Goal: Task Accomplishment & Management: Manage account settings

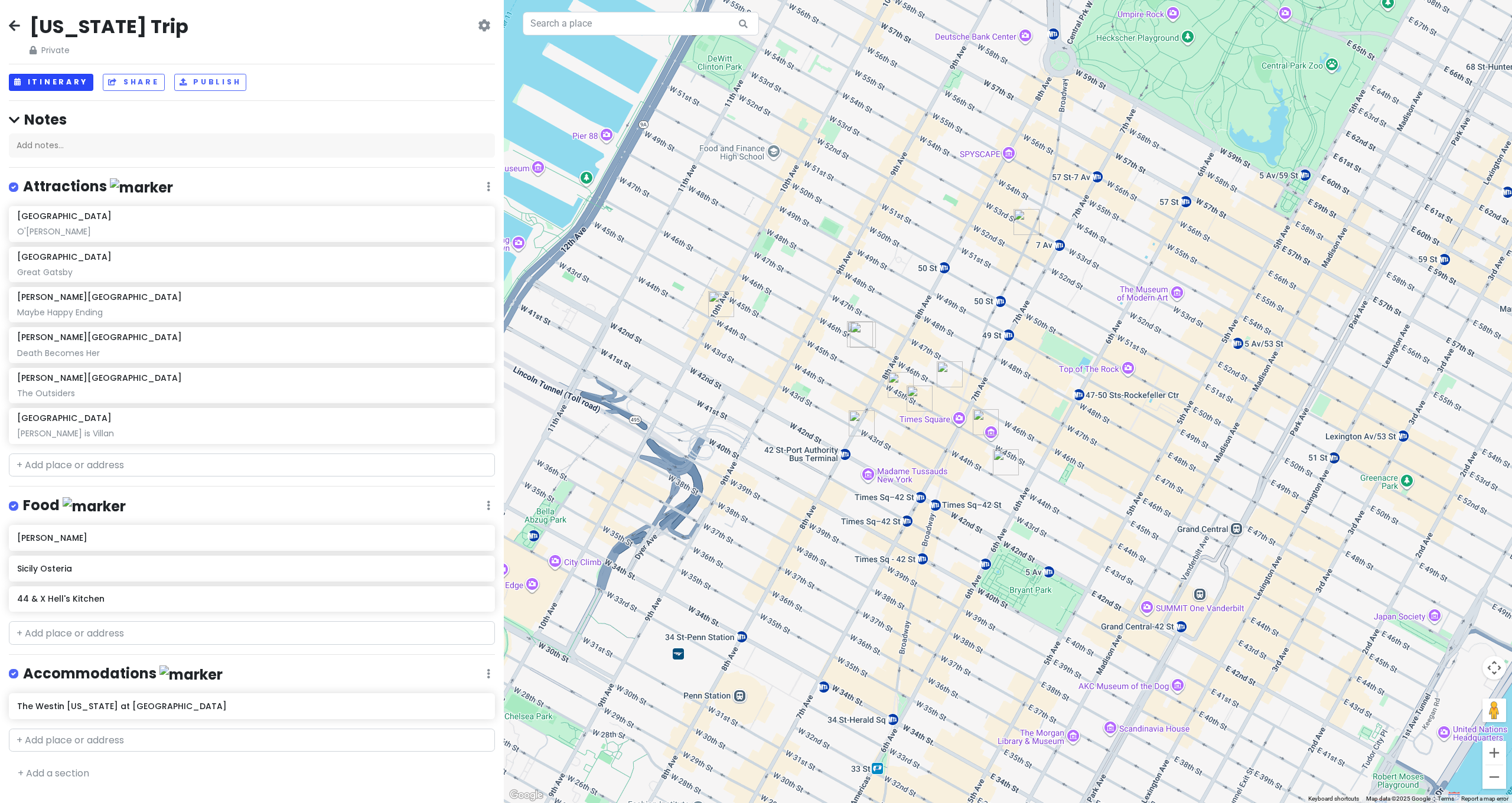
click at [63, 81] on button "Itinerary" at bounding box center [51, 82] width 85 height 17
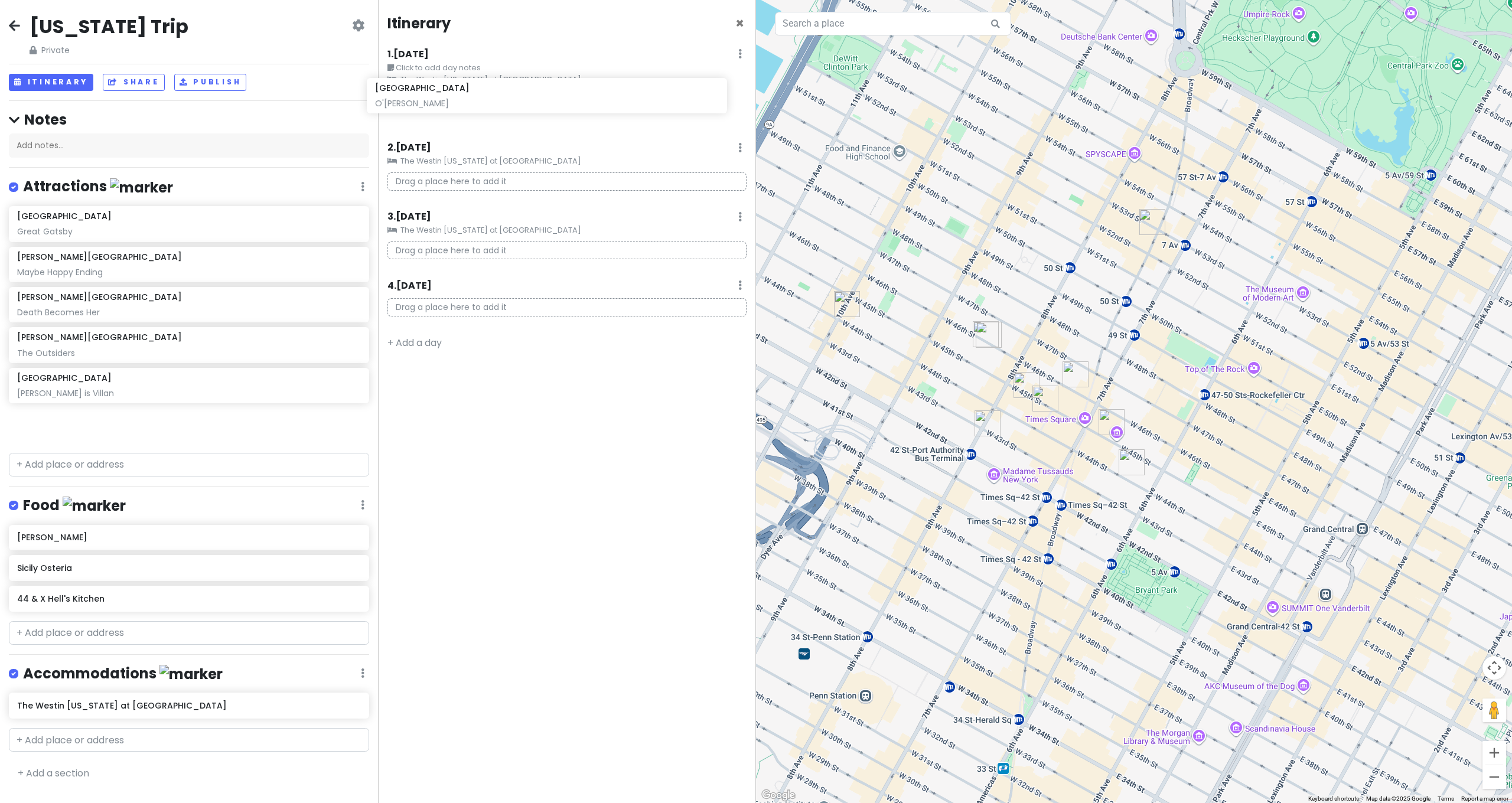
drag, startPoint x: 40, startPoint y: 225, endPoint x: 418, endPoint y: 110, distance: 395.1
click at [418, 110] on div "[US_STATE] Trip Private Change Dates Make a Copy Delete Trip Give Feedback 💡 Su…" at bounding box center [756, 402] width 1512 height 803
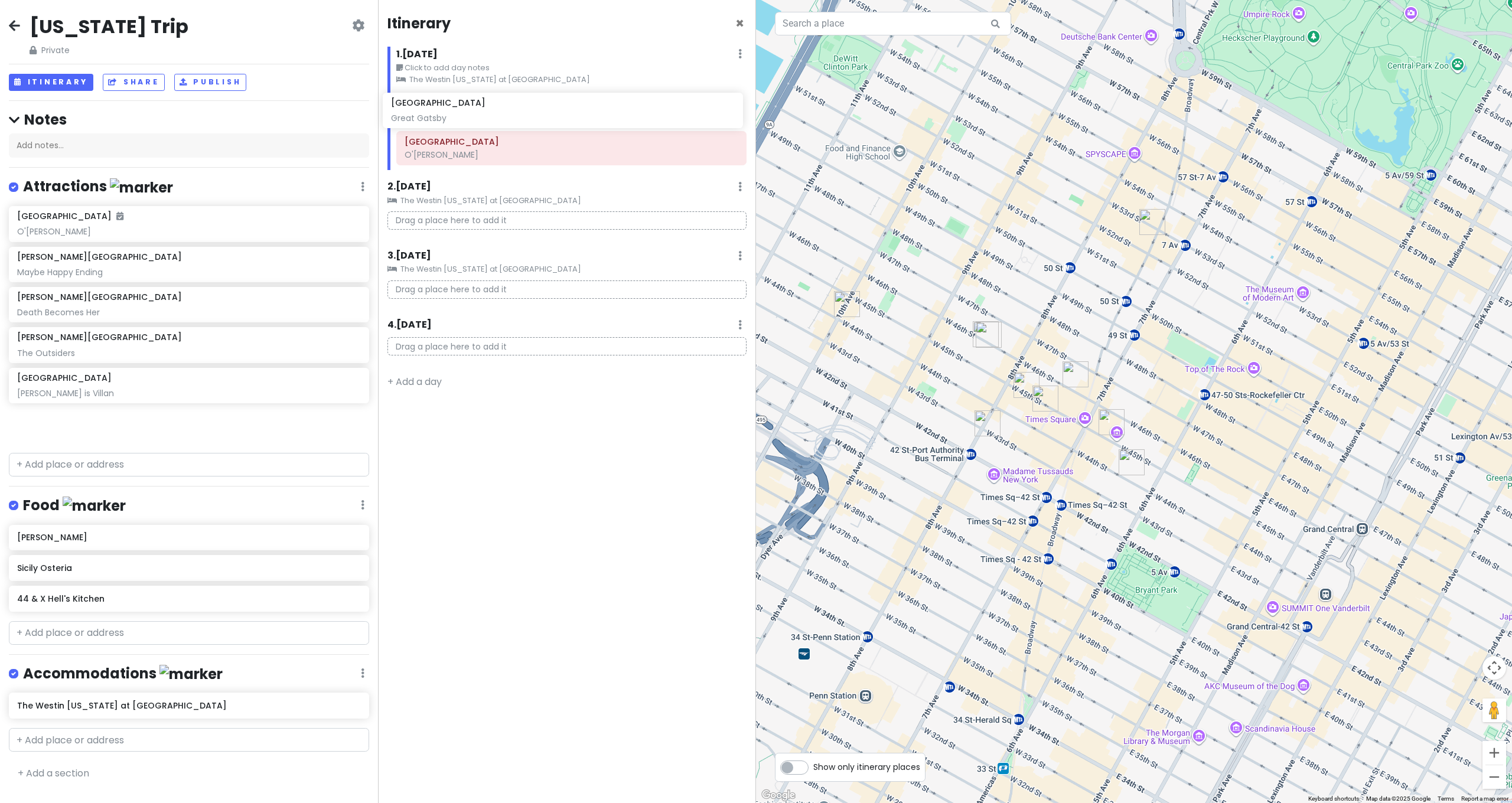
drag, startPoint x: 99, startPoint y: 269, endPoint x: 464, endPoint y: 126, distance: 392.0
click at [475, 117] on div "[US_STATE] Trip Private Change Dates Make a Copy Delete Trip Give Feedback 💡 Su…" at bounding box center [756, 402] width 1512 height 803
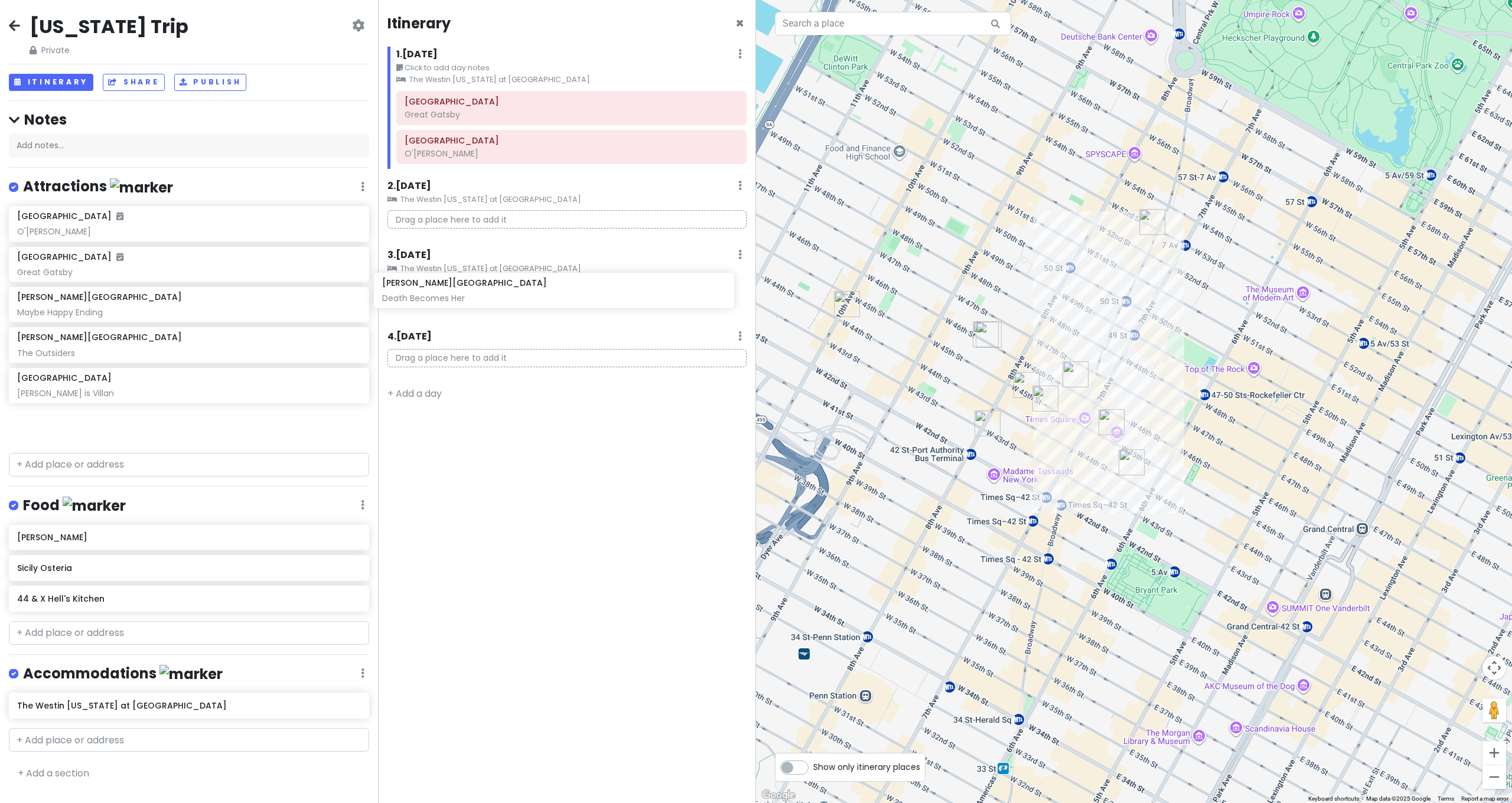
drag, startPoint x: 54, startPoint y: 351, endPoint x: 418, endPoint y: 300, distance: 367.6
click at [418, 300] on div "[US_STATE] Trip Private Change Dates Make a Copy Delete Trip Give Feedback 💡 Su…" at bounding box center [756, 402] width 1512 height 803
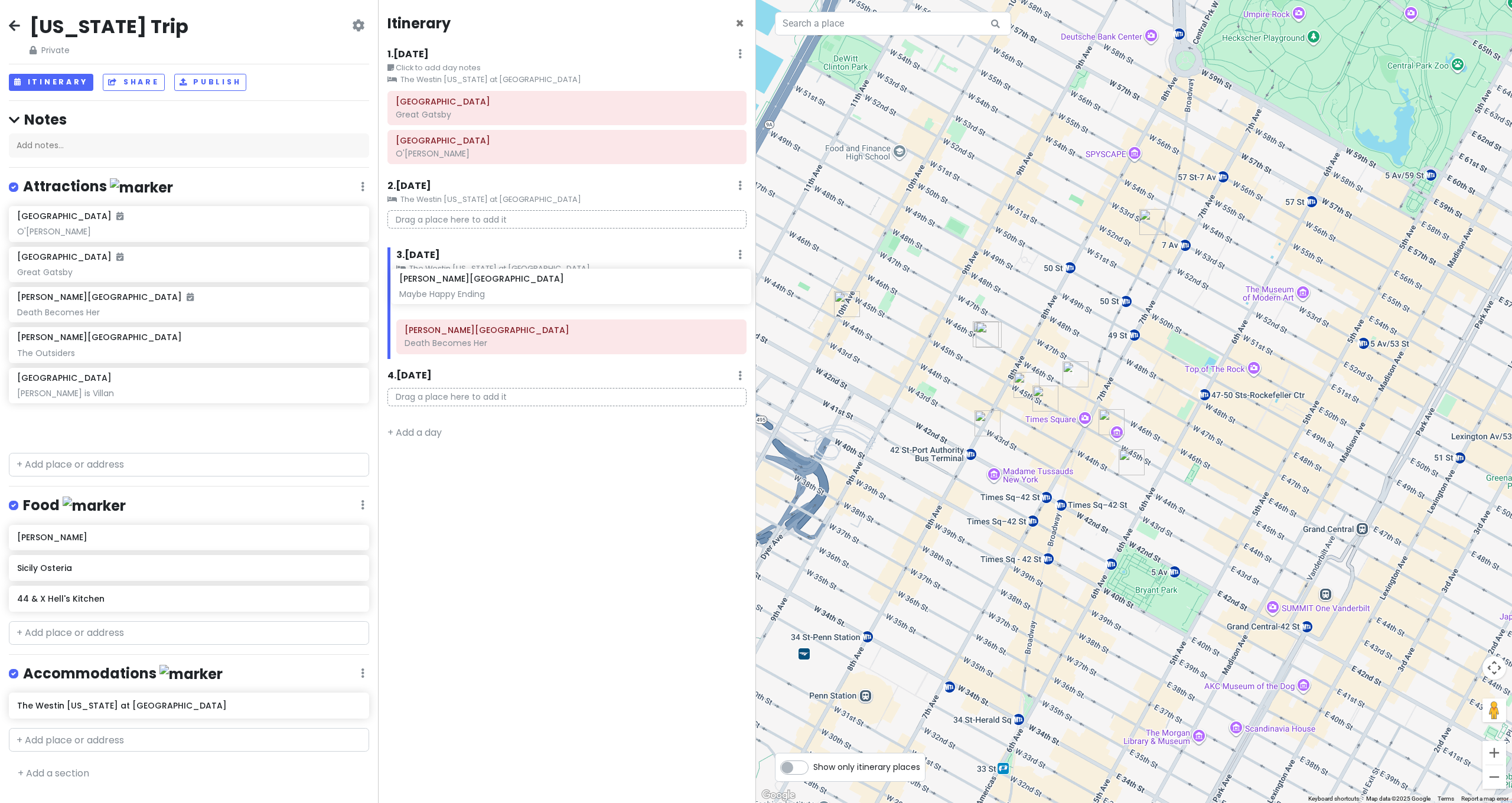
drag, startPoint x: 59, startPoint y: 311, endPoint x: 442, endPoint y: 296, distance: 383.3
click at [442, 296] on div "[US_STATE] Trip Private Change Dates Make a Copy Delete Trip Give Feedback 💡 Su…" at bounding box center [756, 402] width 1512 height 803
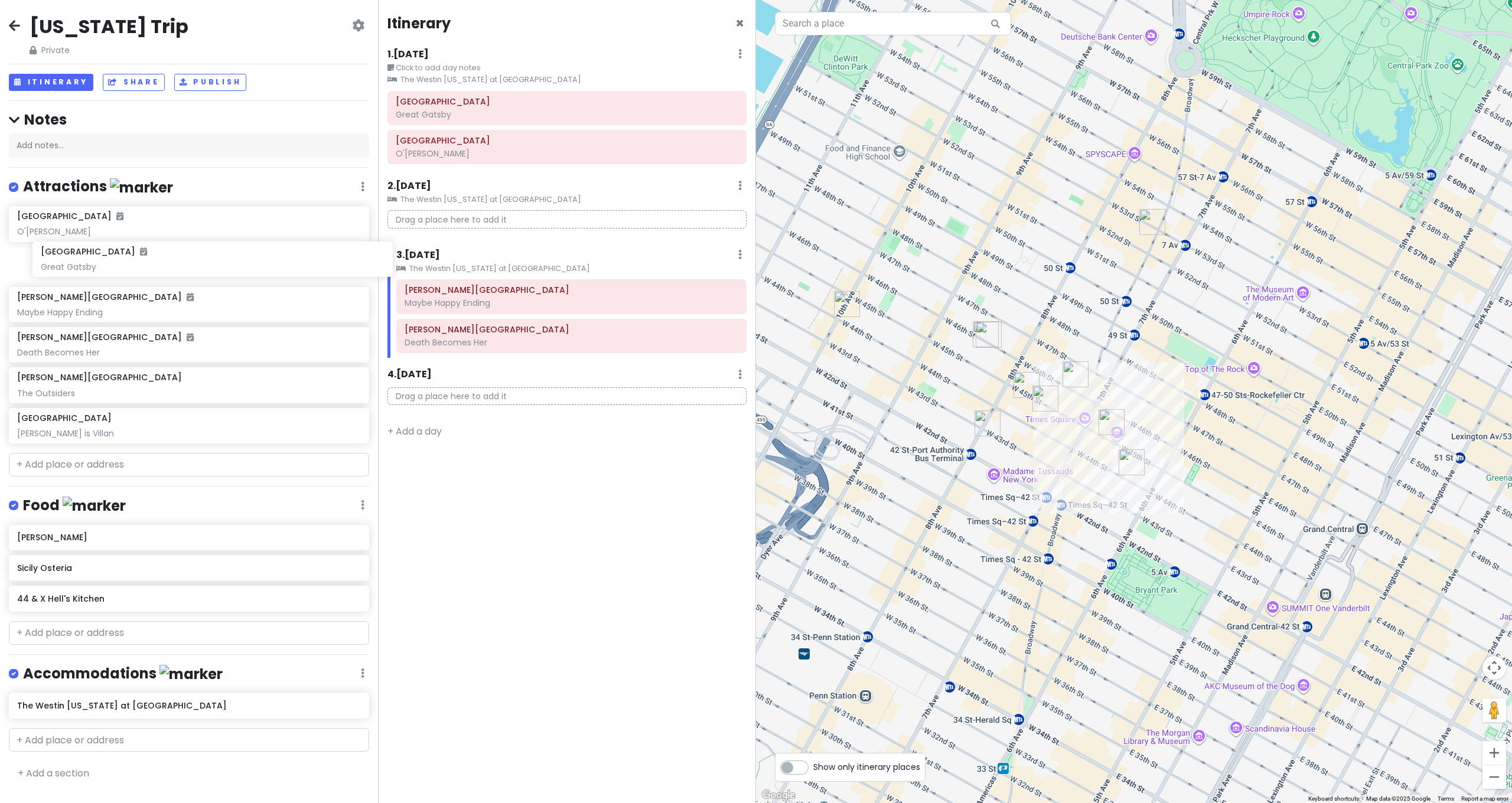
drag, startPoint x: 141, startPoint y: 269, endPoint x: 166, endPoint y: 266, distance: 25.2
click at [166, 266] on div "[GEOGRAPHIC_DATA] [GEOGRAPHIC_DATA][PERSON_NAME] [GEOGRAPHIC_DATA][PERSON_NAME]…" at bounding box center [189, 327] width 378 height 242
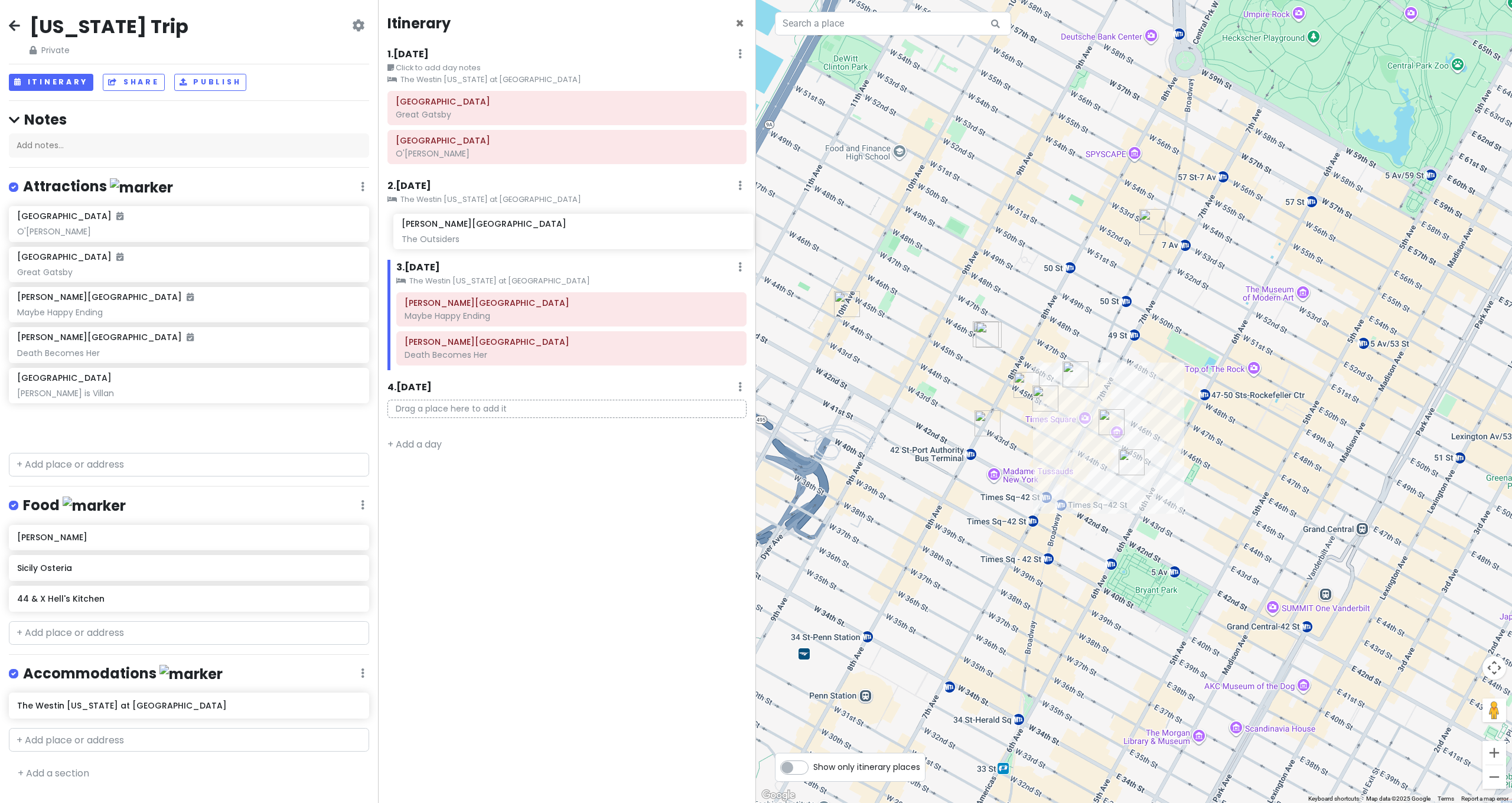
drag, startPoint x: 106, startPoint y: 380, endPoint x: 491, endPoint y: 230, distance: 413.2
click at [491, 230] on div "[US_STATE] Trip Private Change Dates Make a Copy Delete Trip Give Feedback 💡 Su…" at bounding box center [756, 402] width 1512 height 803
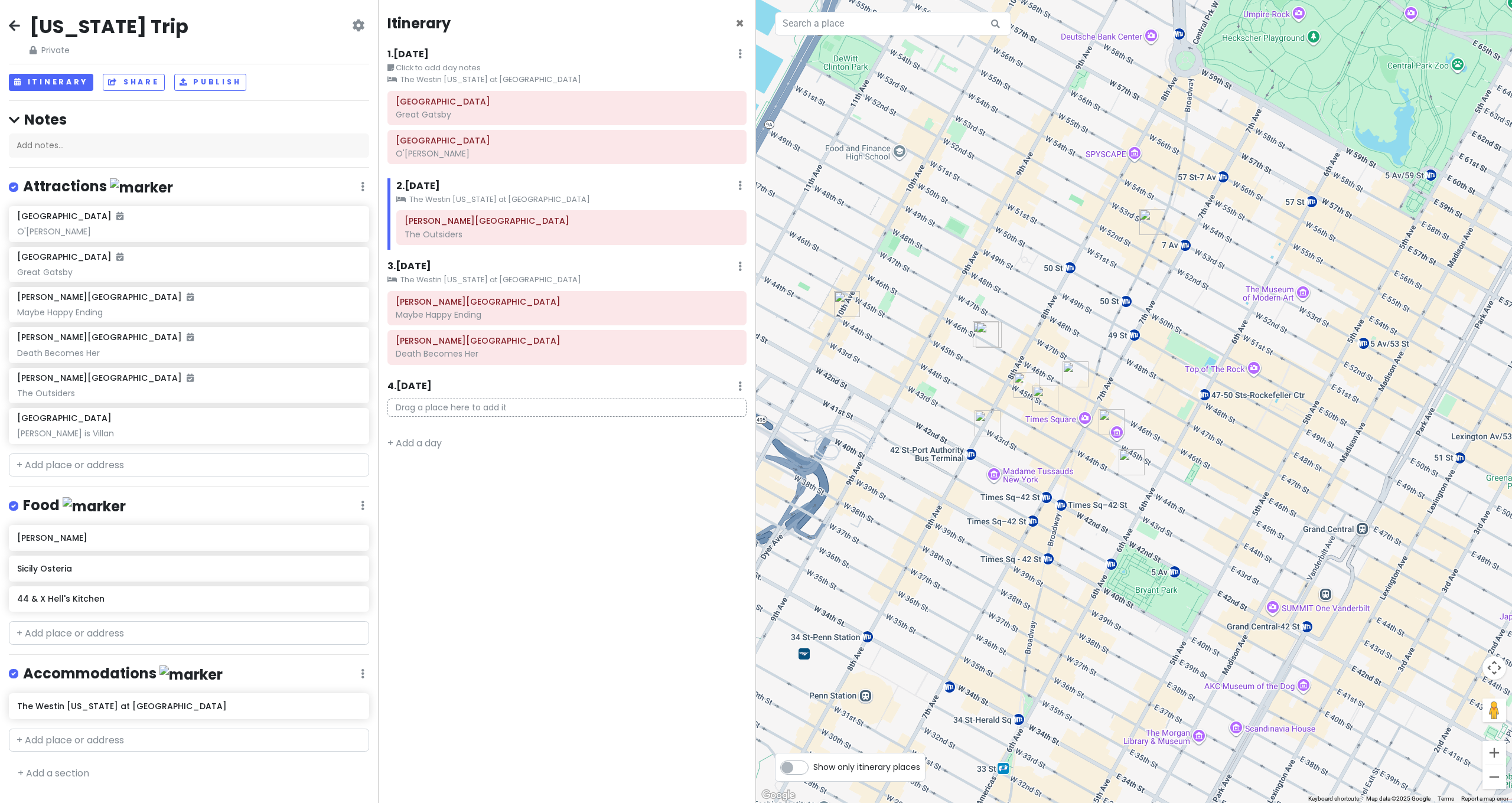
click at [1141, 351] on div at bounding box center [1134, 402] width 756 height 803
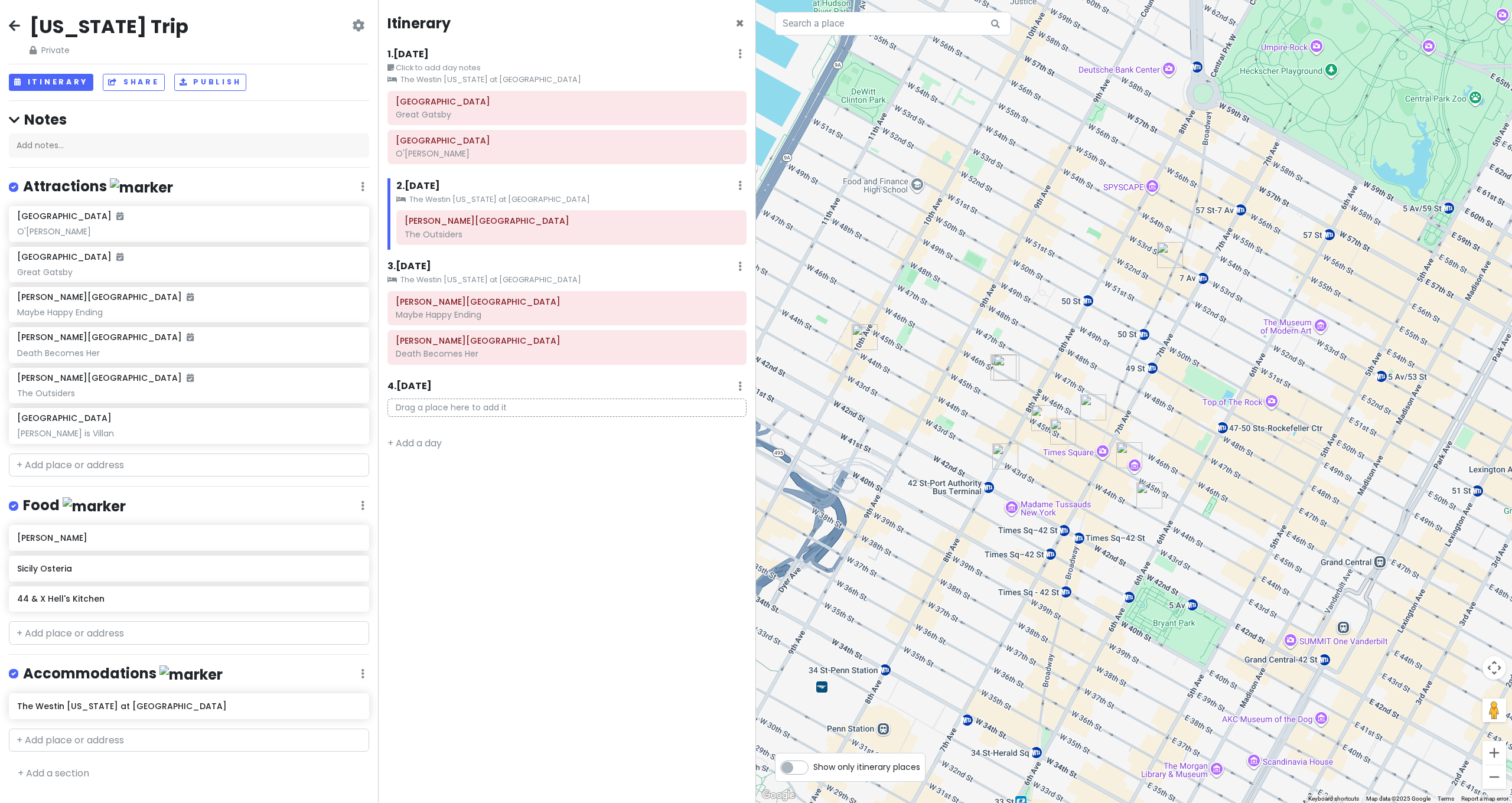
drag, startPoint x: 1020, startPoint y: 381, endPoint x: 1138, endPoint y: 419, distance: 124.0
click at [1138, 419] on div at bounding box center [1134, 402] width 756 height 803
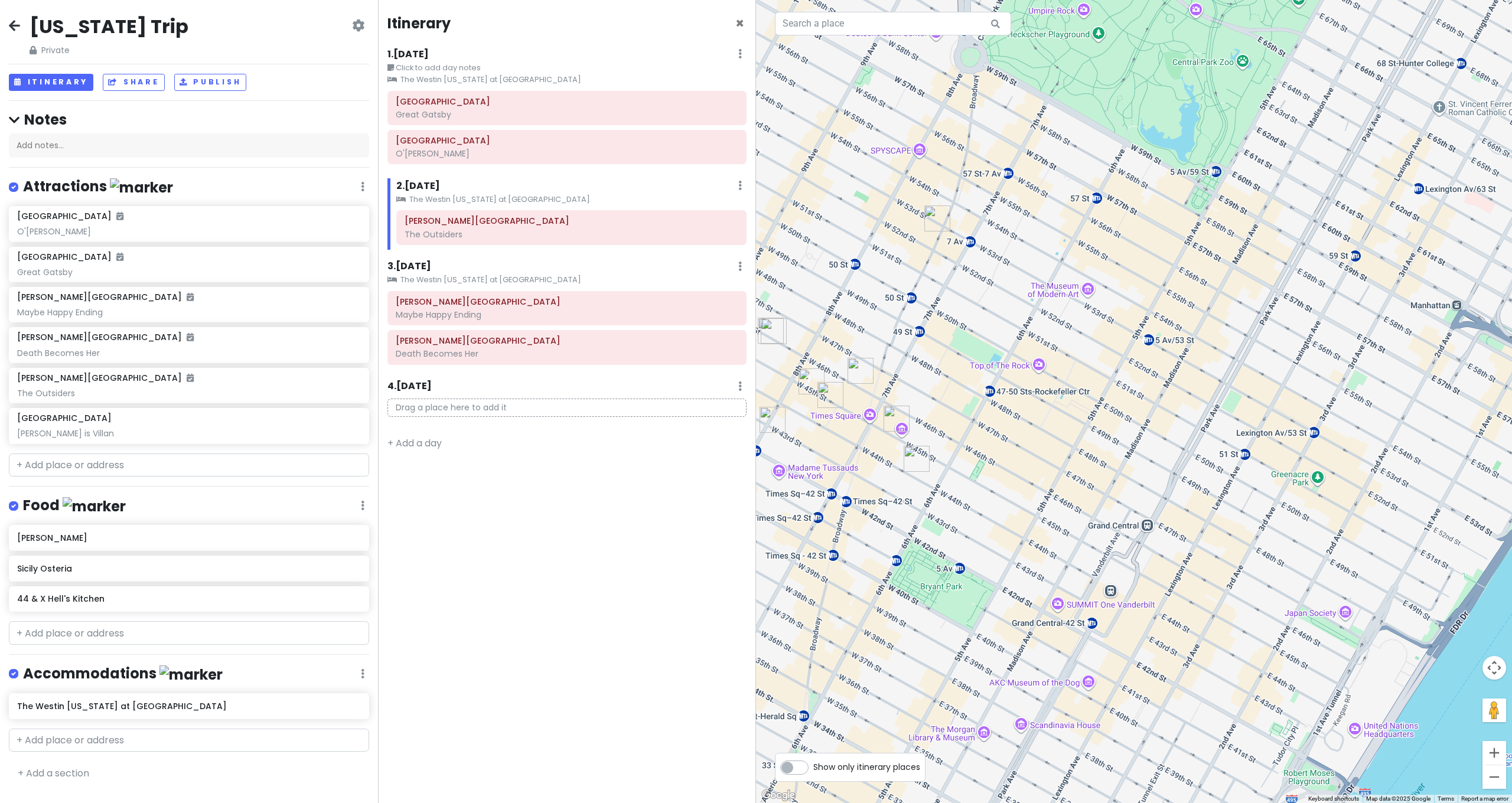
drag, startPoint x: 1399, startPoint y: 489, endPoint x: 1129, endPoint y: 421, distance: 278.4
click at [1129, 421] on div at bounding box center [1134, 402] width 756 height 803
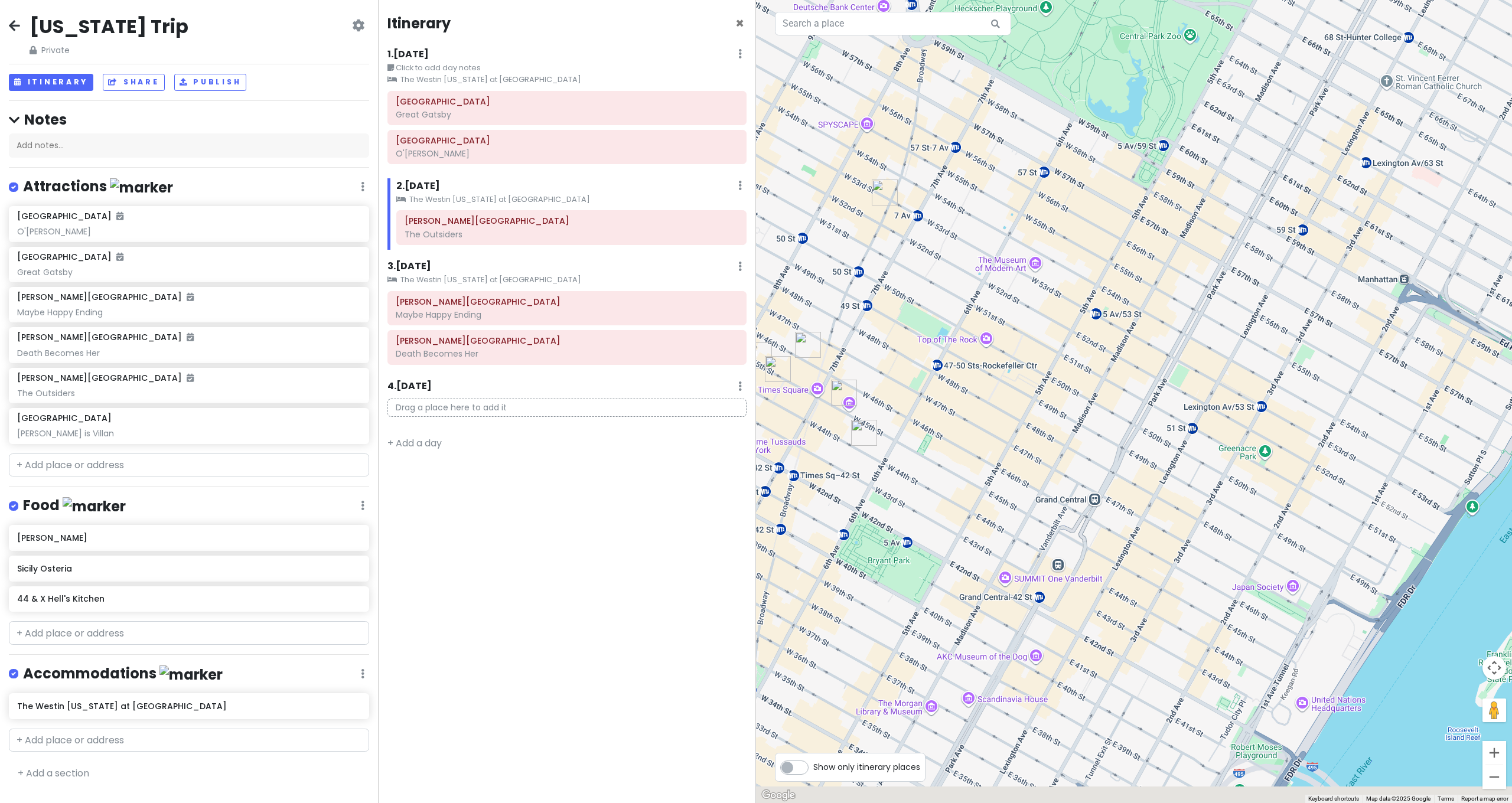
drag, startPoint x: 1240, startPoint y: 466, endPoint x: 1094, endPoint y: 406, distance: 157.8
click at [1102, 410] on div at bounding box center [1134, 402] width 756 height 803
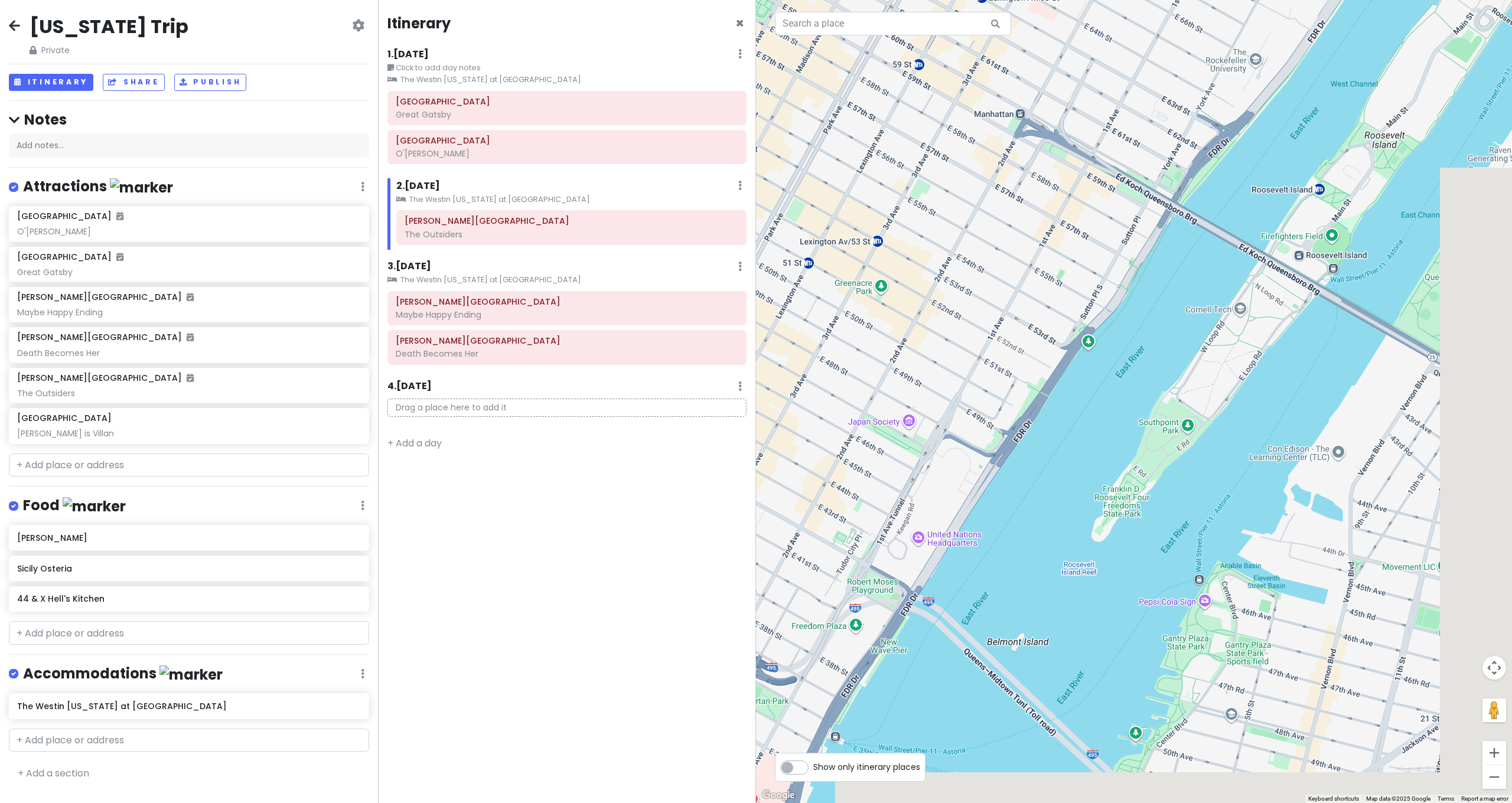
drag, startPoint x: 1130, startPoint y: 382, endPoint x: 1042, endPoint y: 351, distance: 93.3
click at [1048, 354] on div at bounding box center [1134, 402] width 756 height 803
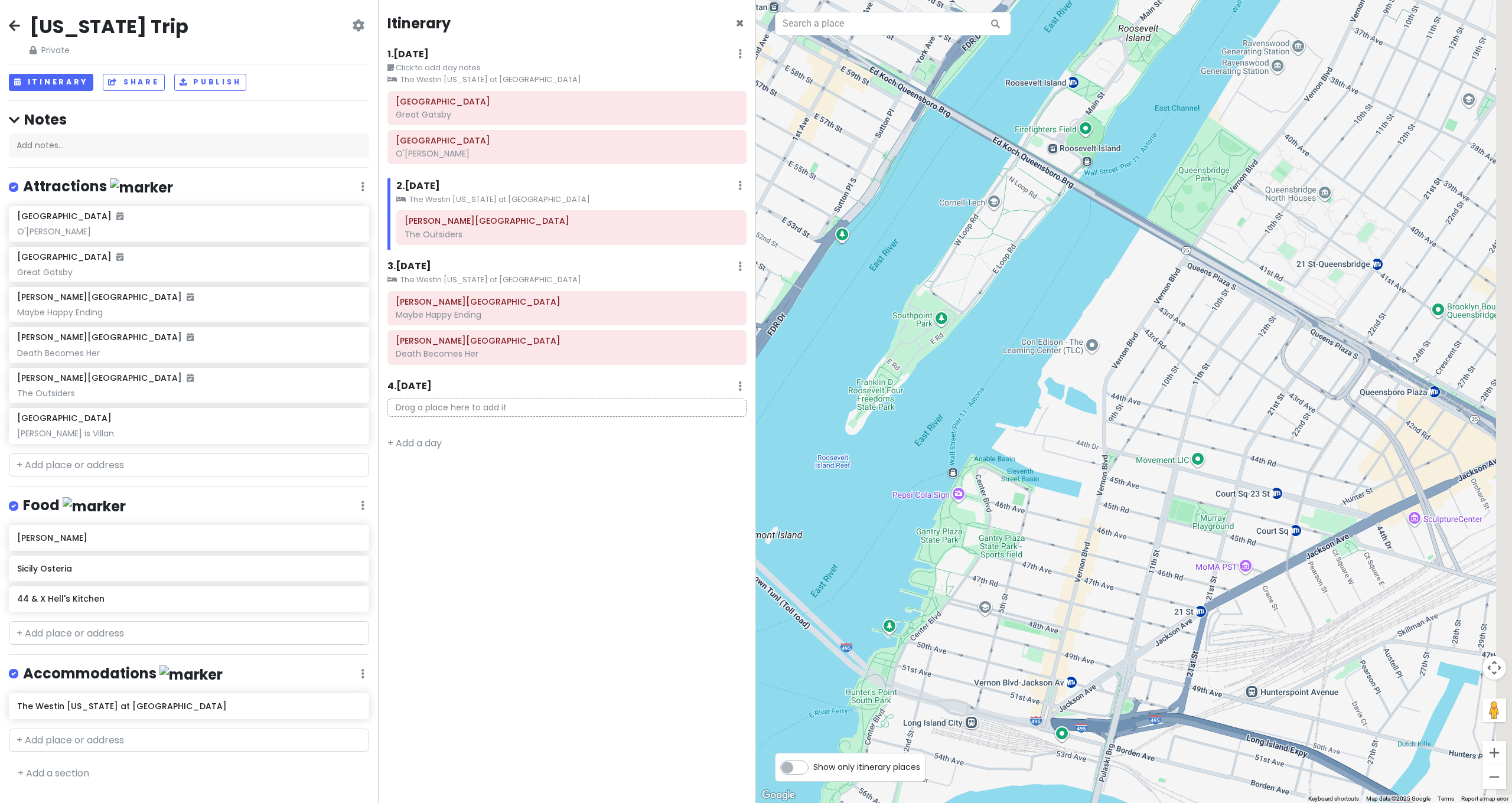
drag, startPoint x: 1244, startPoint y: 419, endPoint x: 1105, endPoint y: 345, distance: 157.5
click at [1118, 350] on div at bounding box center [1134, 402] width 756 height 803
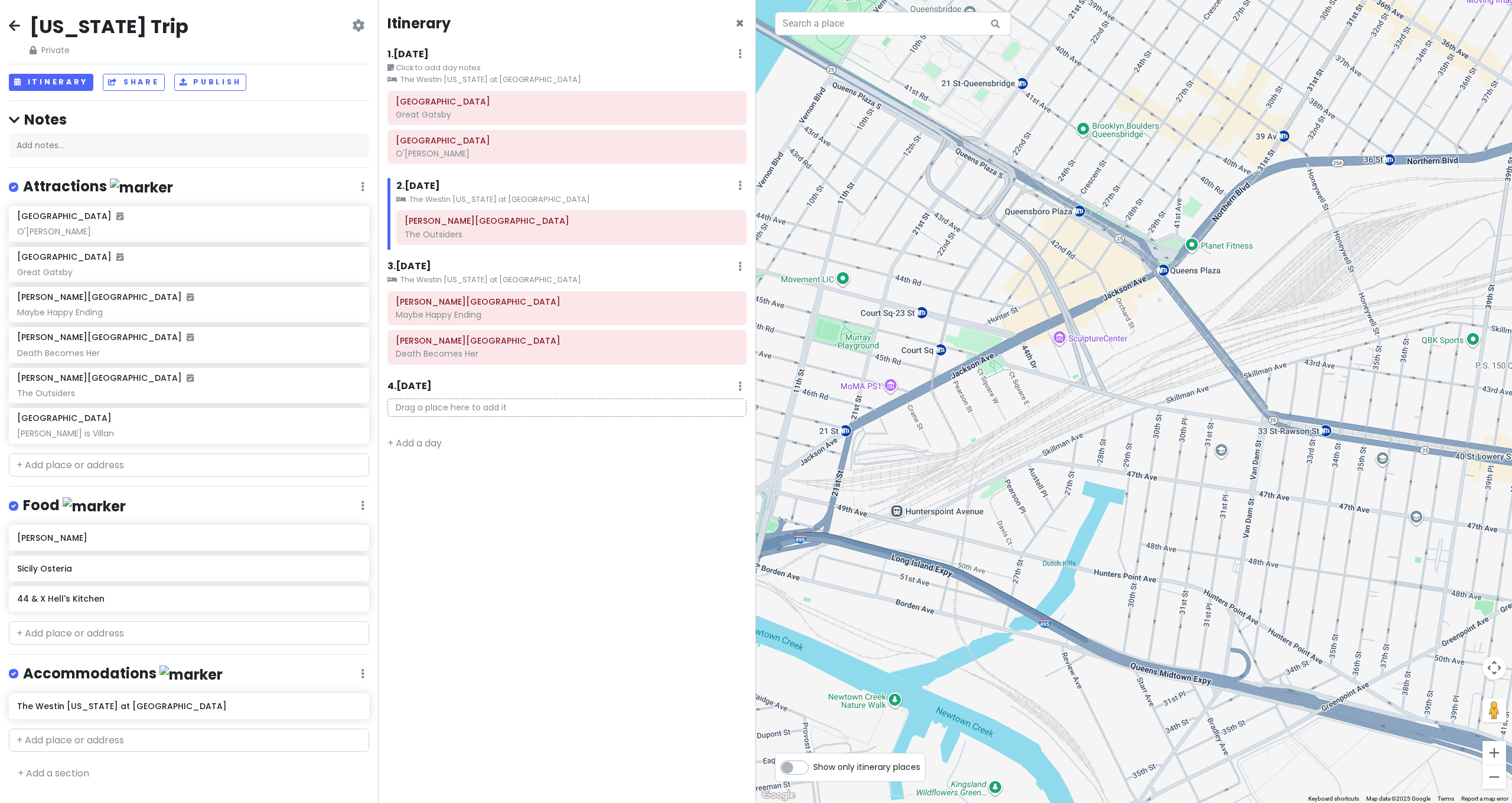
drag, startPoint x: 1201, startPoint y: 386, endPoint x: 1301, endPoint y: 365, distance: 102.2
click at [1301, 365] on div at bounding box center [1134, 402] width 756 height 803
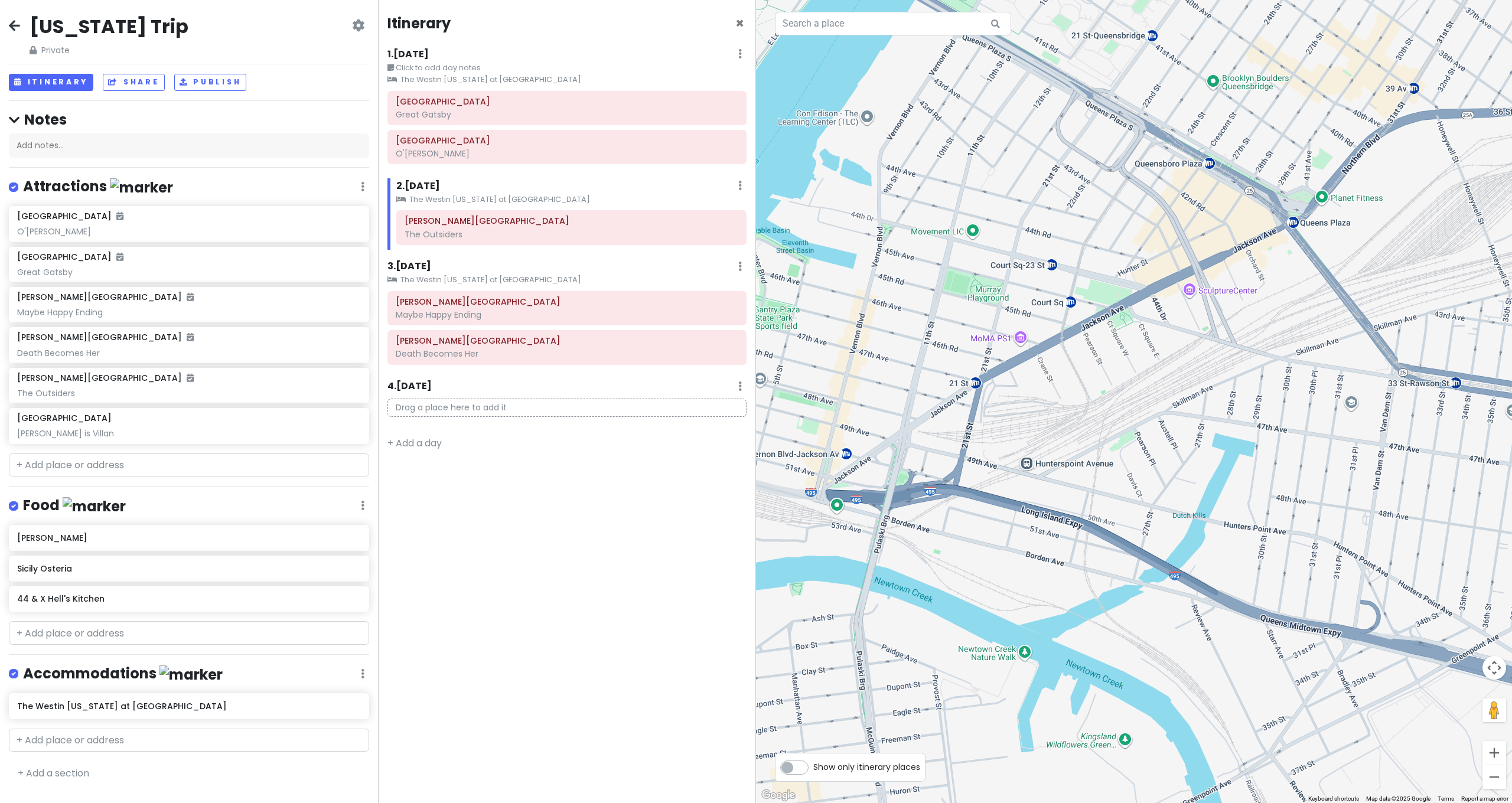
drag, startPoint x: 1150, startPoint y: 324, endPoint x: 989, endPoint y: 303, distance: 162.4
click at [989, 303] on div at bounding box center [1134, 402] width 756 height 803
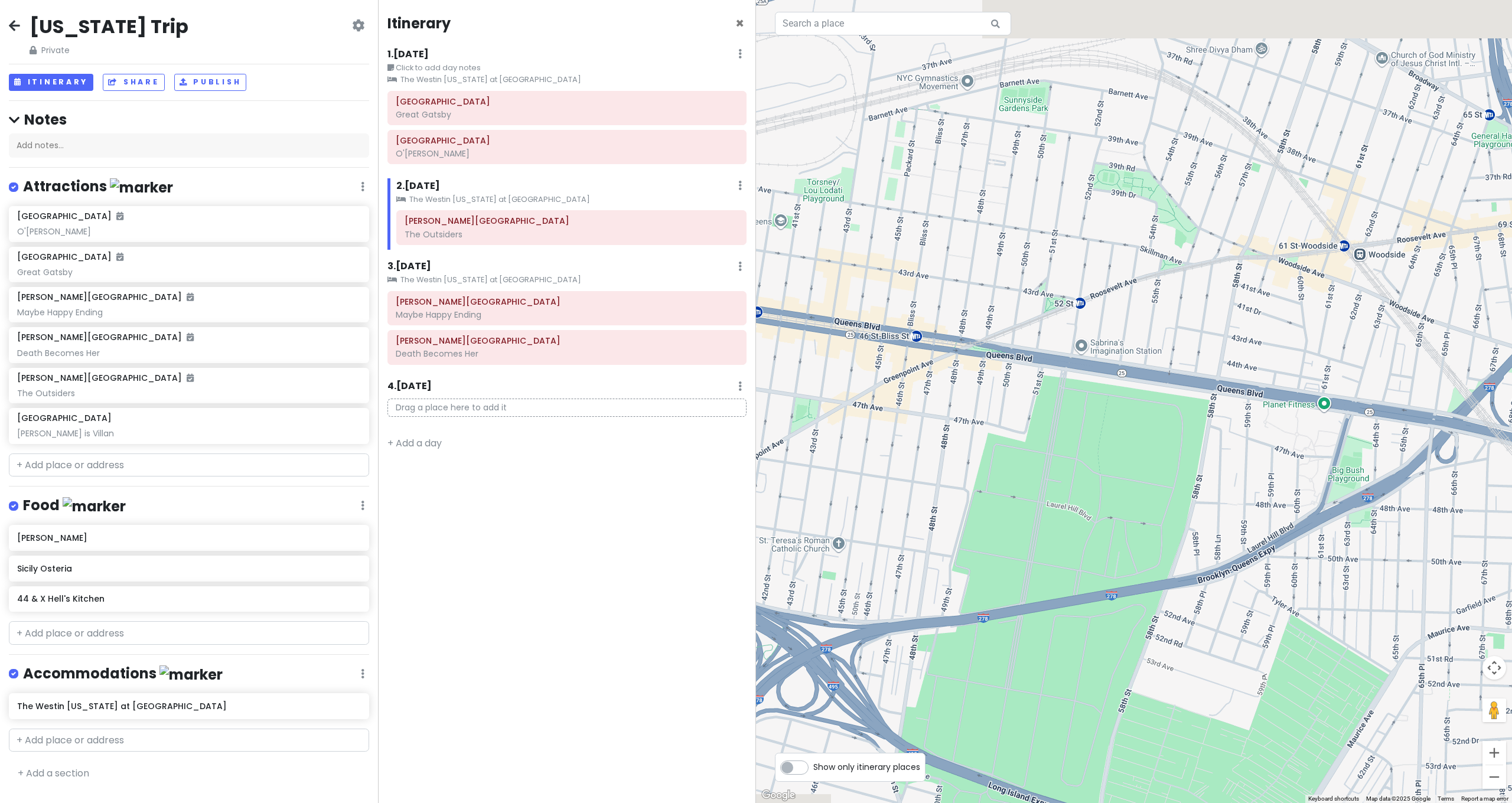
drag, startPoint x: 1092, startPoint y: 328, endPoint x: 1255, endPoint y: 419, distance: 186.7
click at [1255, 419] on div at bounding box center [1134, 402] width 756 height 803
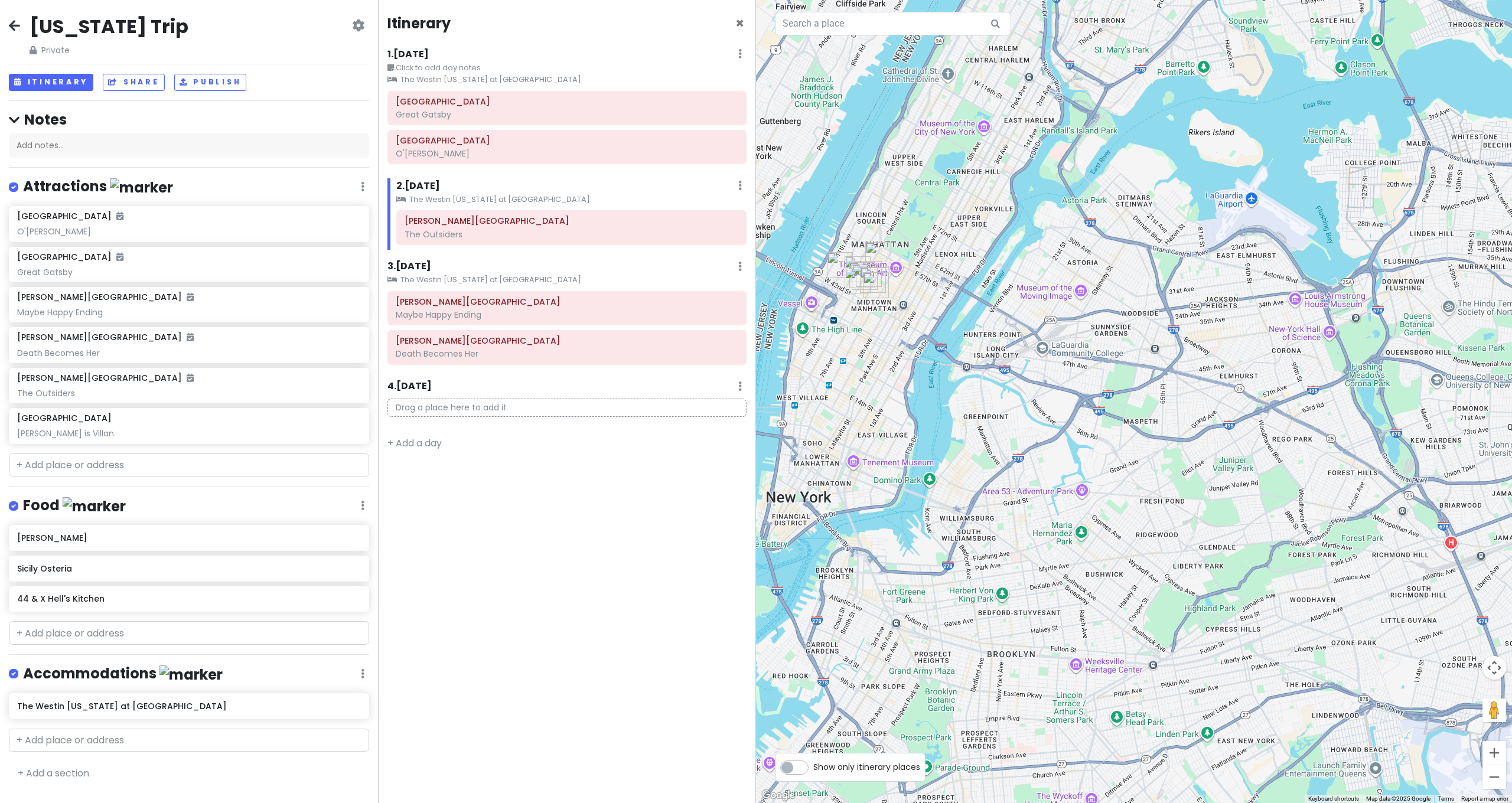
drag, startPoint x: 1113, startPoint y: 378, endPoint x: 1126, endPoint y: 382, distance: 13.6
click at [1126, 382] on div at bounding box center [1134, 402] width 756 height 803
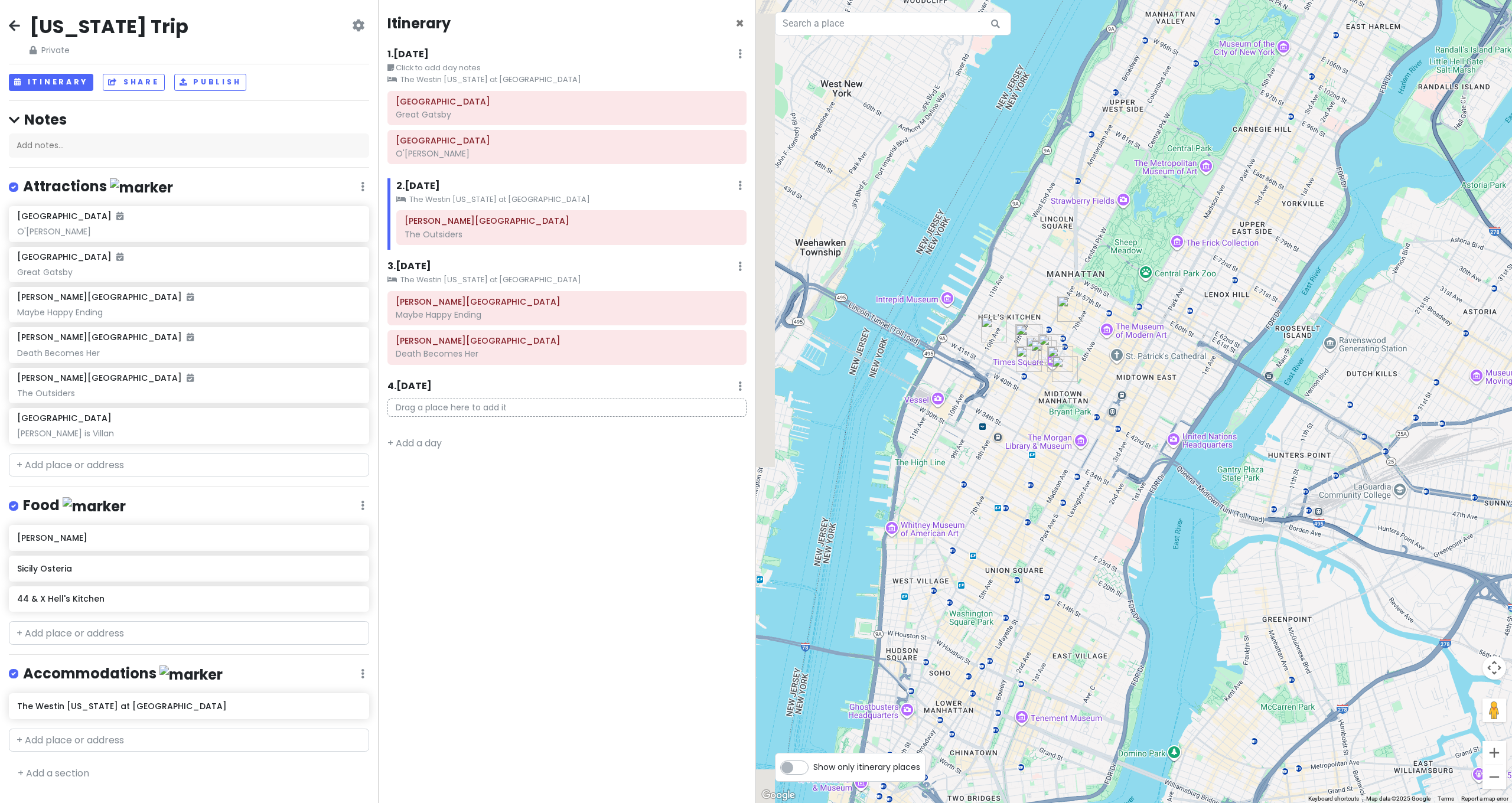
drag, startPoint x: 1081, startPoint y: 377, endPoint x: 1138, endPoint y: 389, distance: 58.2
click at [1138, 389] on div at bounding box center [1134, 402] width 756 height 803
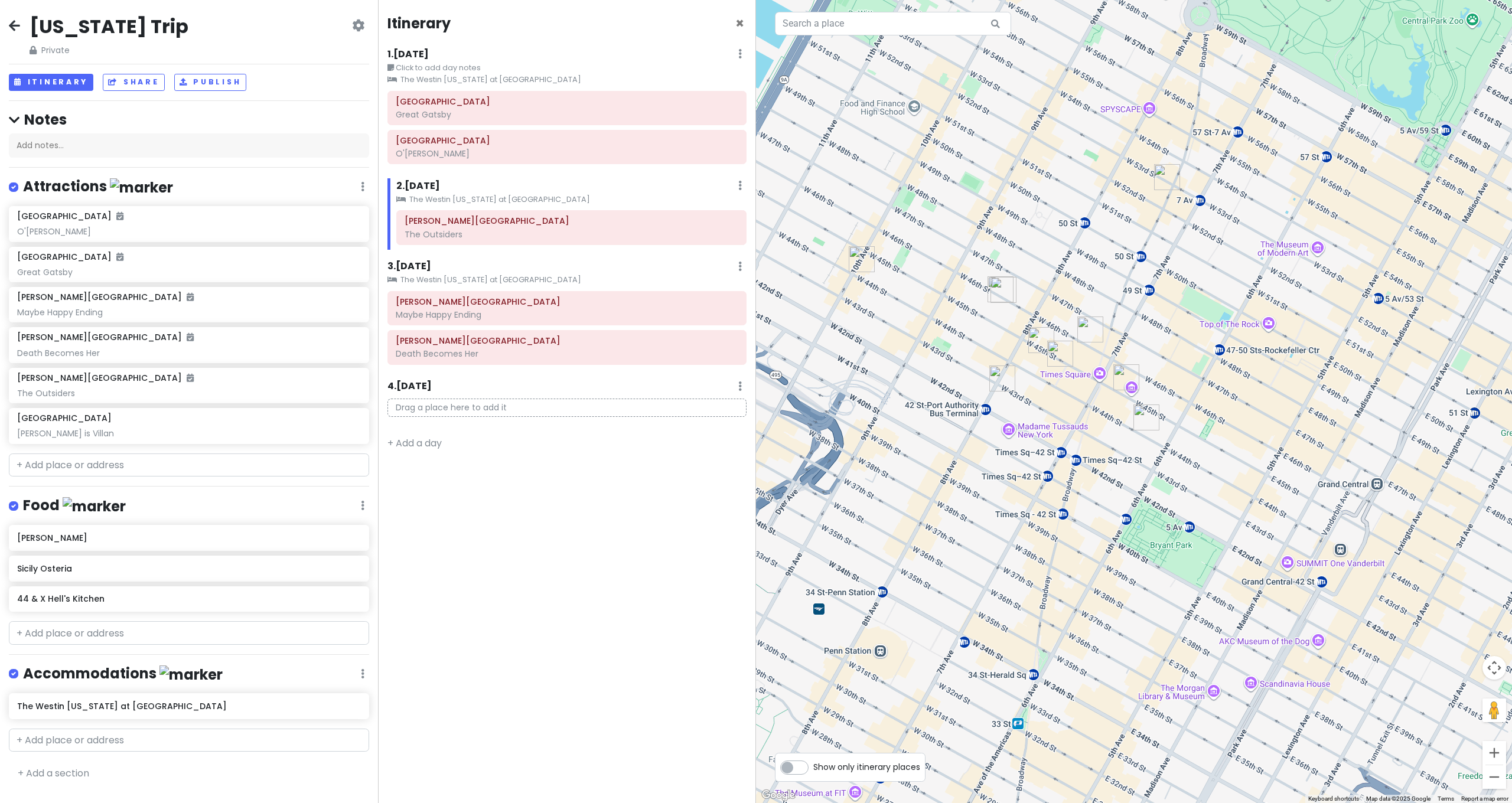
drag, startPoint x: 1168, startPoint y: 370, endPoint x: 1202, endPoint y: 381, distance: 35.7
click at [1202, 381] on div at bounding box center [1134, 402] width 756 height 803
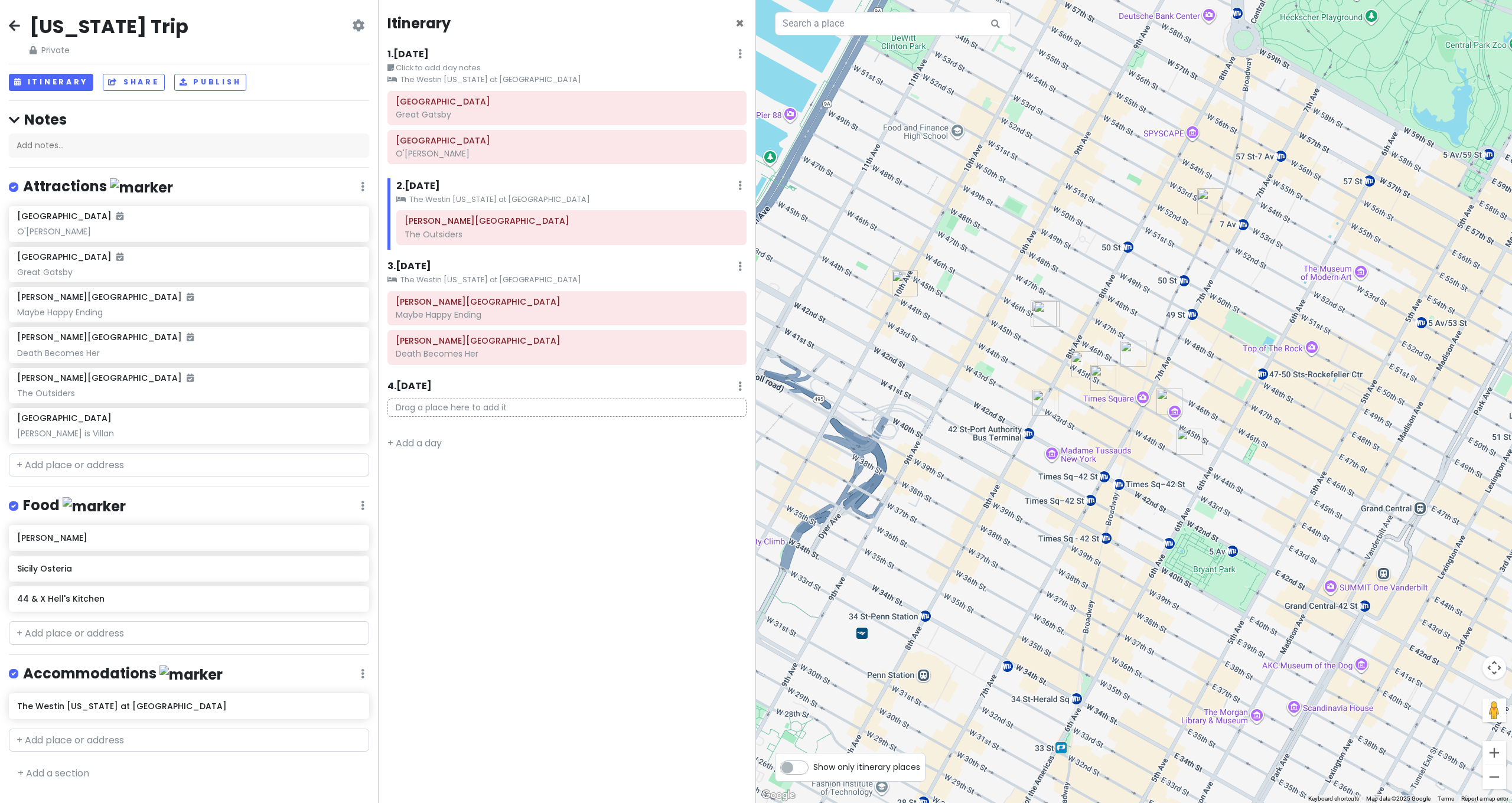
drag, startPoint x: 1047, startPoint y: 266, endPoint x: 997, endPoint y: 241, distance: 55.9
click at [997, 241] on div at bounding box center [1134, 402] width 756 height 803
drag, startPoint x: 1076, startPoint y: 287, endPoint x: 1105, endPoint y: 328, distance: 50.2
click at [1105, 329] on div at bounding box center [1134, 402] width 756 height 803
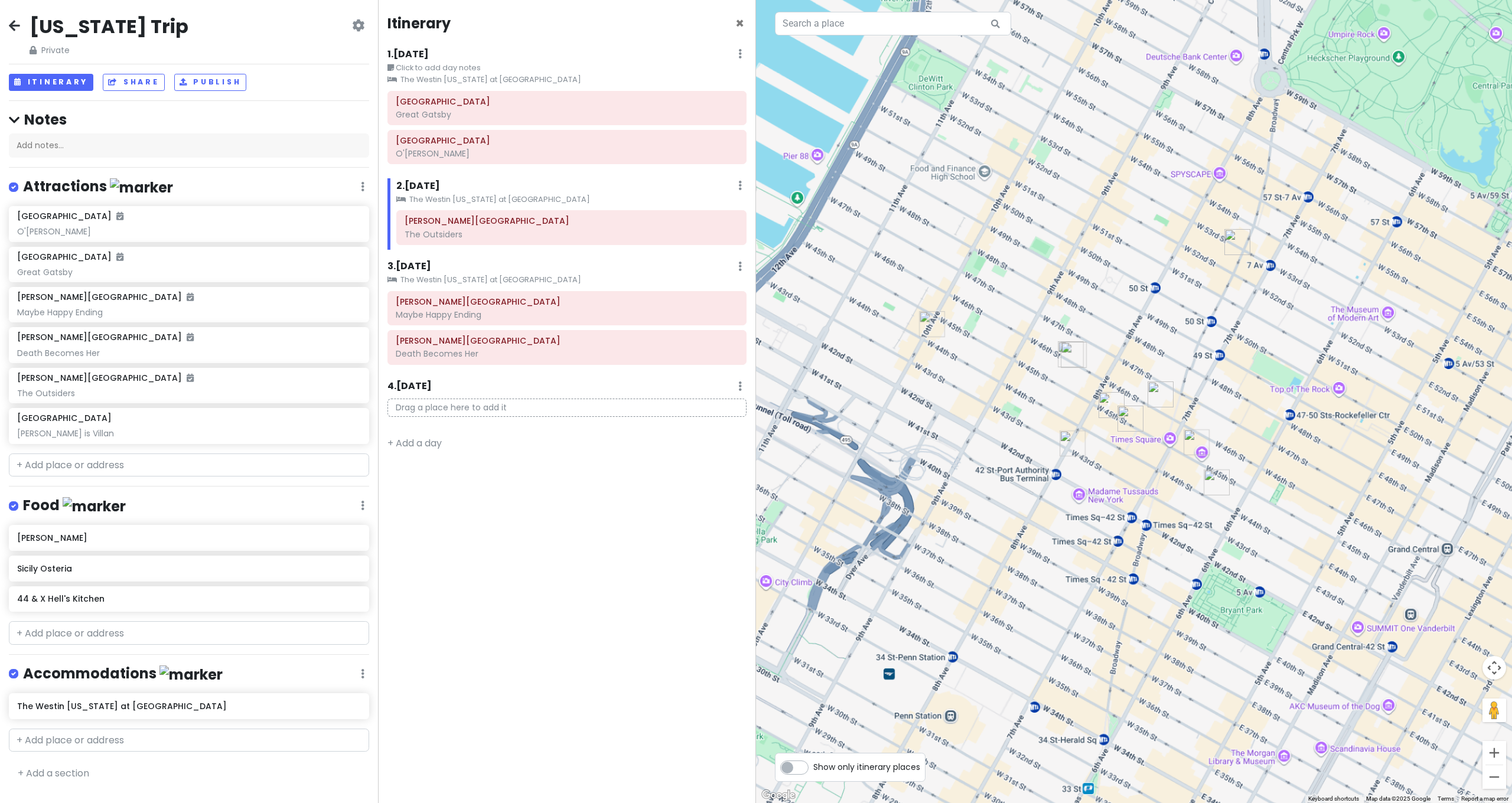
drag, startPoint x: 1105, startPoint y: 328, endPoint x: 1063, endPoint y: 304, distance: 48.4
click at [1063, 304] on div at bounding box center [1134, 402] width 756 height 803
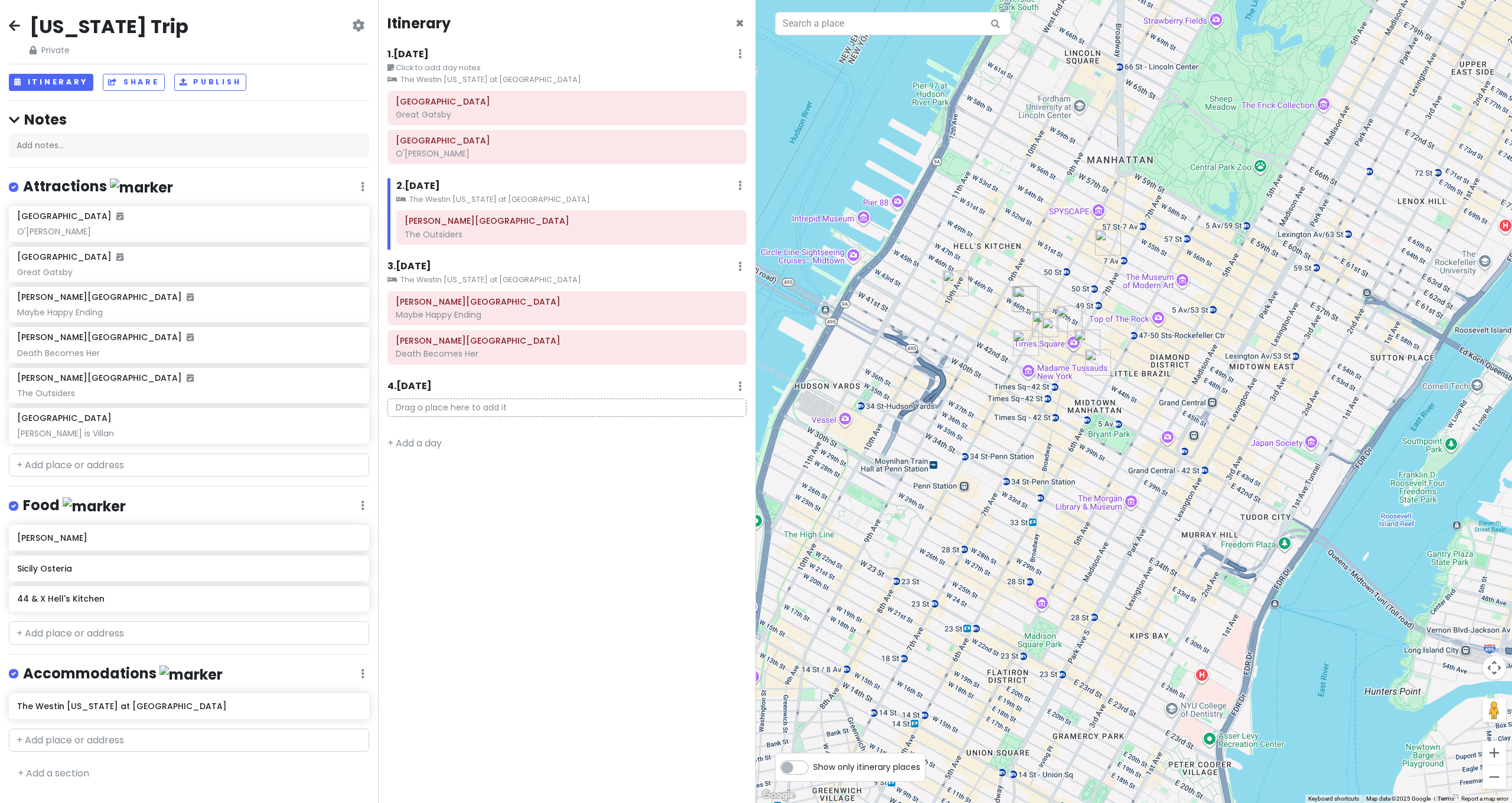
drag, startPoint x: 1246, startPoint y: 347, endPoint x: 1141, endPoint y: 284, distance: 122.4
click at [1145, 288] on div at bounding box center [1134, 402] width 756 height 803
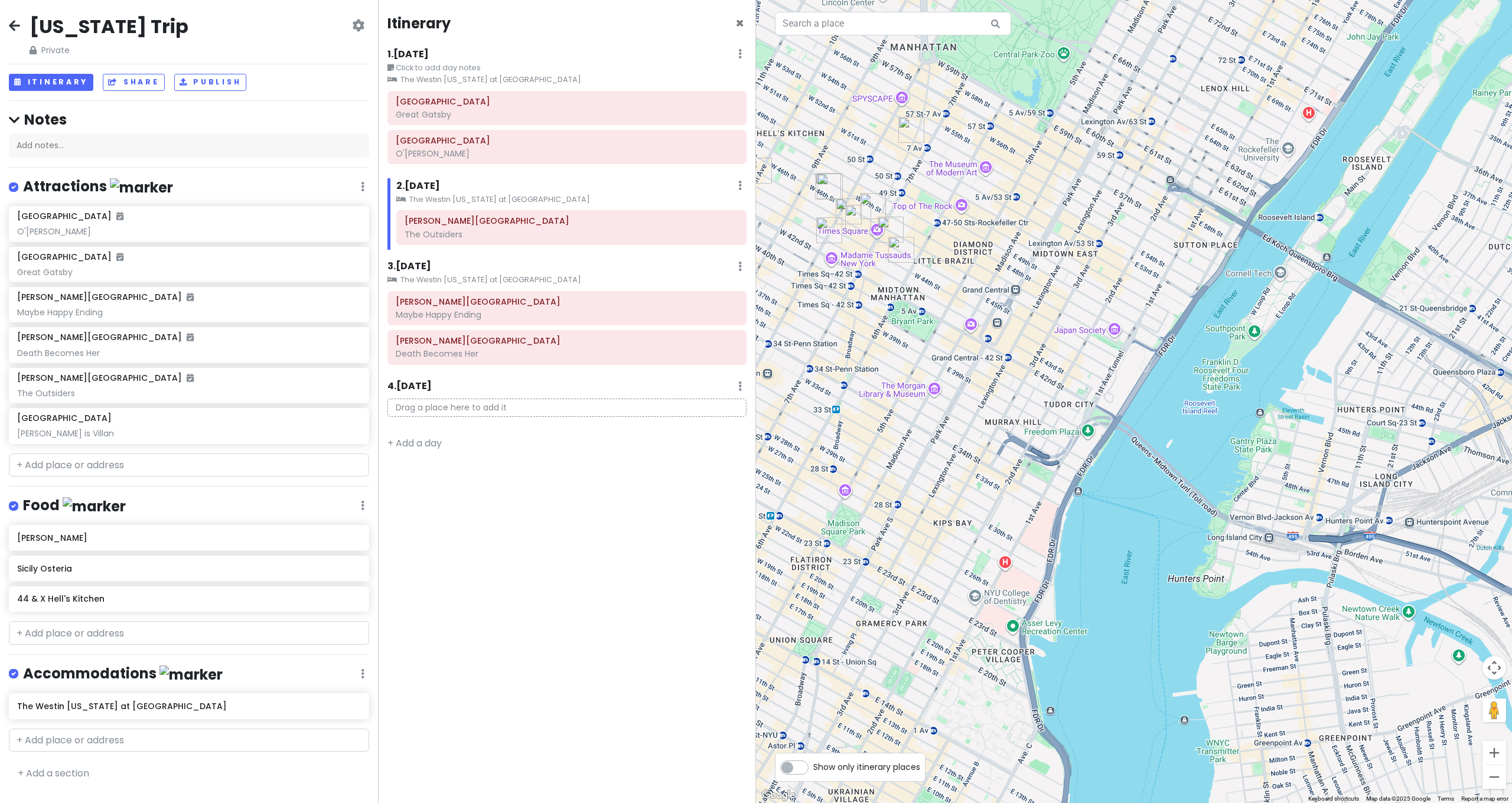
drag, startPoint x: 1193, startPoint y: 325, endPoint x: 1045, endPoint y: 282, distance: 154.1
click at [1045, 283] on div at bounding box center [1134, 402] width 756 height 803
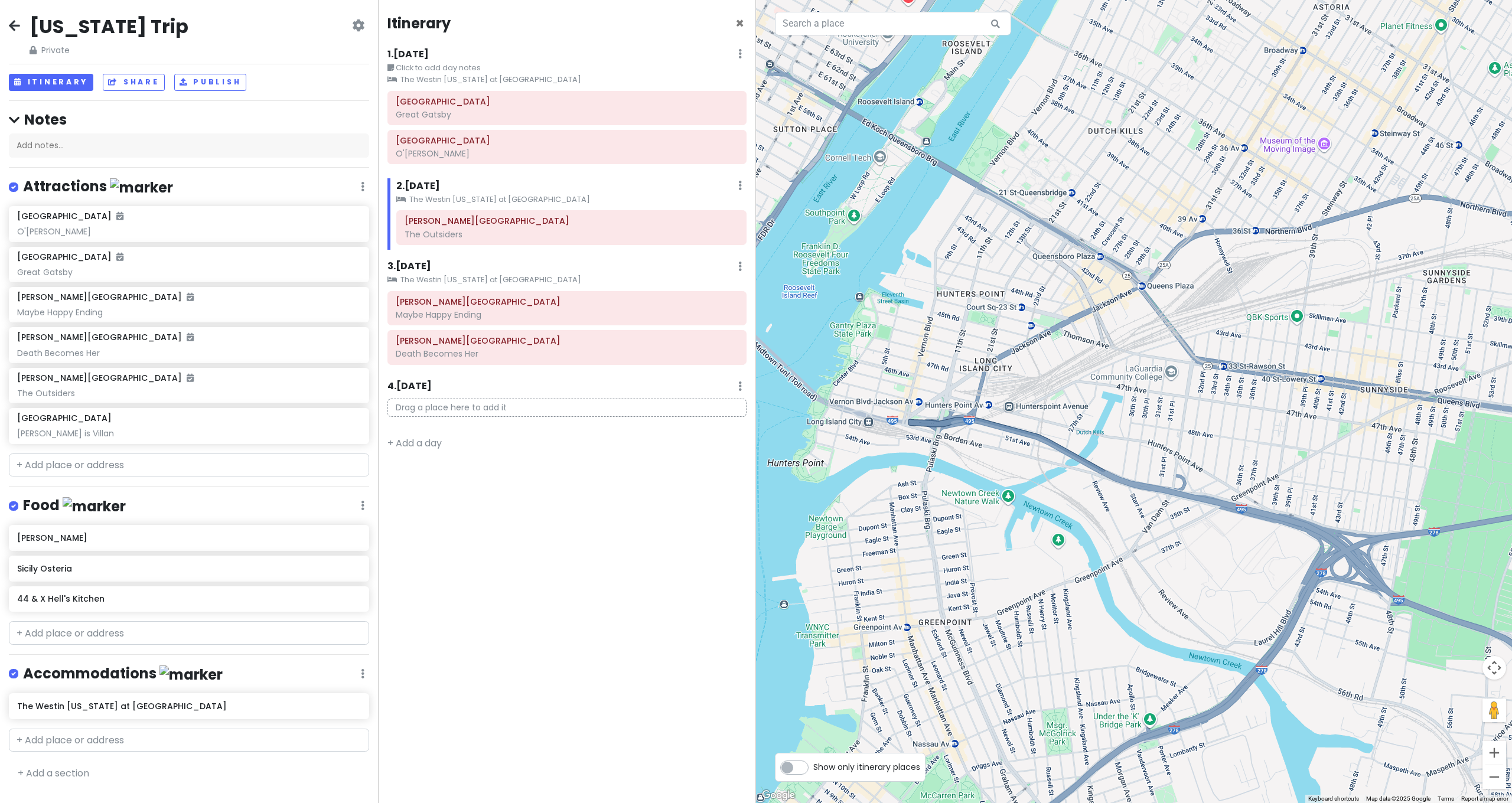
drag, startPoint x: 1186, startPoint y: 328, endPoint x: 1092, endPoint y: 291, distance: 101.0
click at [1094, 295] on div at bounding box center [1134, 402] width 756 height 803
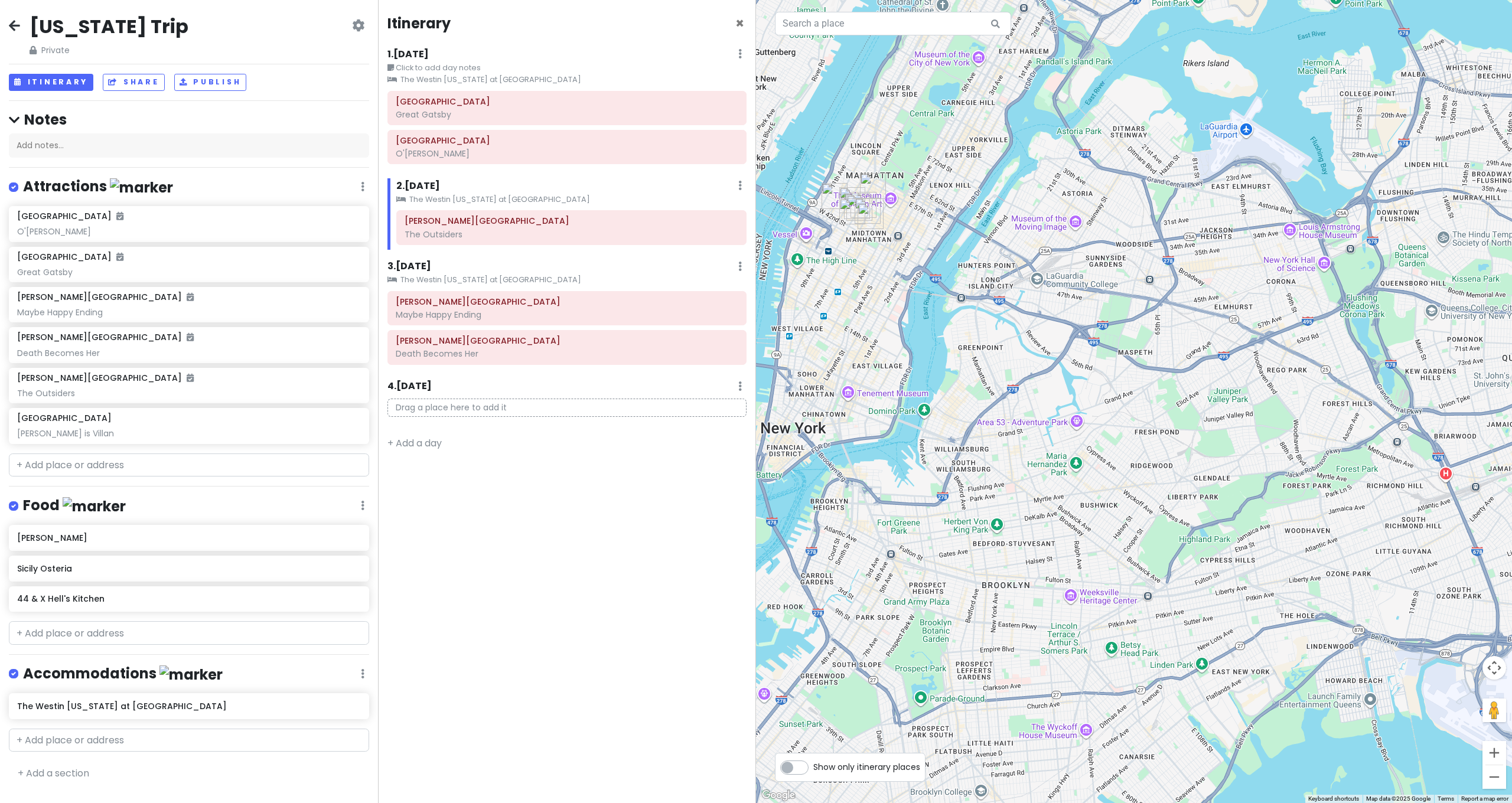
drag, startPoint x: 1082, startPoint y: 307, endPoint x: 1121, endPoint y: 322, distance: 41.8
click at [1122, 322] on div at bounding box center [1134, 402] width 756 height 803
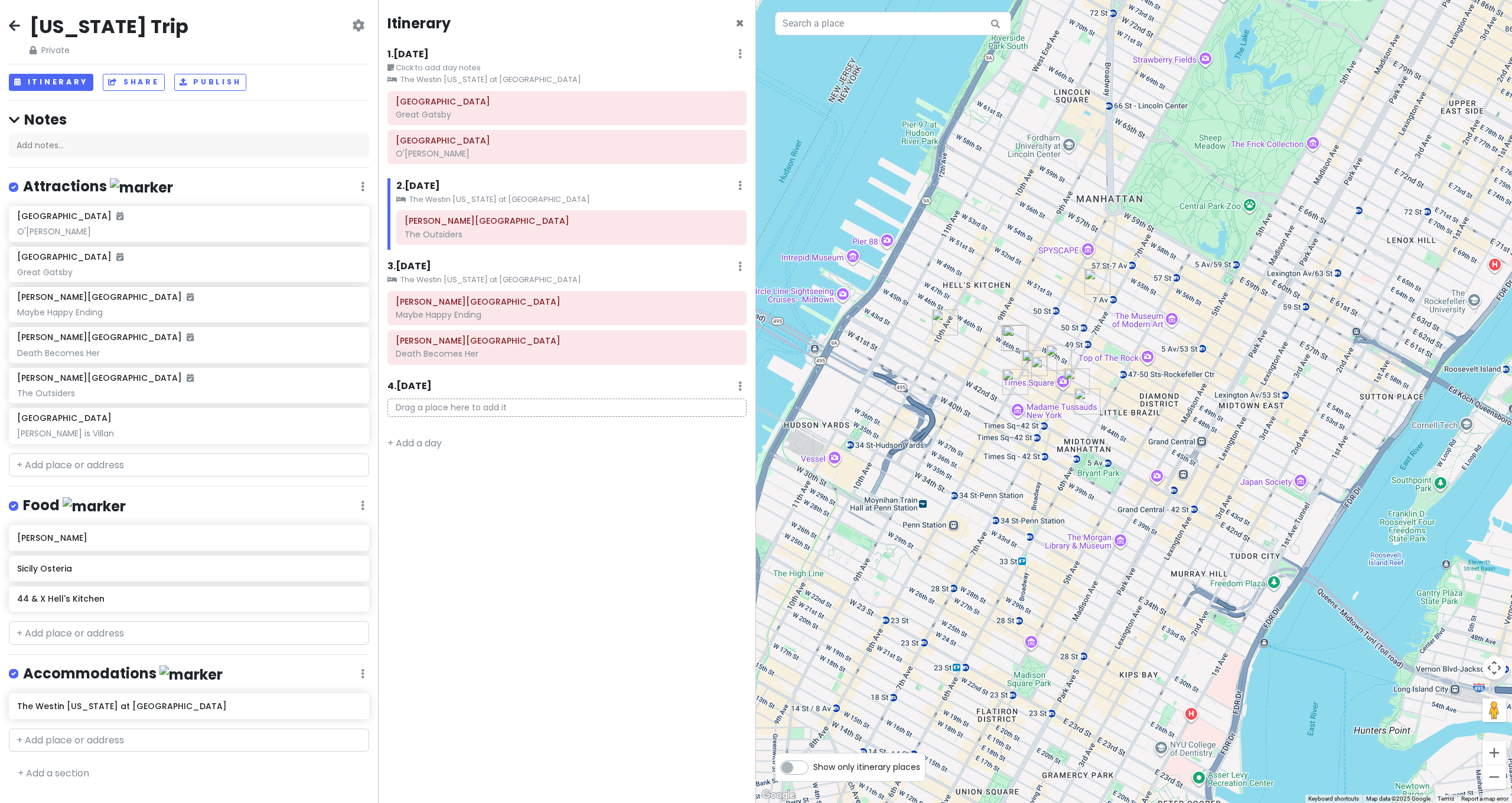
drag, startPoint x: 1130, startPoint y: 320, endPoint x: 1181, endPoint y: 332, distance: 52.4
click at [1181, 332] on div at bounding box center [1134, 402] width 756 height 803
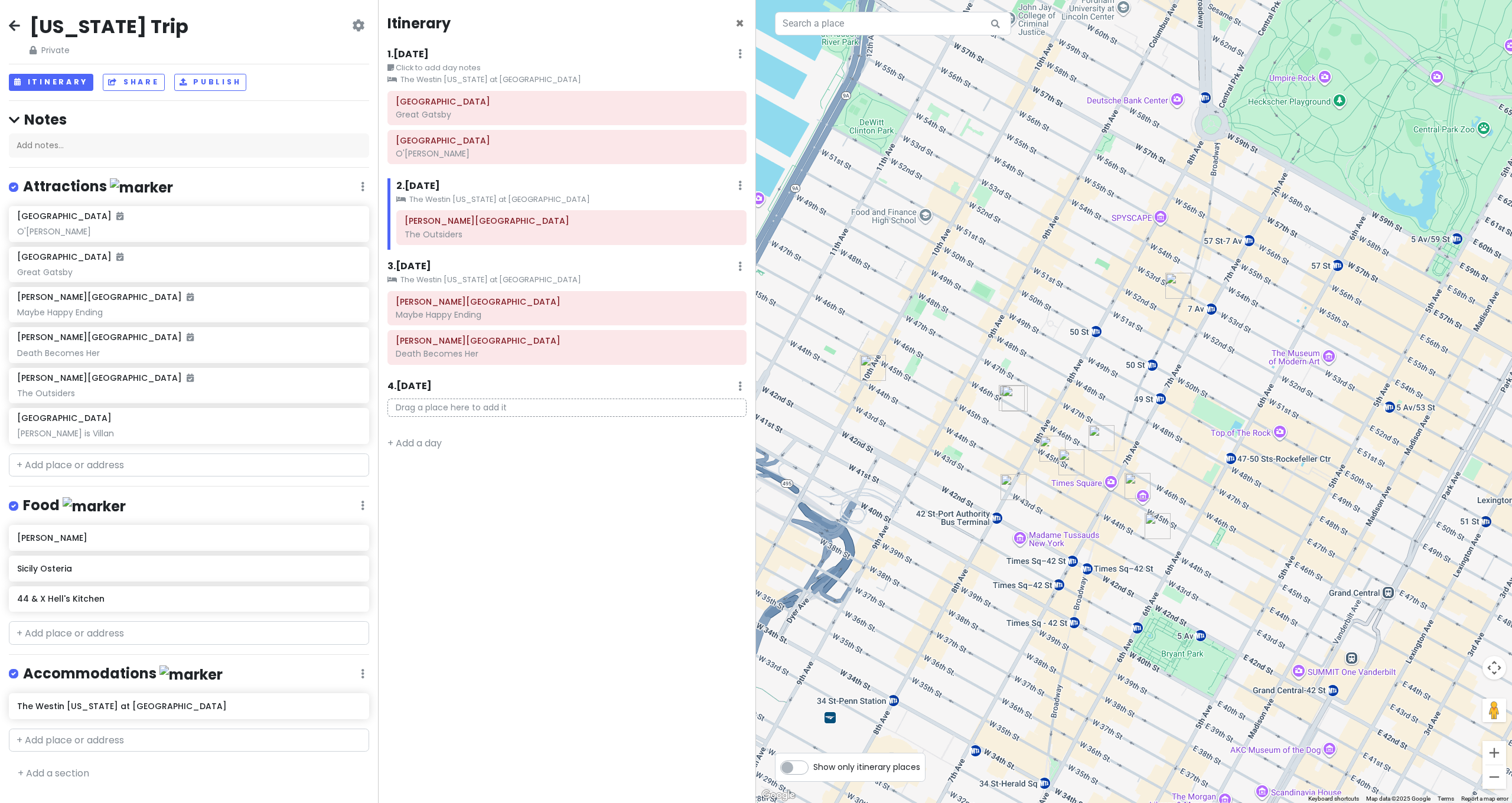
click at [1177, 280] on img "Broadway Theatre" at bounding box center [1178, 285] width 26 height 26
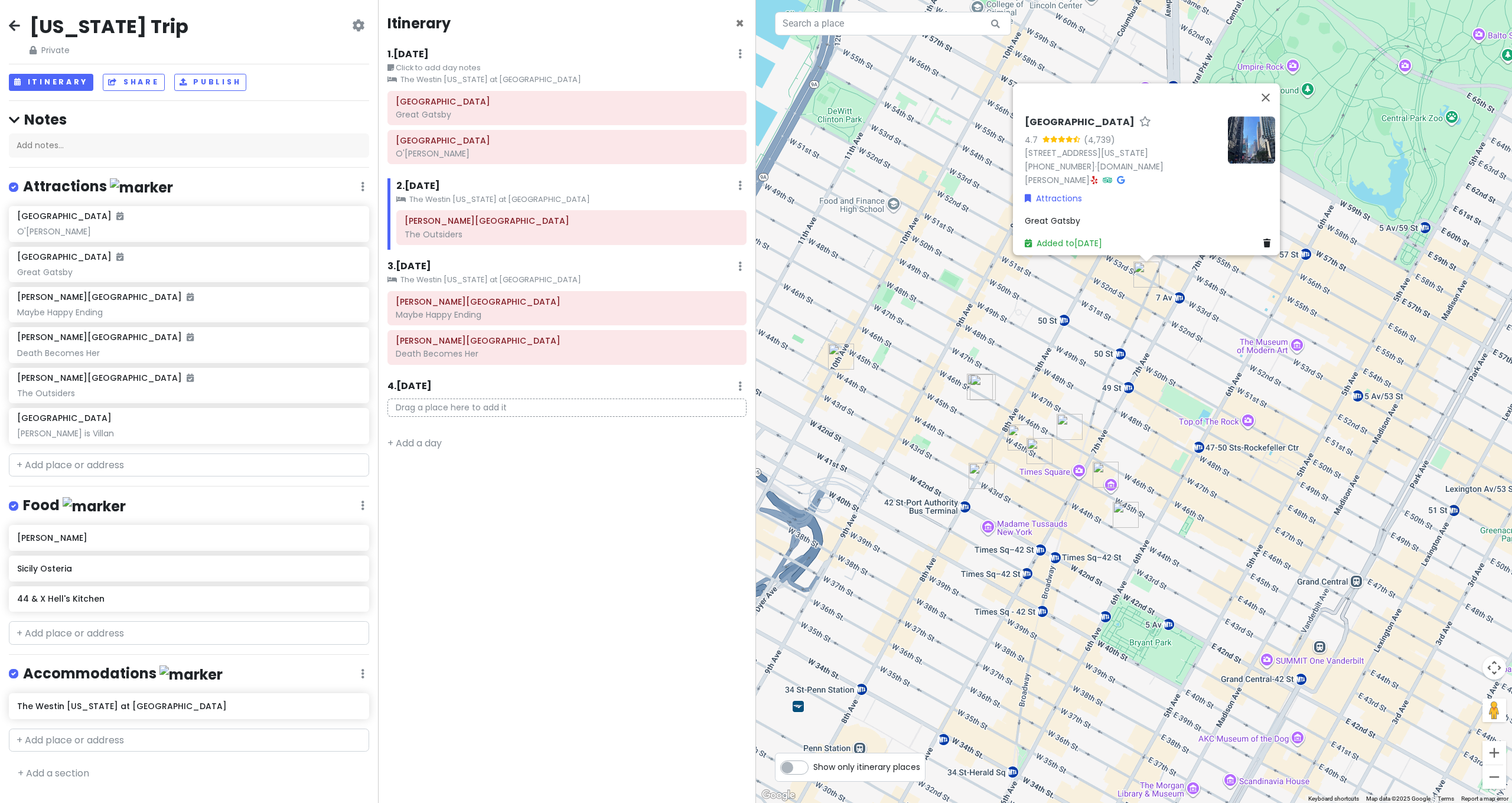
drag, startPoint x: 1103, startPoint y: 311, endPoint x: 1069, endPoint y: 298, distance: 36.4
click at [1069, 298] on div "[GEOGRAPHIC_DATA] 4.7 (4,739) [STREET_ADDRESS][US_STATE] [PHONE_NUMBER] · [DOMA…" at bounding box center [1134, 402] width 756 height 803
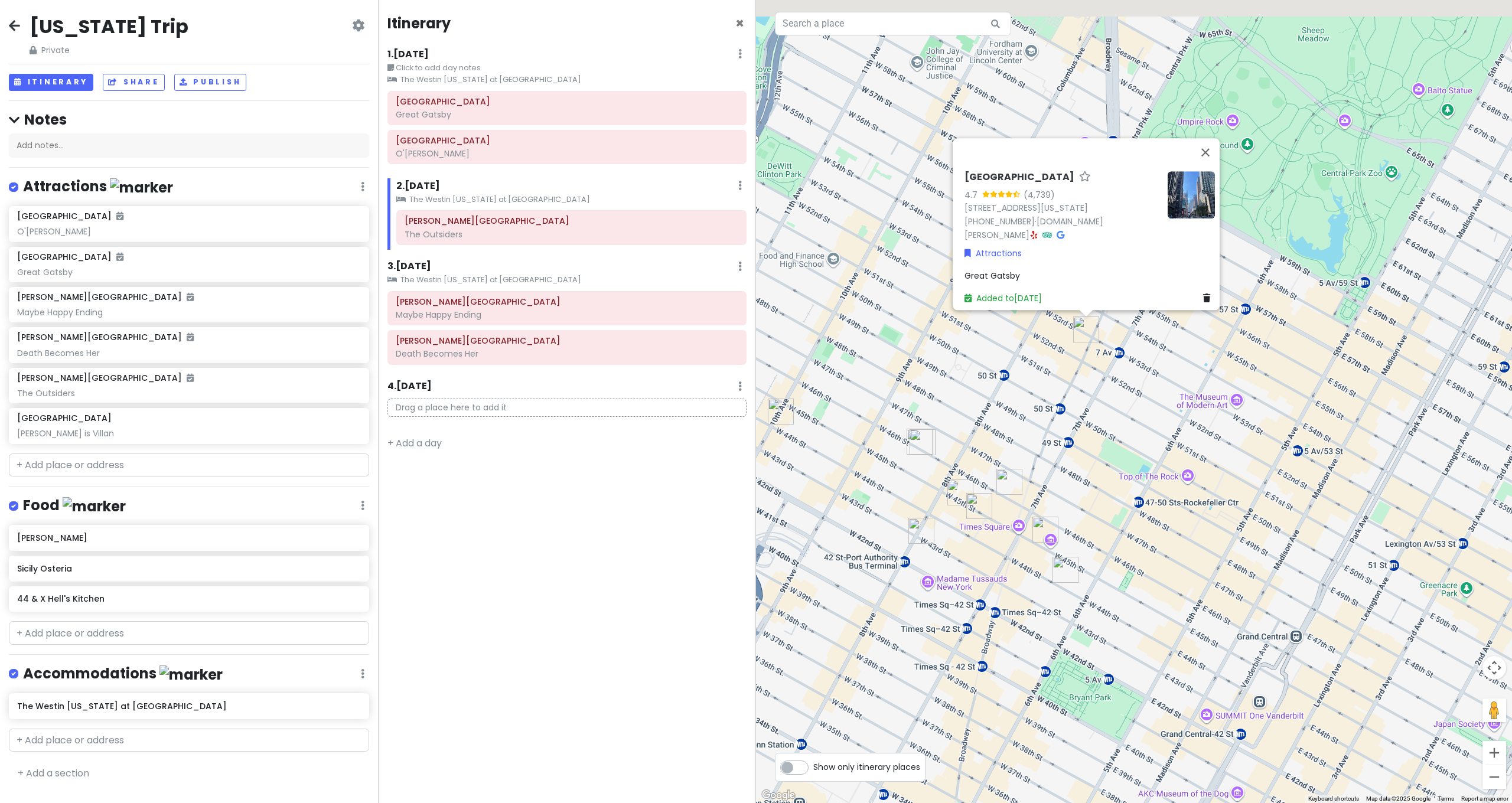
drag, startPoint x: 978, startPoint y: 369, endPoint x: 1078, endPoint y: 414, distance: 109.7
click at [1078, 414] on div "[GEOGRAPHIC_DATA] 4.7 (4,739) [STREET_ADDRESS][US_STATE] [PHONE_NUMBER] · [DOMA…" at bounding box center [1134, 402] width 756 height 803
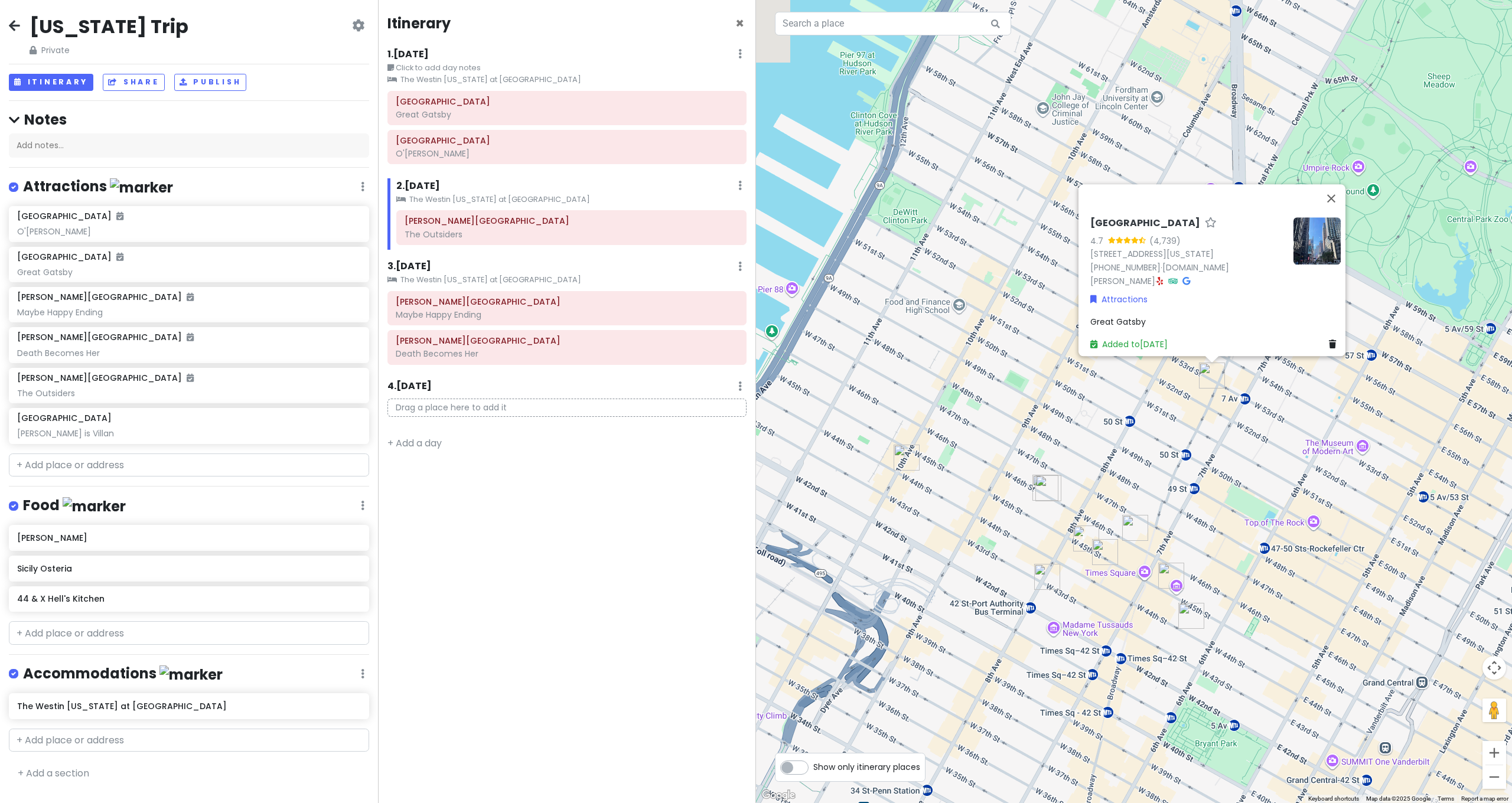
drag, startPoint x: 1078, startPoint y: 414, endPoint x: 1159, endPoint y: 444, distance: 86.4
click at [1158, 444] on div "[GEOGRAPHIC_DATA] 4.7 (4,739) [STREET_ADDRESS][US_STATE] [PHONE_NUMBER] · [DOMA…" at bounding box center [1134, 402] width 756 height 803
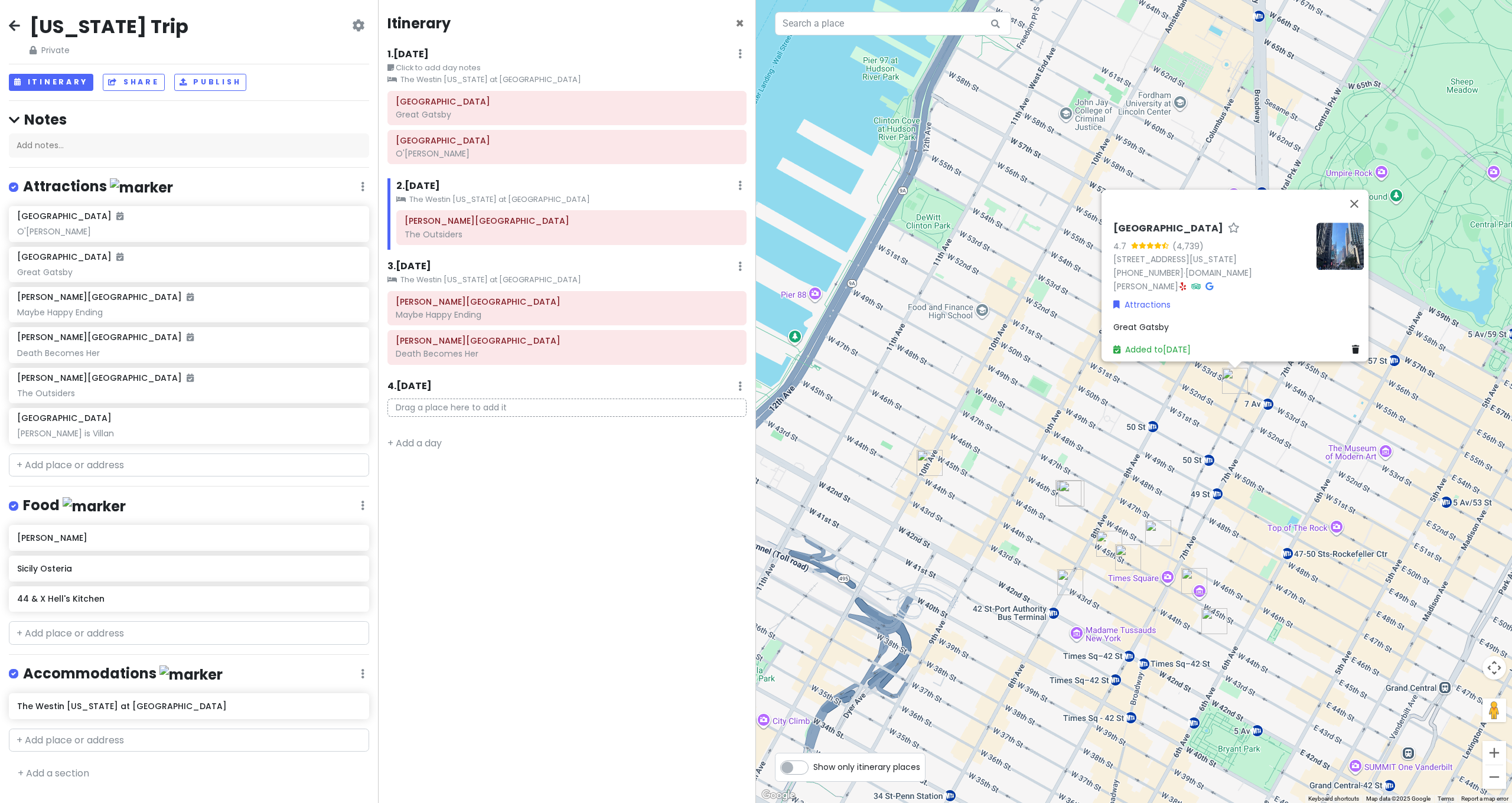
drag, startPoint x: 1159, startPoint y: 444, endPoint x: 1106, endPoint y: 425, distance: 56.3
click at [1106, 425] on div "[GEOGRAPHIC_DATA] 4.7 (4,739) [STREET_ADDRESS][US_STATE] [PHONE_NUMBER] · [DOMA…" at bounding box center [1134, 402] width 756 height 803
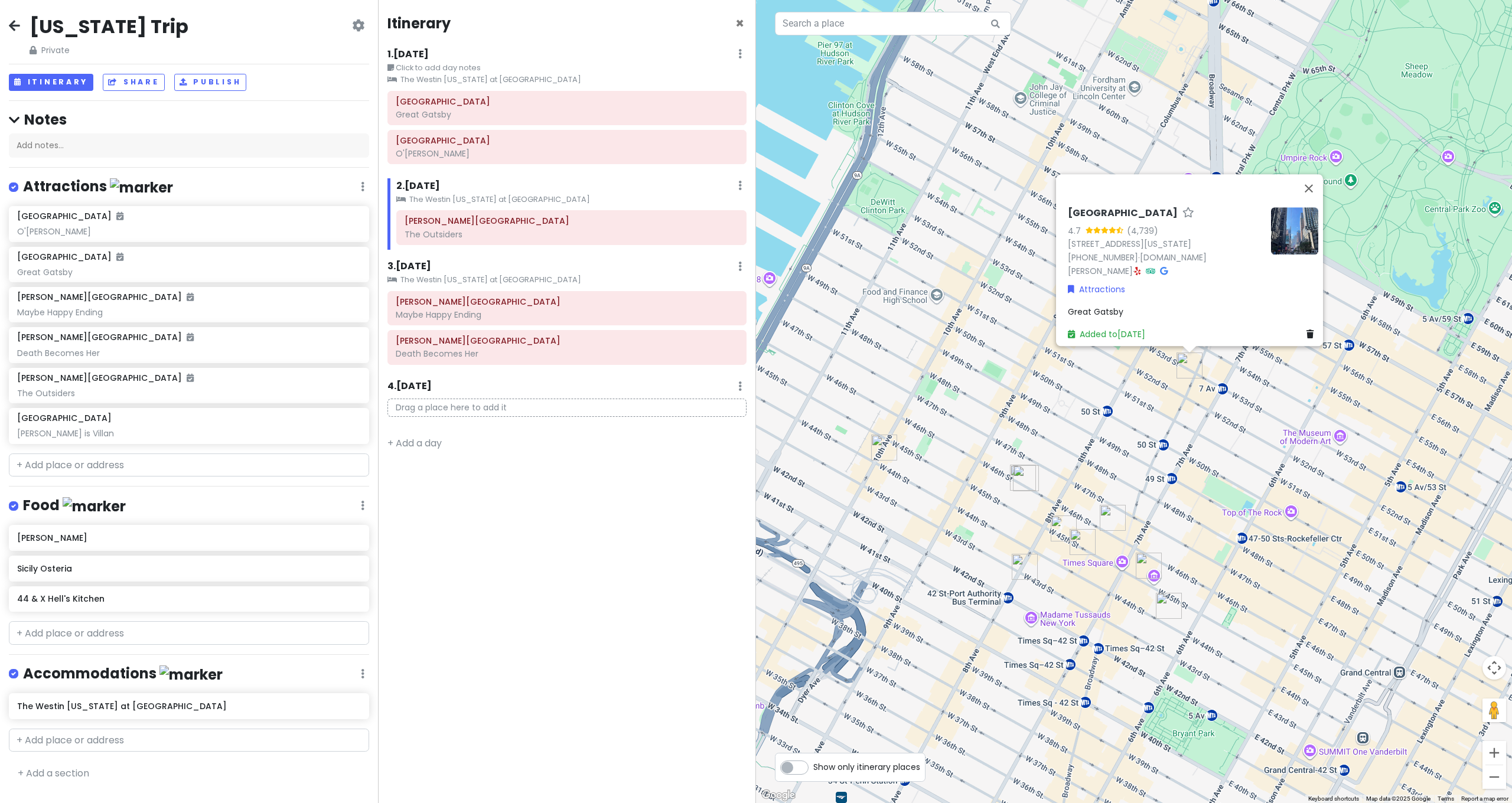
click at [1112, 510] on img "Lunt-Fontanne Theatre" at bounding box center [1112, 518] width 26 height 26
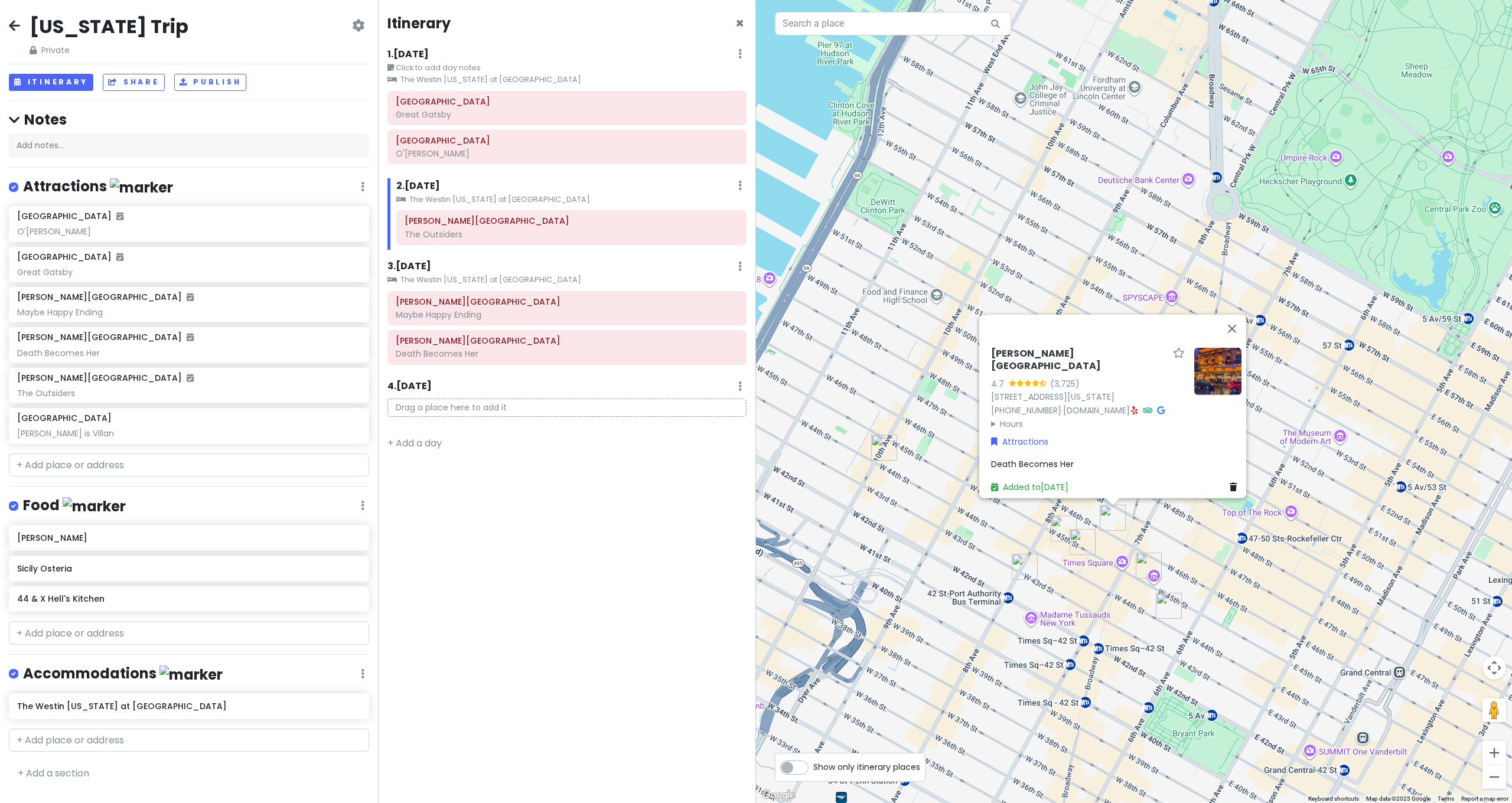
click at [1090, 540] on img "Booth Theatre" at bounding box center [1082, 542] width 26 height 26
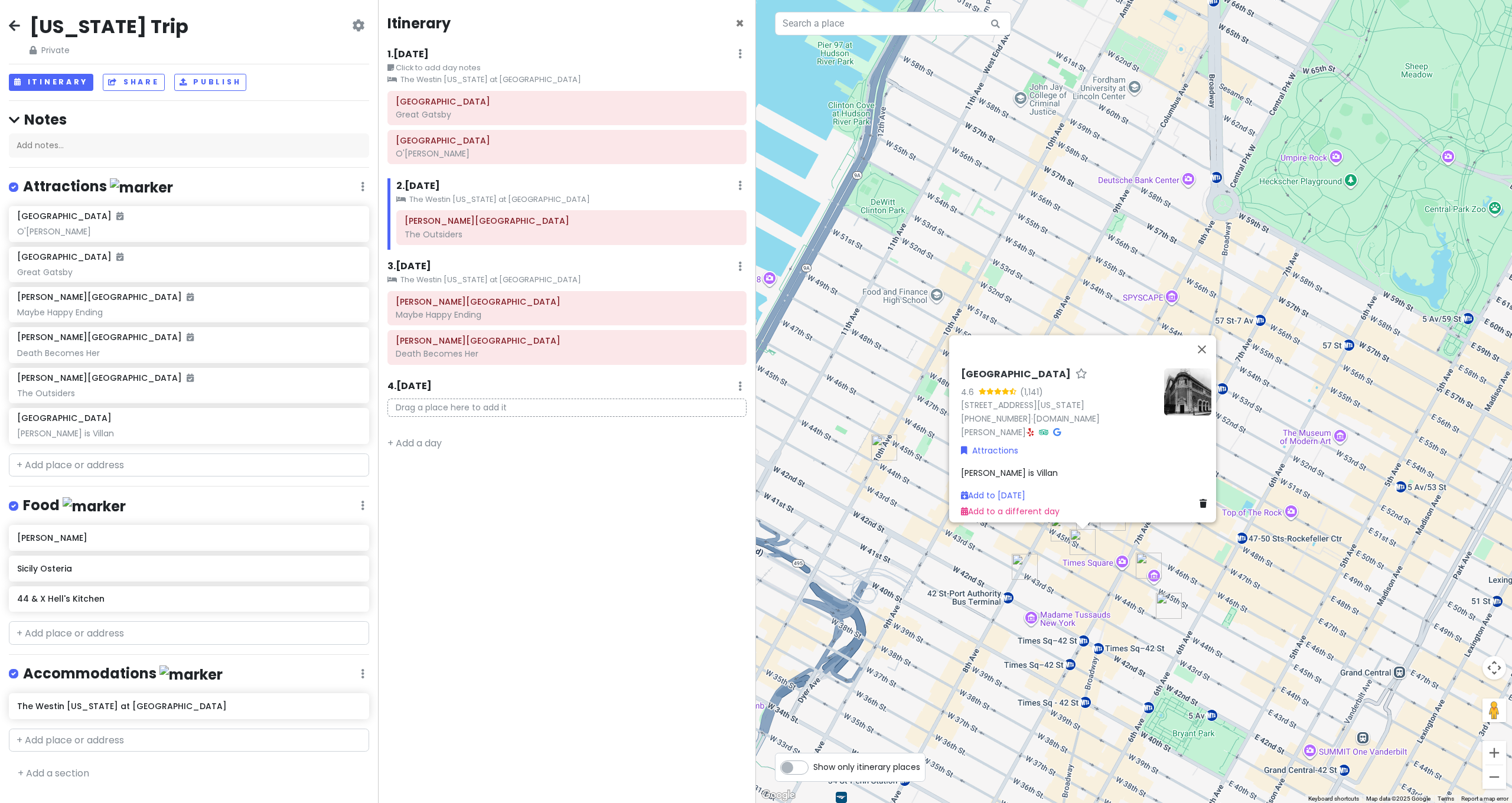
click at [1148, 564] on img "Lyceum Theatre" at bounding box center [1148, 565] width 26 height 26
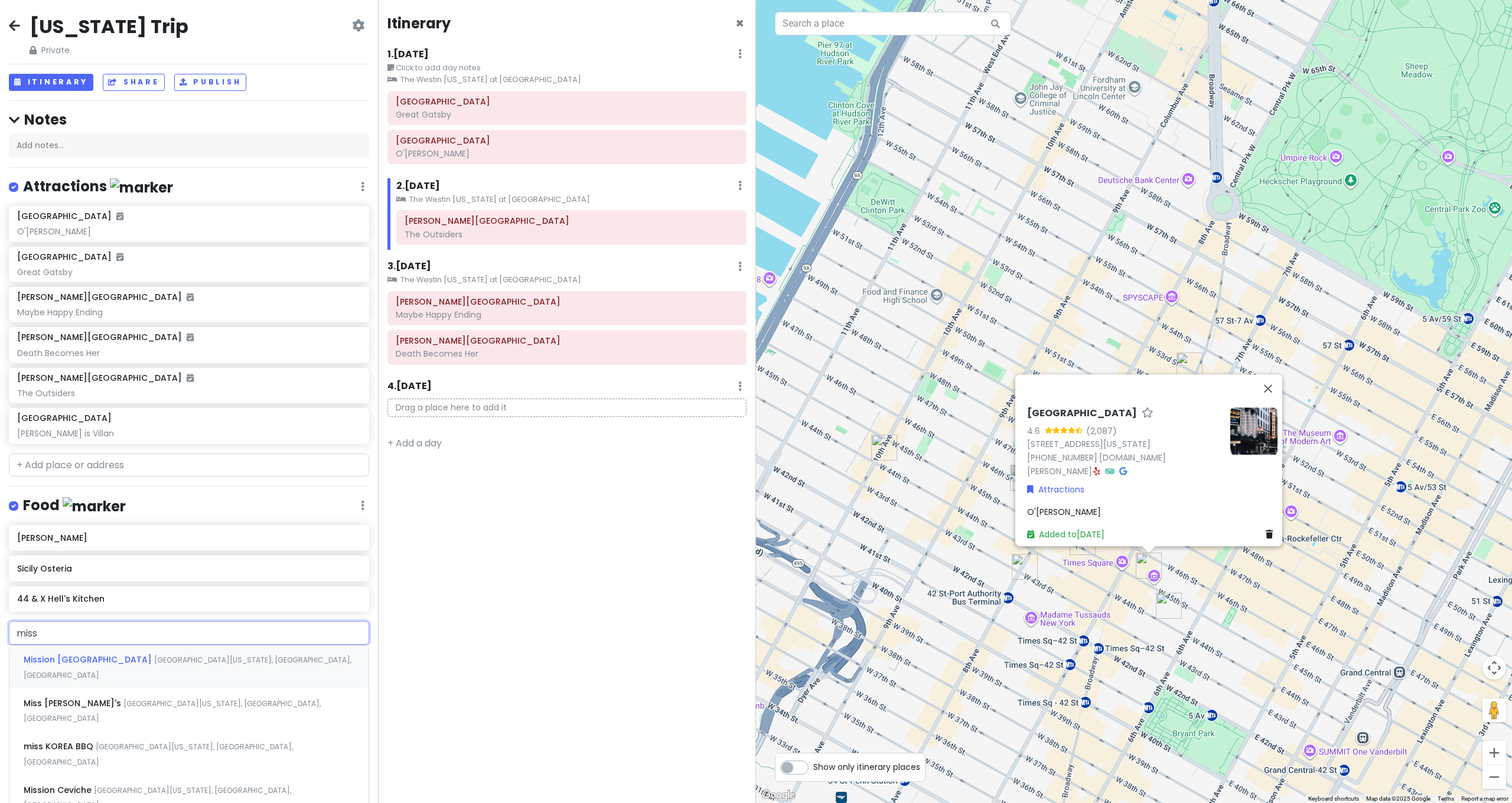
type input "miss"
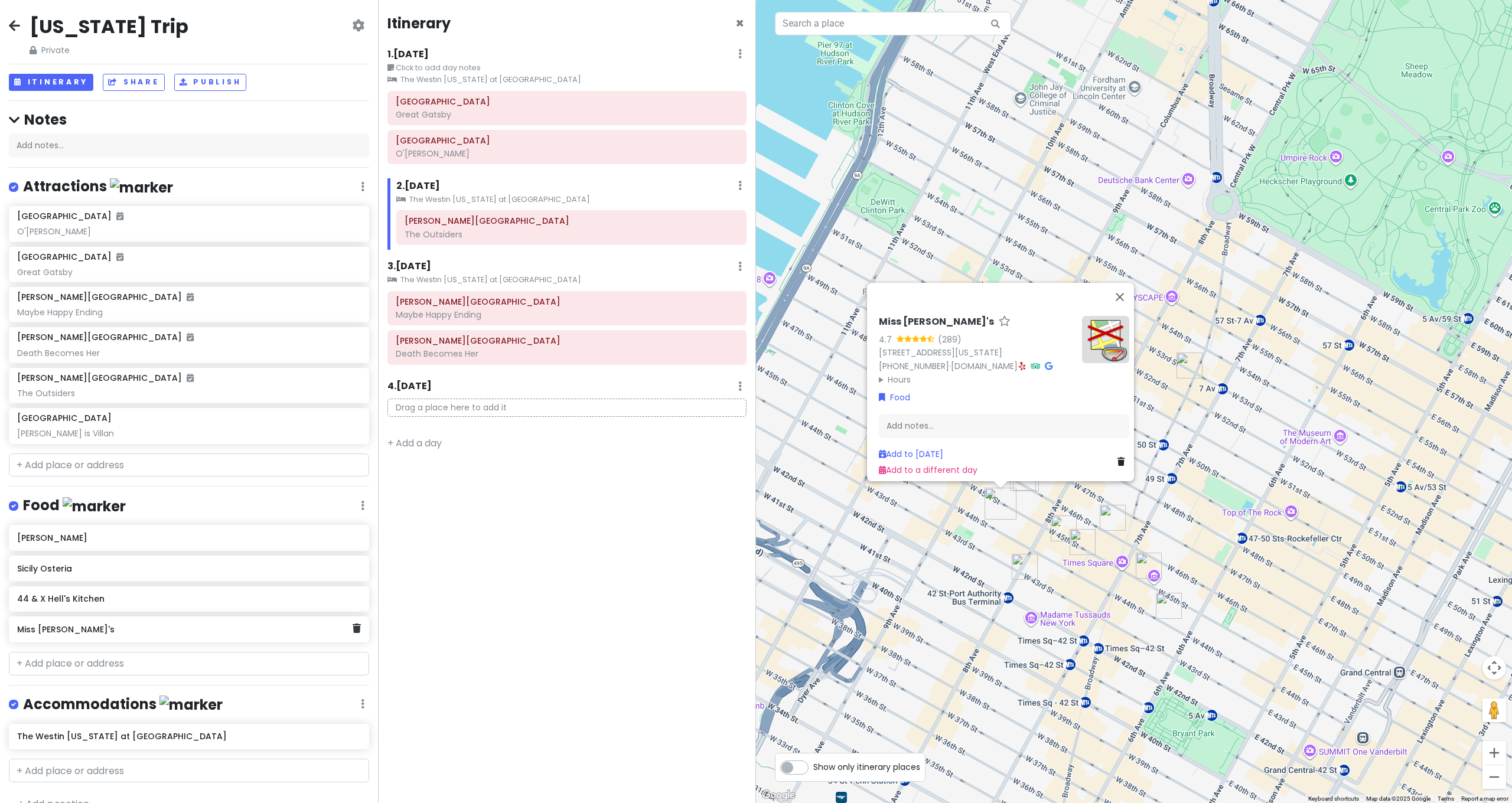
click at [78, 629] on h6 "Miss [PERSON_NAME]'s" at bounding box center [184, 630] width 335 height 11
click at [65, 533] on h6 "[PERSON_NAME]" at bounding box center [184, 538] width 335 height 11
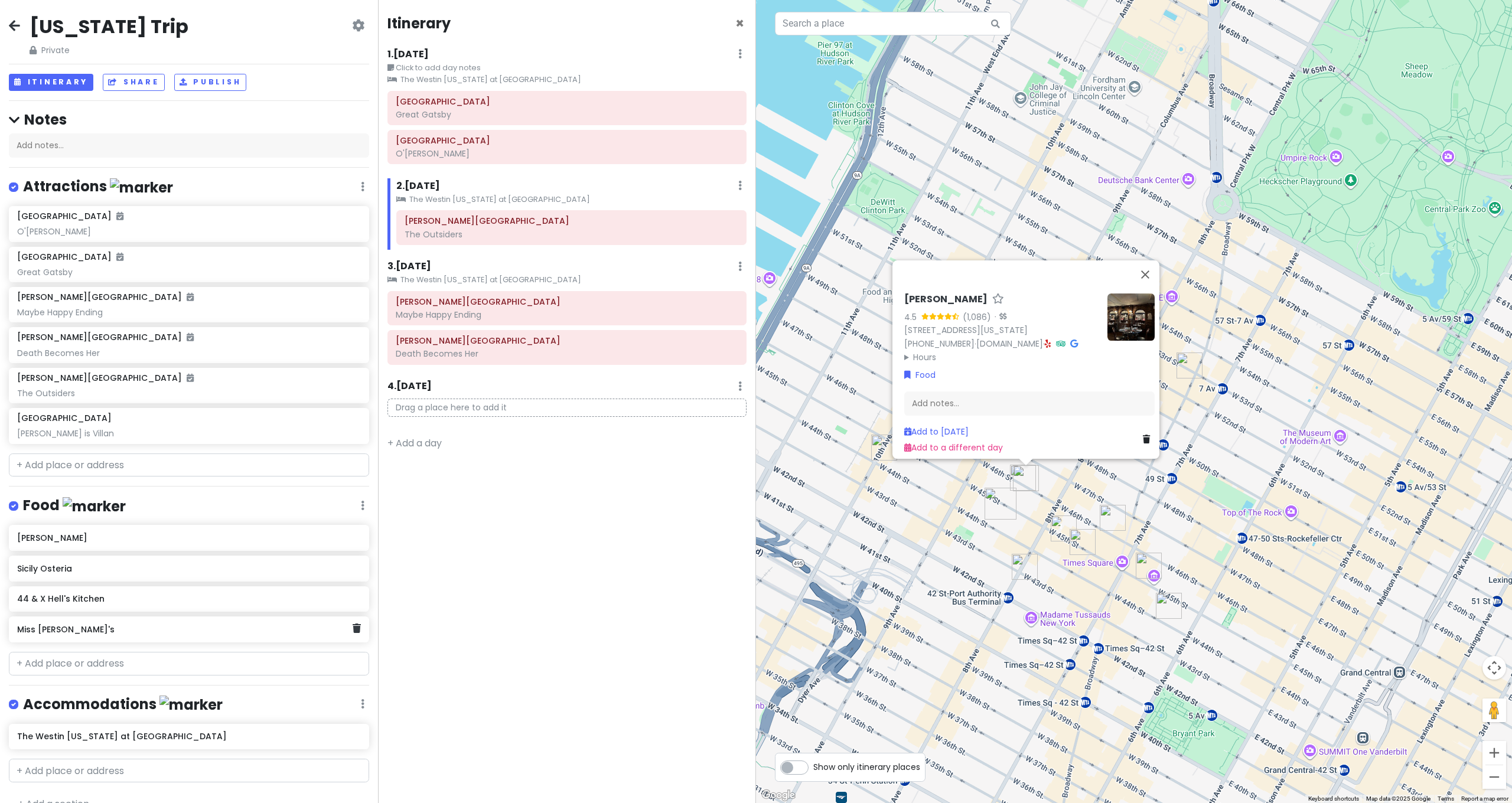
scroll to position [1, 0]
drag, startPoint x: 69, startPoint y: 626, endPoint x: 71, endPoint y: 563, distance: 63.0
click at [71, 563] on div "[PERSON_NAME] Sicily Osteria 44 & X Hell's Kitchen Miss [PERSON_NAME]'s" at bounding box center [189, 586] width 378 height 122
click at [966, 396] on div "Add notes..." at bounding box center [1030, 404] width 250 height 25
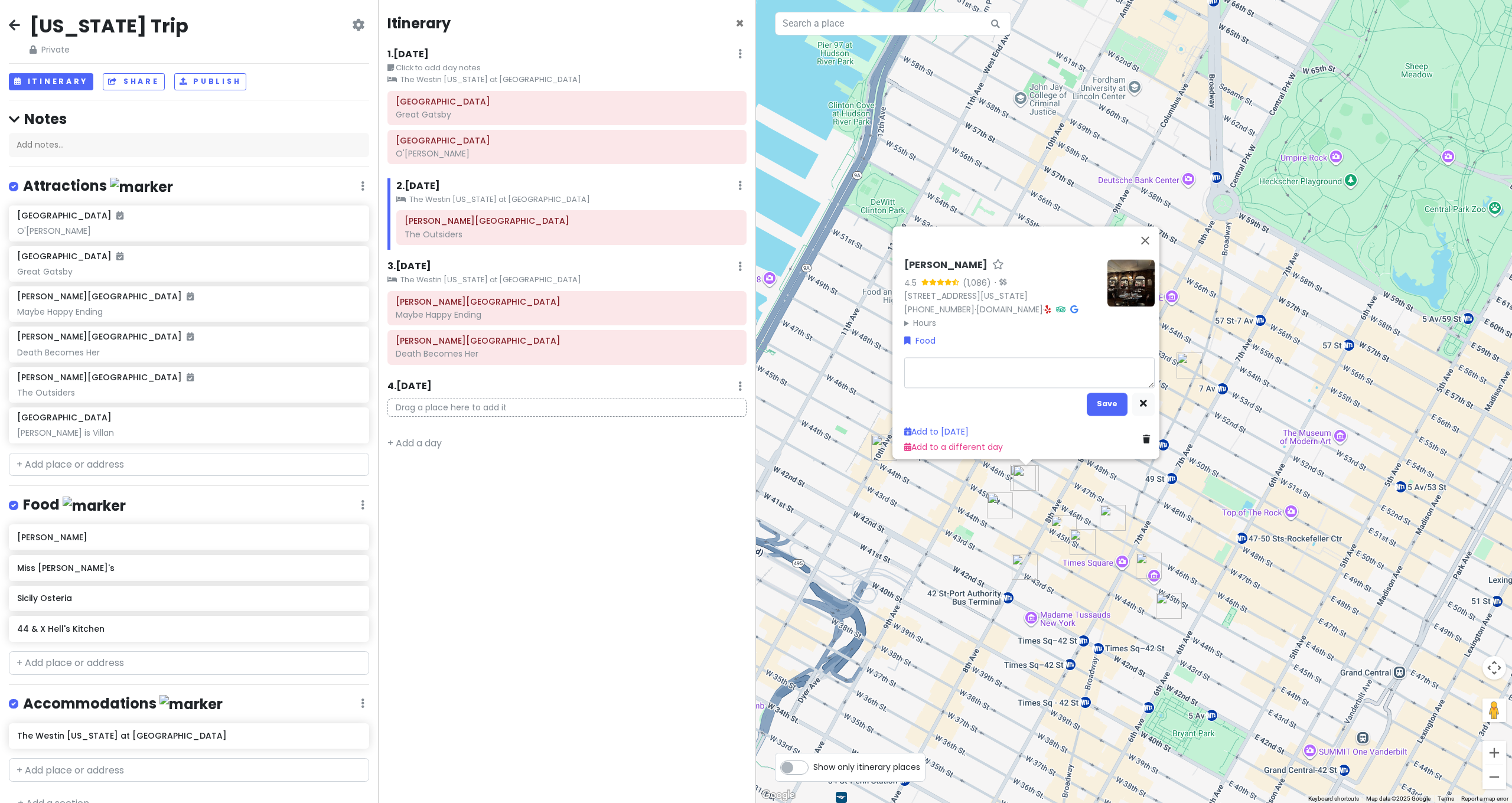
type textarea "x"
type textarea "L"
type textarea "x"
type textarea "Lu"
type textarea "x"
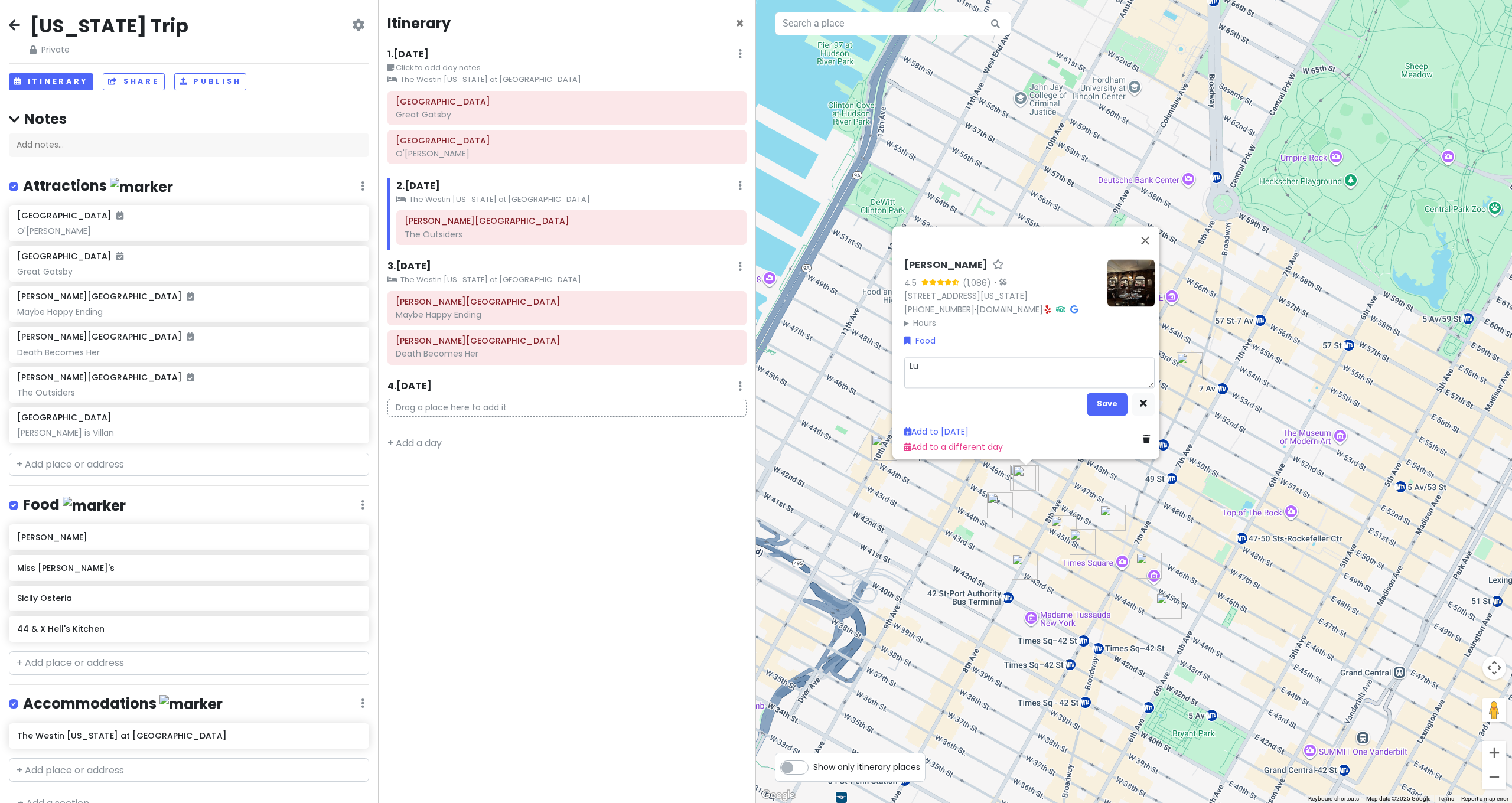
type textarea "Lun"
type textarea "x"
type textarea "Lunc"
type textarea "x"
type textarea "Lunch"
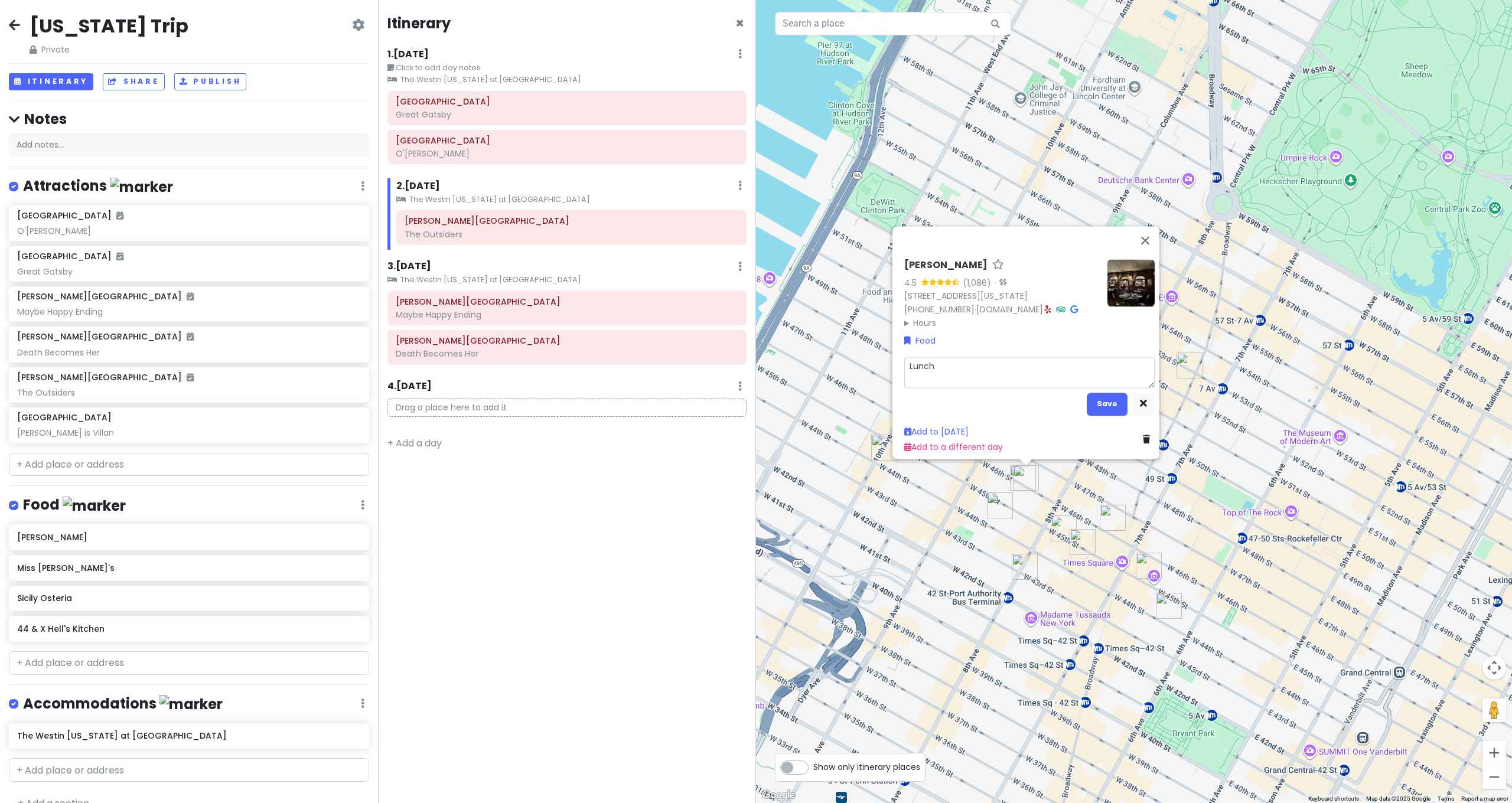
type textarea "x"
type textarea "Lunc"
type textarea "x"
type textarea "Lun"
type textarea "x"
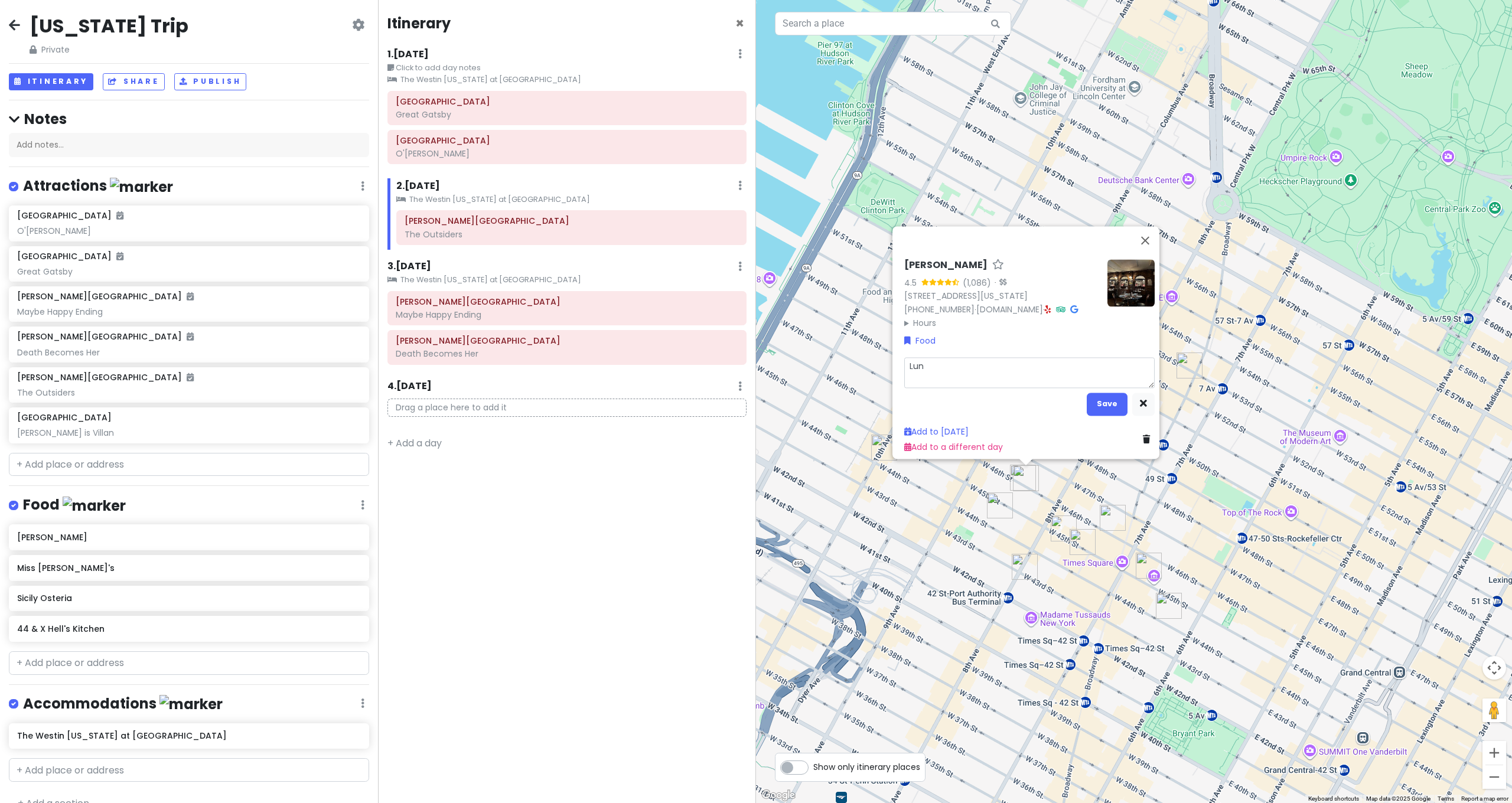
type textarea "Lu"
type textarea "x"
type textarea "L"
type textarea "x"
type textarea "L"
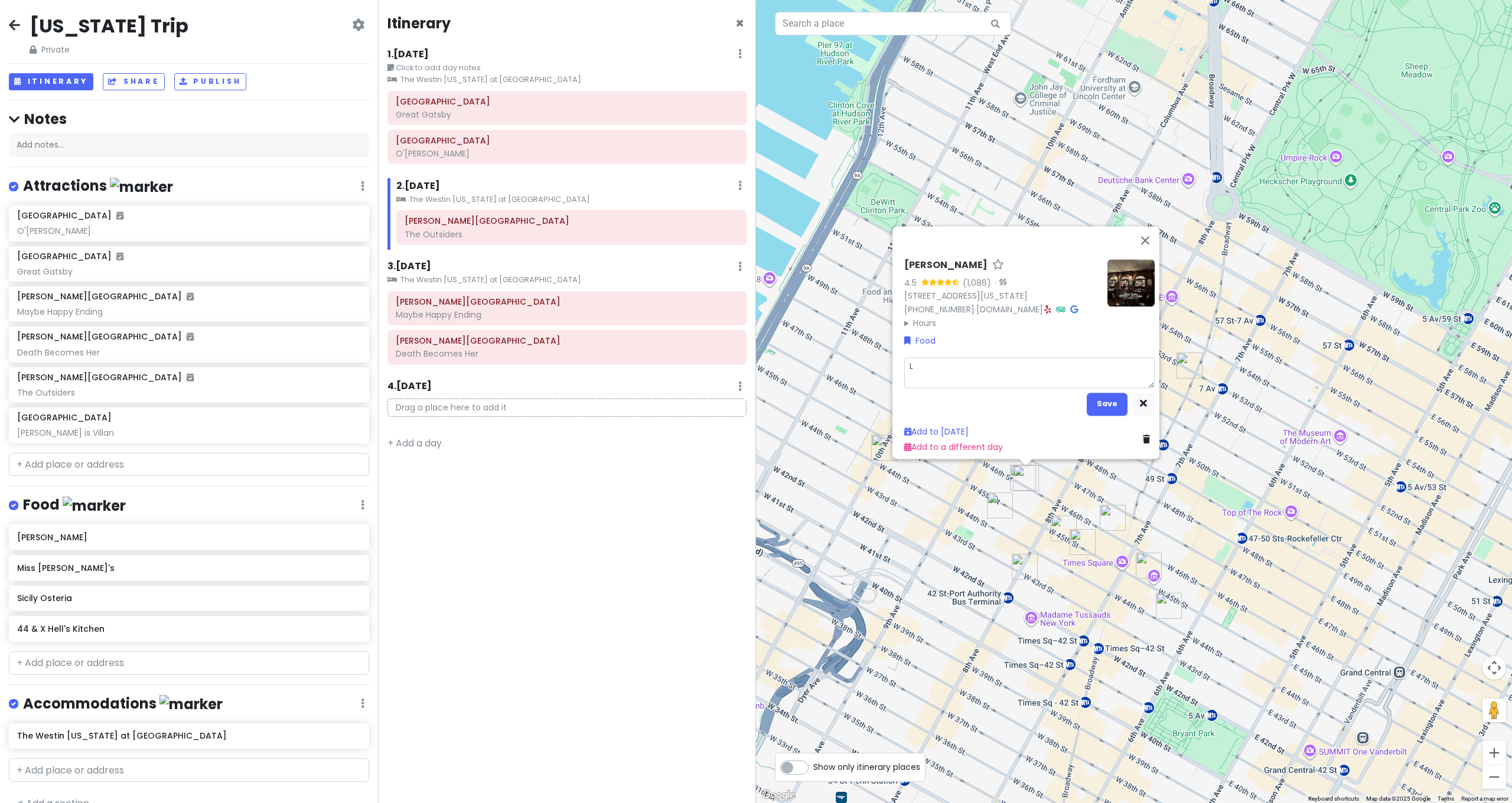
type textarea "x"
type textarea "Le"
type textarea "x"
type textarea "Lea"
type textarea "x"
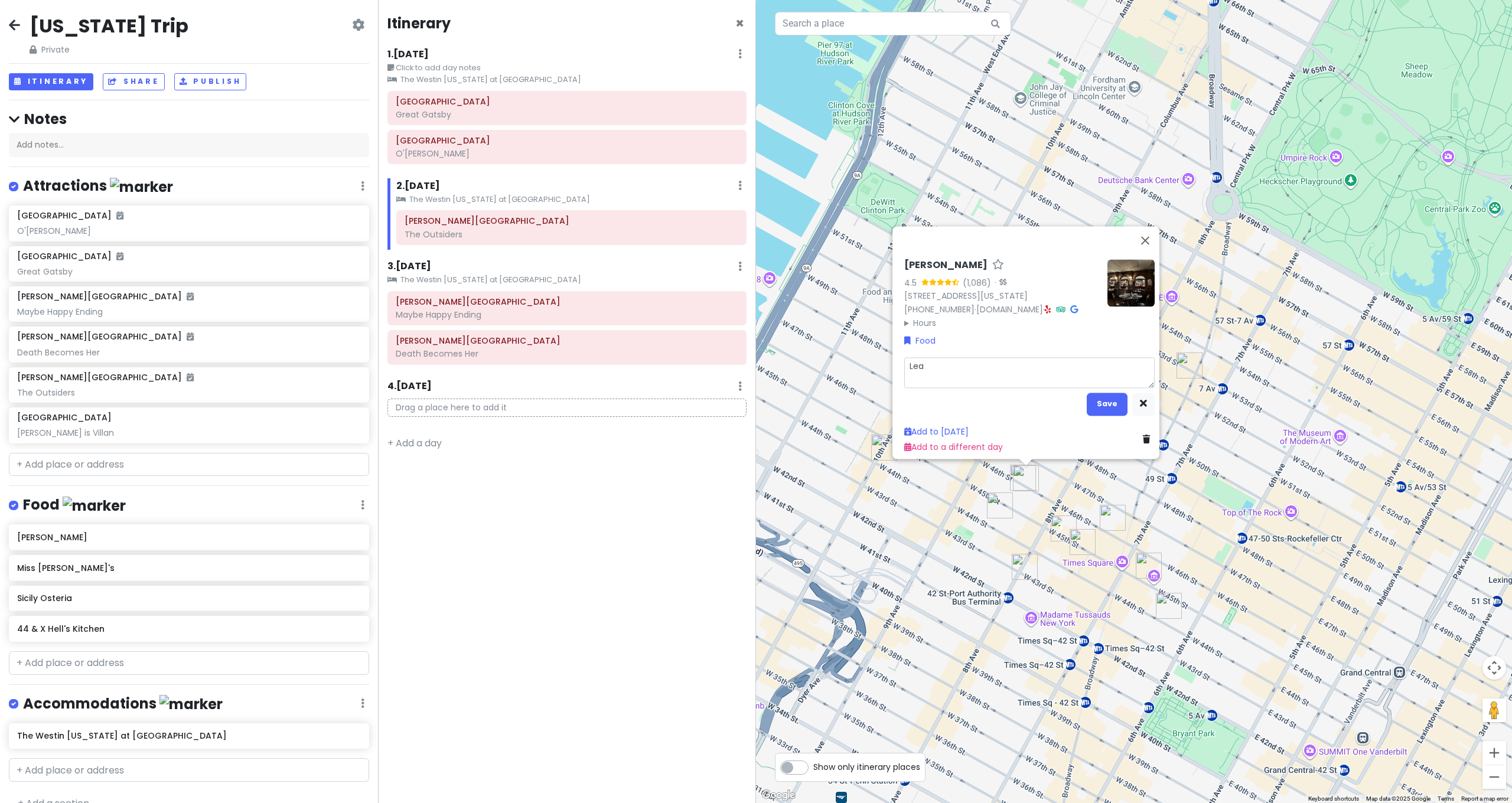
type textarea "Lean"
type textarea "x"
type textarea "Lean'"
type textarea "x"
type textarea "[PERSON_NAME]'s"
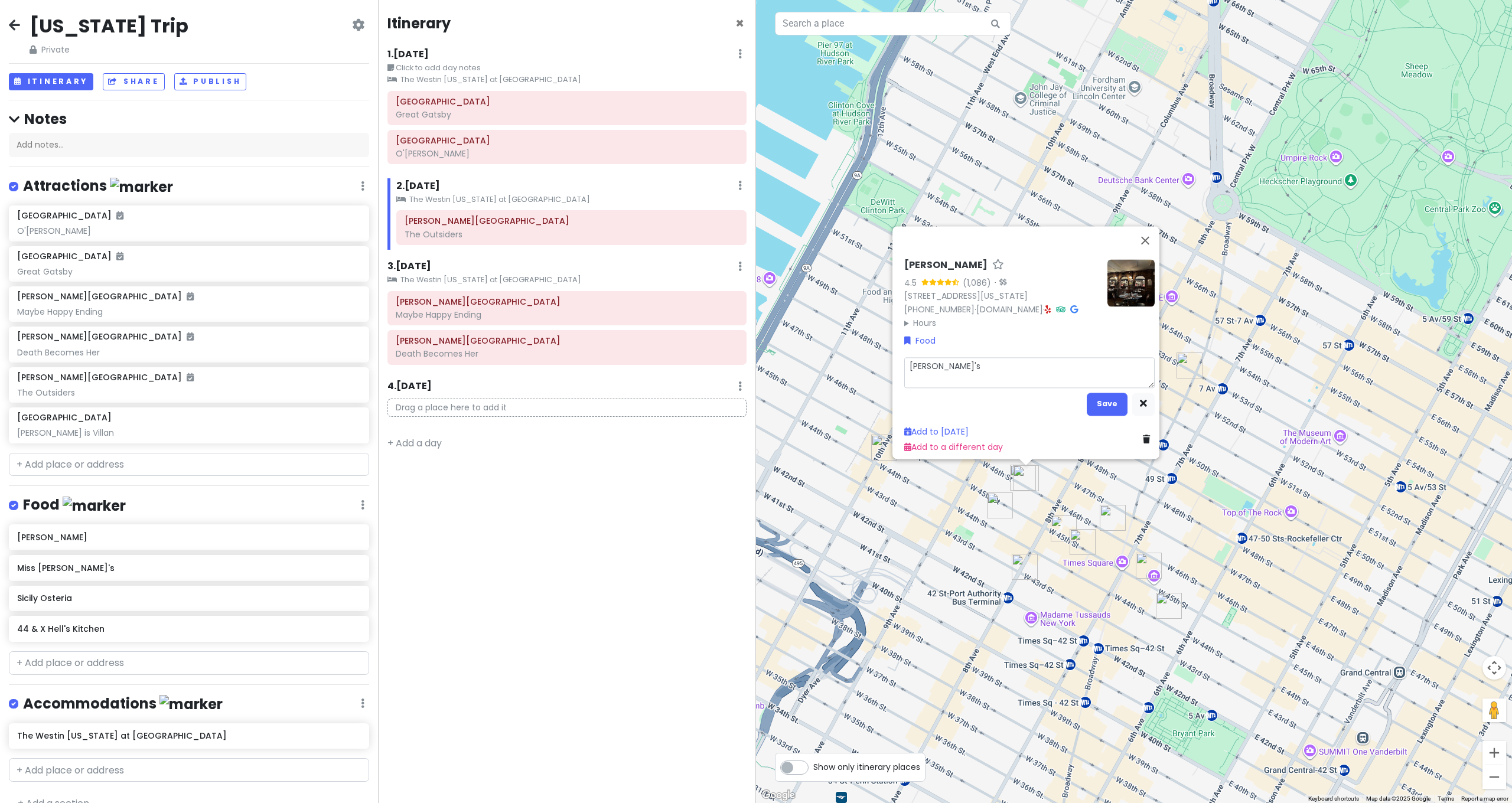
type textarea "x"
type textarea "[PERSON_NAME]'s"
type textarea "x"
type textarea "[PERSON_NAME]'s m"
type textarea "x"
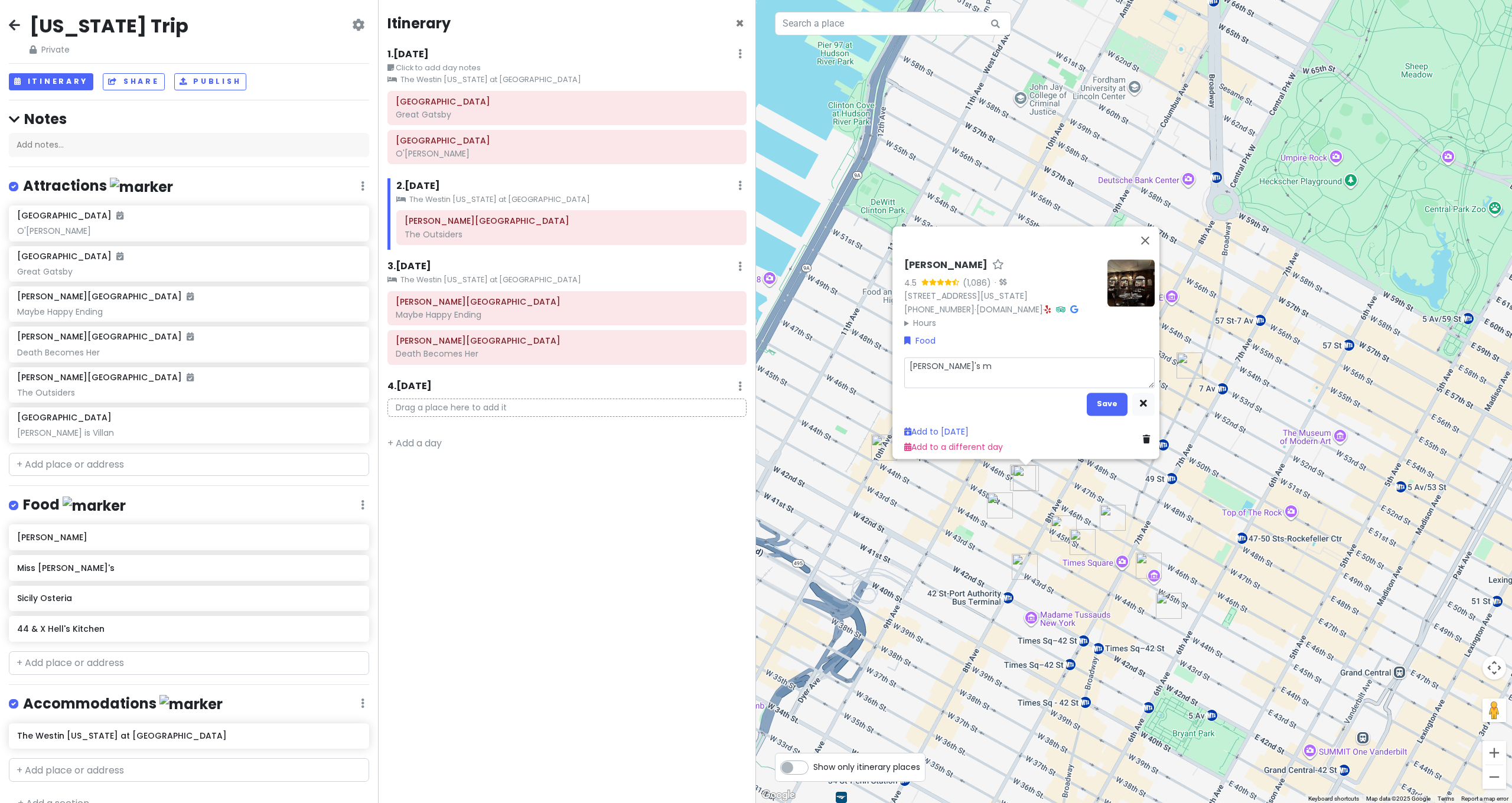
type textarea "[PERSON_NAME]'s mo"
type textarea "x"
type textarea "[PERSON_NAME]'s mor"
type textarea "x"
type textarea "[PERSON_NAME]'s more"
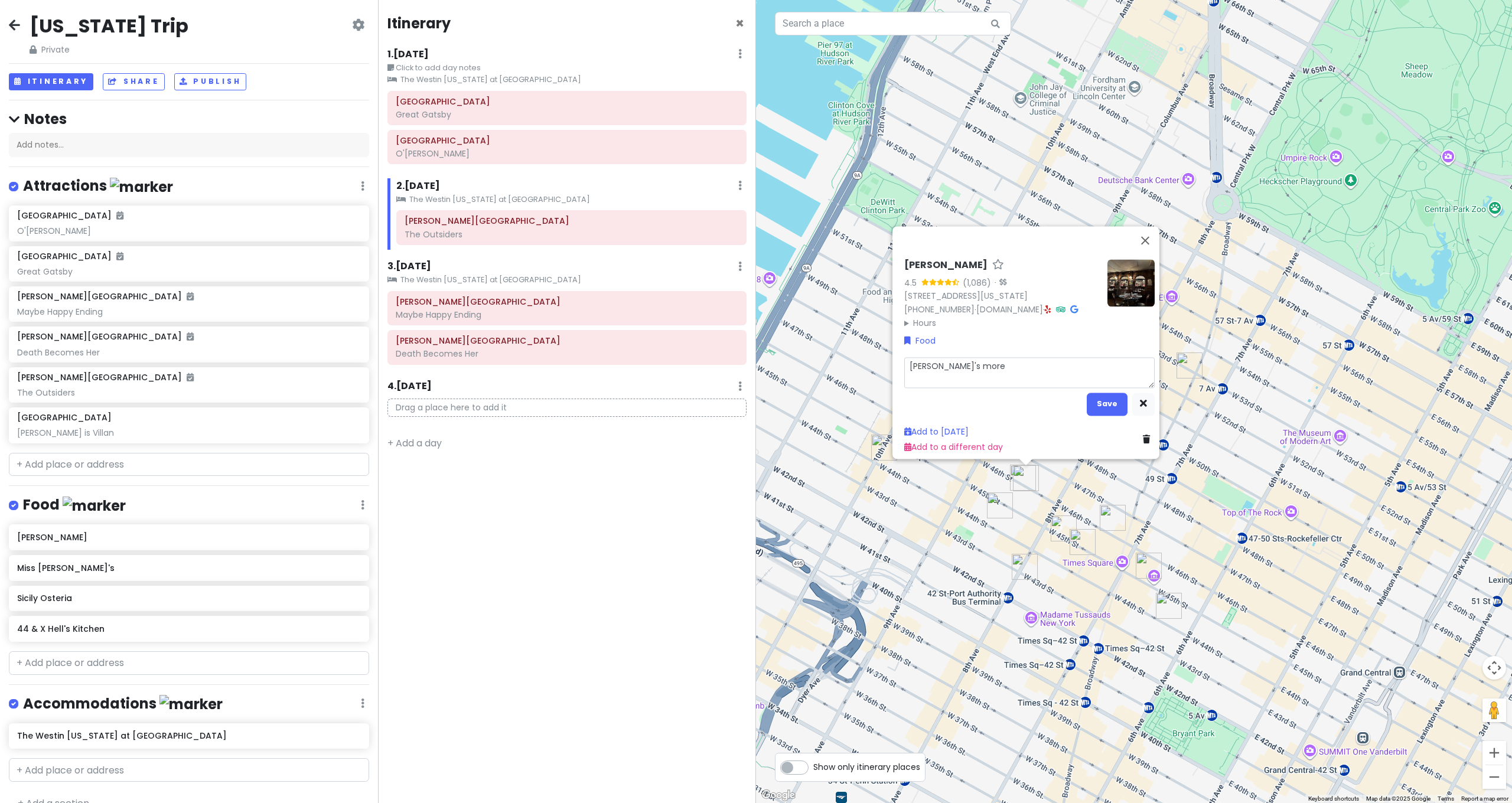
type textarea "x"
type textarea "[PERSON_NAME]'s more"
type textarea "x"
type textarea "[PERSON_NAME]'s more l"
type textarea "x"
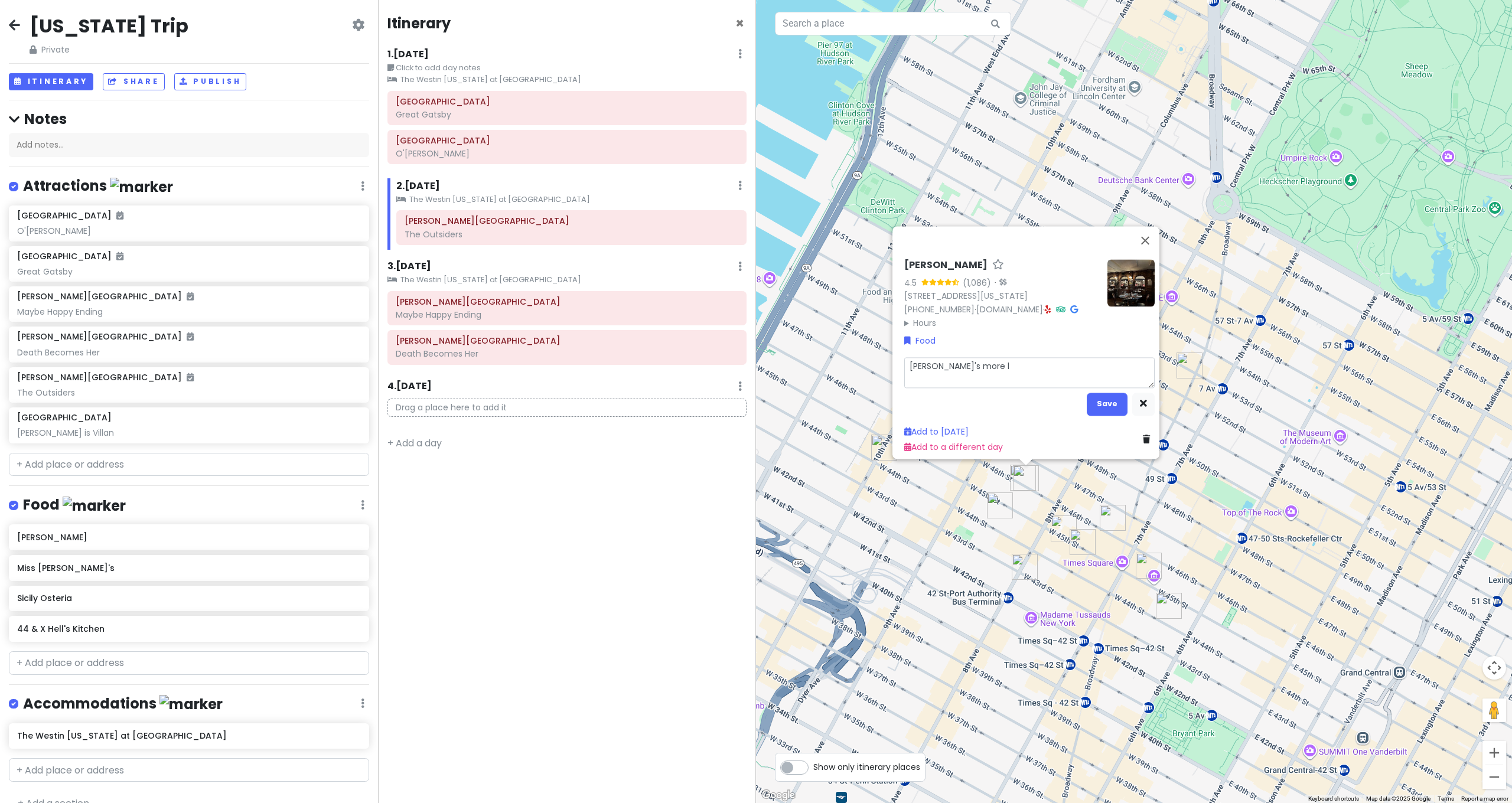
type textarea "[PERSON_NAME]'s more lu"
type textarea "x"
type textarea "[PERSON_NAME]'s more lun"
type textarea "x"
type textarea "[PERSON_NAME]'s more lunc"
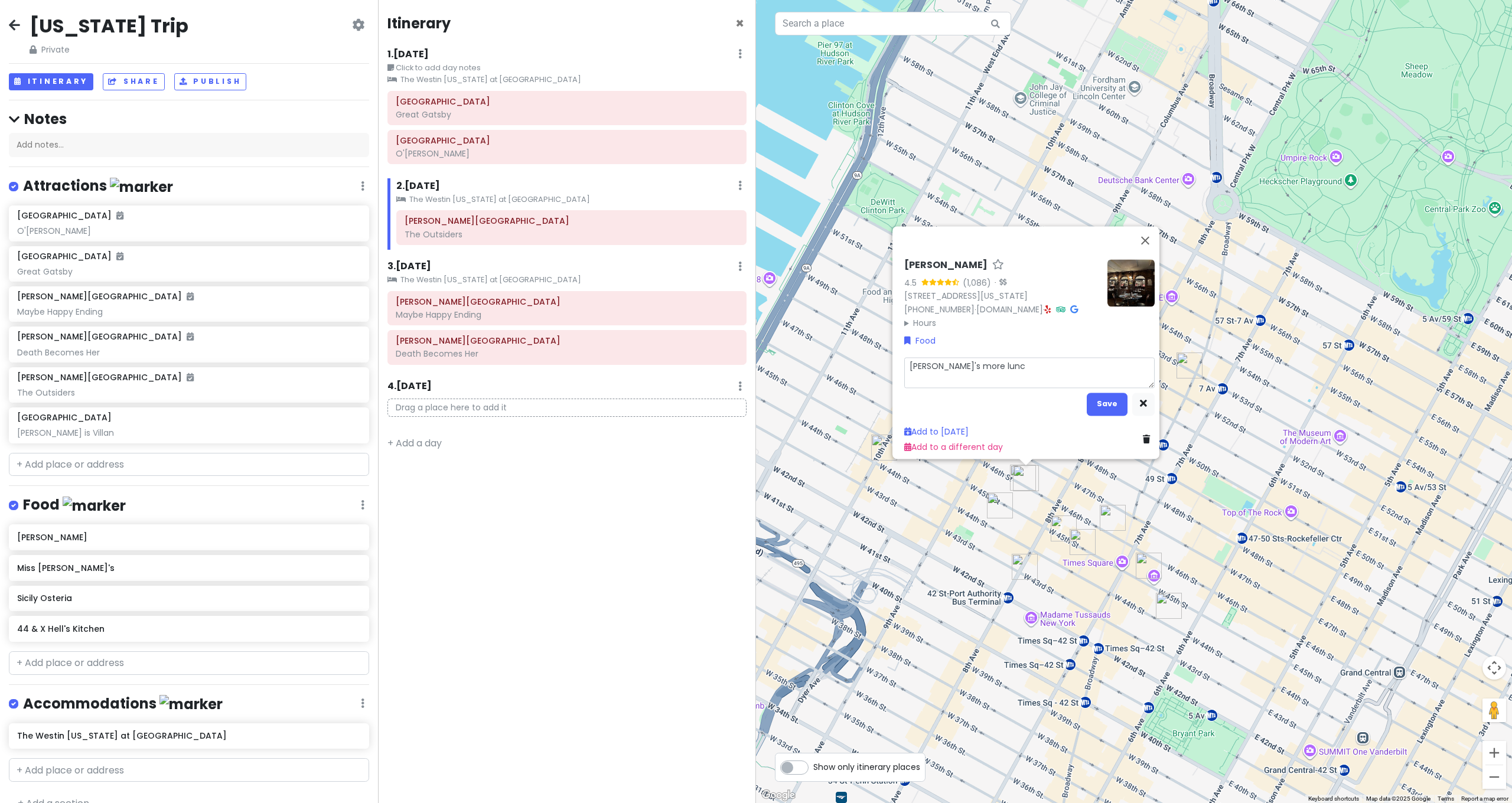
type textarea "x"
type textarea "[PERSON_NAME]'s more lunch"
type textarea "x"
type textarea "[PERSON_NAME]'s more lunch"
type textarea "x"
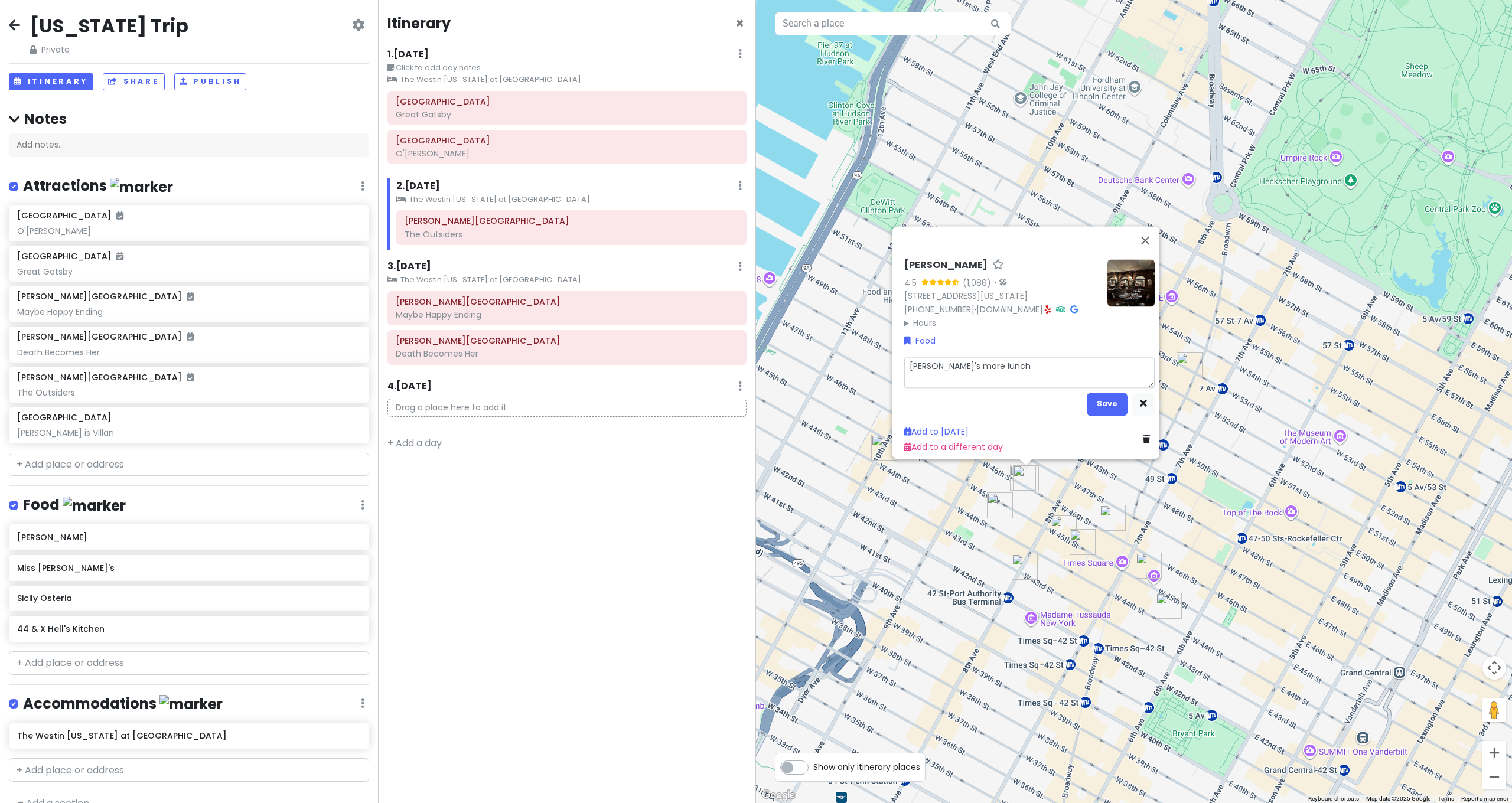
type textarea "[PERSON_NAME]'s more lunch"
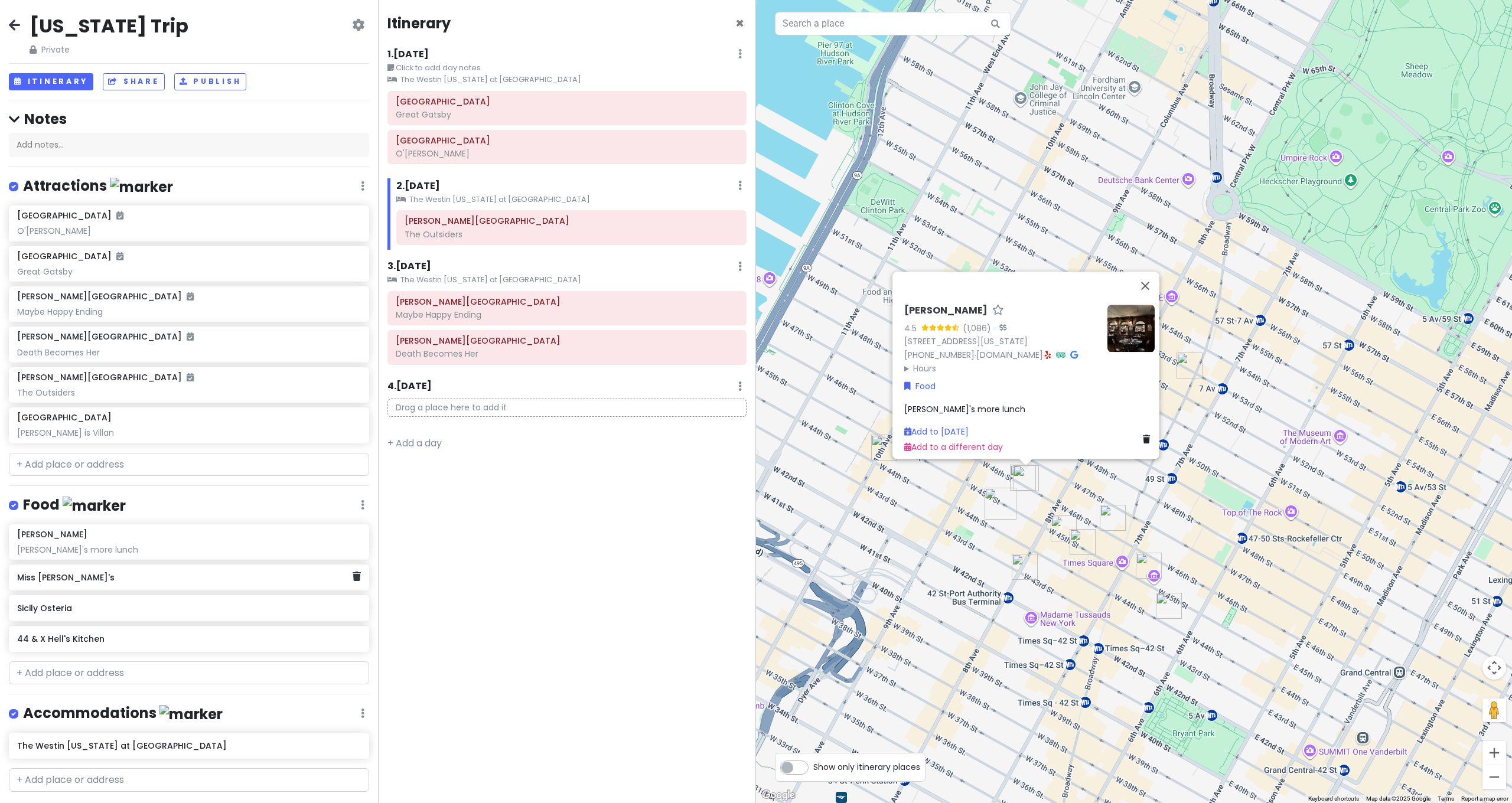
click at [103, 582] on div "Miss [PERSON_NAME]'s" at bounding box center [189, 577] width 360 height 26
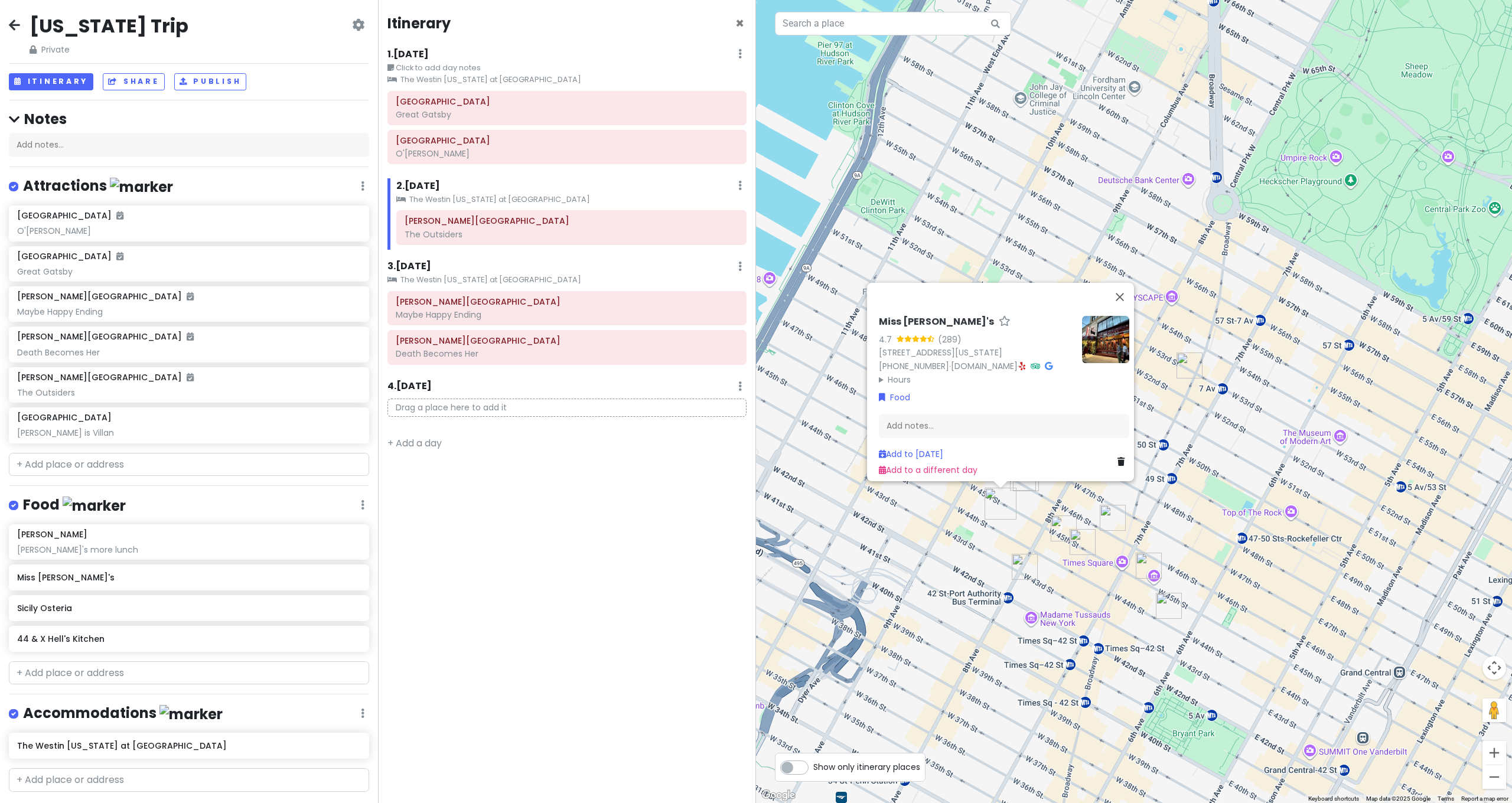
click at [68, 236] on div "[PERSON_NAME]'s more lunch" at bounding box center [188, 231] width 343 height 11
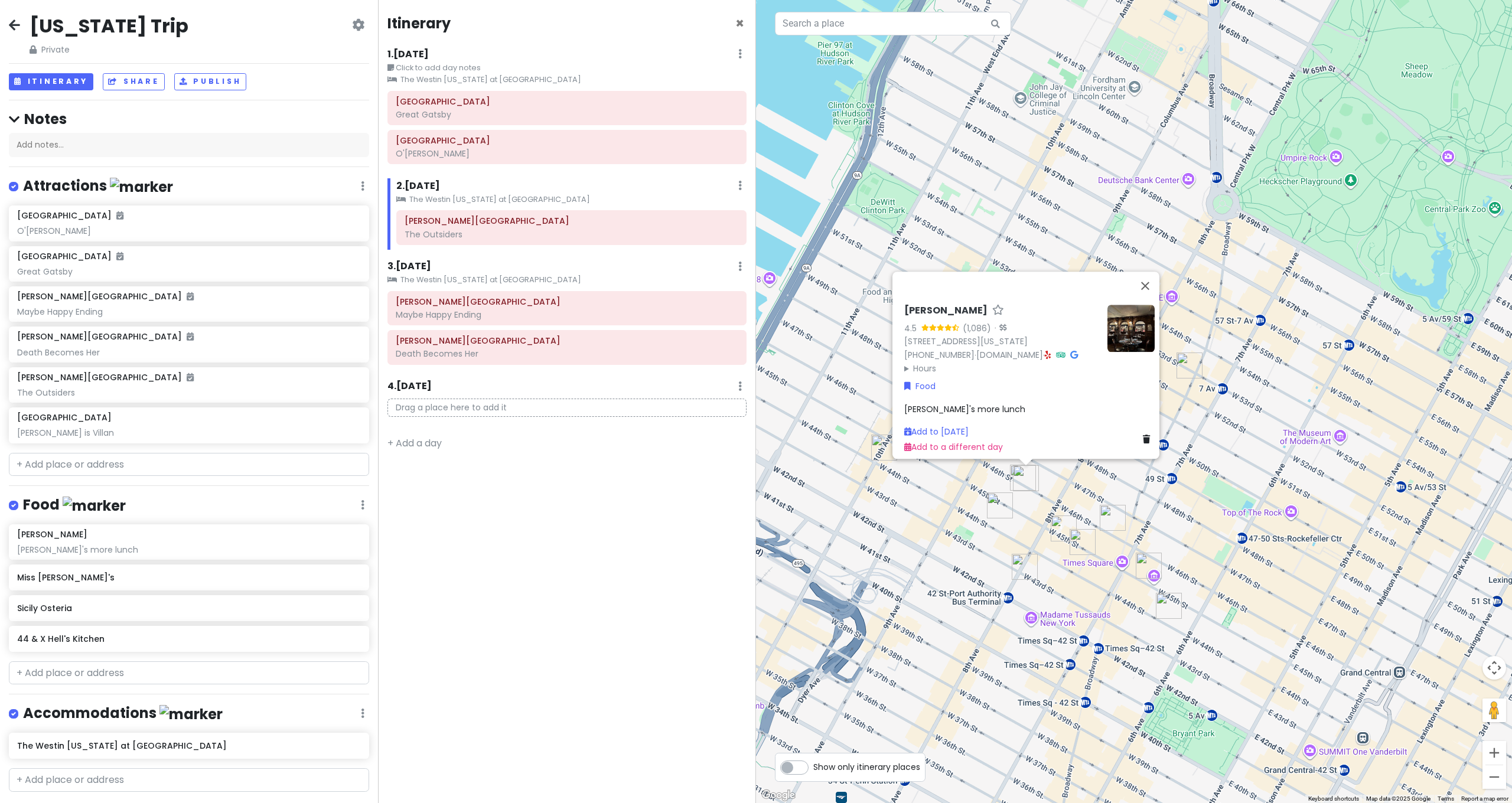
click at [932, 403] on span "[PERSON_NAME]'s more lunch" at bounding box center [965, 409] width 122 height 12
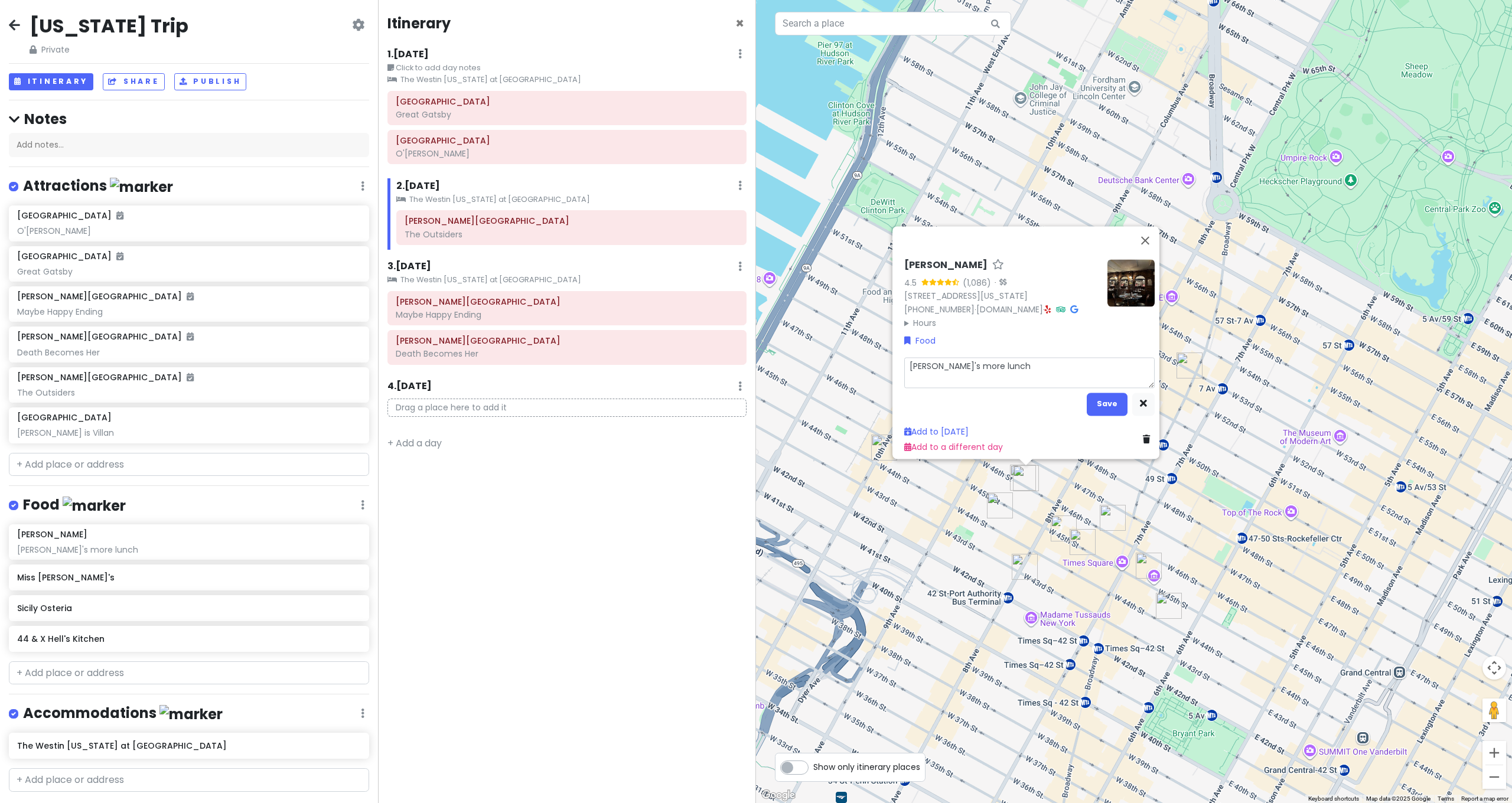
drag, startPoint x: 924, startPoint y: 361, endPoint x: 935, endPoint y: 362, distance: 11.0
click at [925, 361] on textarea "[PERSON_NAME]'s more lunch" at bounding box center [1030, 373] width 250 height 31
click at [952, 360] on textarea "[PERSON_NAME]'s more lunch" at bounding box center [1030, 373] width 250 height 31
drag, startPoint x: 939, startPoint y: 361, endPoint x: 822, endPoint y: 359, distance: 117.0
click at [822, 359] on div "[PERSON_NAME] 4.5 (1,086) · [STREET_ADDRESS][US_STATE] [PHONE_NUMBER] · [DOMAIN…" at bounding box center [1134, 402] width 756 height 803
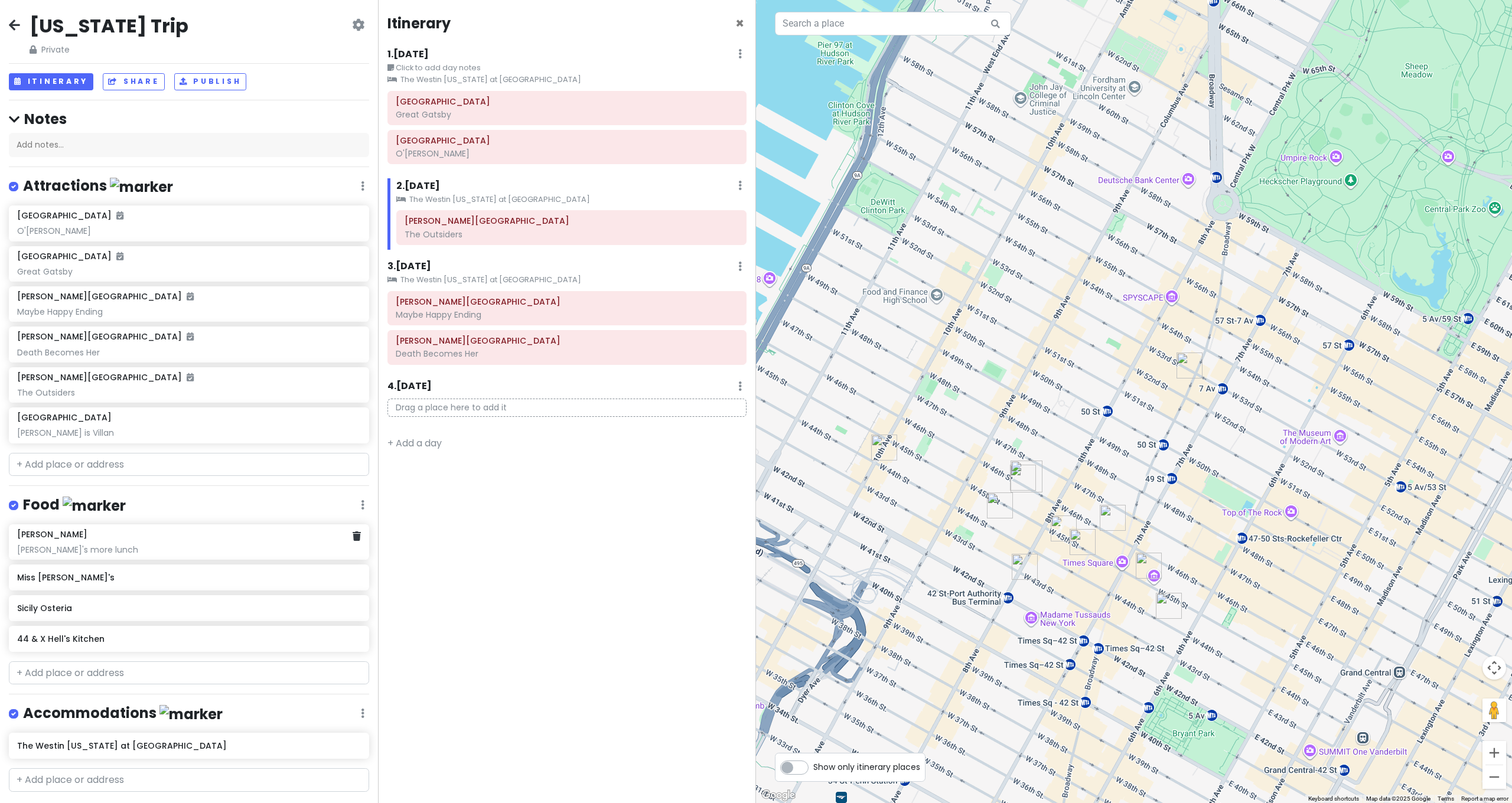
click at [78, 236] on div "[PERSON_NAME]'s more lunch" at bounding box center [188, 231] width 343 height 11
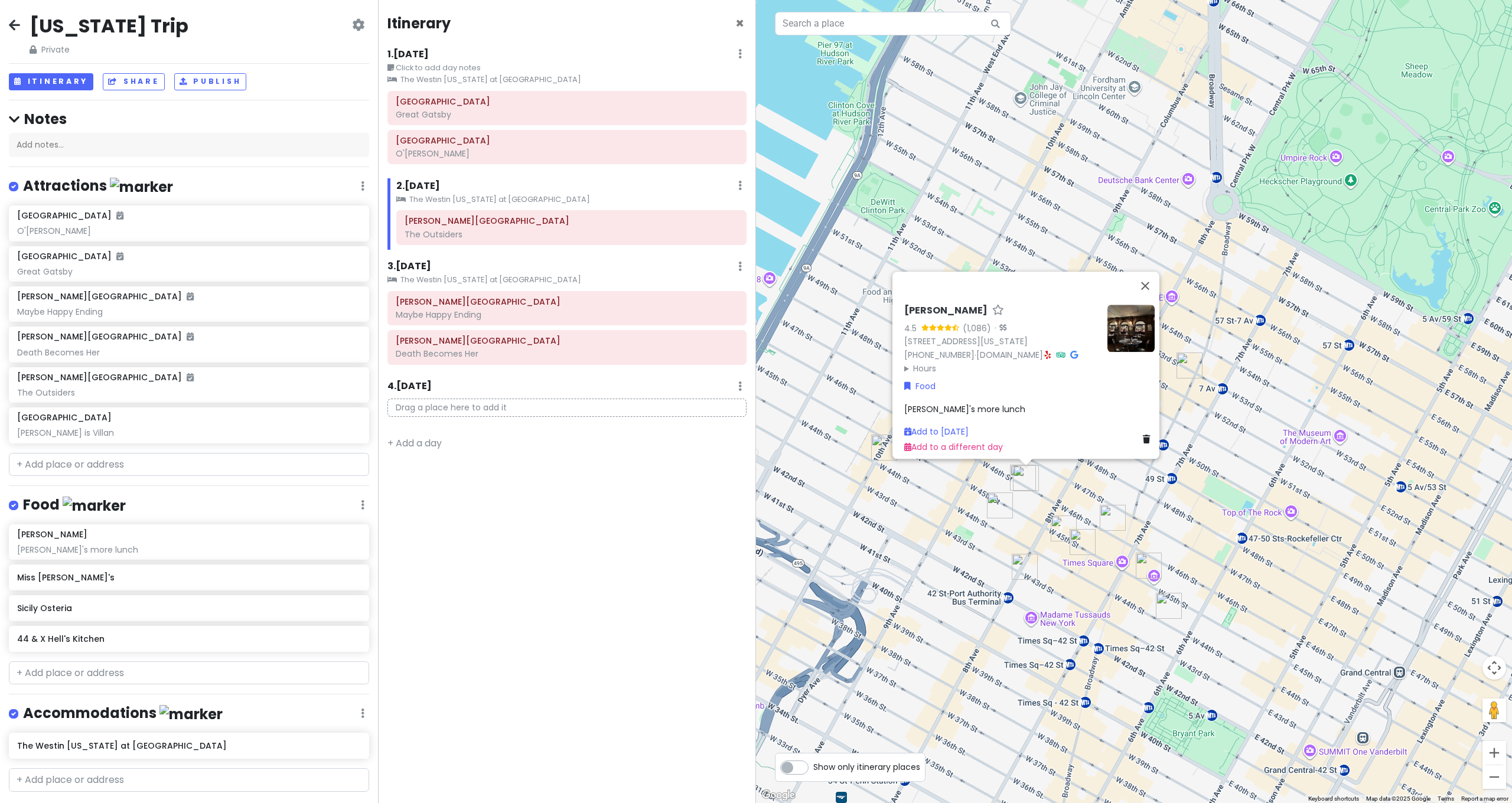
click at [923, 403] on span "[PERSON_NAME]'s more lunch" at bounding box center [965, 409] width 122 height 12
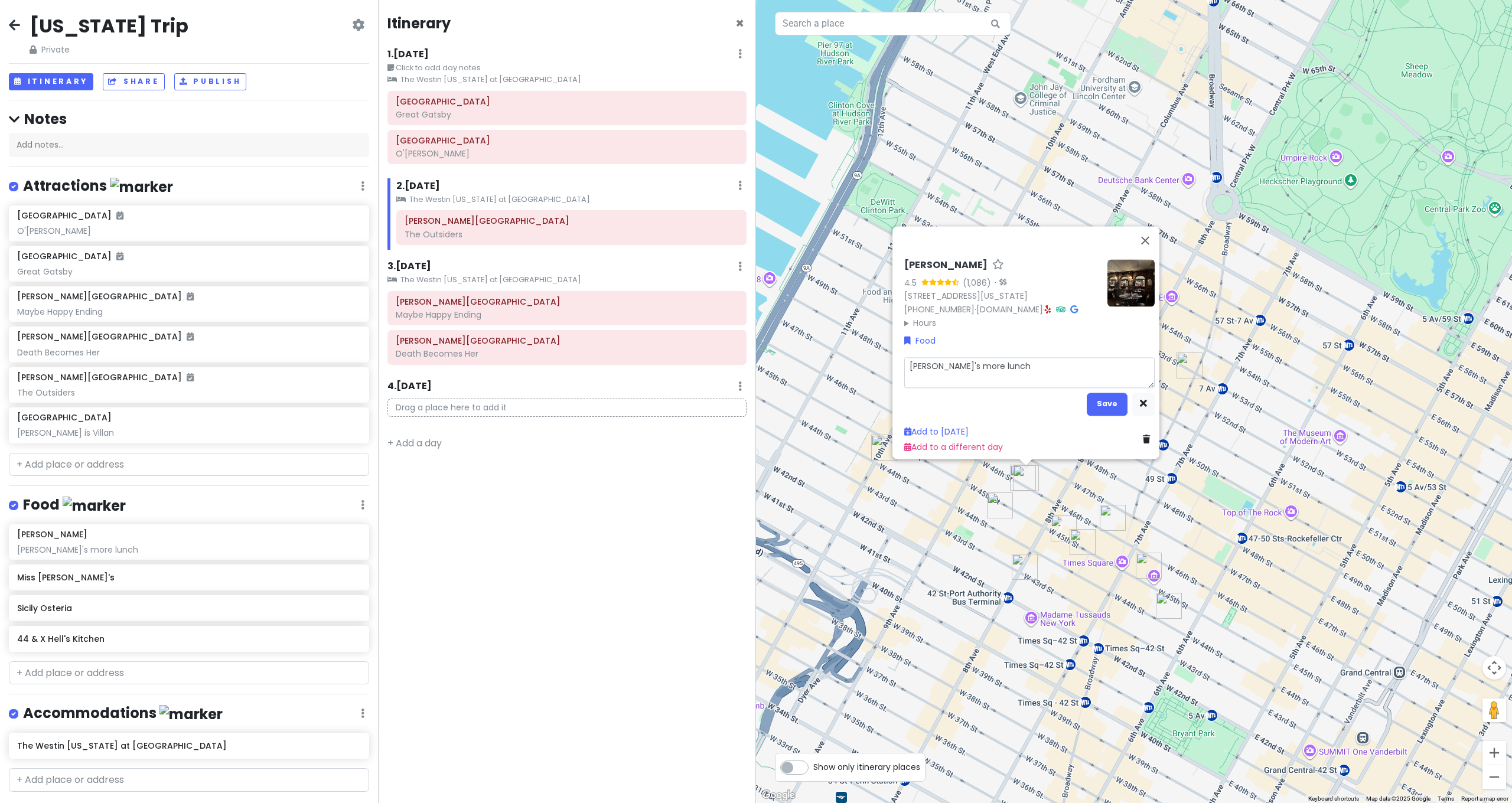
drag, startPoint x: 932, startPoint y: 356, endPoint x: 955, endPoint y: 349, distance: 24.0
click at [932, 357] on textarea "[PERSON_NAME]'s more lunch" at bounding box center [1030, 373] width 250 height 31
type textarea "x"
type textarea "[PERSON_NAME]' more lunch"
type textarea "x"
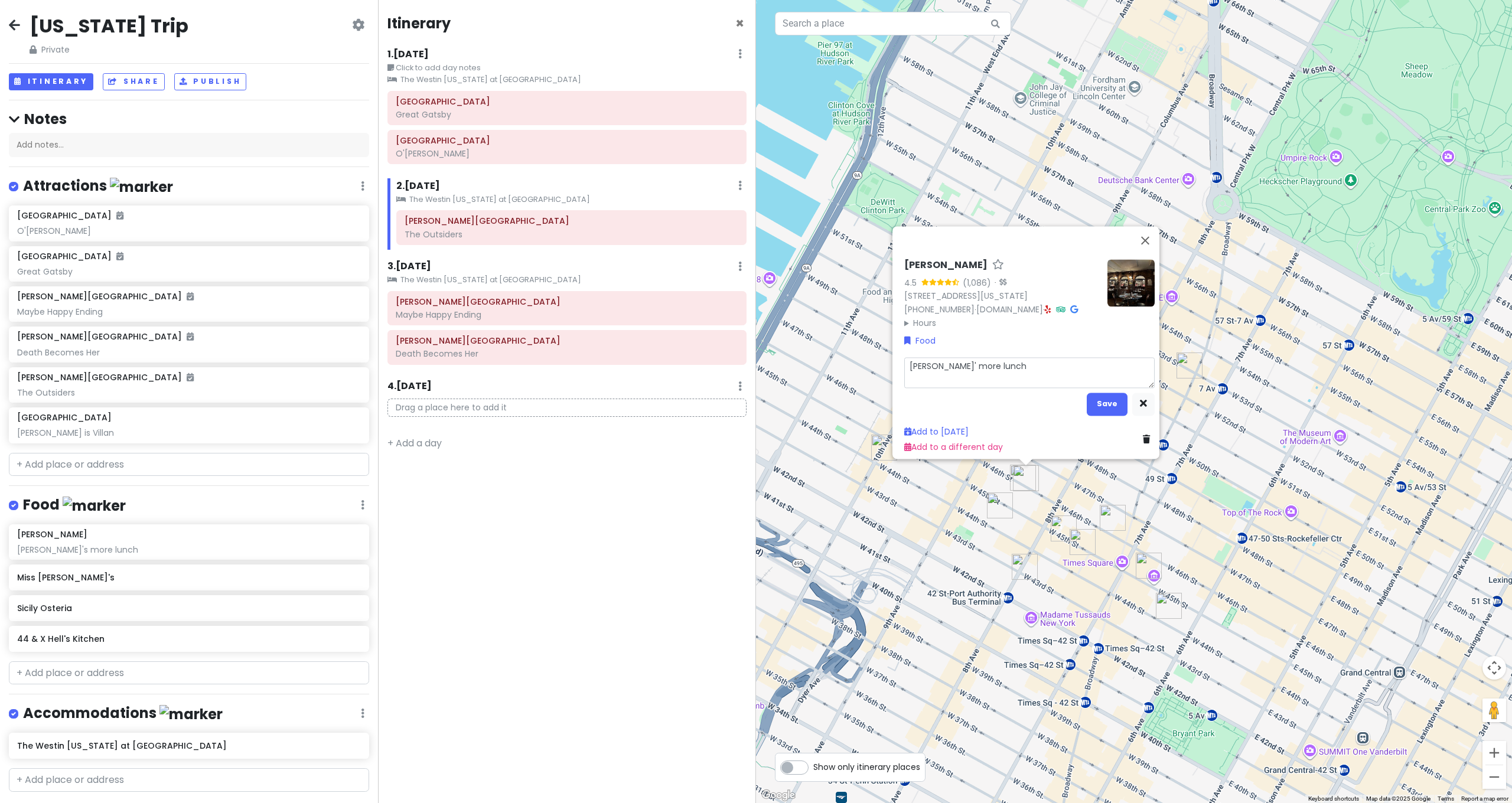
type textarea "Lean more lunch"
type textarea "x"
type textarea "Lean mor lunch"
type textarea "x"
type textarea "Lean mo lunch"
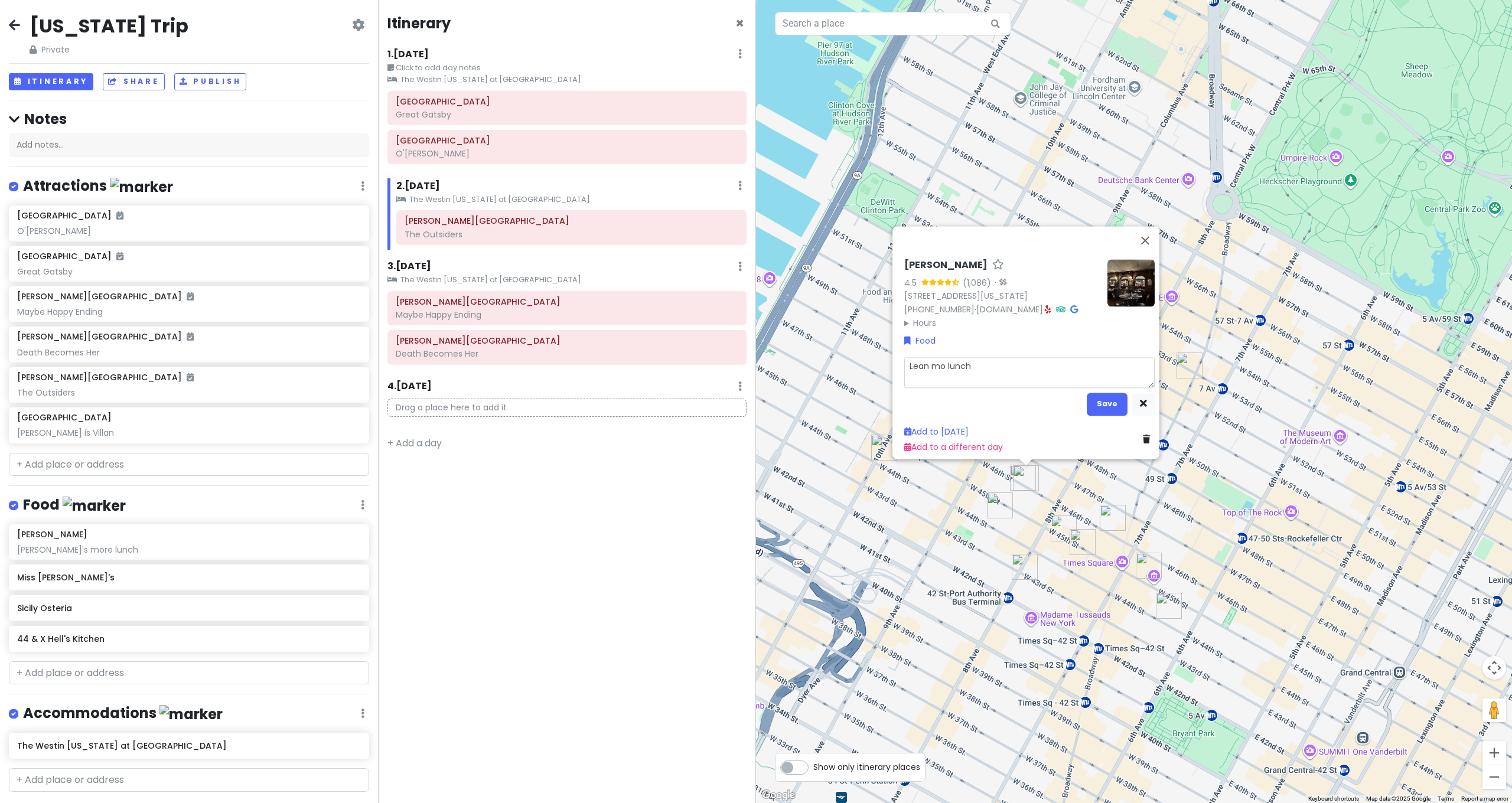
type textarea "x"
type textarea "Lean m lunch"
type textarea "x"
type textarea "Lean lunch"
type textarea "x"
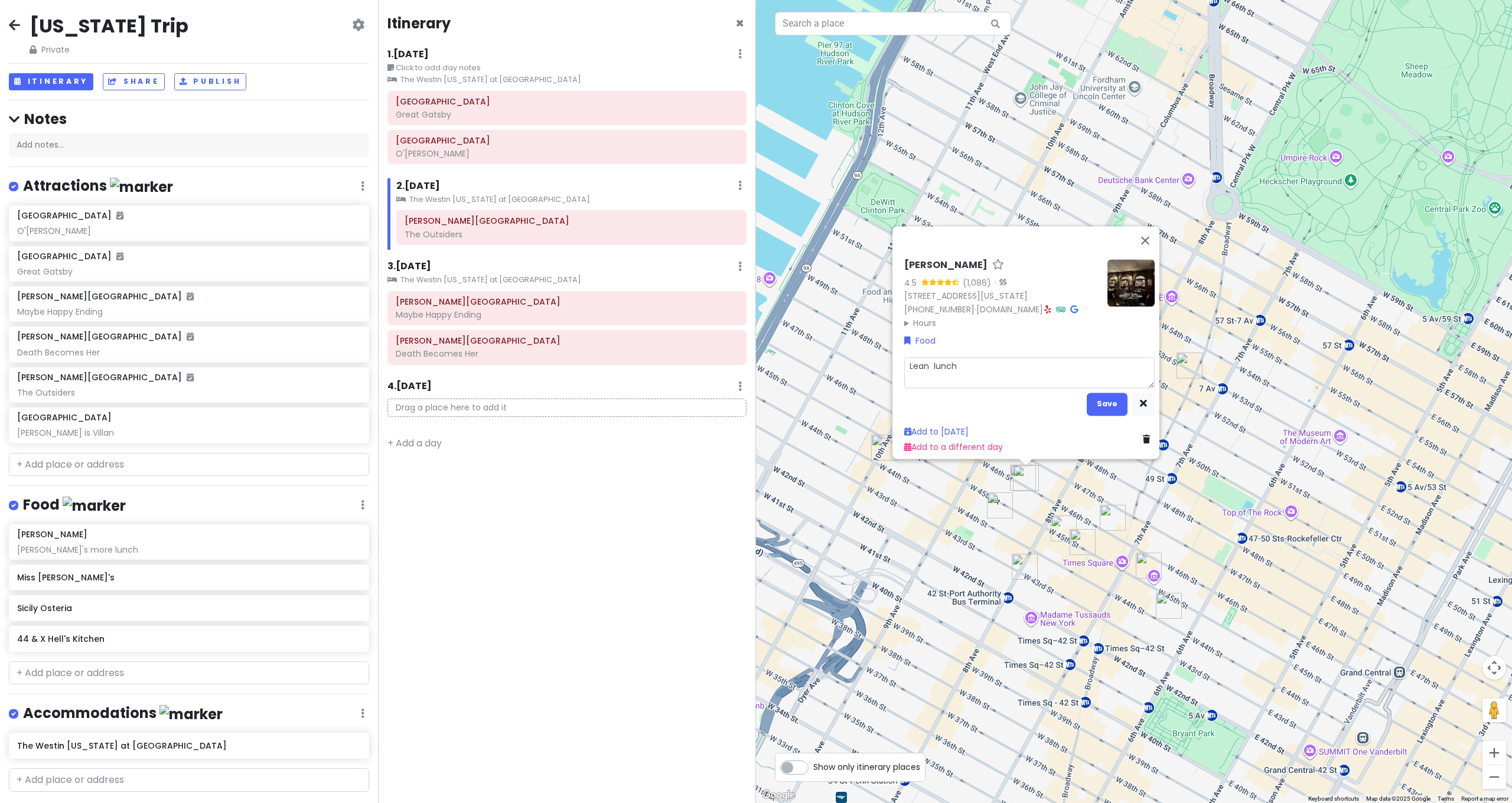
type textarea "Lean lunch"
type textarea "x"
type textarea "Lea lunch"
type textarea "x"
type textarea "Le lunch"
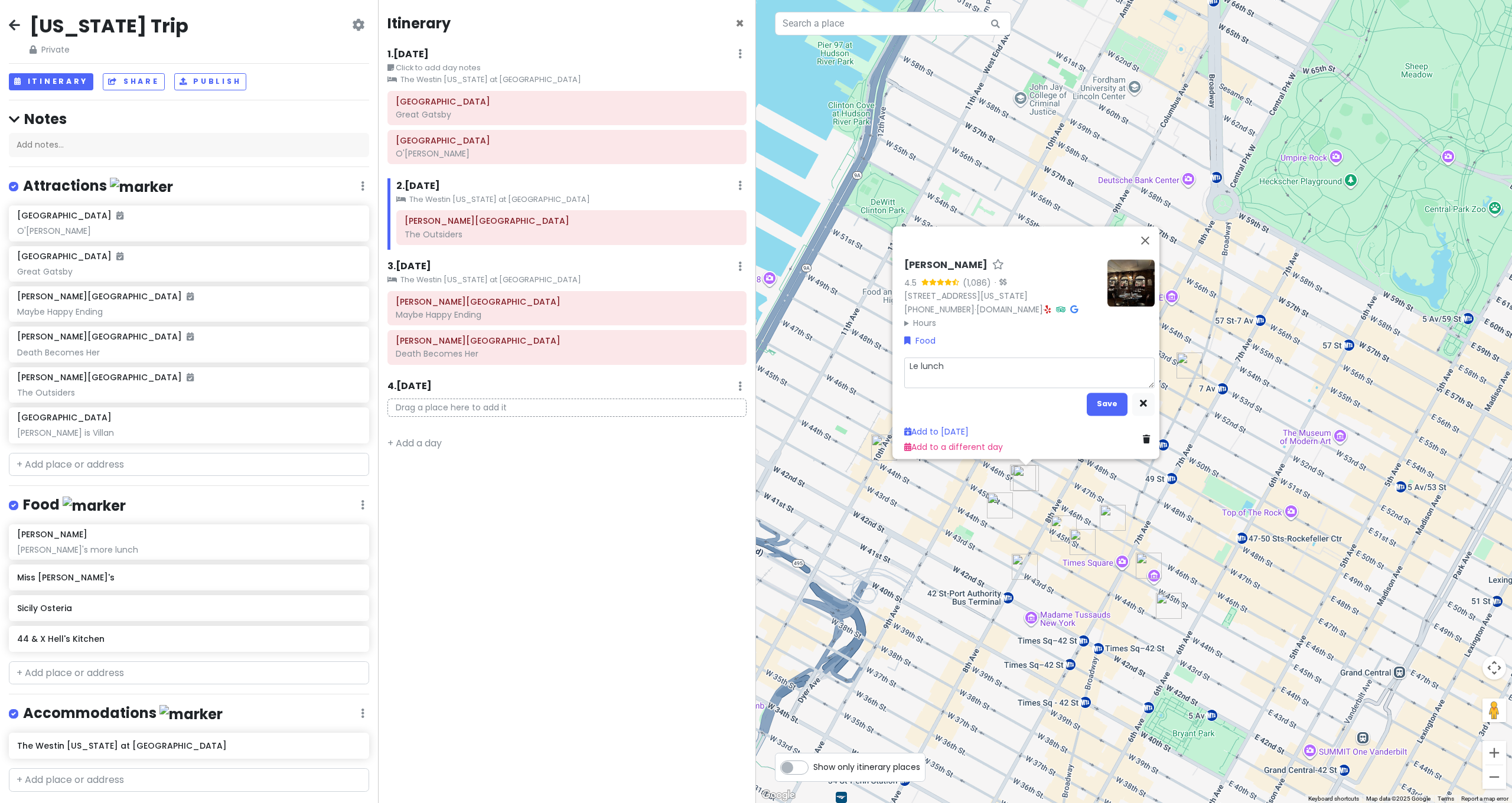
type textarea "x"
type textarea "L lunch"
type textarea "x"
type textarea "lunch"
type textarea "x"
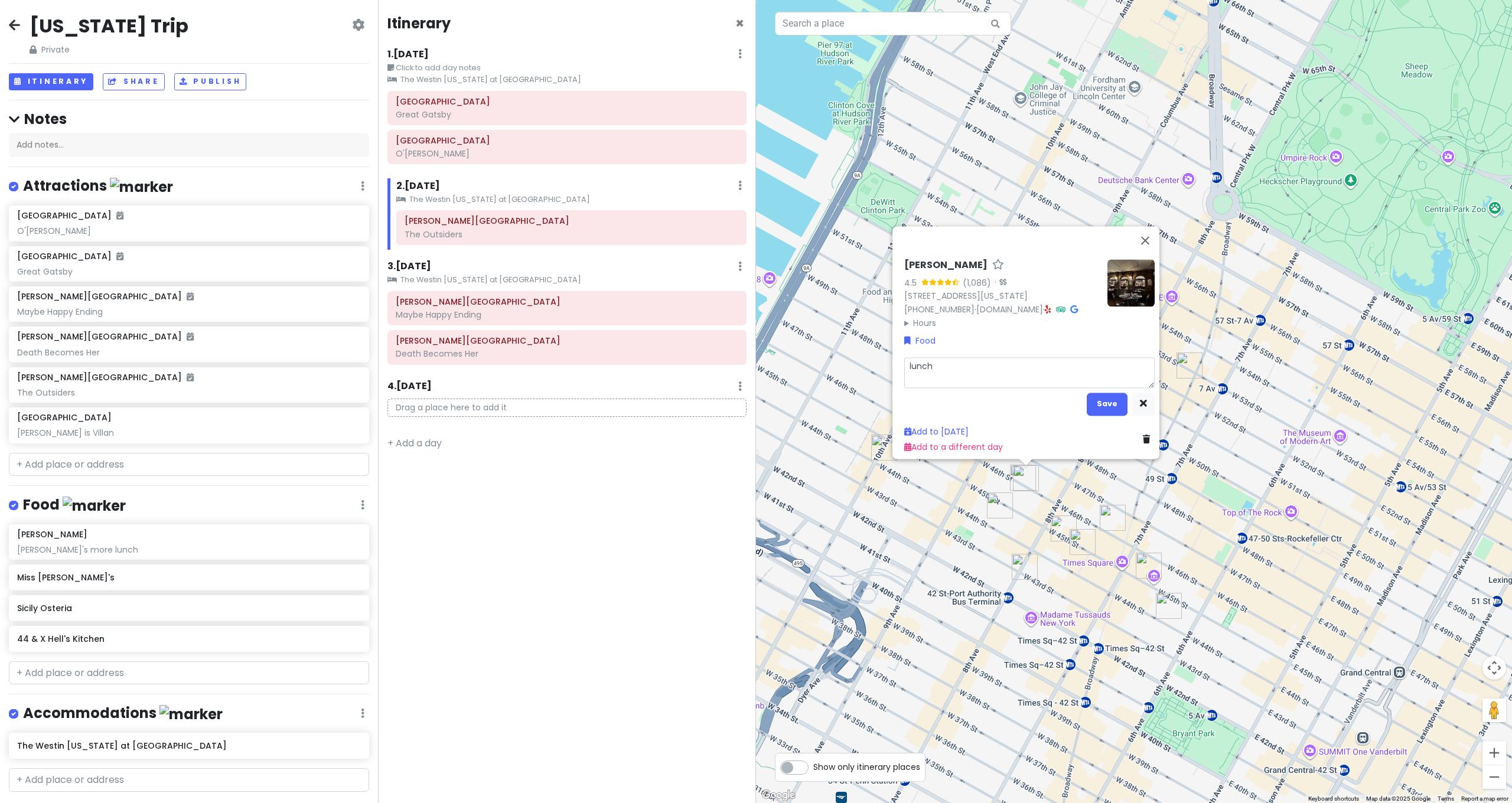
type textarea "W lunch"
type textarea "x"
type textarea "We lunch"
type textarea "x"
type textarea "We lunch"
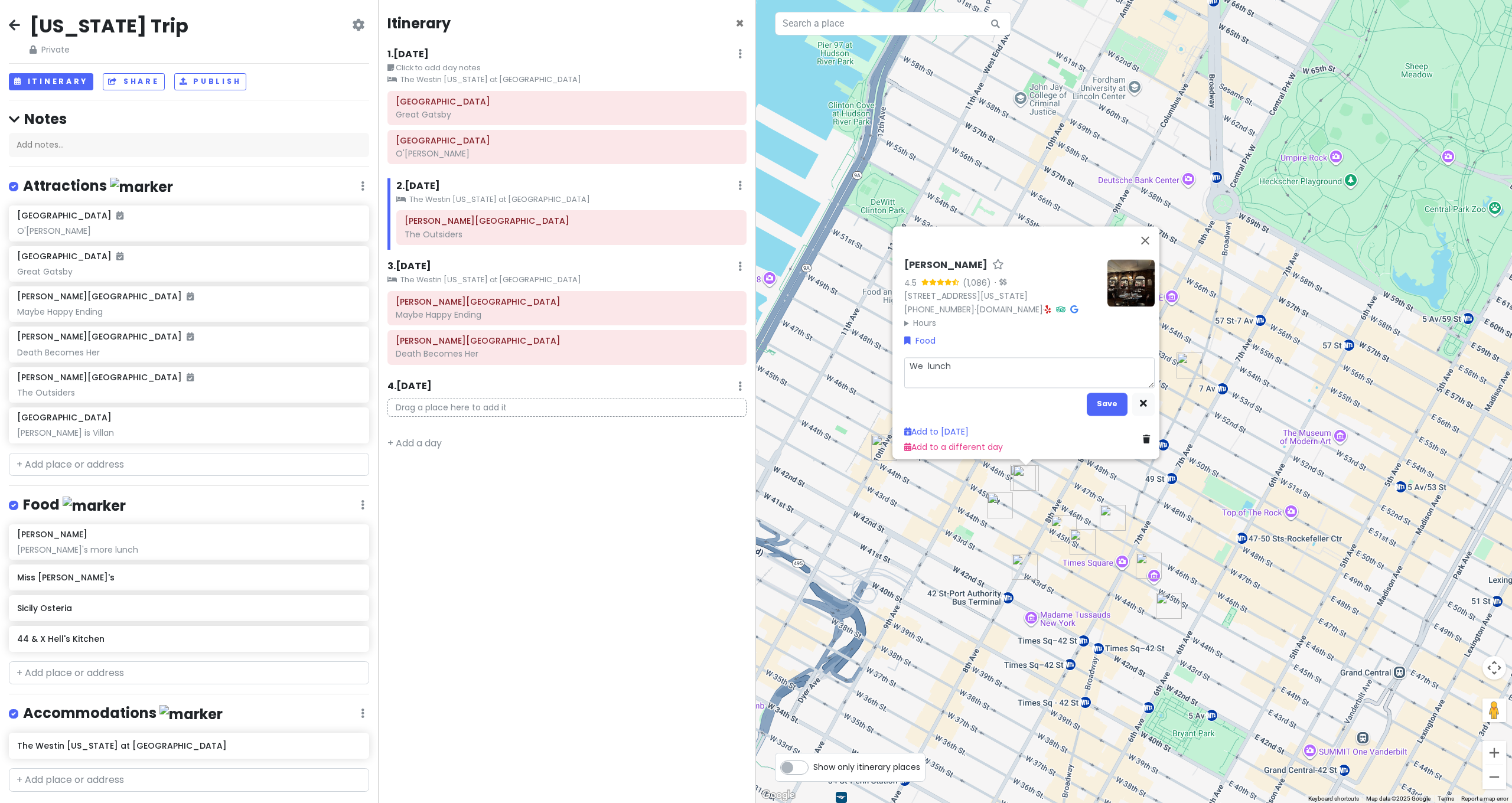
type textarea "x"
type textarea "We u lunch"
type textarea "x"
type textarea "We us lunch"
type textarea "x"
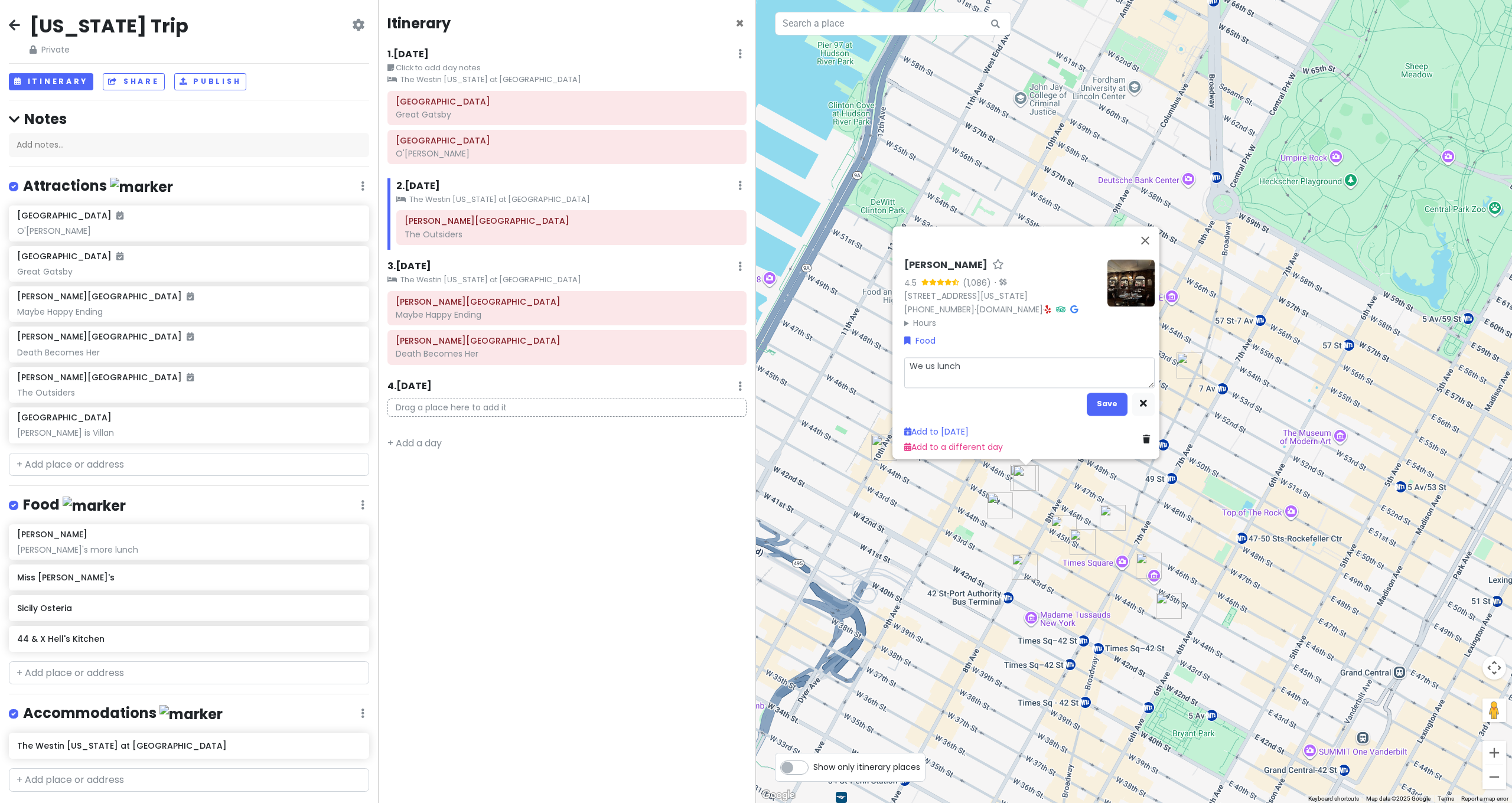
type textarea "We usu lunch"
type textarea "x"
type textarea "We usua lunch"
type textarea "x"
type textarea "We usual lunch"
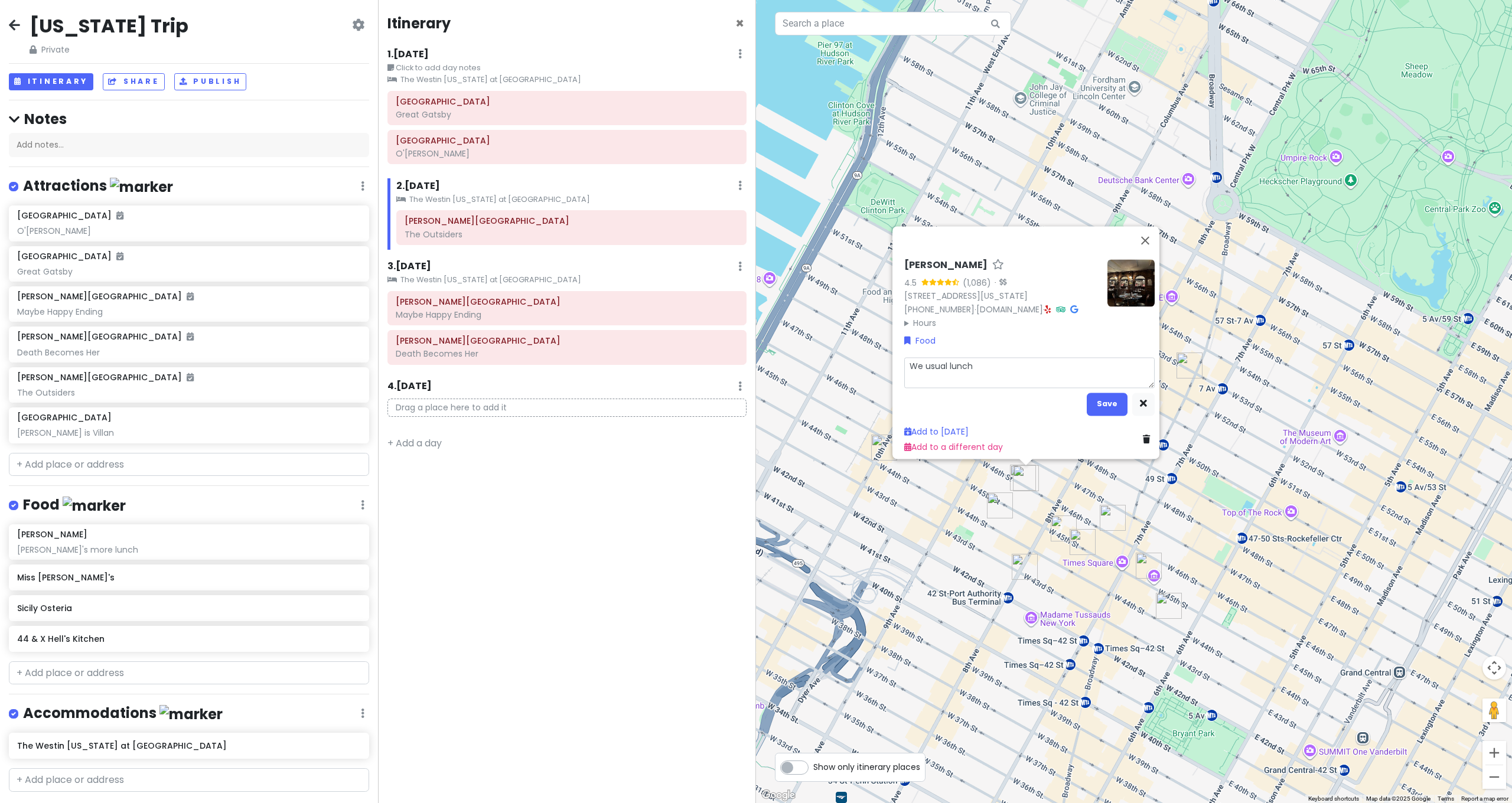
type textarea "x"
type textarea "We usuall lunch"
type textarea "x"
type textarea "We usually lunch"
type textarea "x"
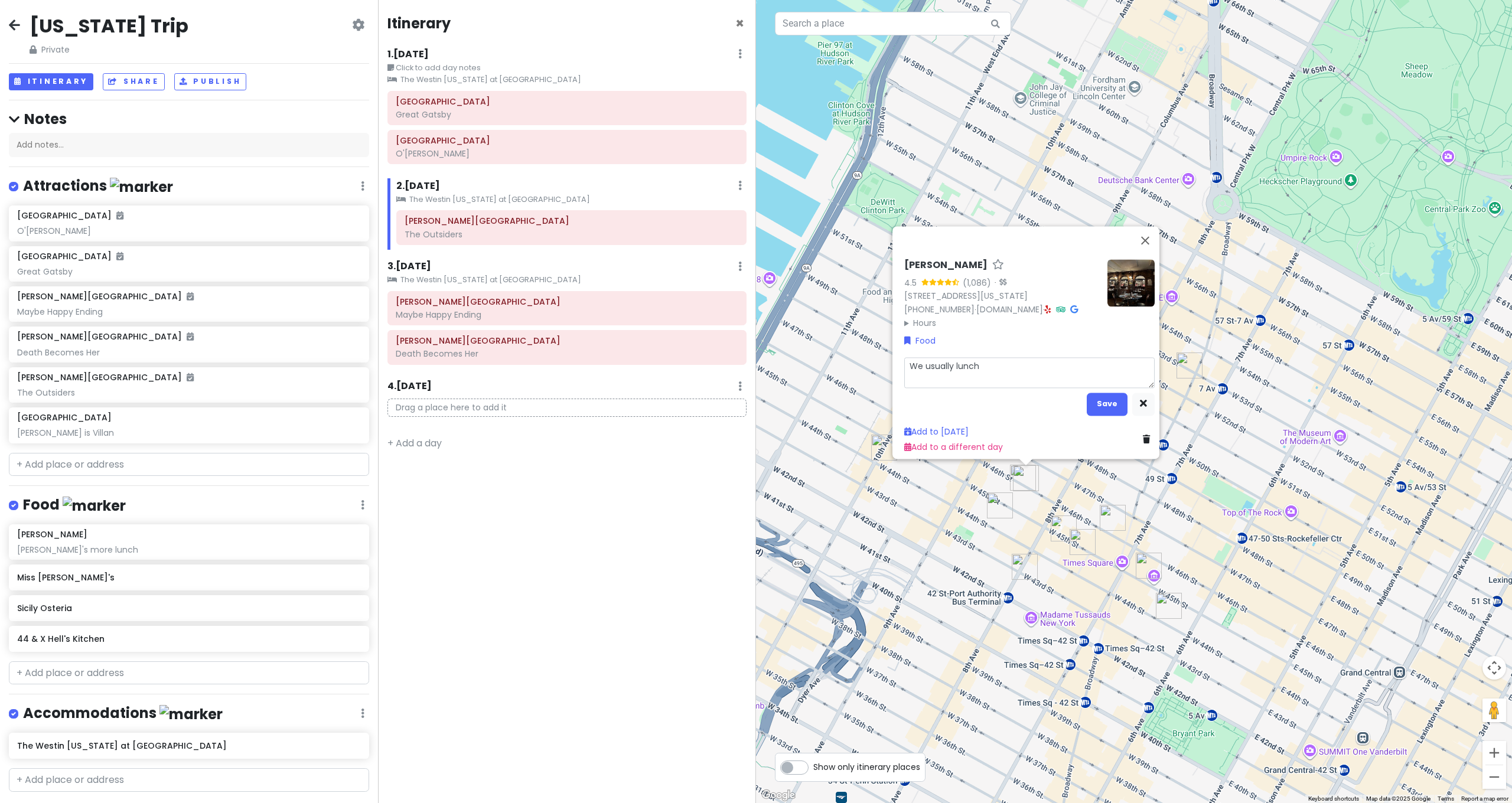
type textarea "We usually lunch"
type textarea "x"
type textarea "We usually d lunch"
type textarea "x"
type textarea "We usually do lunch"
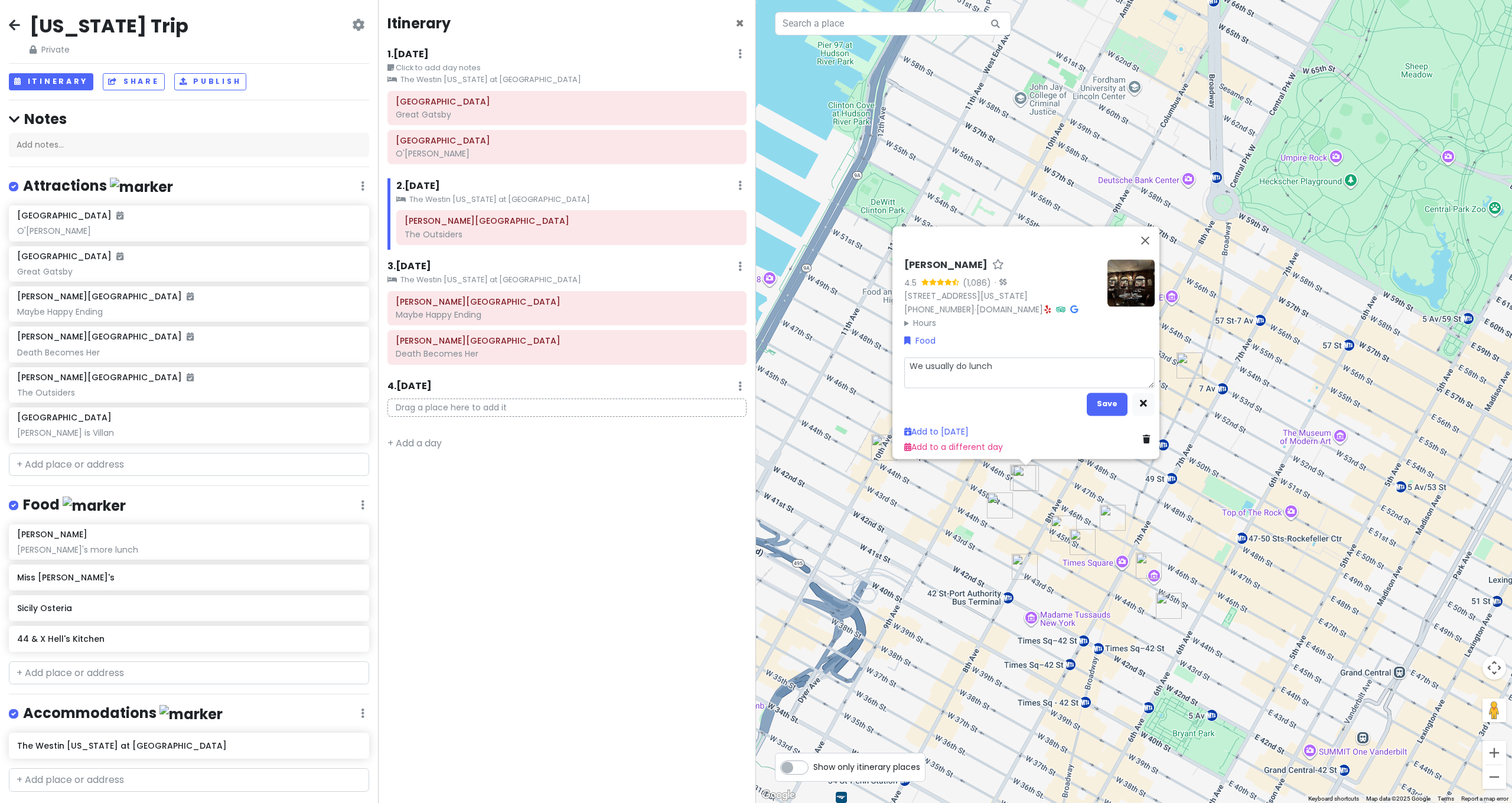
type textarea "x"
type textarea "We usually do lunch"
type textarea "x"
type textarea "We usually do lunch"
type textarea "x"
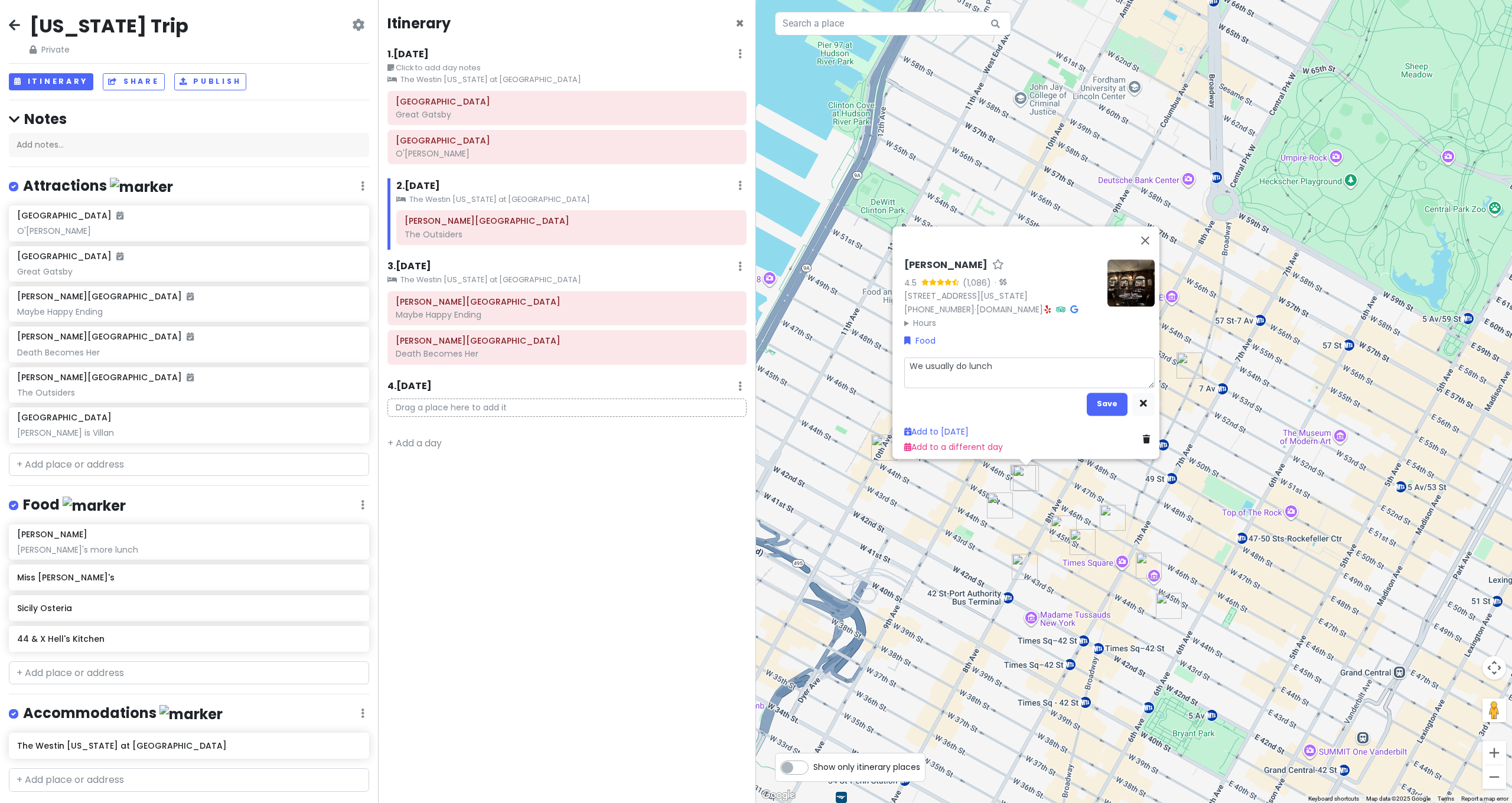
type textarea "We usually do lunchj"
type textarea "x"
type textarea "We usually do lunch"
type textarea "x"
type textarea "We usually do lunch"
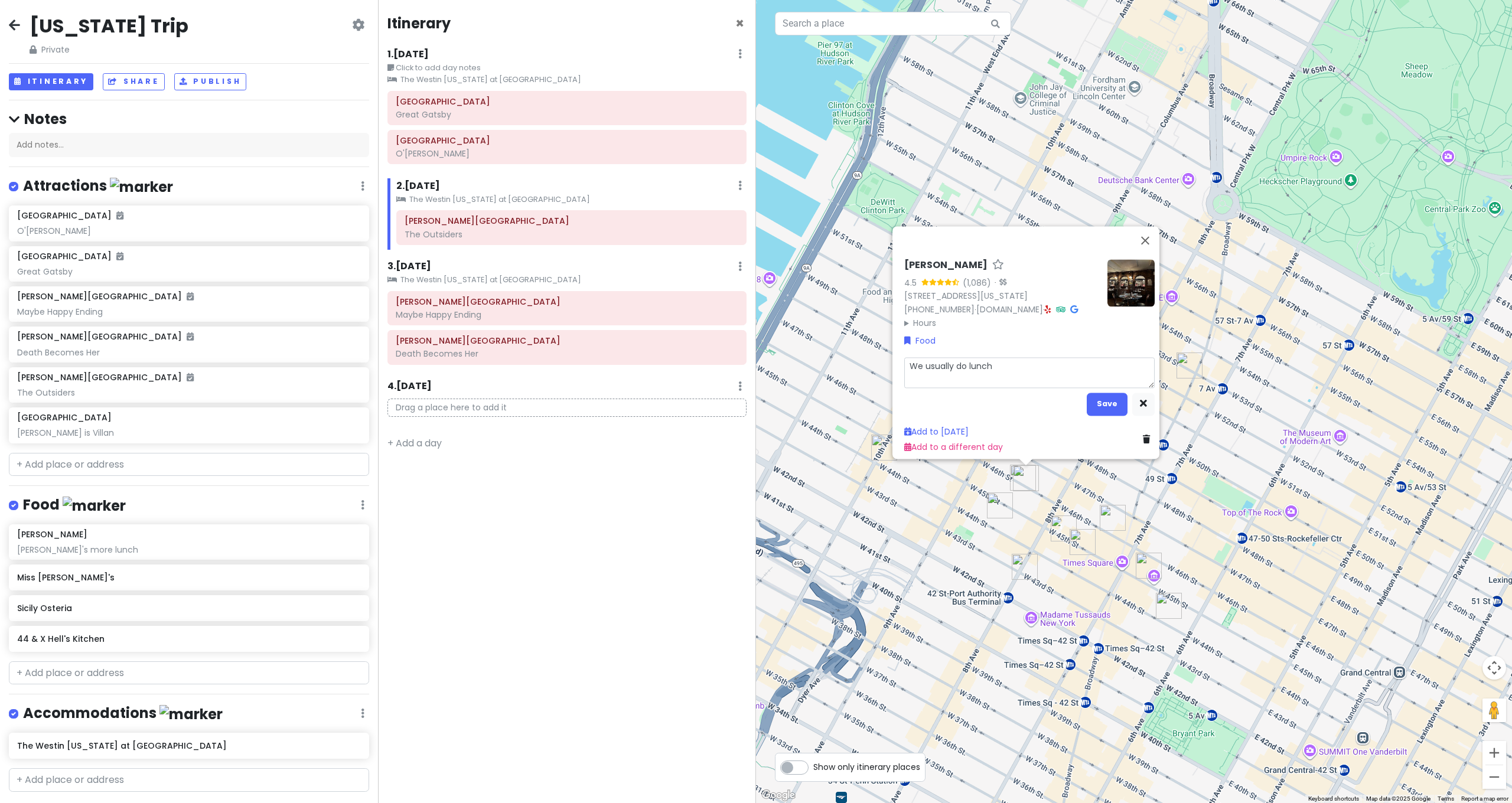
type textarea "x"
type textarea "We usually do lunch h"
type textarea "x"
type textarea "We usually do lunch he"
type textarea "x"
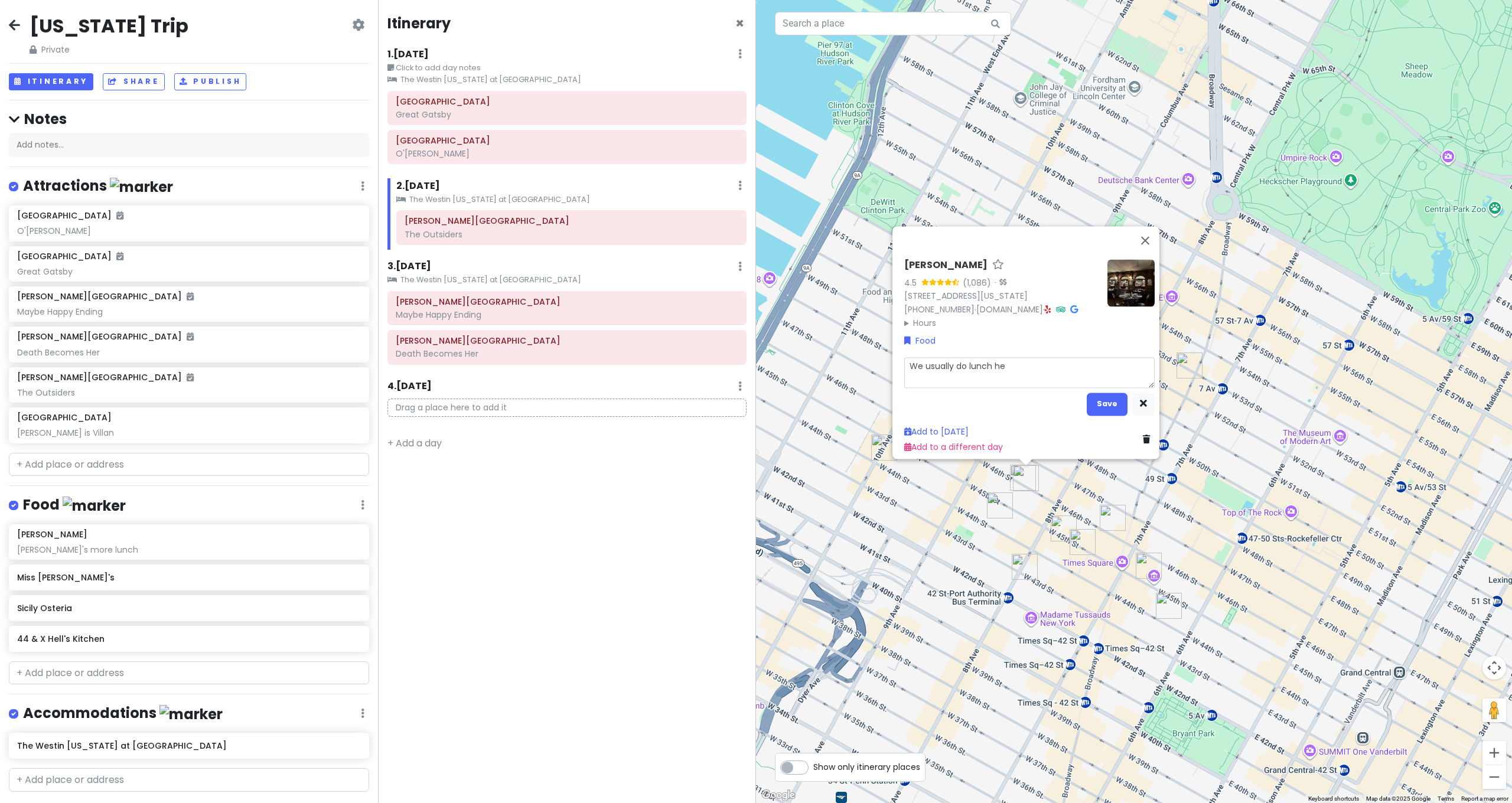
type textarea "We usually do lunch her"
type textarea "x"
type textarea "We usually do lunch here"
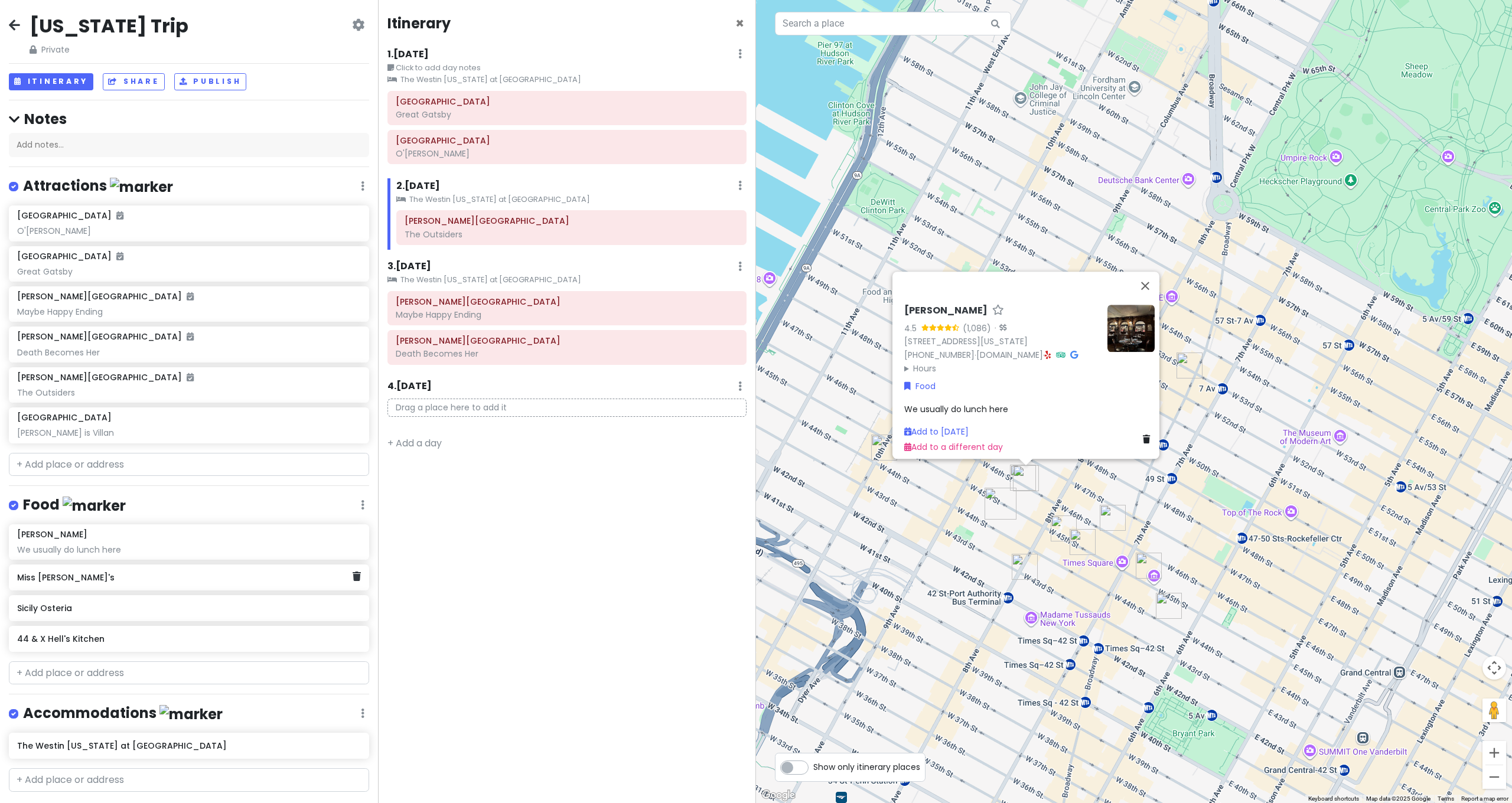
click at [63, 577] on h6 "Miss [PERSON_NAME]'s" at bounding box center [184, 578] width 335 height 11
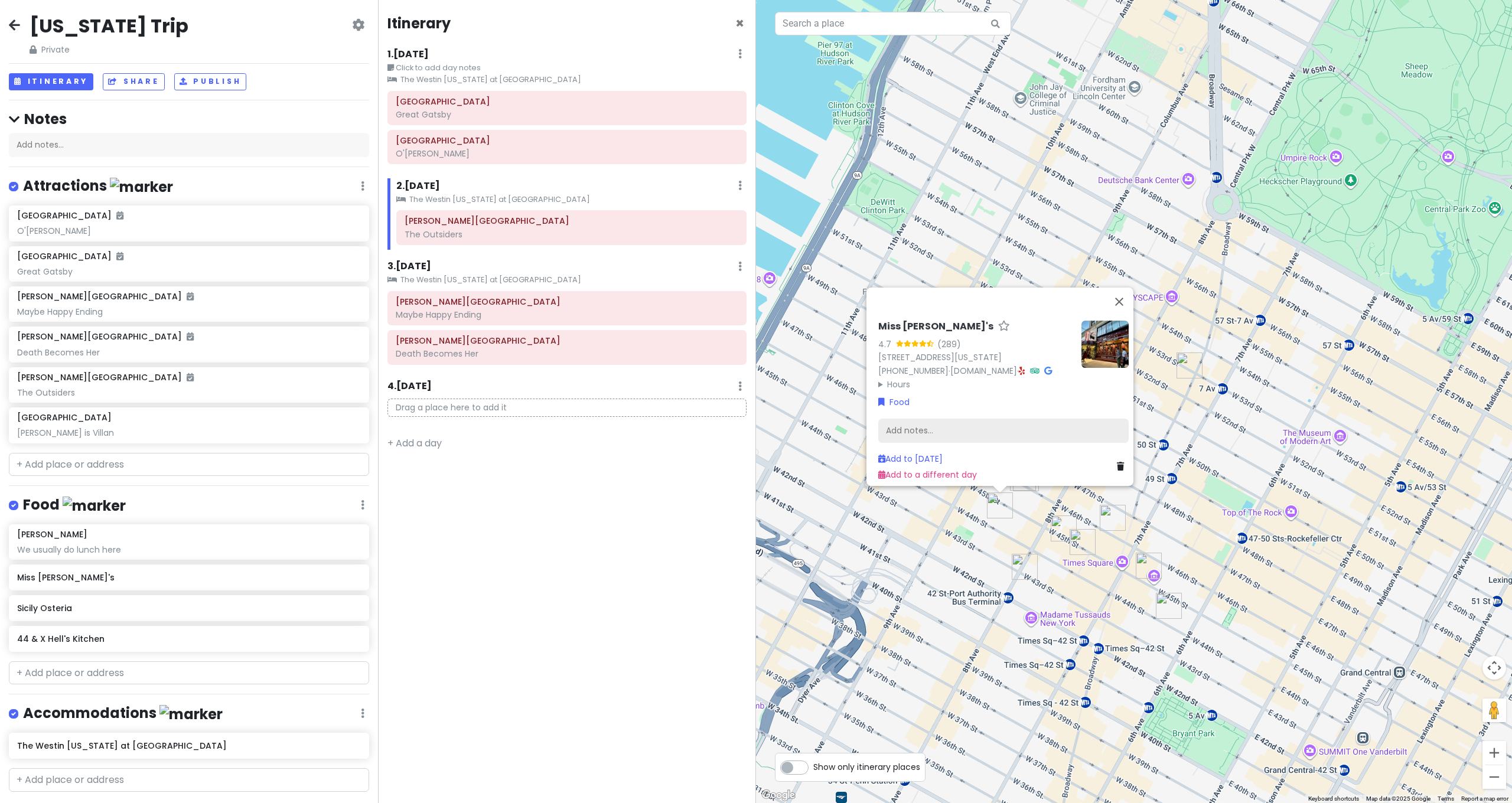
click at [906, 429] on div "Add notes..." at bounding box center [1004, 431] width 250 height 25
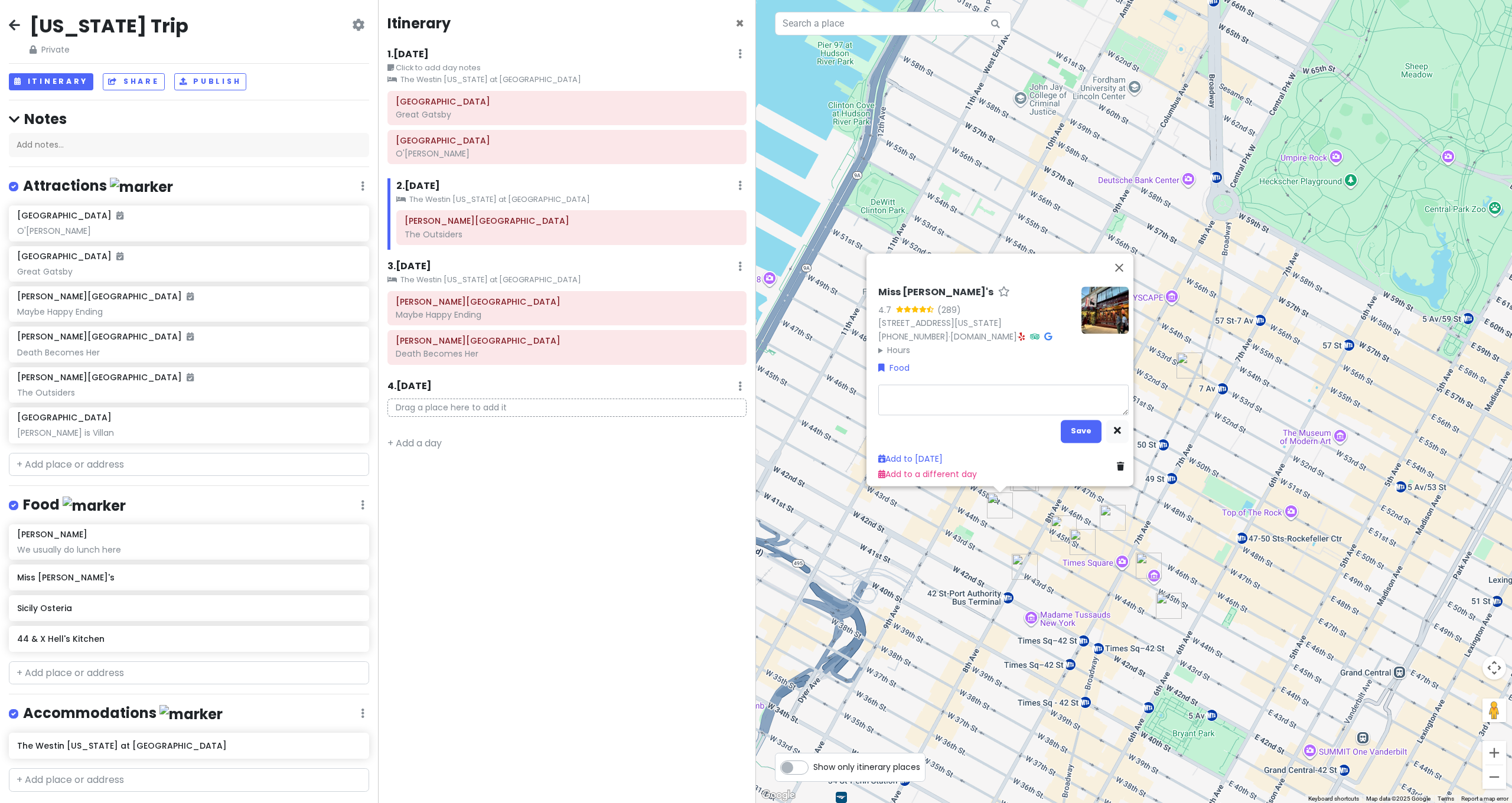
type textarea "x"
type textarea "H"
type textarea "x"
type textarea "L"
type textarea "x"
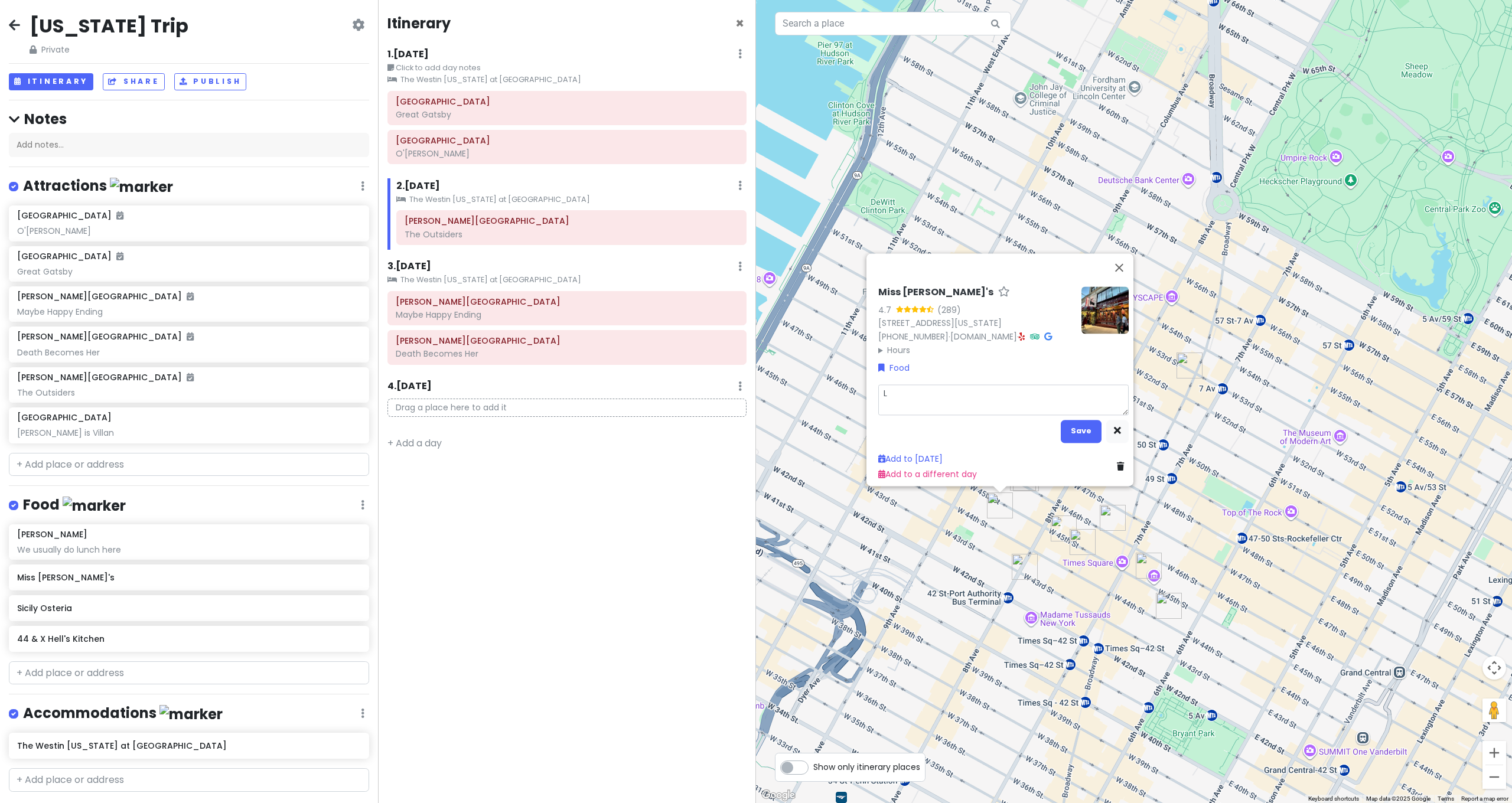
type textarea "Le"
type textarea "x"
type textarea "Lea"
type textarea "x"
type textarea "Le"
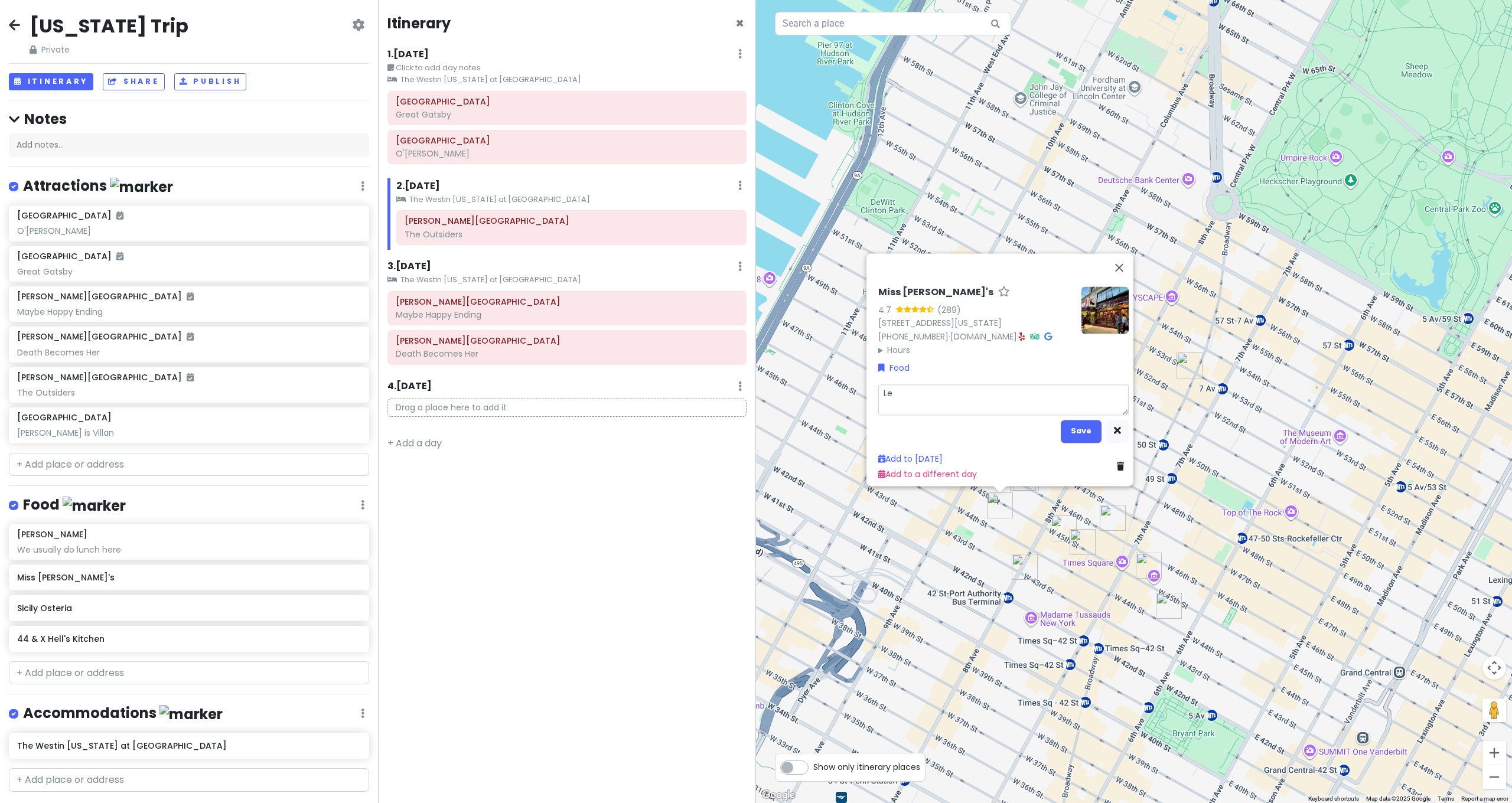
type textarea "x"
type textarea "L"
type textarea "x"
type textarea "G"
type textarea "x"
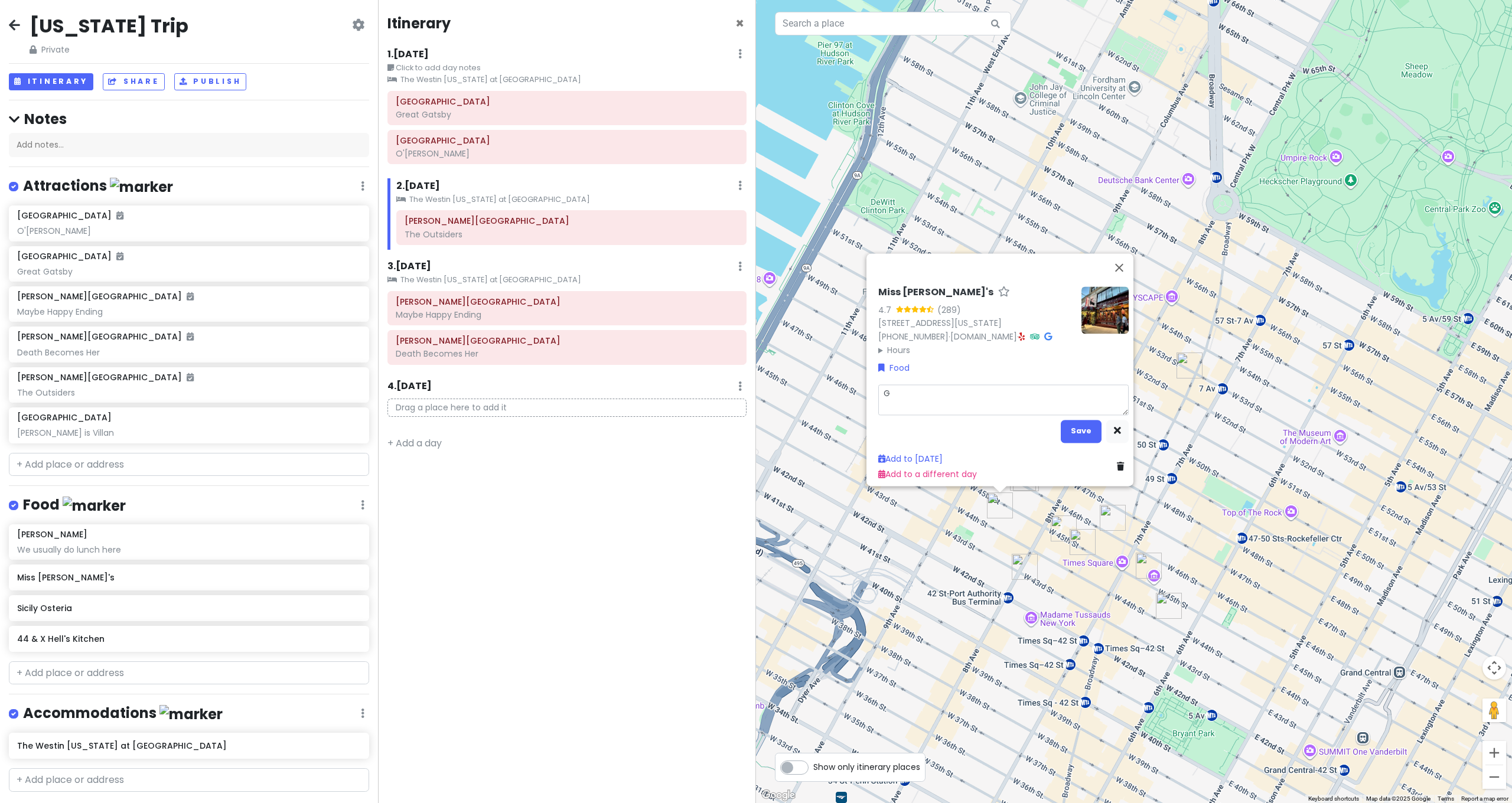
type textarea "Gr"
type textarea "x"
type textarea "G"
type textarea "x"
type textarea "Gr"
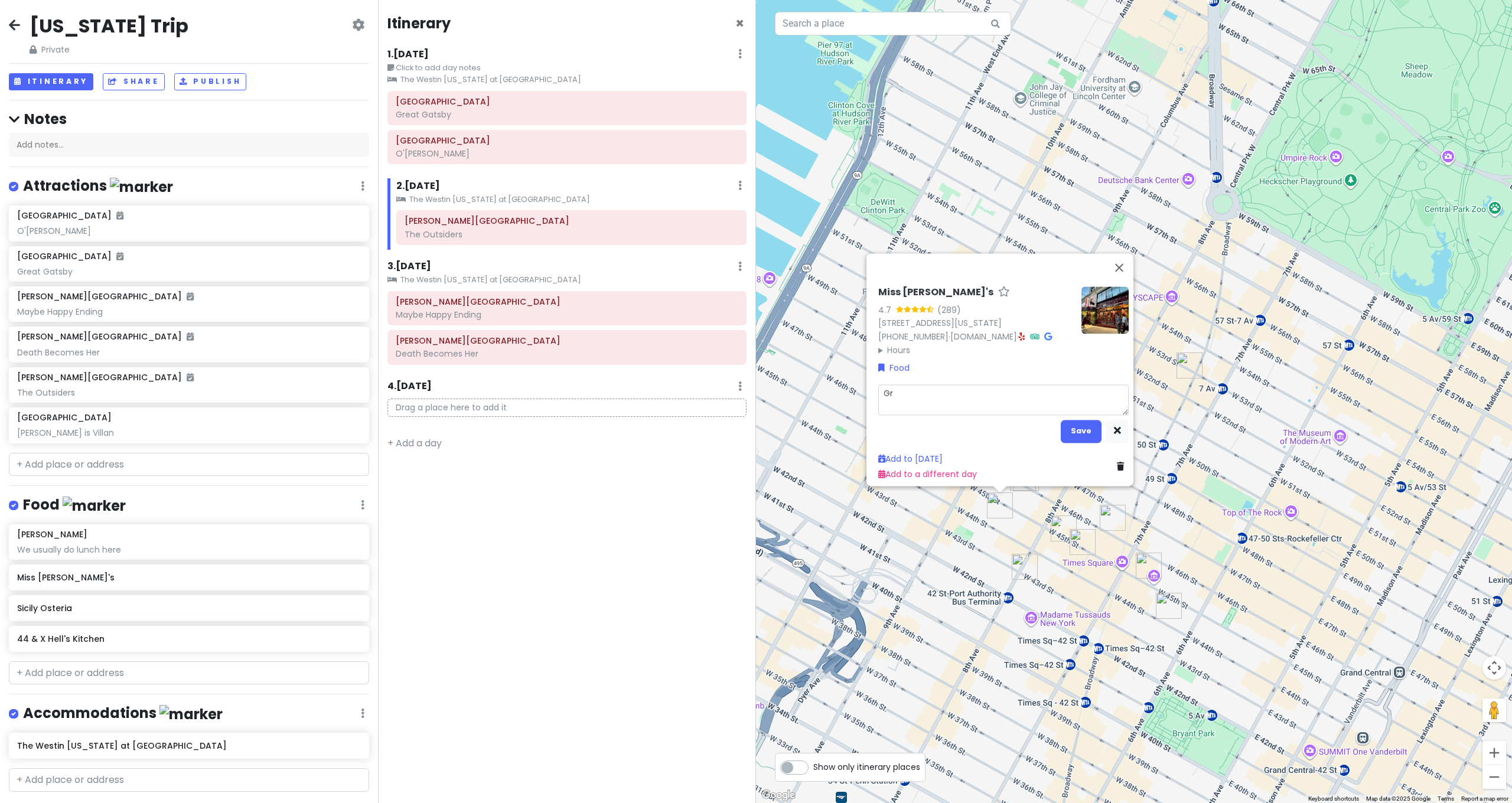
type textarea "x"
type textarea "Gre"
type textarea "x"
type textarea "Grea"
type textarea "x"
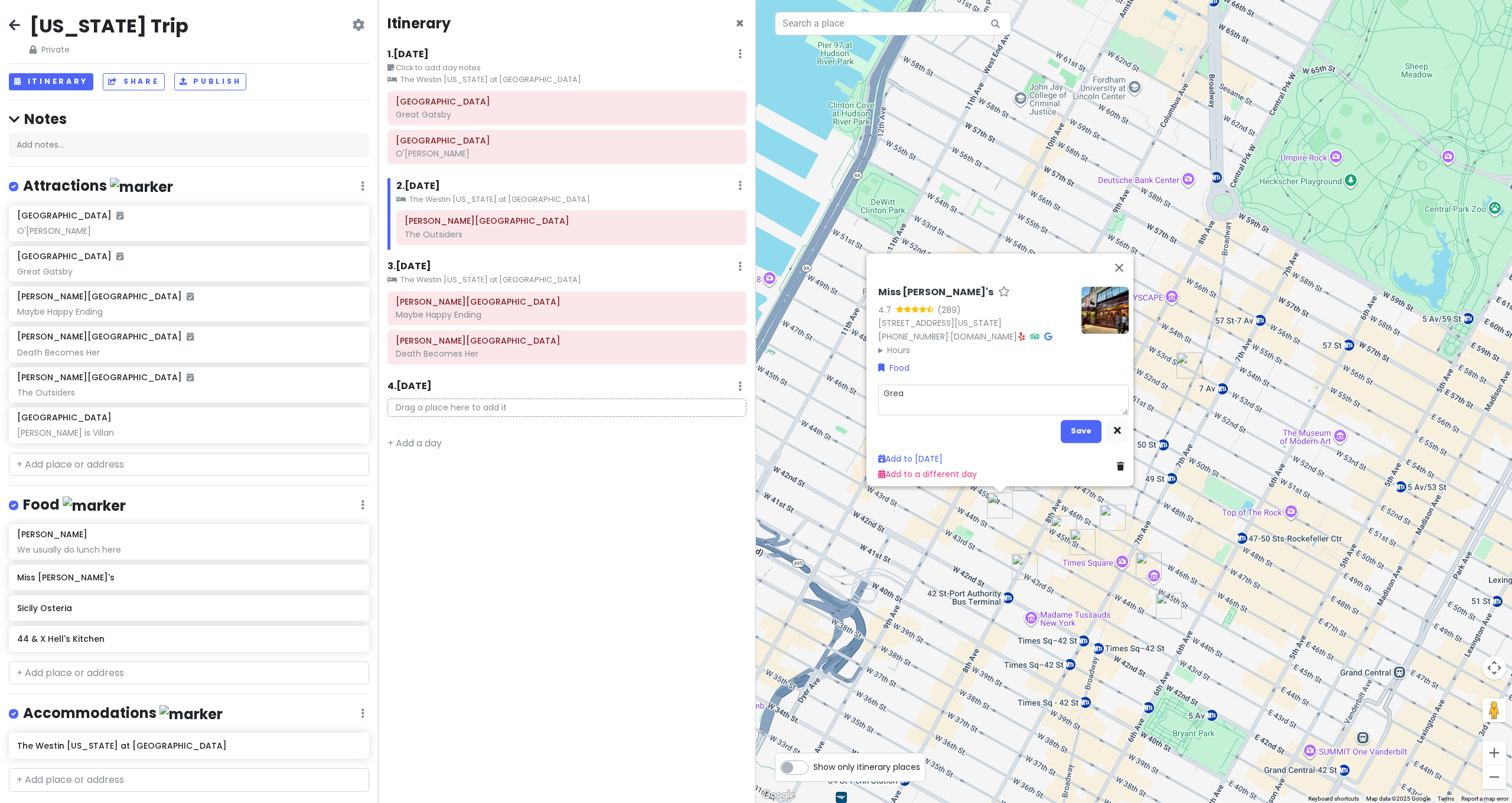
type textarea "Great"
type textarea "x"
type textarea "Great"
type textarea "x"
type textarea "Great b"
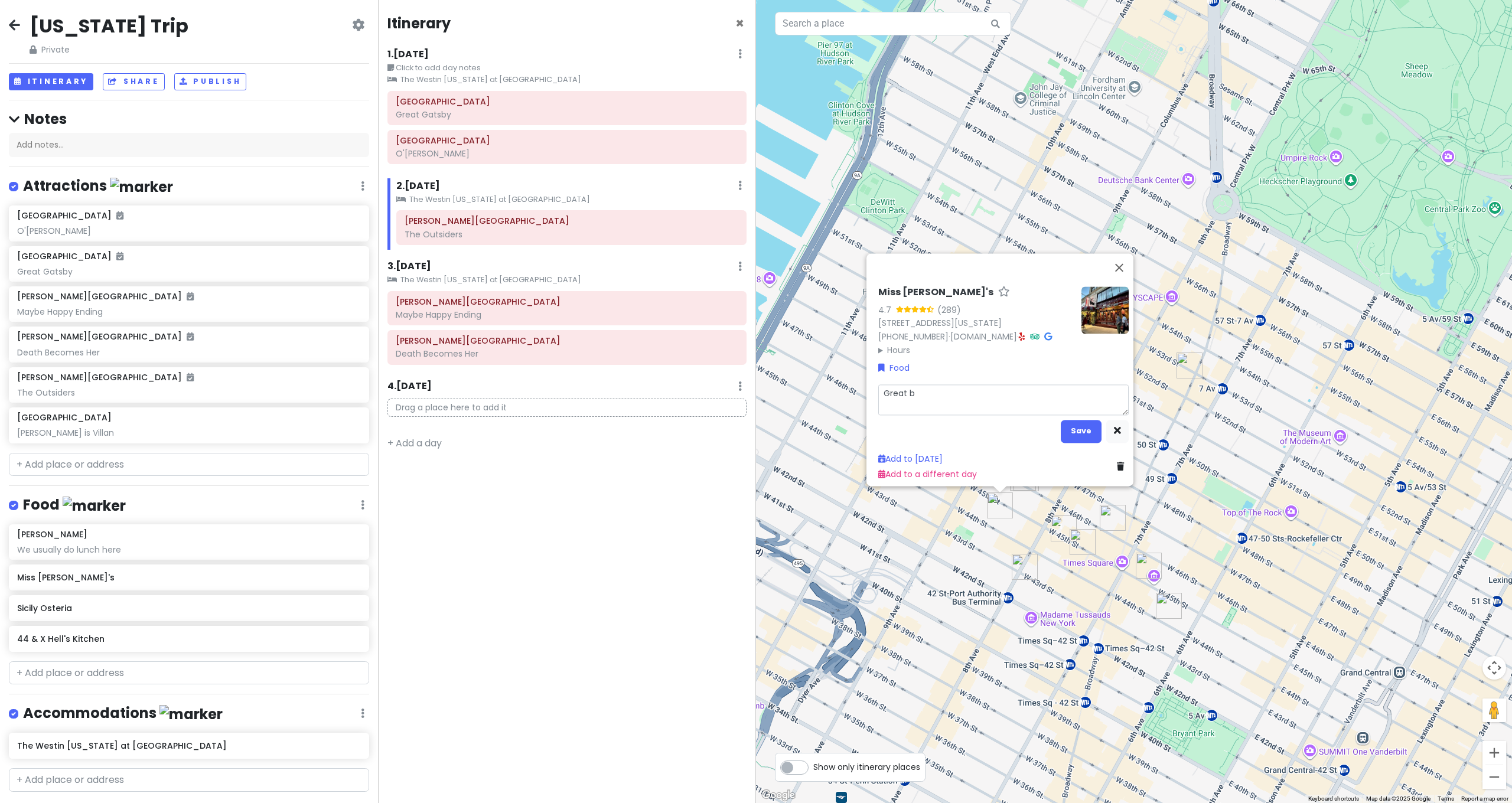
type textarea "x"
type textarea "Great bu"
type textarea "x"
type textarea "Great bun"
type textarea "x"
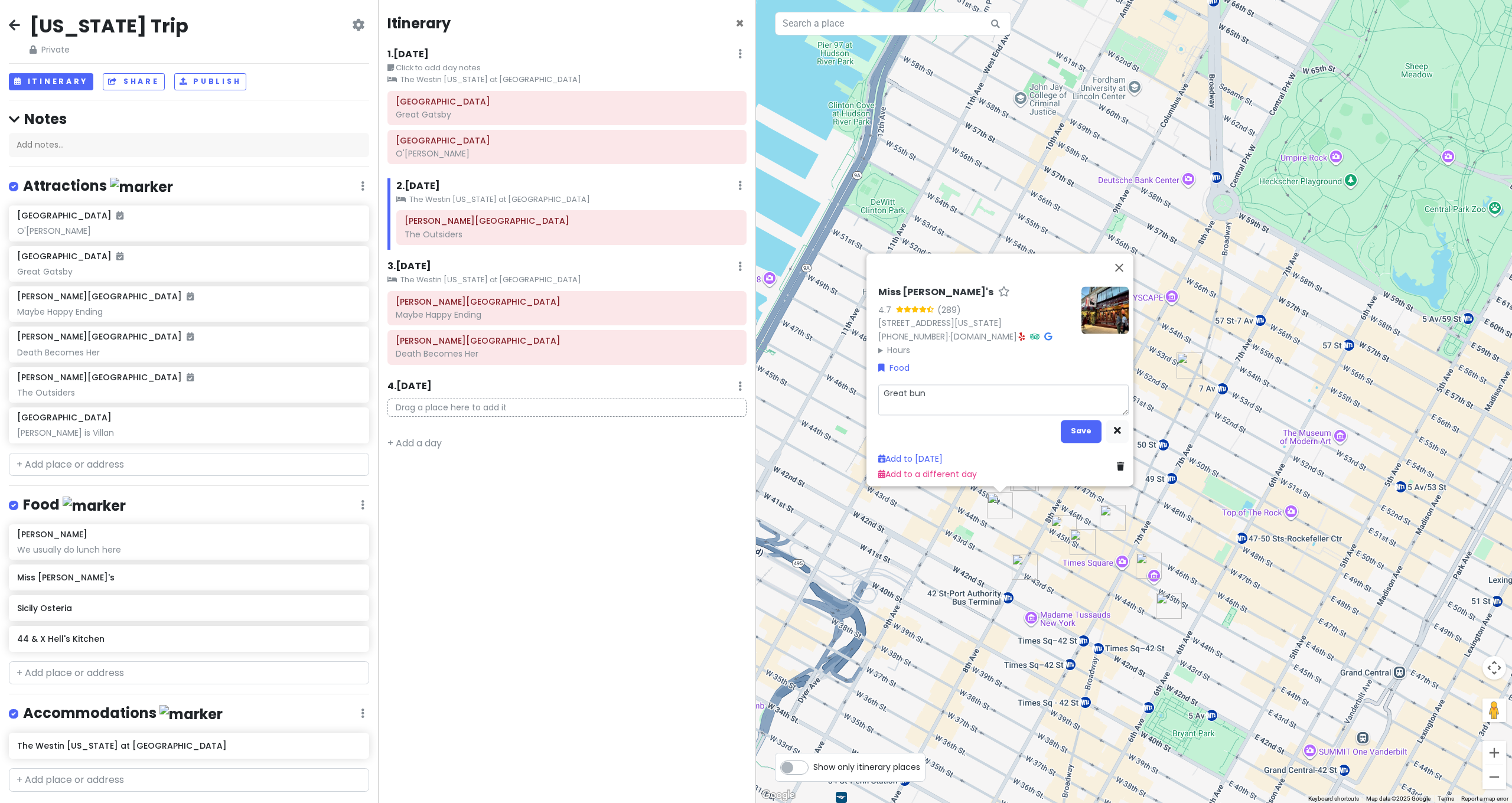
type textarea "Great bunc"
type textarea "x"
type textarea "Great bunch"
type textarea "x"
type textarea "Great bunch"
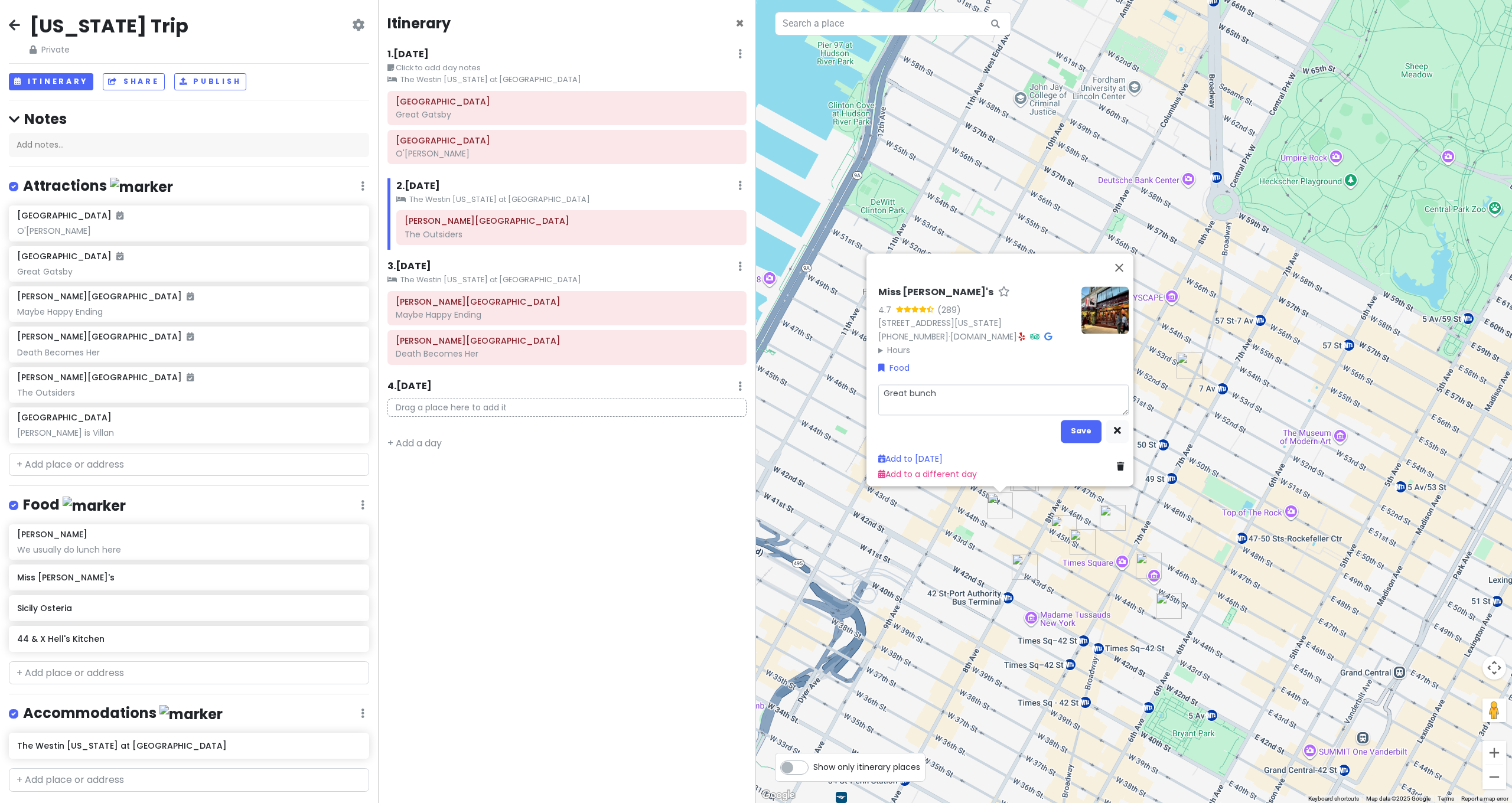
type textarea "x"
type textarea "Great bunch"
type textarea "x"
type textarea "Great bunch."
type textarea "x"
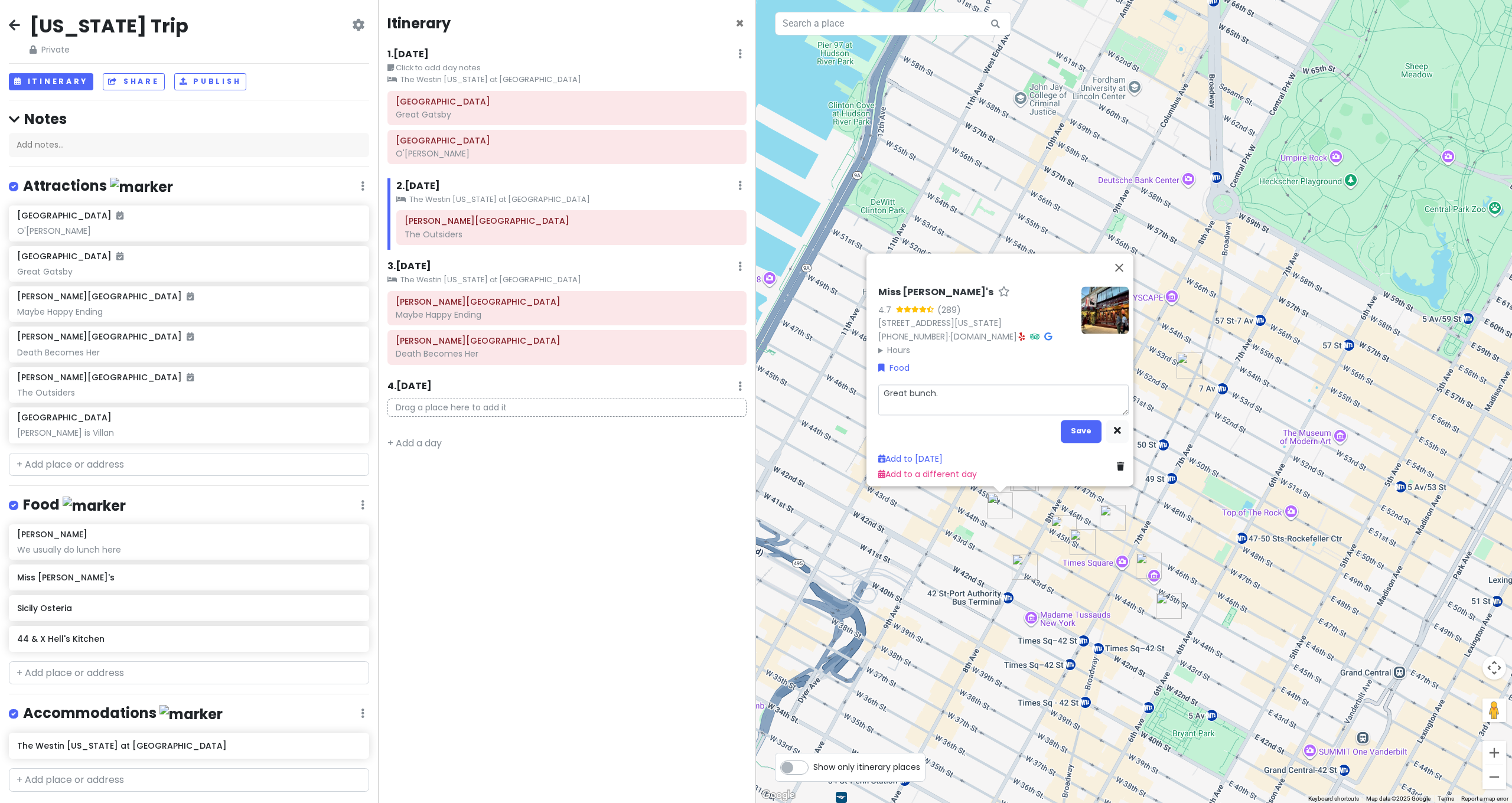
type textarea "Great bunch."
type textarea "x"
type textarea "Great bunch. A"
type textarea "x"
type textarea "Great bunch. Al"
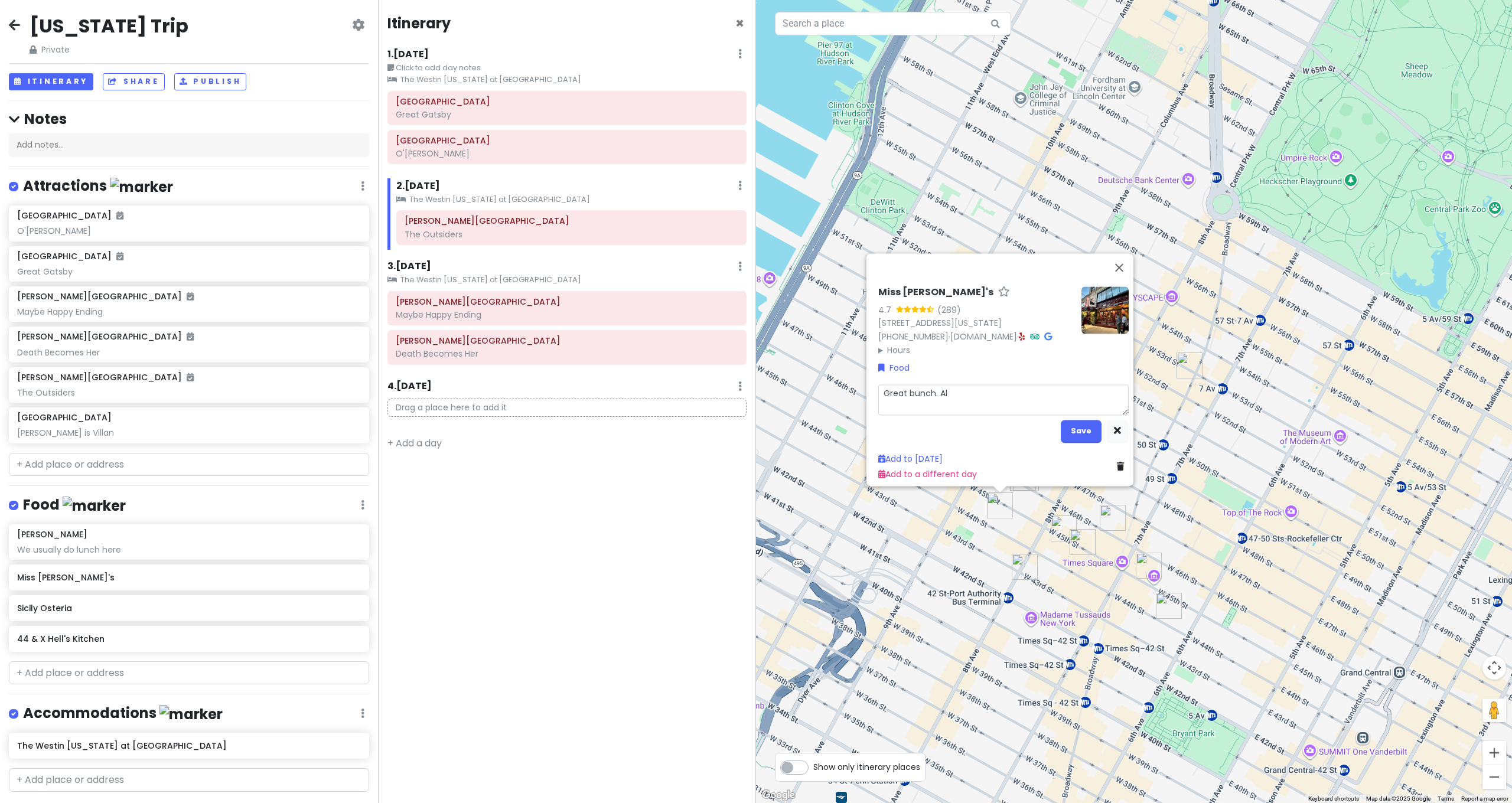
type textarea "x"
type textarea "Great bunch. All"
type textarea "x"
type textarea "Great bunch. All"
type textarea "x"
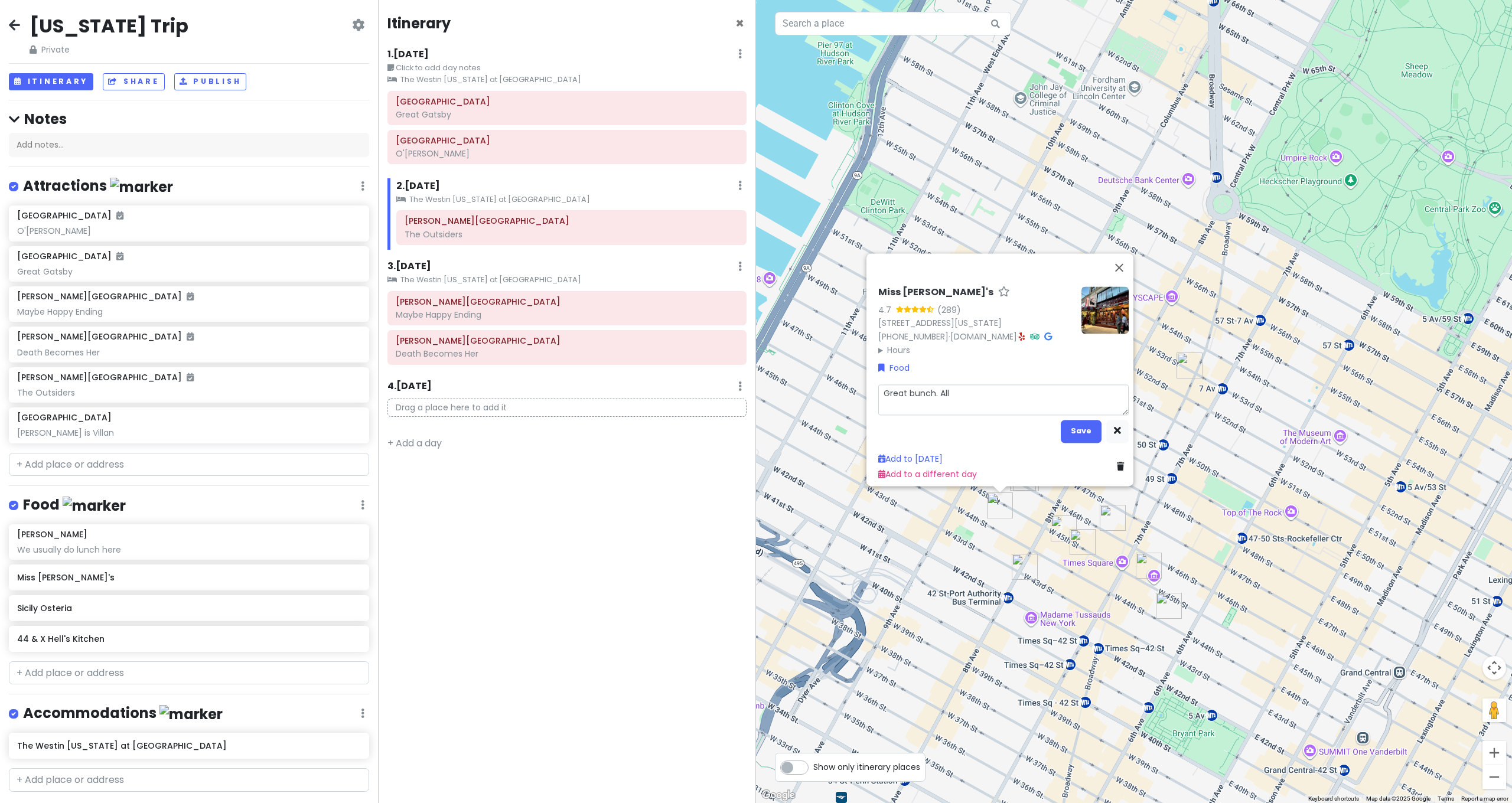
type textarea "Great bunch. All"
type textarea "x"
type textarea "Great bunch. Al"
type textarea "x"
type textarea "Great bunch. Als"
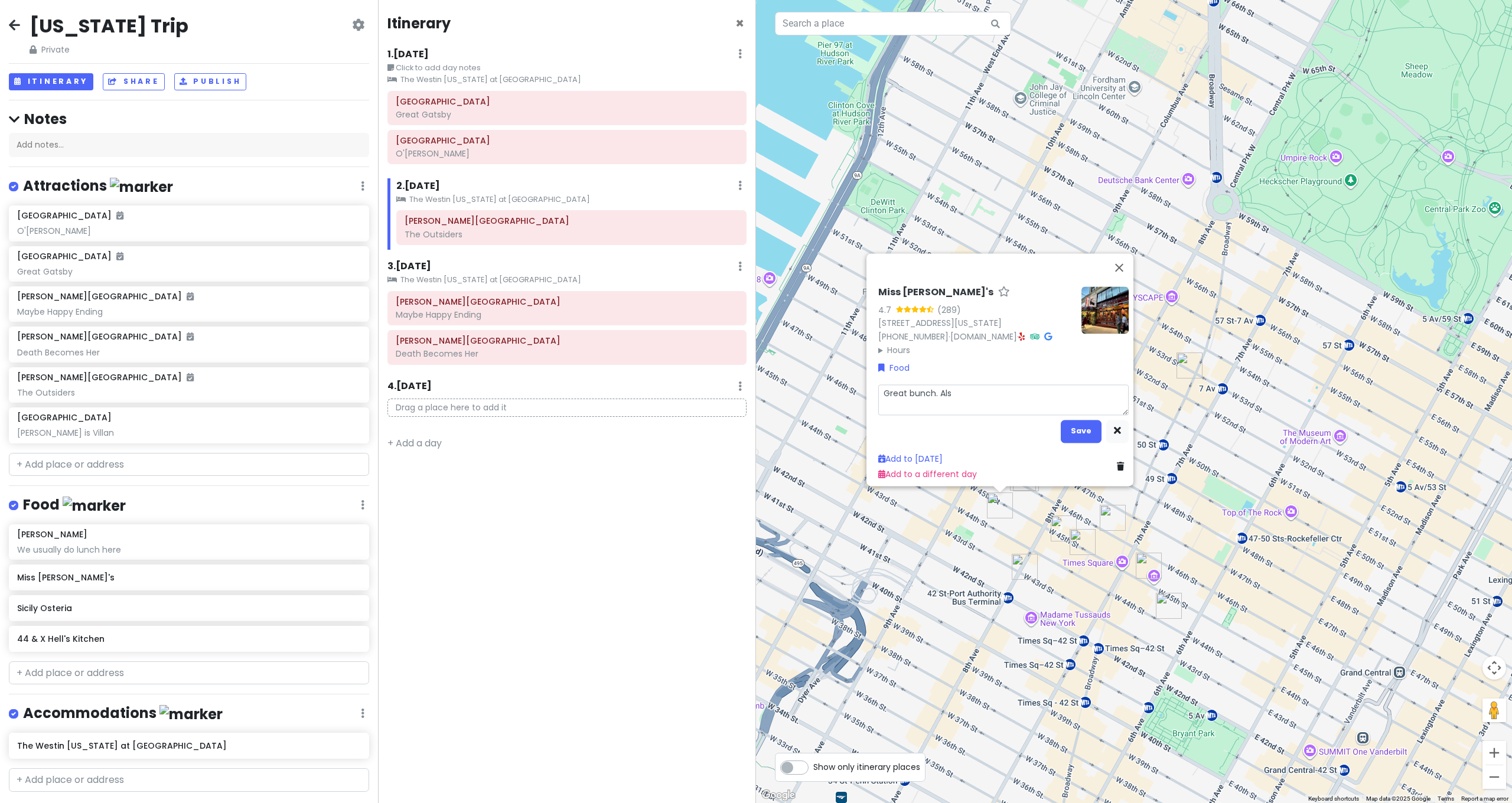
type textarea "x"
type textarea "Great bunch. Also"
type textarea "x"
type textarea "Great bunch. Also"
type textarea "x"
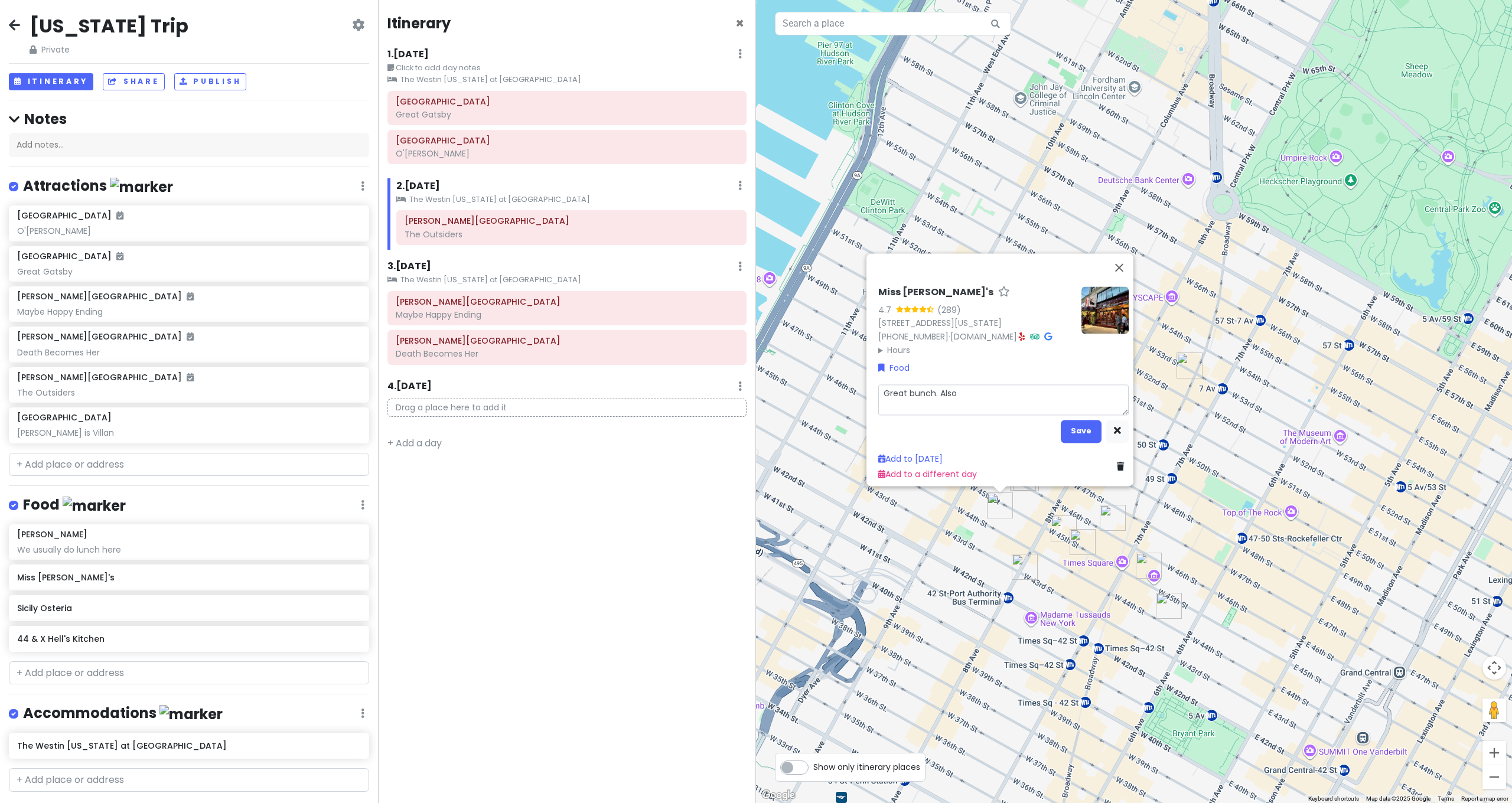
type textarea "Great bunch. Also a"
type textarea "x"
type textarea "Great bunch. Also a"
type textarea "x"
type textarea "Great bunch. Also a g"
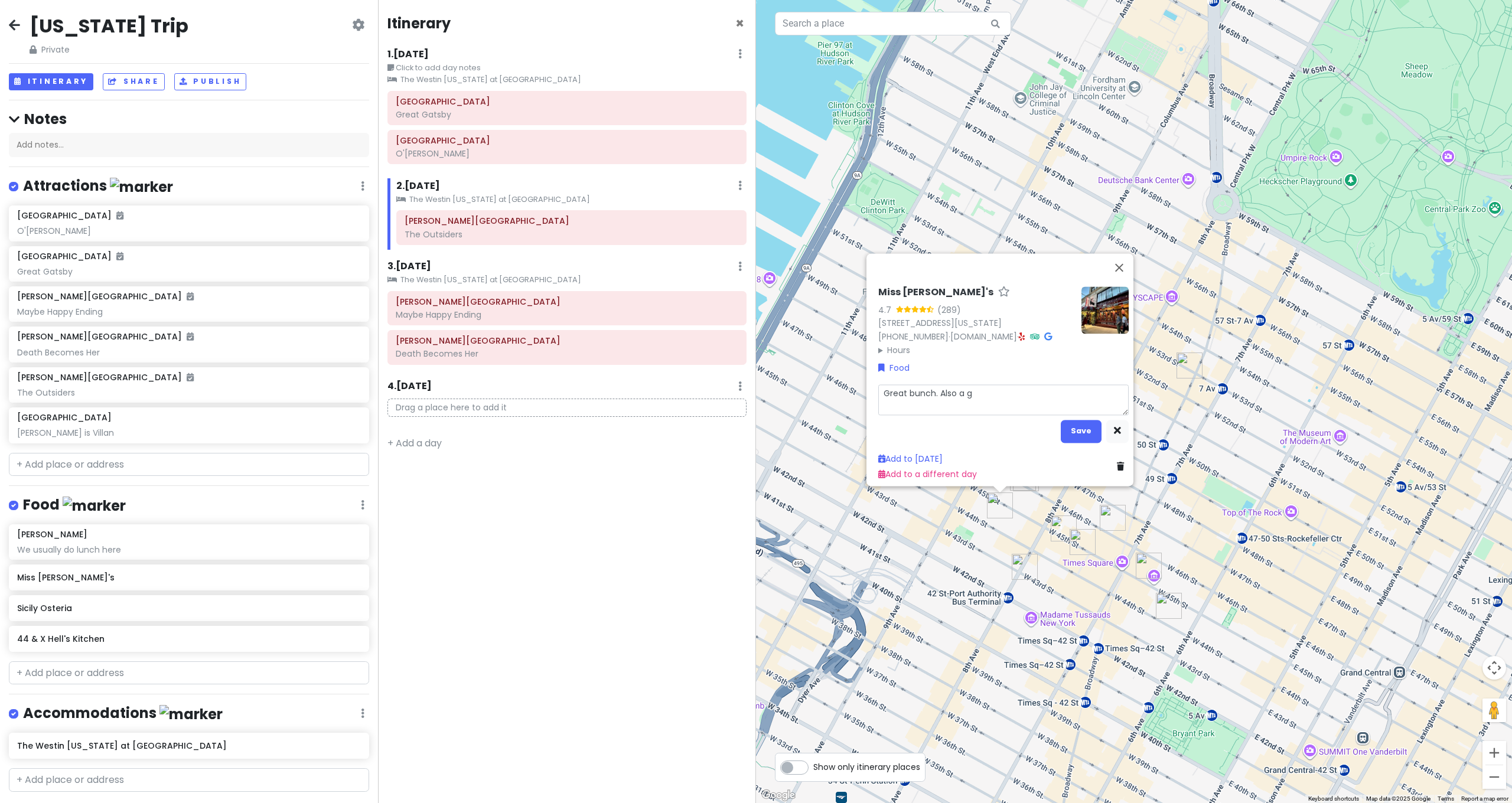
type textarea "x"
type textarea "Great bunch. Also a go"
type textarea "x"
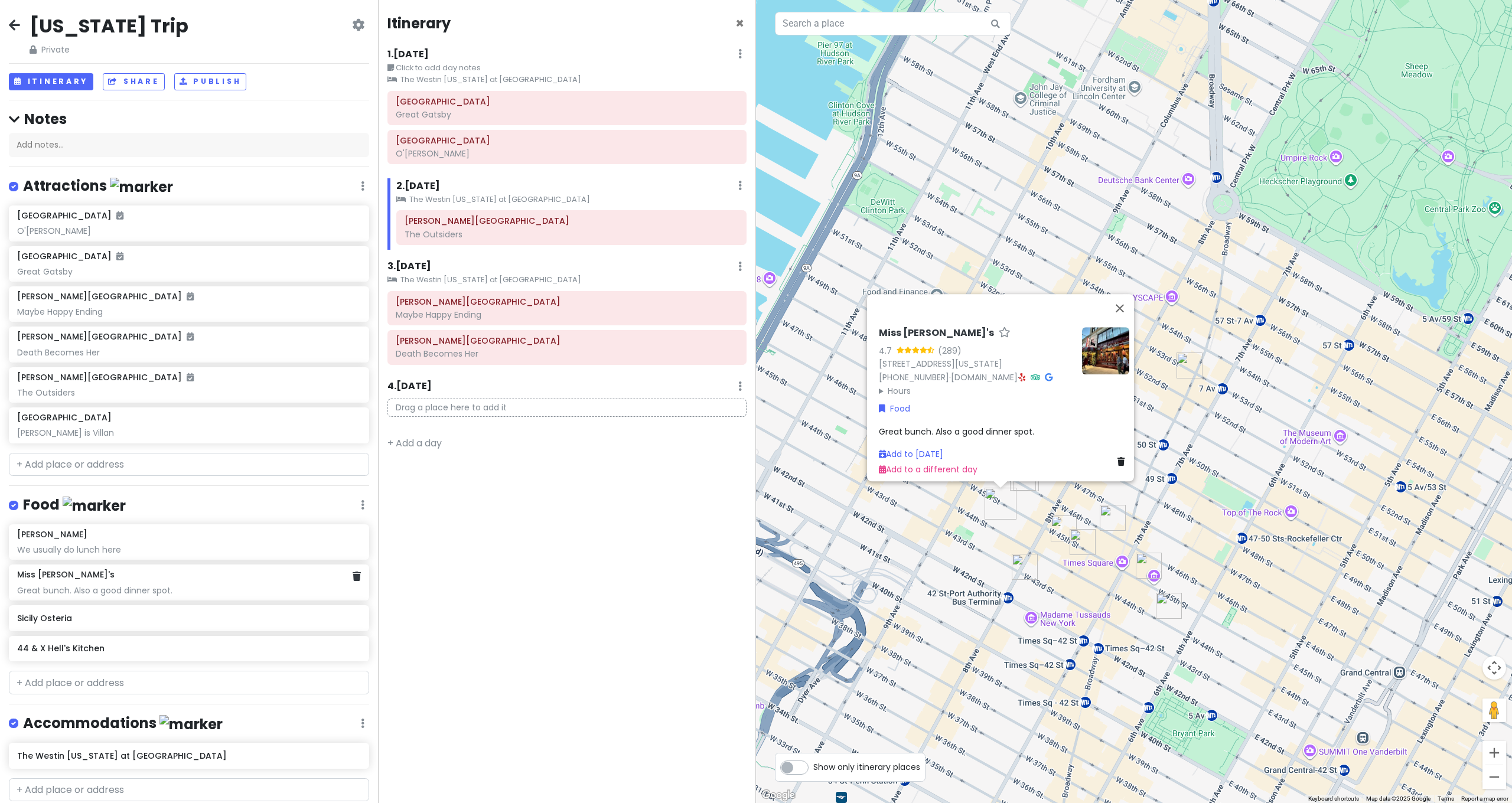
click at [88, 236] on div "Great bunch. Also a good dinner spot." at bounding box center [188, 231] width 343 height 11
click at [927, 430] on span "Great bunch. Also a good dinner spot." at bounding box center [956, 436] width 156 height 12
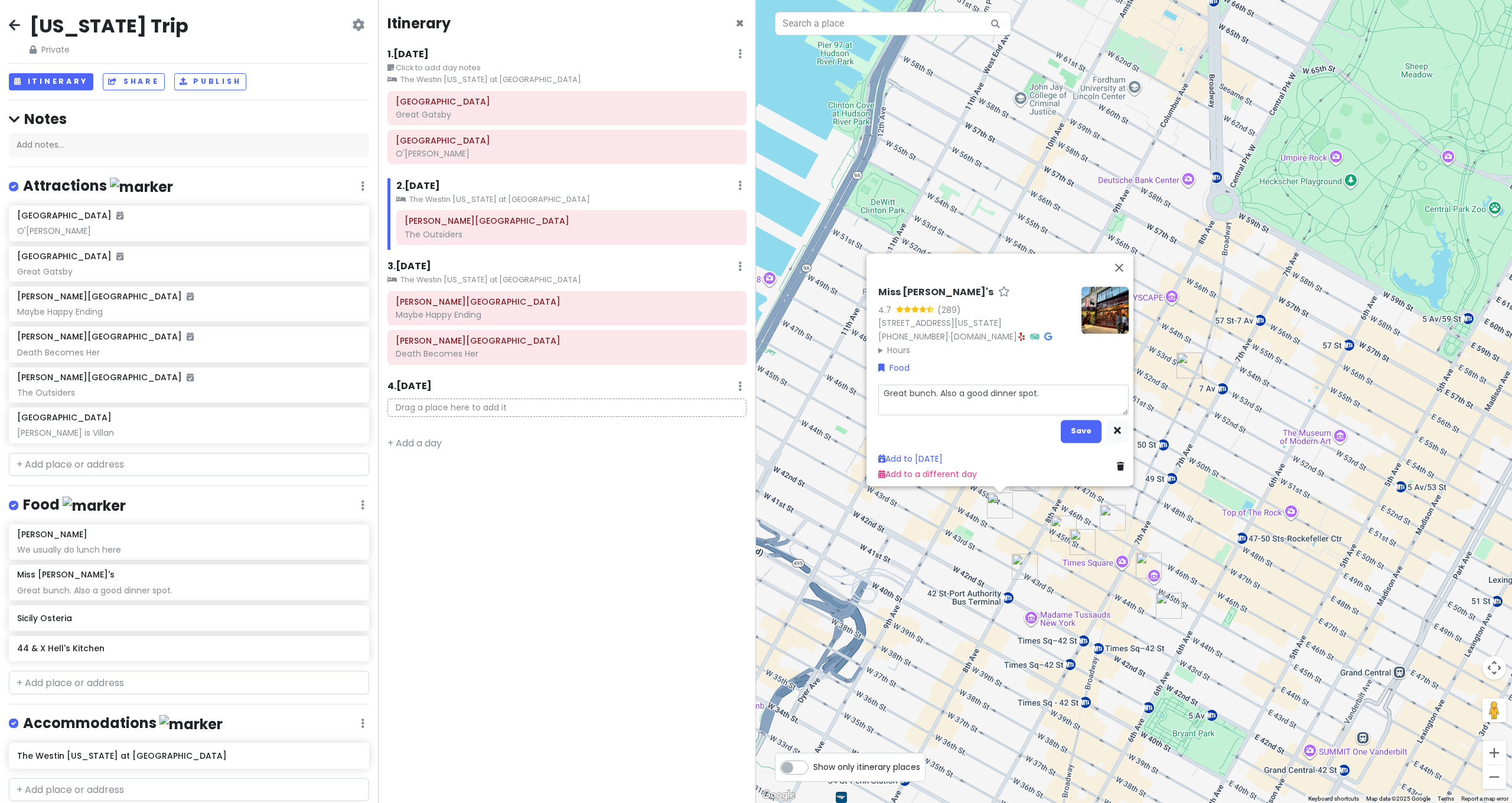
click at [952, 388] on textarea "Great bunch. Also a good dinner spot." at bounding box center [1004, 400] width 250 height 31
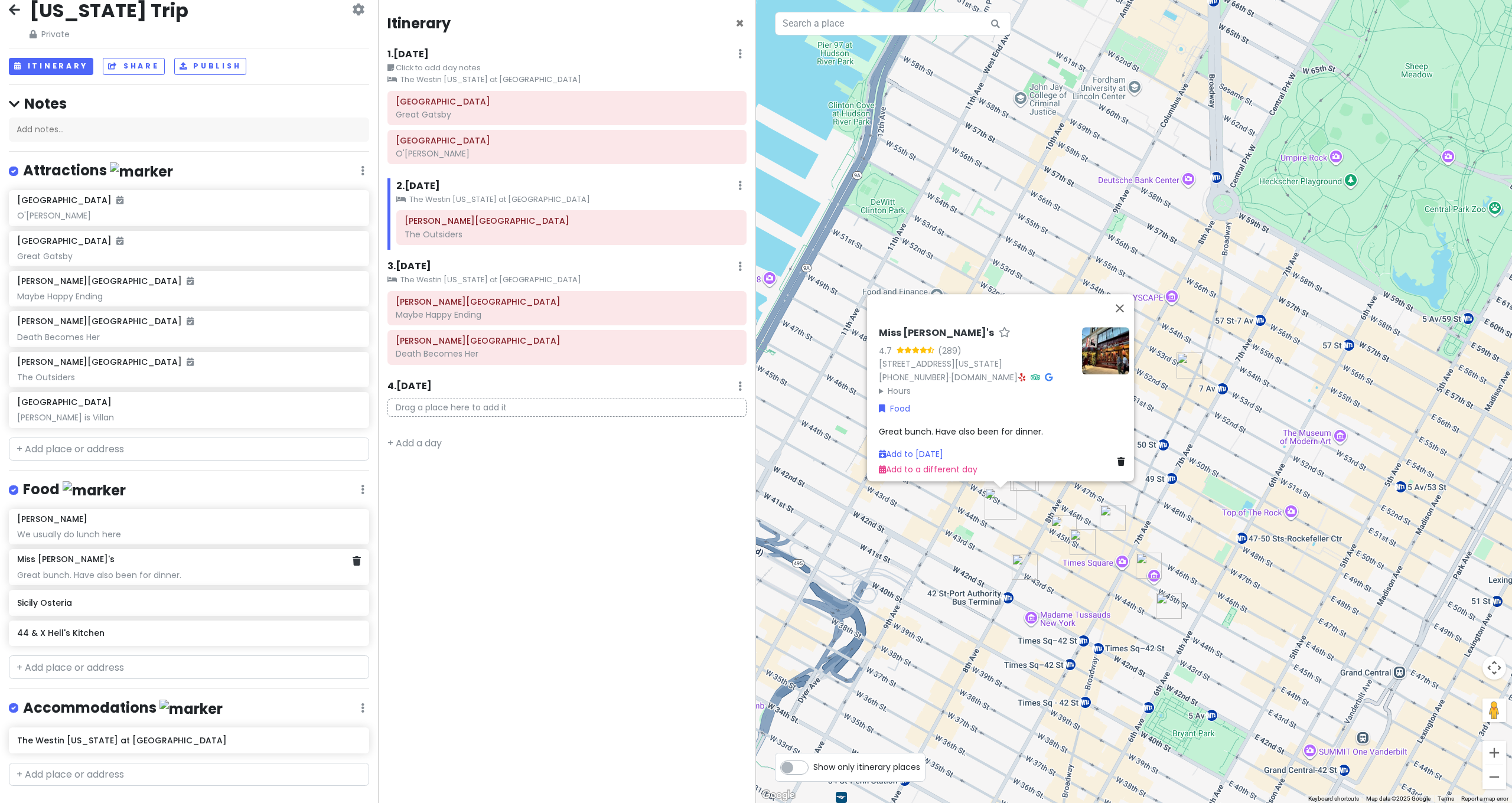
scroll to position [35, 0]
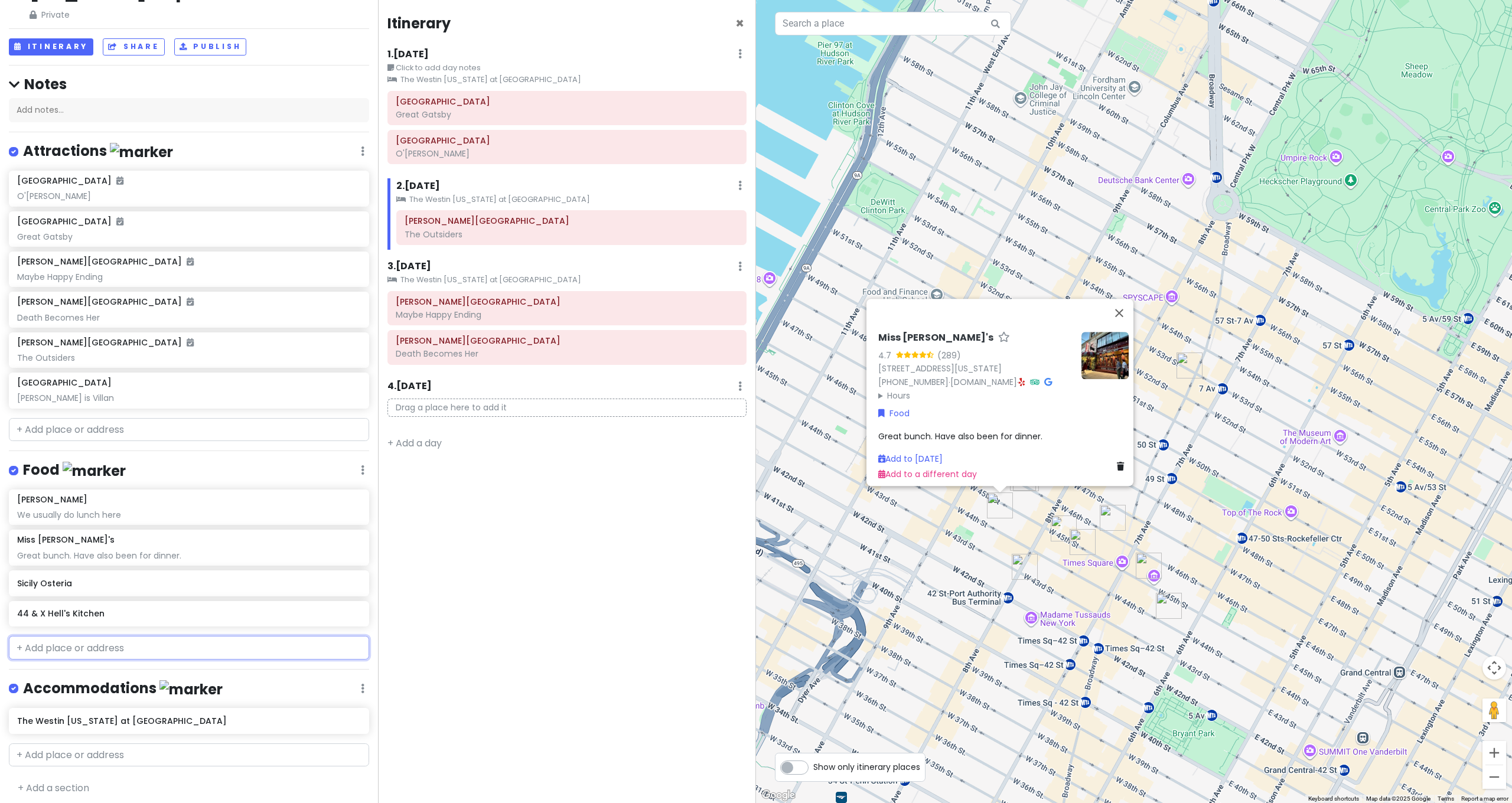
click at [103, 641] on input "text" at bounding box center [189, 648] width 360 height 23
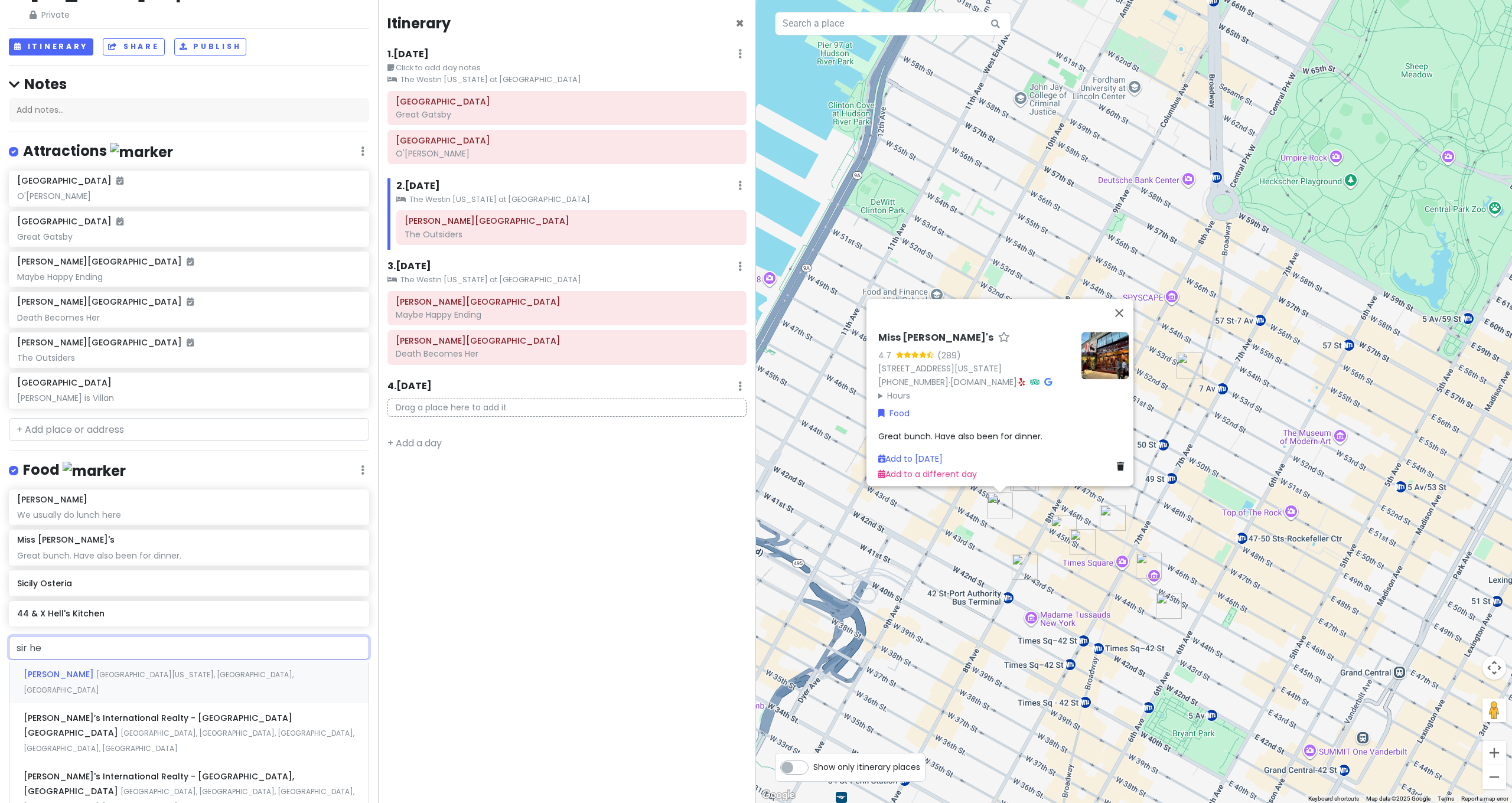
click at [161, 671] on span "[GEOGRAPHIC_DATA][US_STATE], [GEOGRAPHIC_DATA], [GEOGRAPHIC_DATA]" at bounding box center [158, 682] width 270 height 25
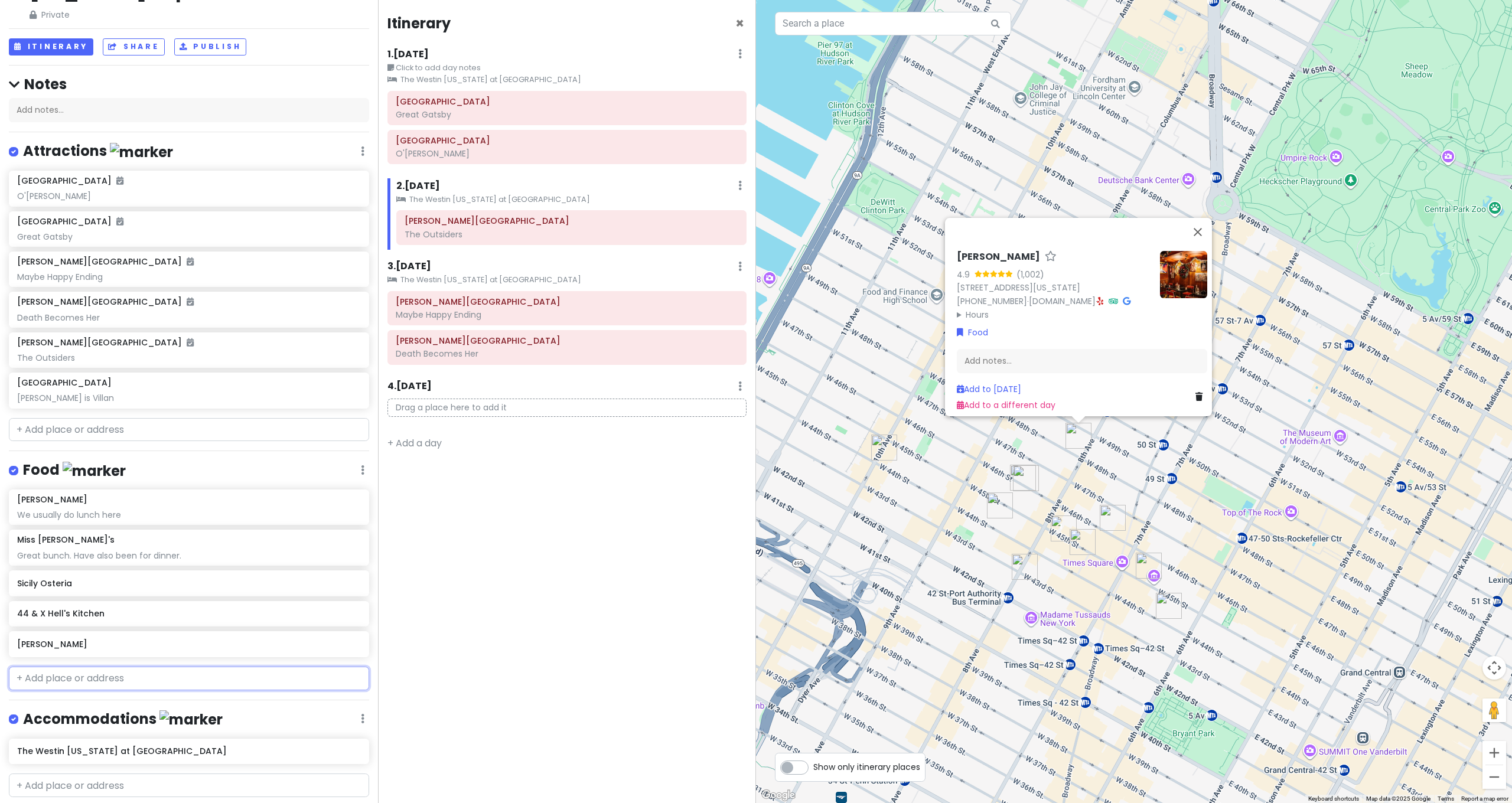
click at [160, 671] on input "text" at bounding box center [189, 679] width 360 height 23
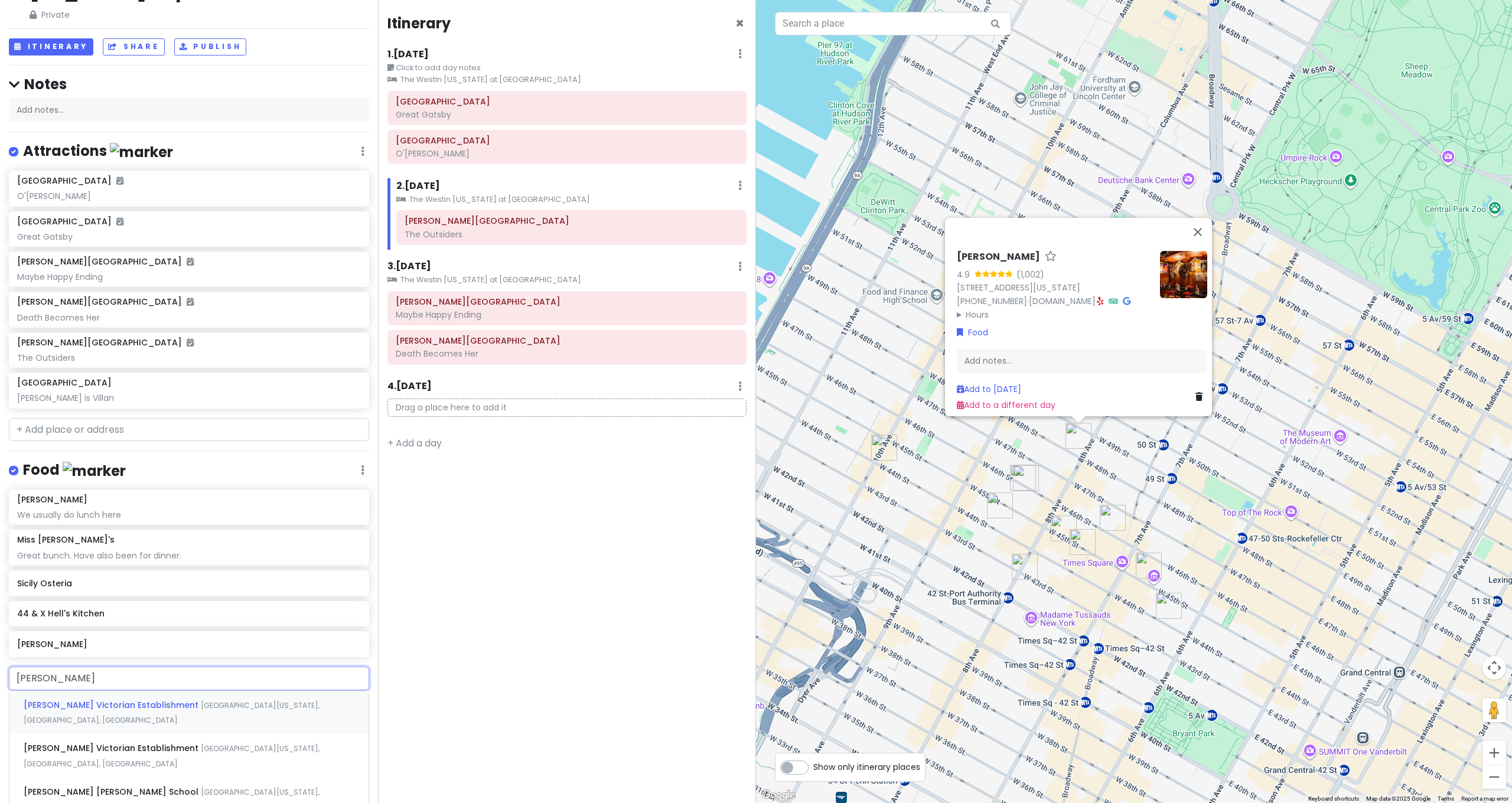
click at [167, 706] on div "[PERSON_NAME] Victorian Establishment [GEOGRAPHIC_DATA][US_STATE], [GEOGRAPHIC_…" at bounding box center [188, 713] width 359 height 44
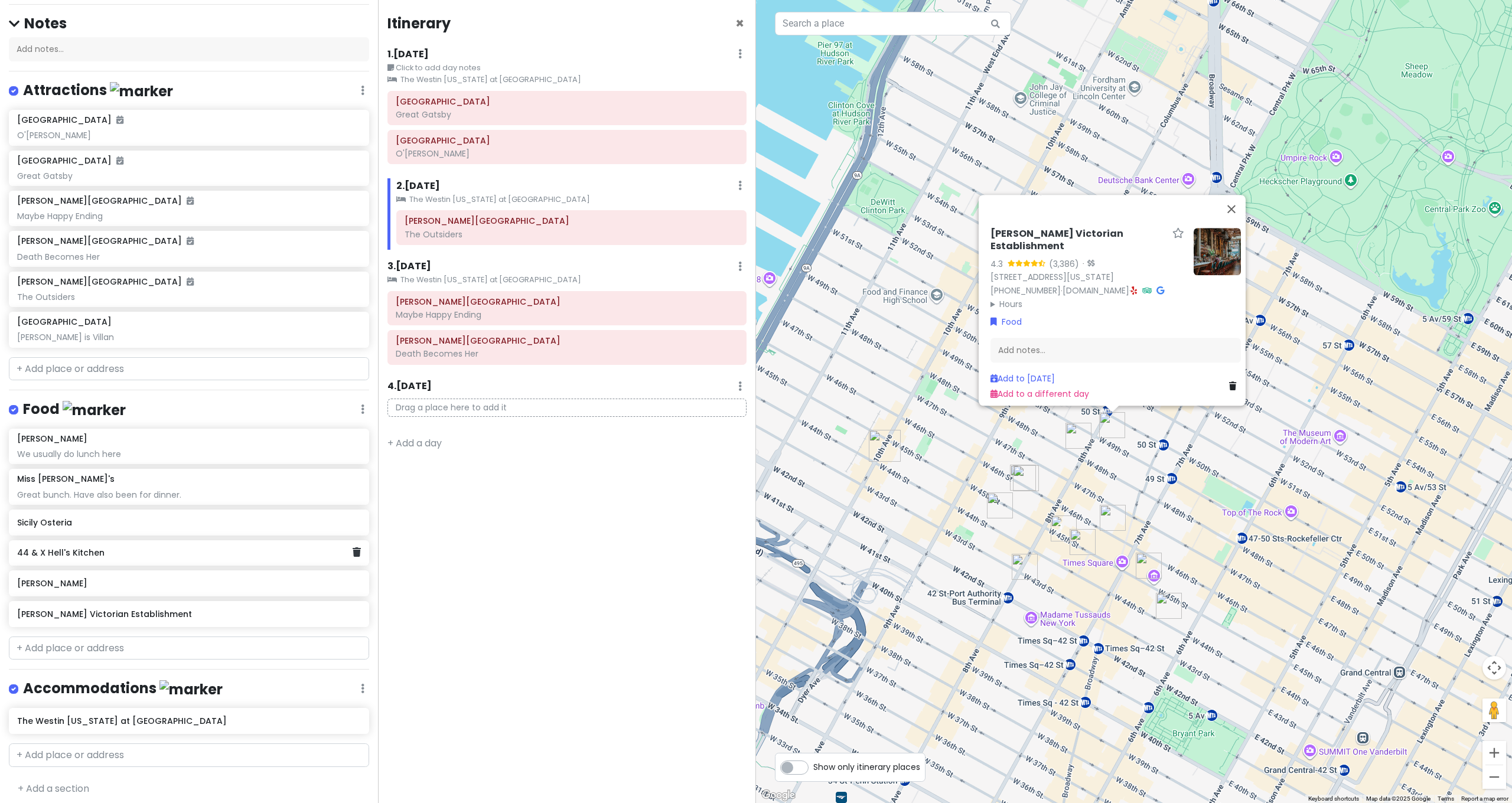
scroll to position [0, 0]
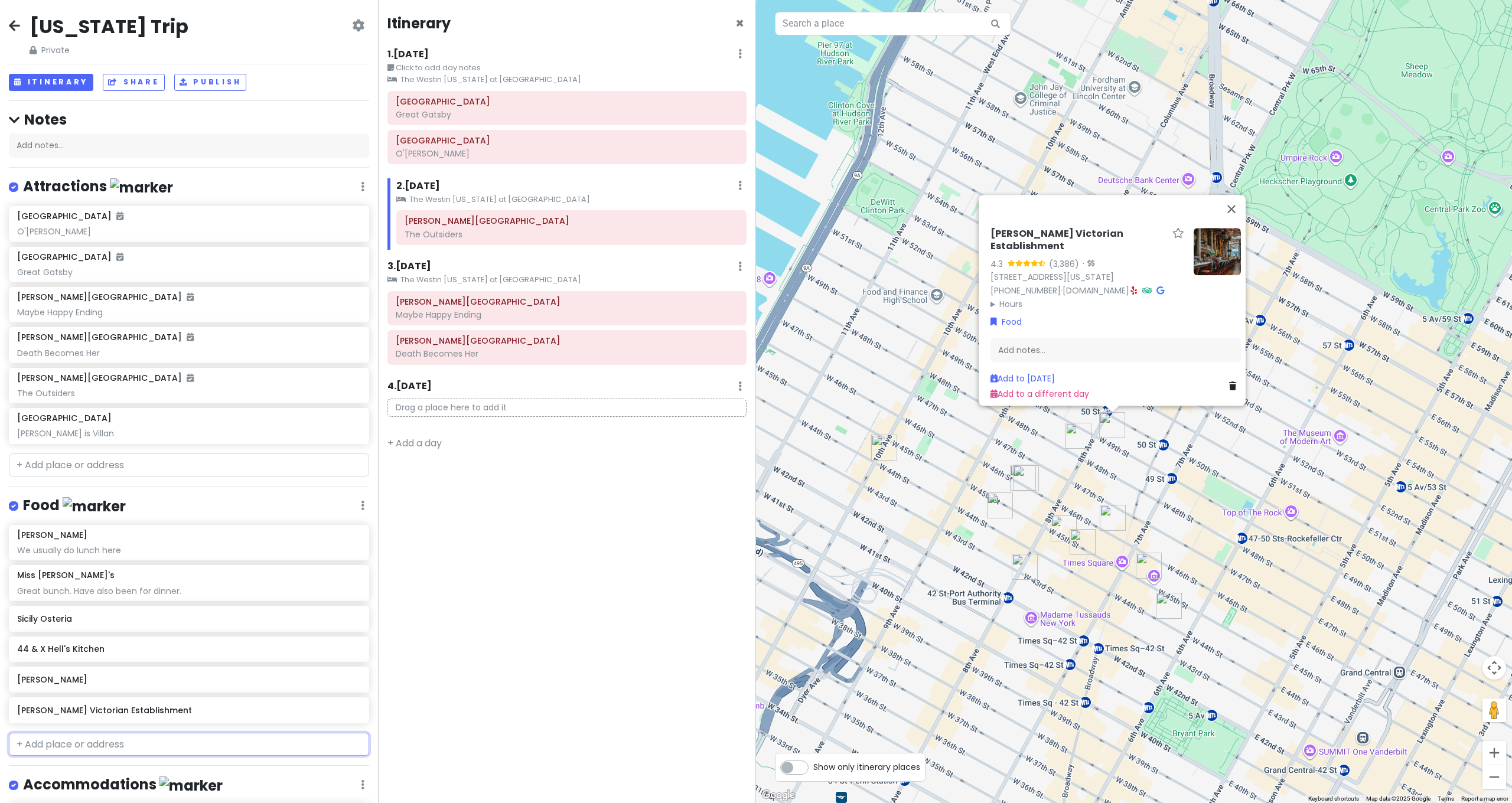
click at [130, 748] on input "text" at bounding box center [189, 744] width 360 height 23
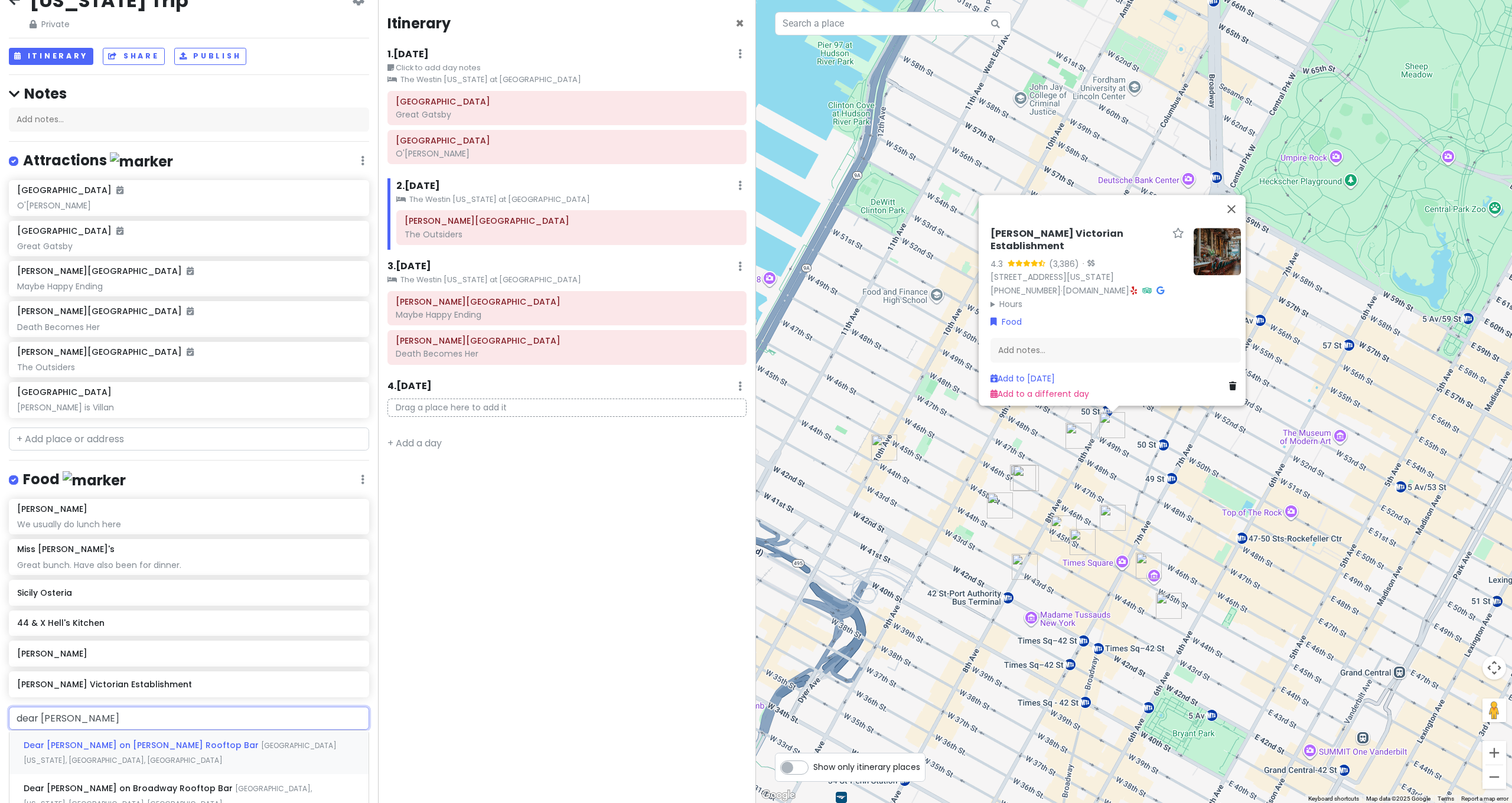
click at [132, 745] on div "Dear [PERSON_NAME] on [PERSON_NAME] Rooftop [GEOGRAPHIC_DATA][US_STATE], [GEOGR…" at bounding box center [188, 753] width 359 height 44
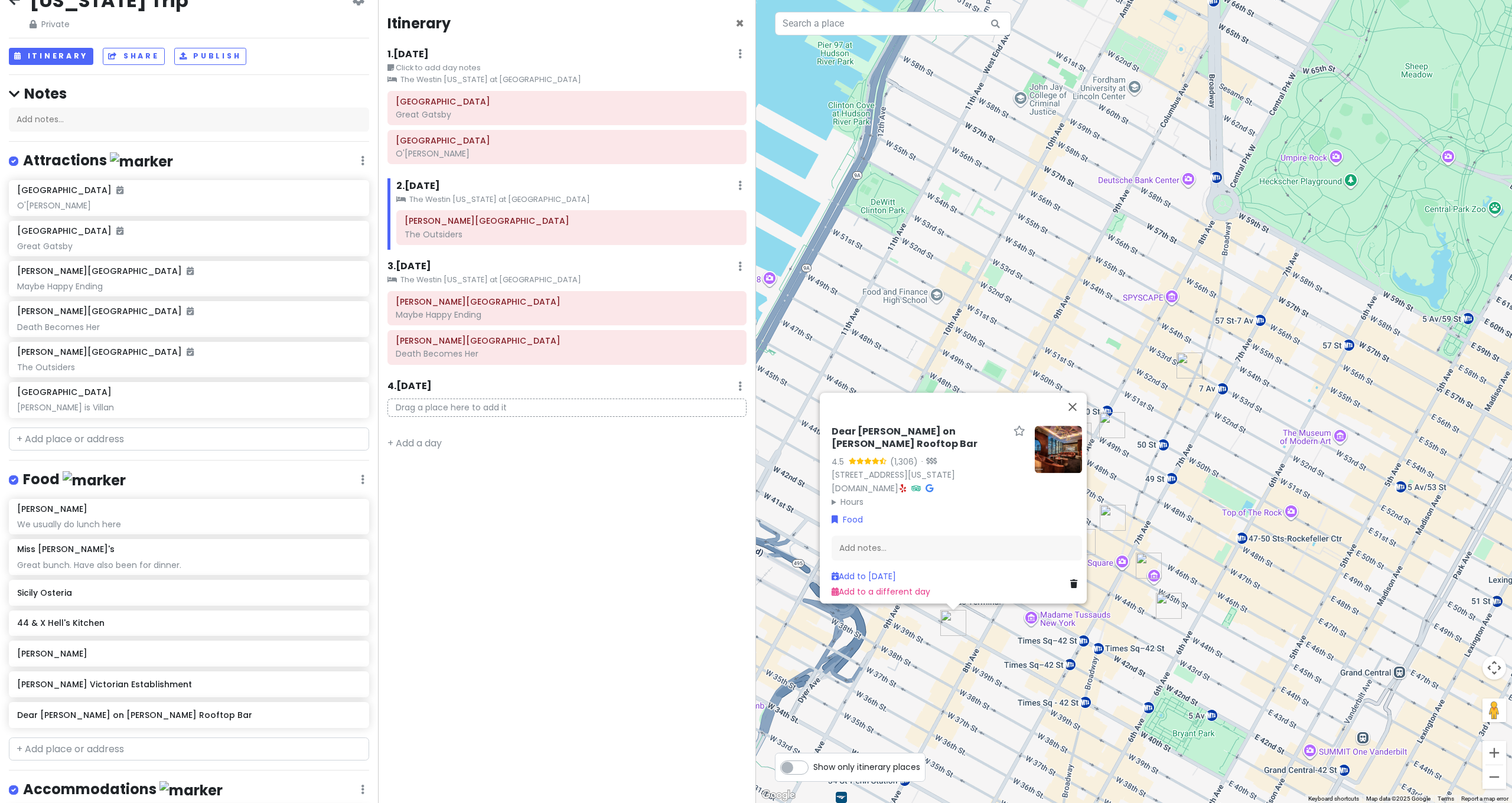
scroll to position [28, 0]
click at [471, 115] on div "Great Gatsby" at bounding box center [567, 114] width 343 height 11
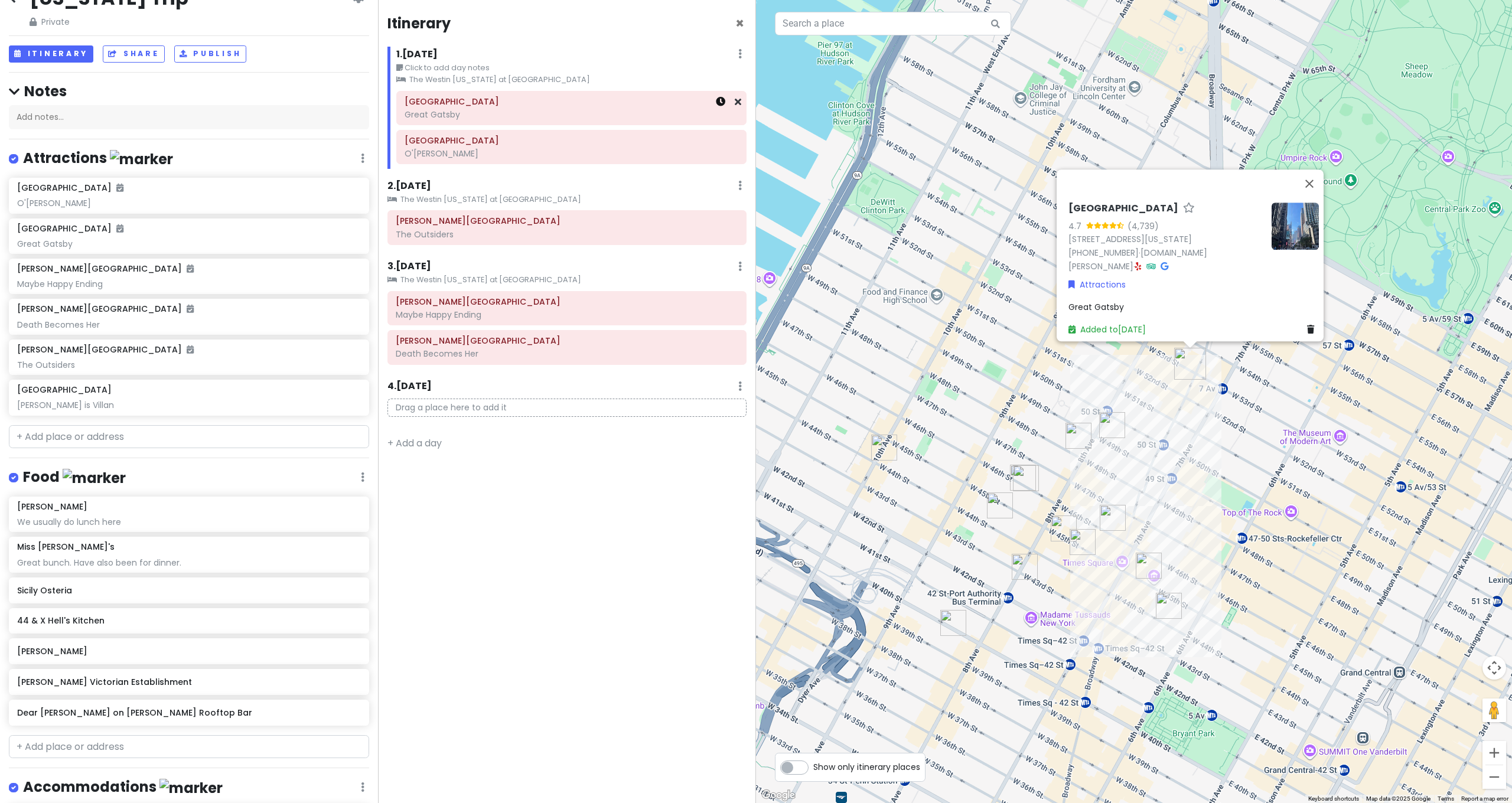
click at [721, 103] on icon at bounding box center [720, 102] width 9 height 9
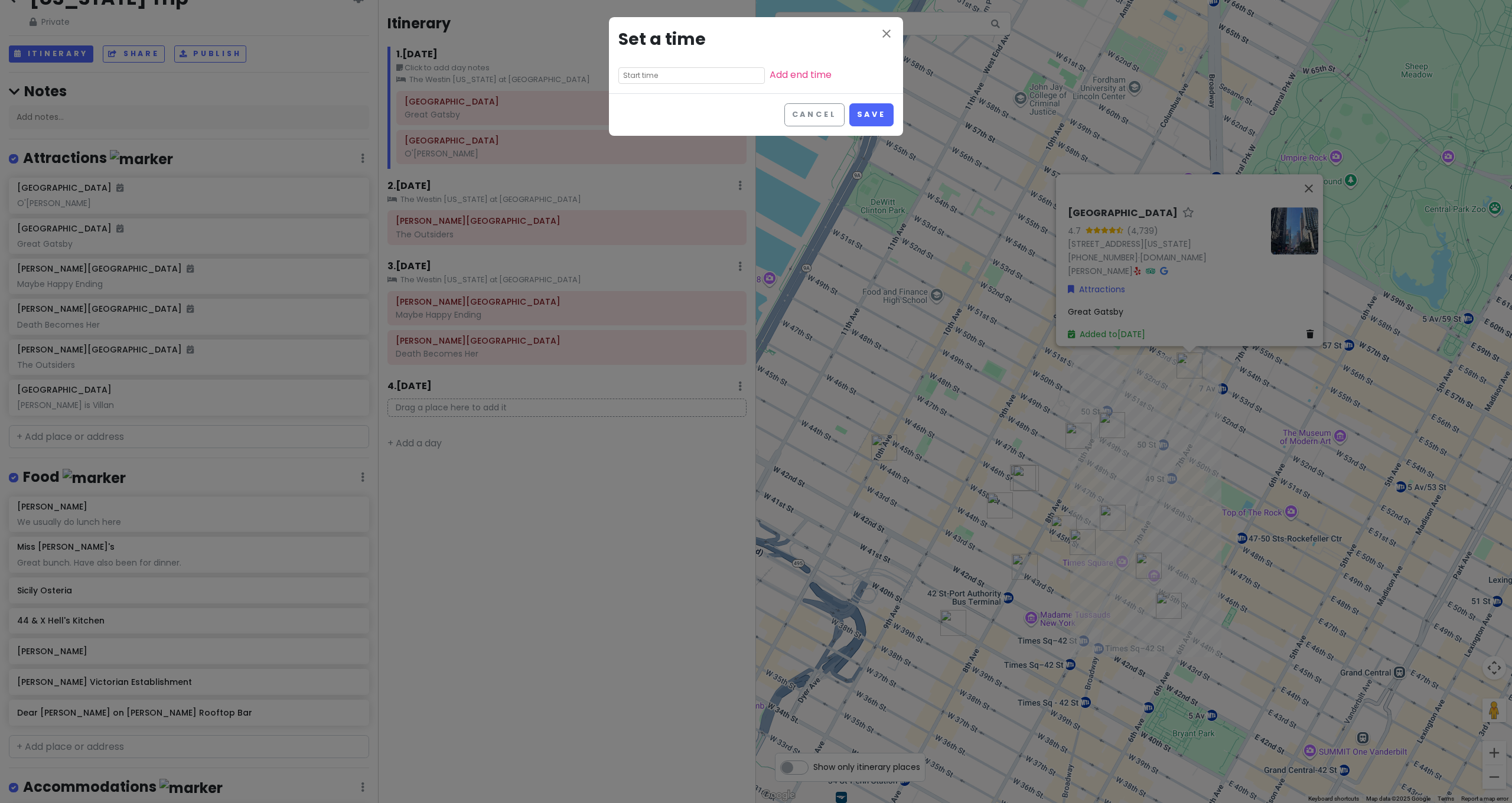
click at [687, 77] on input "text" at bounding box center [691, 76] width 147 height 16
click at [637, 124] on li "02" at bounding box center [635, 121] width 32 height 14
click at [666, 95] on li "00" at bounding box center [667, 92] width 32 height 14
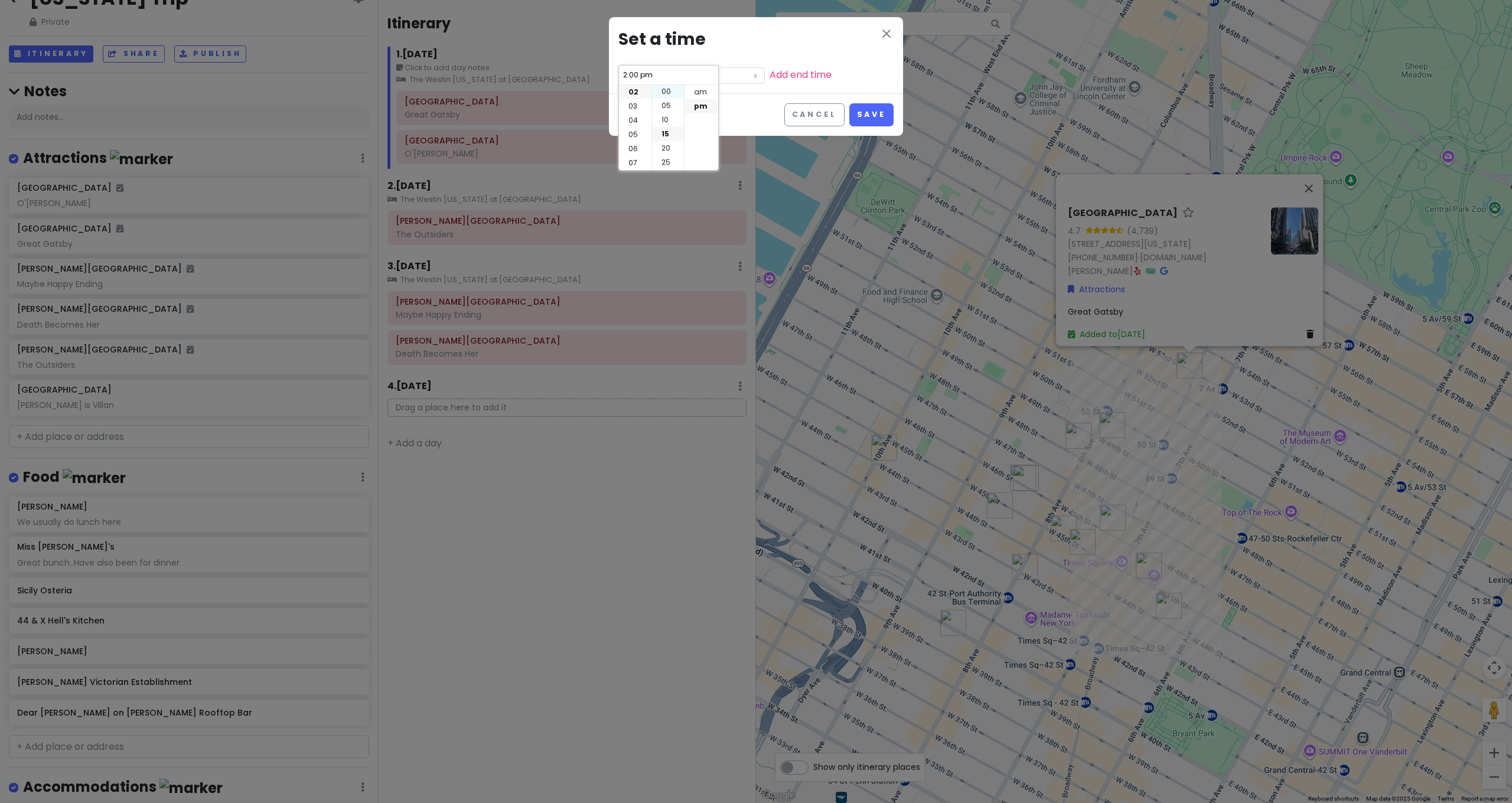
scroll to position [0, 0]
click at [708, 110] on li "pm" at bounding box center [701, 106] width 32 height 14
click at [884, 112] on button "Save" at bounding box center [871, 115] width 44 height 23
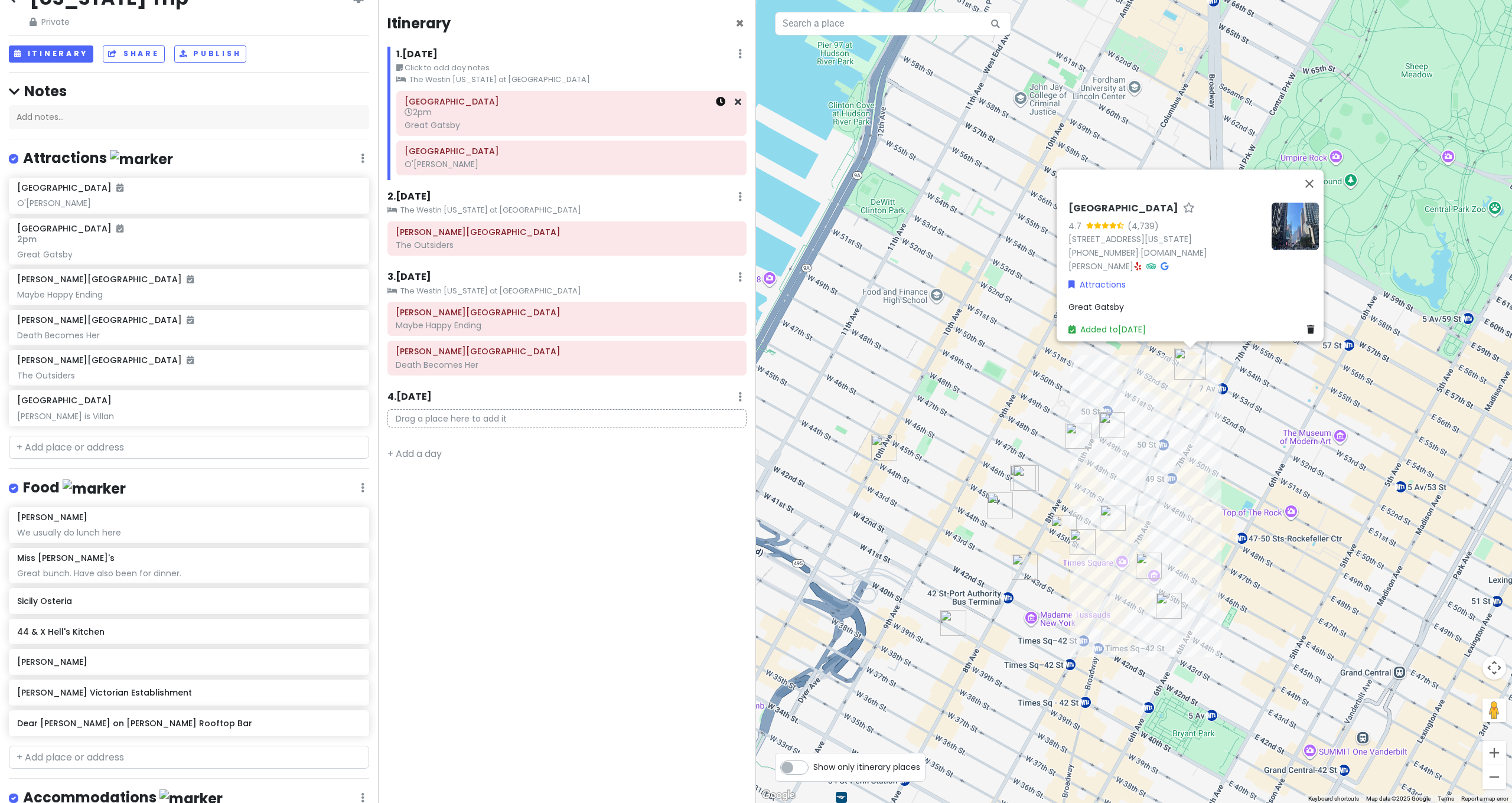
click at [719, 104] on icon at bounding box center [720, 102] width 9 height 9
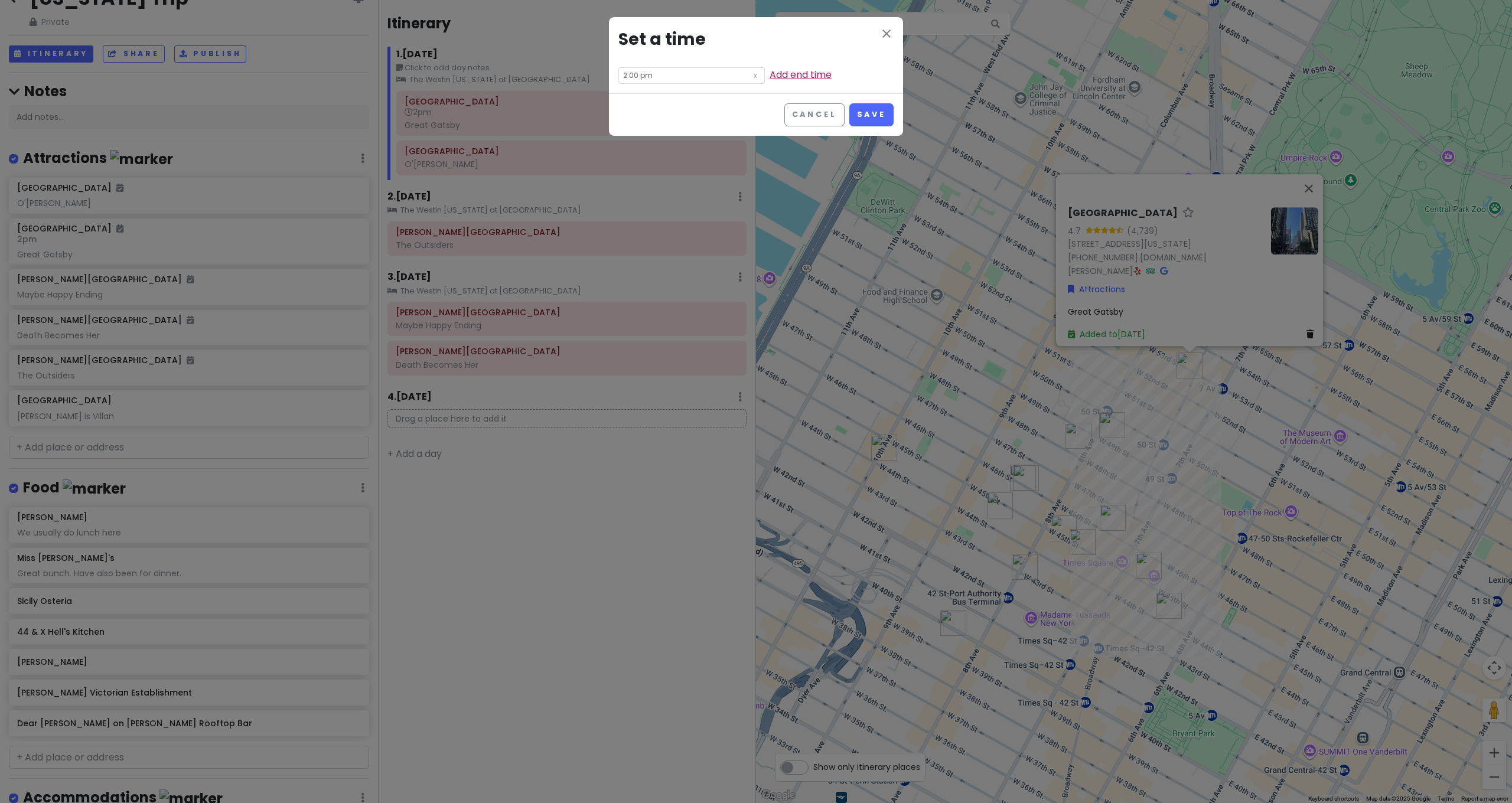
click at [793, 78] on link "Add end time" at bounding box center [800, 74] width 62 height 14
click at [706, 97] on input "3:00 pm" at bounding box center [691, 92] width 147 height 16
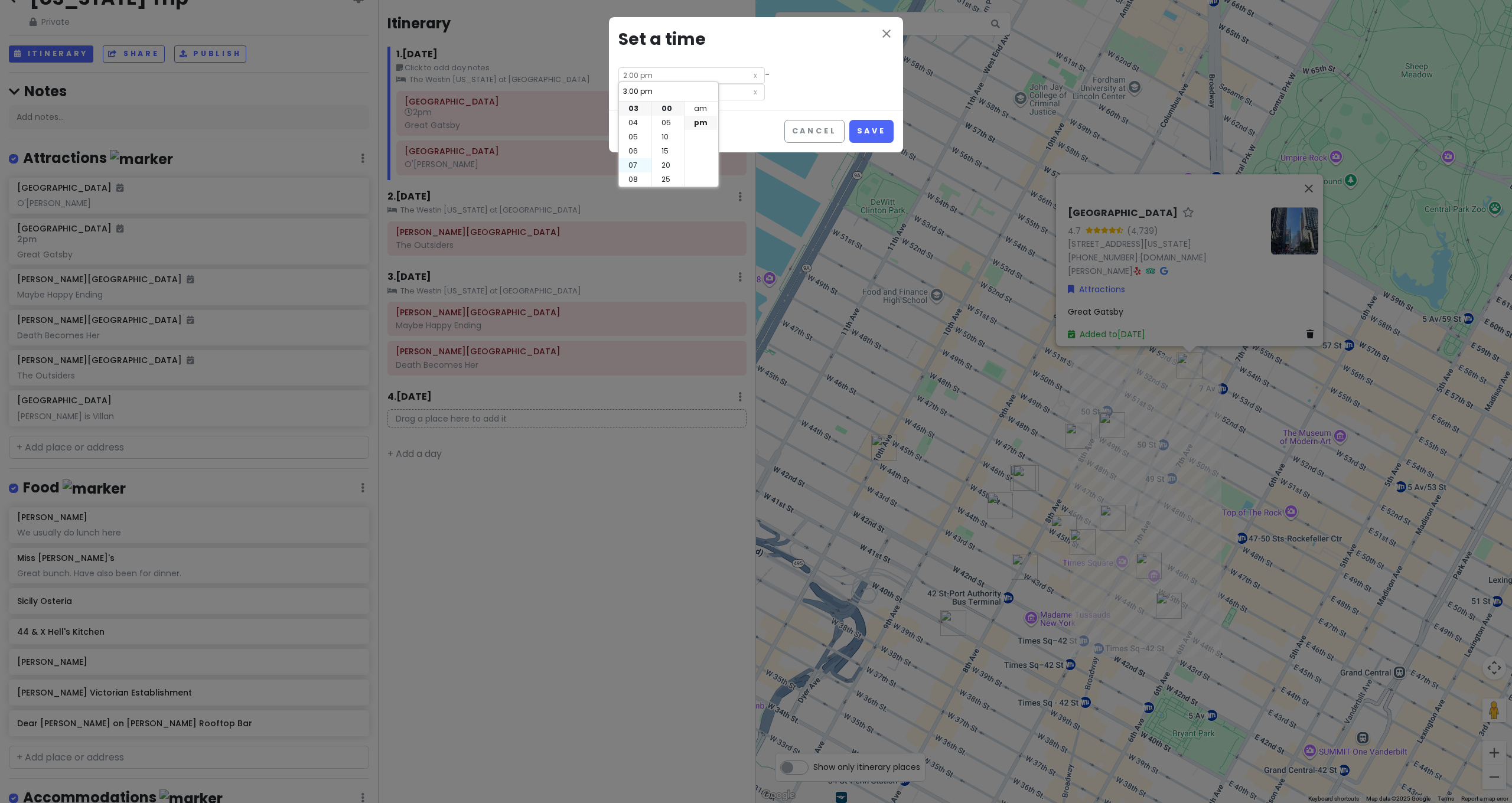
scroll to position [45, 0]
click at [634, 123] on li "04" at bounding box center [635, 121] width 32 height 14
click at [667, 180] on li "40" at bounding box center [667, 184] width 32 height 14
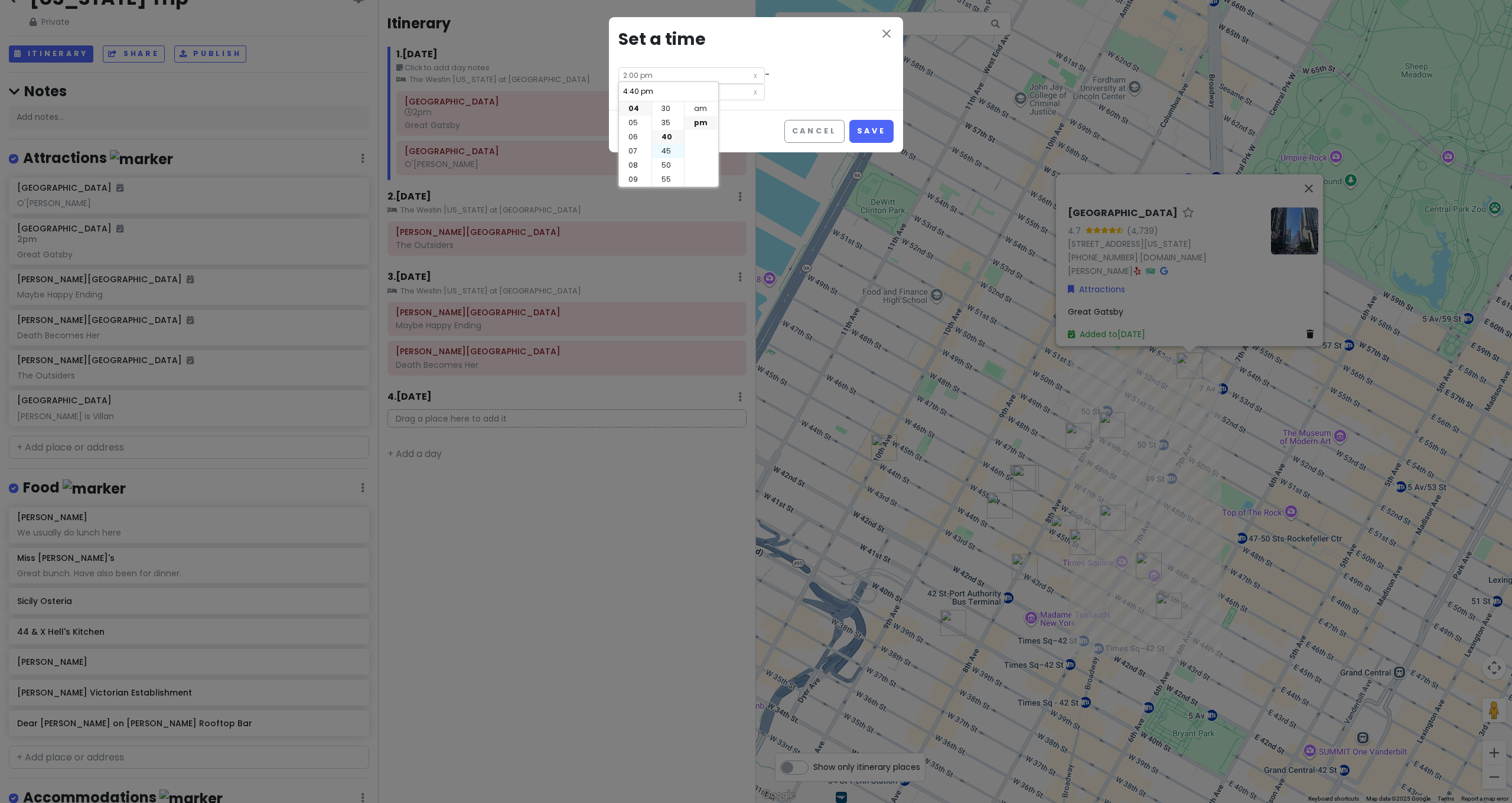
click at [670, 147] on li "45" at bounding box center [667, 151] width 32 height 14
click at [868, 131] on button "Save" at bounding box center [871, 131] width 44 height 23
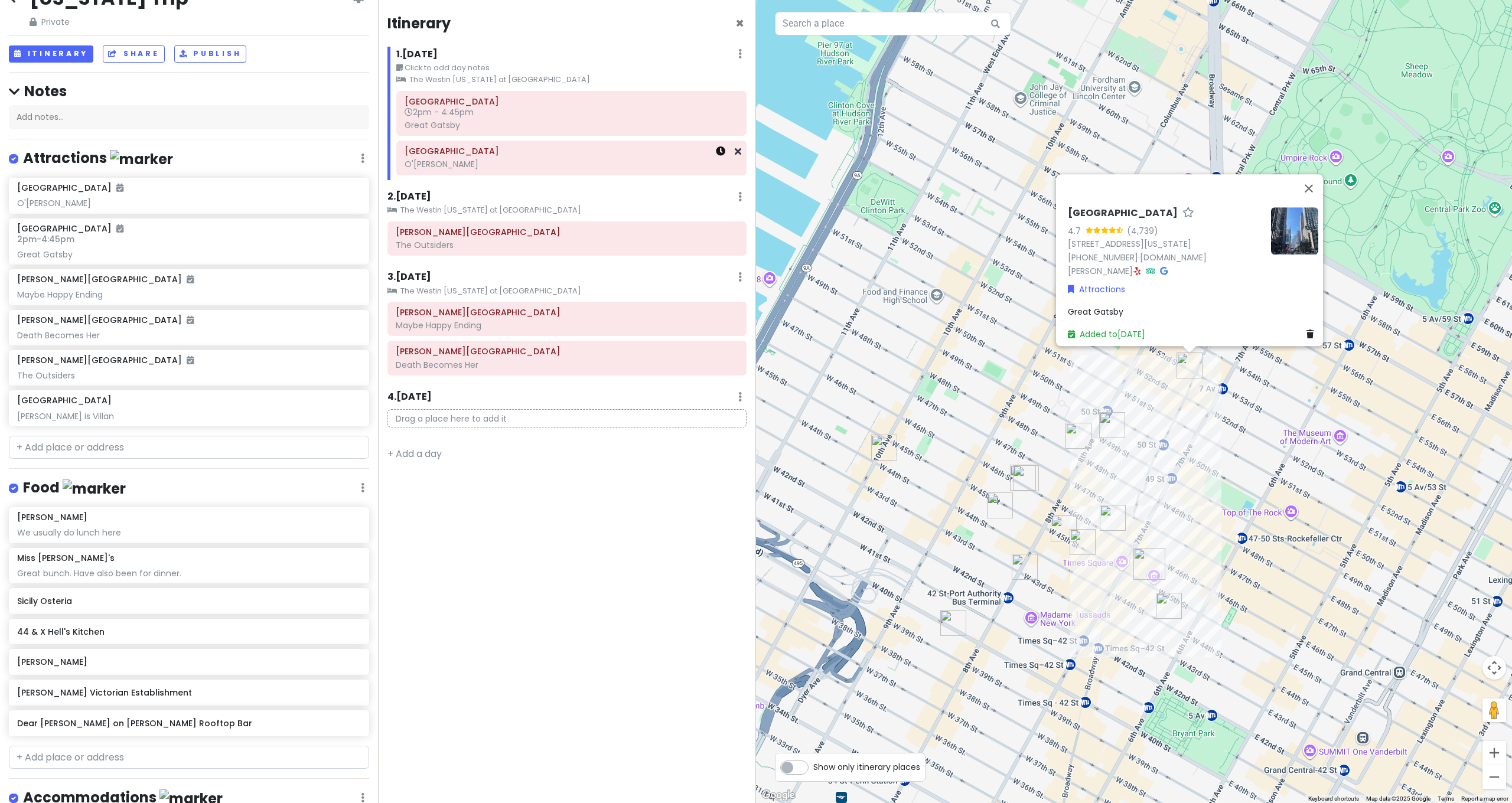
click at [722, 150] on icon at bounding box center [720, 151] width 9 height 9
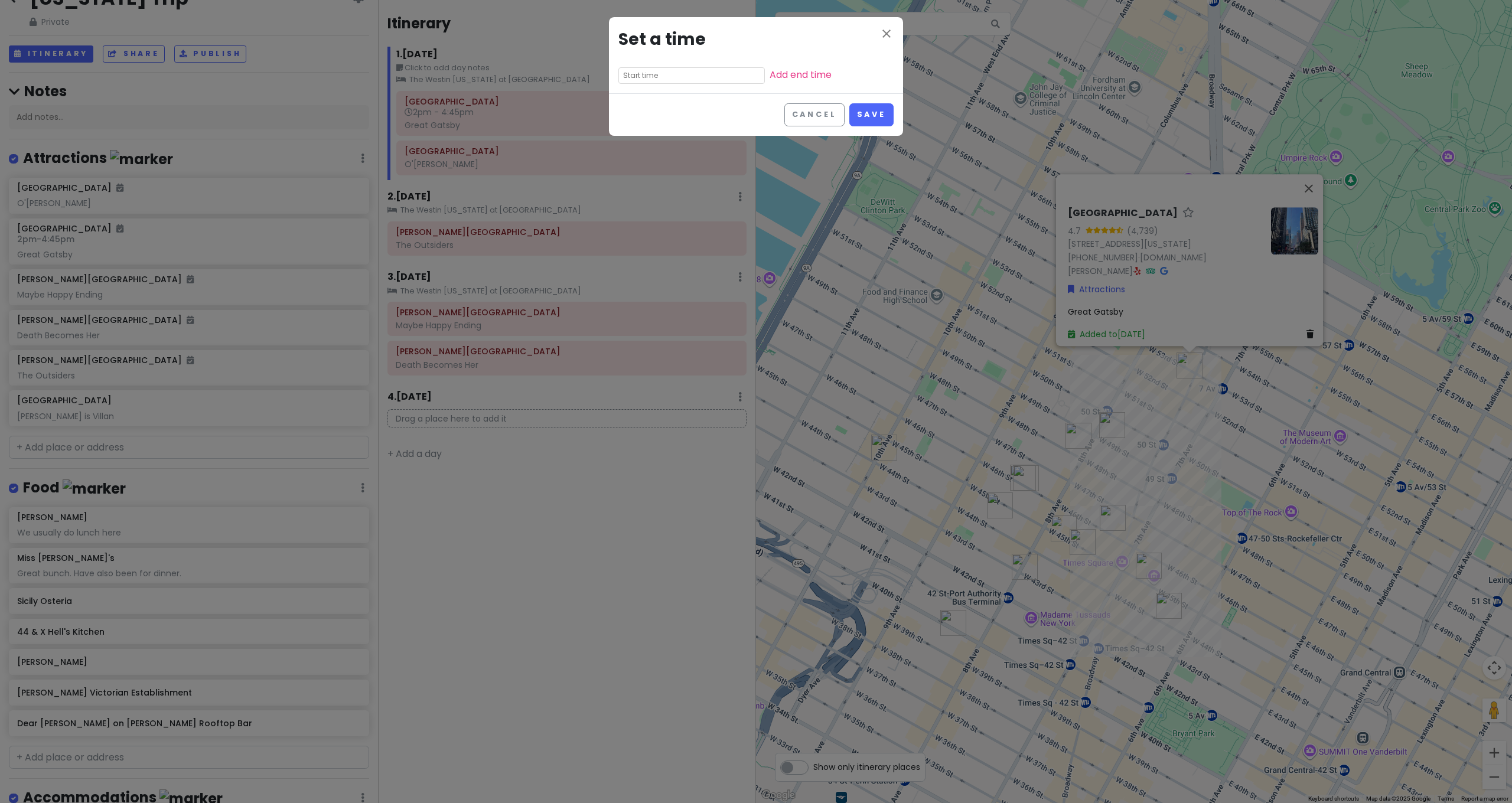
click at [706, 80] on input "text" at bounding box center [691, 76] width 147 height 16
click at [634, 115] on li "07" at bounding box center [635, 113] width 32 height 14
click at [668, 139] on li "30" at bounding box center [667, 135] width 32 height 14
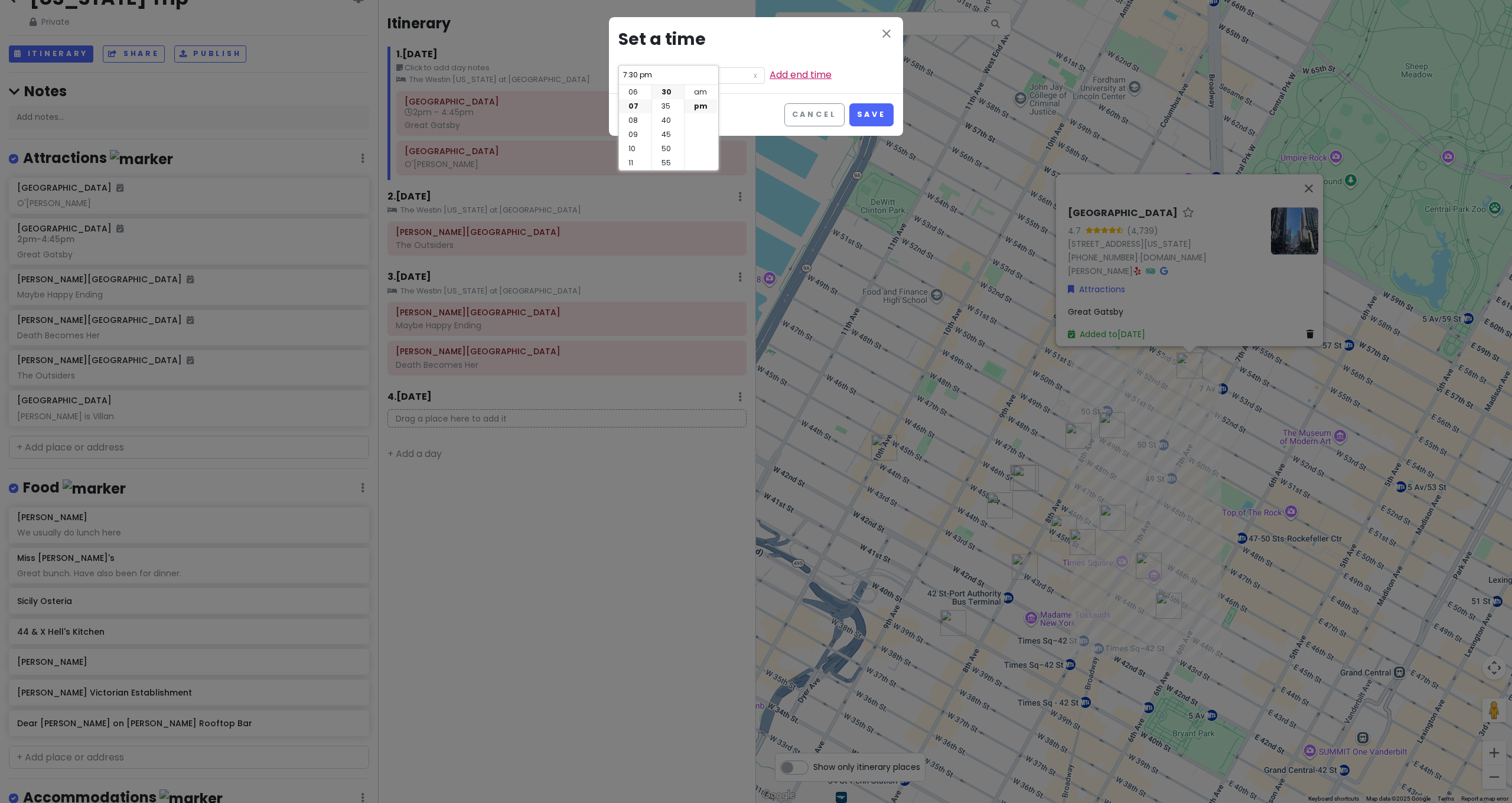
click at [802, 78] on link "Add end time" at bounding box center [800, 74] width 62 height 14
click at [632, 93] on input "8:30 pm" at bounding box center [691, 92] width 147 height 16
click at [634, 149] on li "09" at bounding box center [635, 151] width 32 height 14
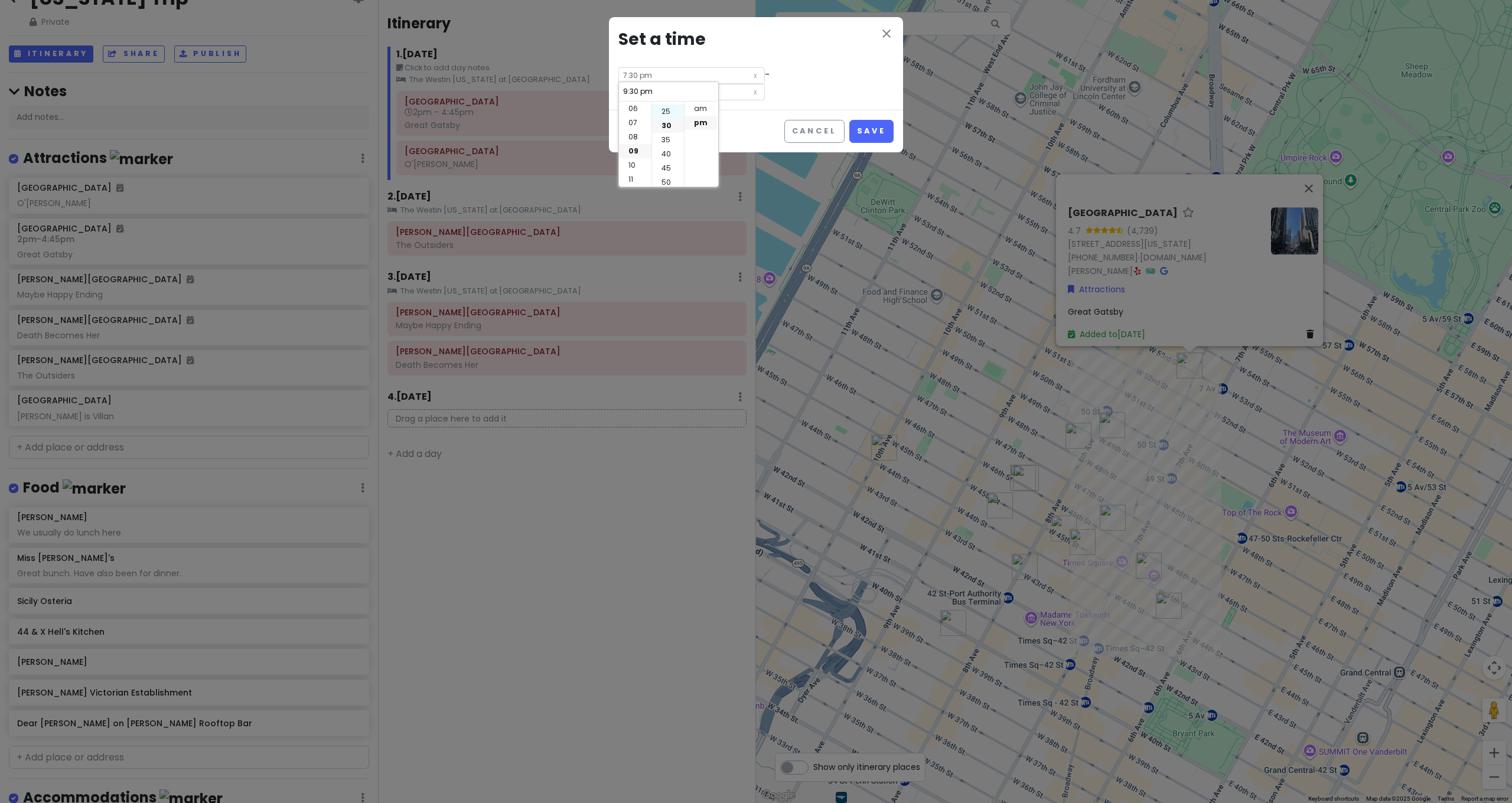
scroll to position [44, 0]
click at [666, 110] on li "15" at bounding box center [667, 108] width 32 height 14
click at [868, 130] on button "Save" at bounding box center [871, 131] width 44 height 23
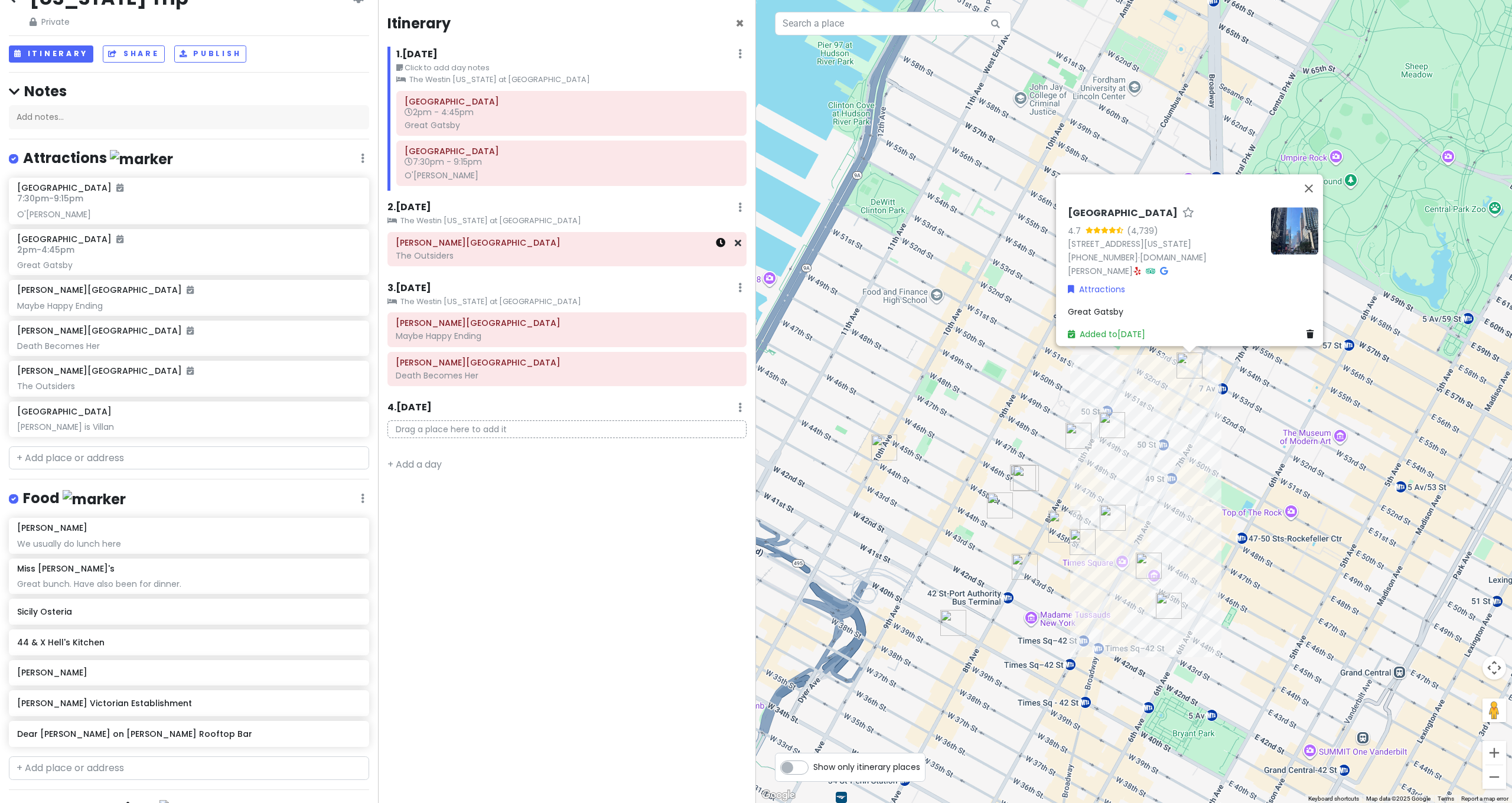
click at [722, 247] on link at bounding box center [720, 242] width 9 height 14
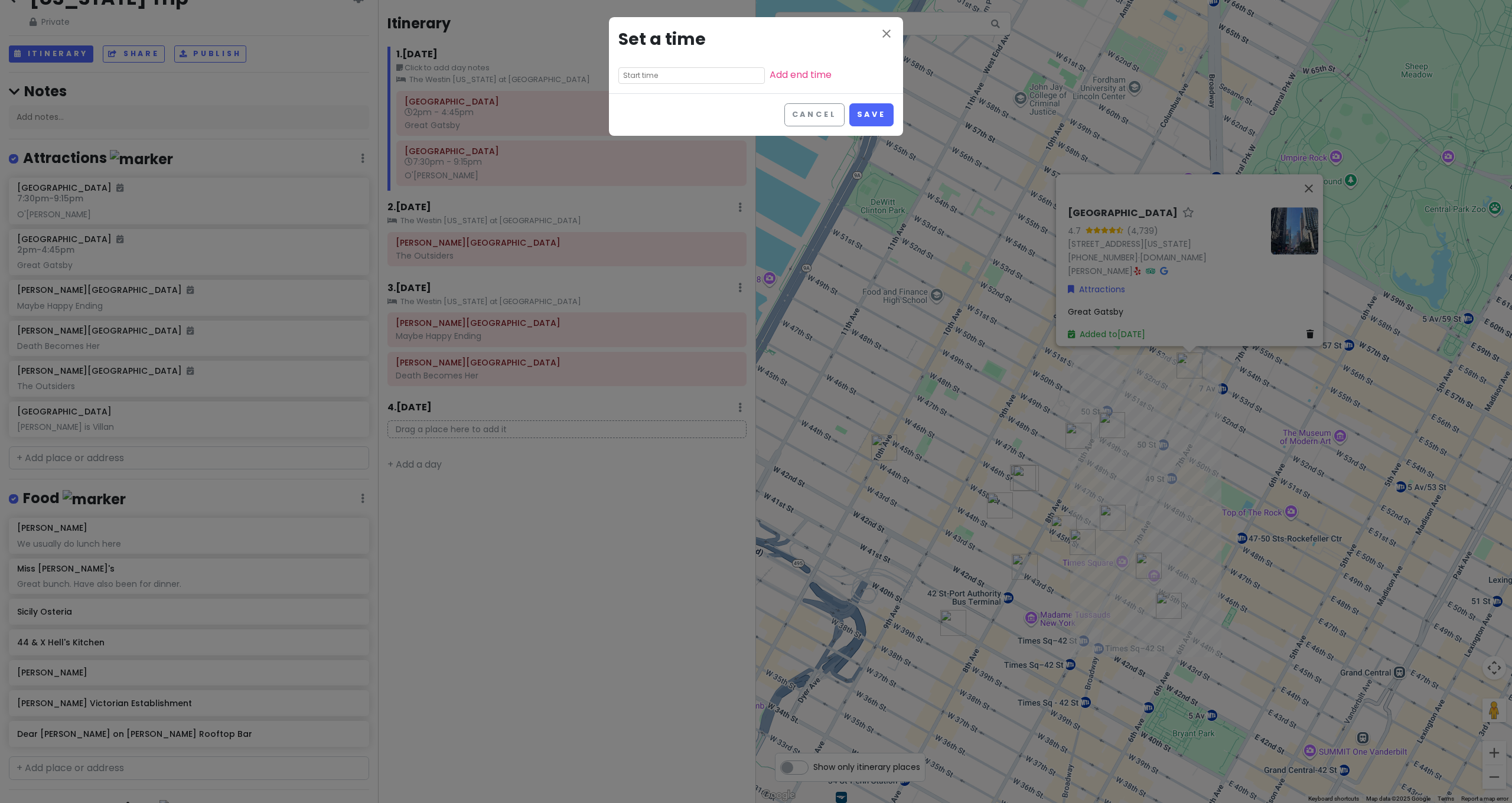
click at [718, 76] on input "text" at bounding box center [691, 76] width 147 height 16
click at [638, 121] on li "07" at bounding box center [635, 122] width 32 height 14
click at [707, 106] on li "pm" at bounding box center [701, 106] width 32 height 14
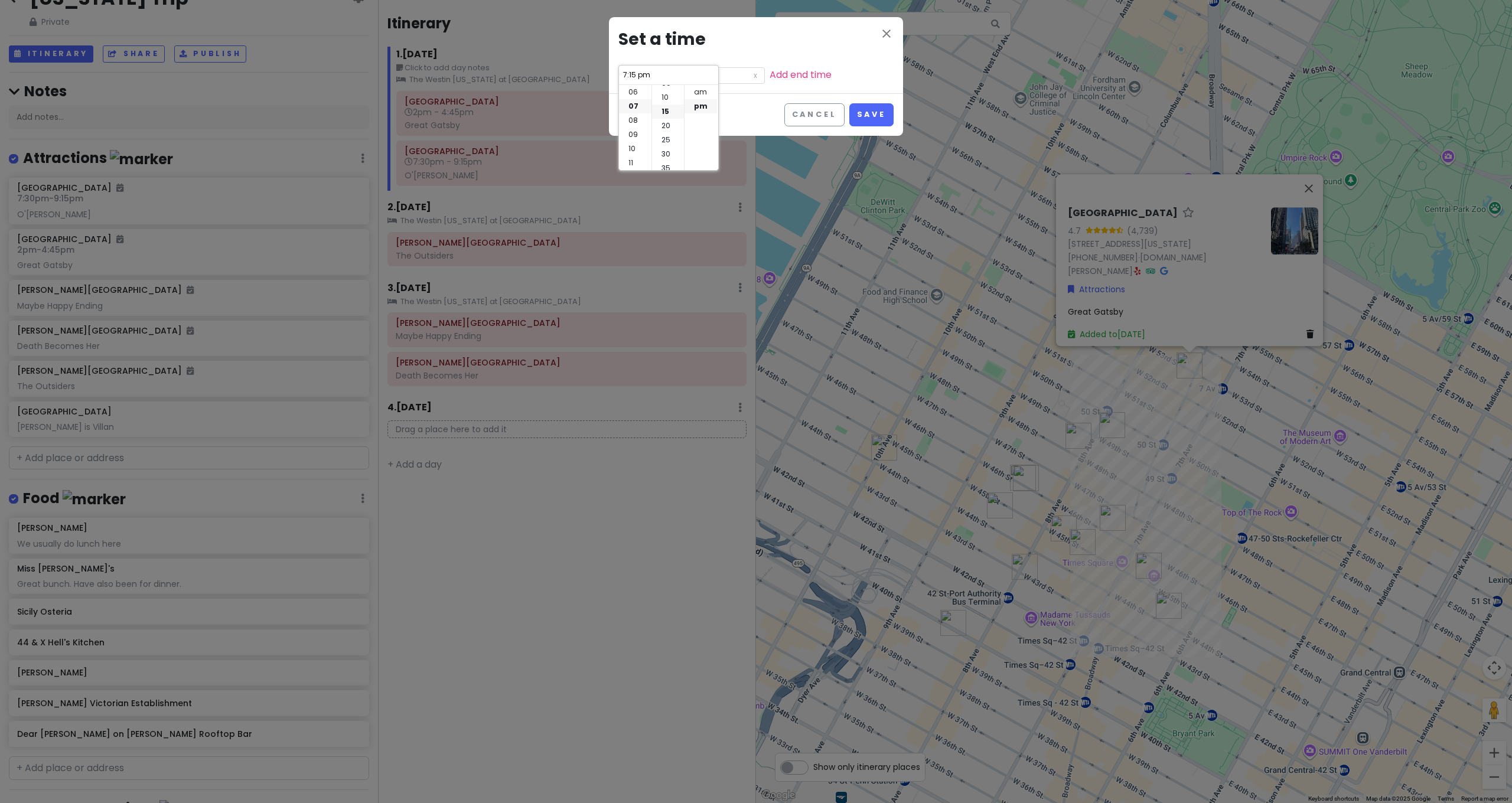
scroll to position [0, 0]
click at [668, 95] on li "00" at bounding box center [667, 92] width 32 height 14
click at [880, 113] on button "Save" at bounding box center [871, 115] width 44 height 23
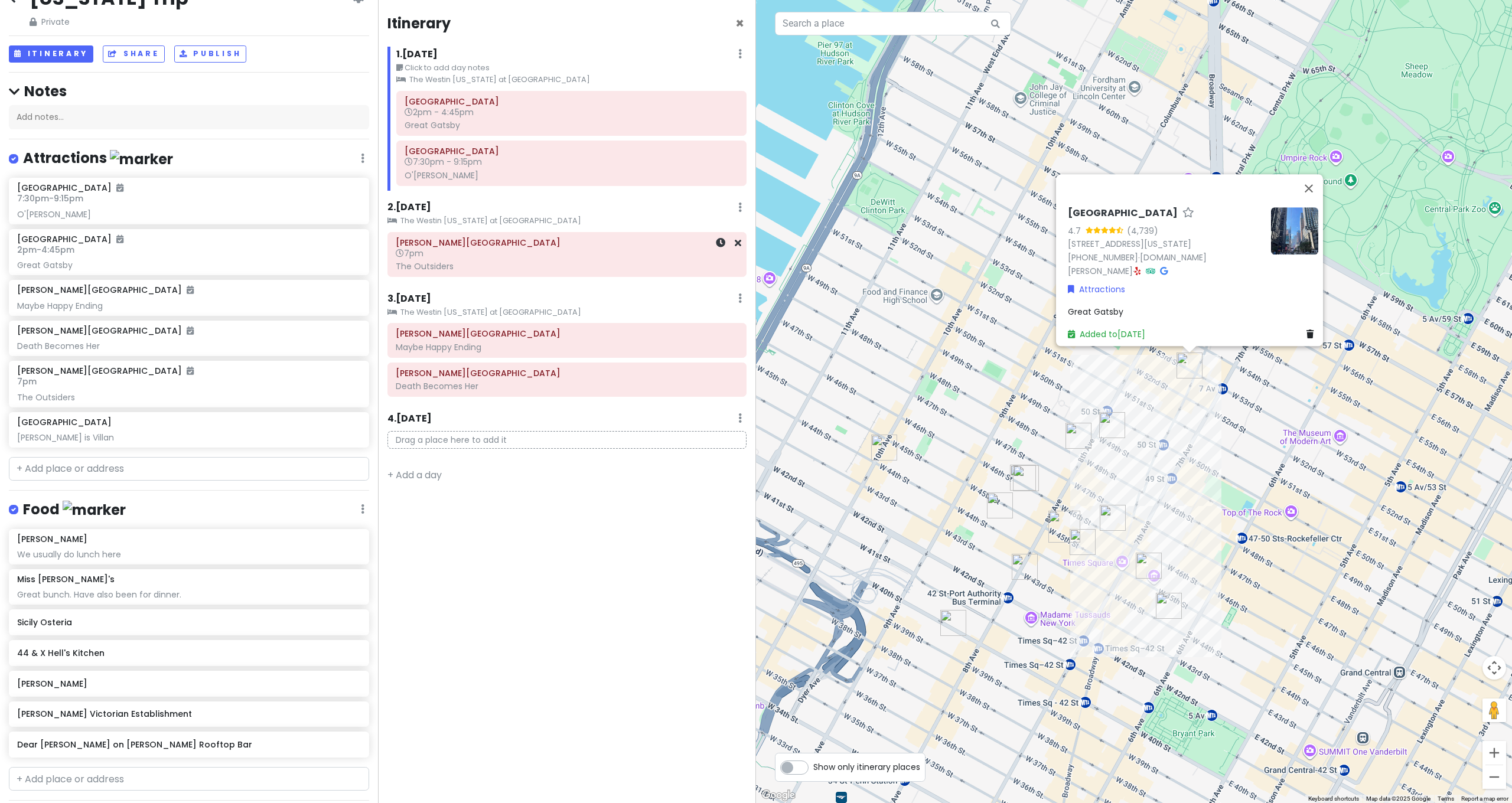
click at [453, 131] on div "The Outsiders" at bounding box center [571, 125] width 334 height 11
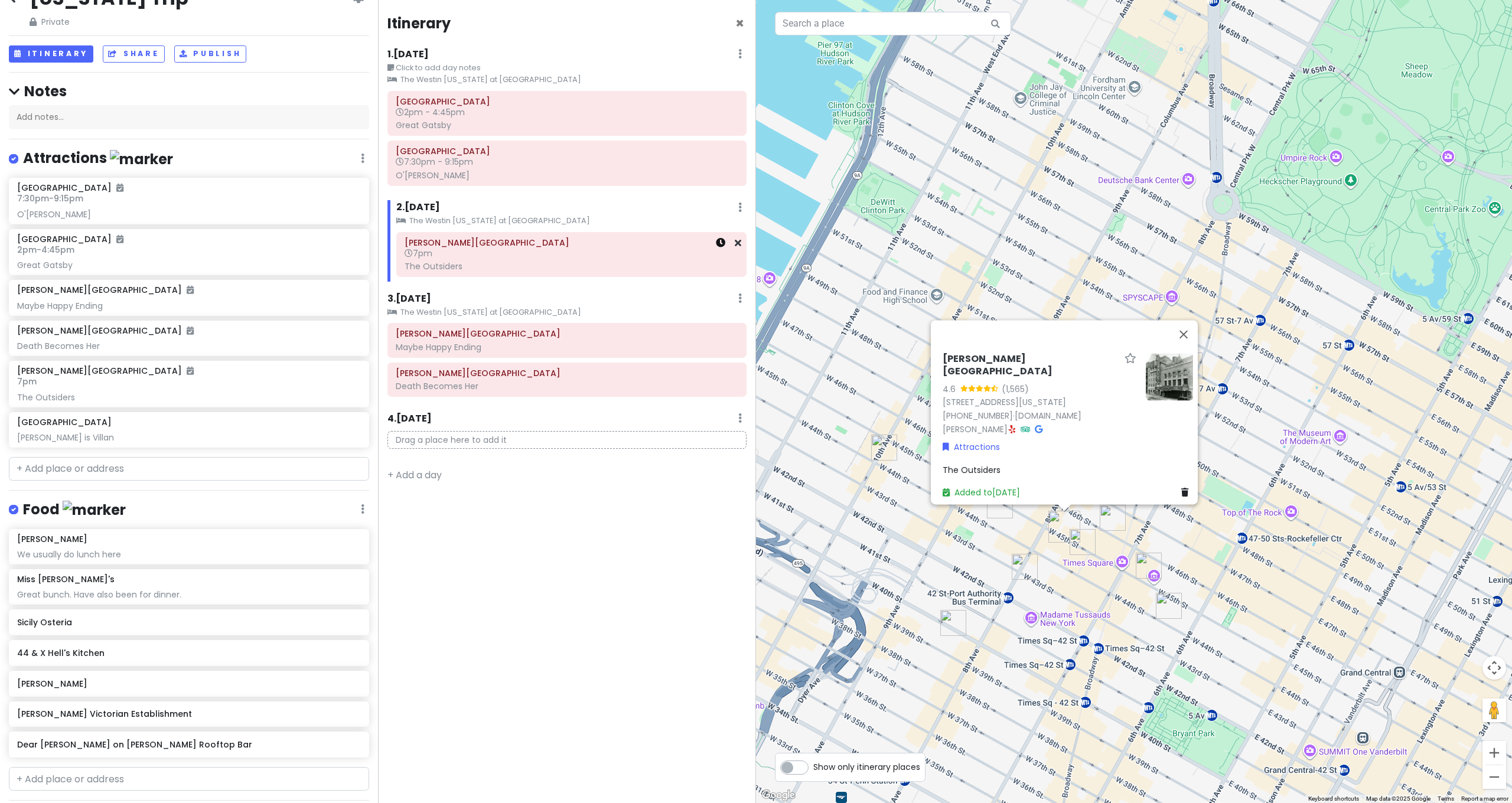
click at [720, 243] on icon at bounding box center [720, 242] width 9 height 9
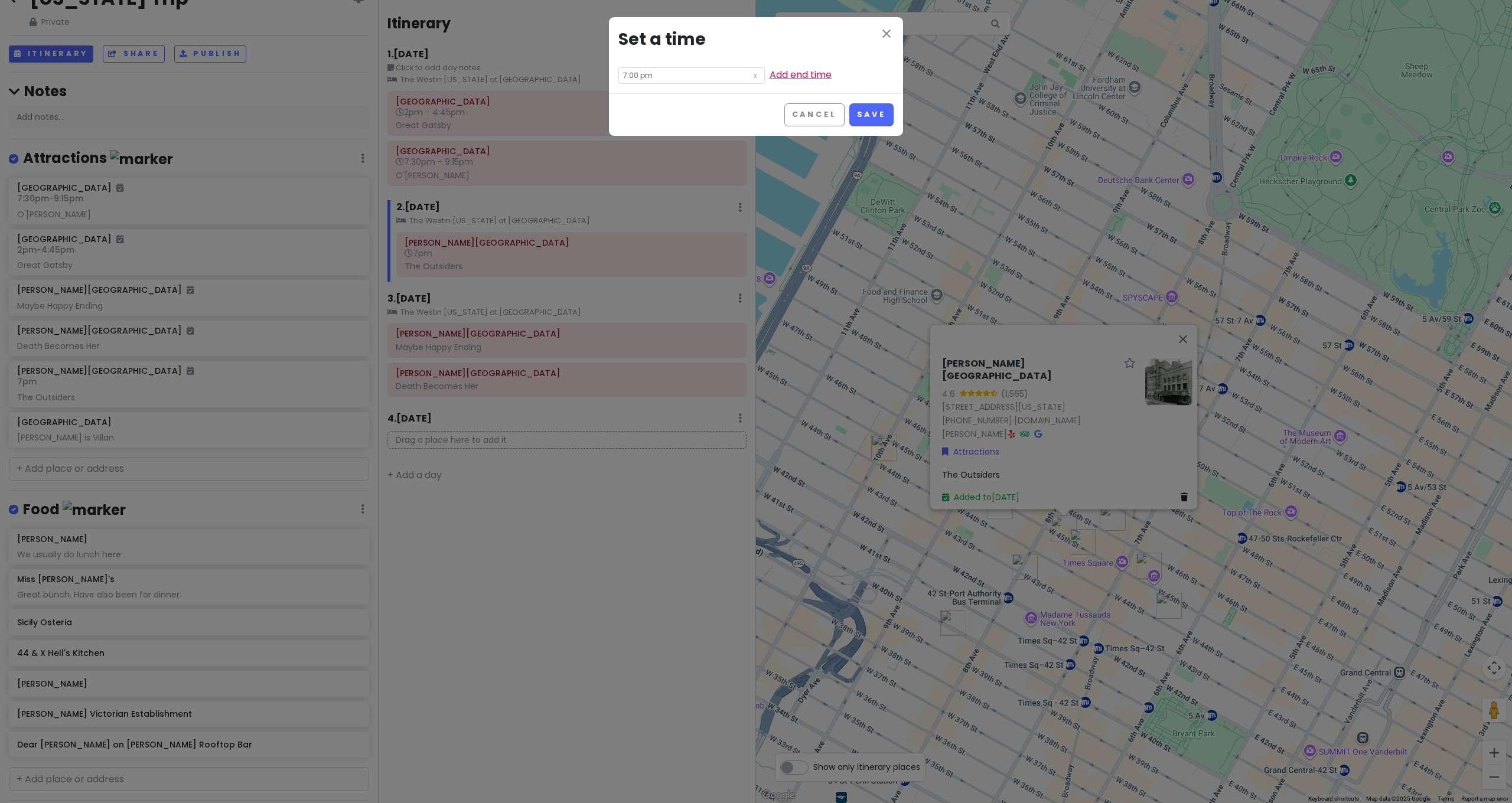
click at [791, 73] on link "Add end time" at bounding box center [800, 74] width 62 height 14
click at [626, 93] on input "8:00 pm" at bounding box center [691, 92] width 147 height 16
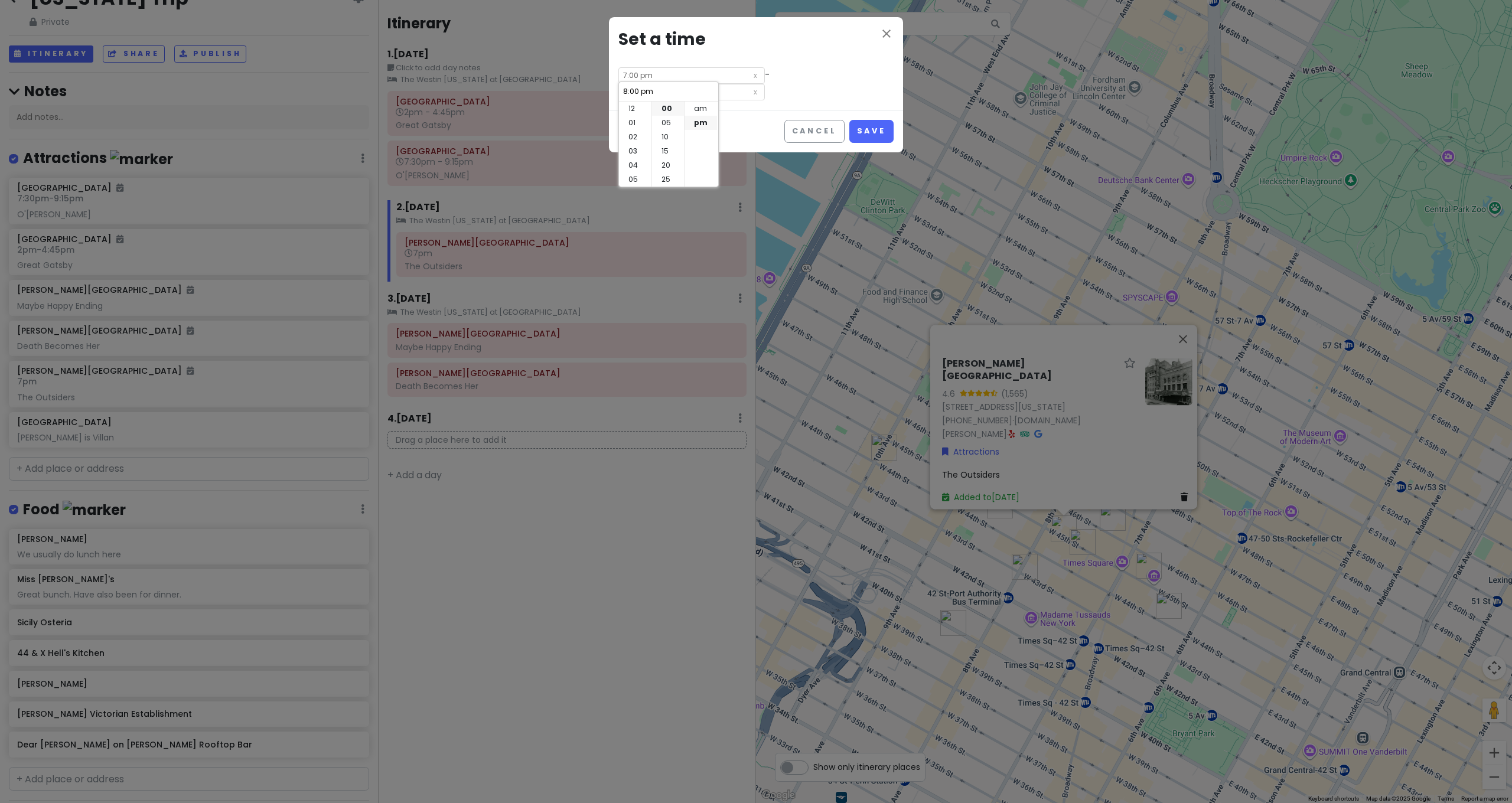
scroll to position [85, 0]
drag, startPoint x: 636, startPoint y: 154, endPoint x: 646, endPoint y: 152, distance: 10.2
click at [636, 154] on li "09" at bounding box center [635, 151] width 32 height 14
click at [667, 154] on li "45" at bounding box center [667, 151] width 32 height 14
click at [883, 130] on button "Save" at bounding box center [871, 131] width 44 height 23
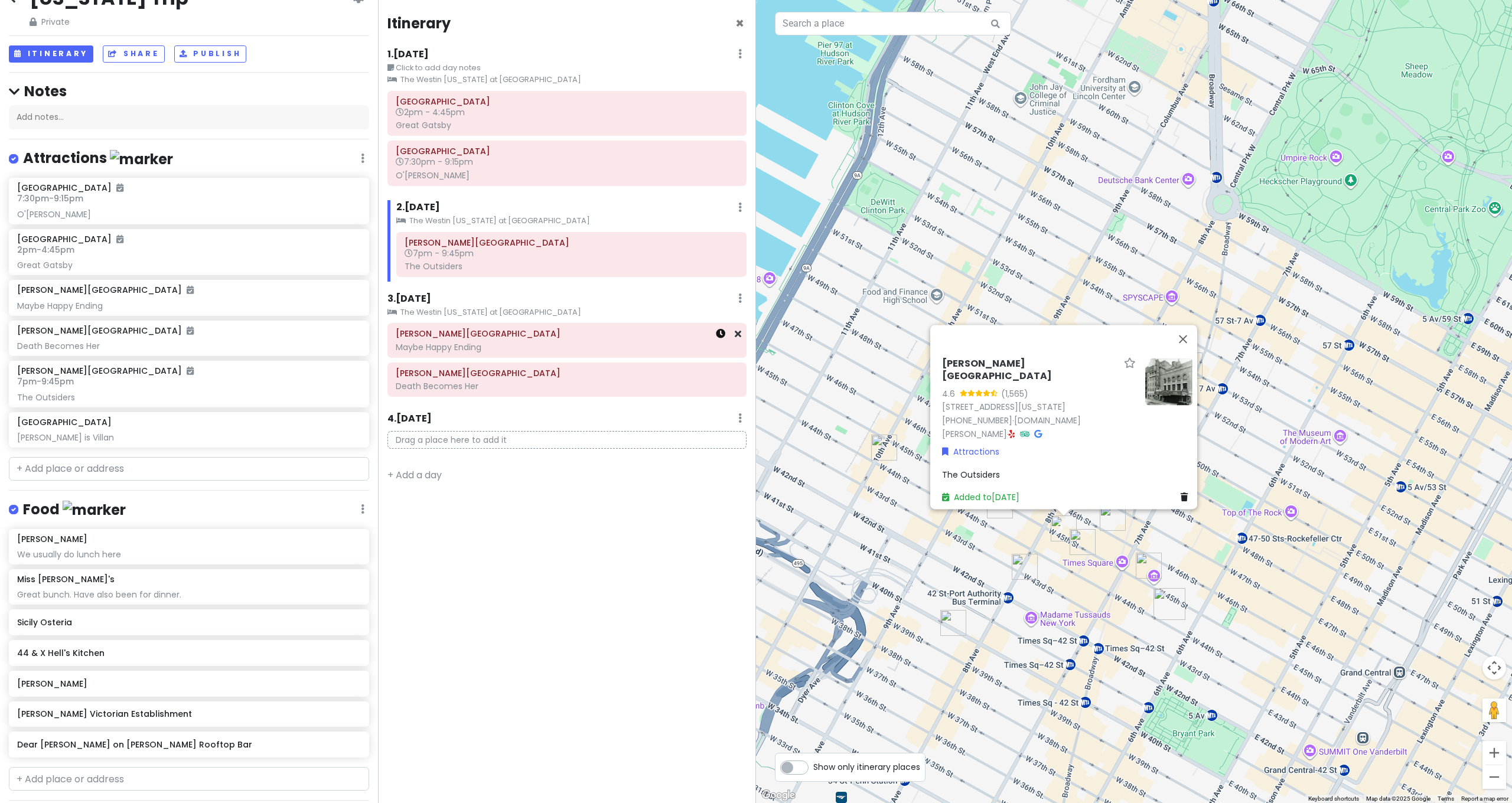
click at [719, 334] on icon at bounding box center [720, 334] width 9 height 9
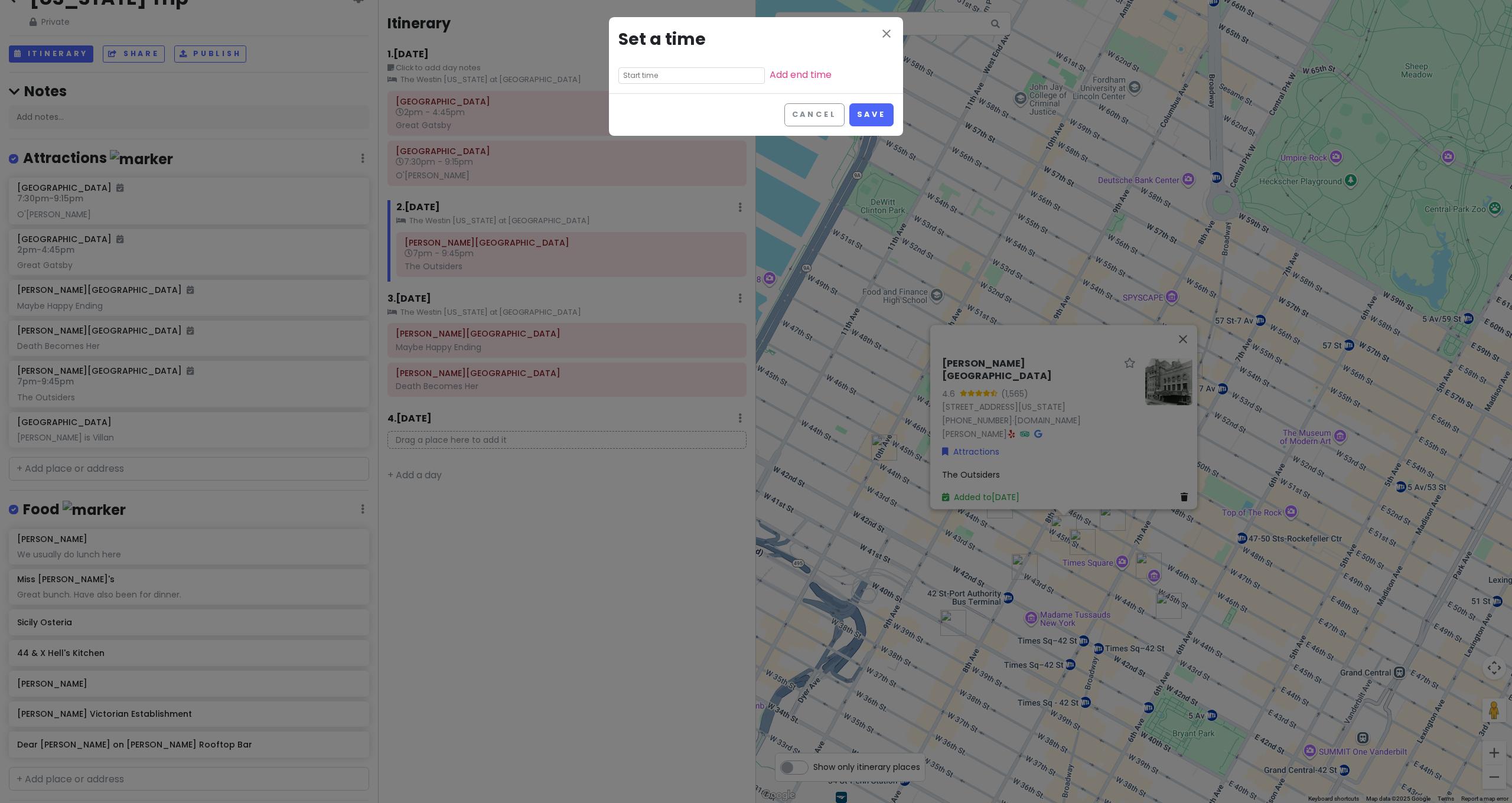
click at [710, 75] on input "text" at bounding box center [691, 76] width 147 height 16
click at [638, 123] on li "02" at bounding box center [635, 121] width 32 height 14
click at [666, 95] on li "10" at bounding box center [667, 94] width 32 height 14
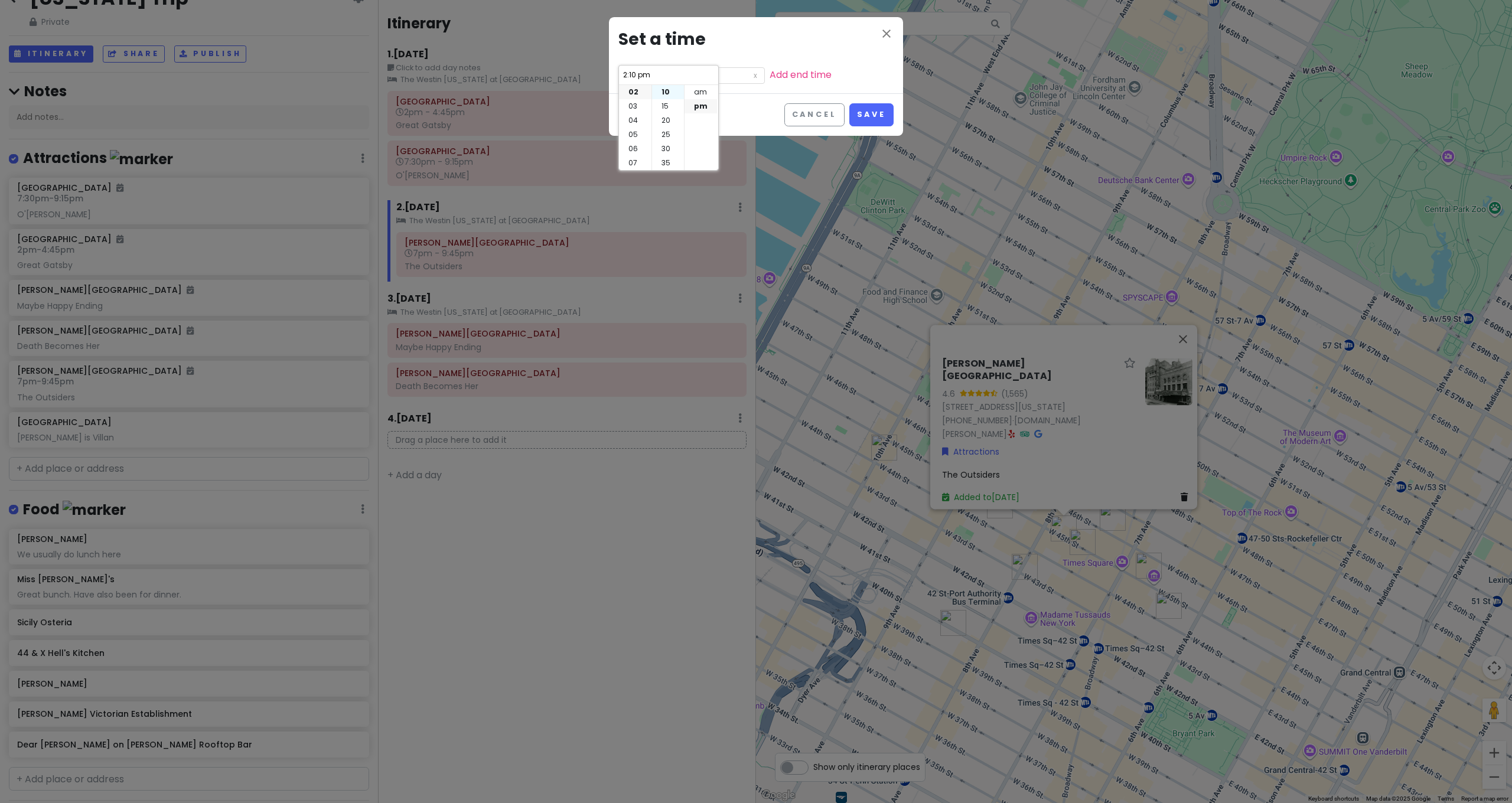
scroll to position [14, 0]
click at [669, 105] on li "10" at bounding box center [667, 106] width 32 height 14
click at [667, 93] on li "00" at bounding box center [667, 87] width 32 height 14
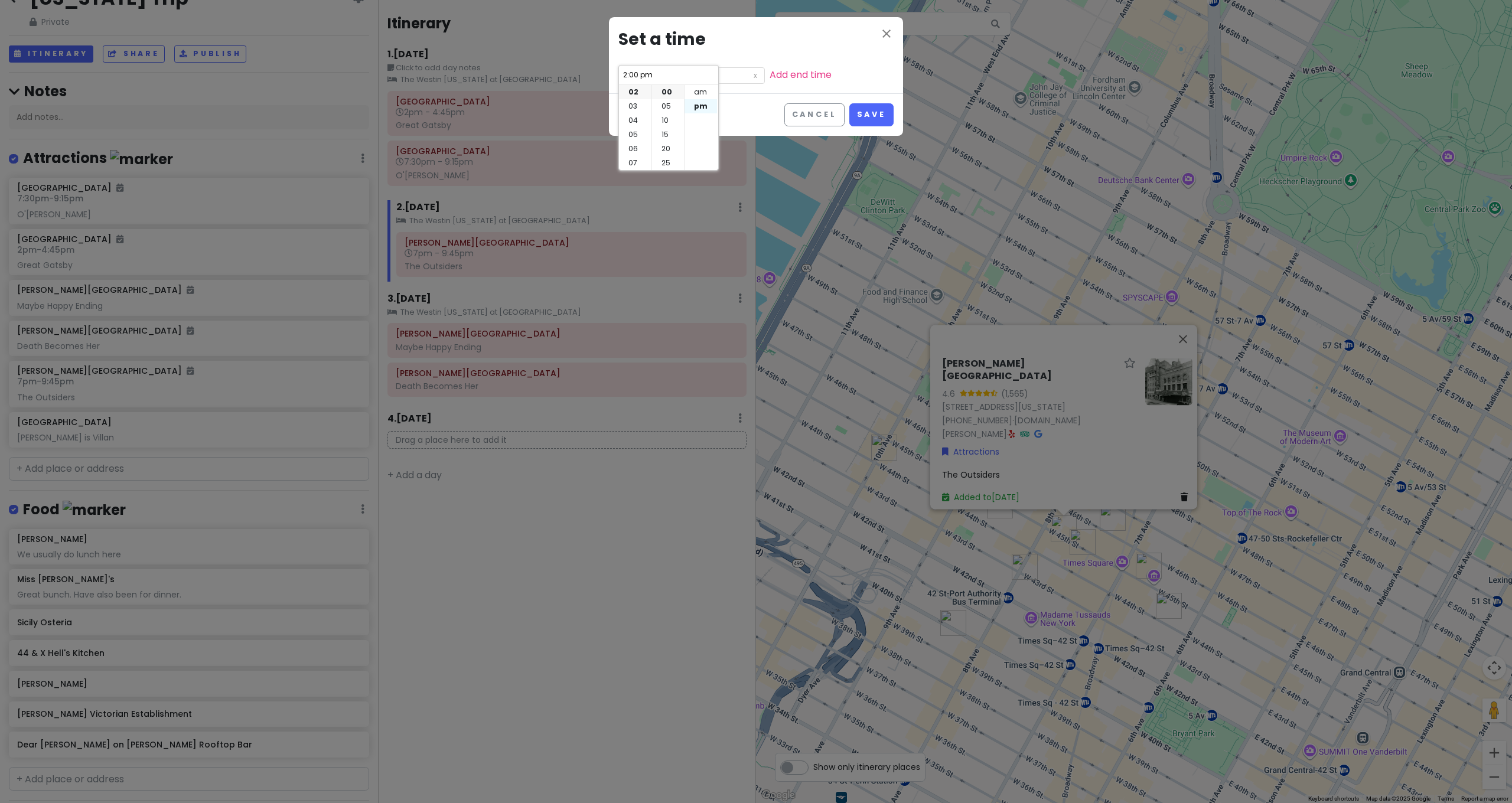
click at [709, 105] on li "pm" at bounding box center [701, 106] width 32 height 14
click at [795, 77] on link "Add end time" at bounding box center [800, 74] width 62 height 14
click at [659, 98] on input "3:00 pm" at bounding box center [691, 92] width 147 height 16
click at [631, 94] on input "3:00 pm" at bounding box center [669, 91] width 92 height 12
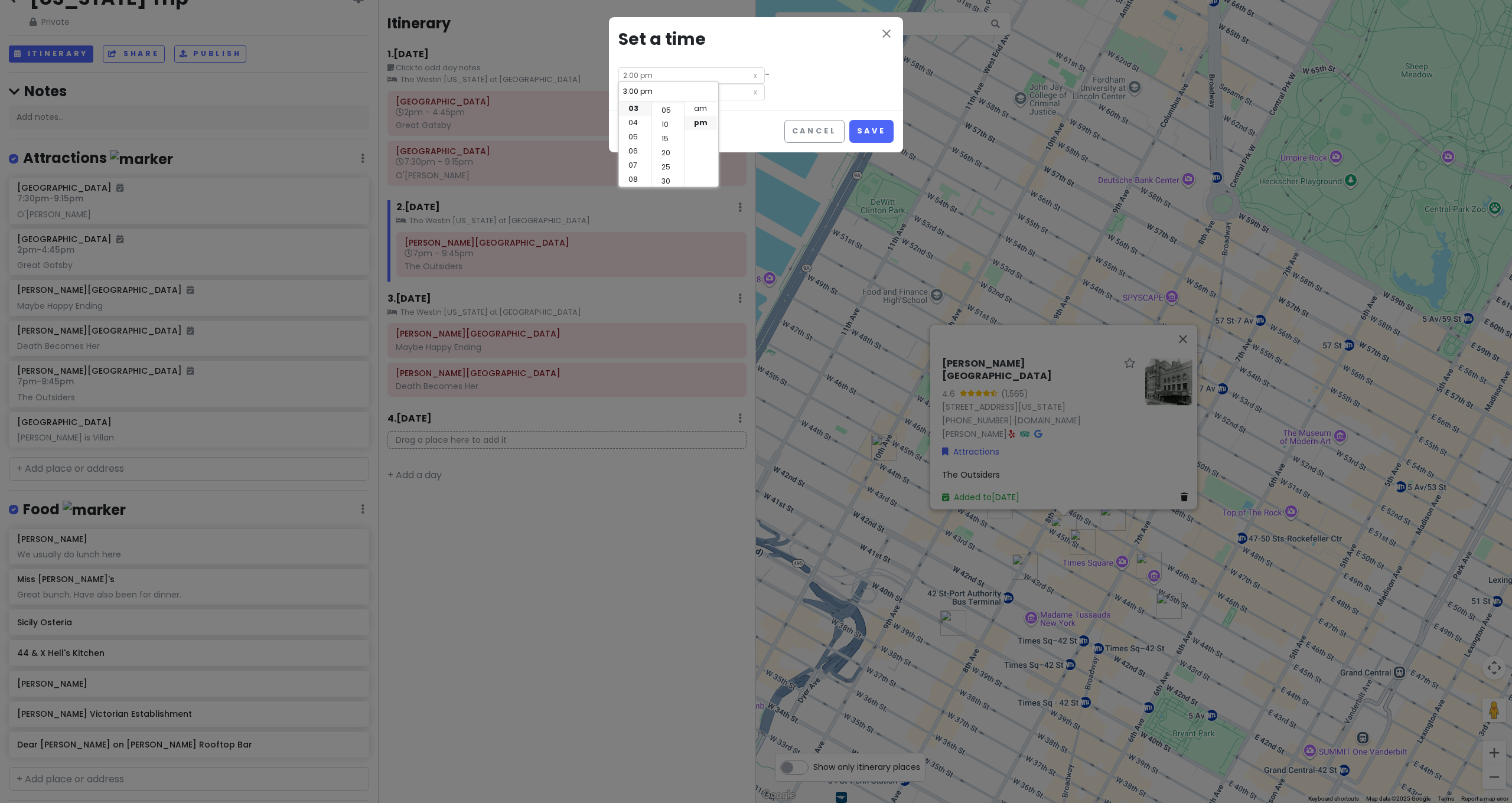
scroll to position [46, 0]
click at [668, 172] on li "45" at bounding box center [667, 171] width 32 height 14
click at [870, 126] on button "Save" at bounding box center [871, 131] width 44 height 23
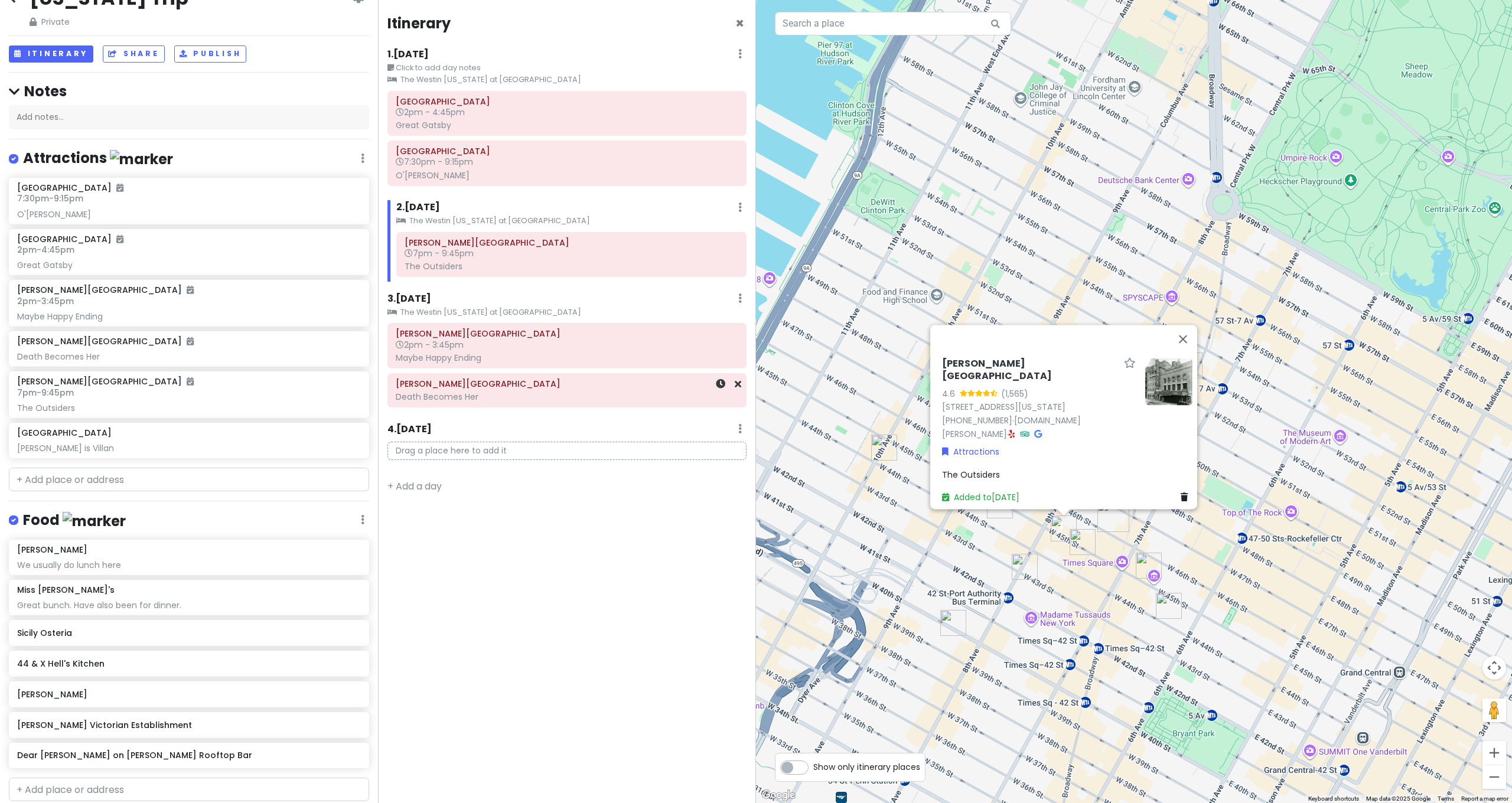
click at [467, 131] on div "Death Becomes Her" at bounding box center [567, 125] width 343 height 11
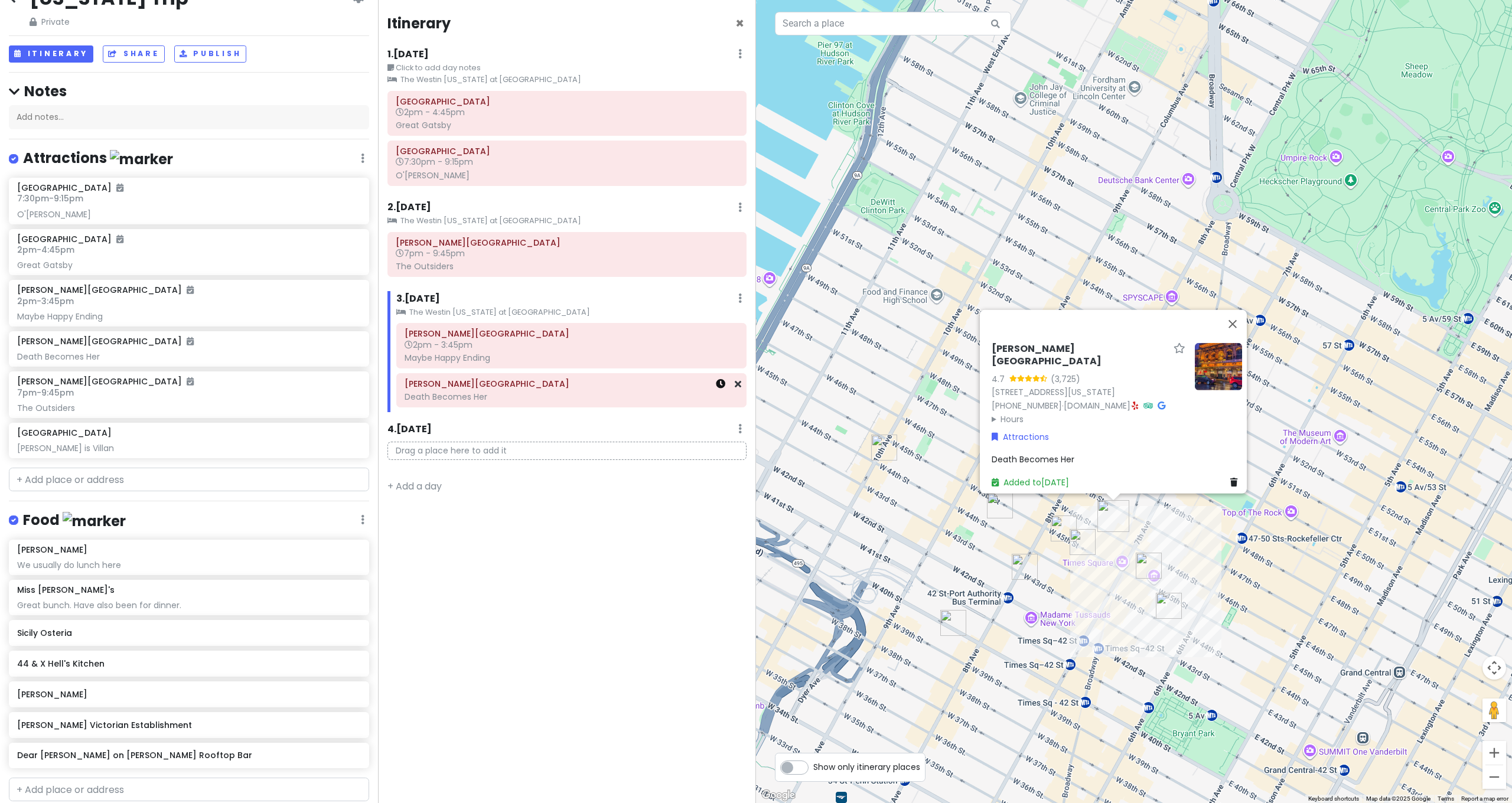
click at [721, 386] on link at bounding box center [720, 383] width 9 height 14
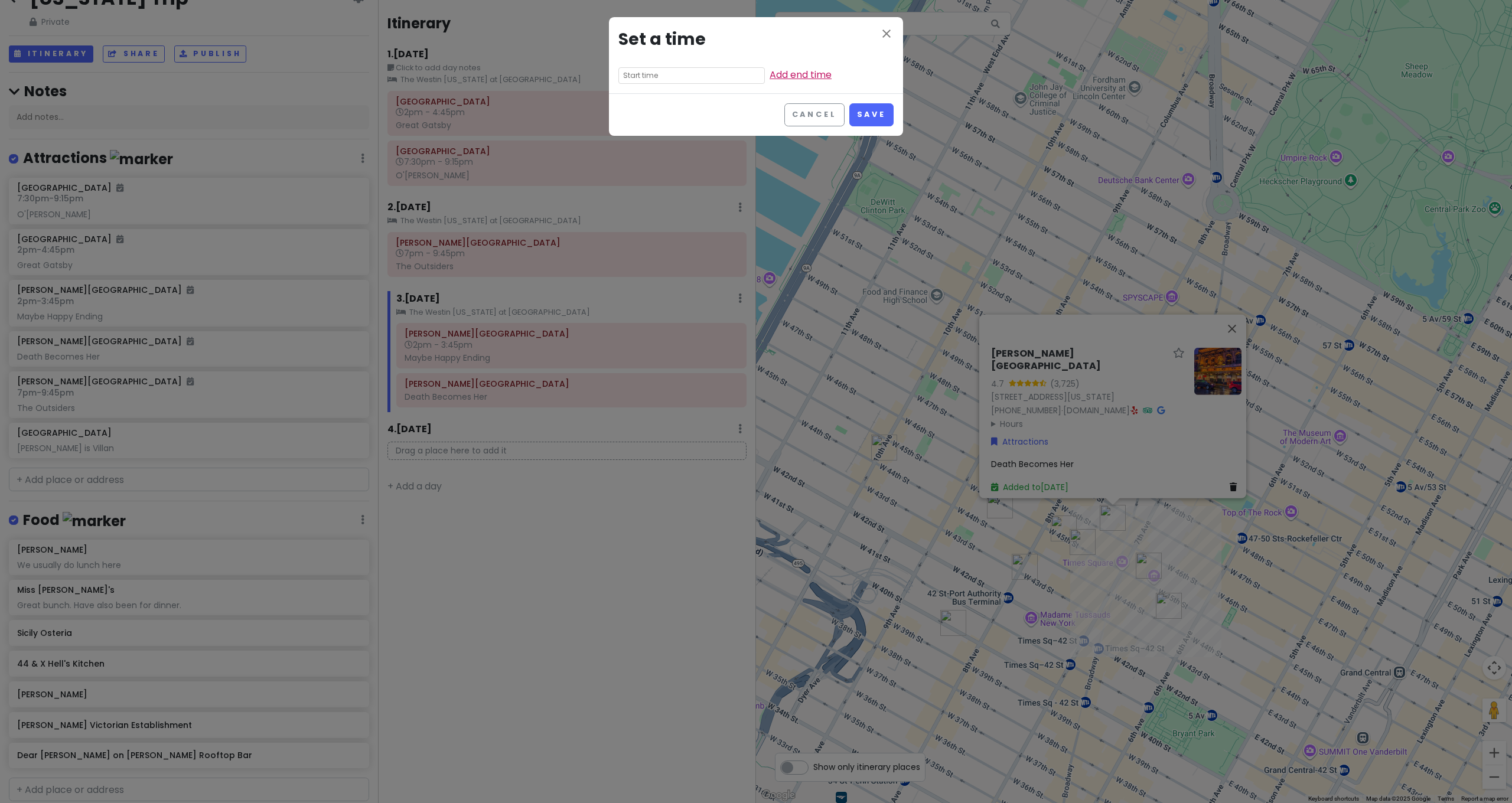
click at [785, 73] on link "Add end time" at bounding box center [800, 74] width 62 height 14
click at [697, 78] on input "text" at bounding box center [691, 76] width 147 height 16
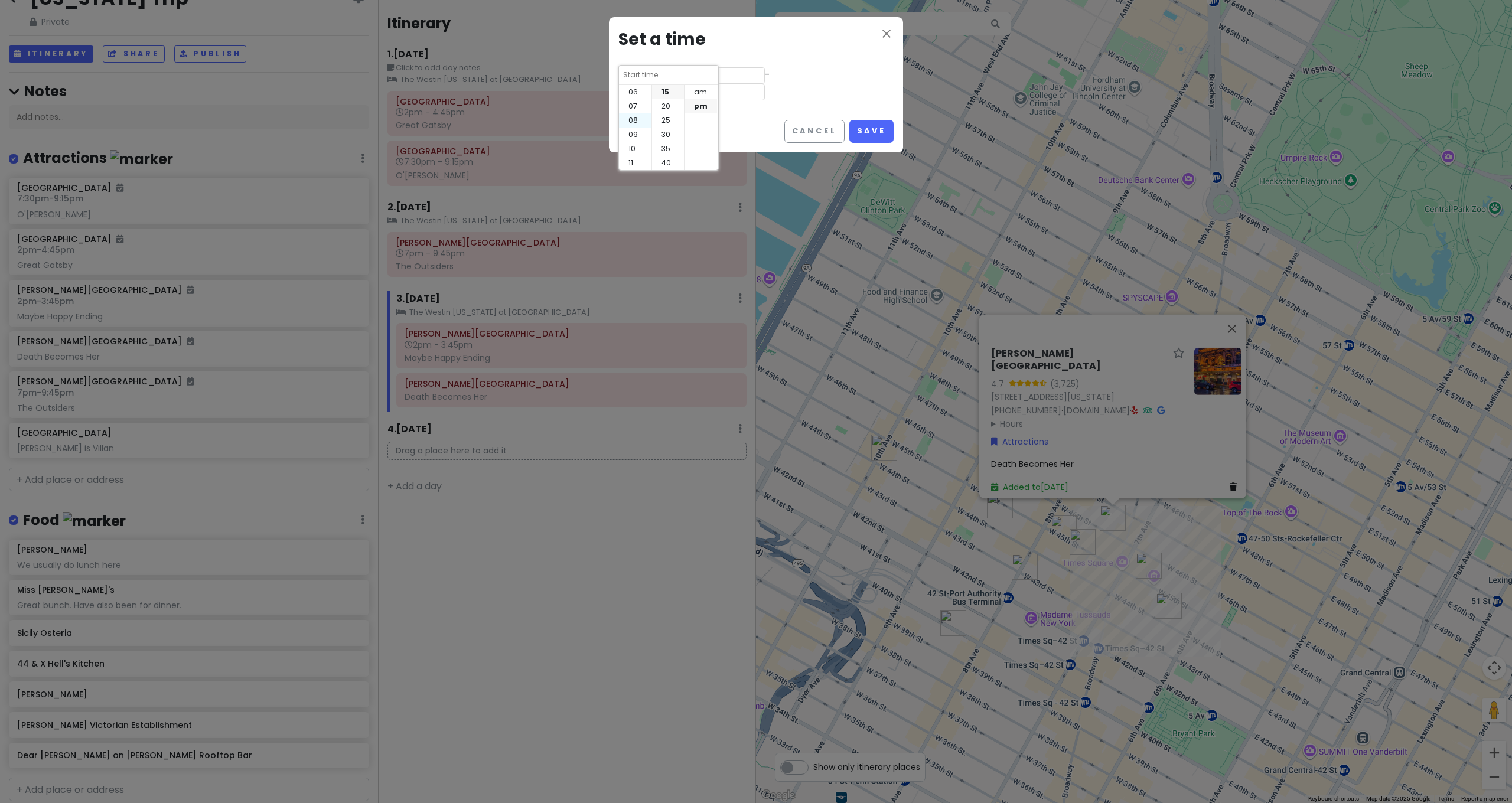
click at [636, 124] on li "08" at bounding box center [635, 121] width 32 height 14
click at [668, 94] on li "00" at bounding box center [667, 92] width 32 height 14
click at [702, 107] on li "pm" at bounding box center [701, 106] width 32 height 14
click at [860, 131] on button "Save" at bounding box center [871, 131] width 44 height 23
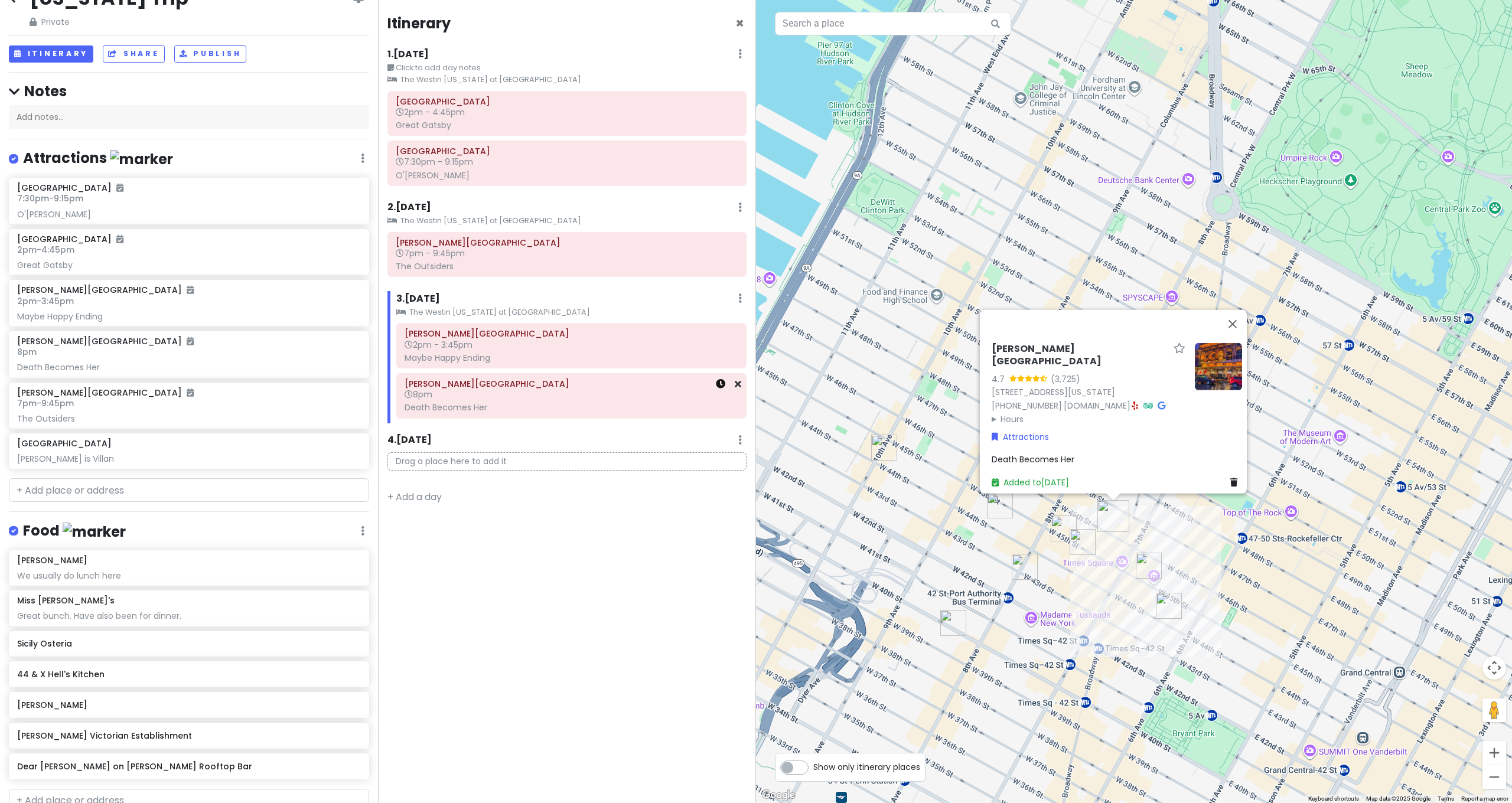
click at [720, 384] on icon at bounding box center [720, 383] width 9 height 9
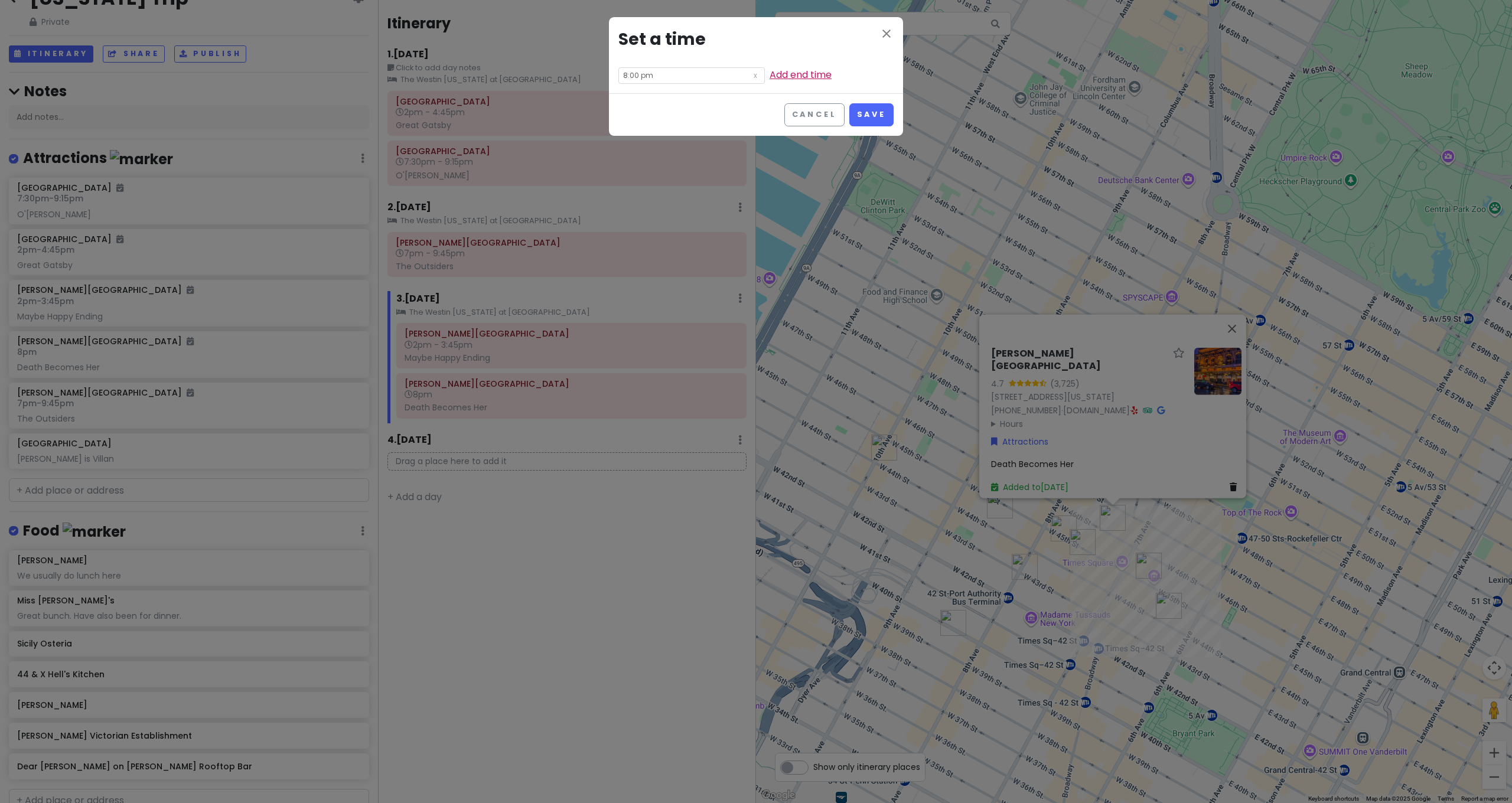
click at [796, 73] on link "Add end time" at bounding box center [800, 74] width 62 height 14
click at [631, 89] on input "9:00 pm" at bounding box center [691, 92] width 147 height 16
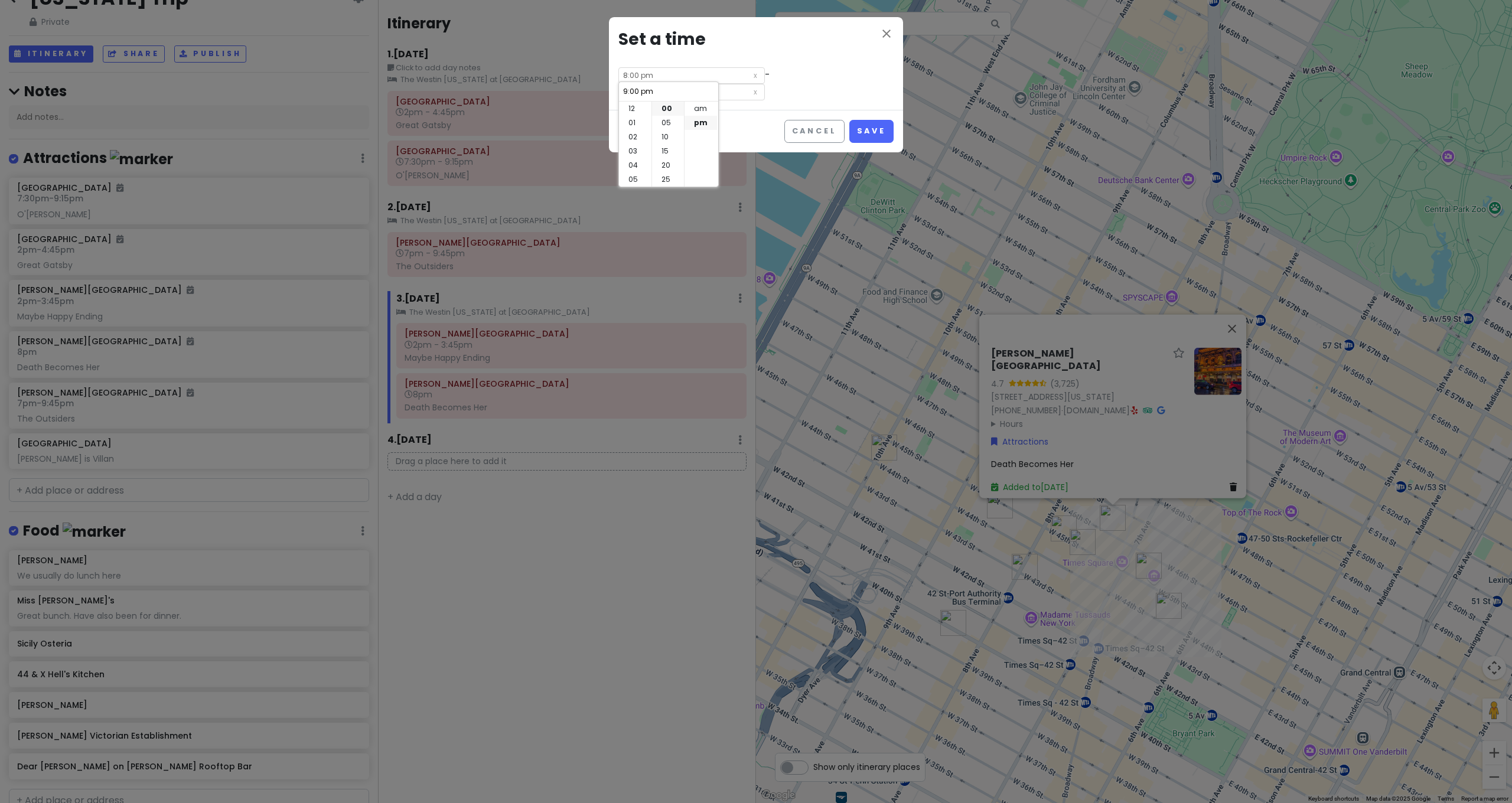
scroll to position [85, 0]
click at [633, 167] on li "10" at bounding box center [635, 166] width 32 height 14
click at [669, 163] on li "30" at bounding box center [667, 167] width 32 height 14
click at [873, 128] on button "Save" at bounding box center [871, 131] width 44 height 23
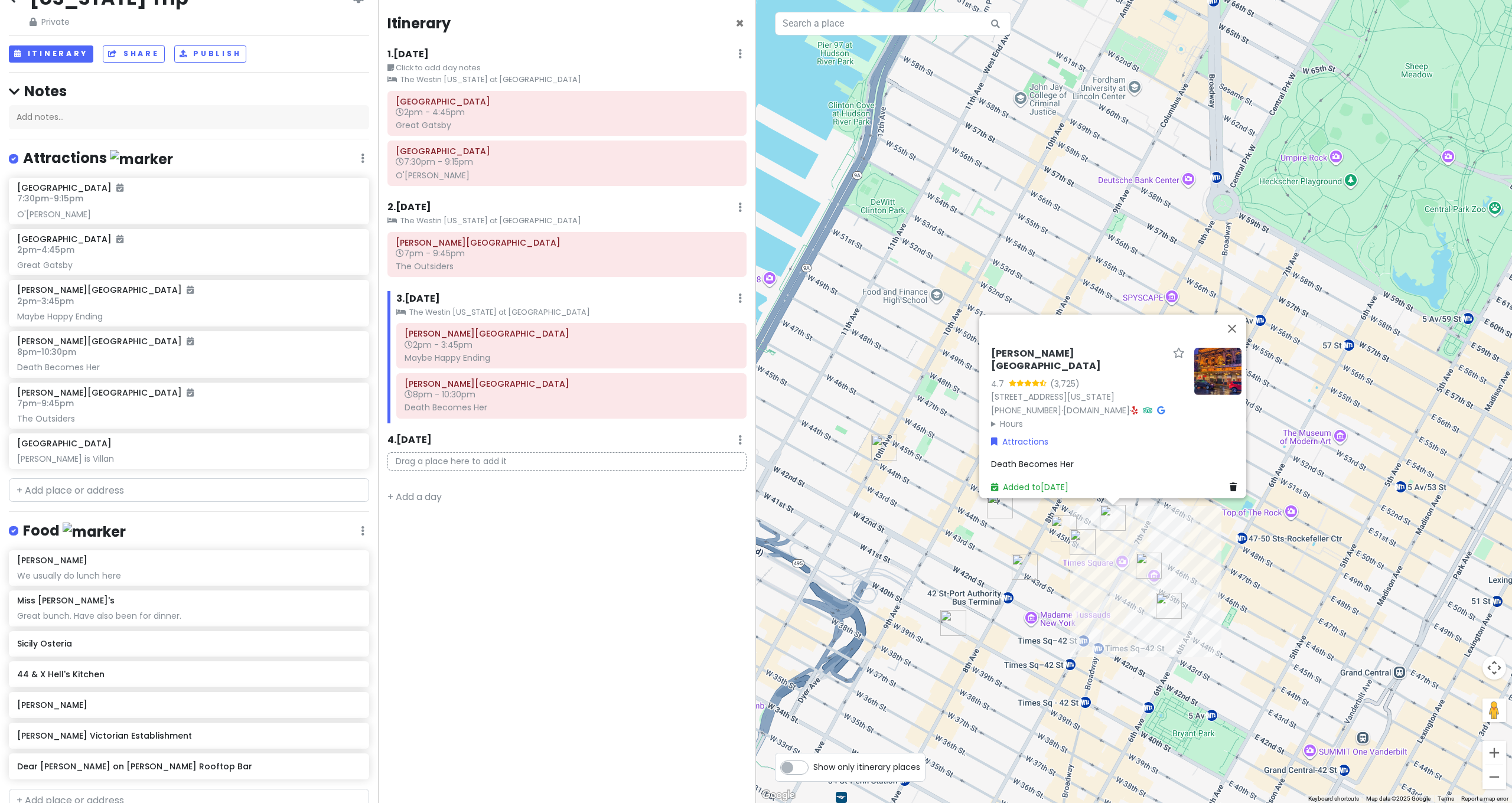
click at [593, 492] on div "Itinerary × 1 . [DATE] Edit Day Notes Clear Lodging Delete Day Click to add day…" at bounding box center [567, 402] width 378 height 803
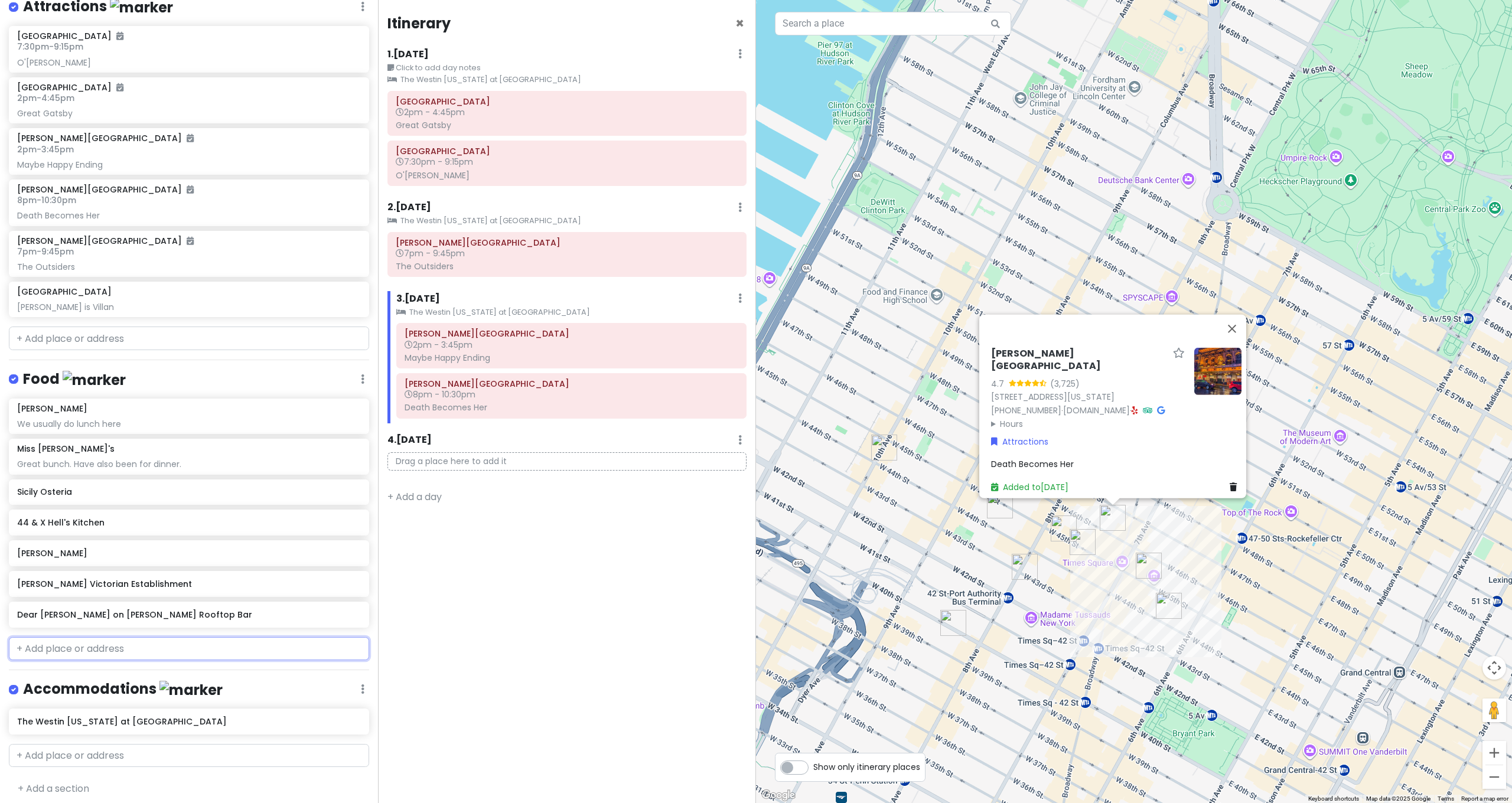
click at [125, 649] on input "text" at bounding box center [189, 649] width 360 height 23
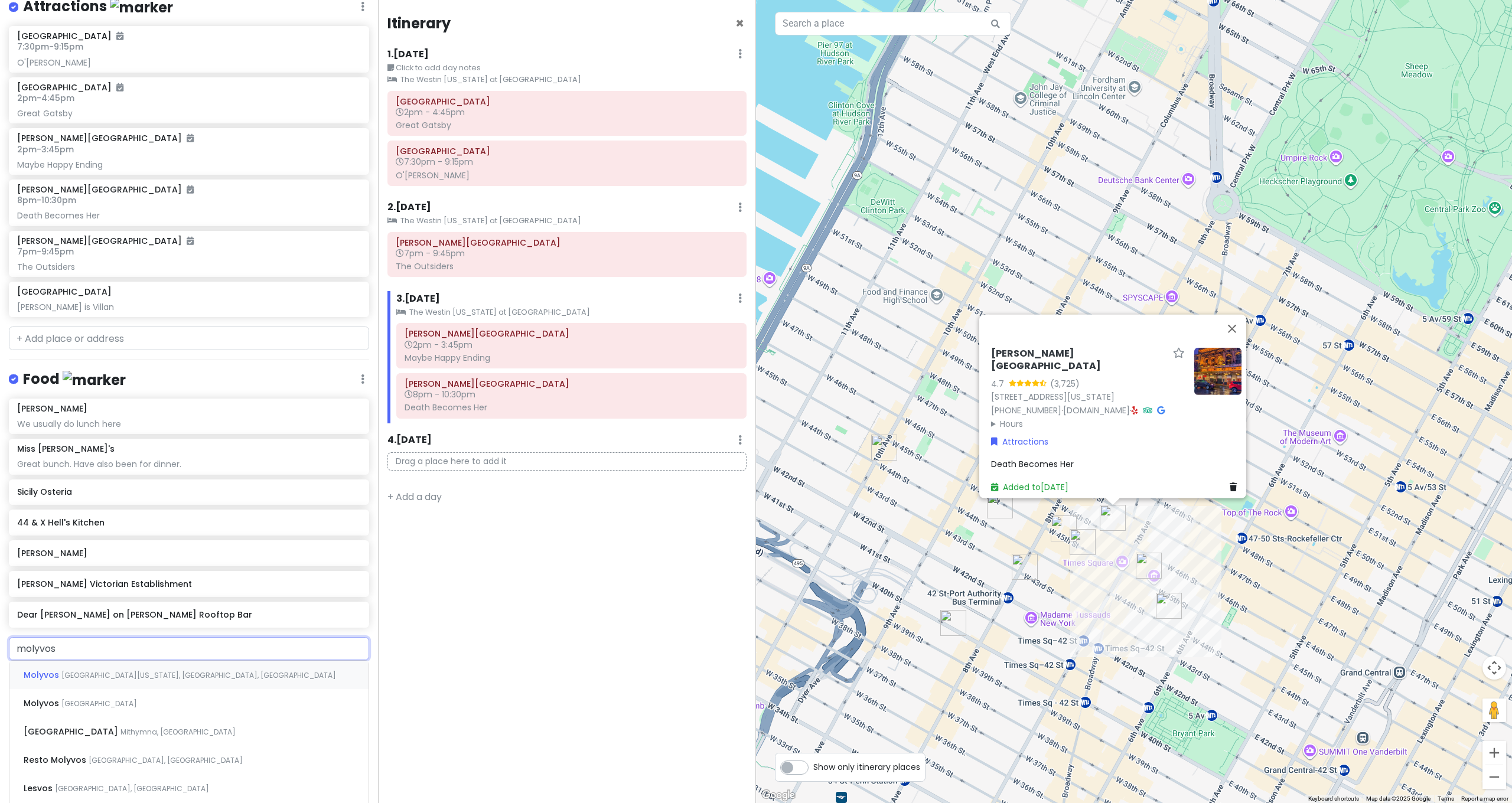
click at [128, 674] on span "[GEOGRAPHIC_DATA][US_STATE], [GEOGRAPHIC_DATA], [GEOGRAPHIC_DATA]" at bounding box center [198, 675] width 274 height 10
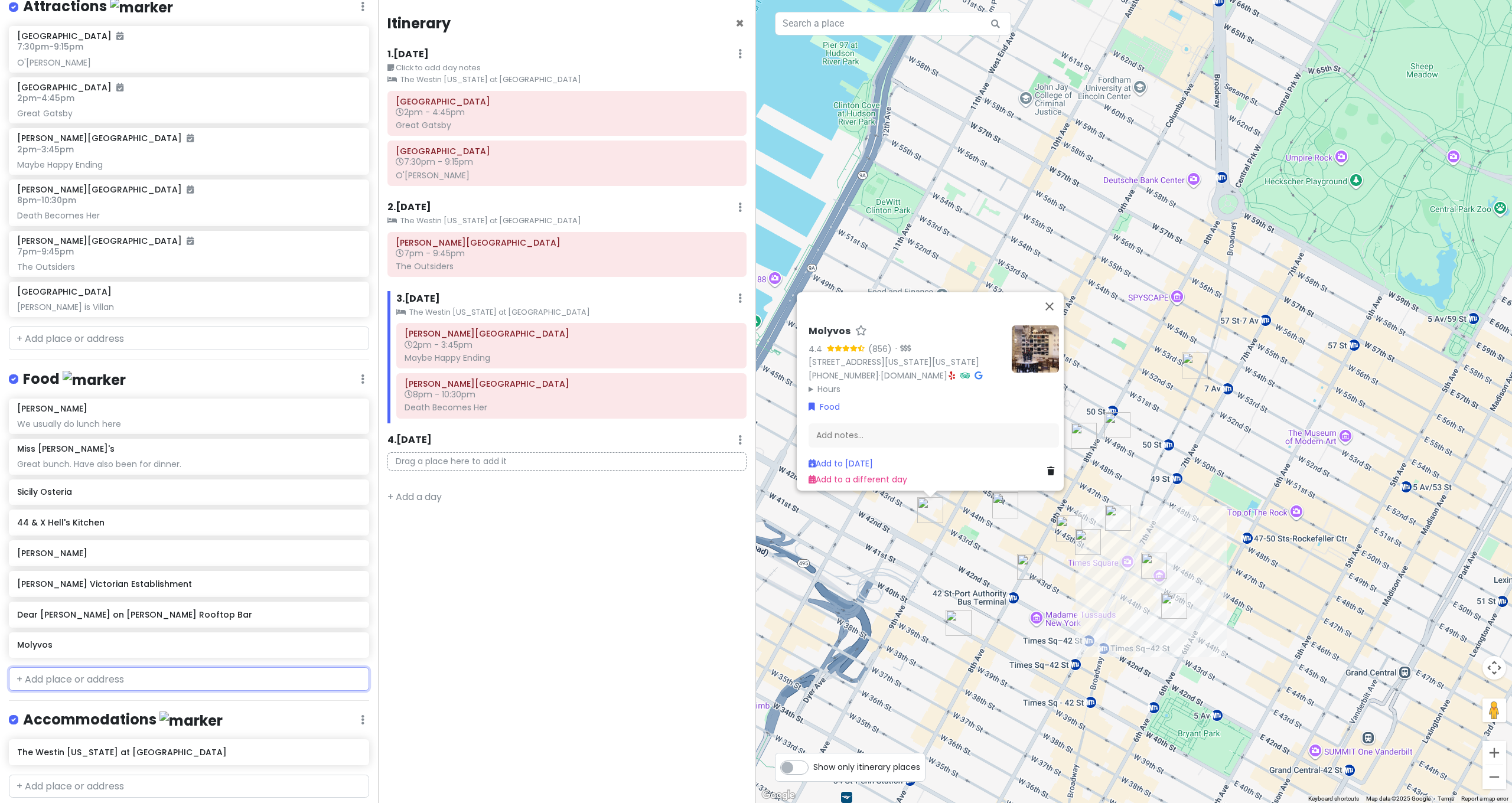
click at [161, 677] on input "text" at bounding box center [189, 680] width 360 height 23
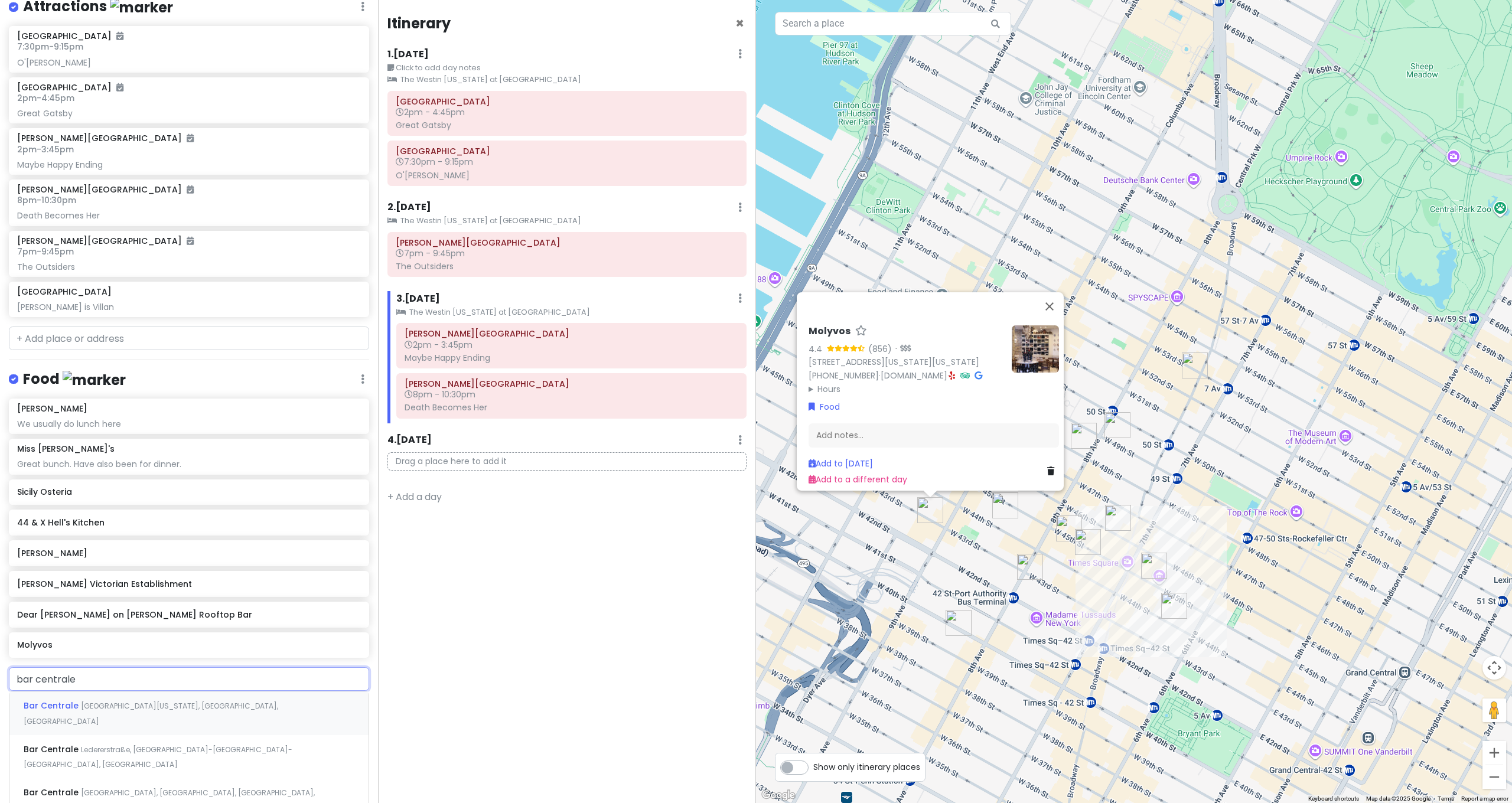
click at [140, 701] on span "[GEOGRAPHIC_DATA][US_STATE], [GEOGRAPHIC_DATA], [GEOGRAPHIC_DATA]" at bounding box center [150, 714] width 255 height 25
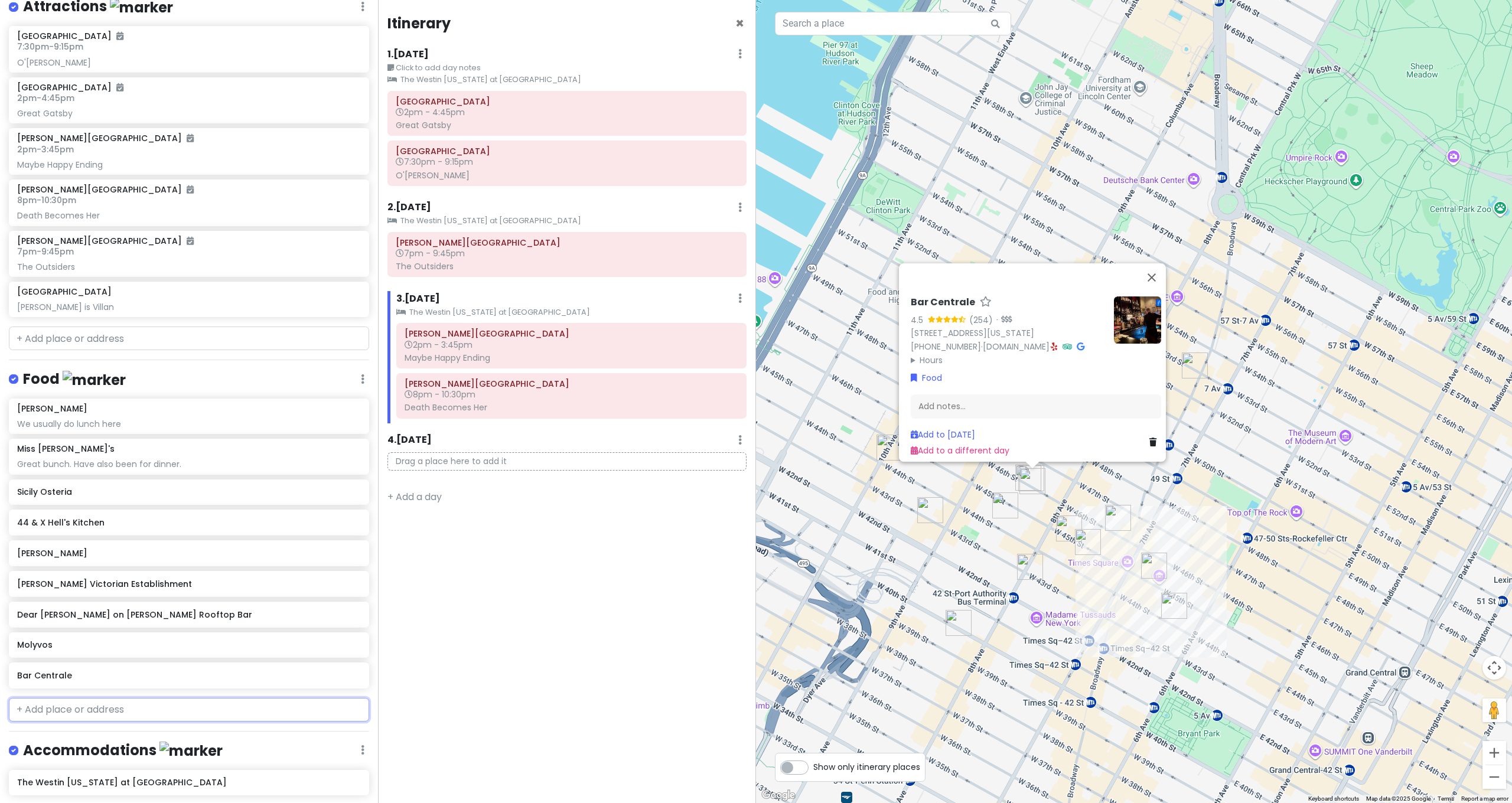
click at [46, 703] on input "text" at bounding box center [189, 710] width 360 height 23
click at [154, 732] on span "[GEOGRAPHIC_DATA][US_STATE], [GEOGRAPHIC_DATA], [GEOGRAPHIC_DATA]" at bounding box center [158, 744] width 270 height 25
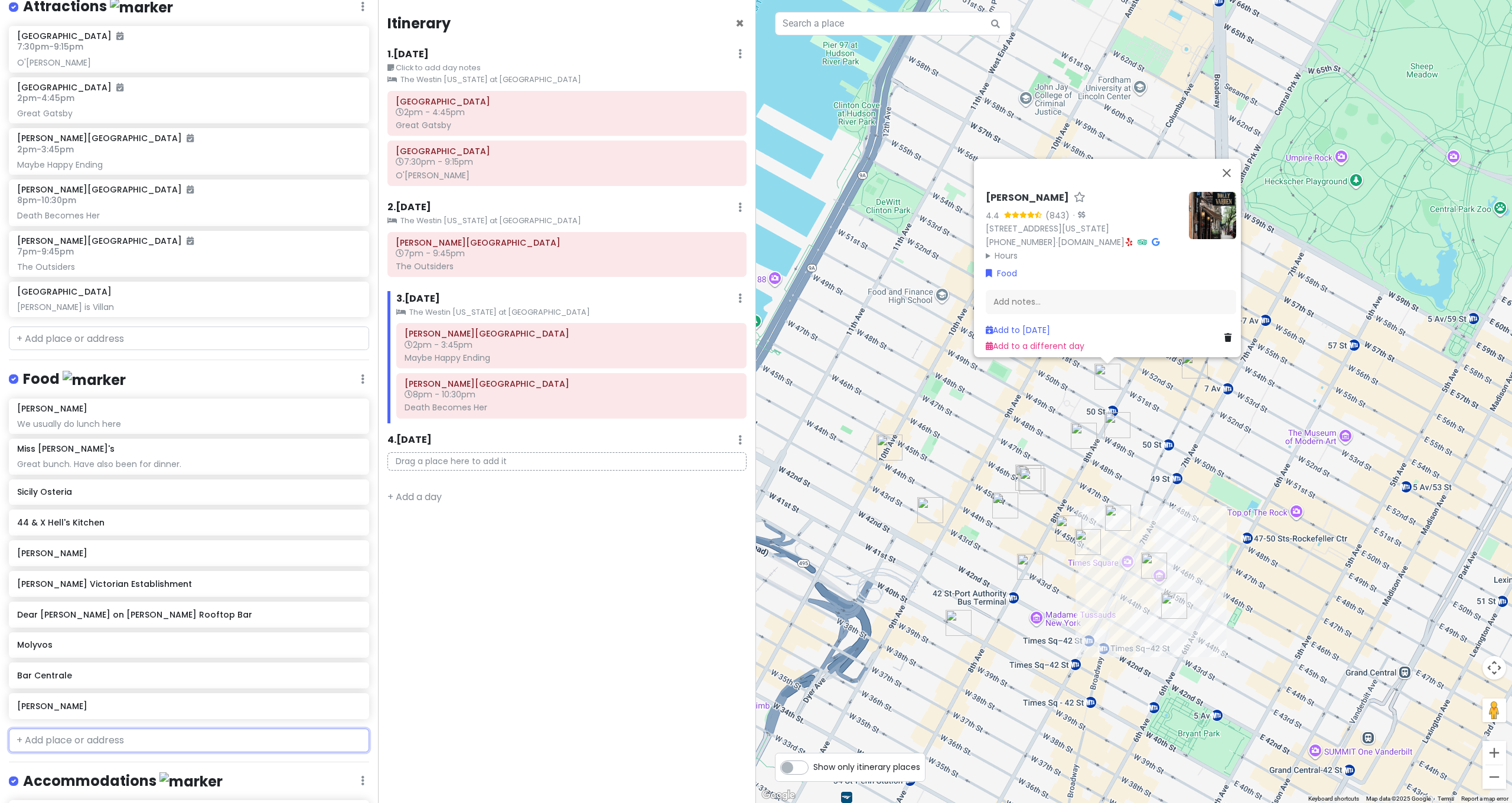
click at [103, 729] on input "text" at bounding box center [189, 741] width 360 height 23
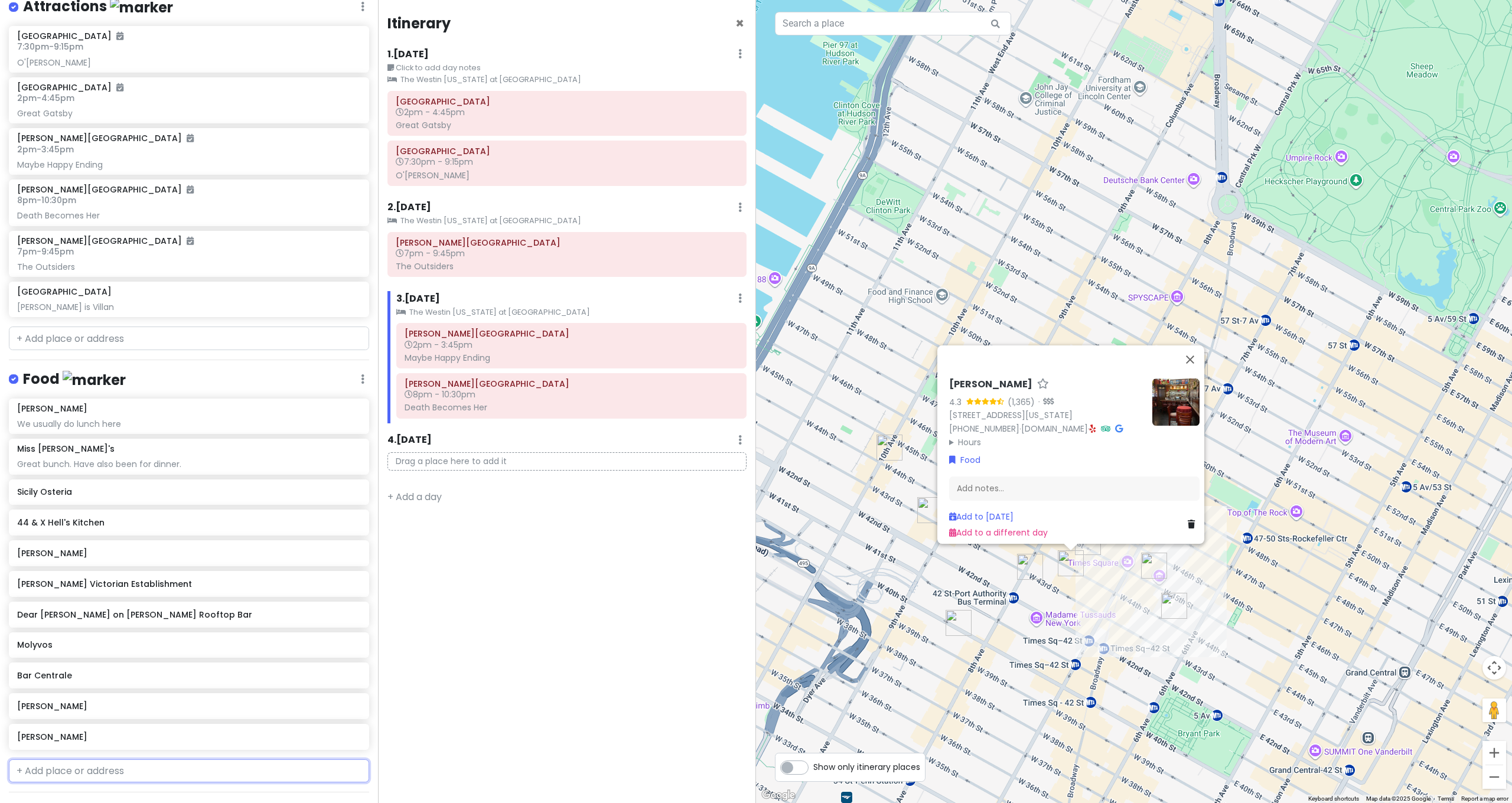
click at [68, 764] on input "text" at bounding box center [189, 771] width 360 height 23
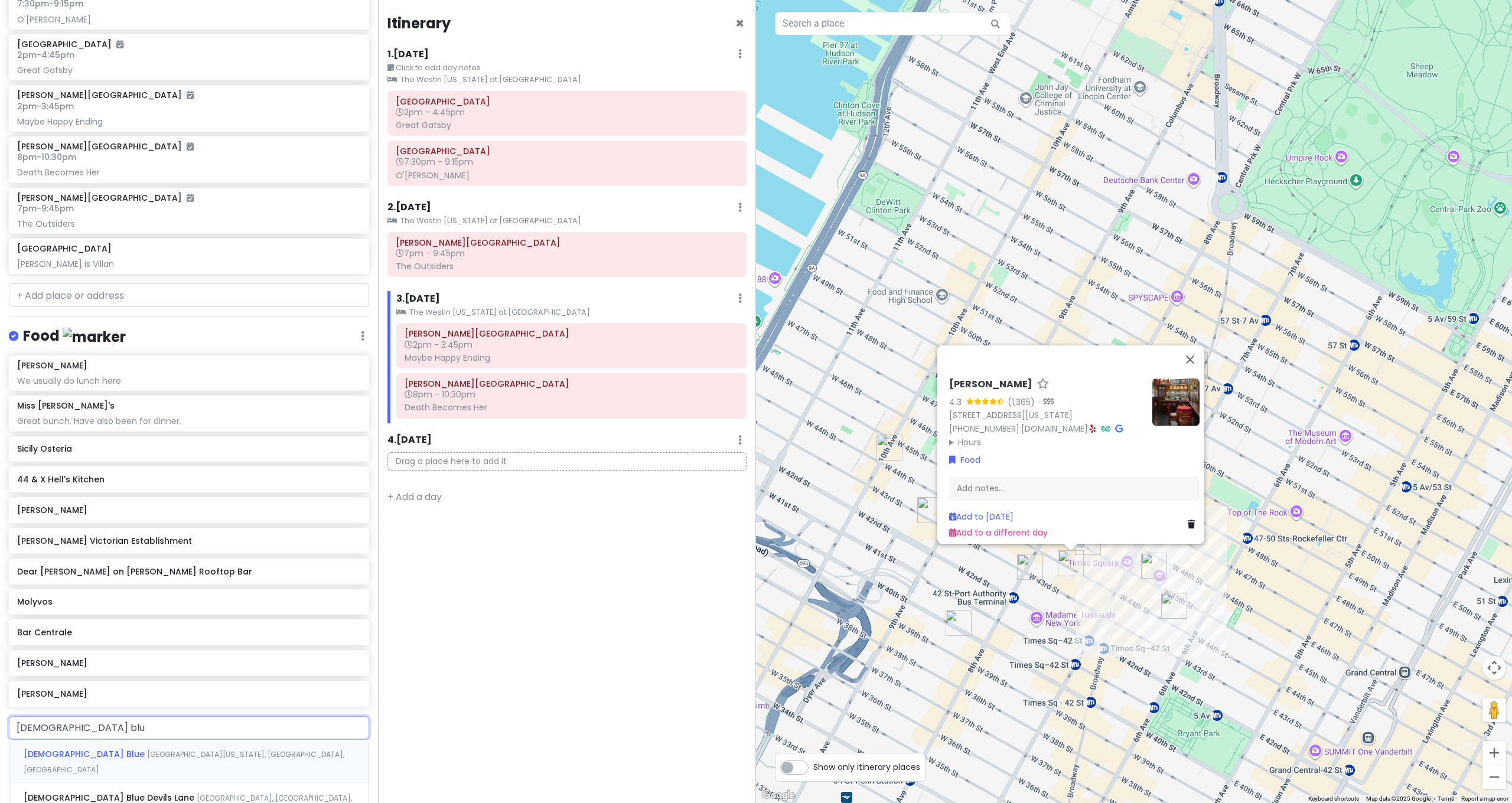
scroll to position [290, 0]
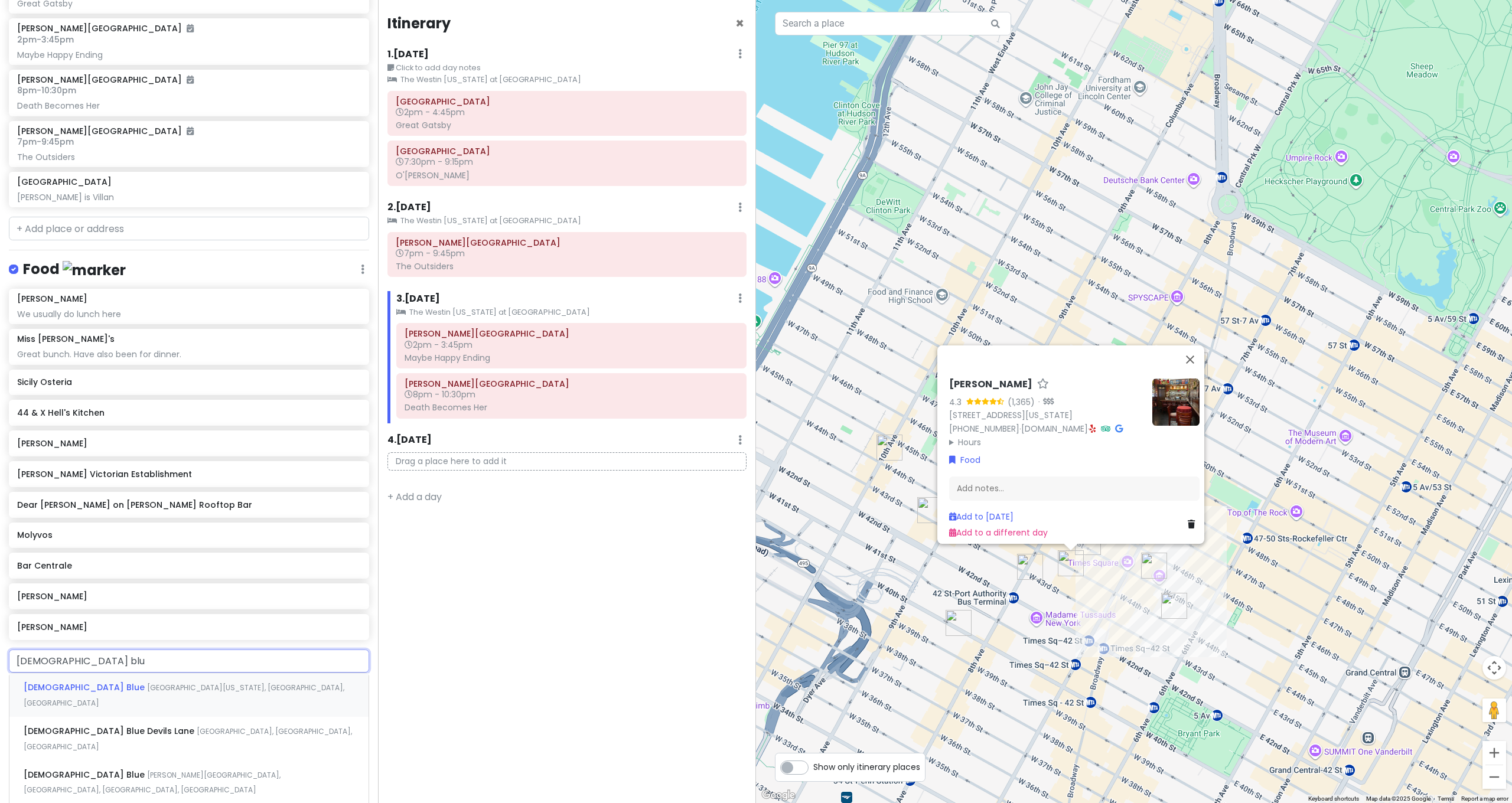
click at [94, 686] on span "[GEOGRAPHIC_DATA][US_STATE], [GEOGRAPHIC_DATA], [GEOGRAPHIC_DATA]" at bounding box center [184, 696] width 320 height 25
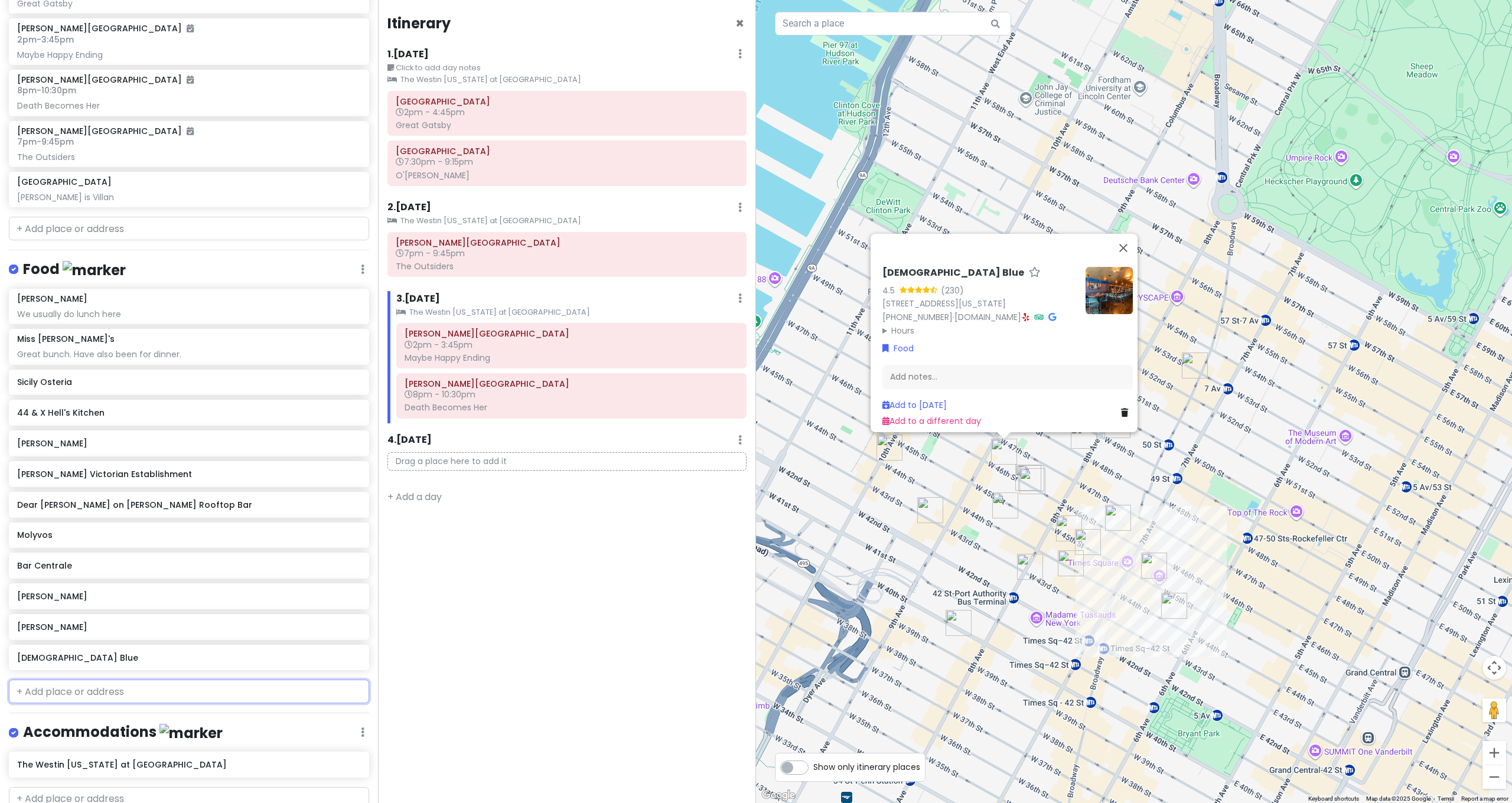
click at [154, 690] on input "text" at bounding box center [189, 691] width 360 height 23
click at [203, 716] on span "[GEOGRAPHIC_DATA][US_STATE], [GEOGRAPHIC_DATA], [GEOGRAPHIC_DATA]" at bounding box center [156, 726] width 266 height 25
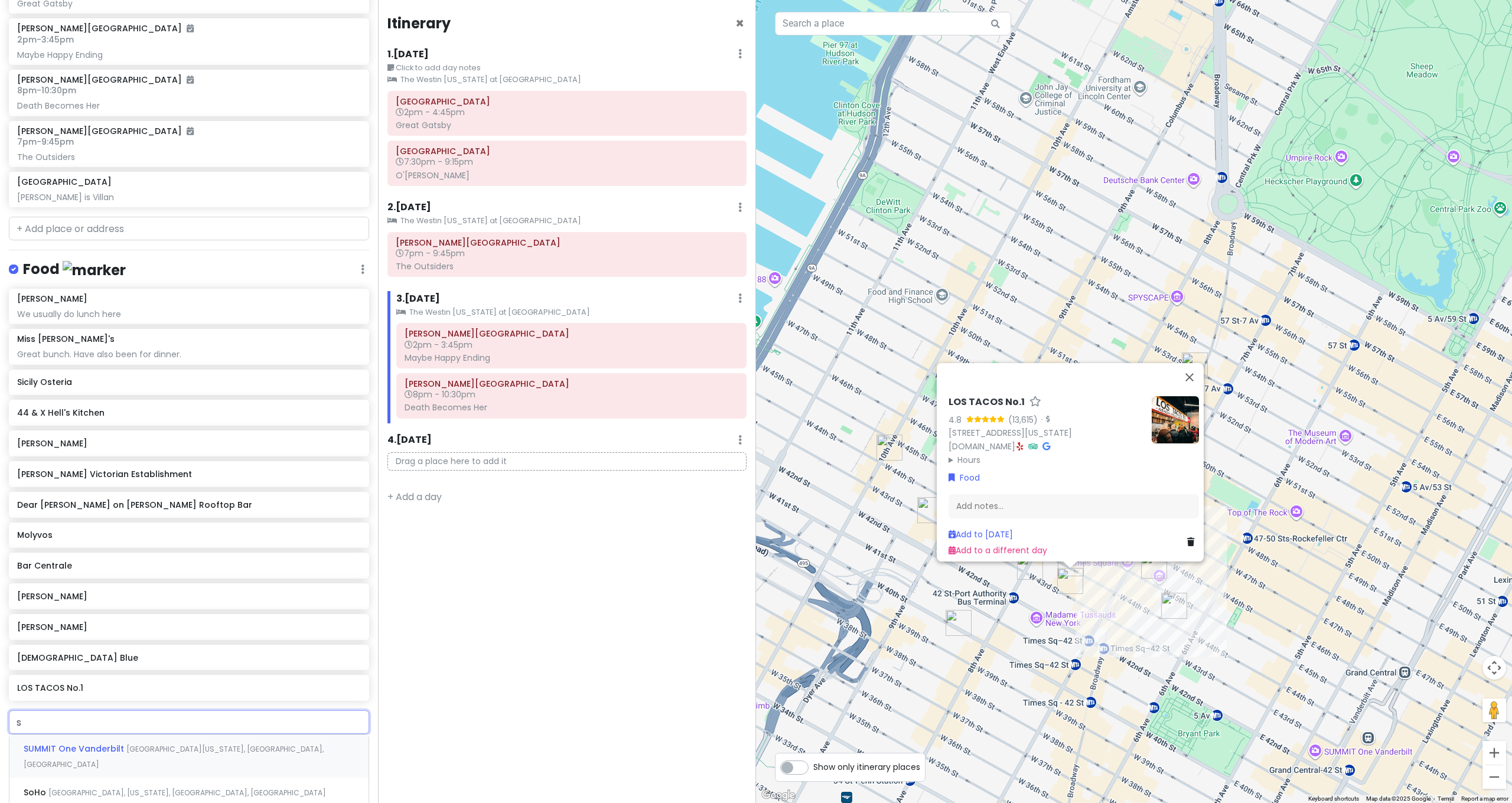
click at [85, 710] on input "s" at bounding box center [189, 722] width 360 height 23
click at [86, 744] on span "[GEOGRAPHIC_DATA][US_STATE], [GEOGRAPHIC_DATA], [GEOGRAPHIC_DATA]" at bounding box center [167, 757] width 288 height 25
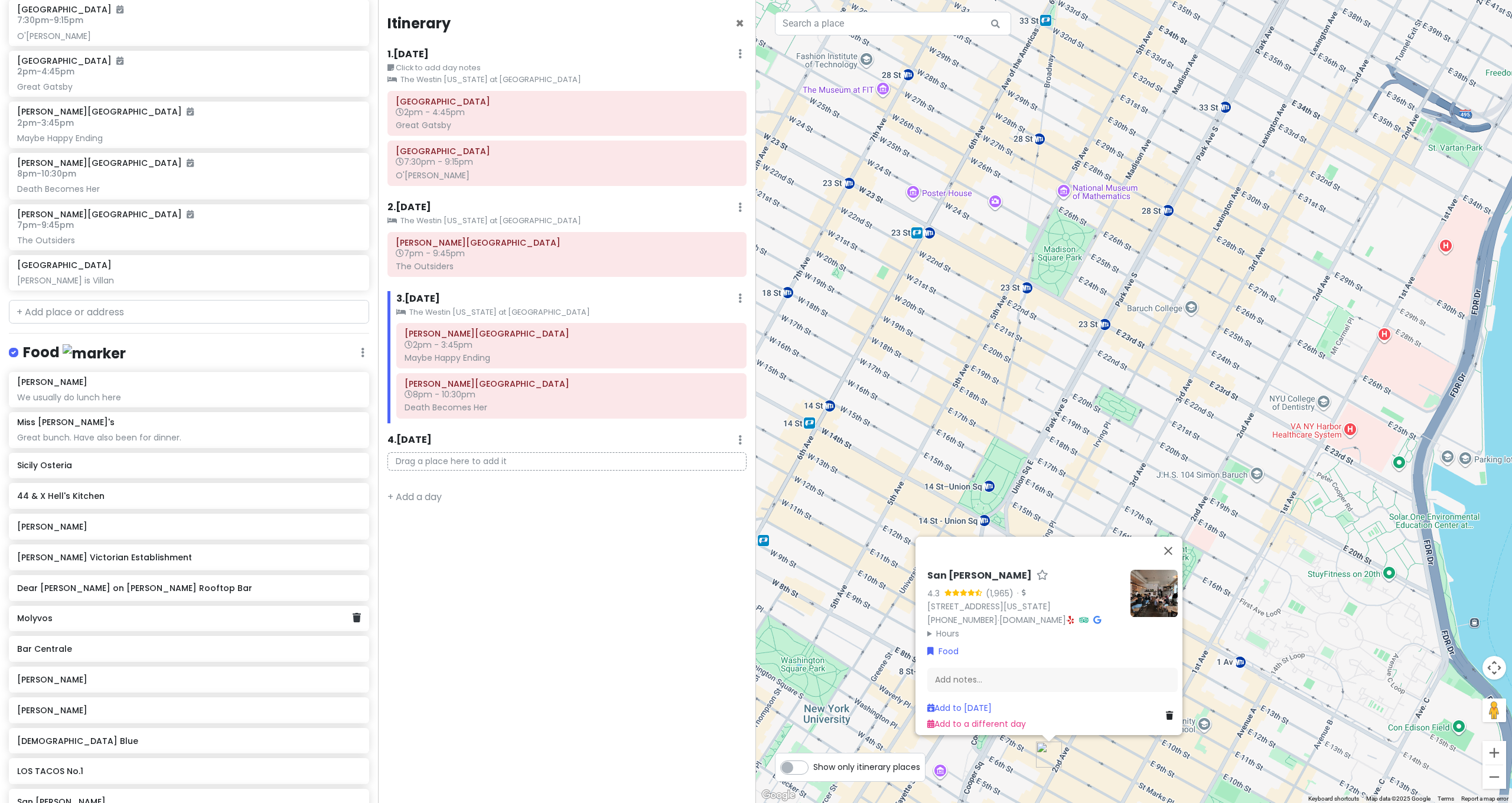
scroll to position [393, 0]
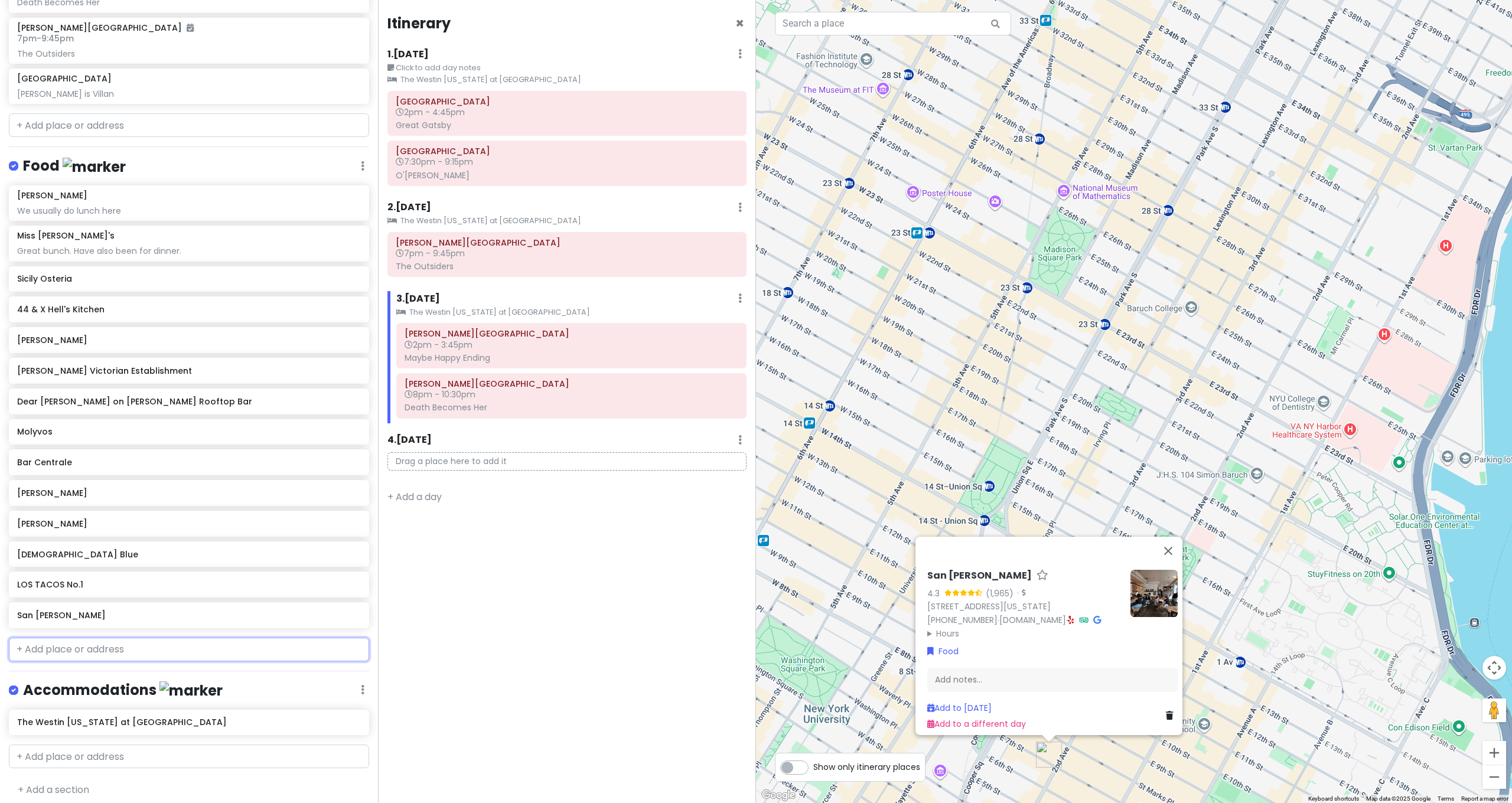
click at [80, 648] on input "text" at bounding box center [189, 650] width 360 height 23
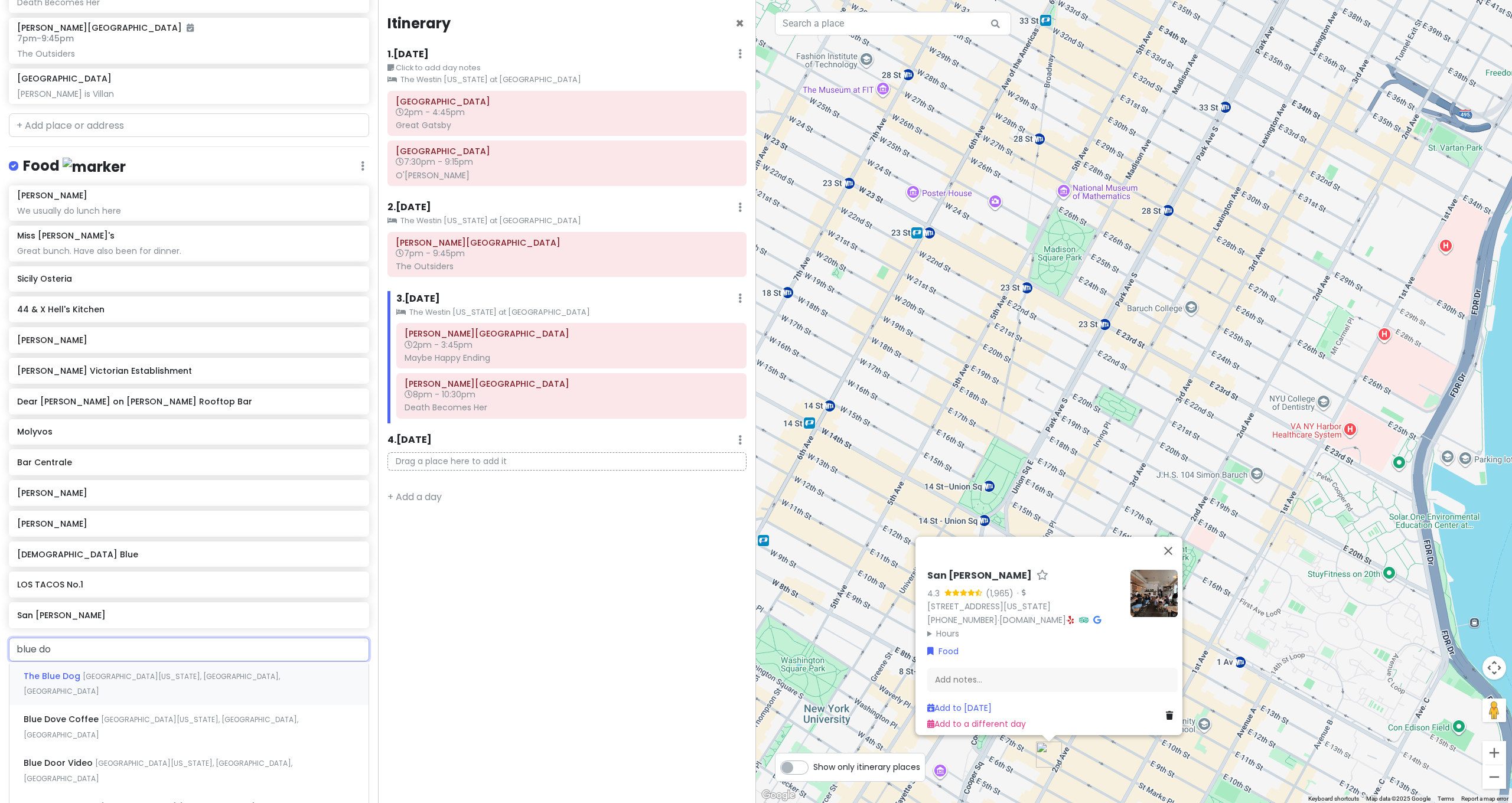
click at [133, 676] on div "The Blue Dog [GEOGRAPHIC_DATA][US_STATE], [GEOGRAPHIC_DATA], [GEOGRAPHIC_DATA]" at bounding box center [188, 684] width 359 height 44
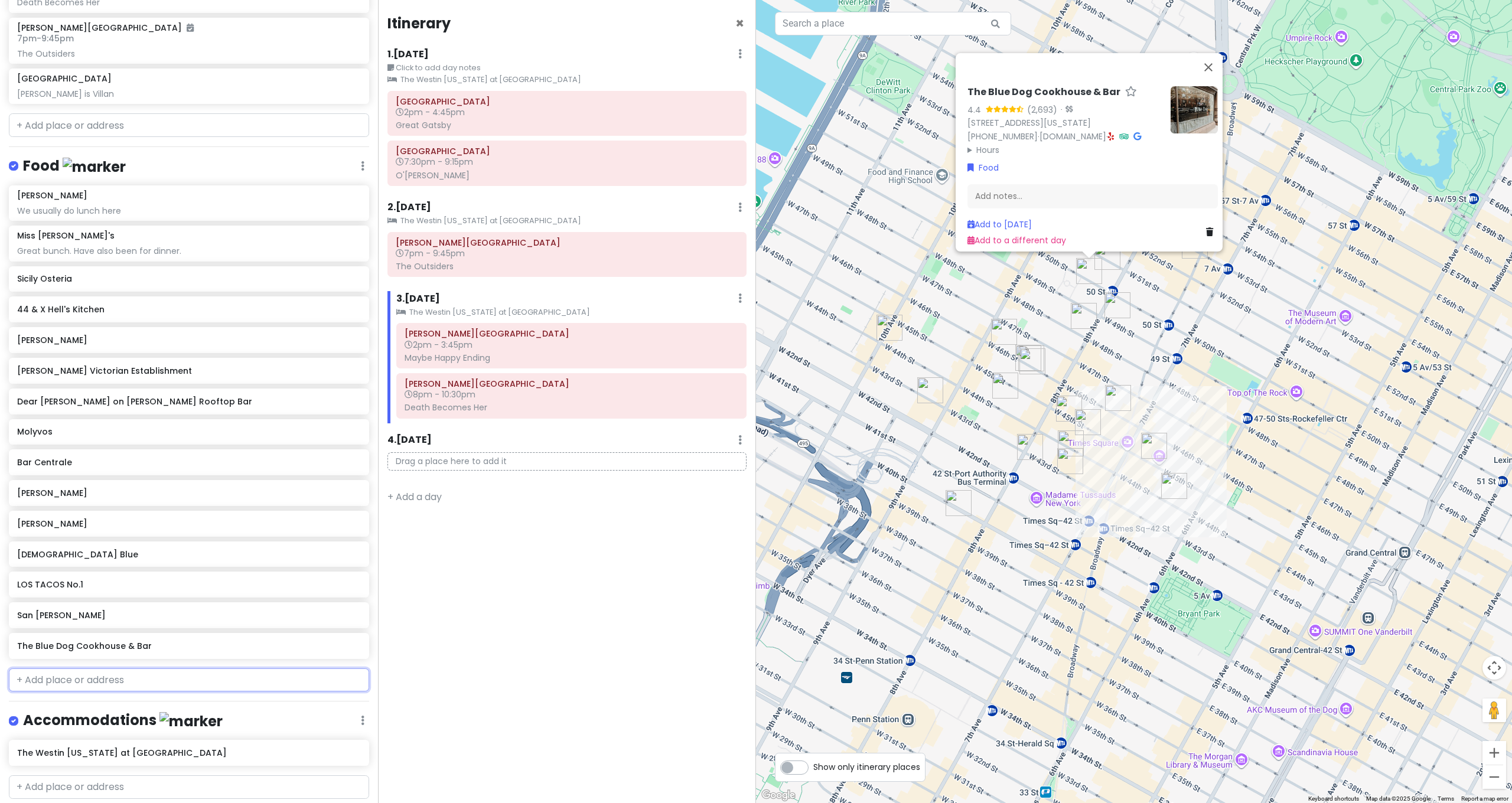
click at [105, 675] on input "text" at bounding box center [189, 681] width 360 height 23
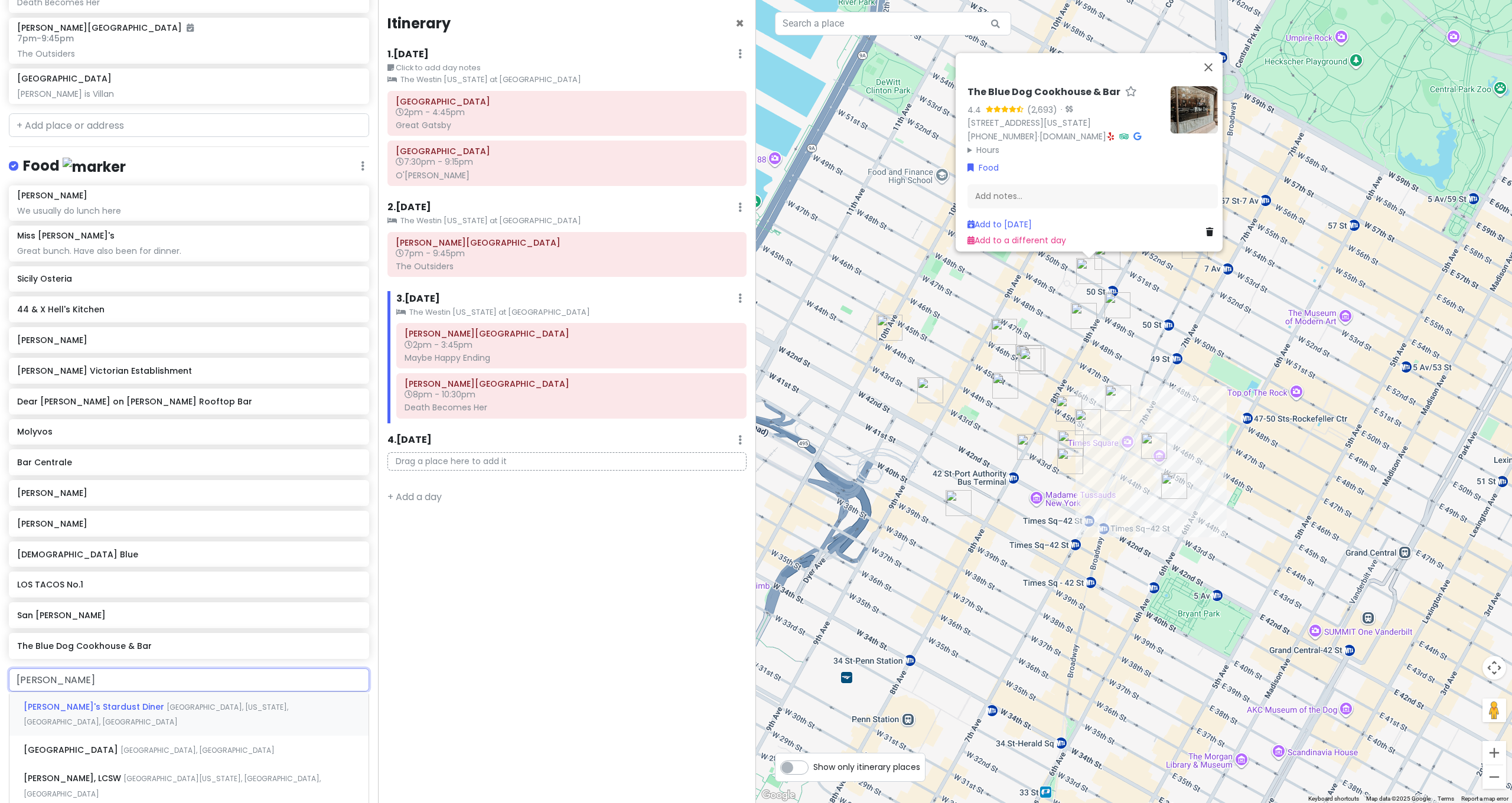
click at [147, 702] on span "[GEOGRAPHIC_DATA], [US_STATE], [GEOGRAPHIC_DATA], [GEOGRAPHIC_DATA]" at bounding box center [156, 715] width 265 height 25
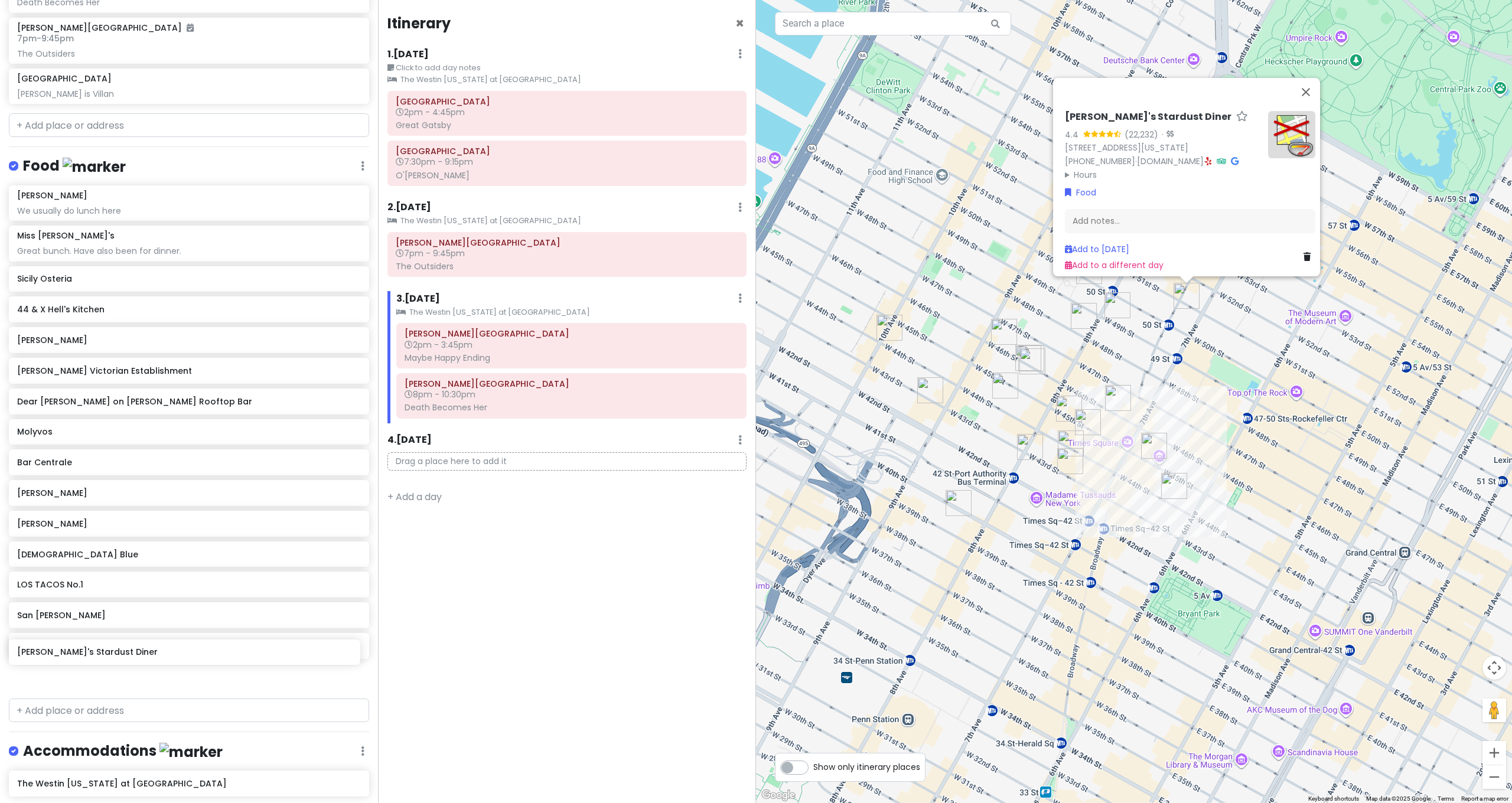
scroll to position [394, 0]
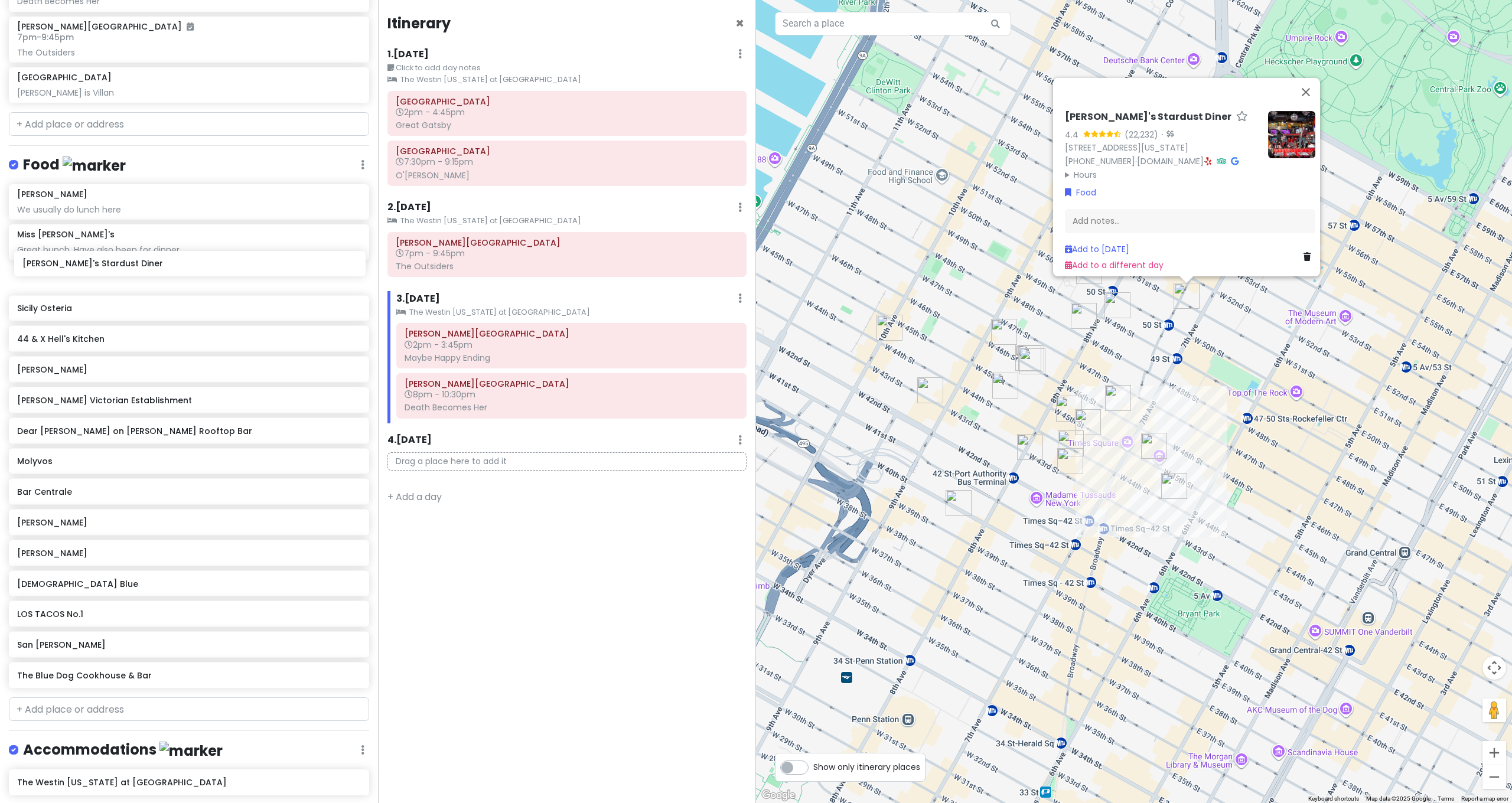
drag, startPoint x: 106, startPoint y: 672, endPoint x: 112, endPoint y: 267, distance: 405.0
click at [112, 267] on div "[PERSON_NAME] We usually do lunch here Miss [PERSON_NAME]'s Great bunch. Have a…" at bounding box center [189, 439] width 378 height 510
click at [96, 705] on input "text" at bounding box center [189, 710] width 360 height 23
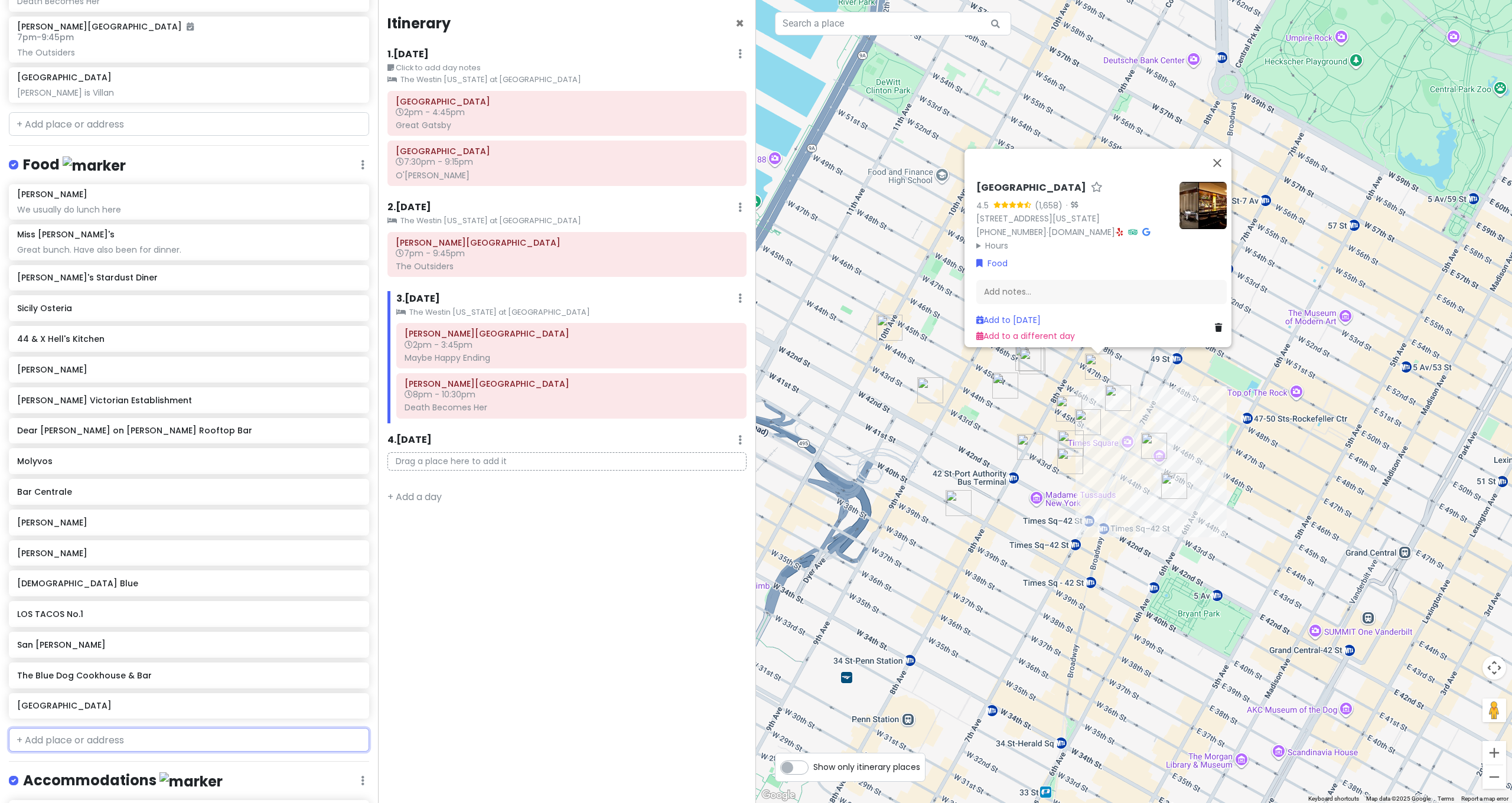
click at [181, 736] on input "text" at bounding box center [189, 740] width 360 height 23
click at [81, 753] on div "[GEOGRAPHIC_DATA][US_STATE], [GEOGRAPHIC_DATA], [GEOGRAPHIC_DATA]" at bounding box center [188, 766] width 359 height 28
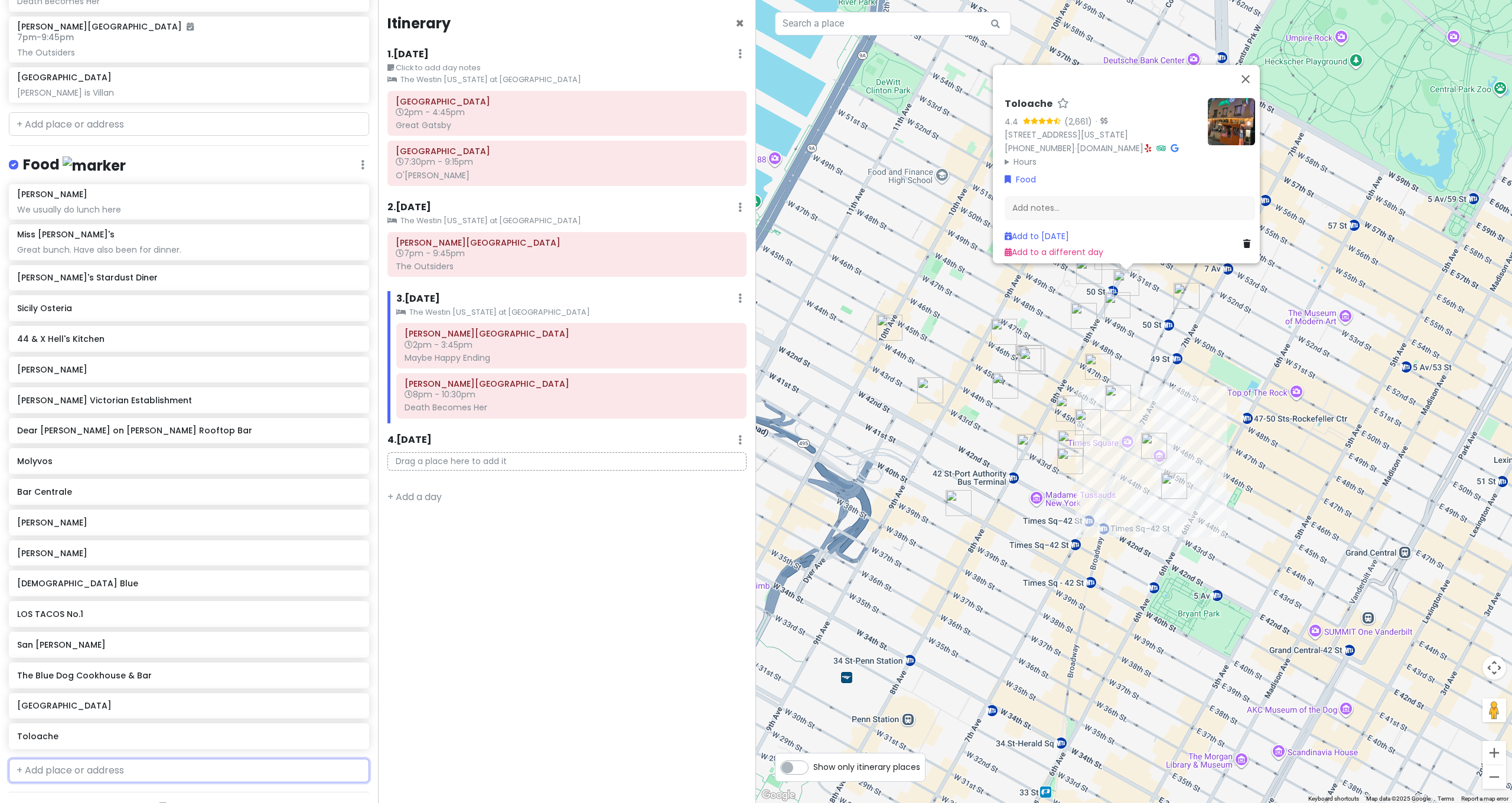
click at [75, 759] on input "text" at bounding box center [189, 771] width 360 height 23
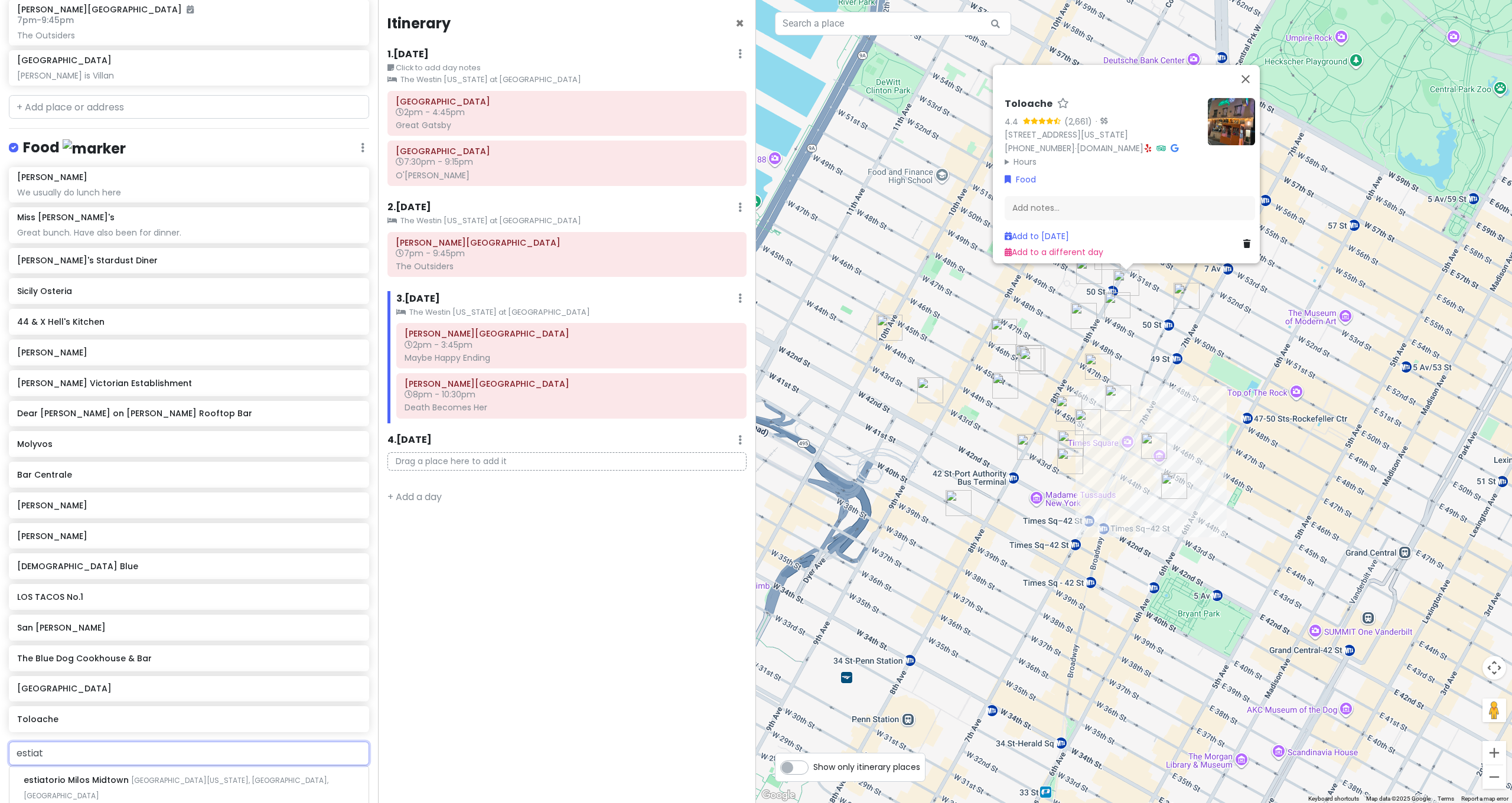
scroll to position [550, 0]
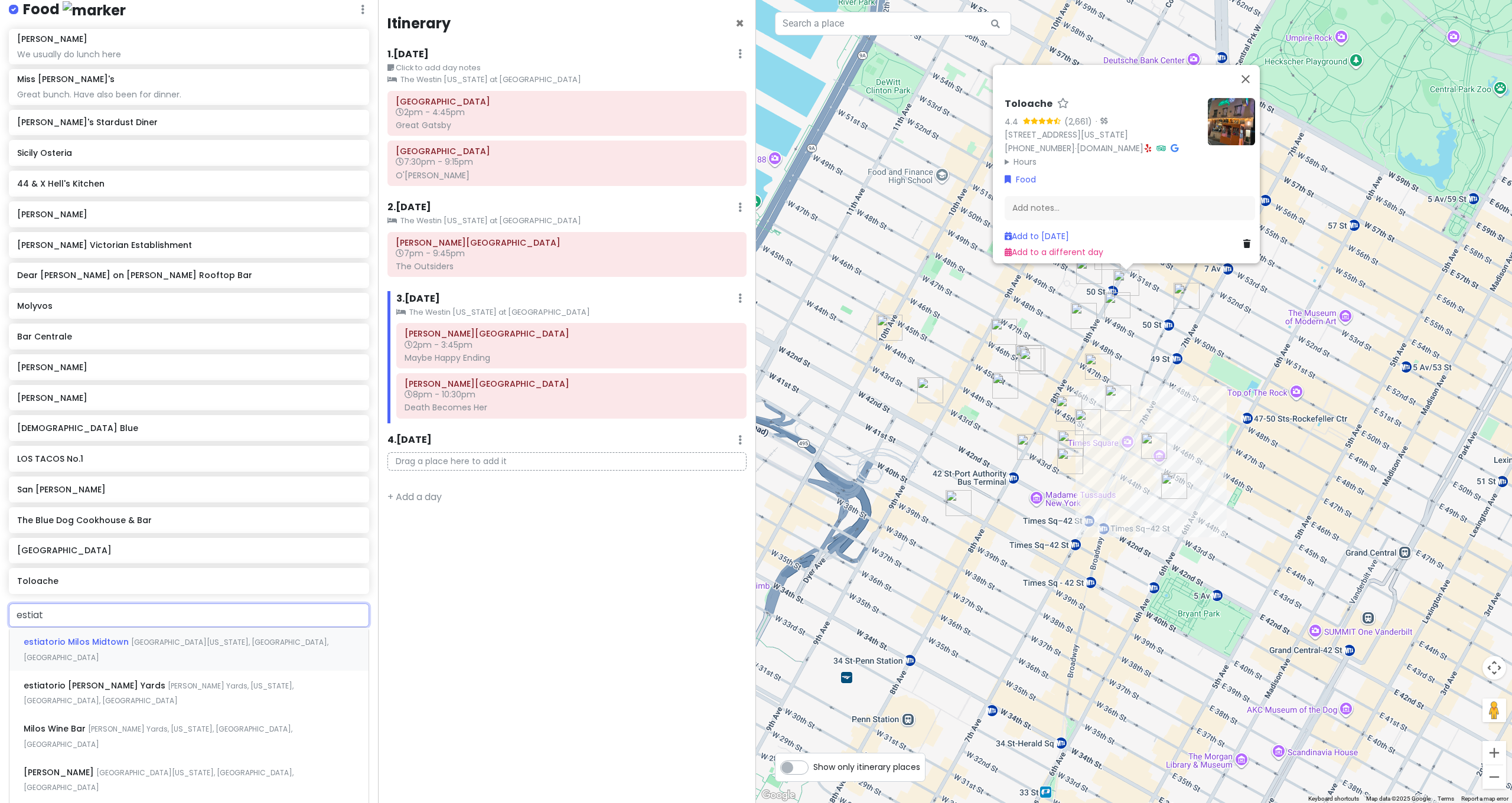
click at [166, 641] on div "estiatorio Milos [GEOGRAPHIC_DATA][US_STATE], [GEOGRAPHIC_DATA], [GEOGRAPHIC_DA…" at bounding box center [188, 650] width 359 height 44
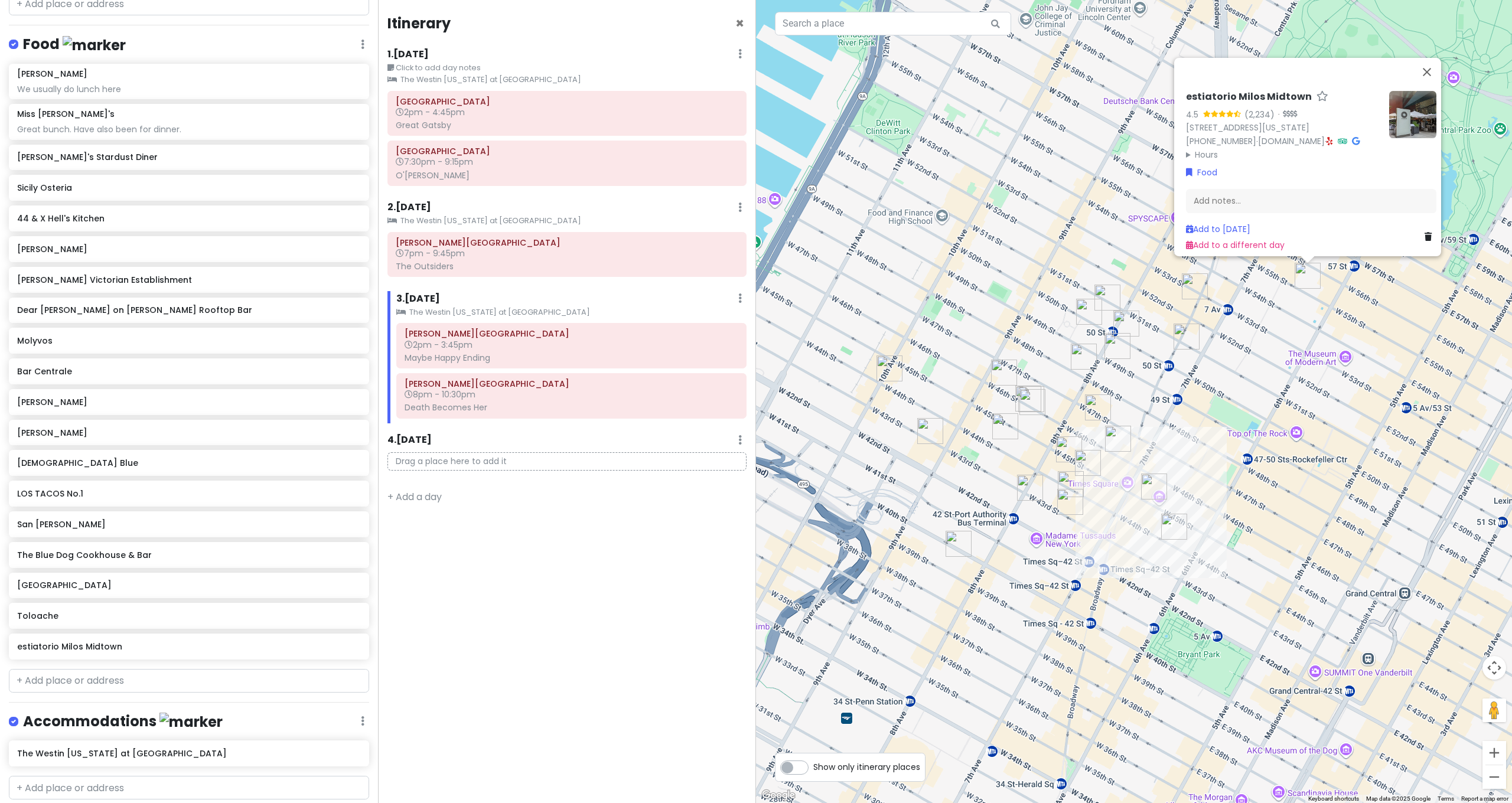
click at [638, 1] on div "Itinerary × 1 . [DATE] Edit Day Notes Clear Lodging Delete Day Click to add day…" at bounding box center [567, 402] width 378 height 803
click at [108, 678] on input "text" at bounding box center [189, 681] width 360 height 23
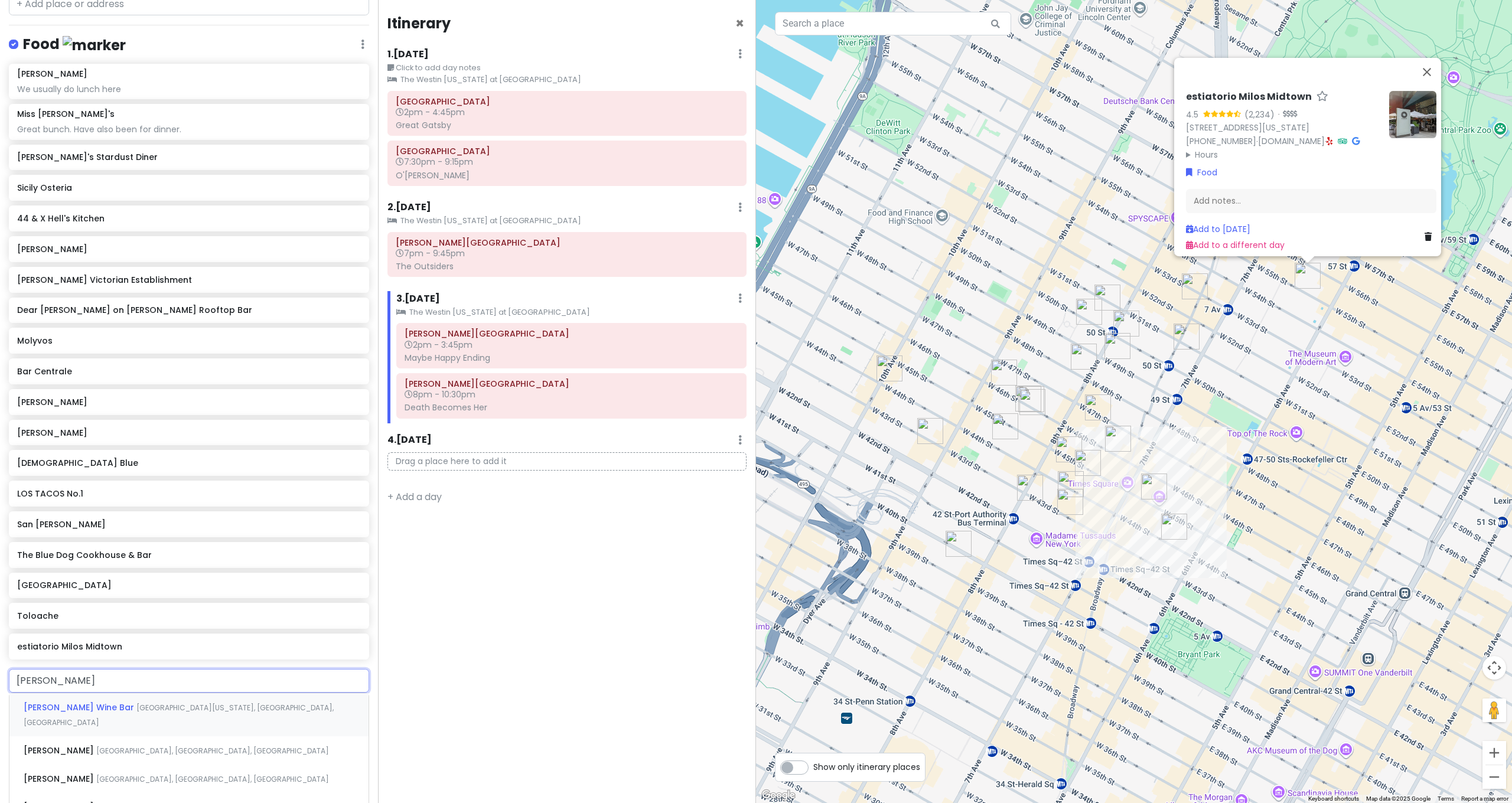
click at [187, 703] on span "[GEOGRAPHIC_DATA][US_STATE], [GEOGRAPHIC_DATA], [GEOGRAPHIC_DATA]" at bounding box center [178, 716] width 310 height 25
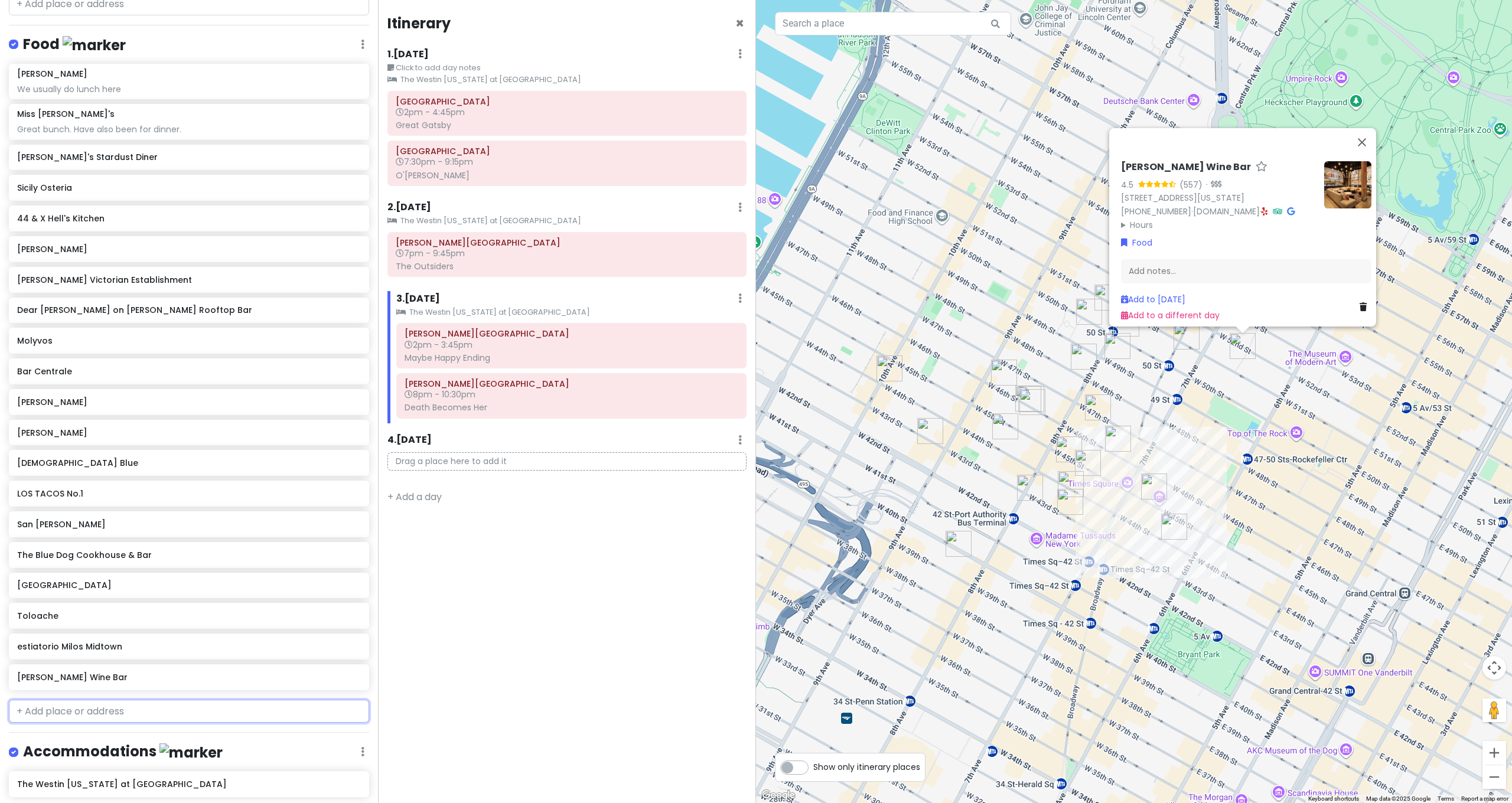
click at [125, 710] on input "text" at bounding box center [189, 712] width 360 height 23
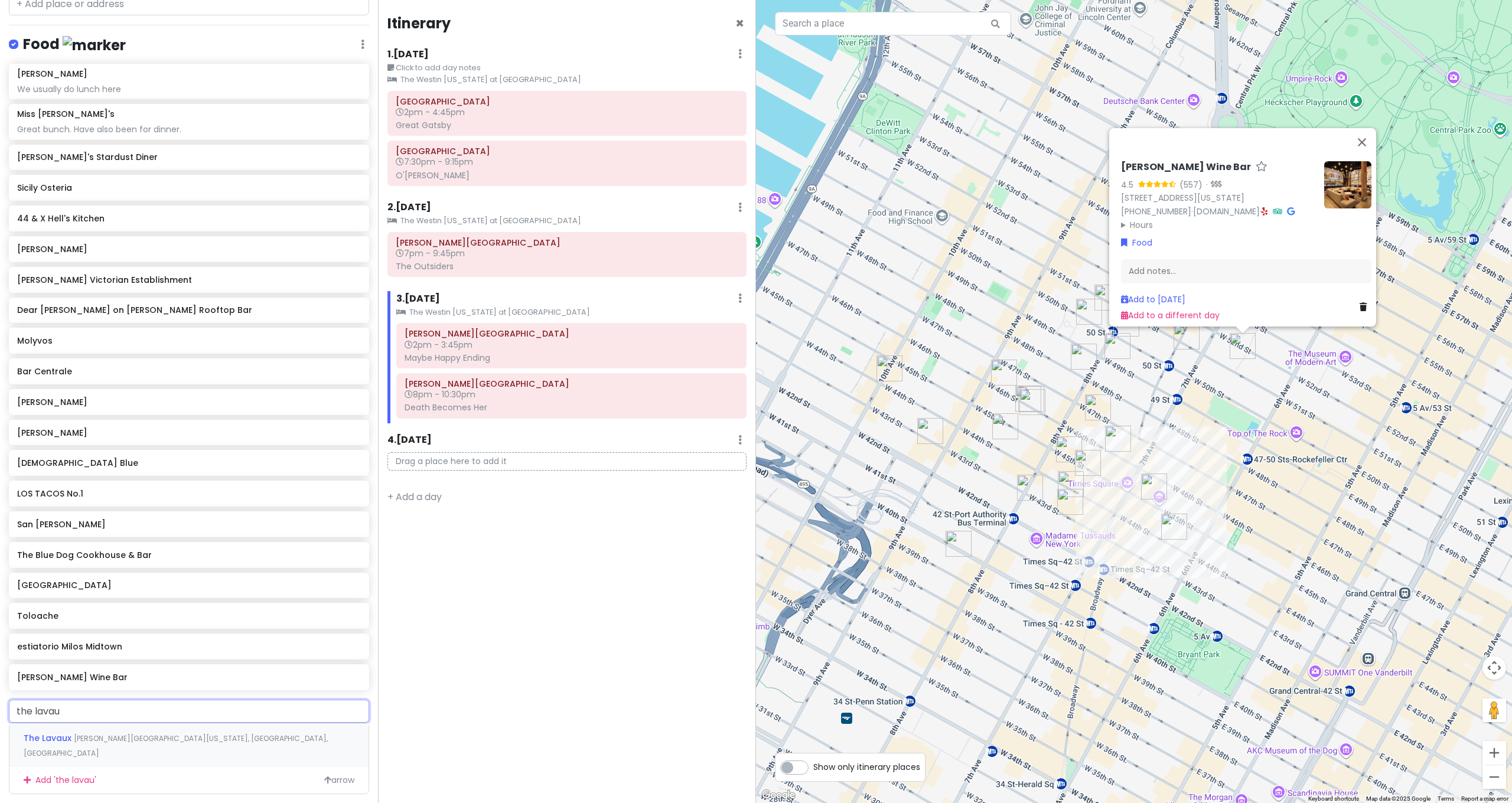
click at [127, 734] on span "[PERSON_NAME][GEOGRAPHIC_DATA][US_STATE], [GEOGRAPHIC_DATA], [GEOGRAPHIC_DATA]" at bounding box center [176, 746] width 304 height 25
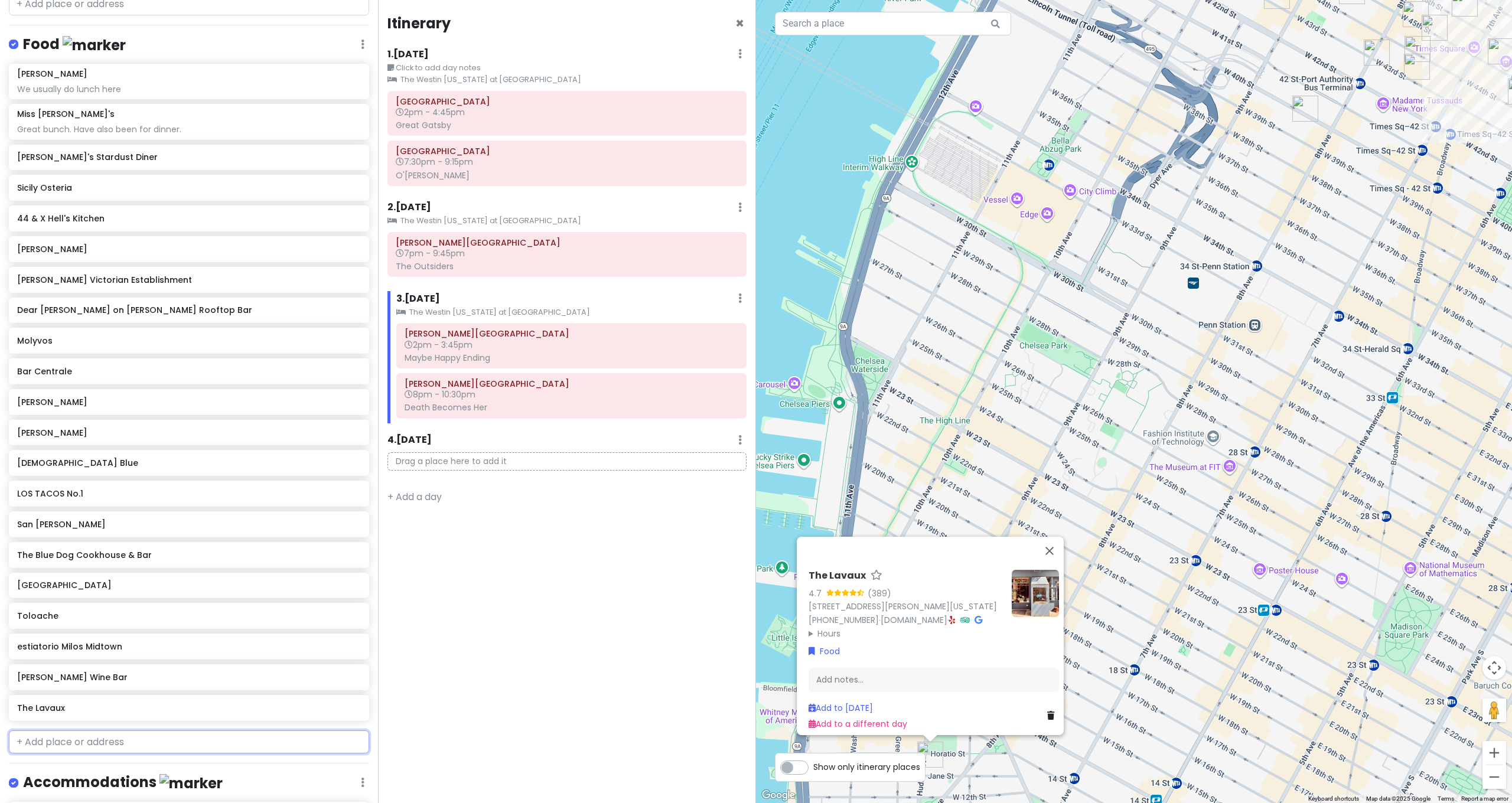
click at [122, 735] on input "text" at bounding box center [189, 743] width 360 height 23
click at [110, 763] on span "[GEOGRAPHIC_DATA][US_STATE], [GEOGRAPHIC_DATA], [GEOGRAPHIC_DATA]" at bounding box center [190, 768] width 274 height 10
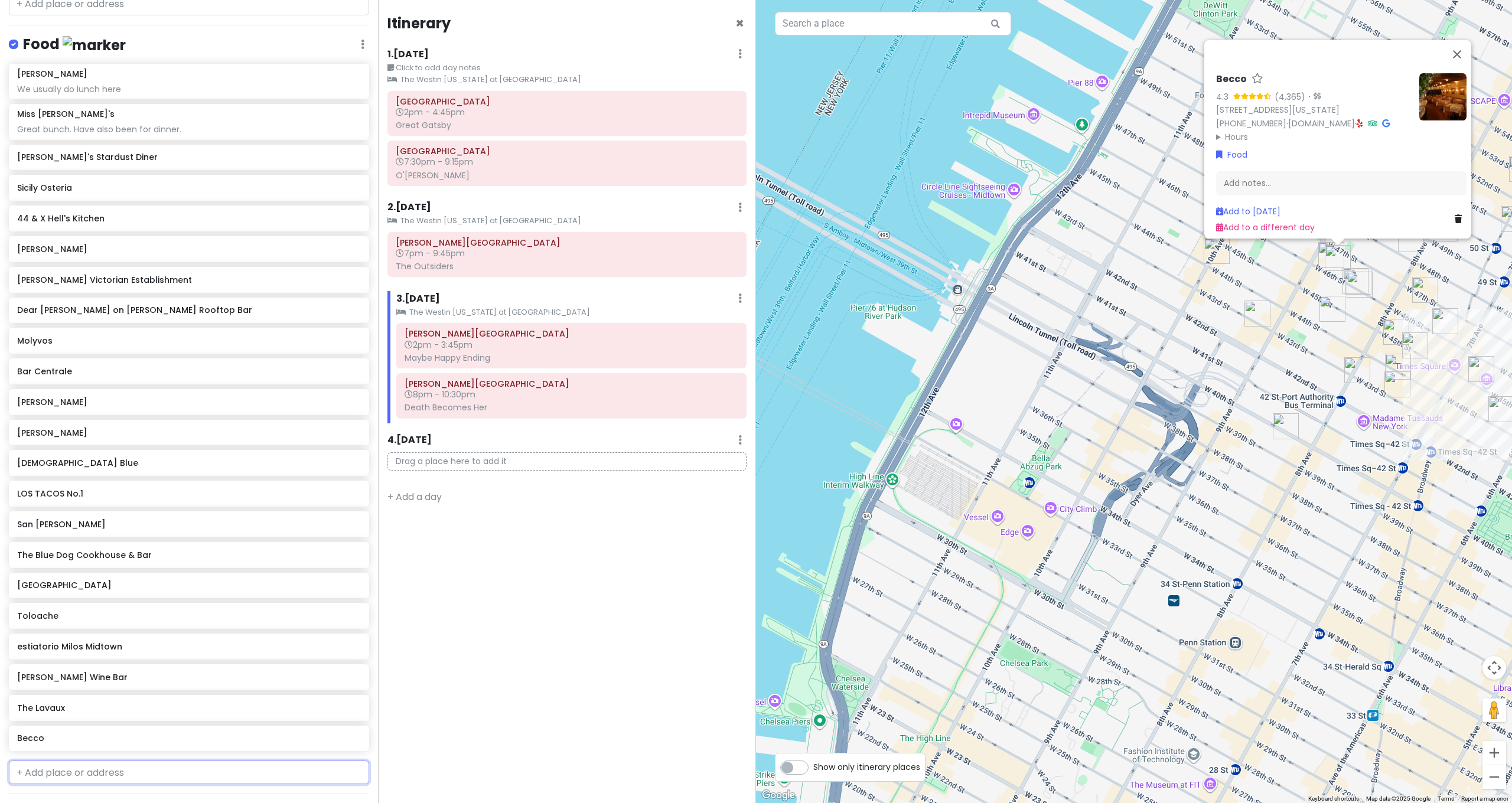
click at [161, 767] on input "text" at bounding box center [189, 772] width 360 height 23
click at [131, 795] on span "[GEOGRAPHIC_DATA][US_STATE], [GEOGRAPHIC_DATA], [GEOGRAPHIC_DATA]" at bounding box center [212, 799] width 274 height 10
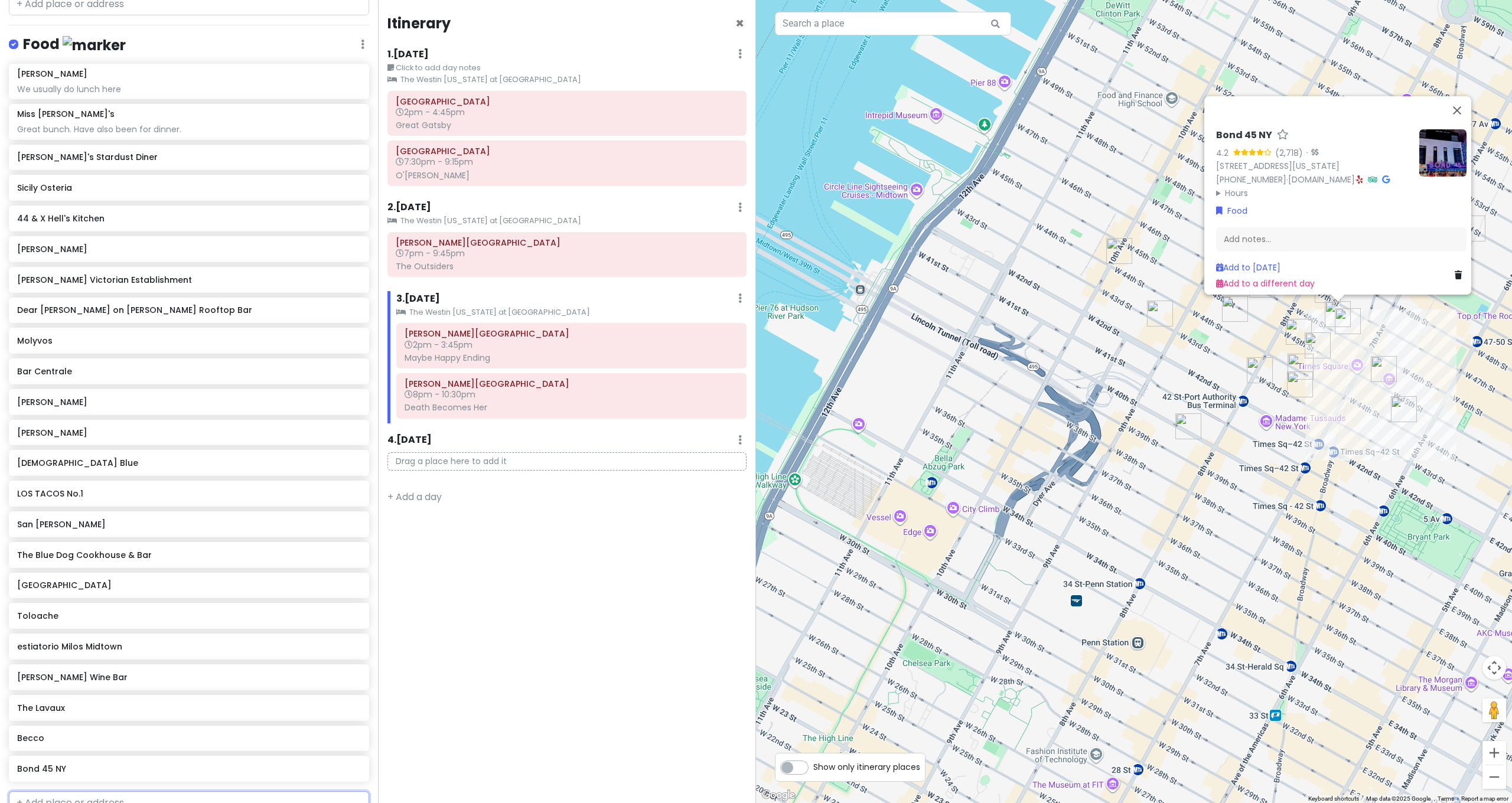
click at [94, 791] on input "text" at bounding box center [189, 803] width 360 height 23
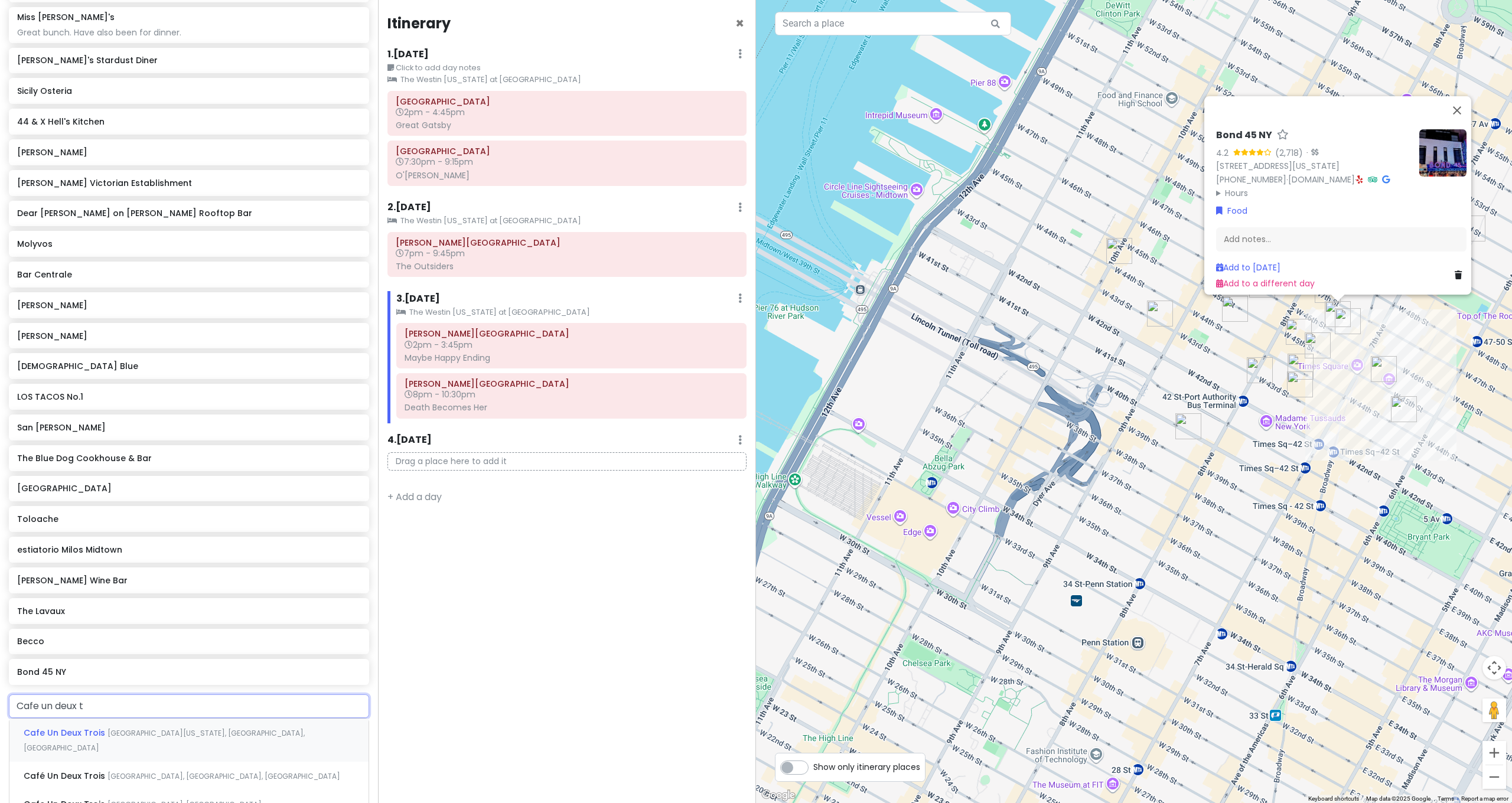
scroll to position [725, 0]
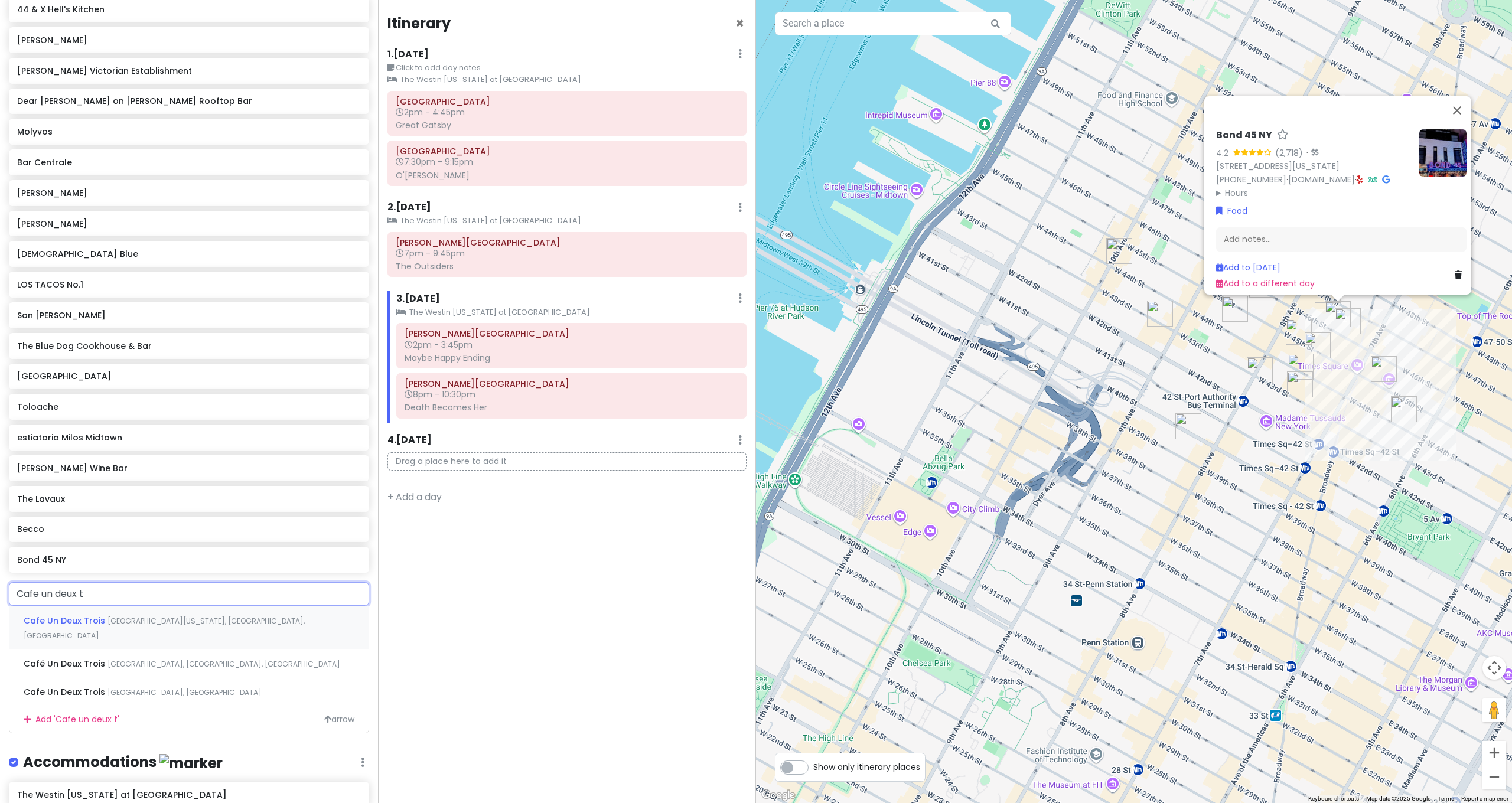
click at [116, 616] on span "[GEOGRAPHIC_DATA][US_STATE], [GEOGRAPHIC_DATA], [GEOGRAPHIC_DATA]" at bounding box center [164, 628] width 281 height 25
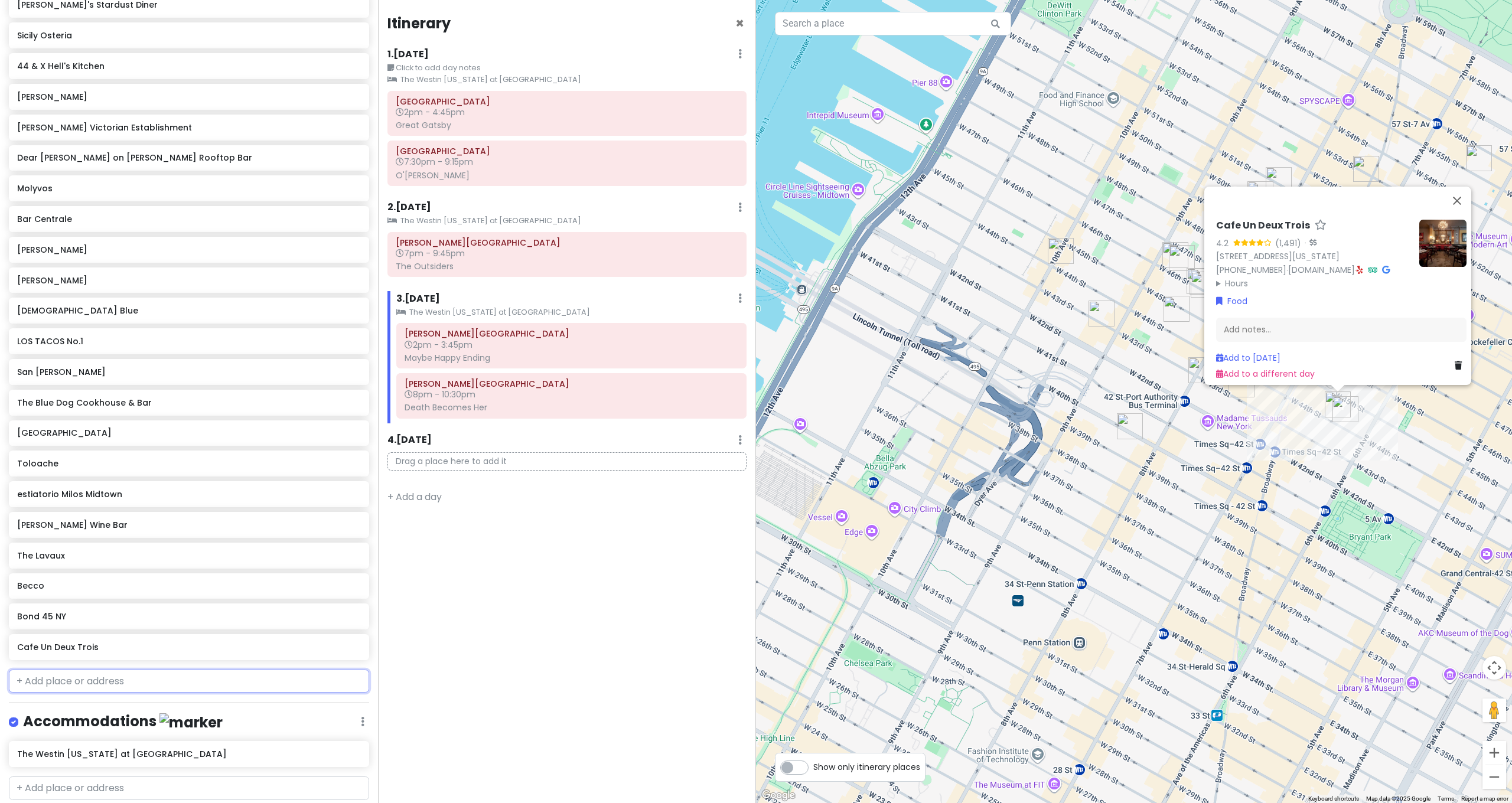
click at [140, 674] on input "text" at bounding box center [189, 681] width 360 height 23
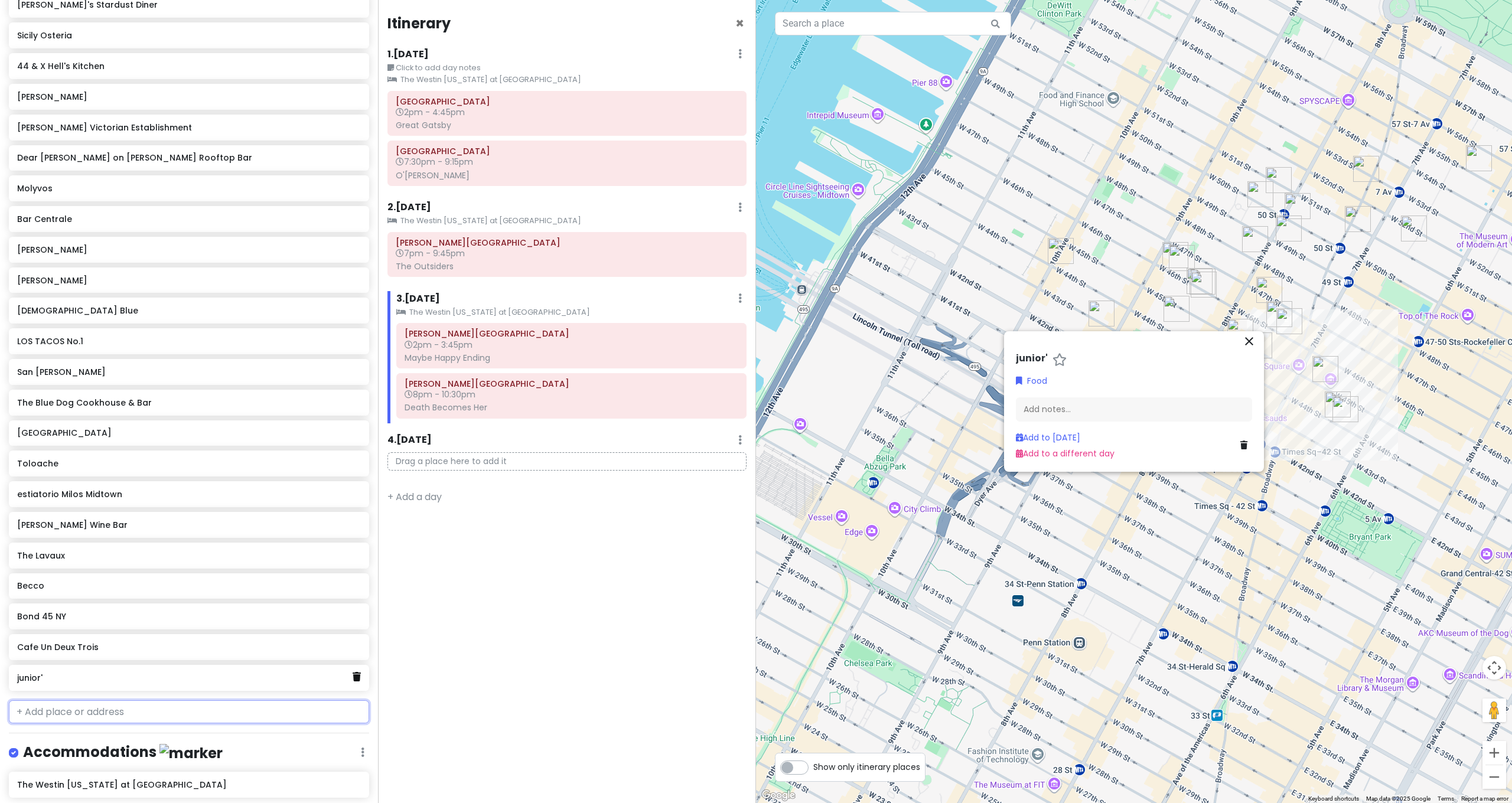
click at [353, 675] on link at bounding box center [356, 677] width 8 height 15
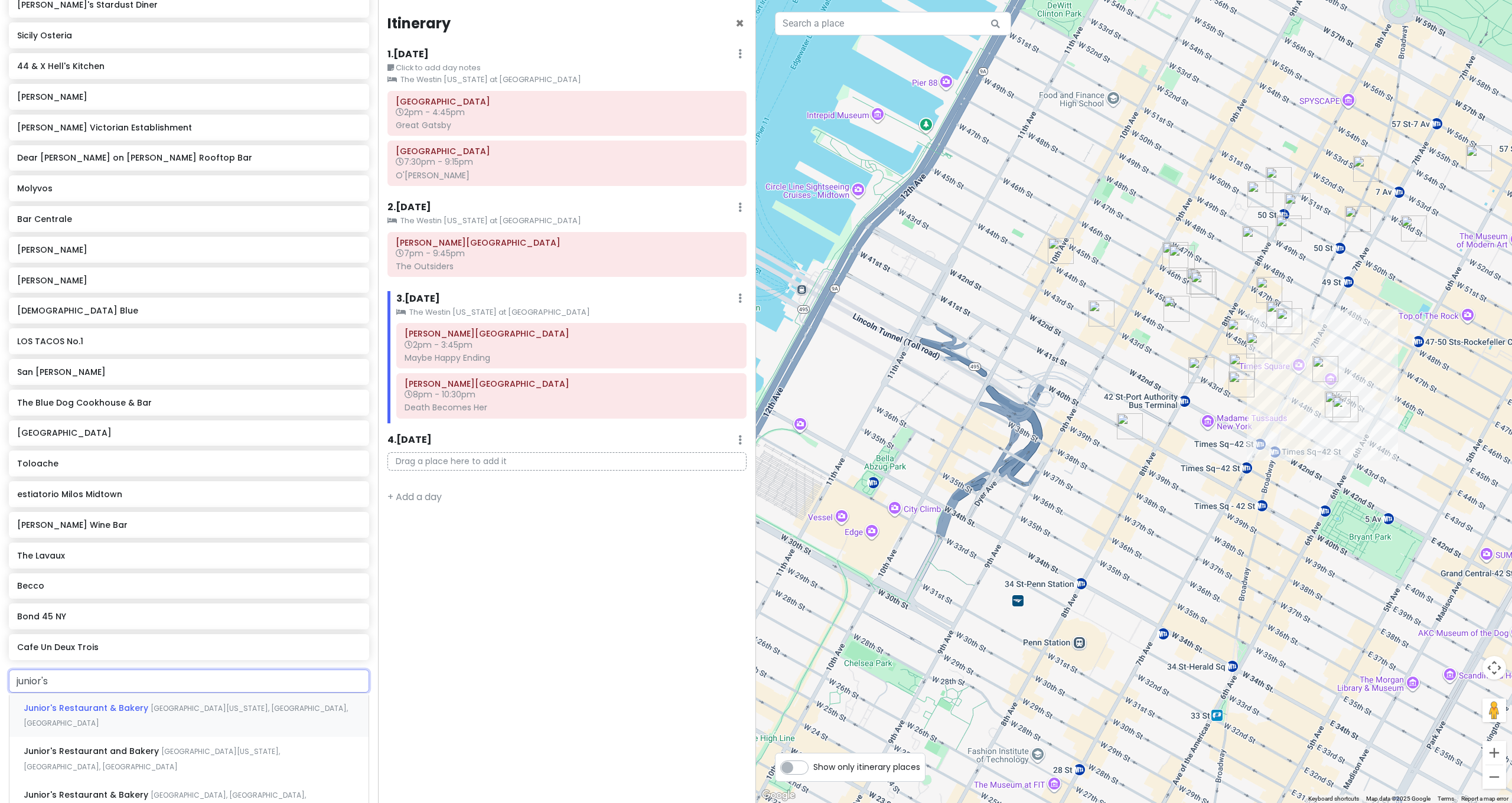
click at [157, 704] on span "[GEOGRAPHIC_DATA][US_STATE], [GEOGRAPHIC_DATA], [GEOGRAPHIC_DATA]" at bounding box center [185, 717] width 324 height 25
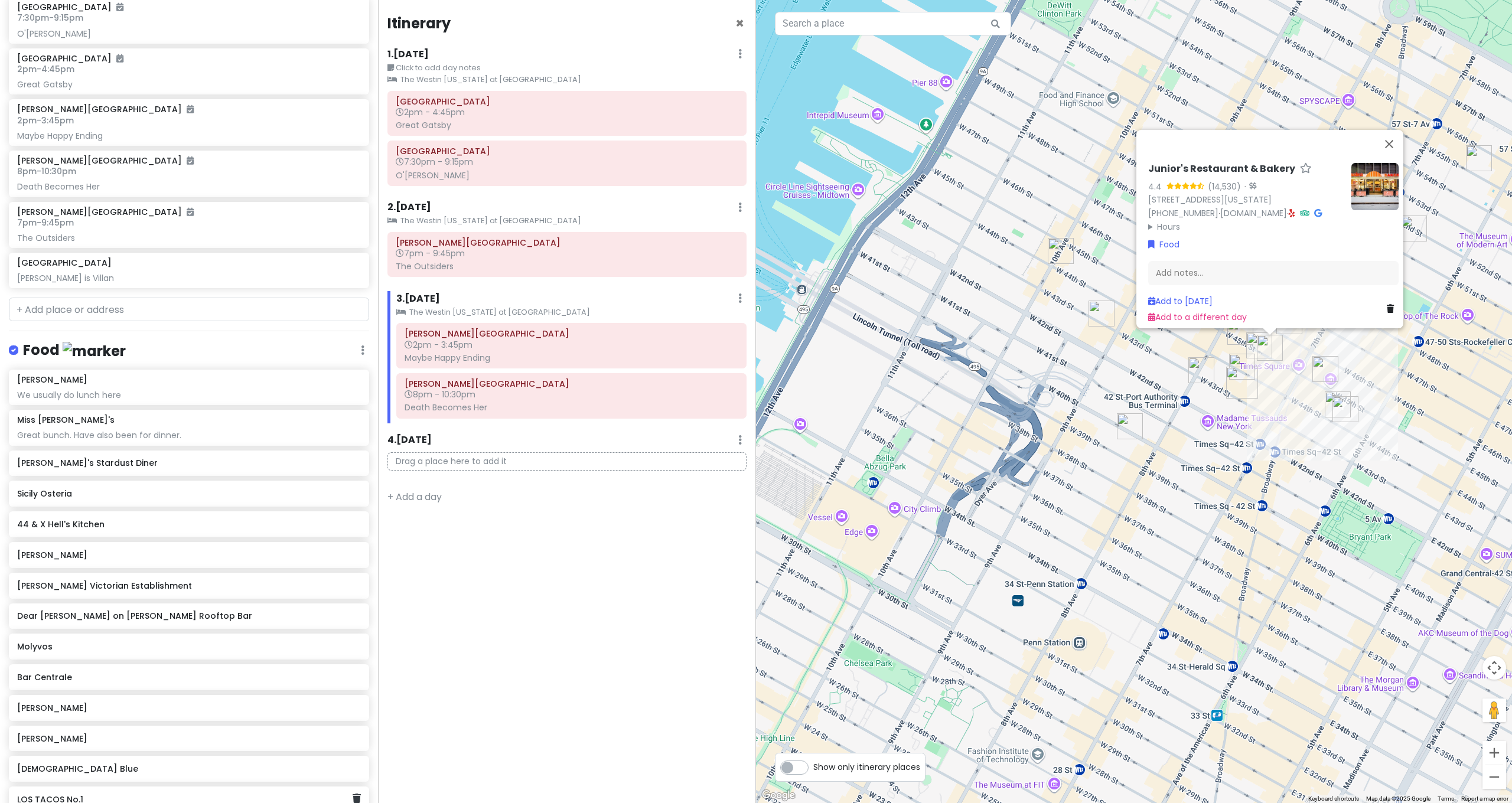
scroll to position [728, 0]
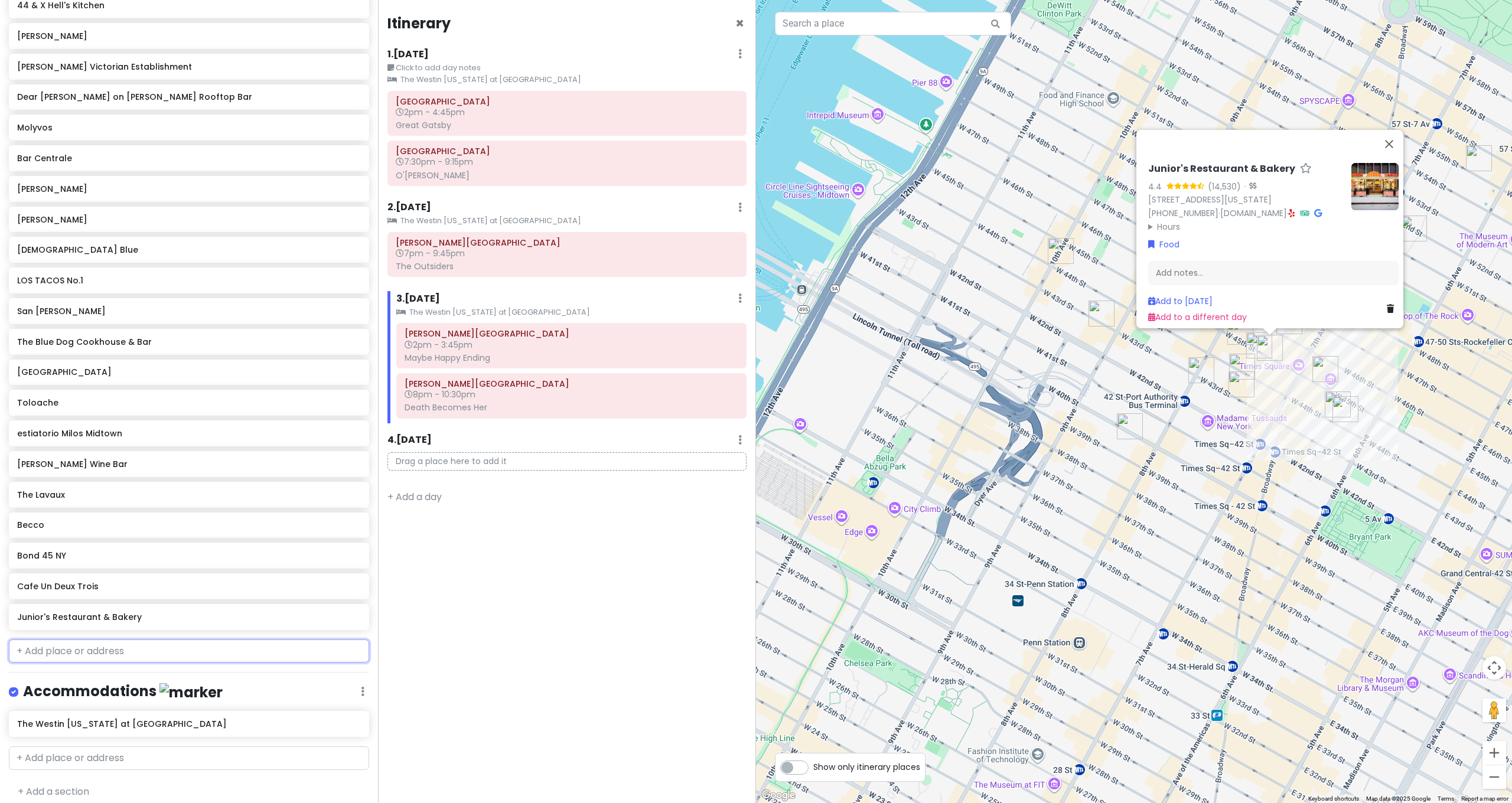
click at [104, 640] on input "text" at bounding box center [189, 652] width 360 height 23
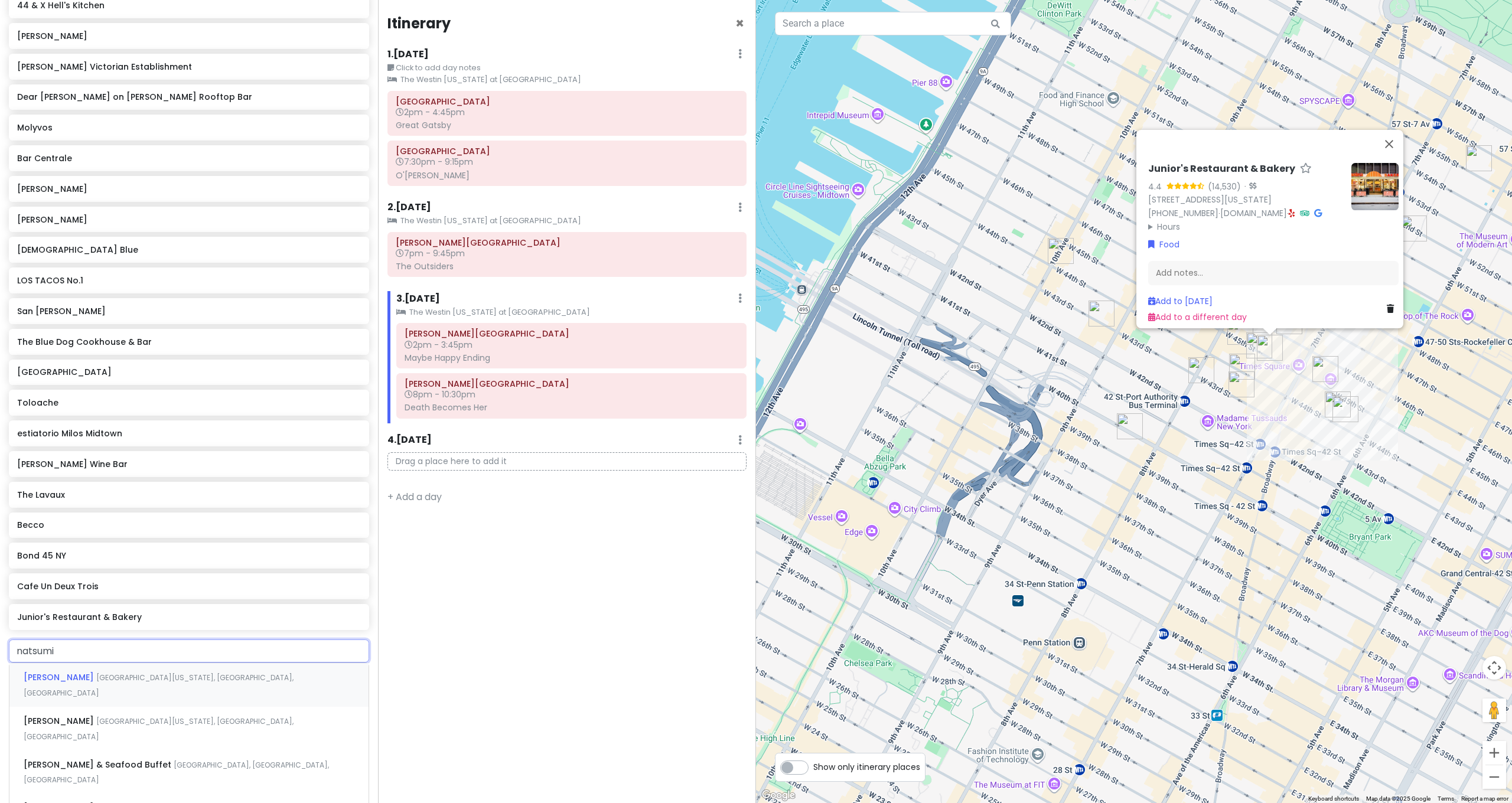
click at [109, 672] on span "[GEOGRAPHIC_DATA][US_STATE], [GEOGRAPHIC_DATA], [GEOGRAPHIC_DATA]" at bounding box center [158, 685] width 270 height 25
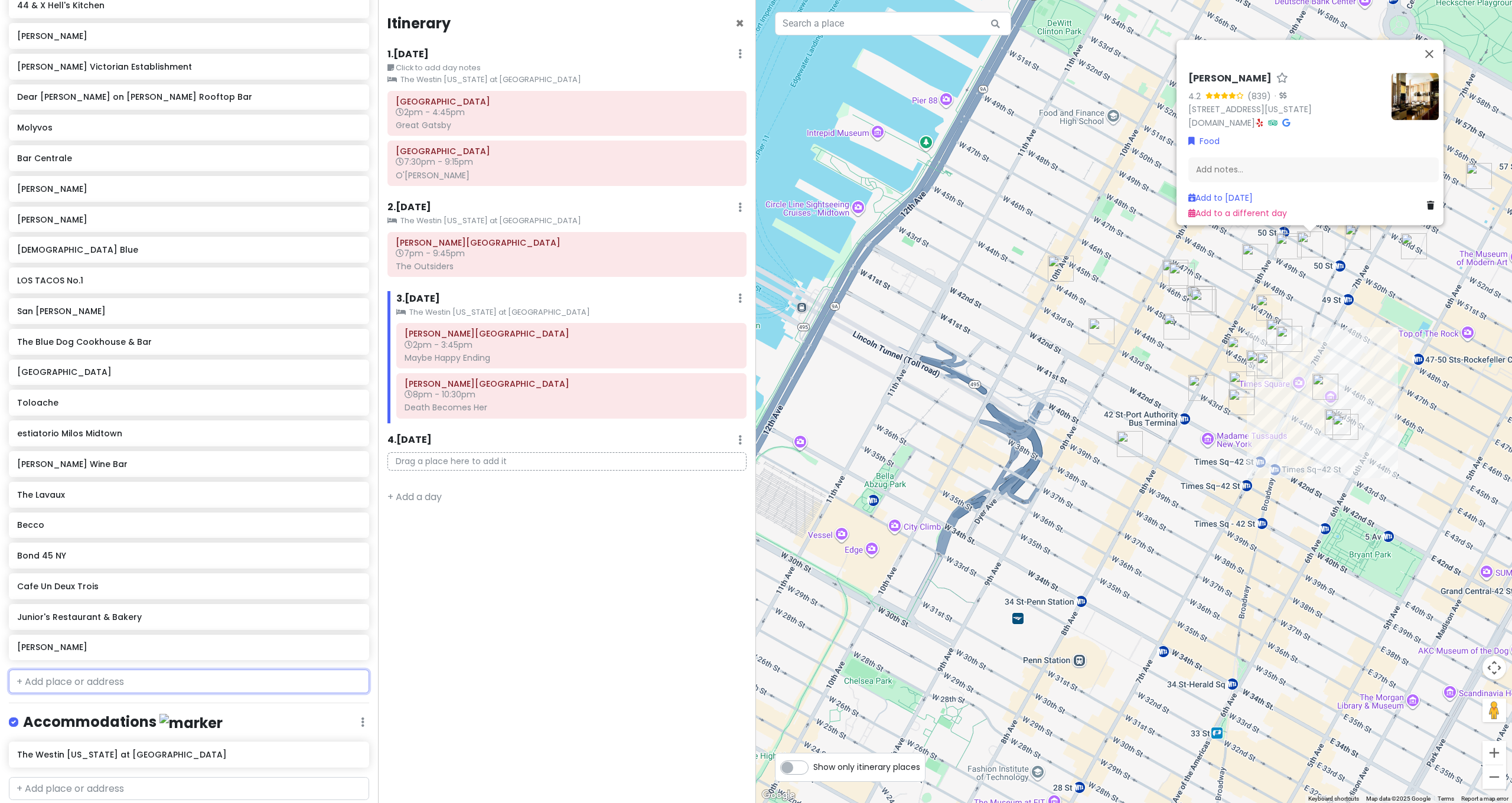
click at [87, 680] on input "text" at bounding box center [189, 681] width 360 height 23
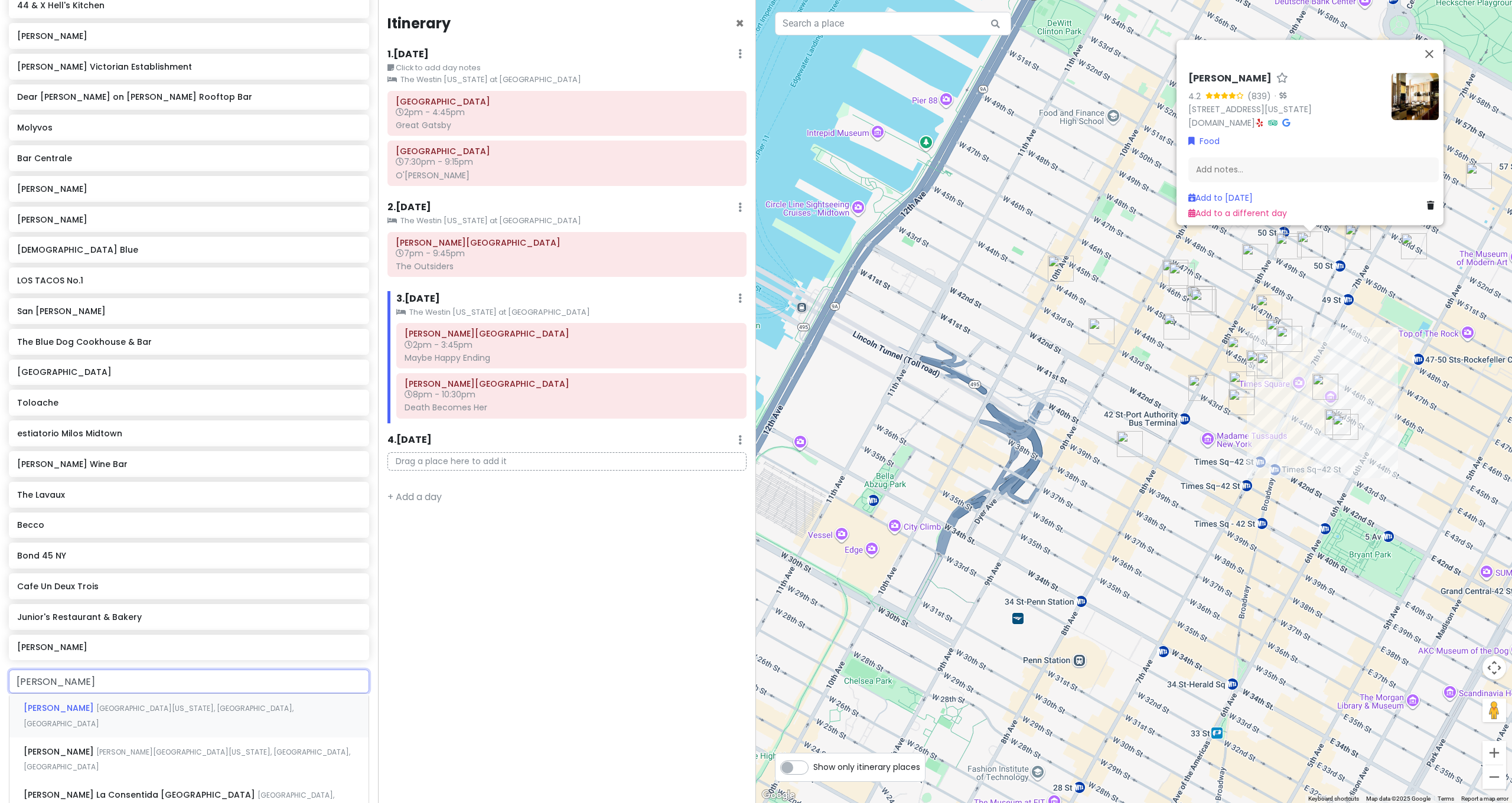
click at [101, 694] on div "[PERSON_NAME][GEOGRAPHIC_DATA][US_STATE], [GEOGRAPHIC_DATA], [GEOGRAPHIC_DATA]" at bounding box center [188, 716] width 359 height 44
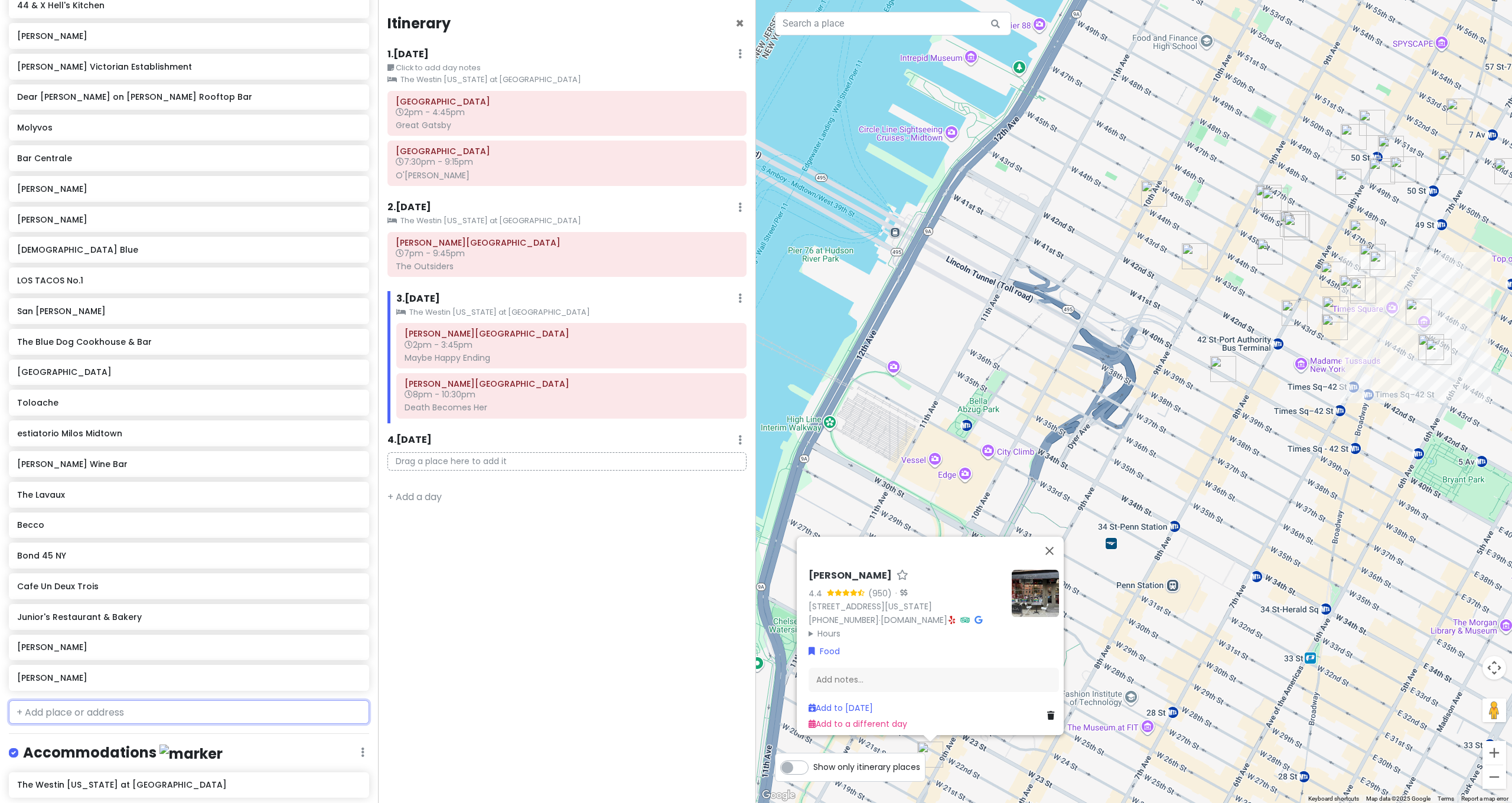
click at [82, 700] on input "text" at bounding box center [189, 712] width 360 height 23
click at [125, 760] on span "[PERSON_NAME]'s Pizza, [GEOGRAPHIC_DATA][US_STATE], [GEOGRAPHIC_DATA], [GEOGRAP…" at bounding box center [158, 747] width 270 height 25
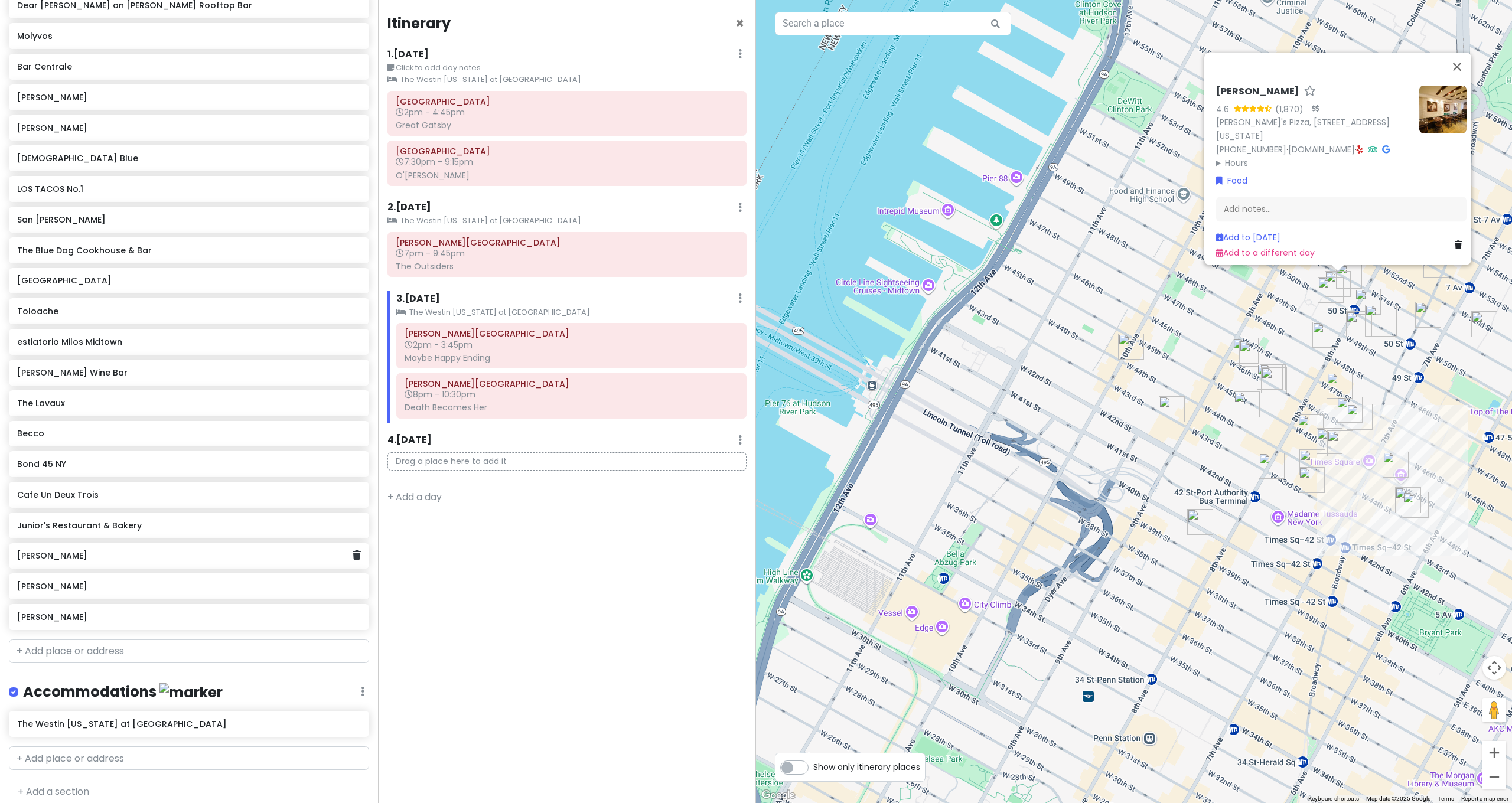
scroll to position [41, 0]
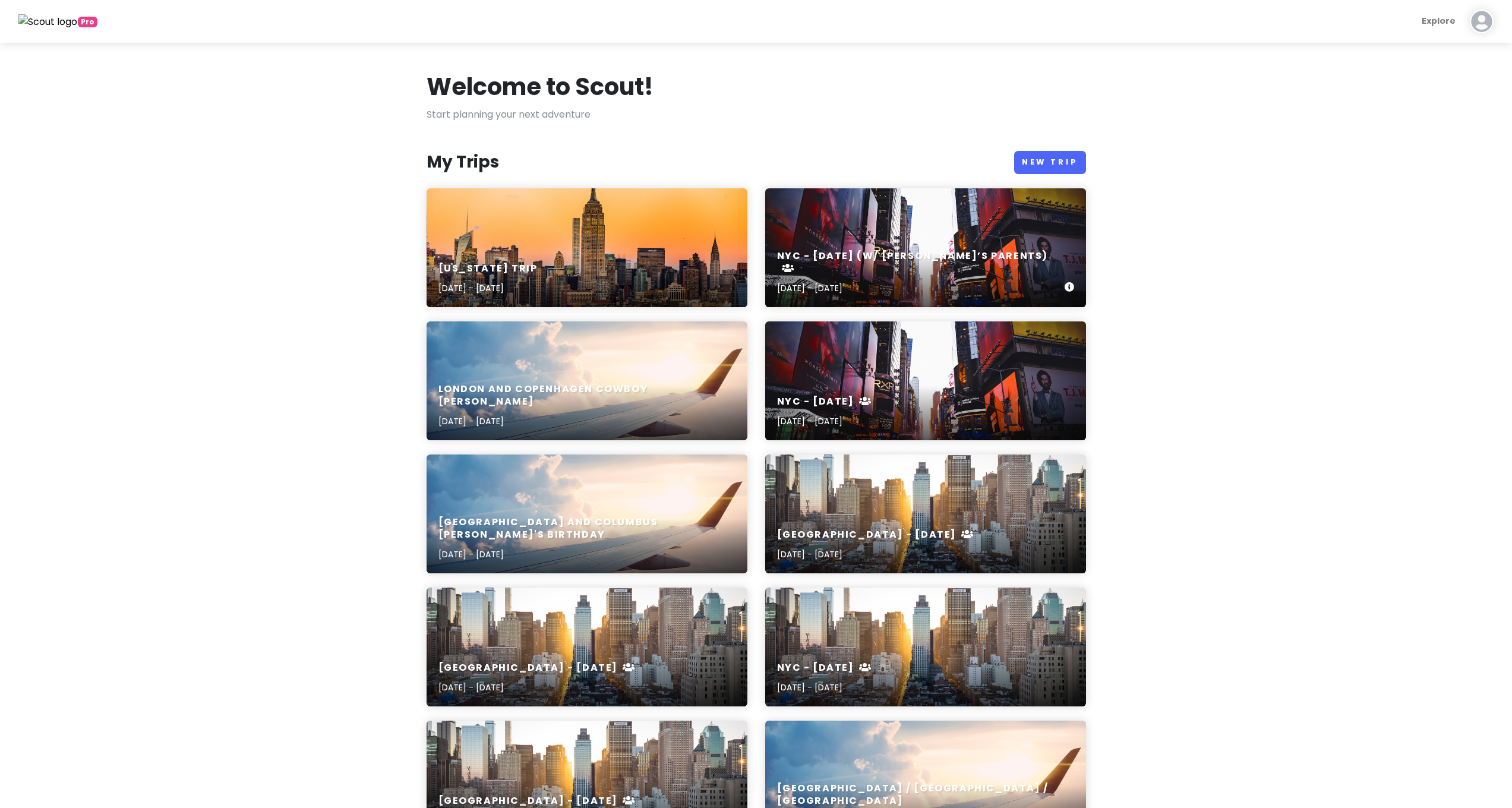
click at [907, 287] on p "[DATE] - [DATE]" at bounding box center [921, 288] width 288 height 13
click at [925, 412] on div "NYC - May 2025 May 24, 2025 - May 26, 2025" at bounding box center [925, 412] width 321 height 56
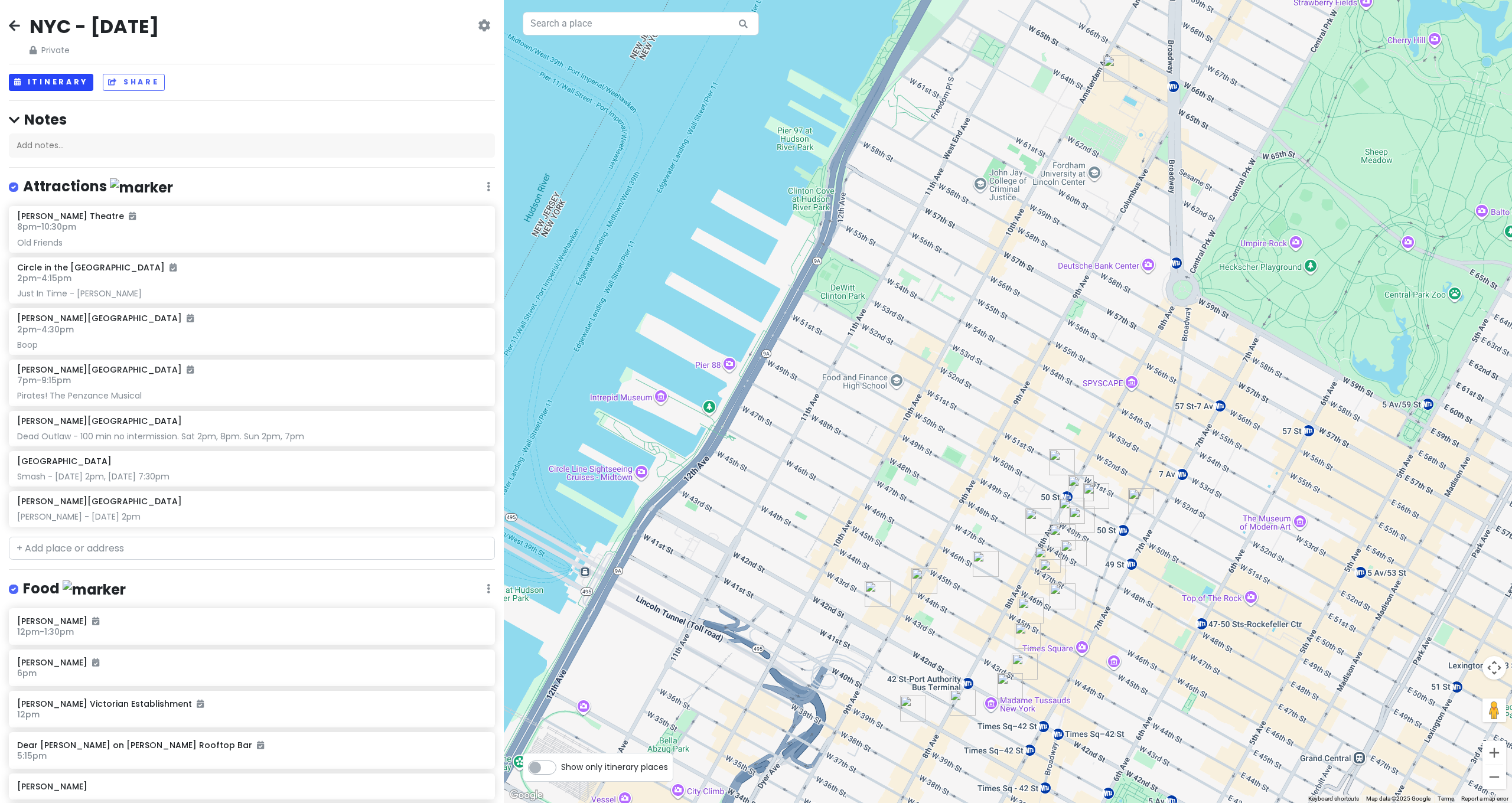
click at [50, 79] on button "Itinerary" at bounding box center [51, 82] width 85 height 17
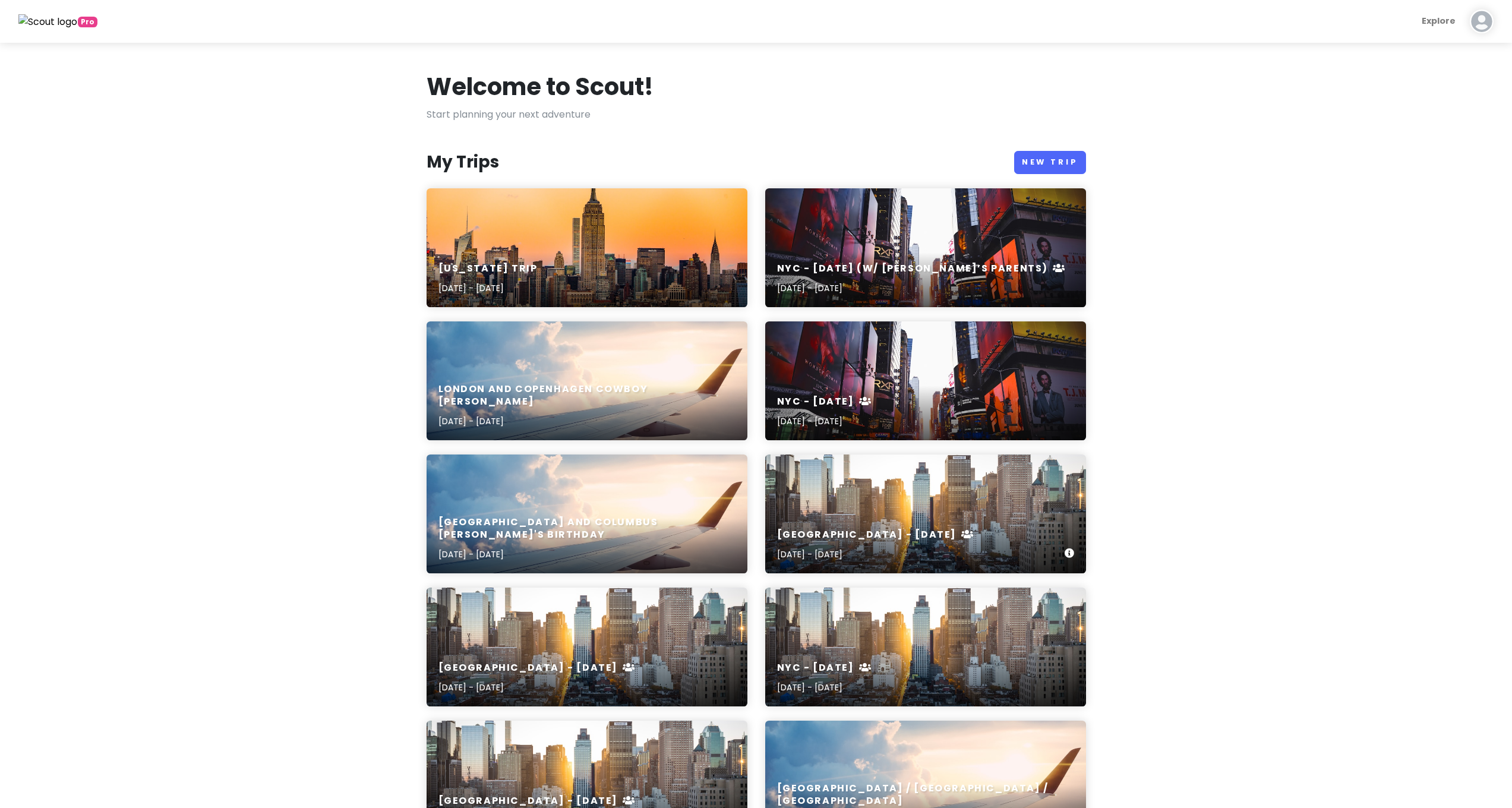
click at [893, 515] on div "NYC - April 2025 Apr 5, 2025 - Apr 6, 2025" at bounding box center [925, 514] width 321 height 119
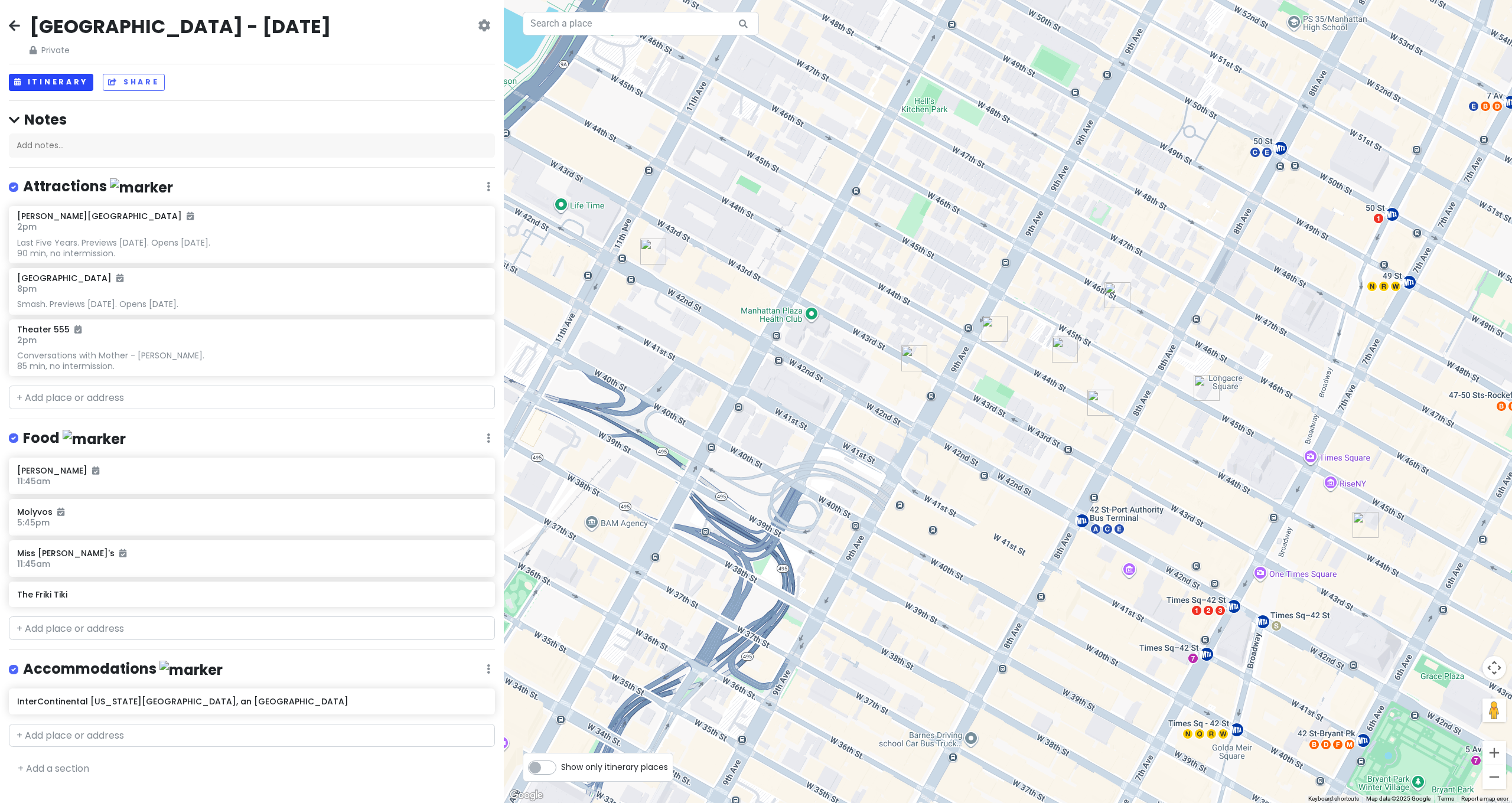
click at [75, 79] on button "Itinerary" at bounding box center [51, 82] width 85 height 17
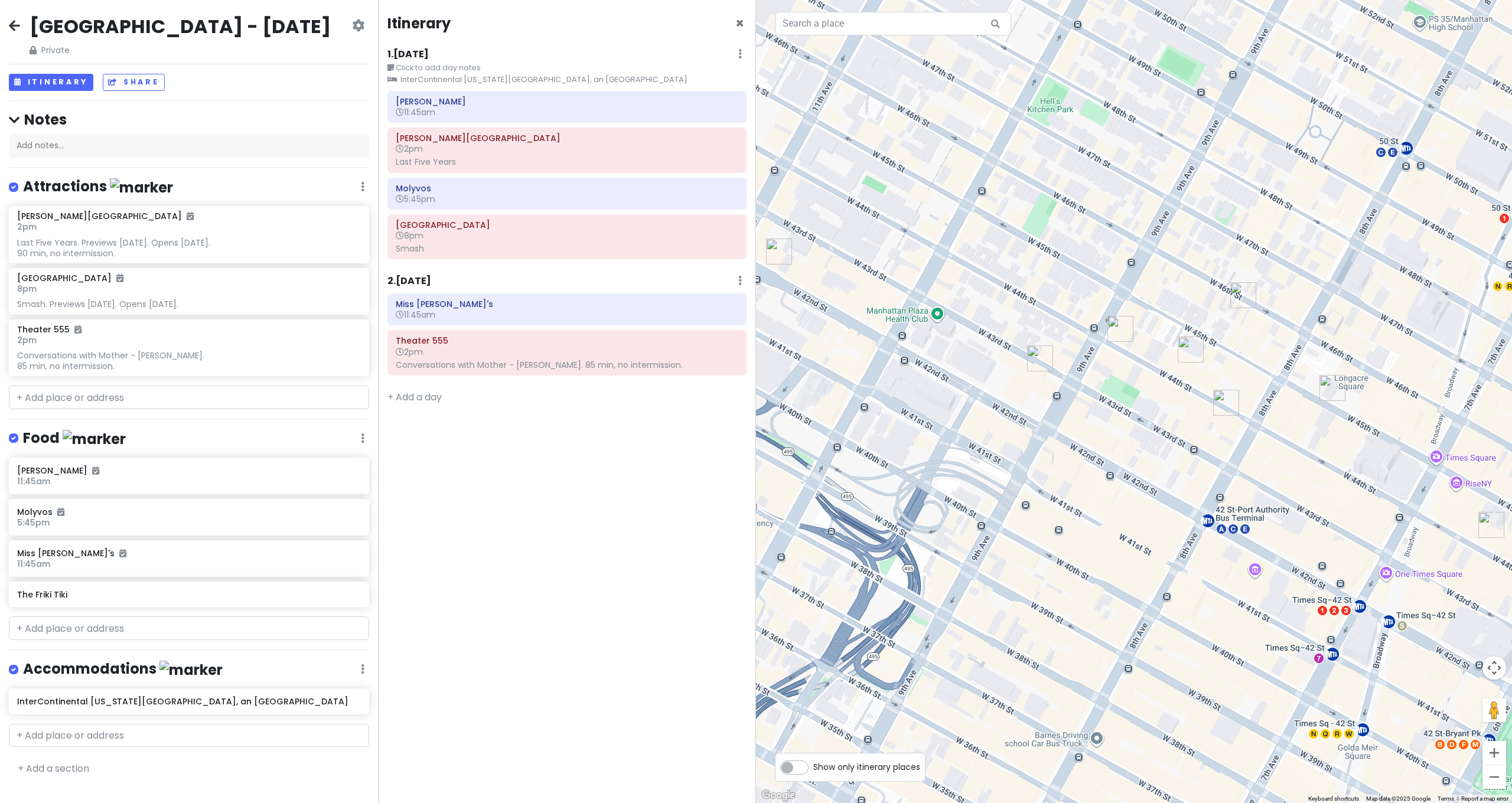
click at [16, 23] on icon at bounding box center [14, 25] width 11 height 9
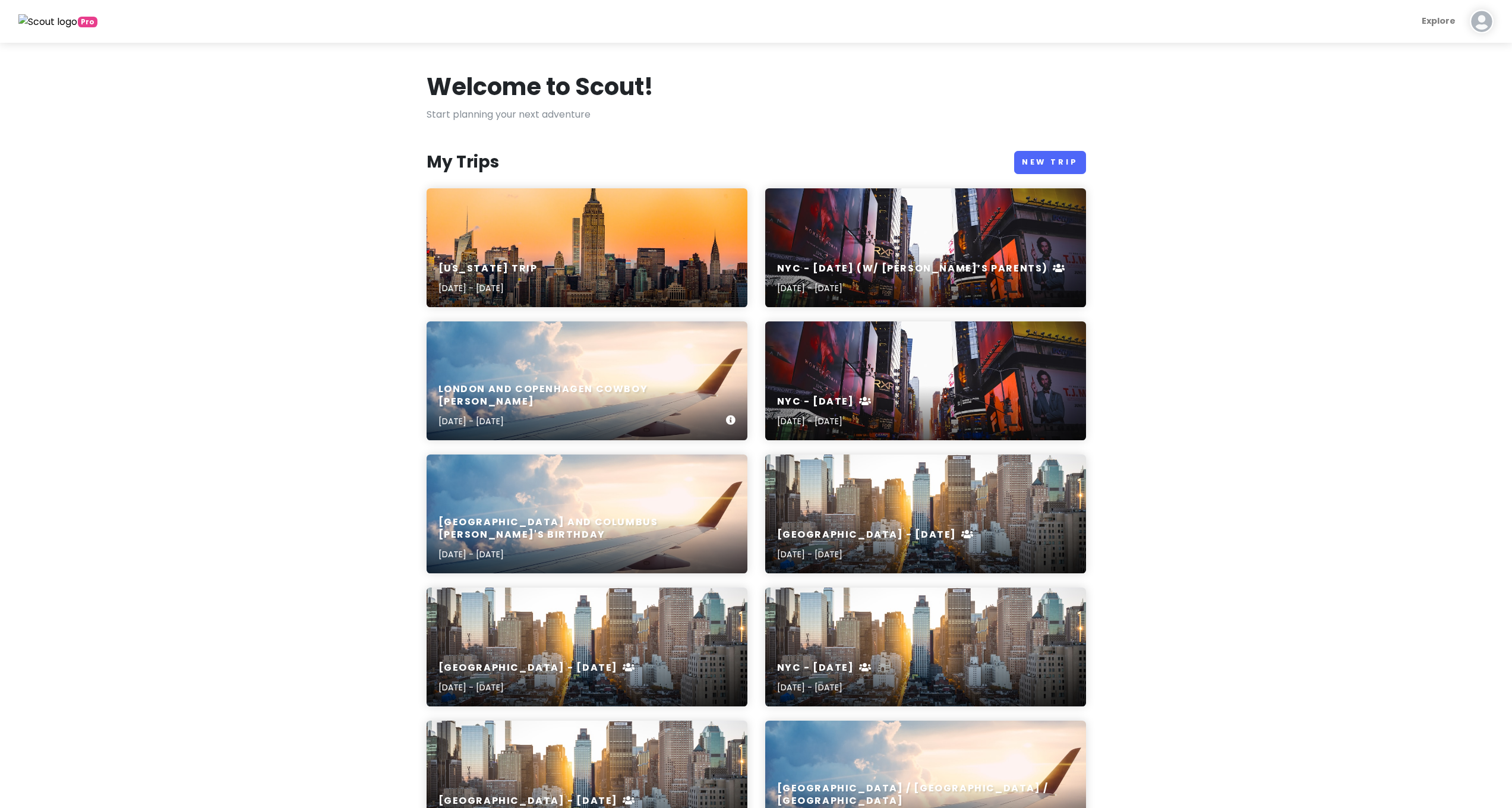
scroll to position [14, 0]
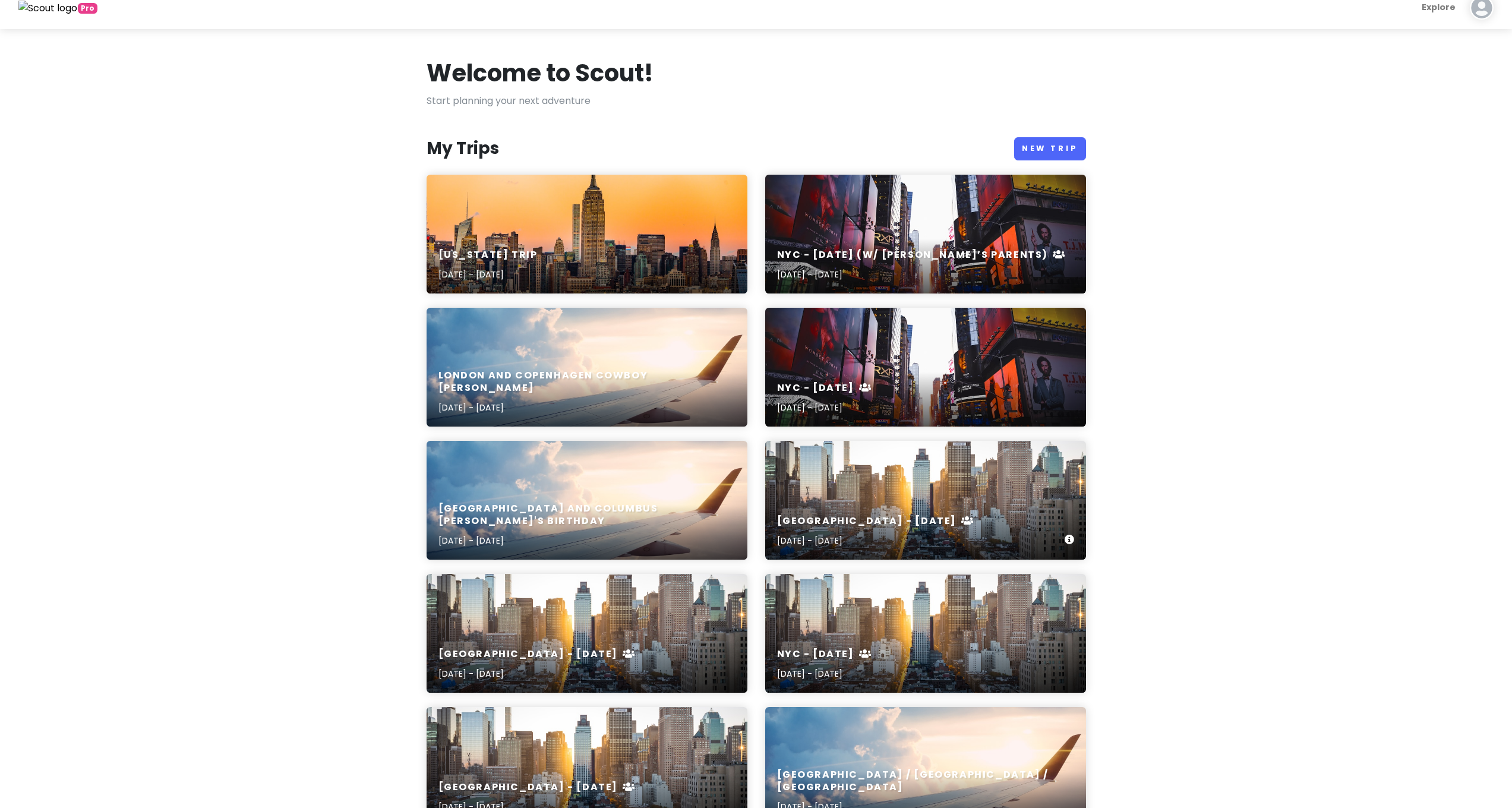
click at [913, 506] on div "NYC - April 2025 Apr 5, 2025 - Apr 6, 2025" at bounding box center [925, 532] width 321 height 56
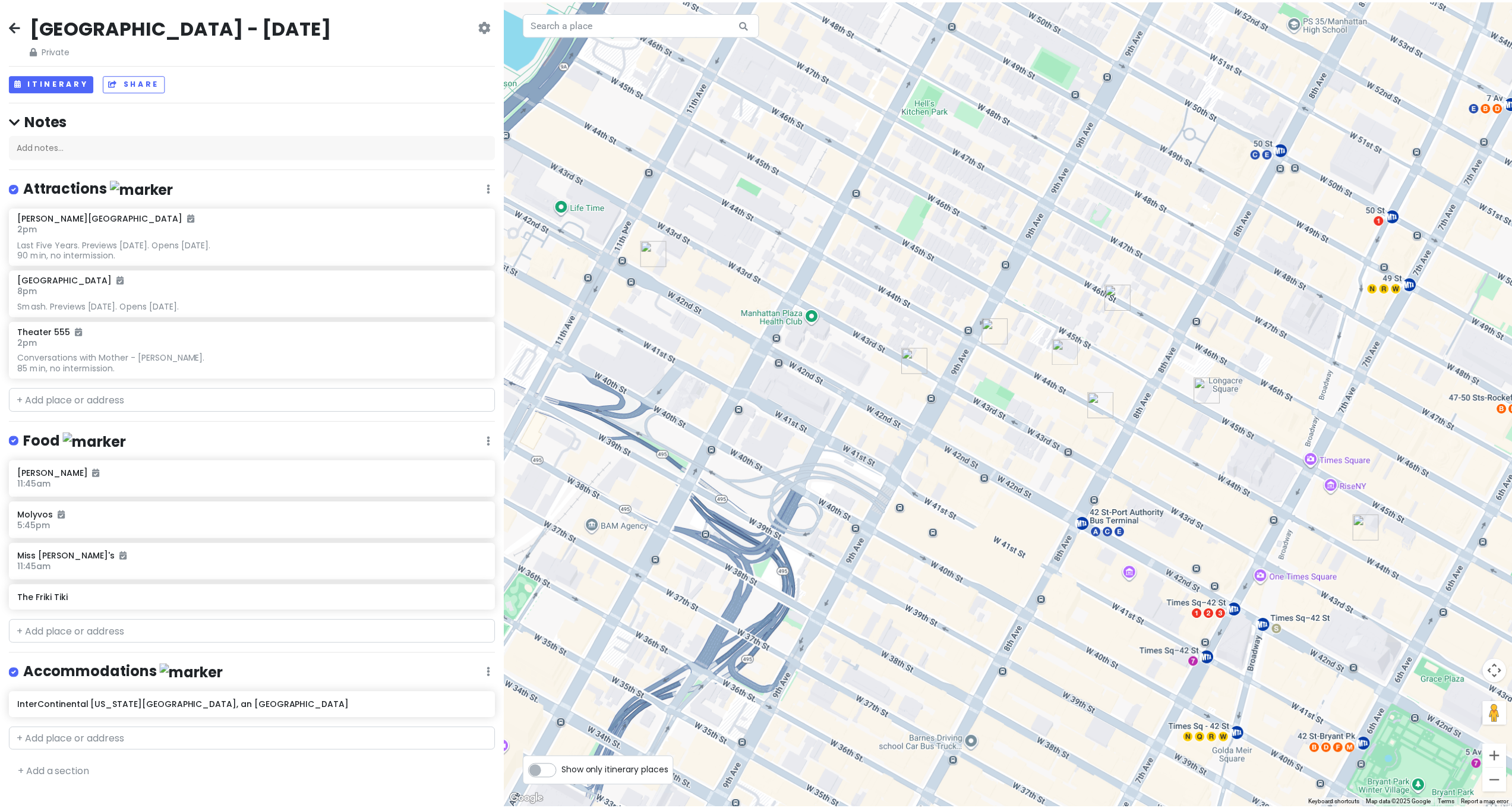
scroll to position [14, 0]
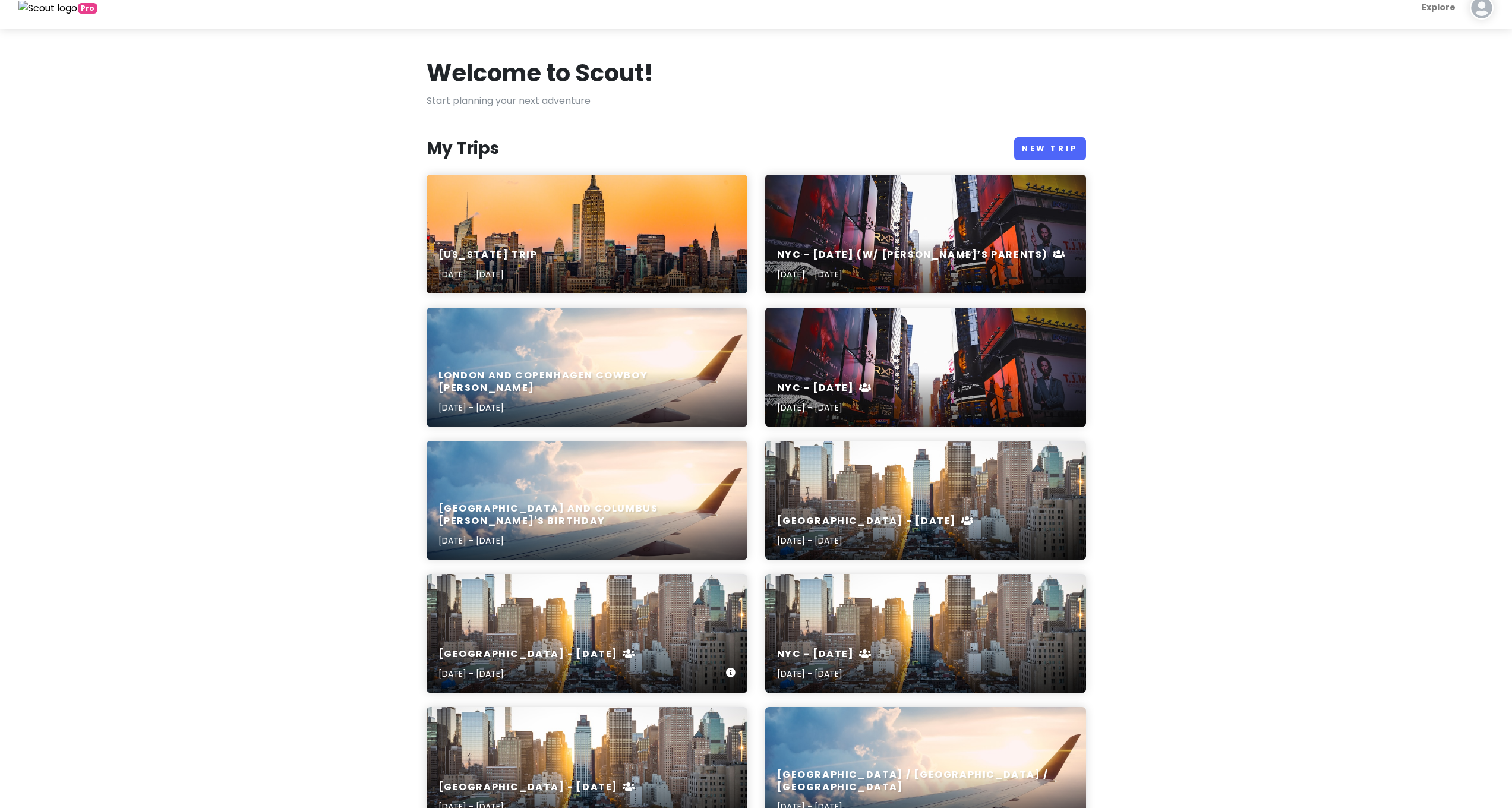
click at [504, 640] on div "NYC - February 2025 Feb 22, 2025 - Feb 23, 2025" at bounding box center [587, 665] width 321 height 56
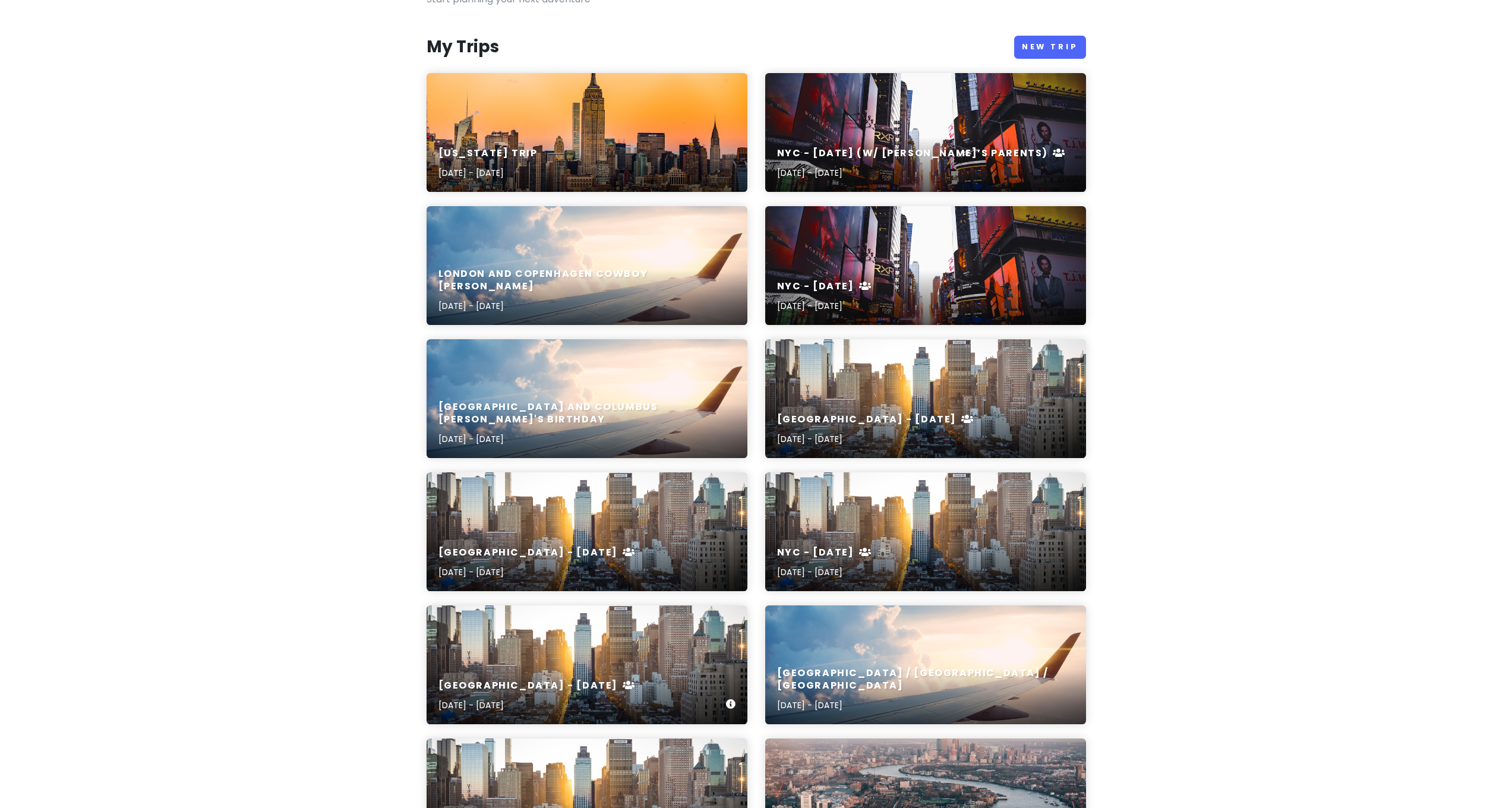
scroll to position [345, 0]
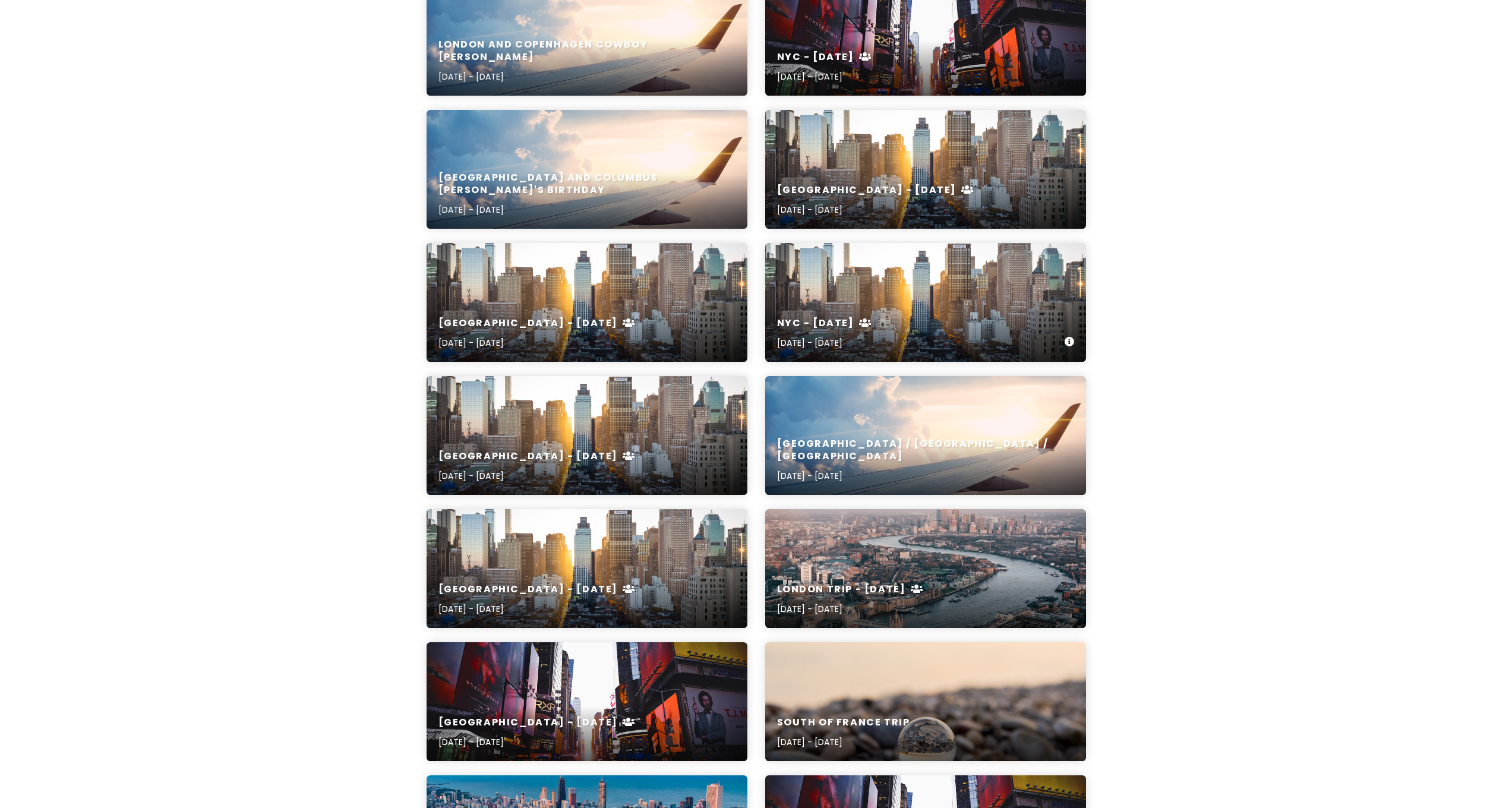
click at [860, 290] on div "NYC - January 2025 Jan 18, 2025 - Jan 20, 2025" at bounding box center [925, 302] width 321 height 119
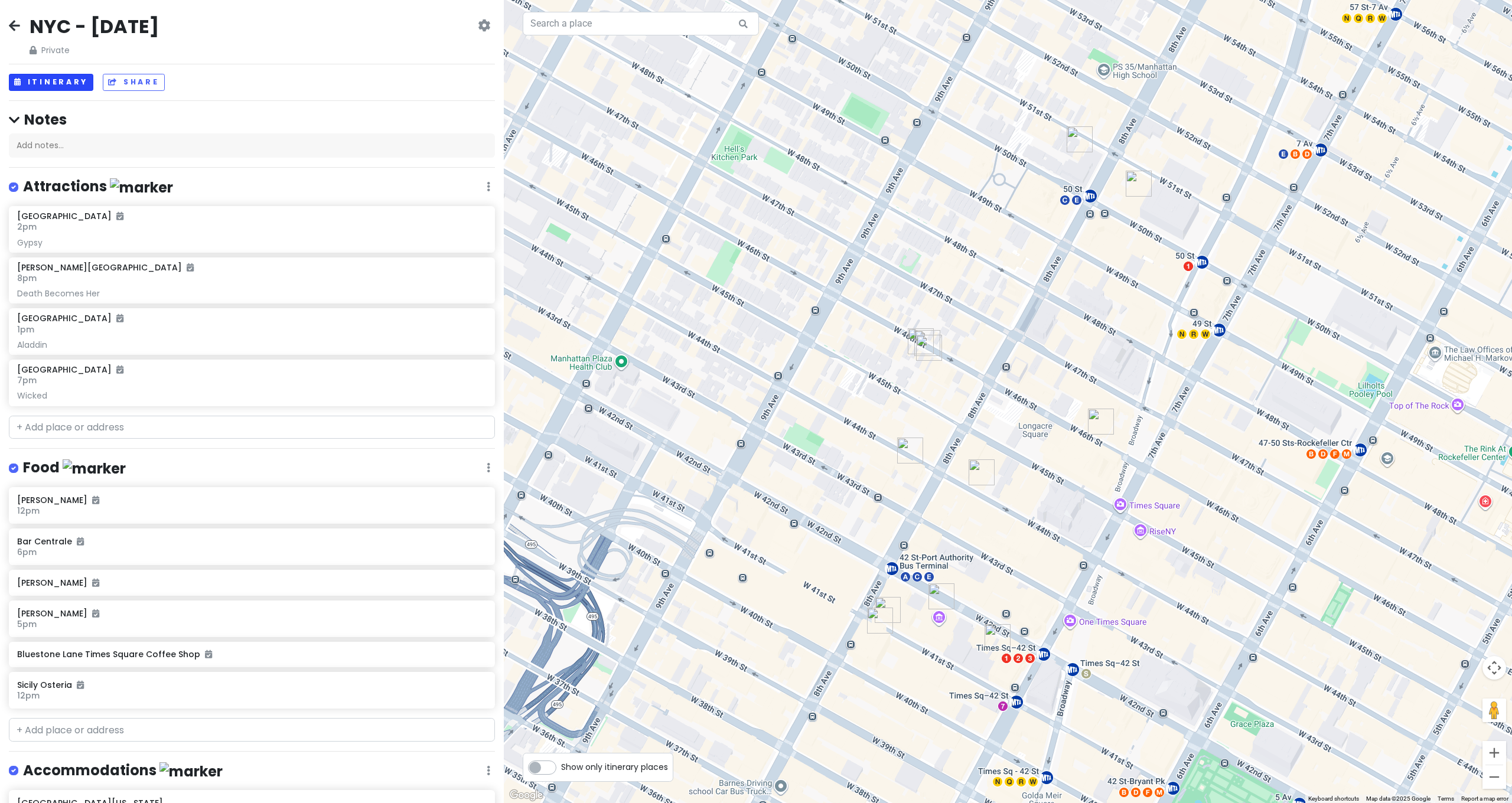
click at [56, 88] on button "Itinerary" at bounding box center [51, 82] width 85 height 17
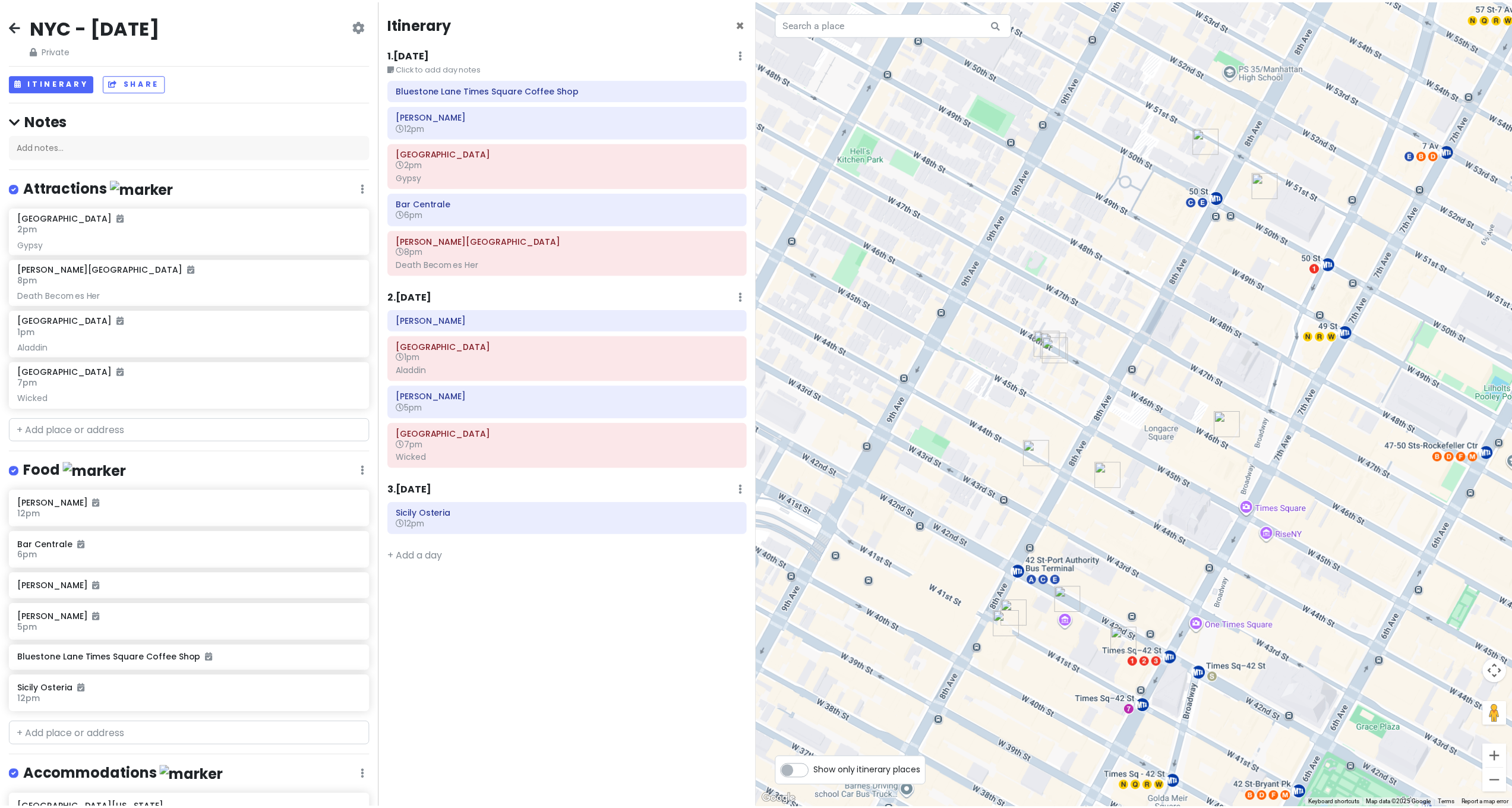
scroll to position [345, 0]
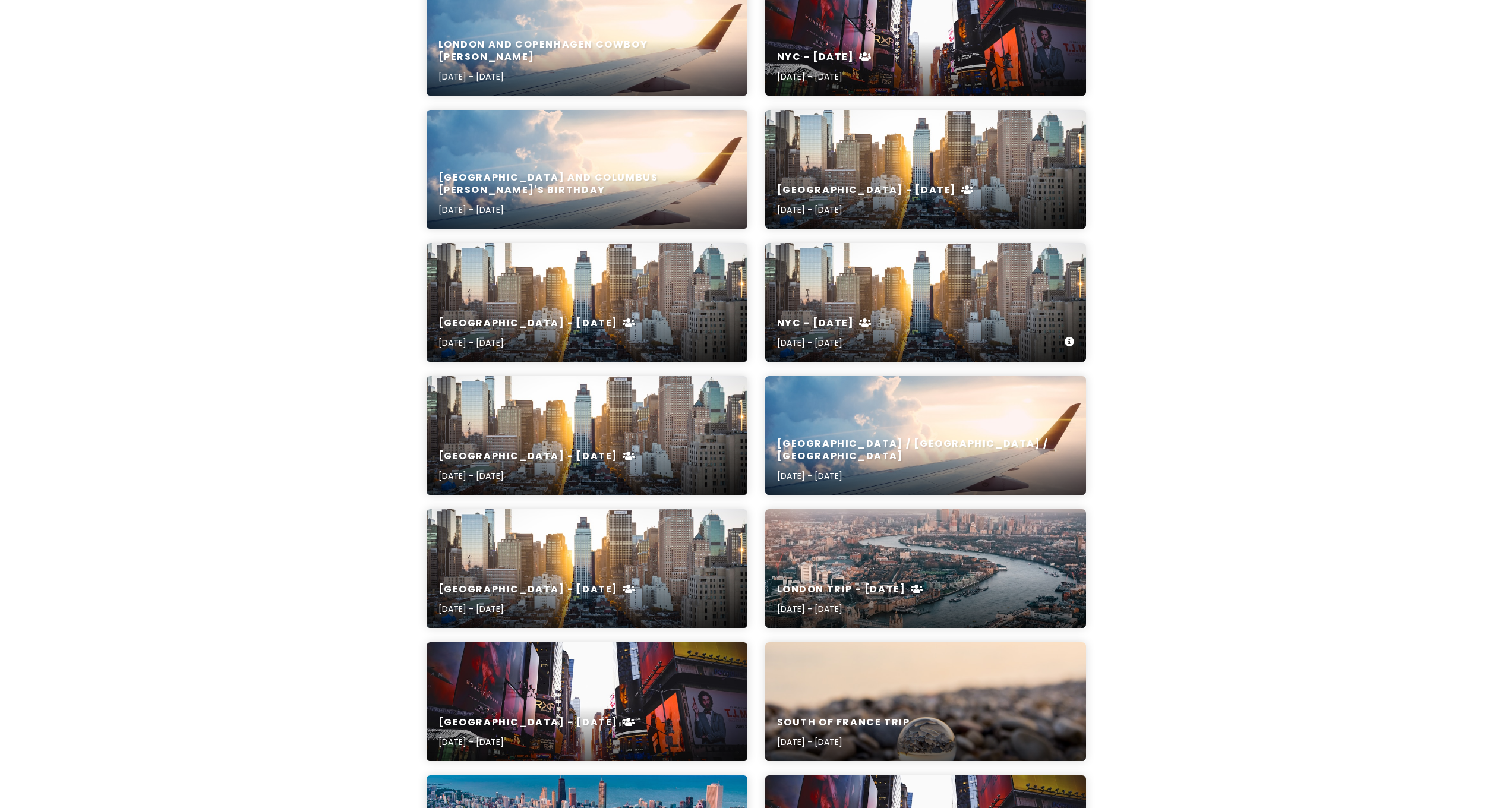
click at [917, 309] on div "NYC - January 2025 Jan 18, 2025 - Jan 20, 2025" at bounding box center [925, 333] width 321 height 56
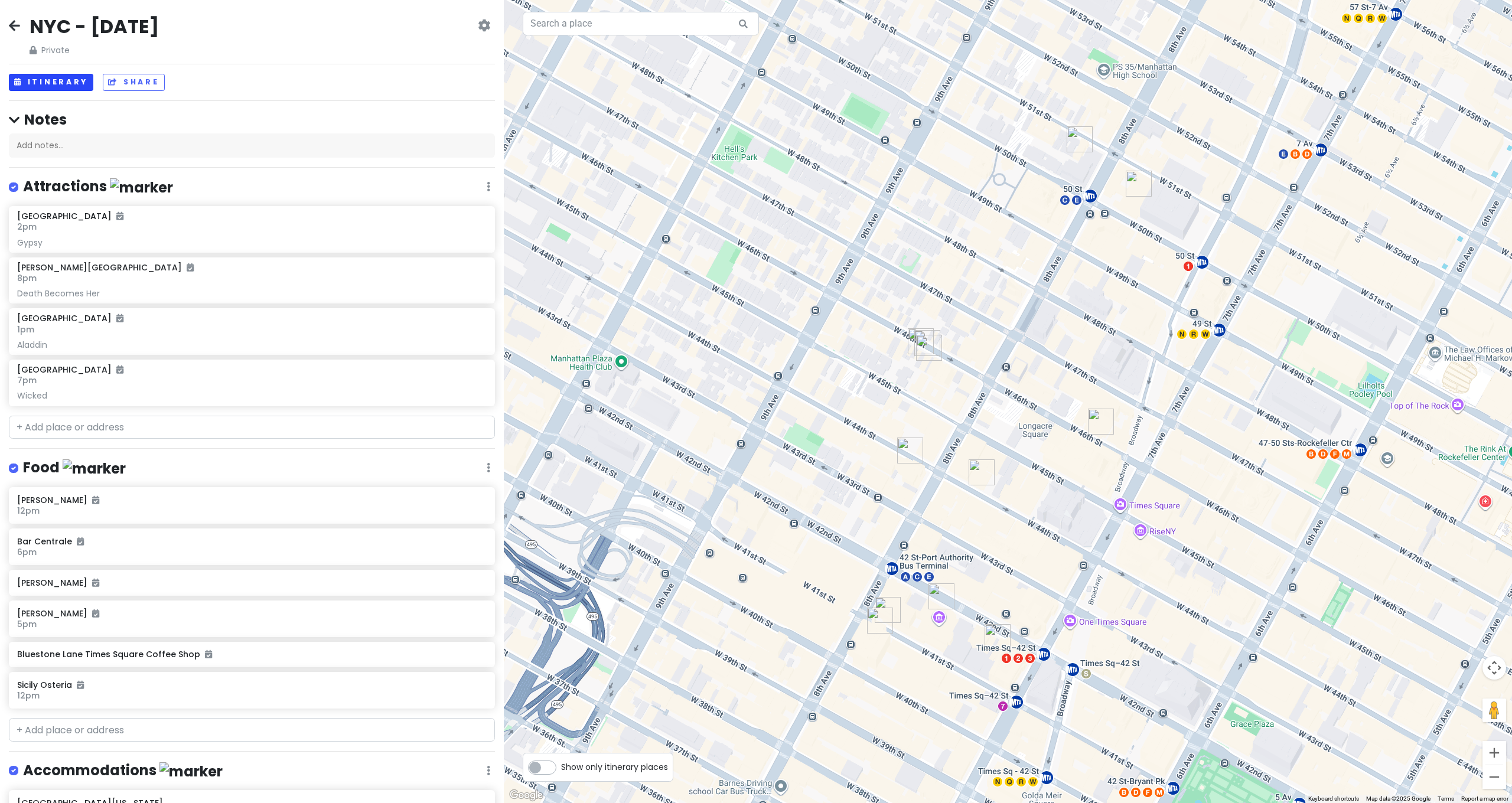
click at [72, 80] on button "Itinerary" at bounding box center [51, 82] width 85 height 17
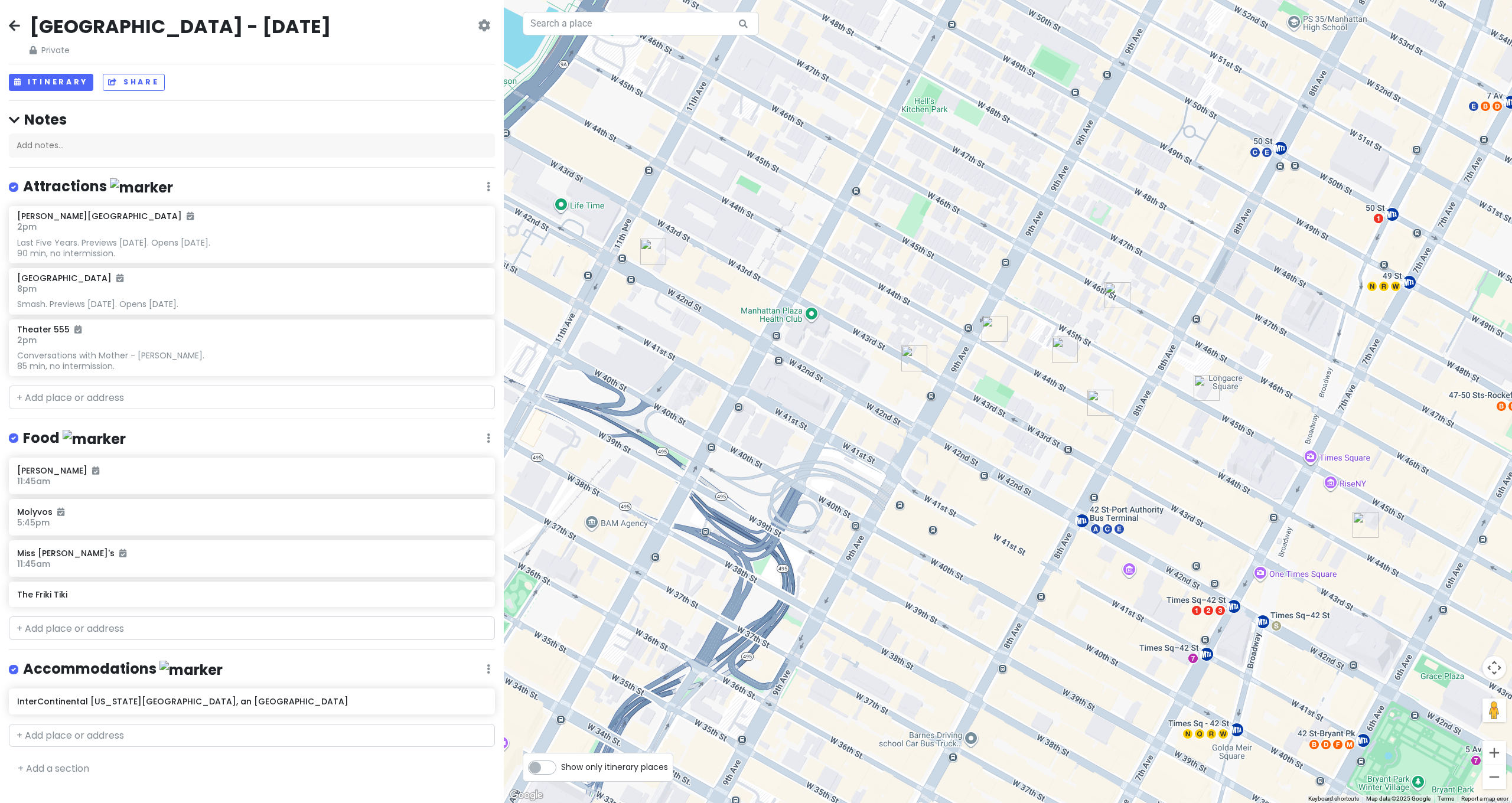
click at [9, 27] on icon at bounding box center [14, 25] width 11 height 9
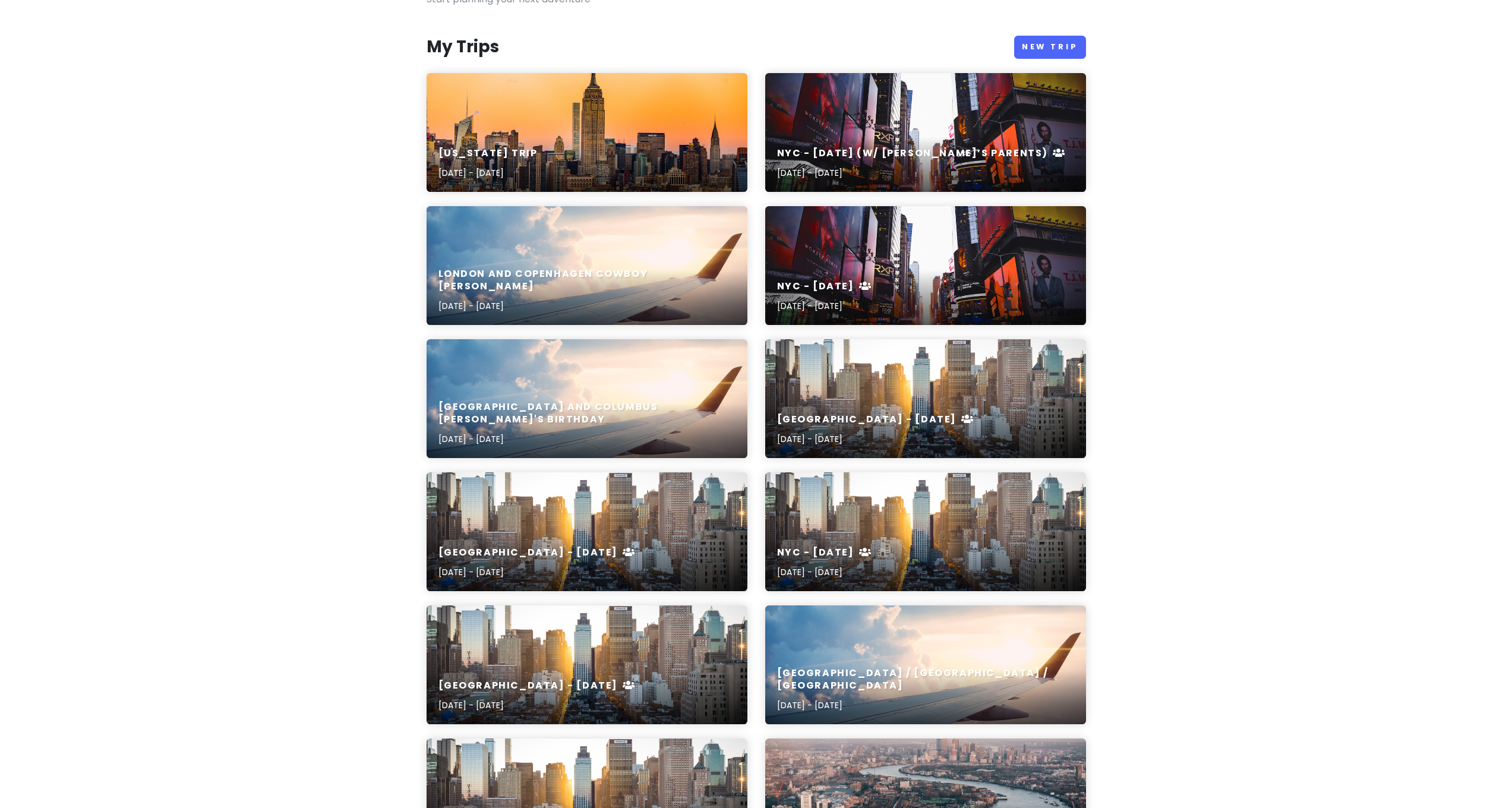
scroll to position [195, 0]
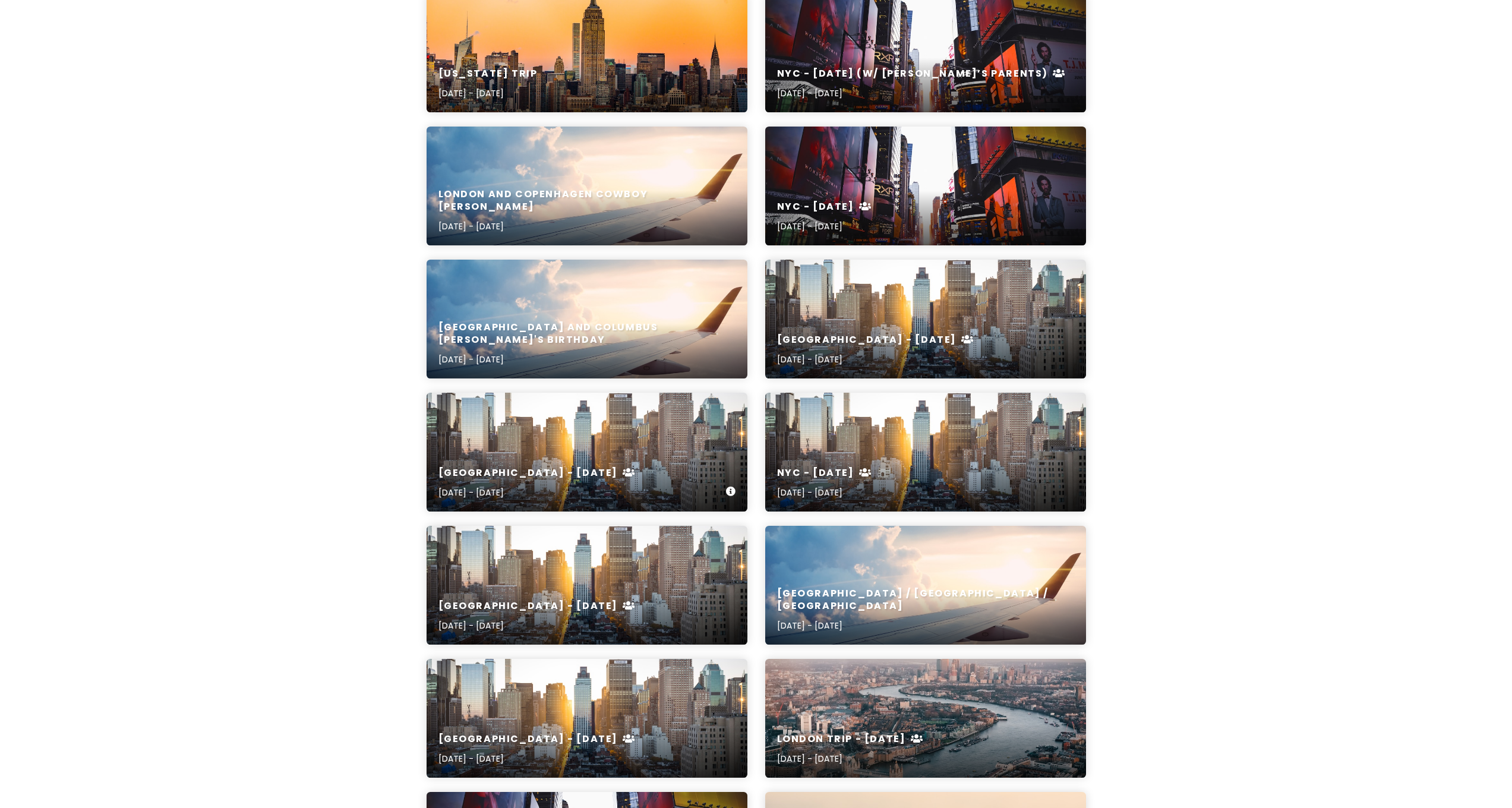
click at [551, 443] on div "NYC - February 2025 Feb 22, 2025 - Feb 23, 2025" at bounding box center [587, 452] width 321 height 119
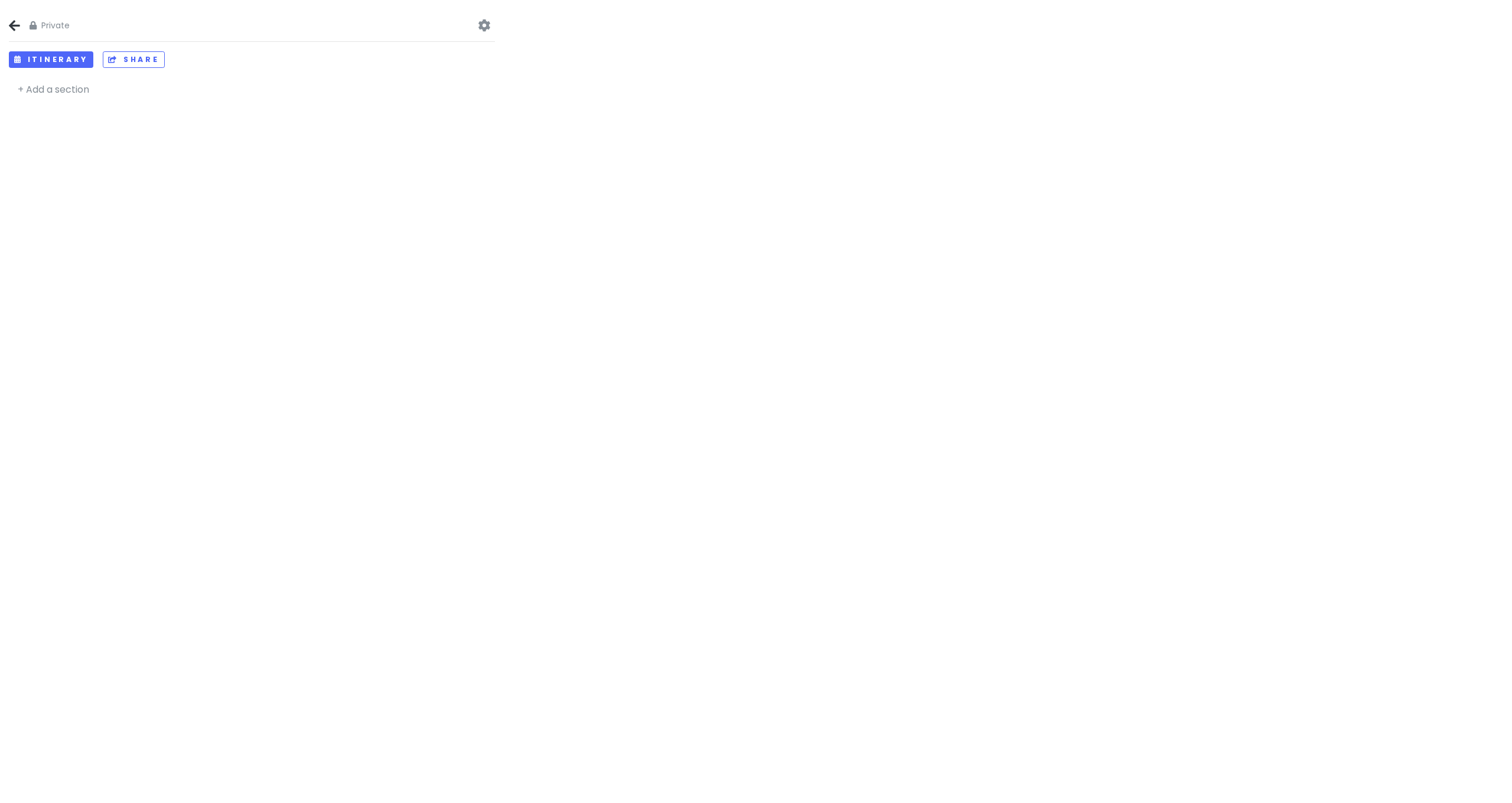
click at [11, 28] on icon at bounding box center [14, 25] width 11 height 9
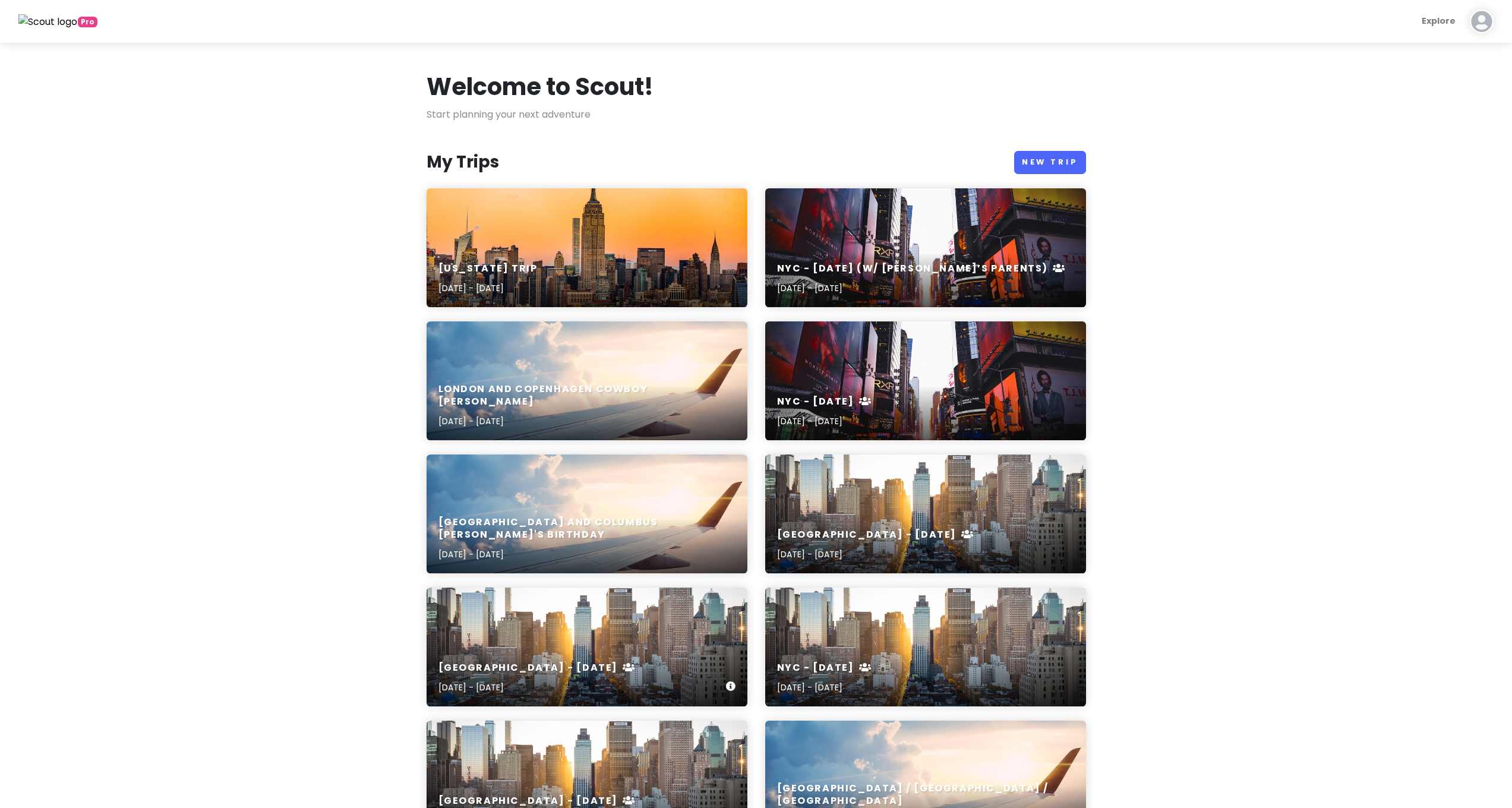
click at [533, 655] on div "NYC - February 2025 Feb 22, 2025 - Feb 23, 2025" at bounding box center [587, 678] width 321 height 56
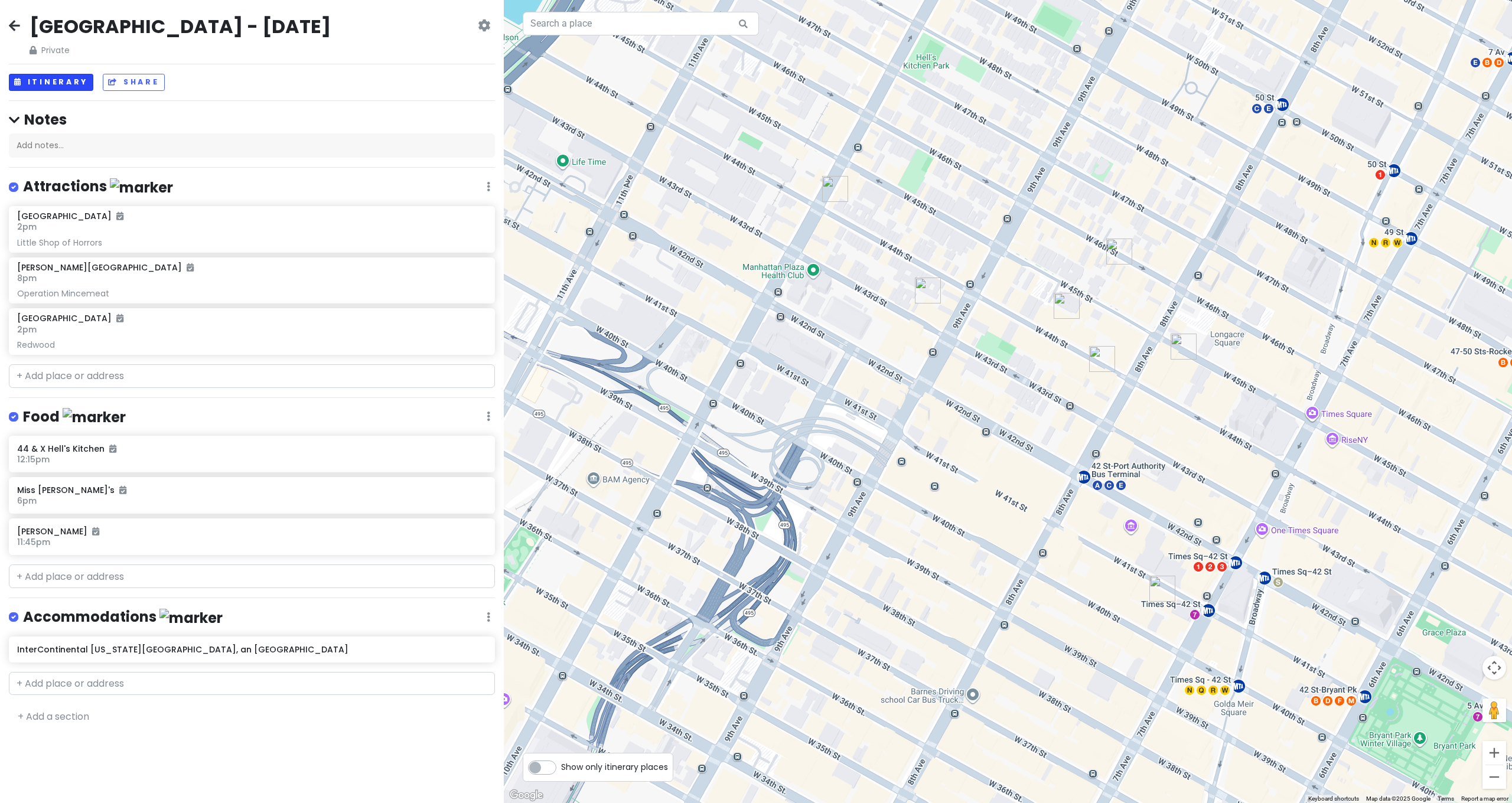
click at [43, 85] on button "Itinerary" at bounding box center [51, 82] width 85 height 17
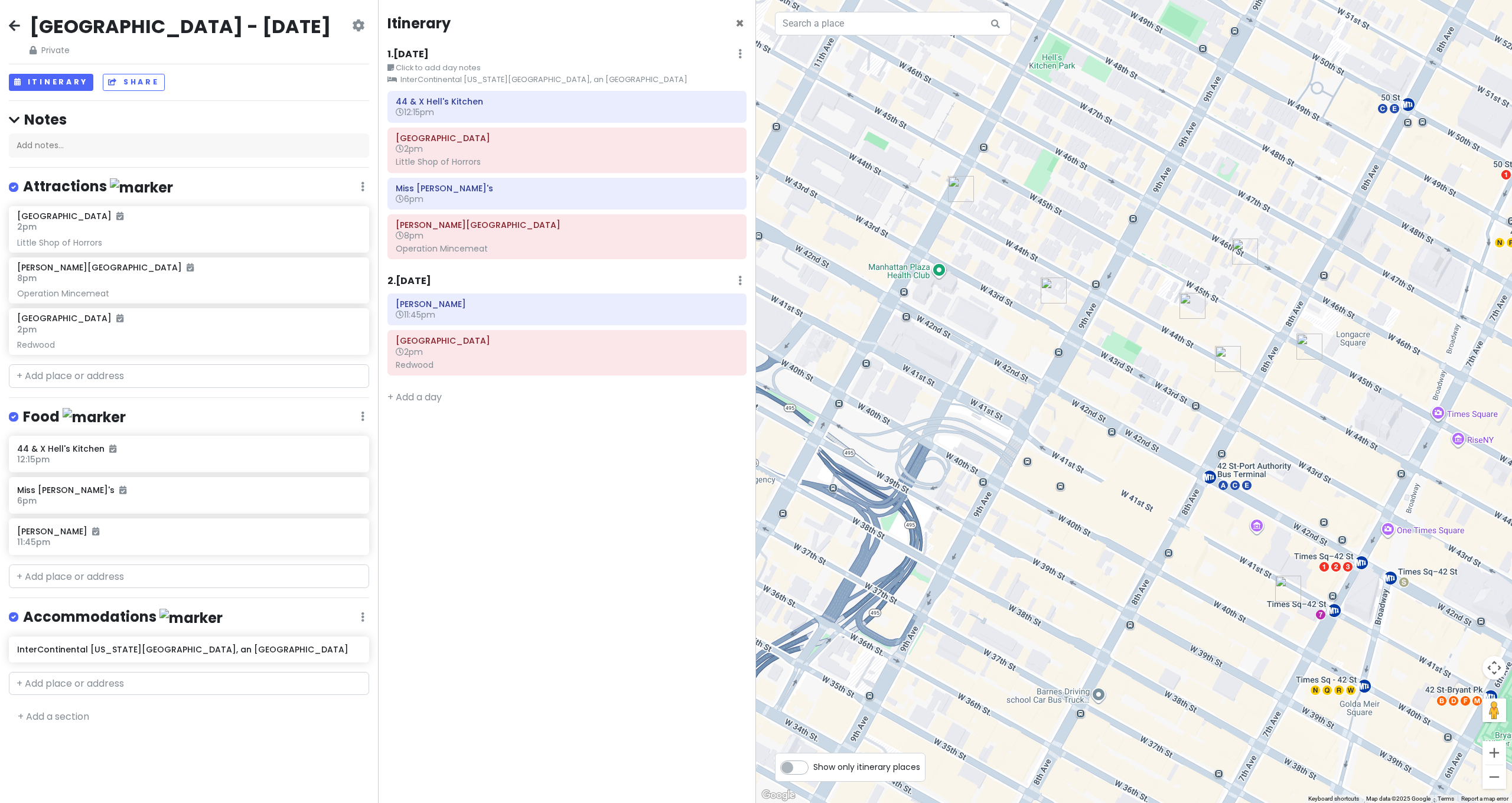
click at [14, 30] on icon at bounding box center [14, 25] width 11 height 9
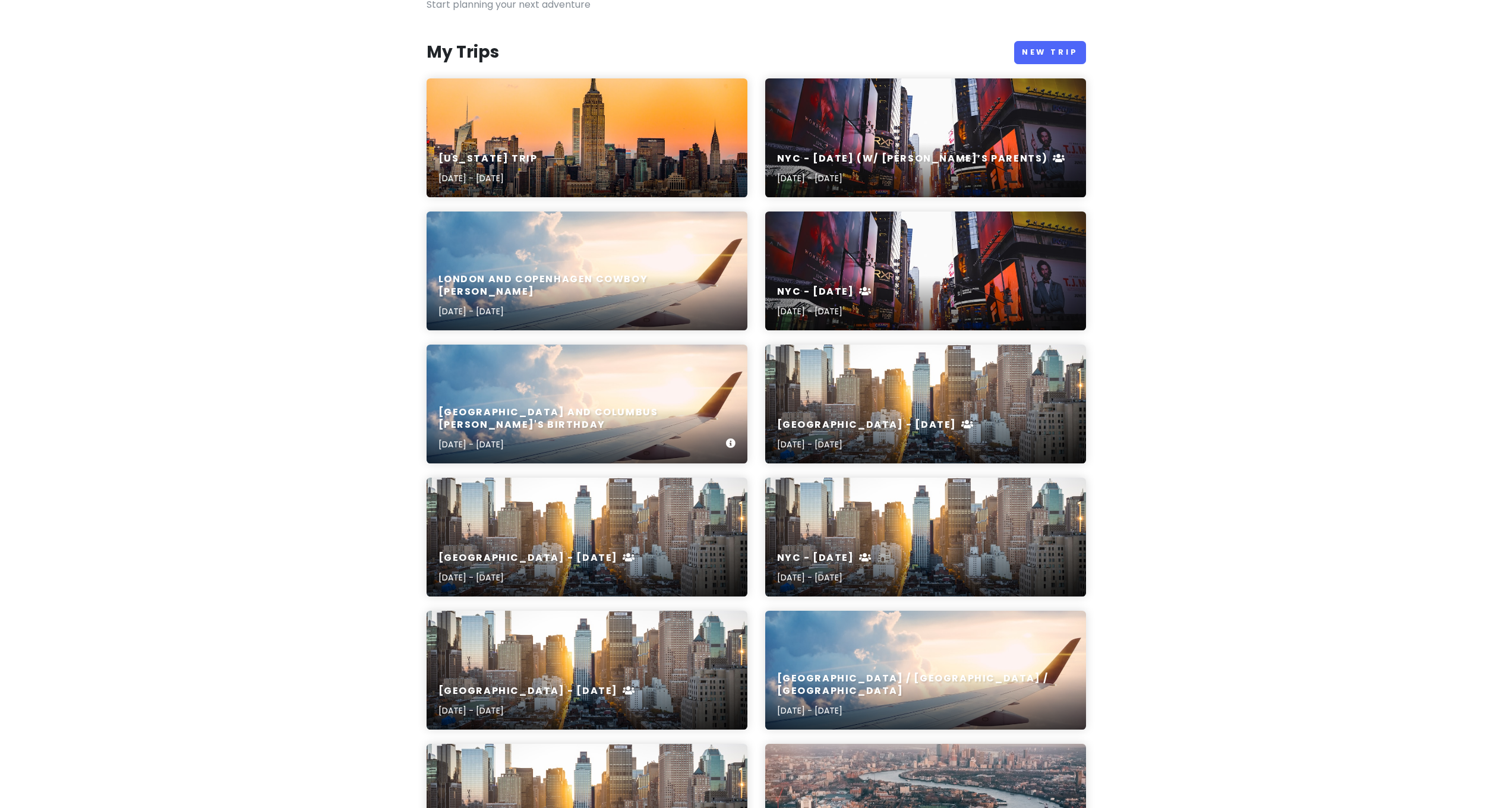
scroll to position [223, 0]
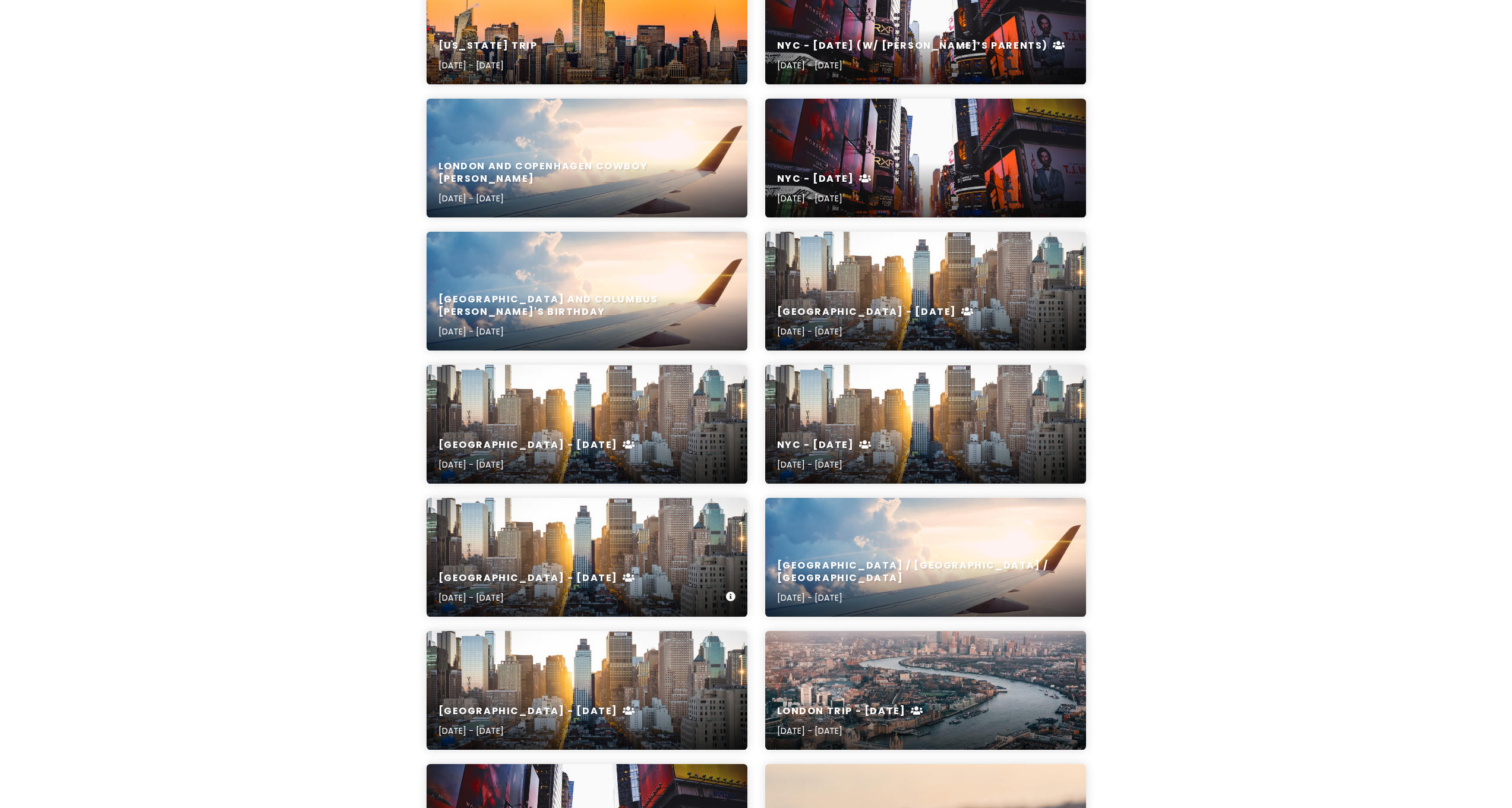
click at [515, 542] on div "NYC - November 2024 Nov 16, 2024 - Nov 17, 2024" at bounding box center [587, 557] width 321 height 119
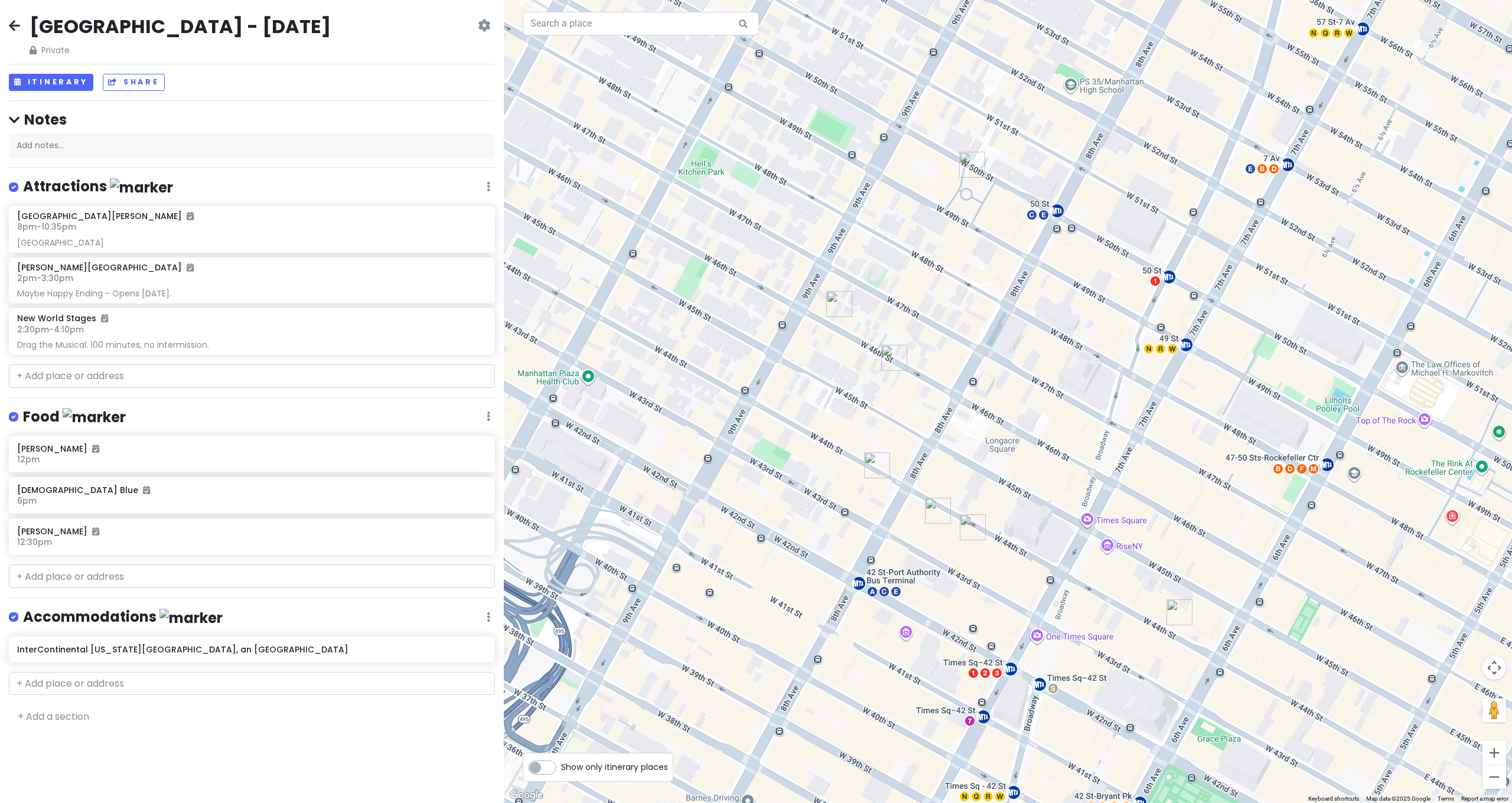
click at [16, 26] on icon at bounding box center [14, 25] width 11 height 9
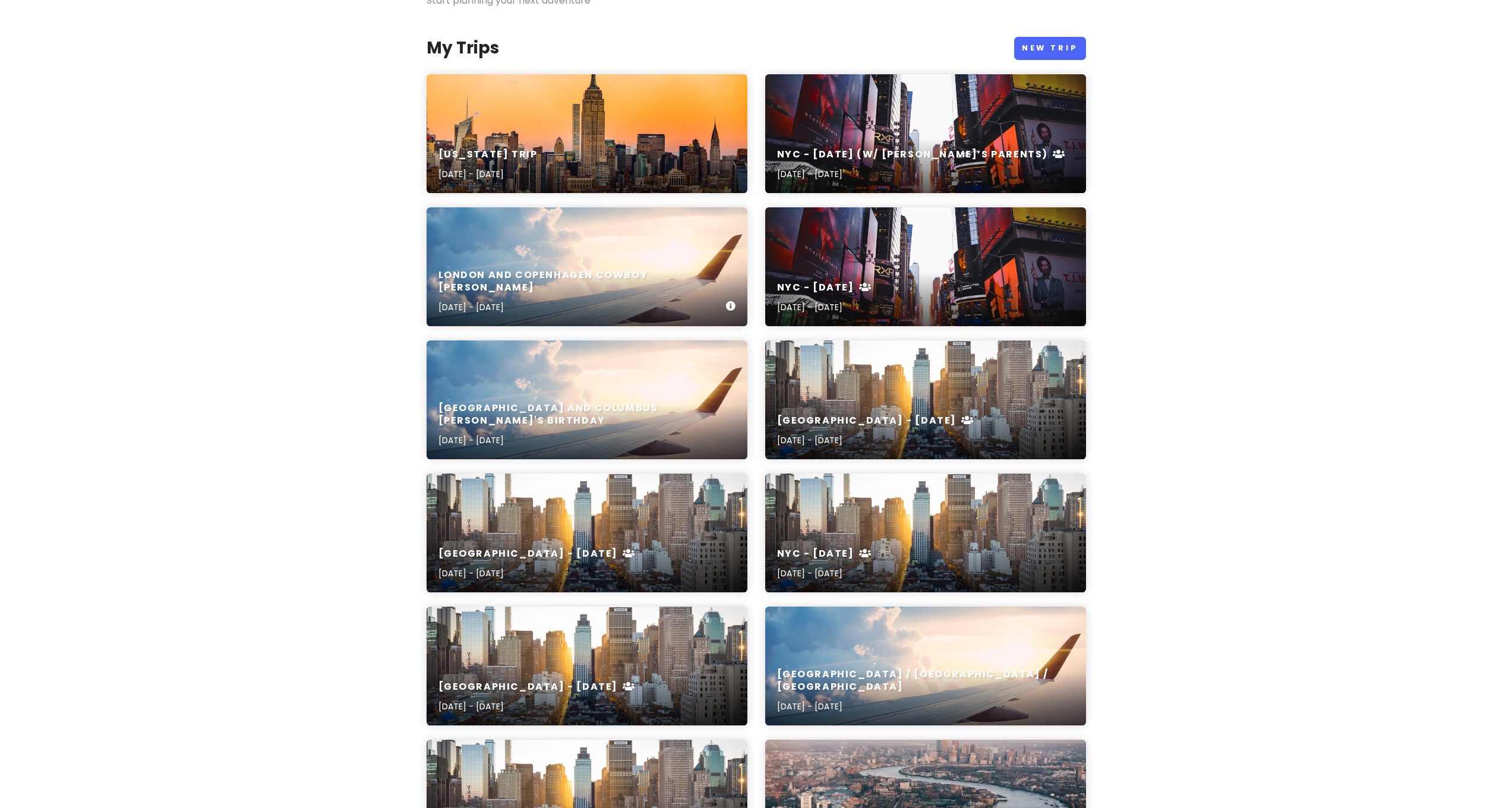
scroll to position [227, 0]
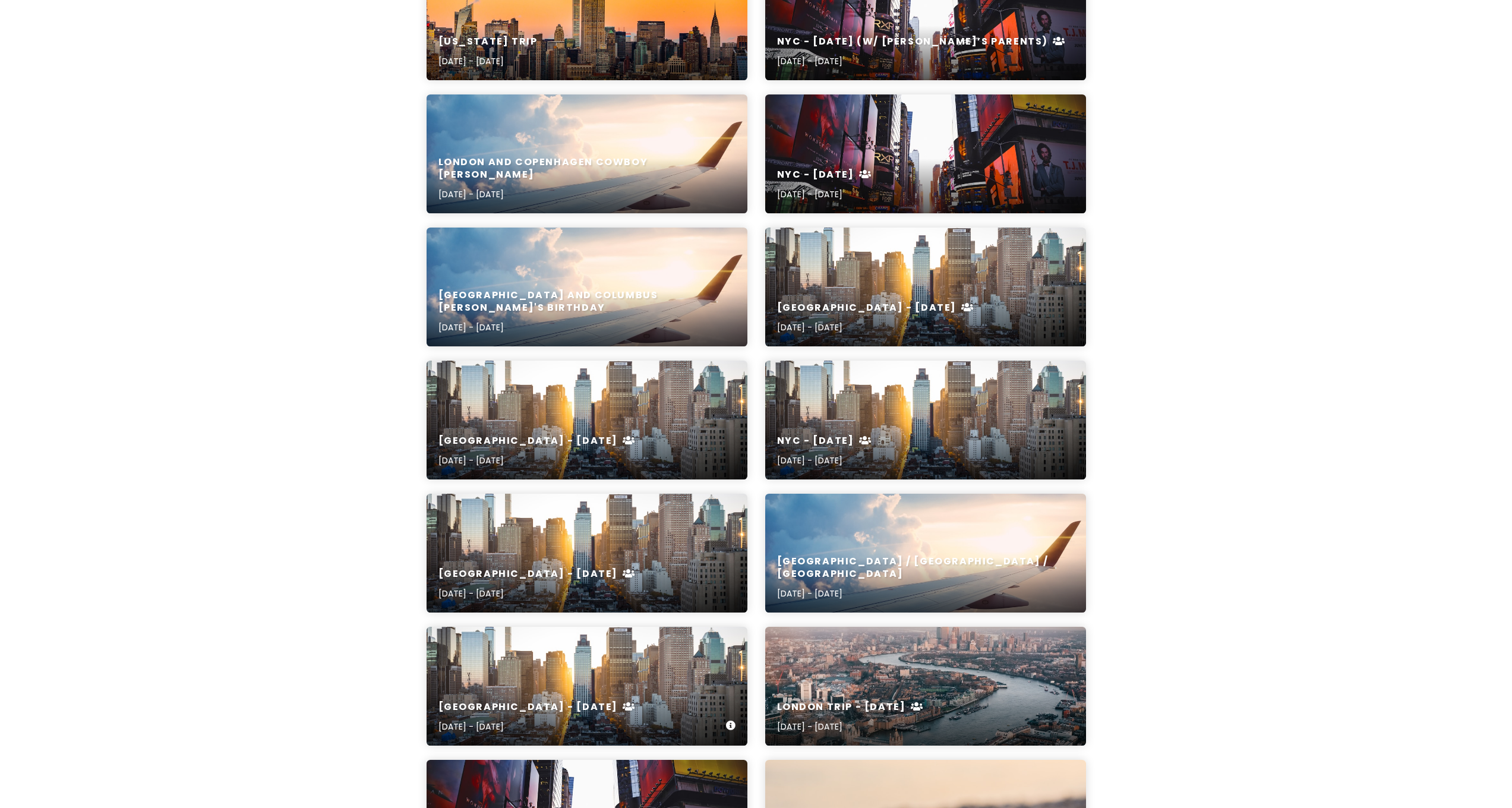
click at [558, 688] on div "NYC - Sept 2024 Sep 28, 2024 - Sep 29, 2024" at bounding box center [587, 686] width 321 height 119
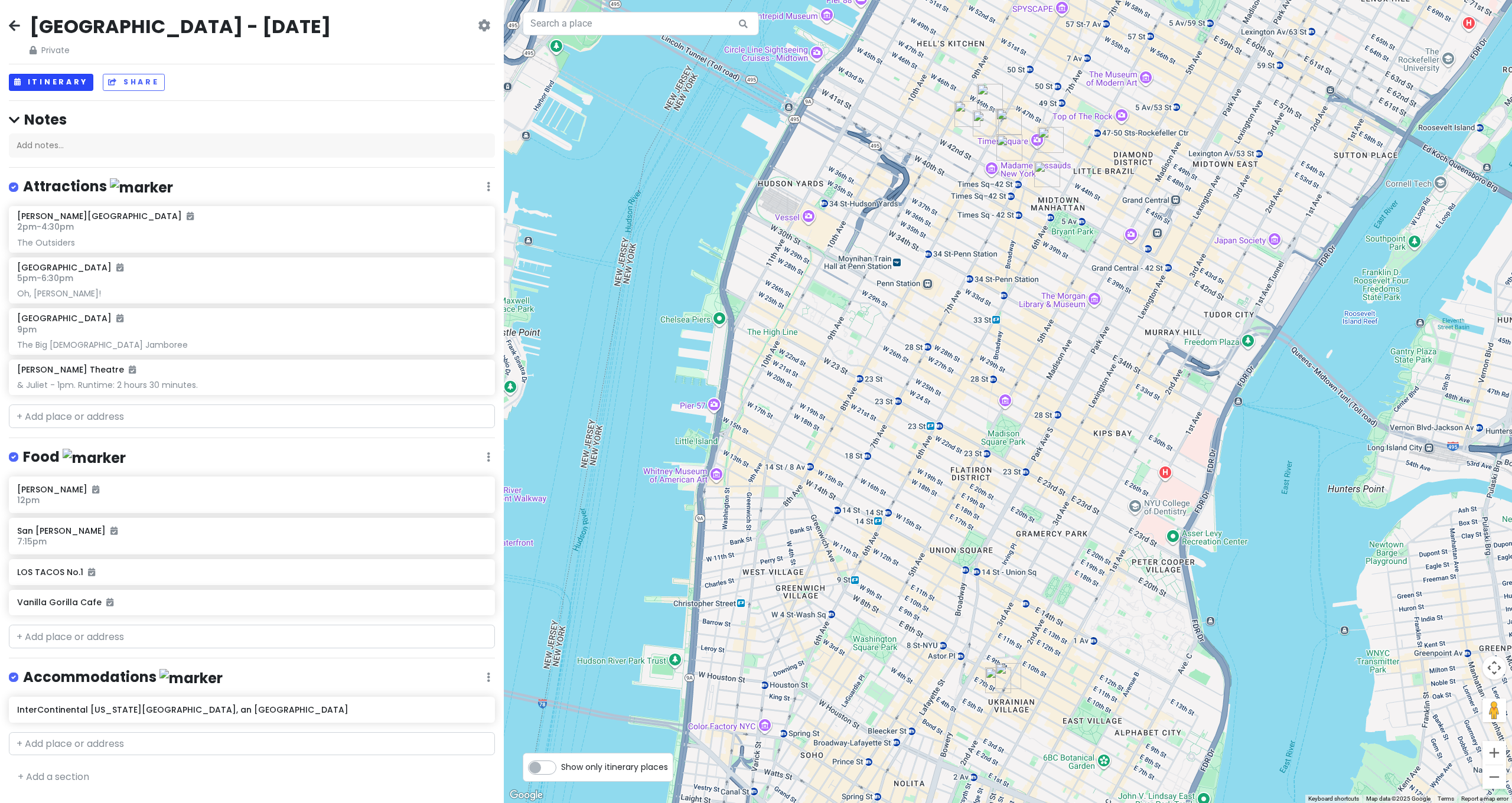
click at [55, 81] on button "Itinerary" at bounding box center [51, 82] width 85 height 17
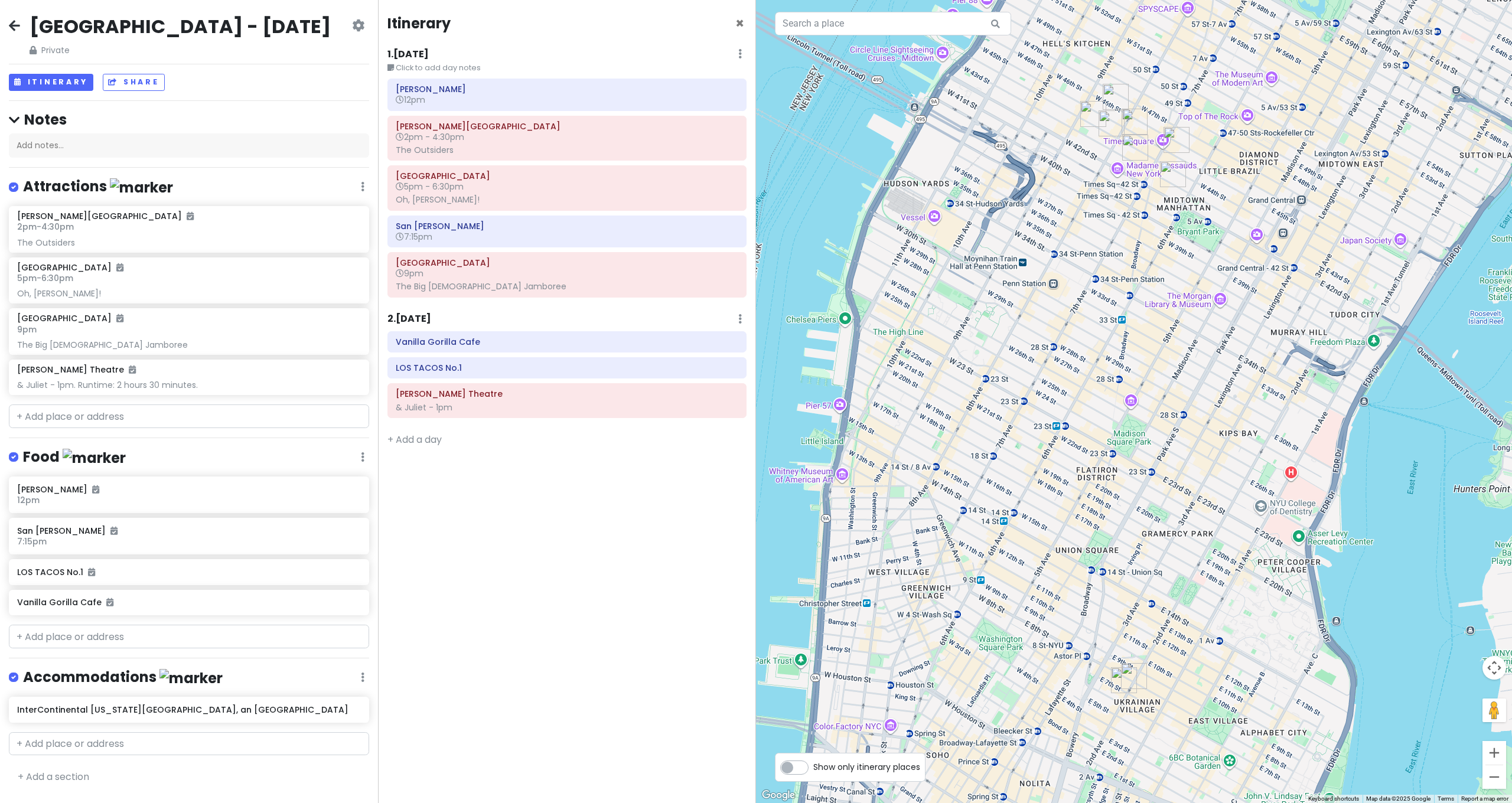
click at [11, 21] on icon at bounding box center [14, 25] width 11 height 9
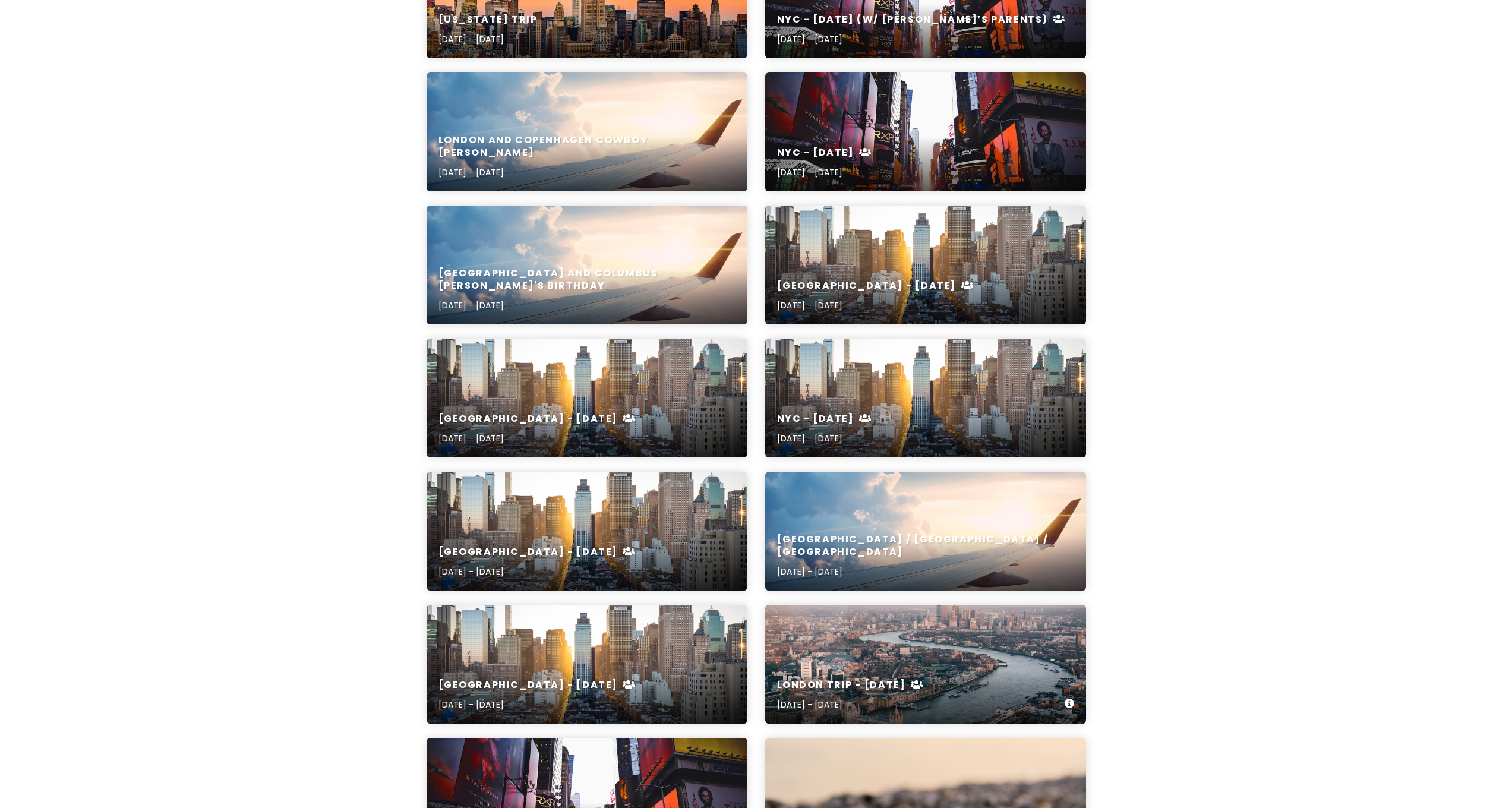
scroll to position [366, 0]
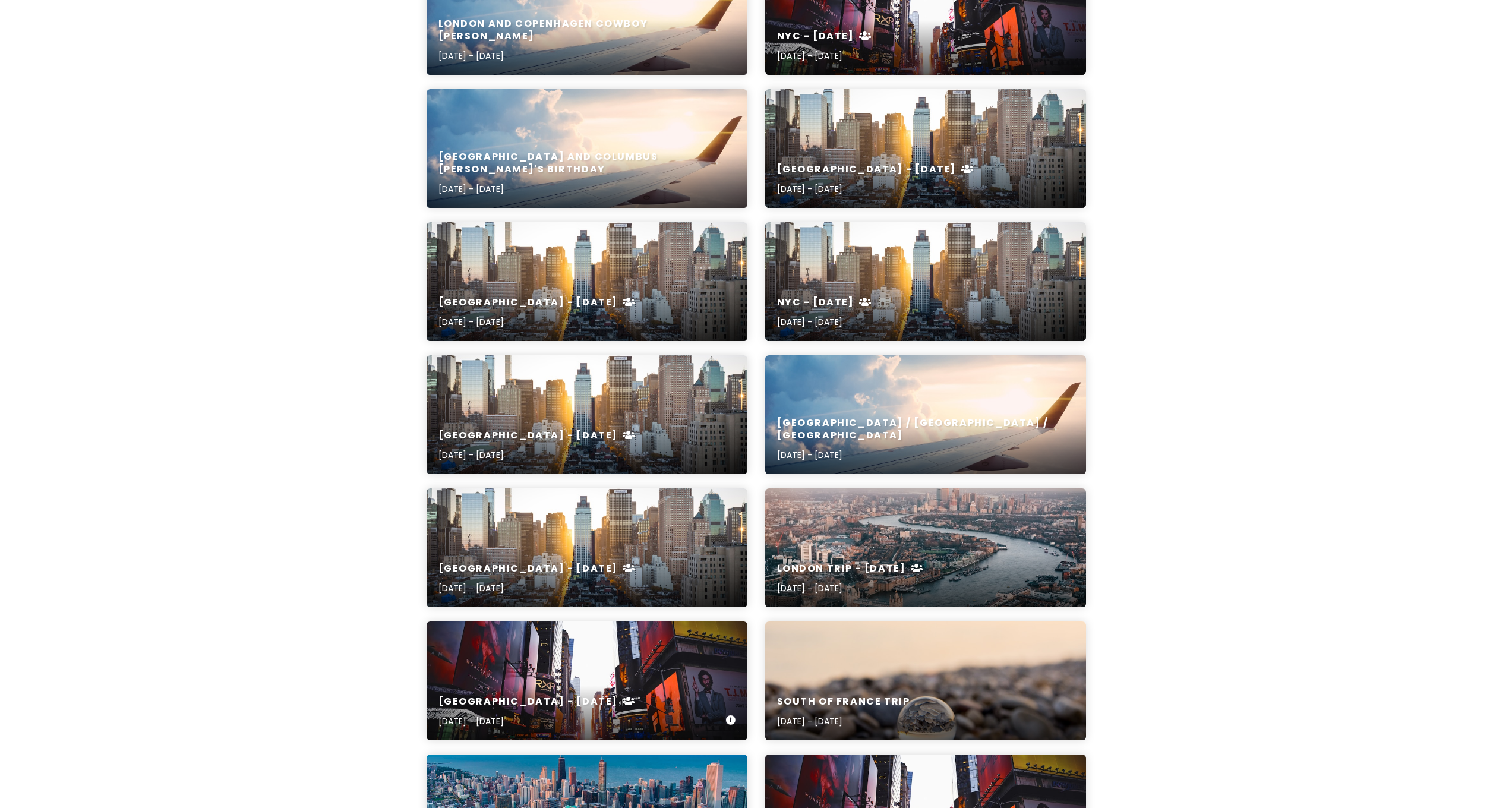
click at [604, 692] on div "NYC - July 2024 Jul 27, 2024 - Jul 28, 2024" at bounding box center [587, 712] width 321 height 56
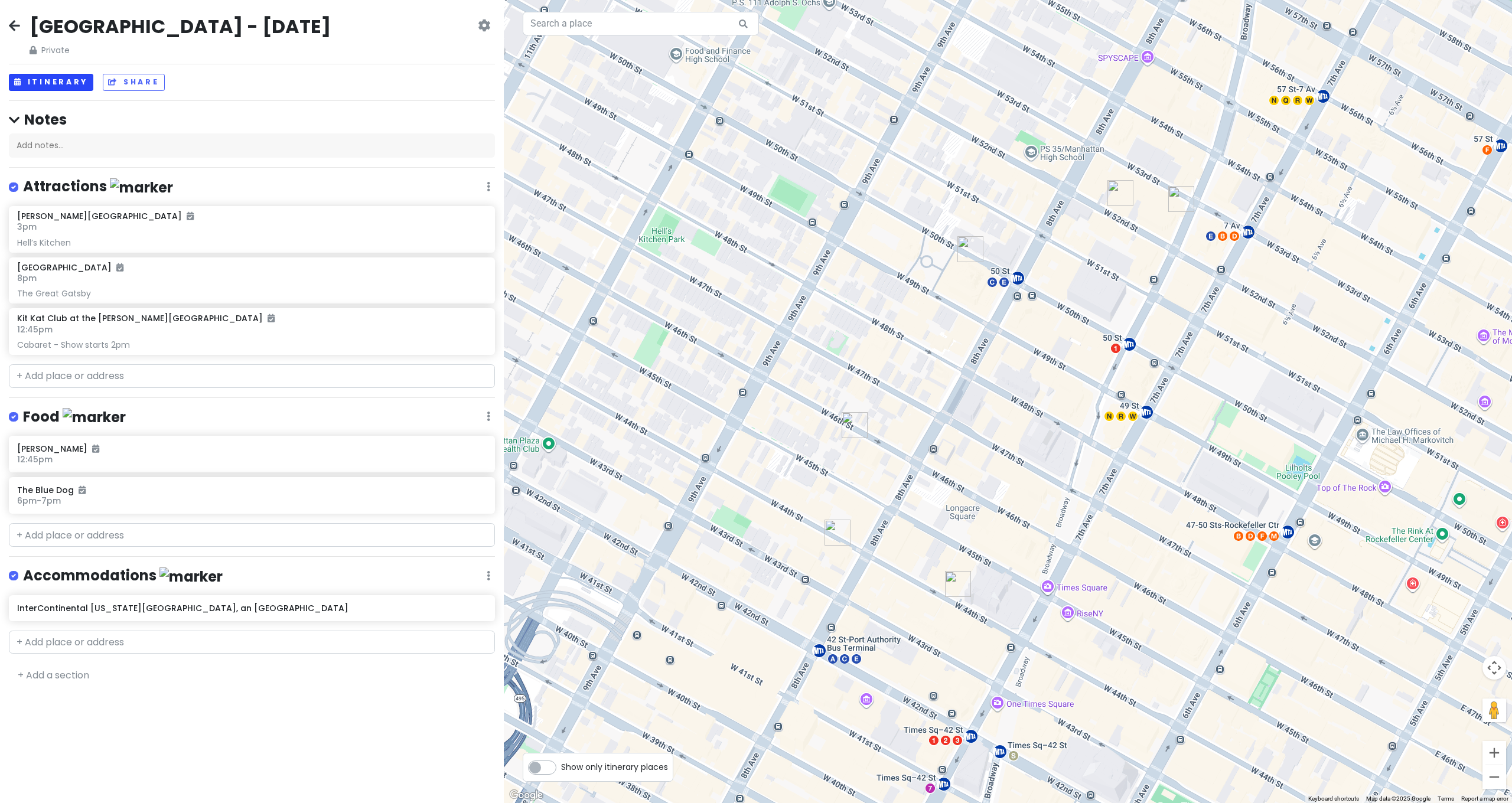
click at [69, 86] on button "Itinerary" at bounding box center [51, 82] width 85 height 17
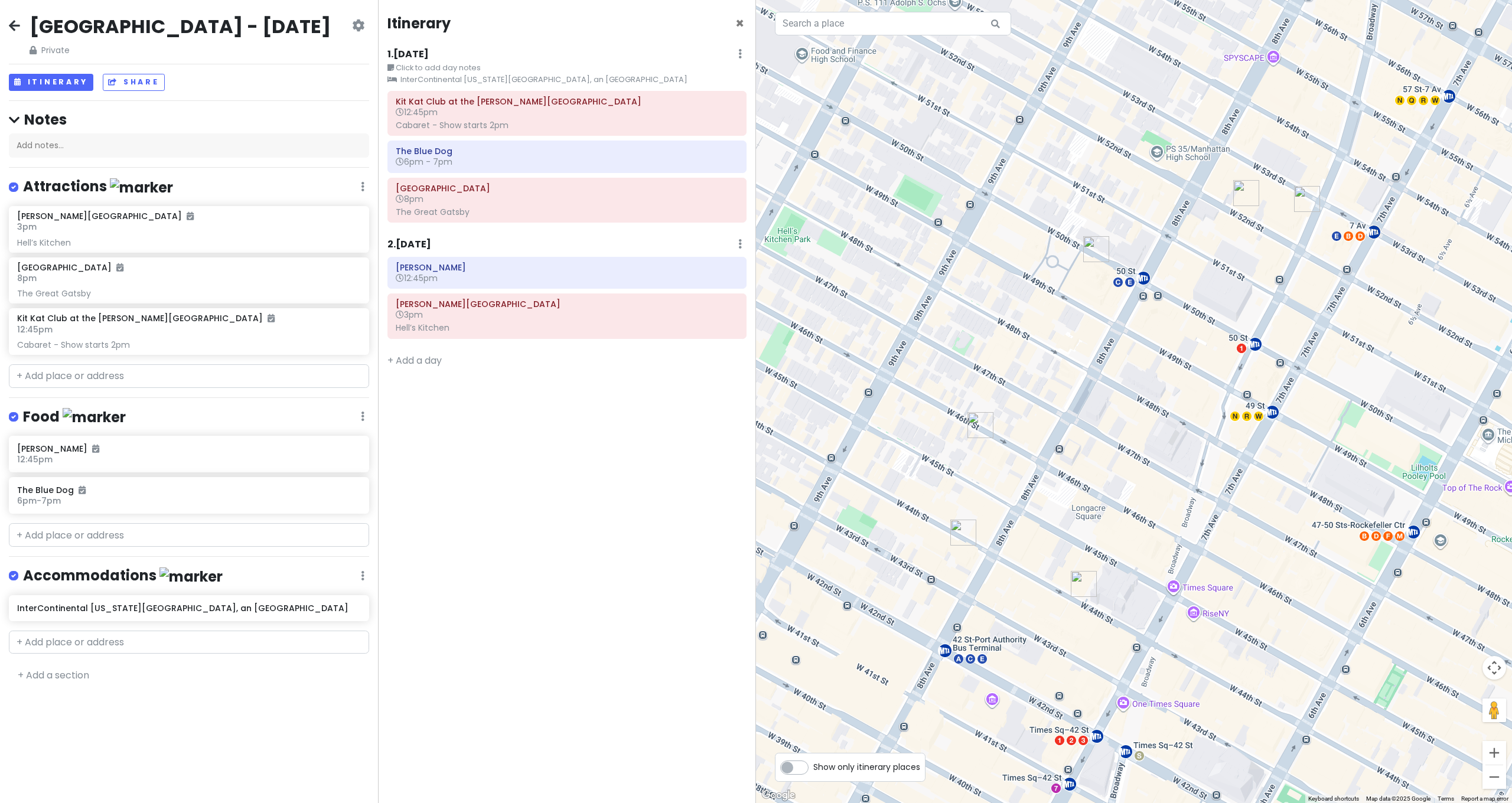
click at [19, 26] on icon at bounding box center [14, 25] width 11 height 9
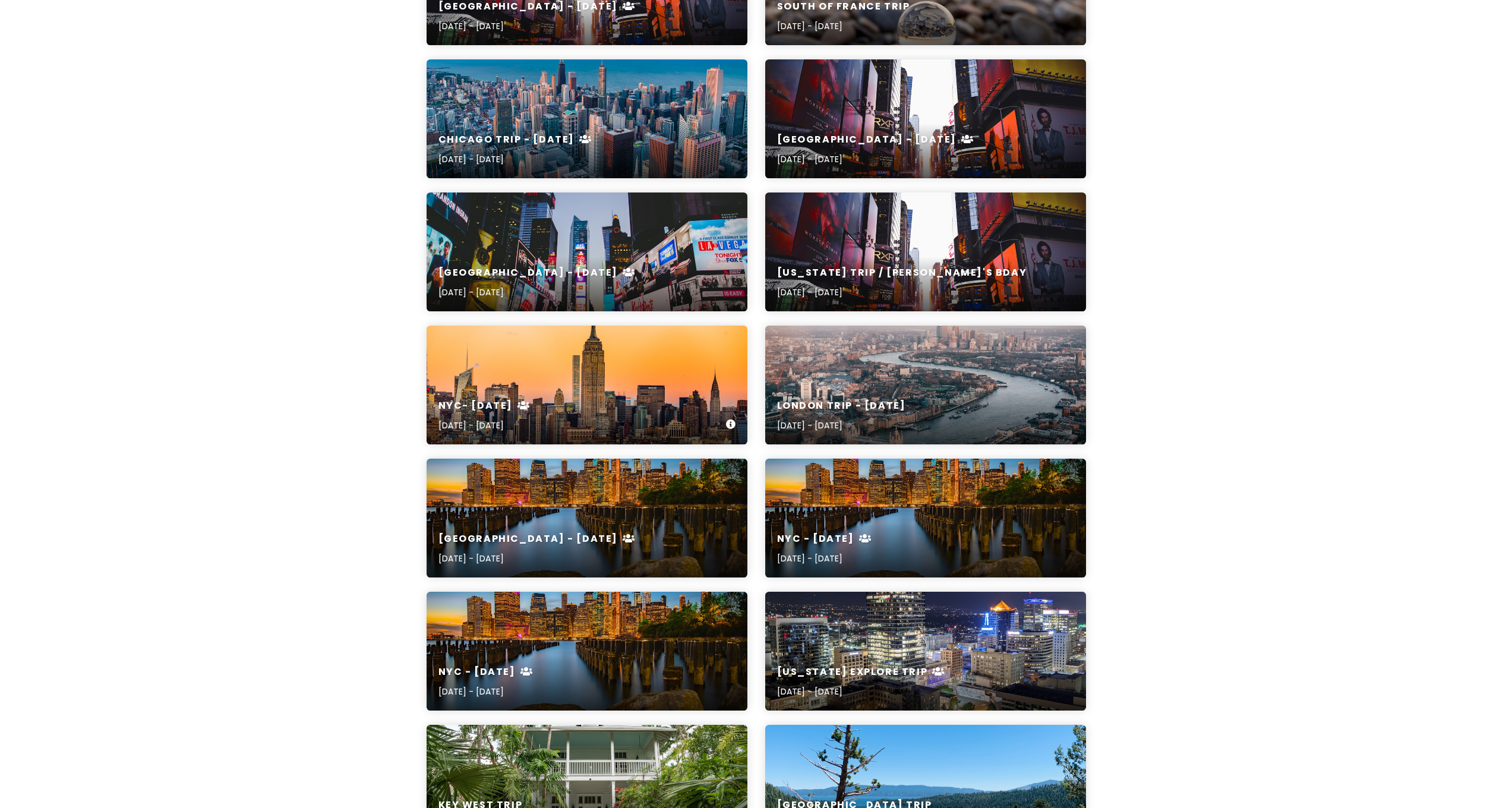
scroll to position [984, 0]
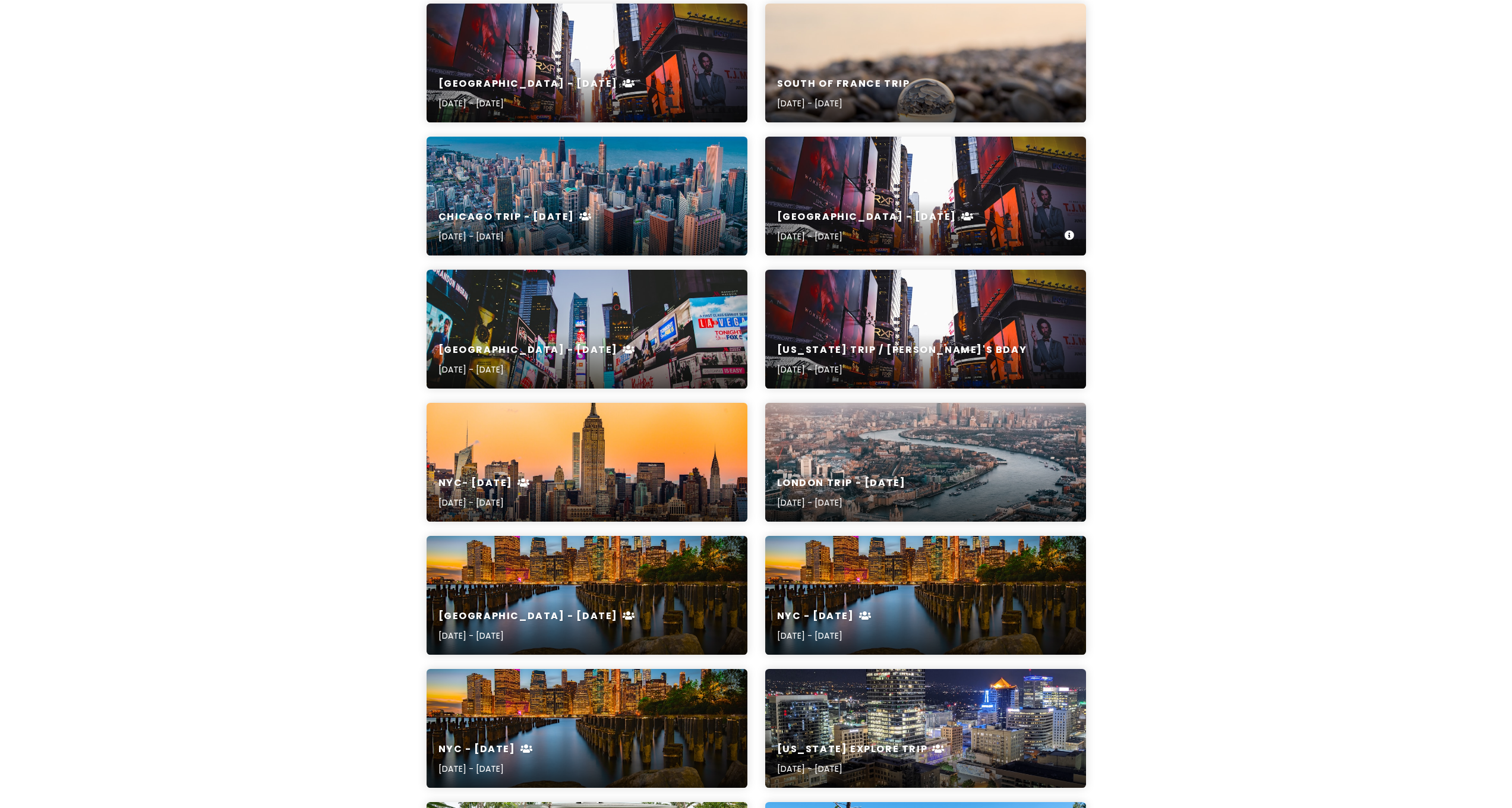
click at [825, 228] on div "NYC - April 2024 Apr 20, 2024 - Apr 24, 2024" at bounding box center [876, 227] width 197 height 33
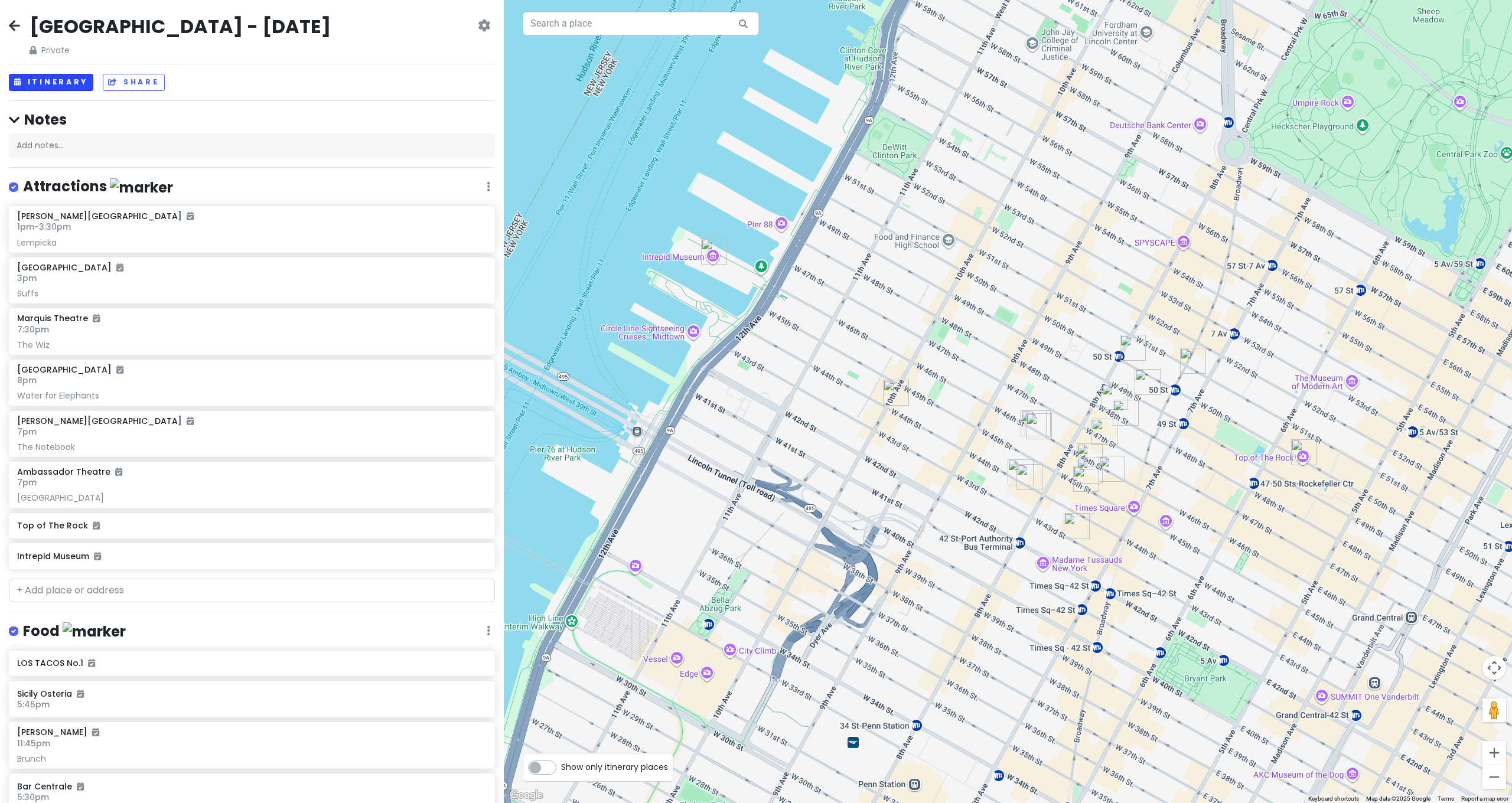
click at [58, 80] on button "Itinerary" at bounding box center [51, 82] width 85 height 17
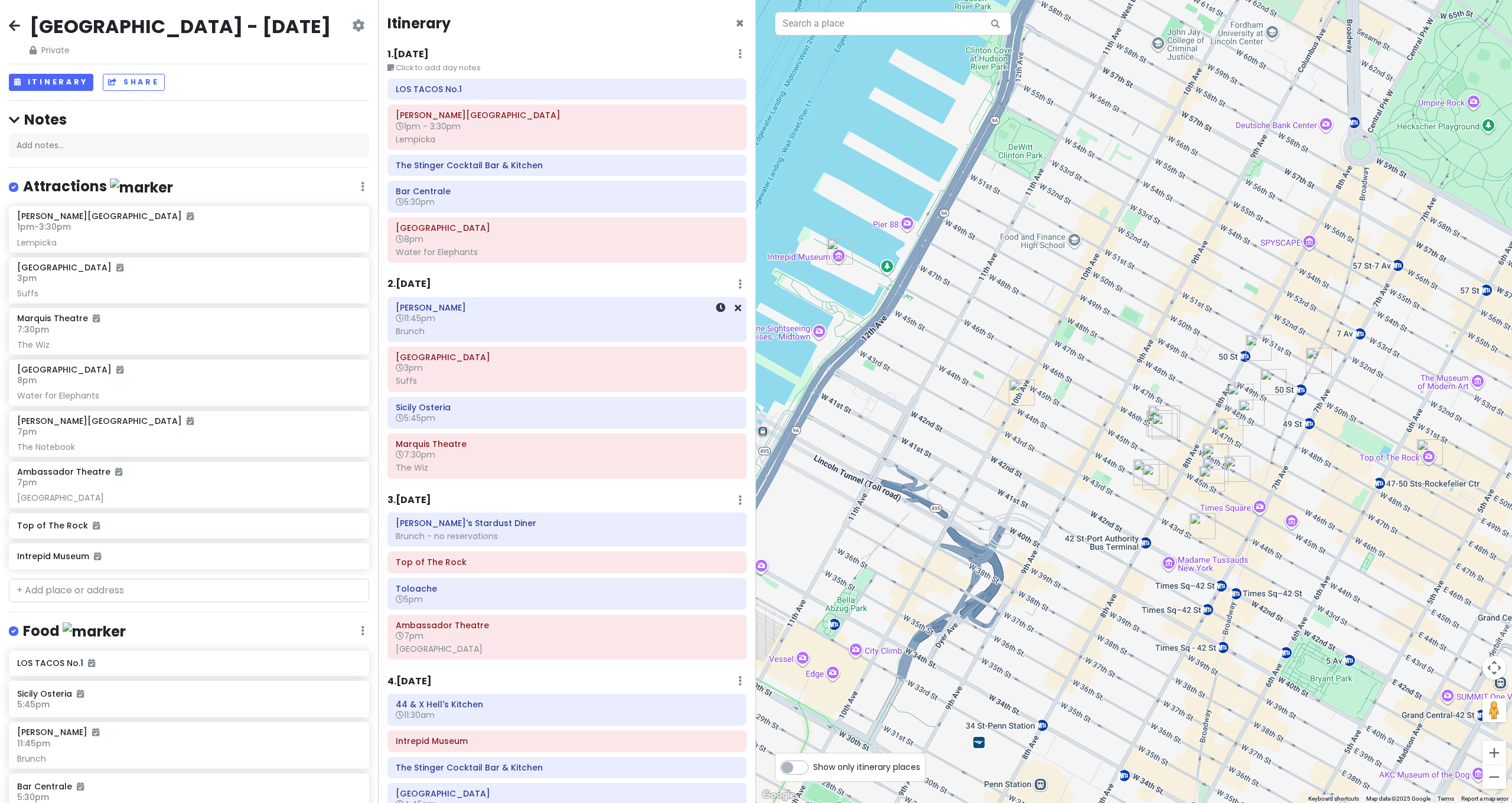
scroll to position [15, 0]
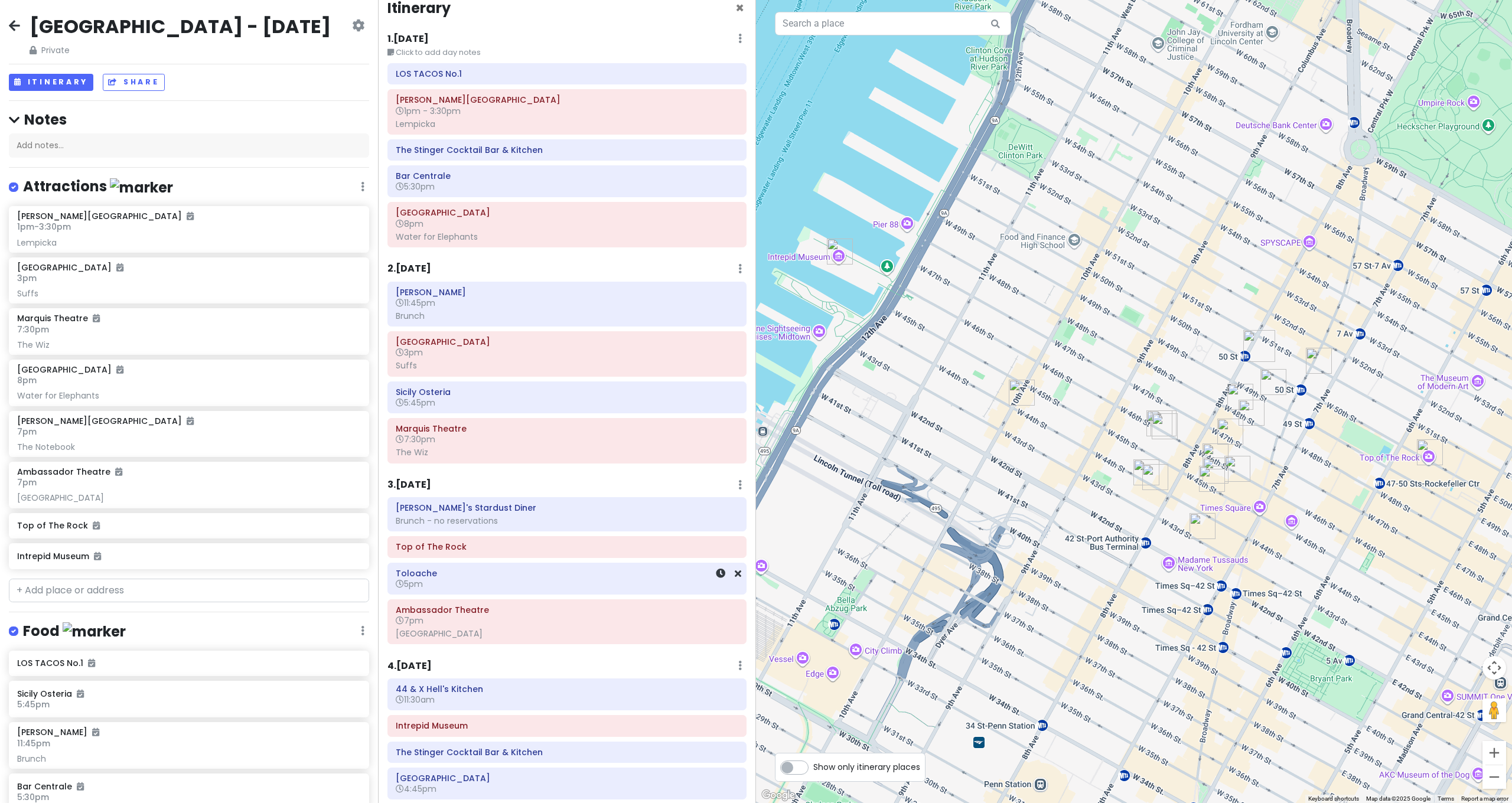
click at [414, 572] on h6 "Toloache" at bounding box center [567, 573] width 343 height 11
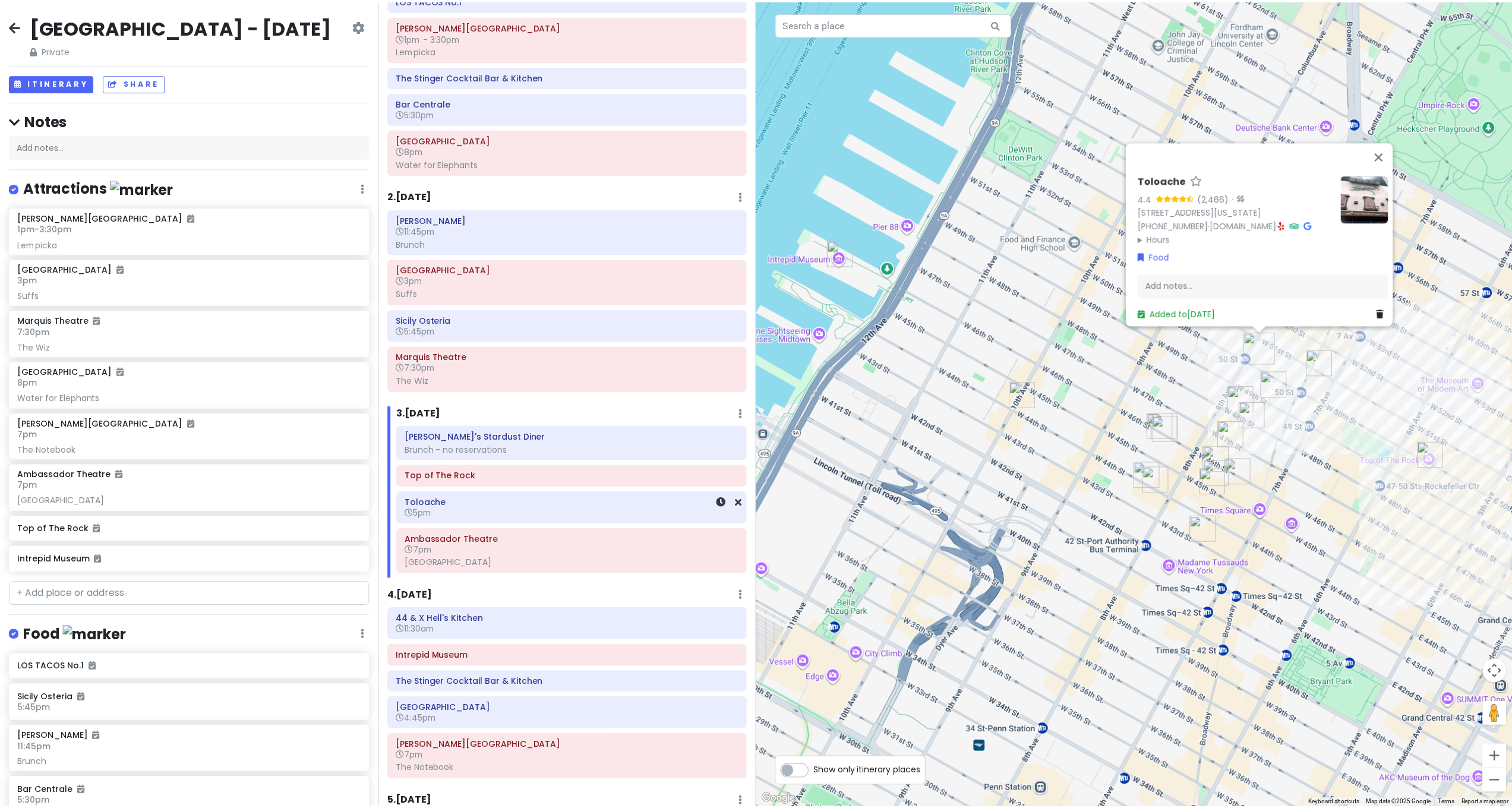
scroll to position [157, 0]
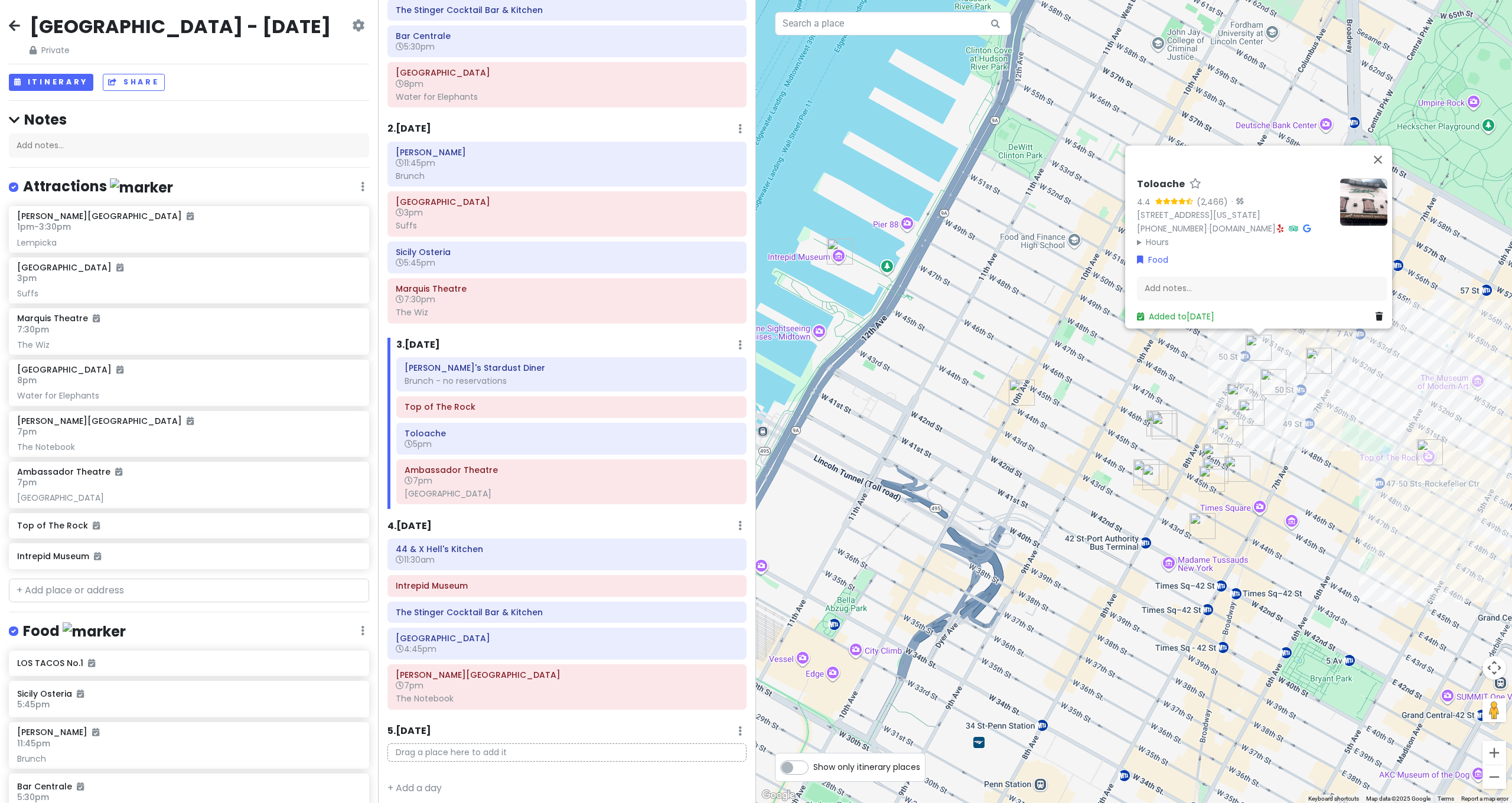
click at [18, 23] on icon at bounding box center [14, 25] width 11 height 9
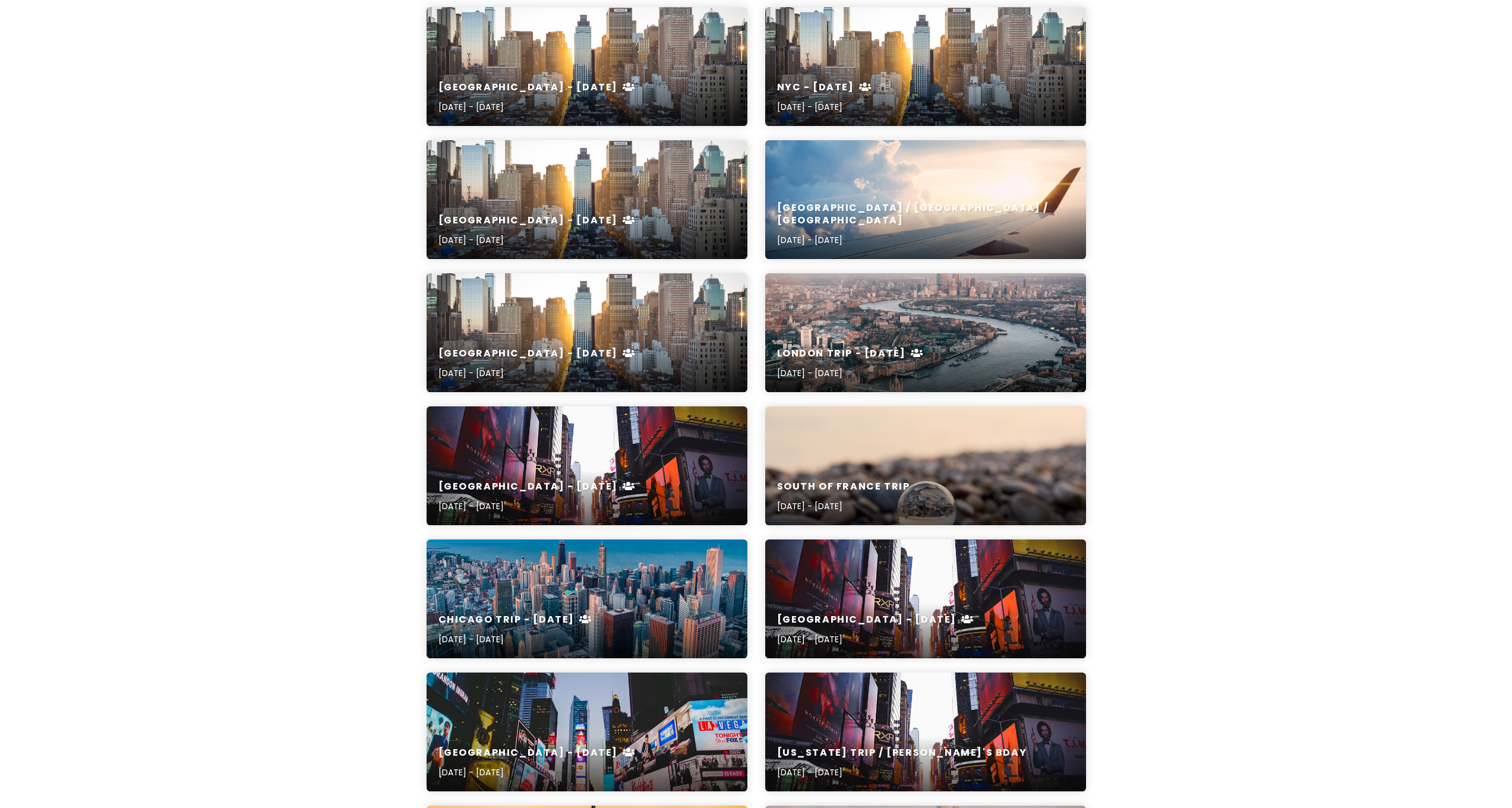
scroll to position [766, 0]
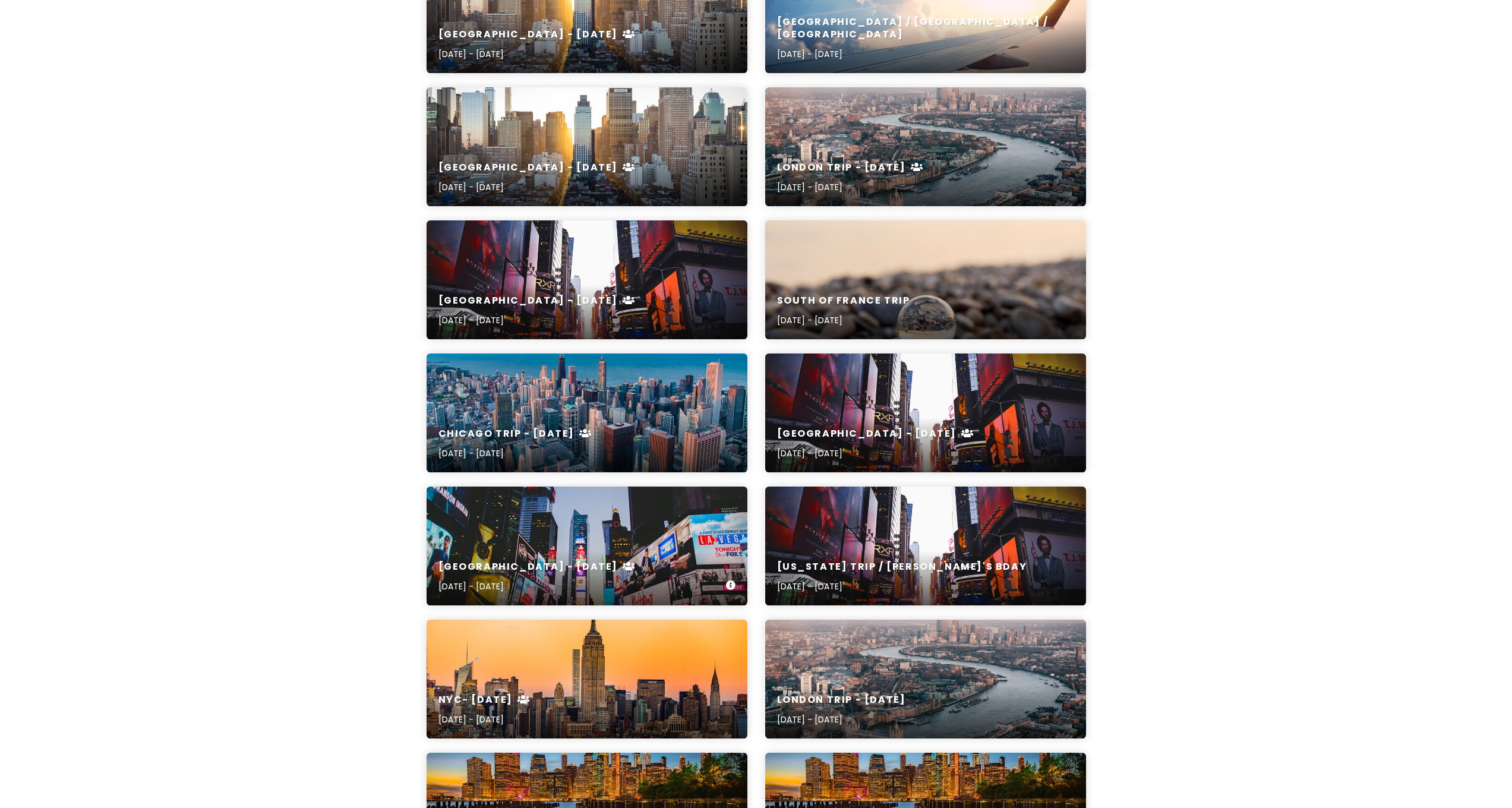
click at [573, 541] on div "NYC - January 2024 Jan 23, 2024 - Jan 25, 2024" at bounding box center [587, 545] width 321 height 119
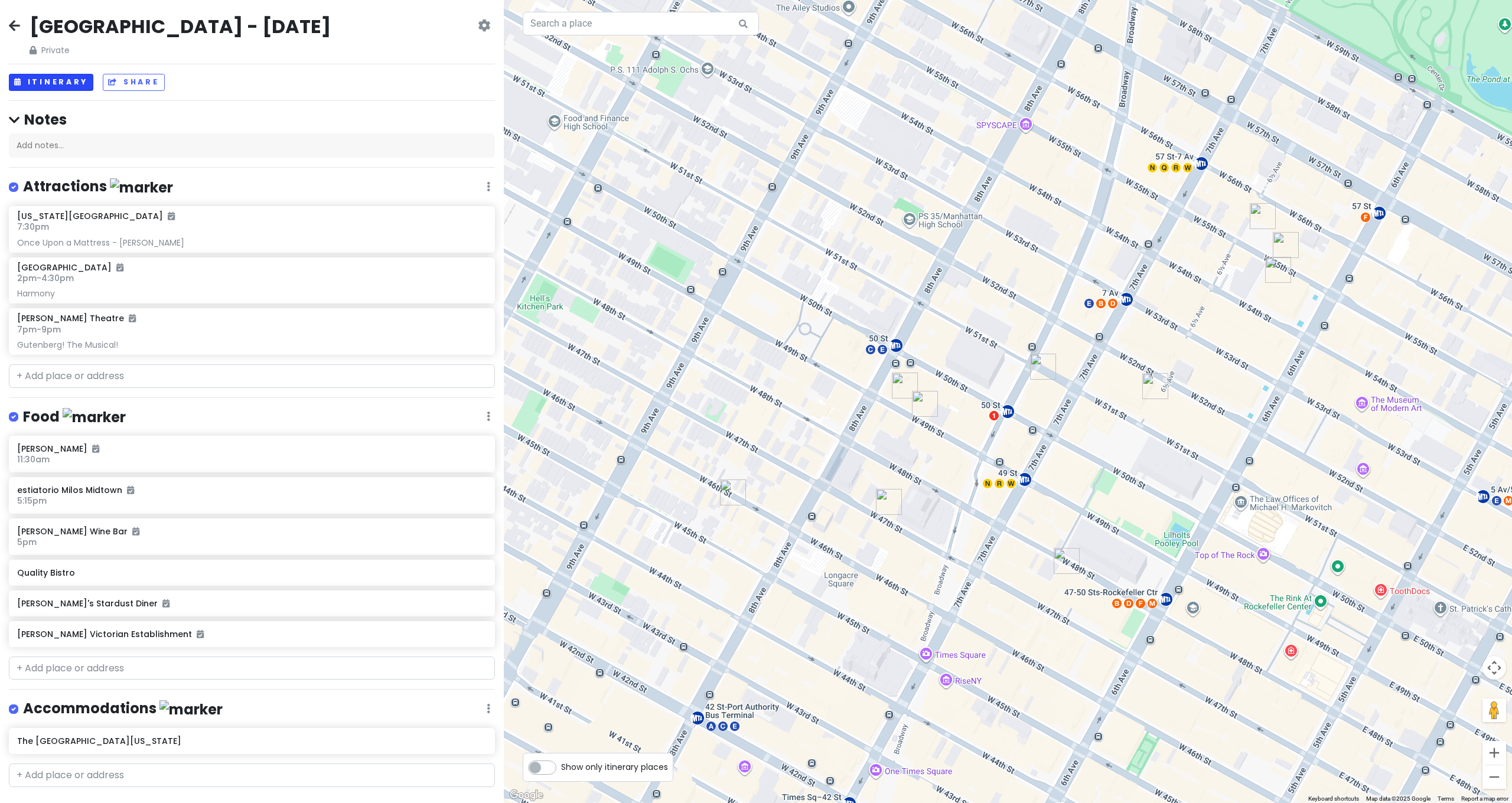
click at [68, 78] on button "Itinerary" at bounding box center [51, 82] width 85 height 17
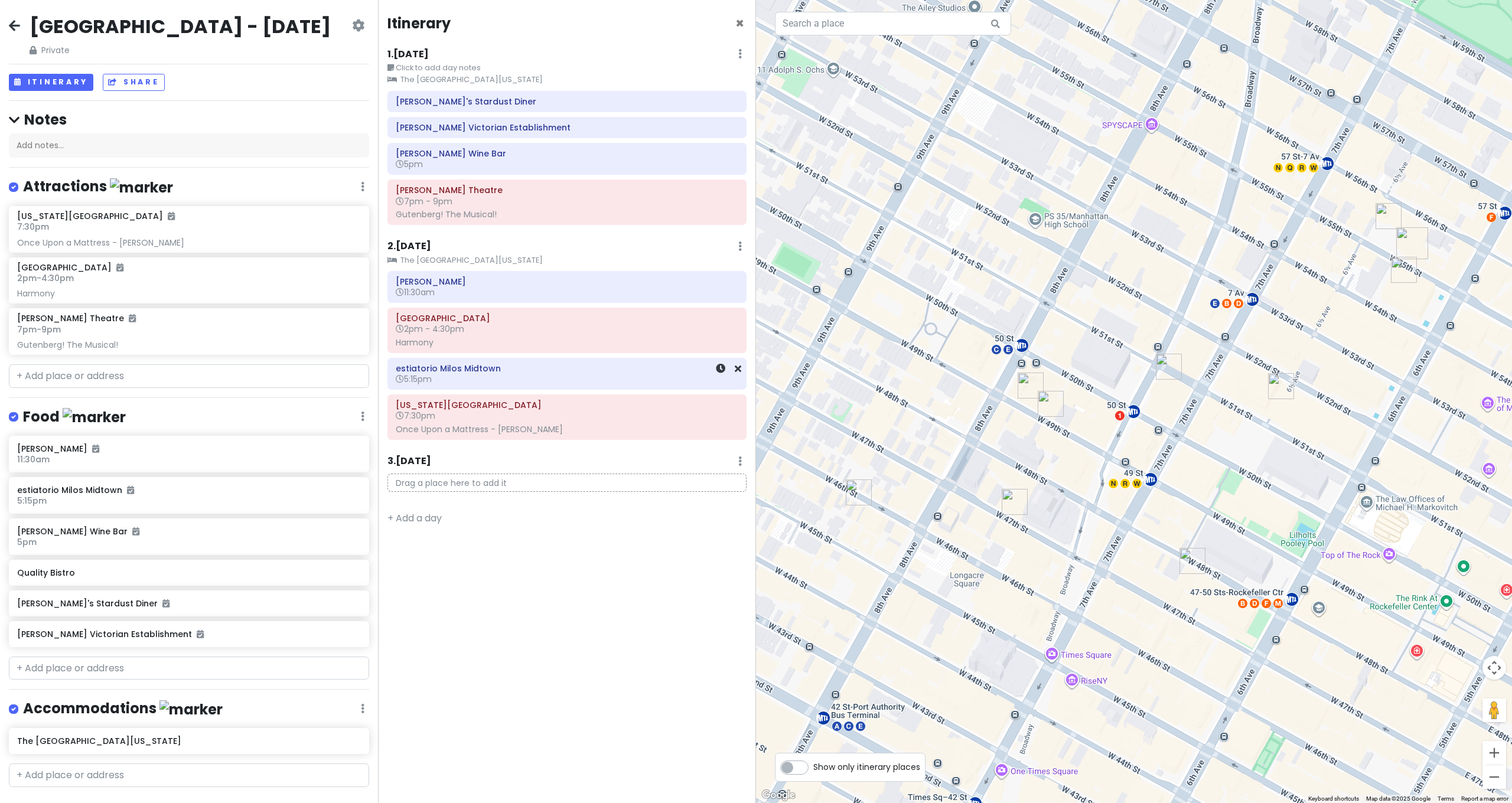
click at [463, 368] on h6 "estiatorio Milos Midtown" at bounding box center [567, 369] width 343 height 11
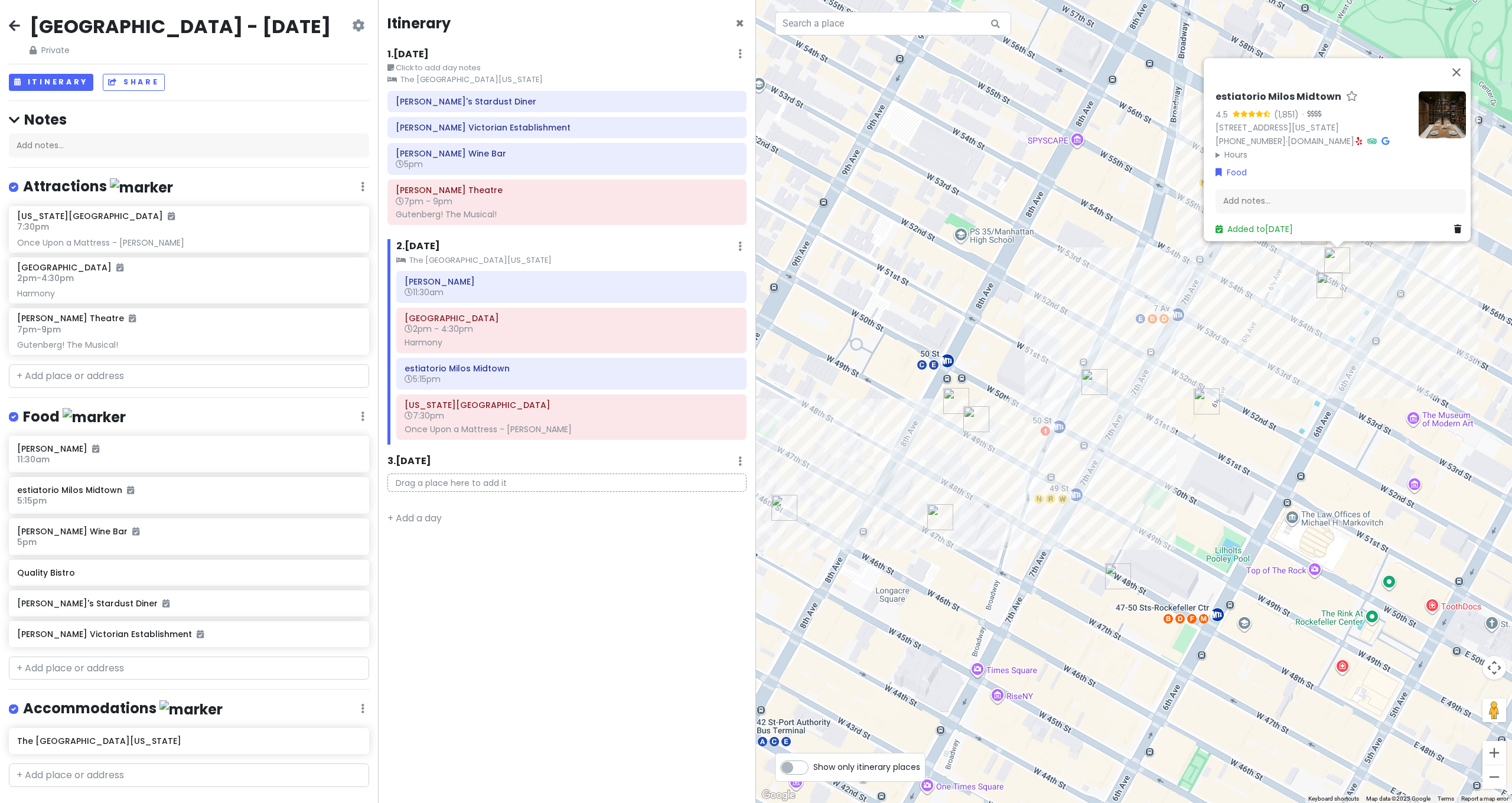
click at [11, 30] on icon at bounding box center [14, 25] width 11 height 9
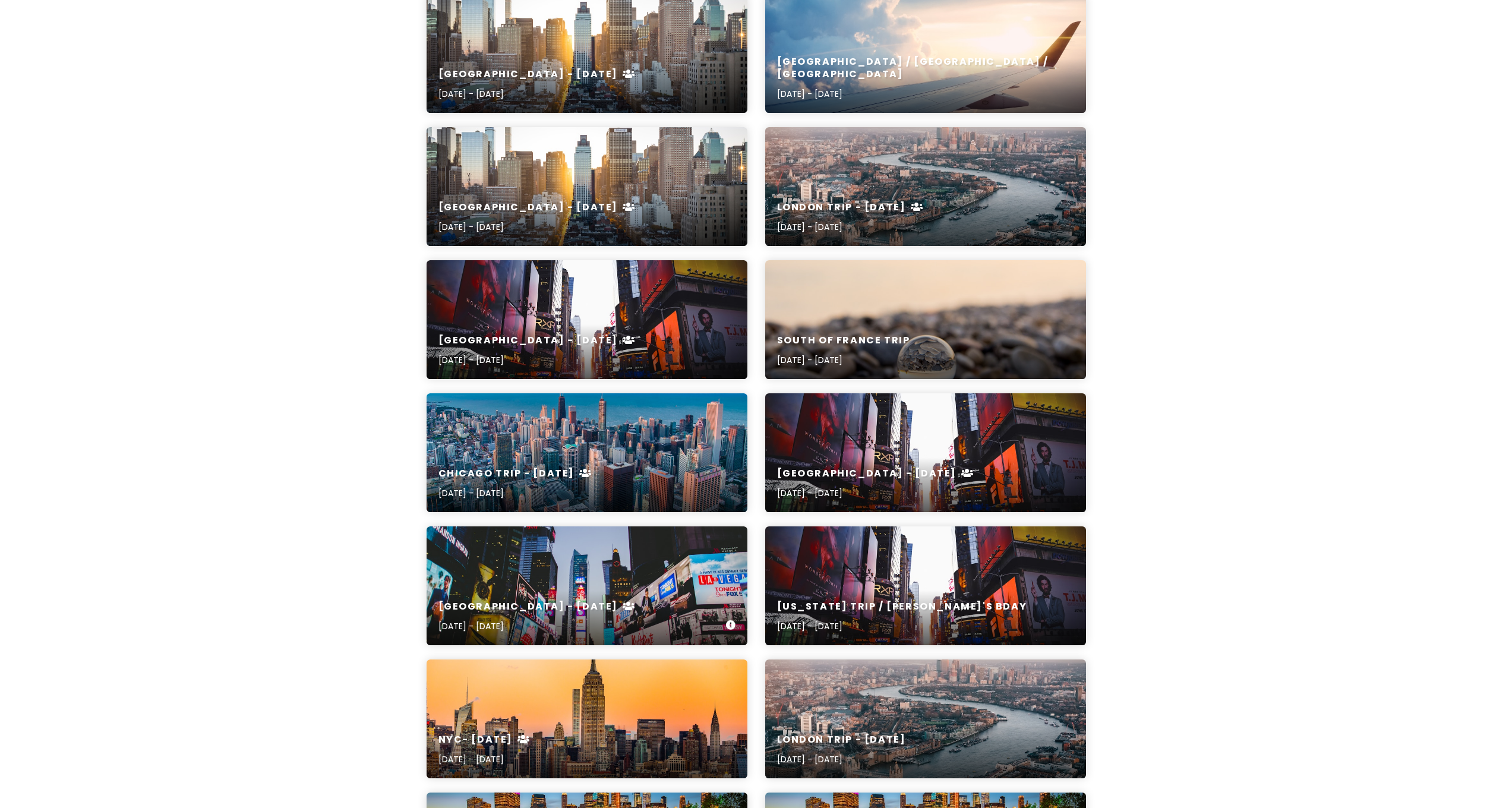
scroll to position [747, 0]
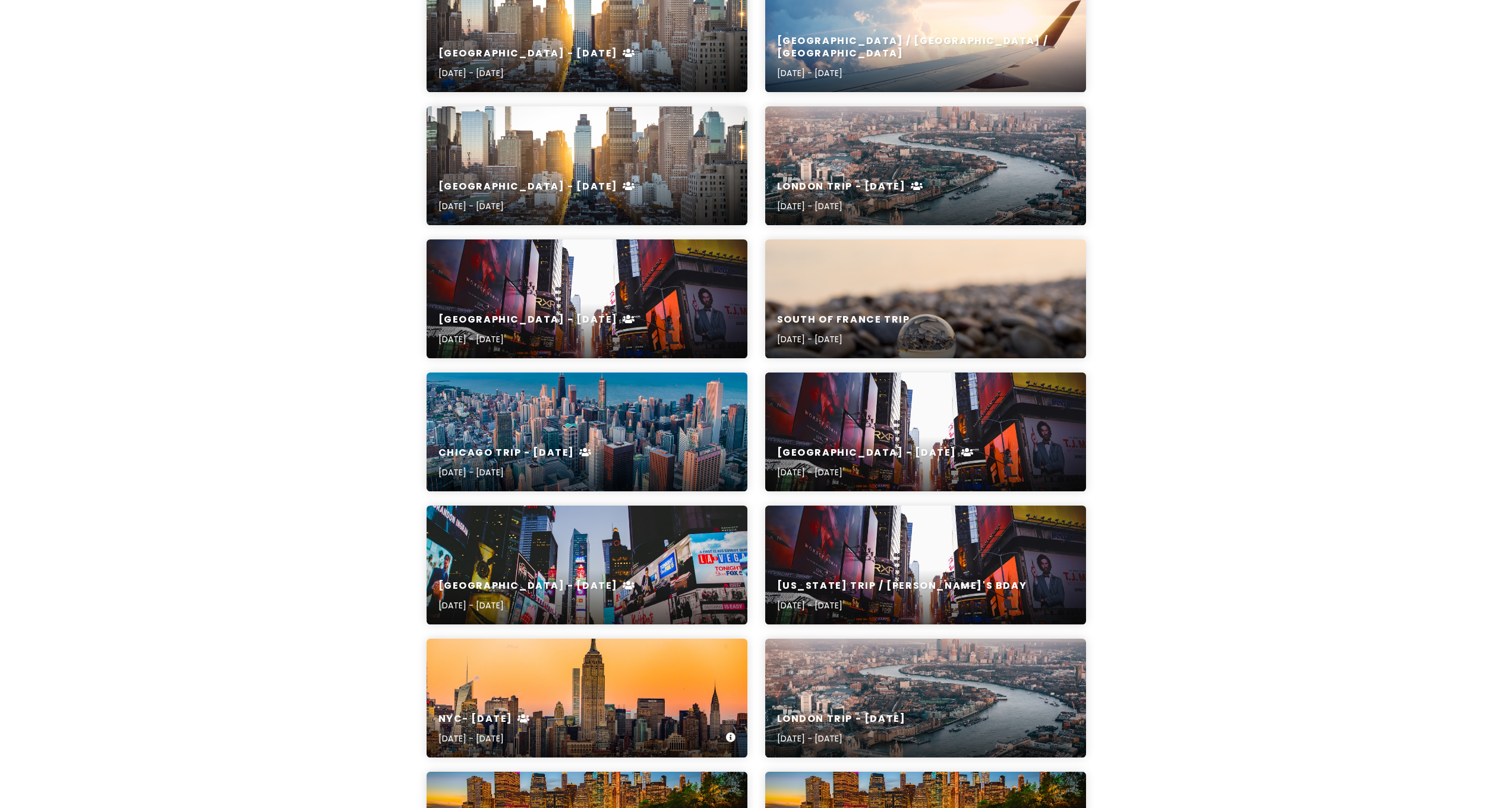
click at [562, 691] on div "NYC- November 2023 Nov 2, 2023 - Nov 5, 2023" at bounding box center [587, 697] width 321 height 119
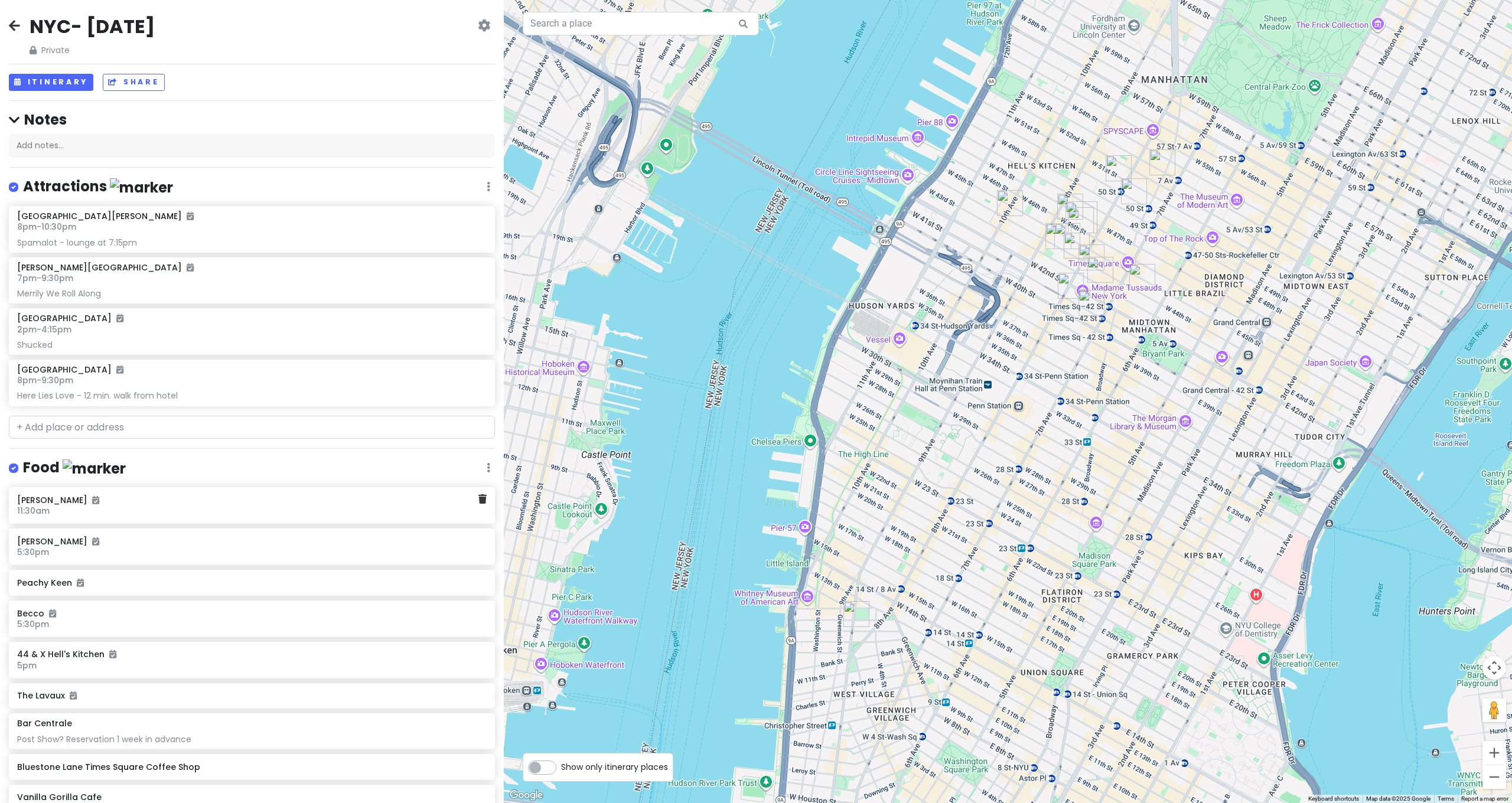
scroll to position [141, 0]
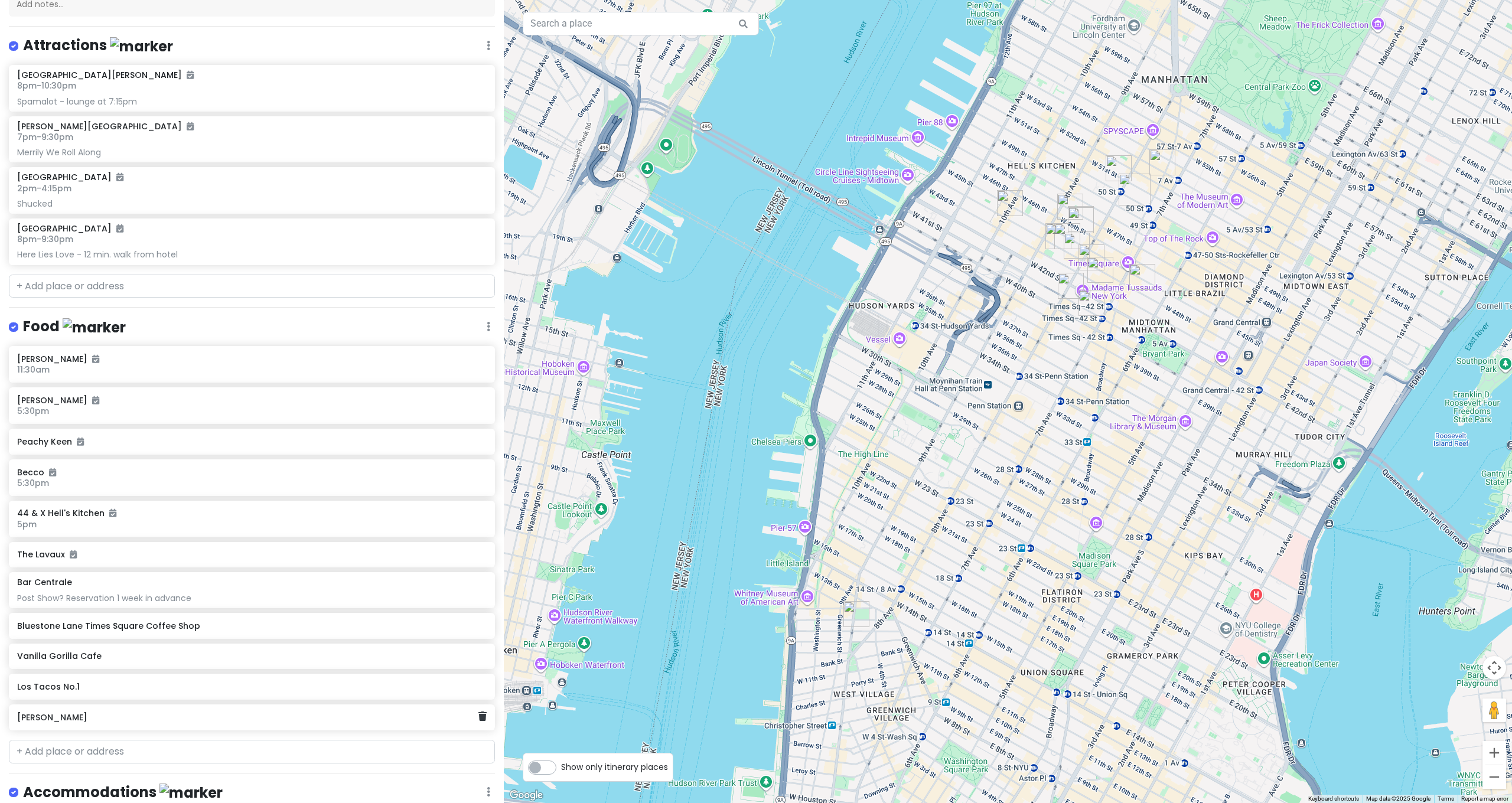
click at [59, 716] on h6 "[PERSON_NAME]" at bounding box center [248, 717] width 461 height 11
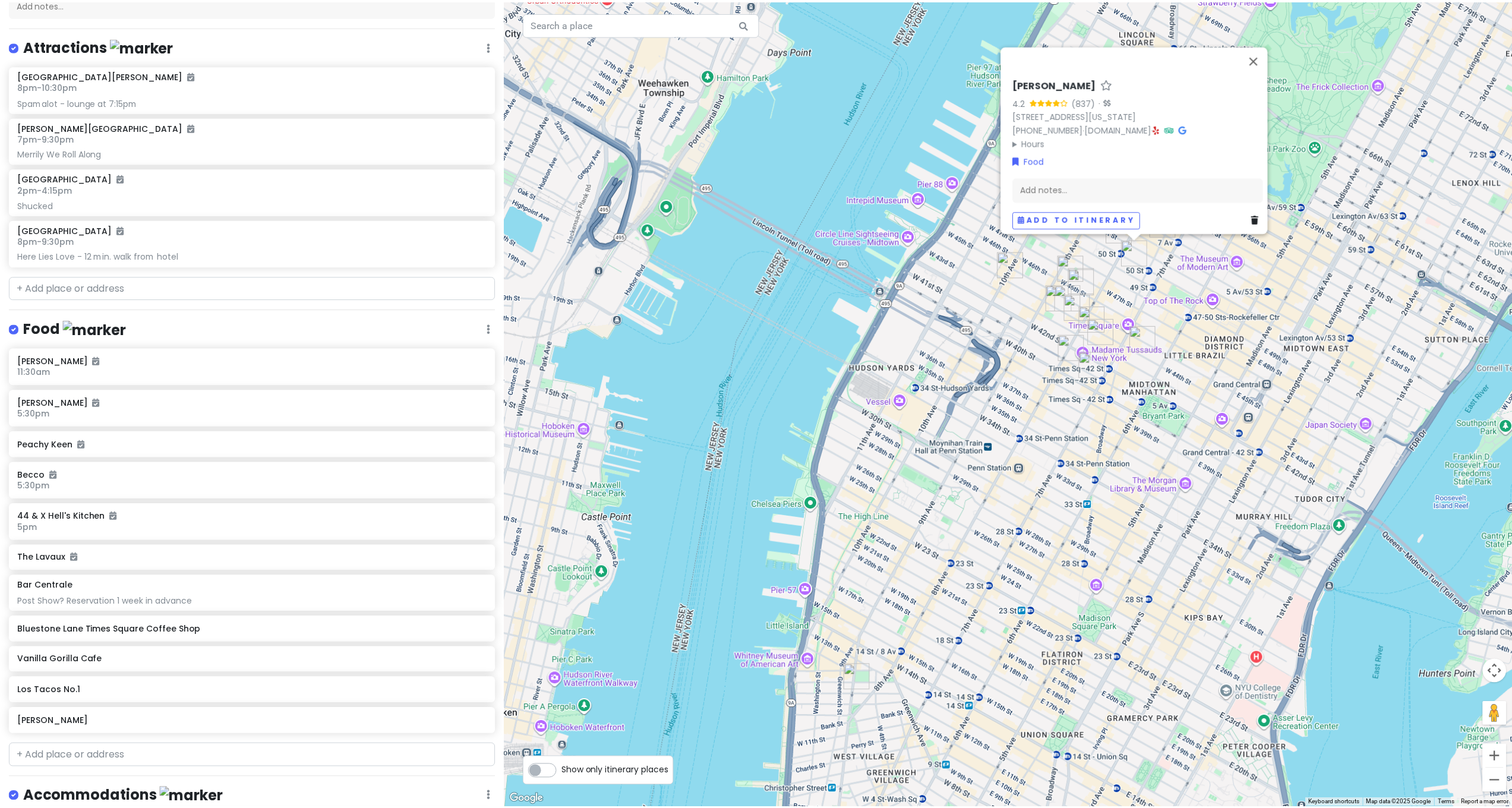
scroll to position [0, 0]
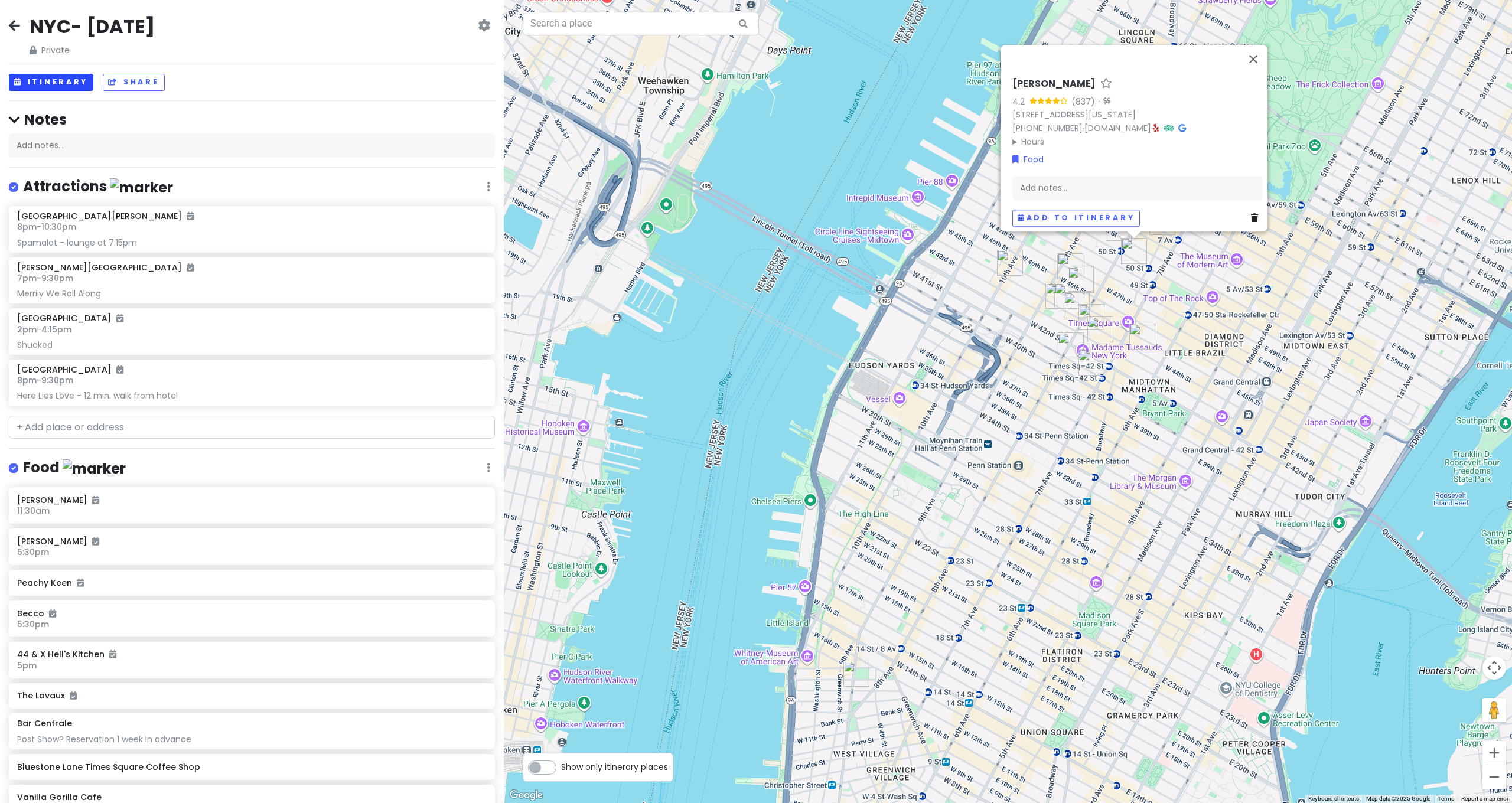
click at [59, 84] on button "Itinerary" at bounding box center [51, 82] width 85 height 17
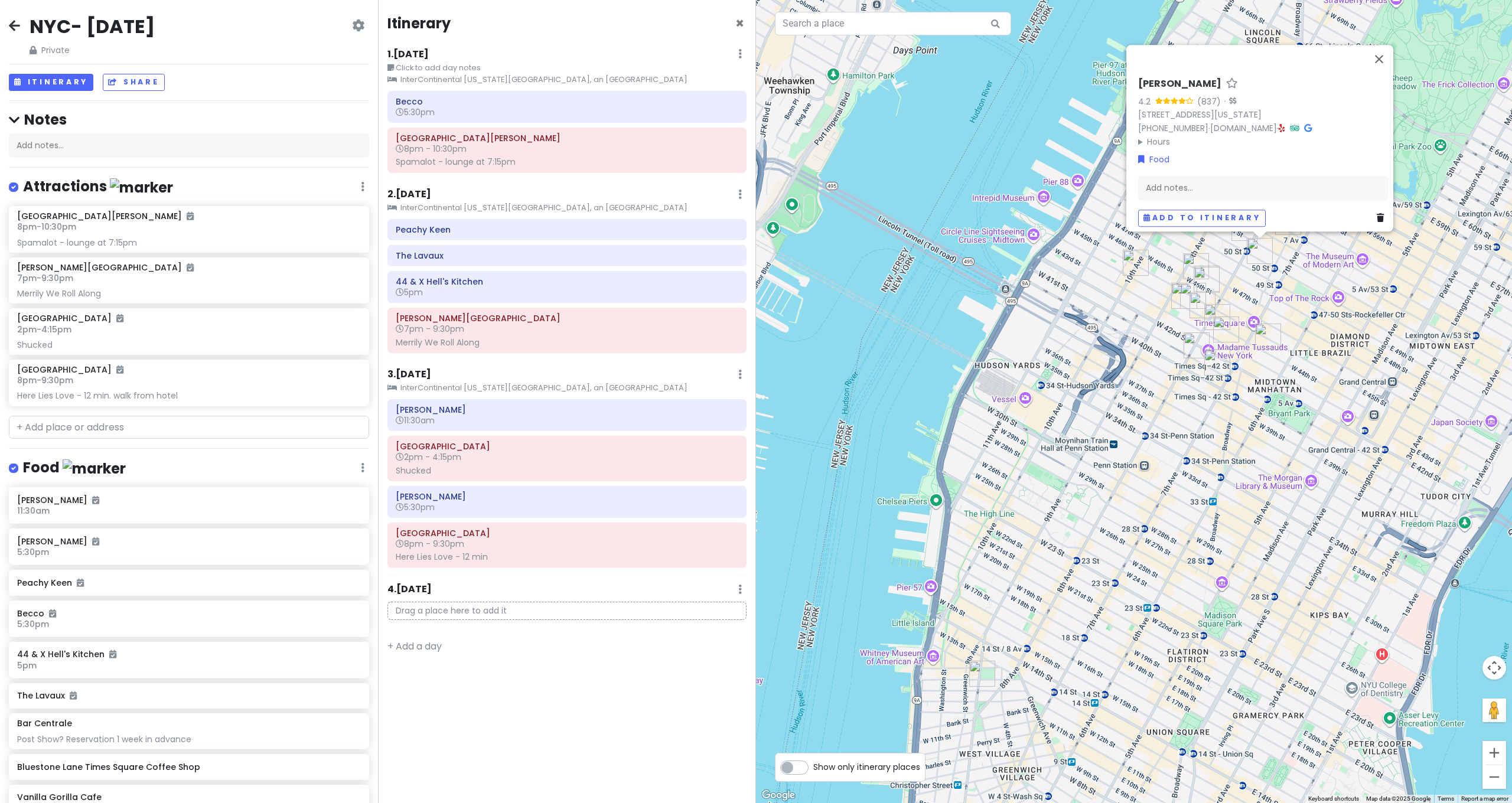
click at [13, 30] on icon at bounding box center [14, 25] width 11 height 9
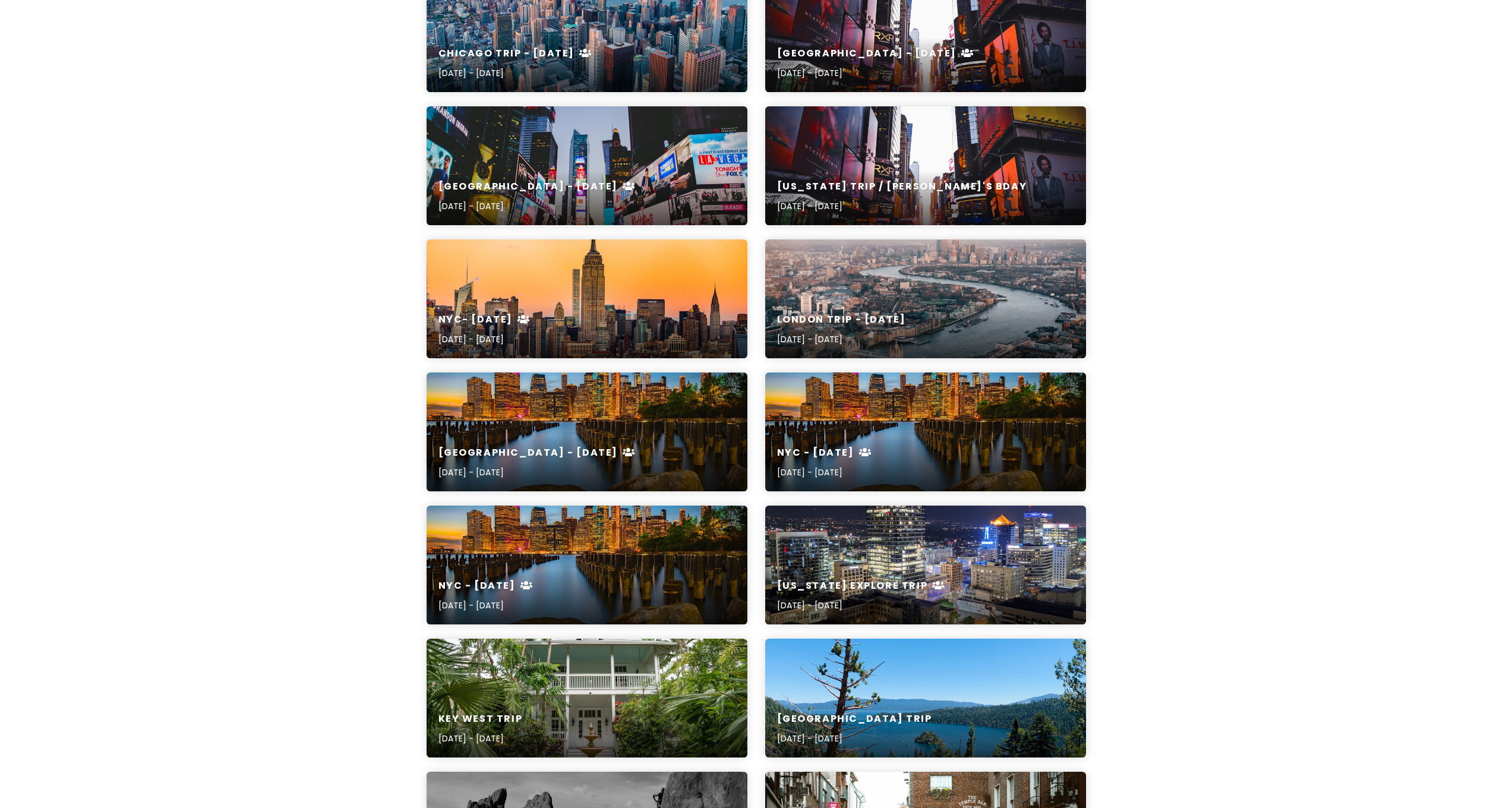
scroll to position [1322, 0]
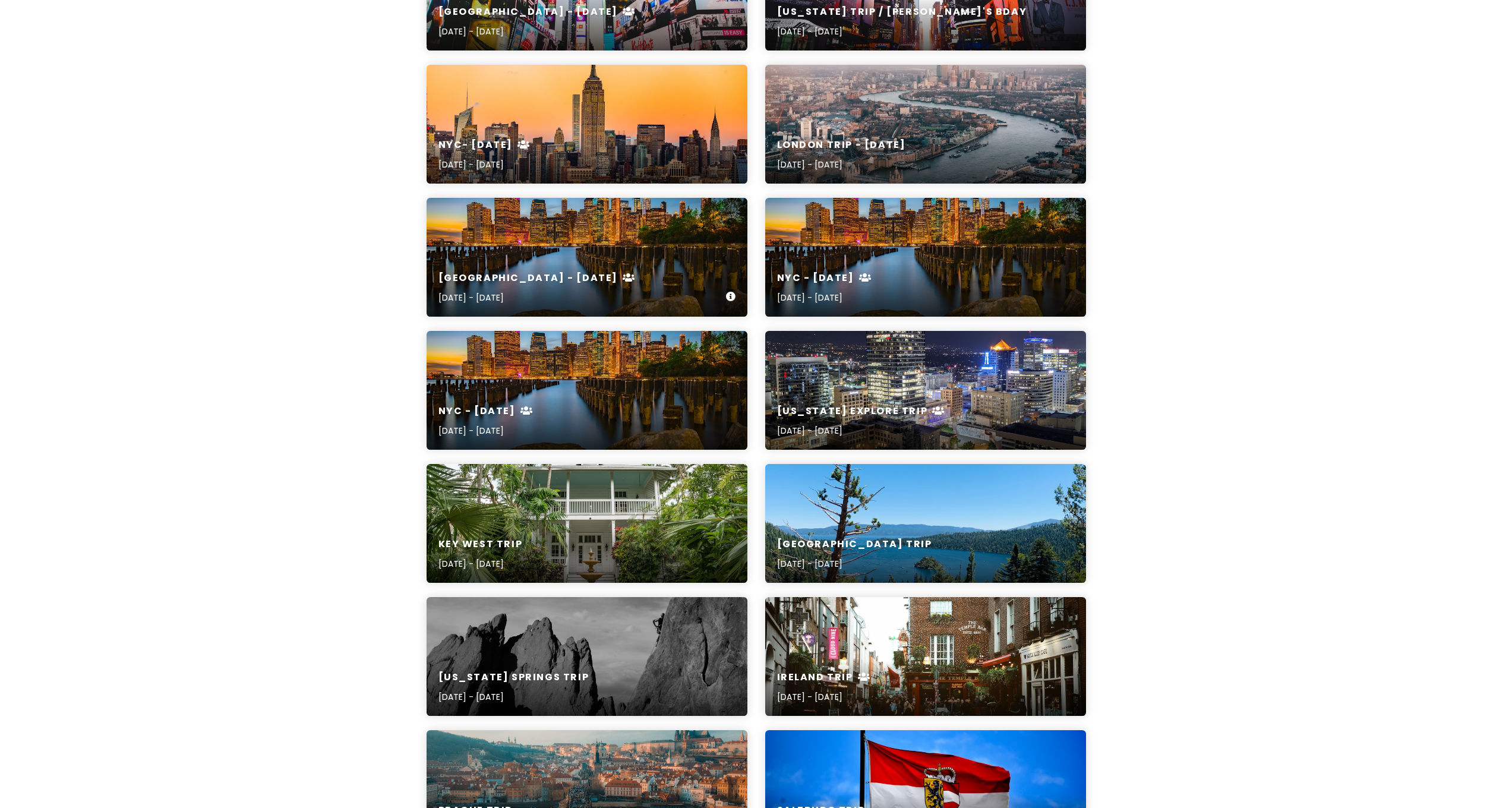
click at [467, 243] on div "NYC - April 2023 Apr 8, 2023 - Apr 12, 2023" at bounding box center [587, 257] width 321 height 119
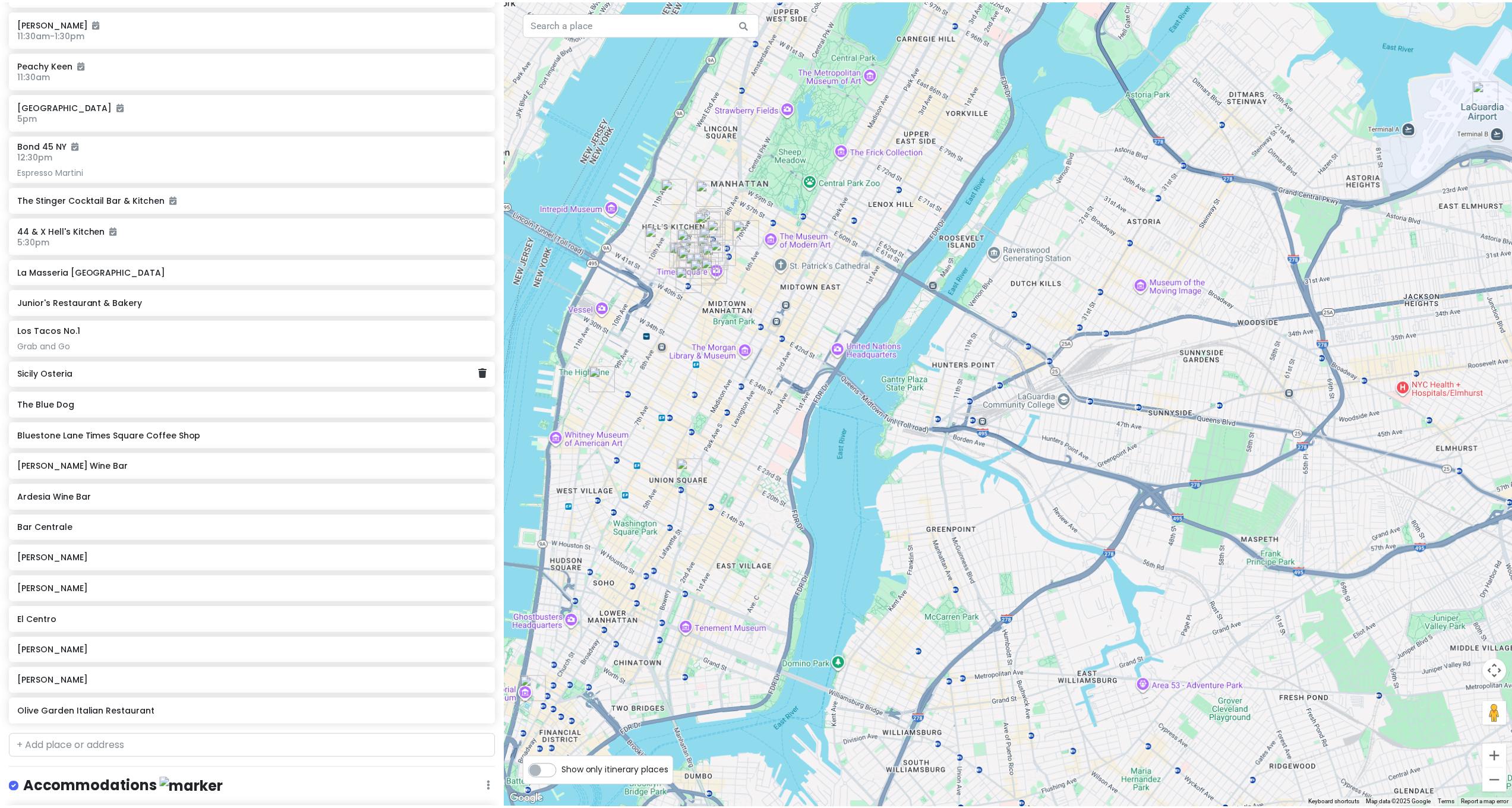
scroll to position [24, 0]
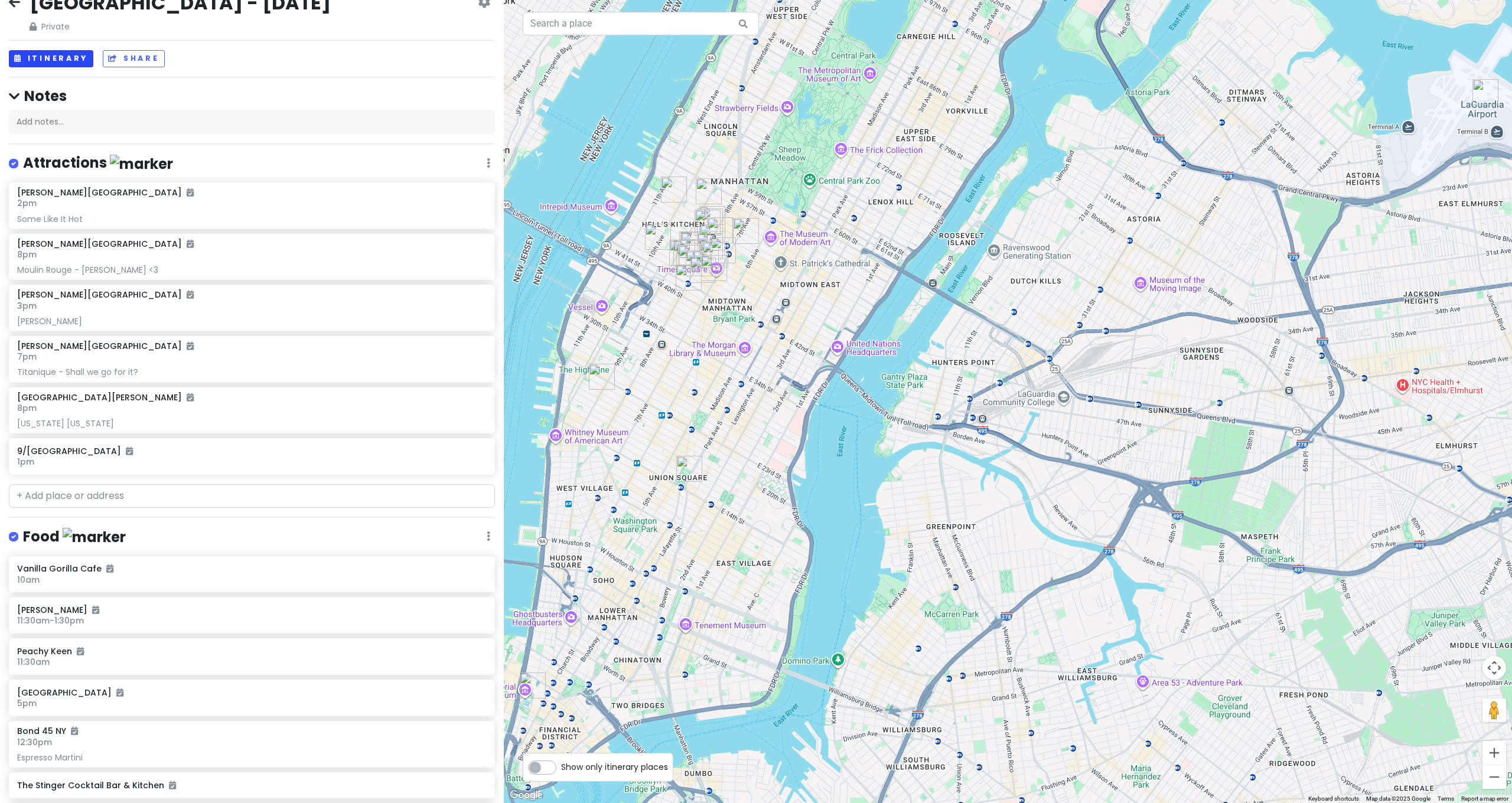
click at [65, 59] on button "Itinerary" at bounding box center [51, 59] width 85 height 17
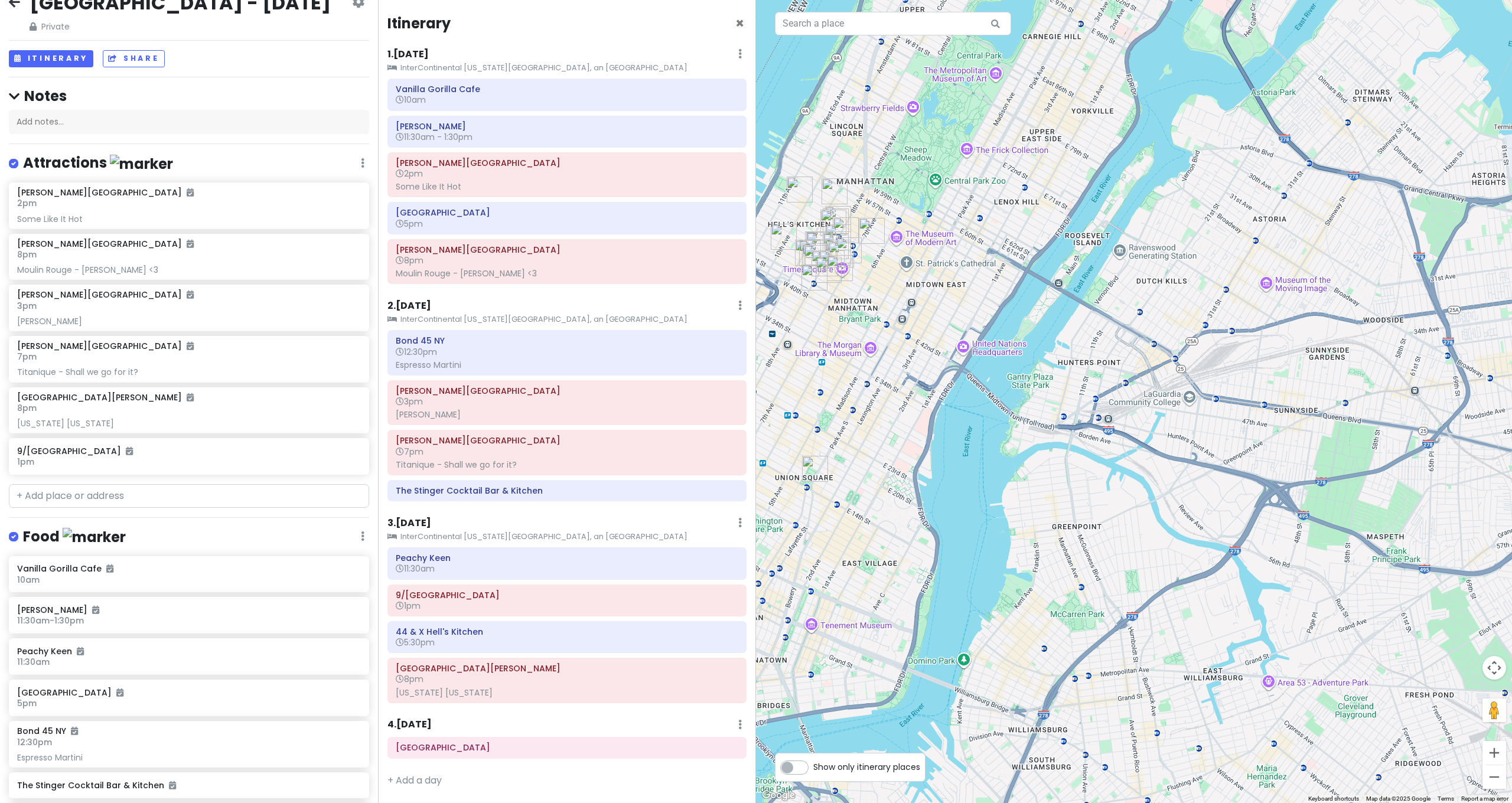
click at [16, 6] on icon at bounding box center [14, 2] width 11 height 9
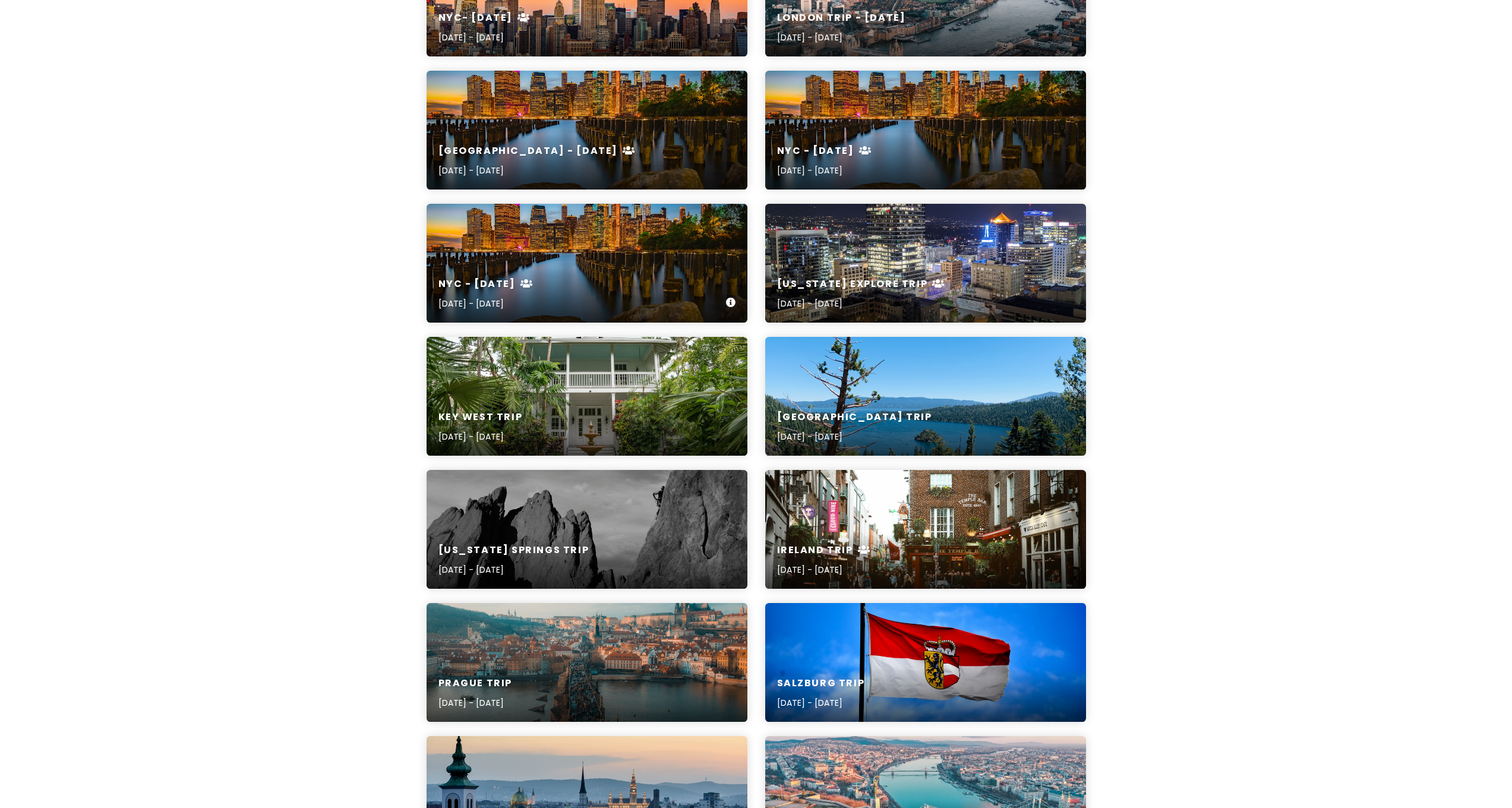
scroll to position [1377, 0]
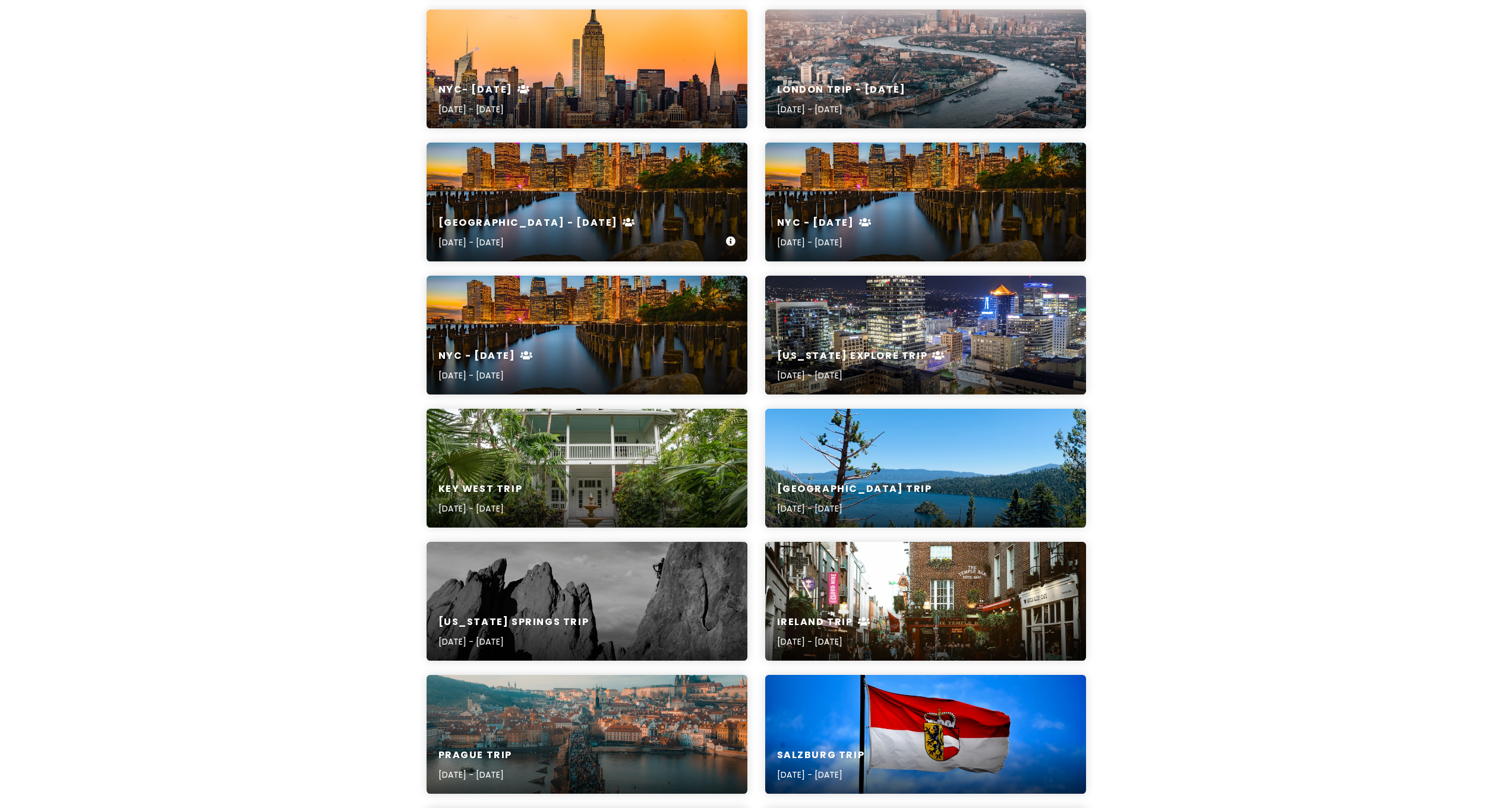
click at [524, 204] on div "NYC - April 2023 Apr 8, 2023 - Apr 12, 2023" at bounding box center [587, 201] width 321 height 119
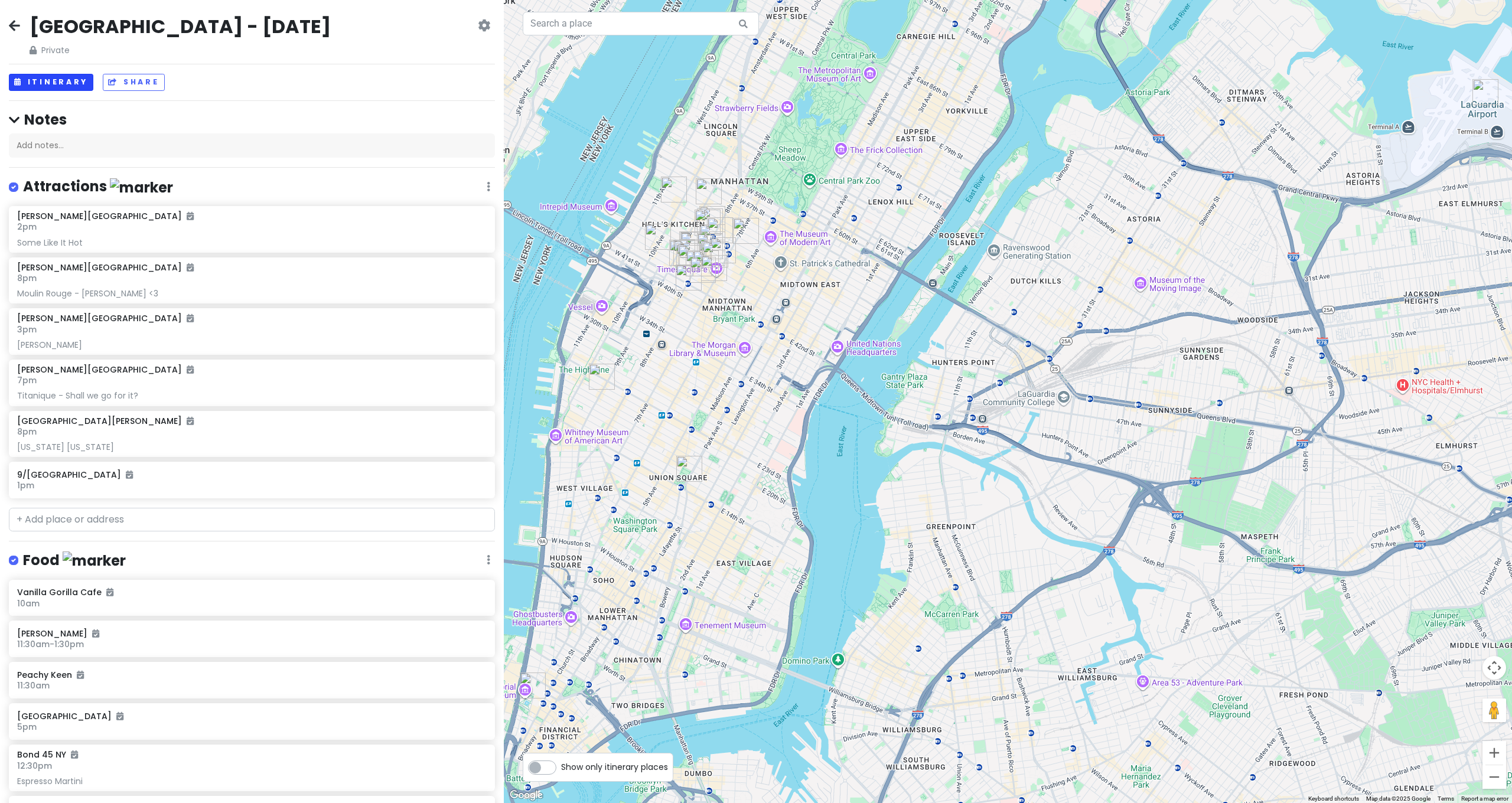
click at [44, 85] on button "Itinerary" at bounding box center [51, 82] width 85 height 17
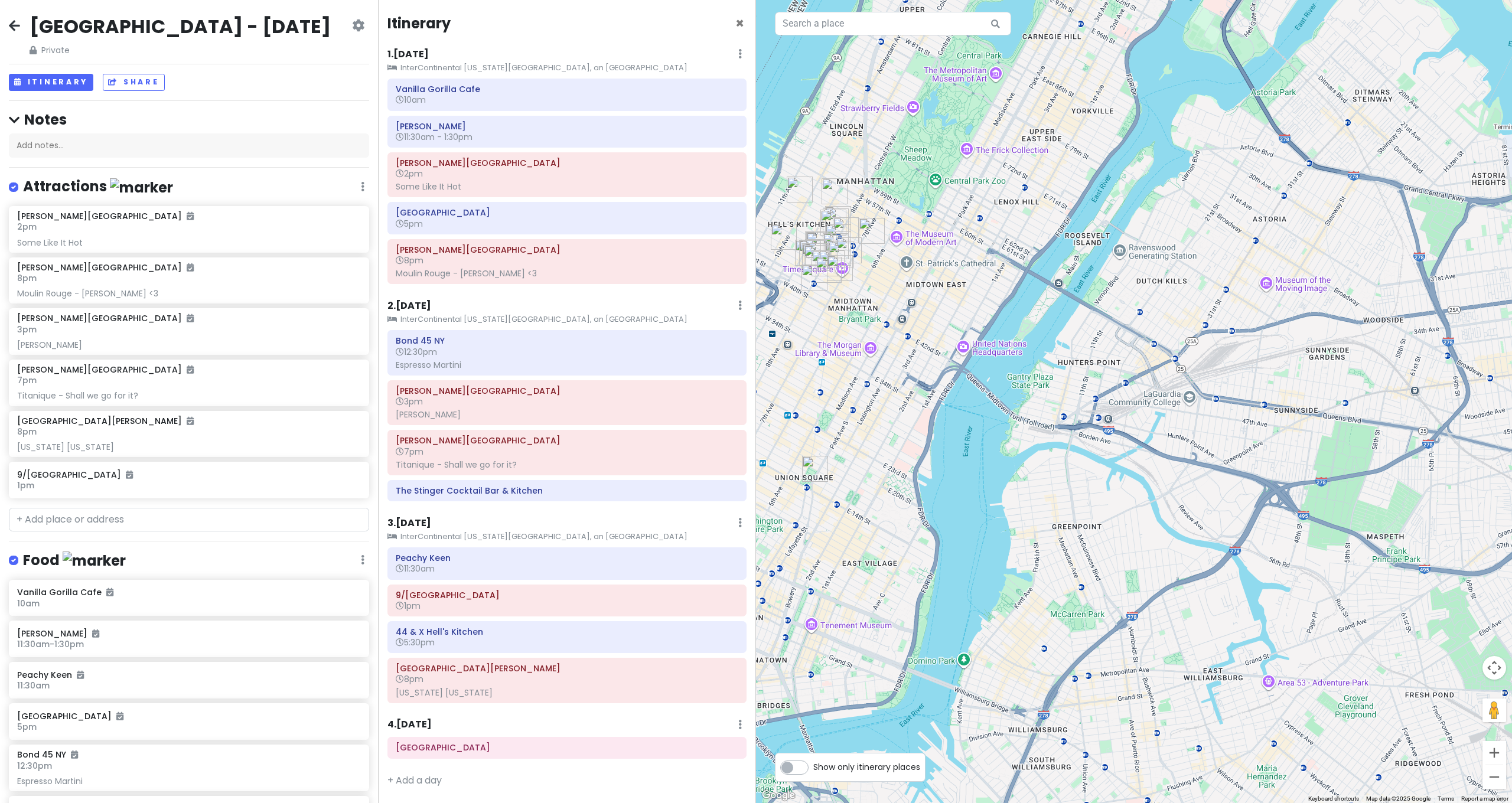
click at [14, 23] on icon at bounding box center [14, 25] width 11 height 9
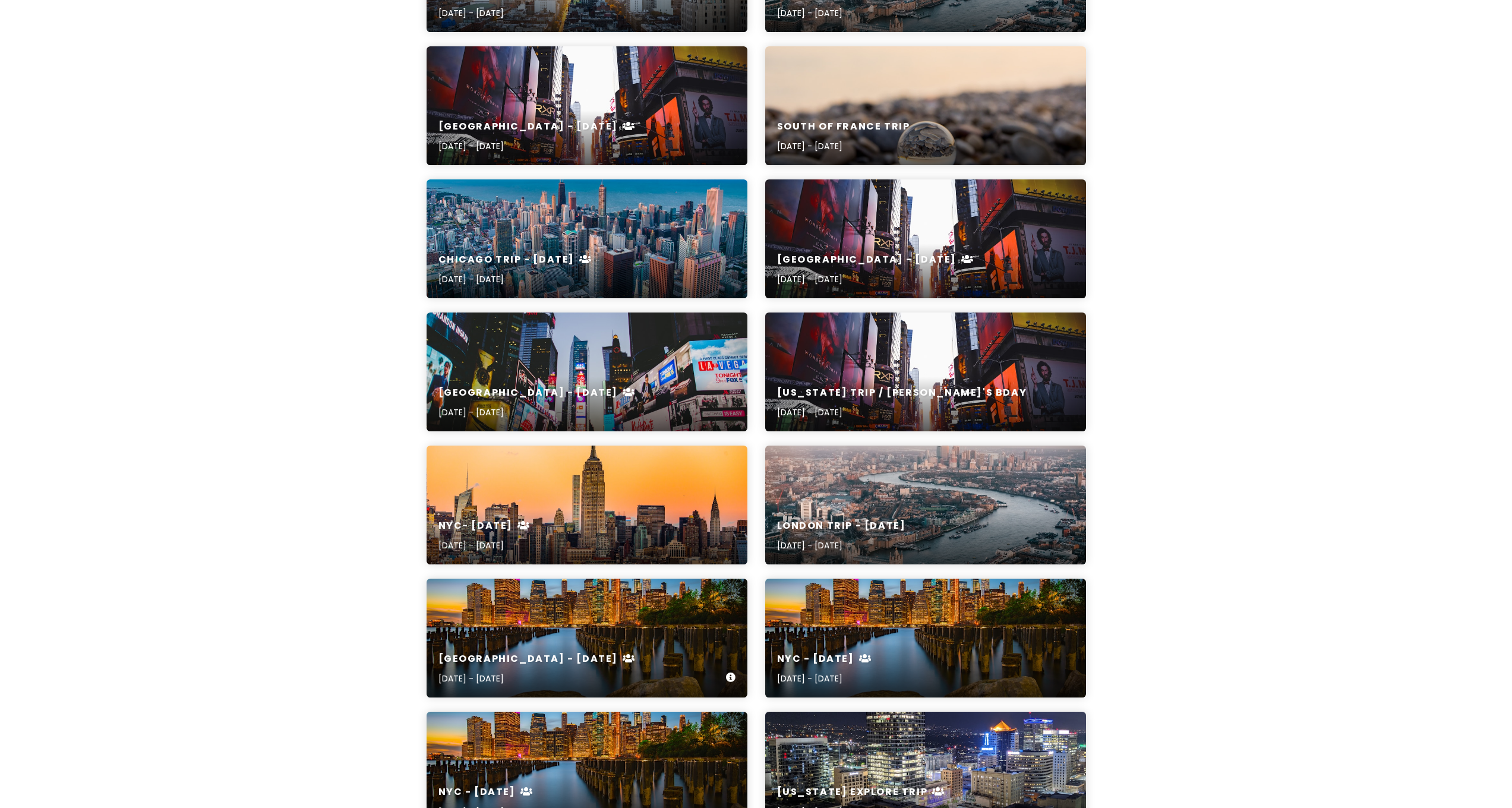
scroll to position [943, 0]
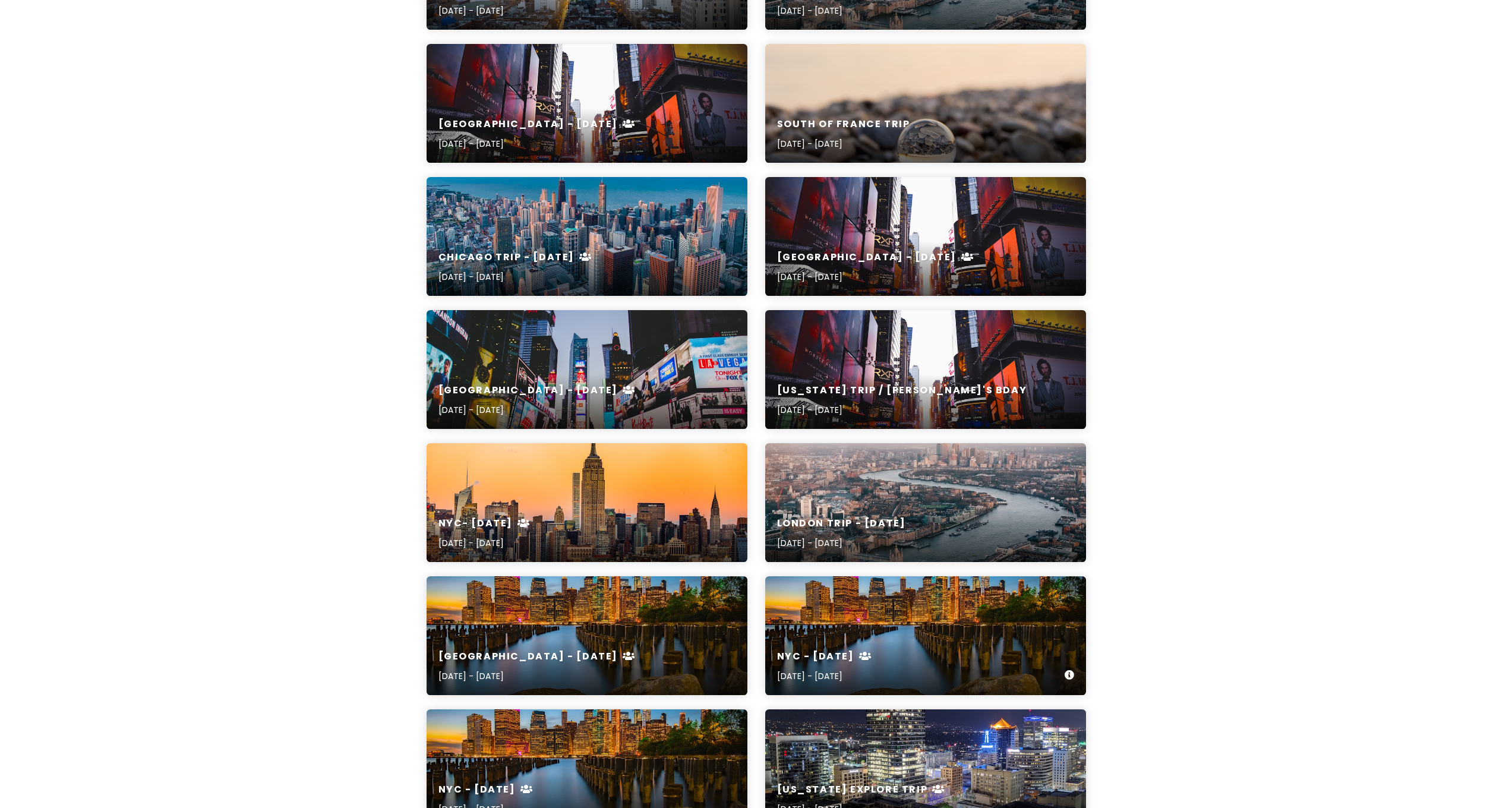
click at [866, 649] on div "NYC - February 2023 Feb 18, 2023 - Feb 21, 2023" at bounding box center [925, 667] width 321 height 56
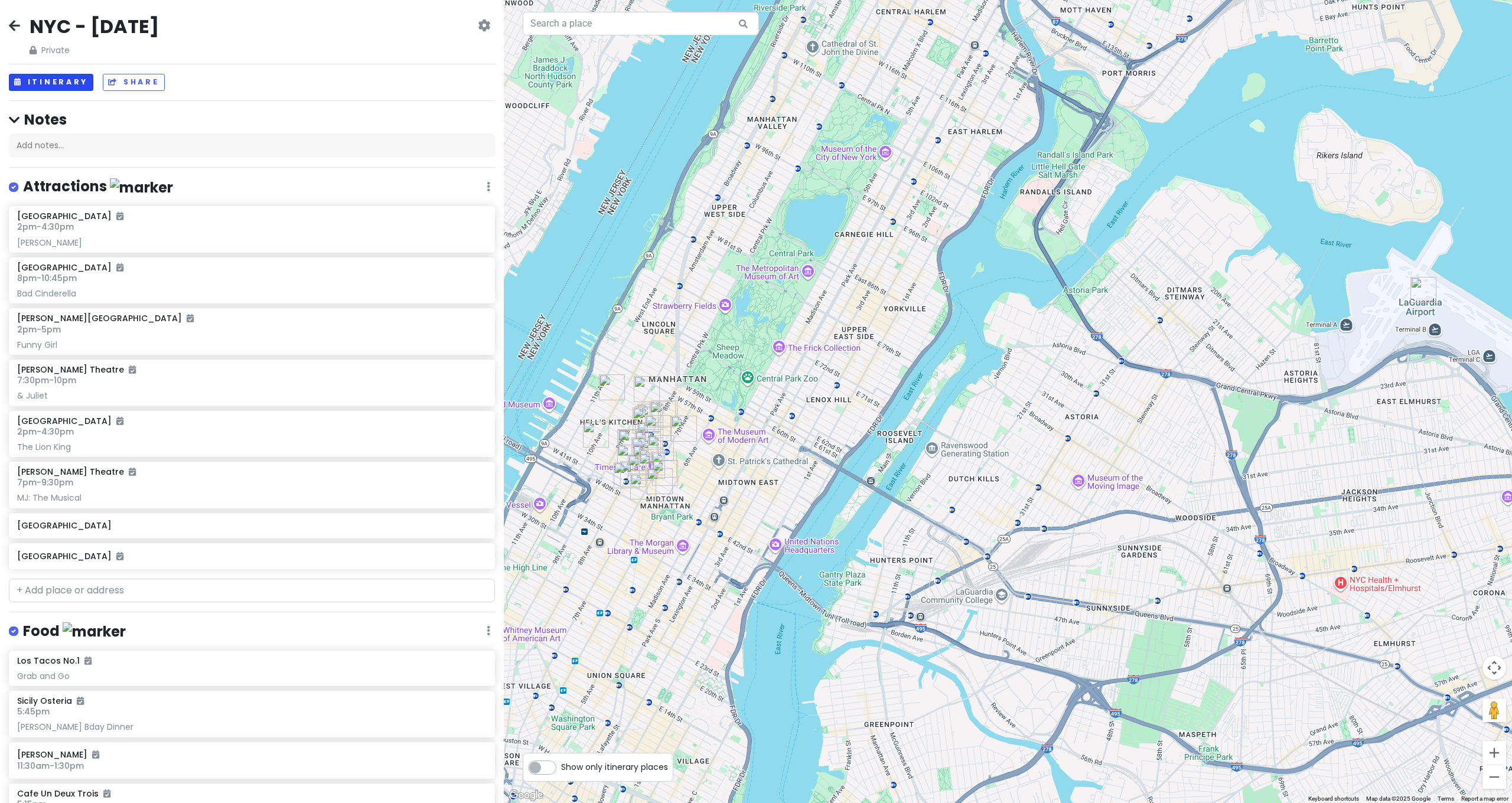
click at [66, 77] on button "Itinerary" at bounding box center [51, 82] width 85 height 17
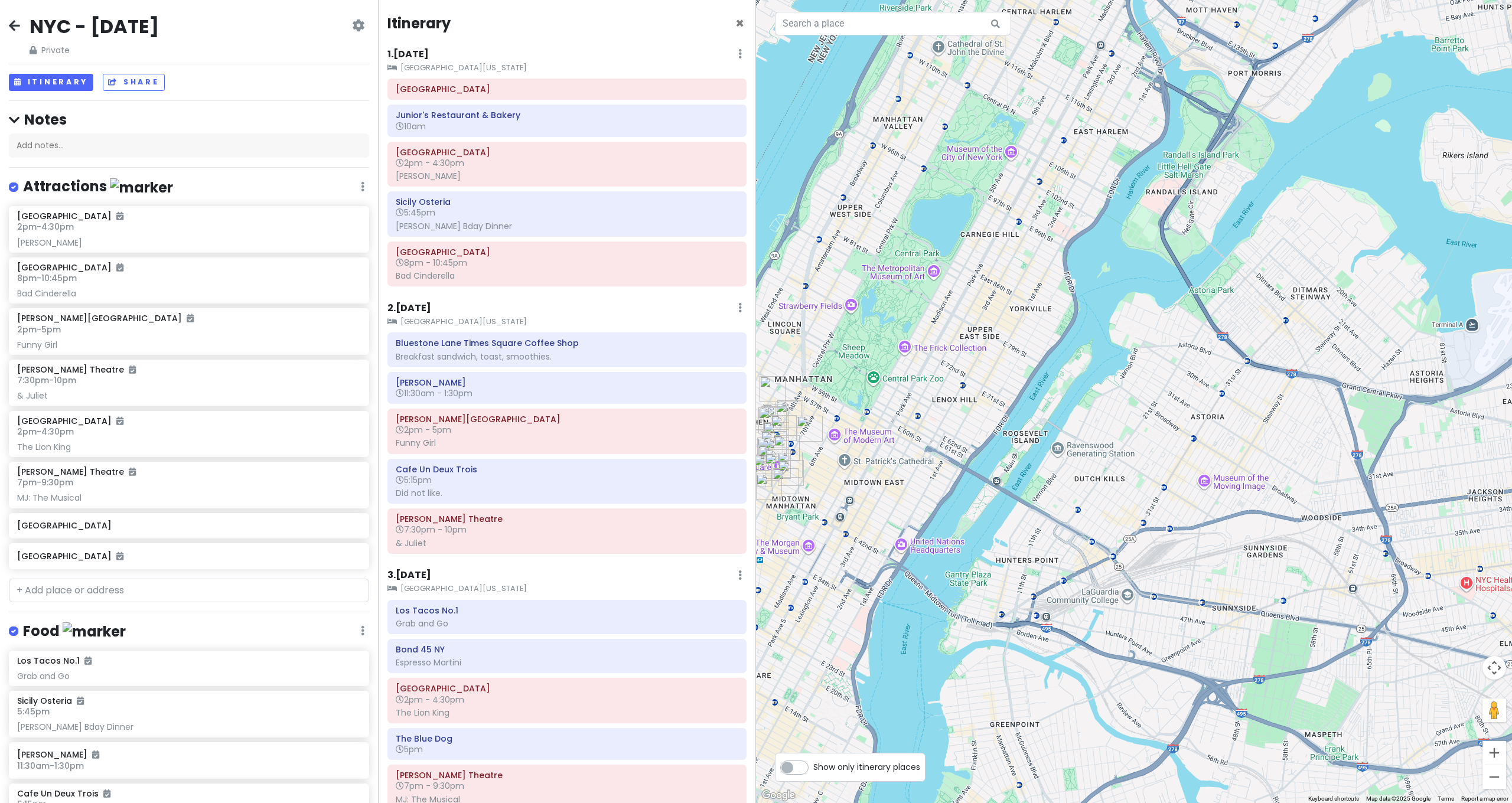
click at [14, 23] on icon at bounding box center [14, 25] width 11 height 9
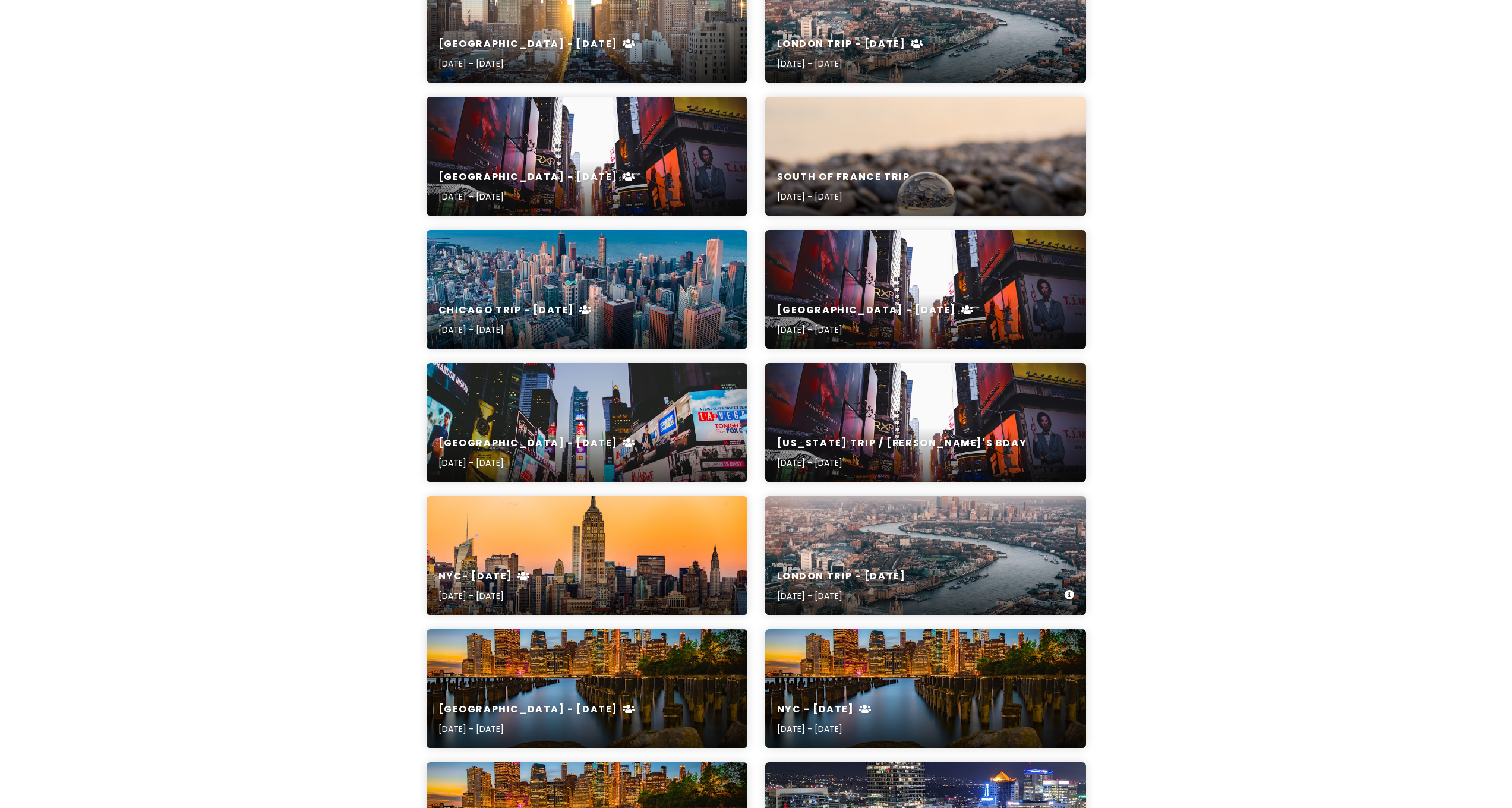
scroll to position [948, 0]
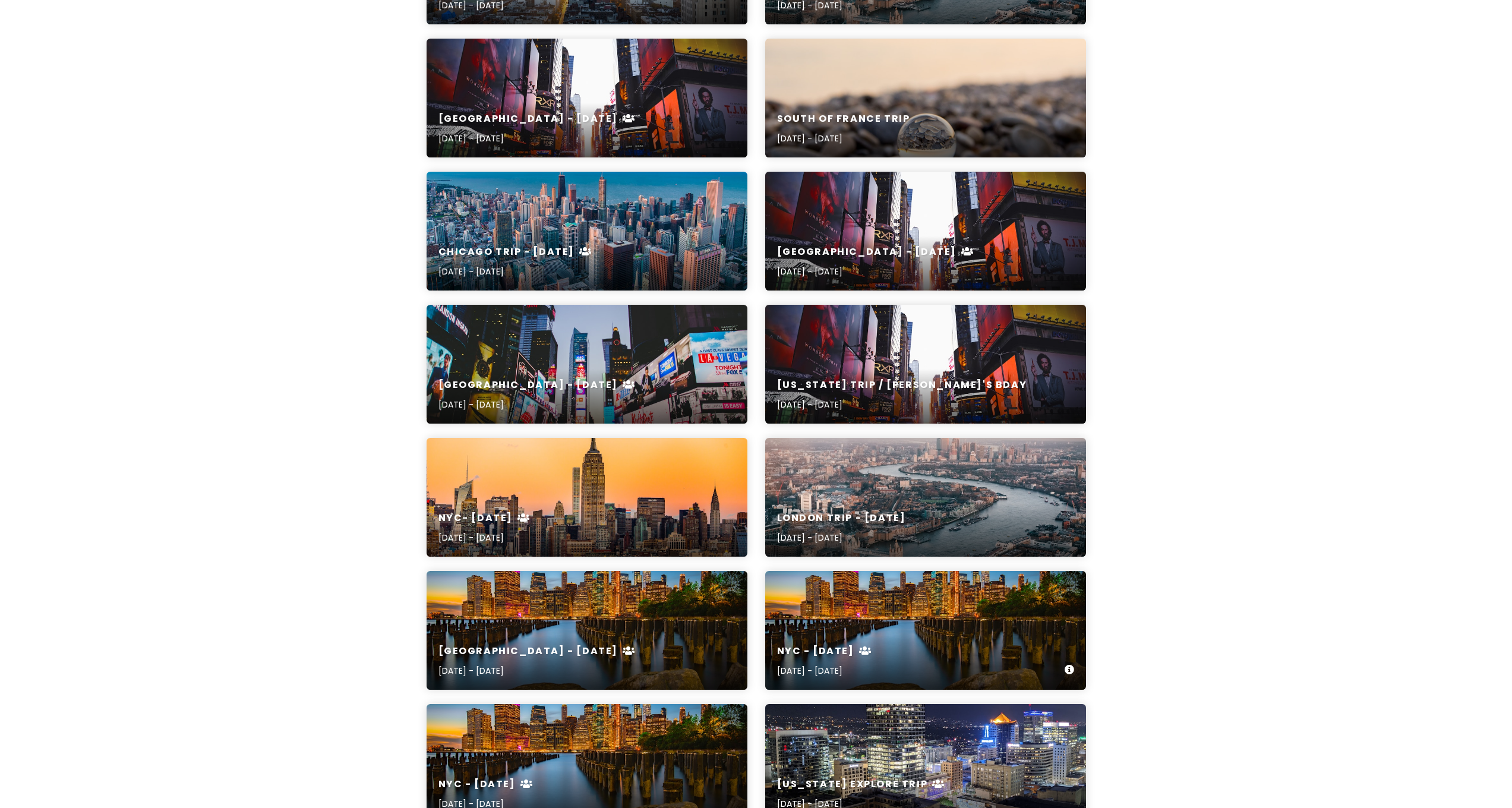
click at [828, 629] on div "NYC - February 2023 Feb 18, 2023 - Feb 21, 2023" at bounding box center [925, 630] width 321 height 119
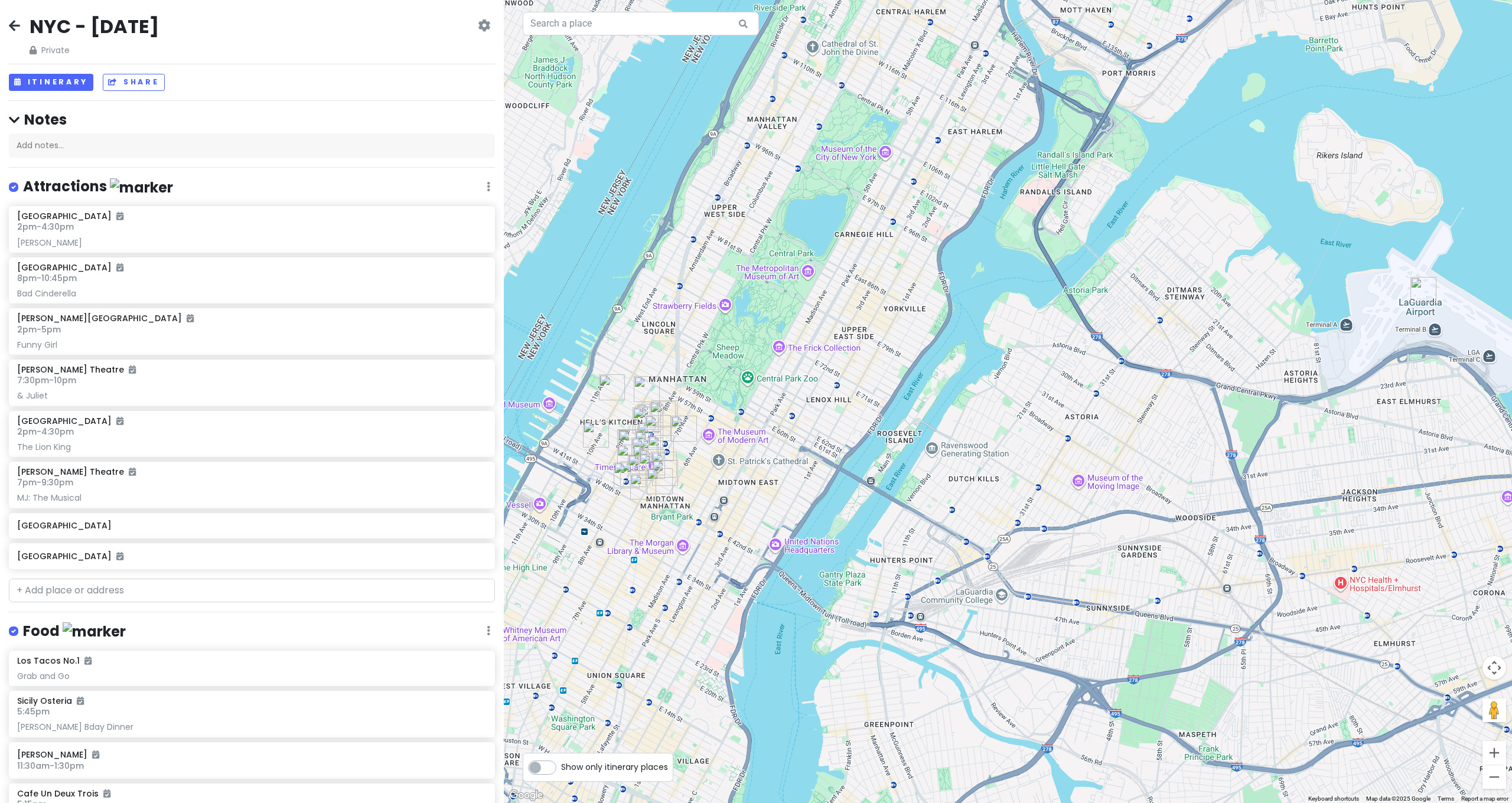
click at [14, 27] on icon at bounding box center [14, 25] width 11 height 9
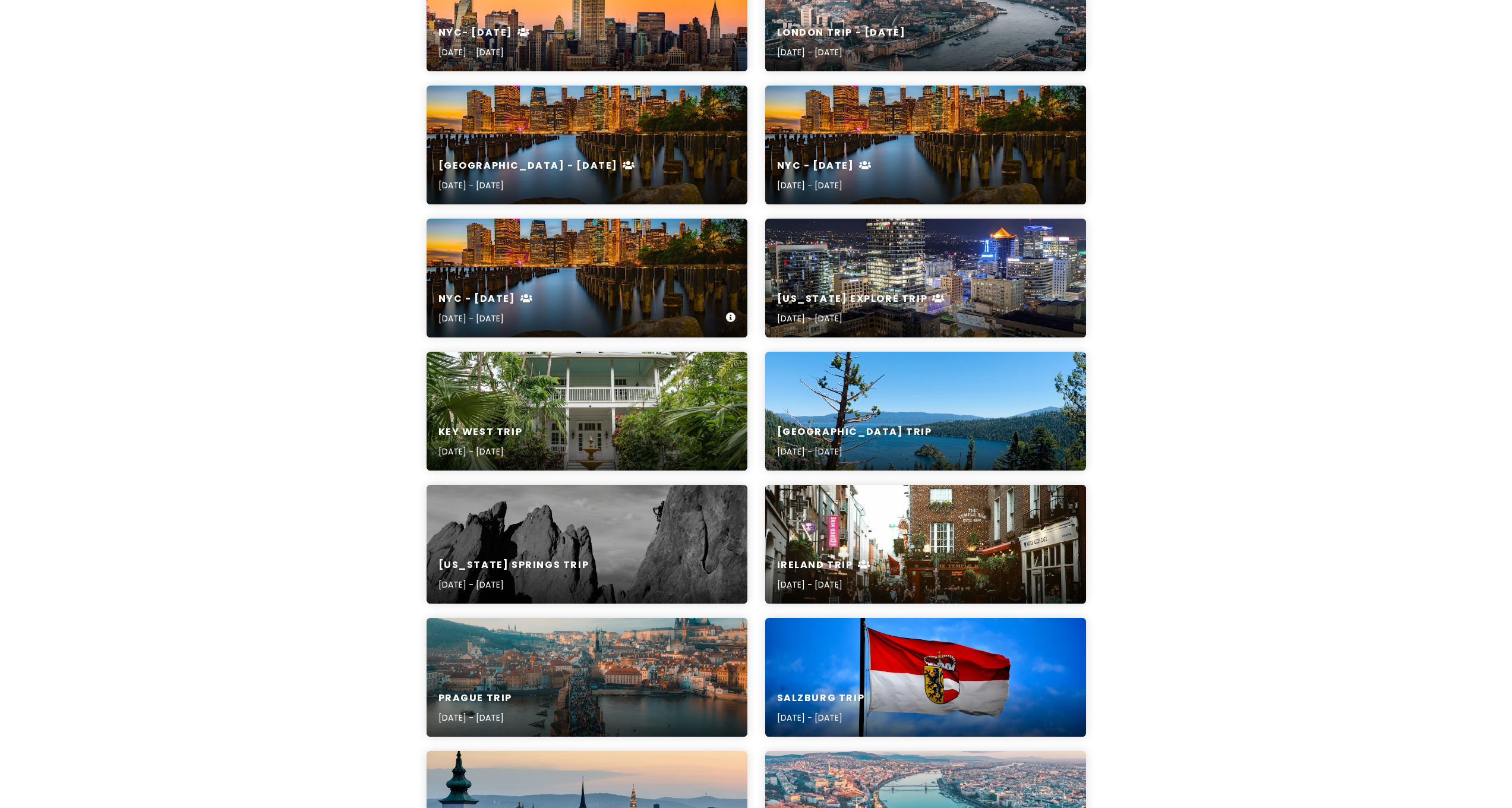
scroll to position [1432, 0]
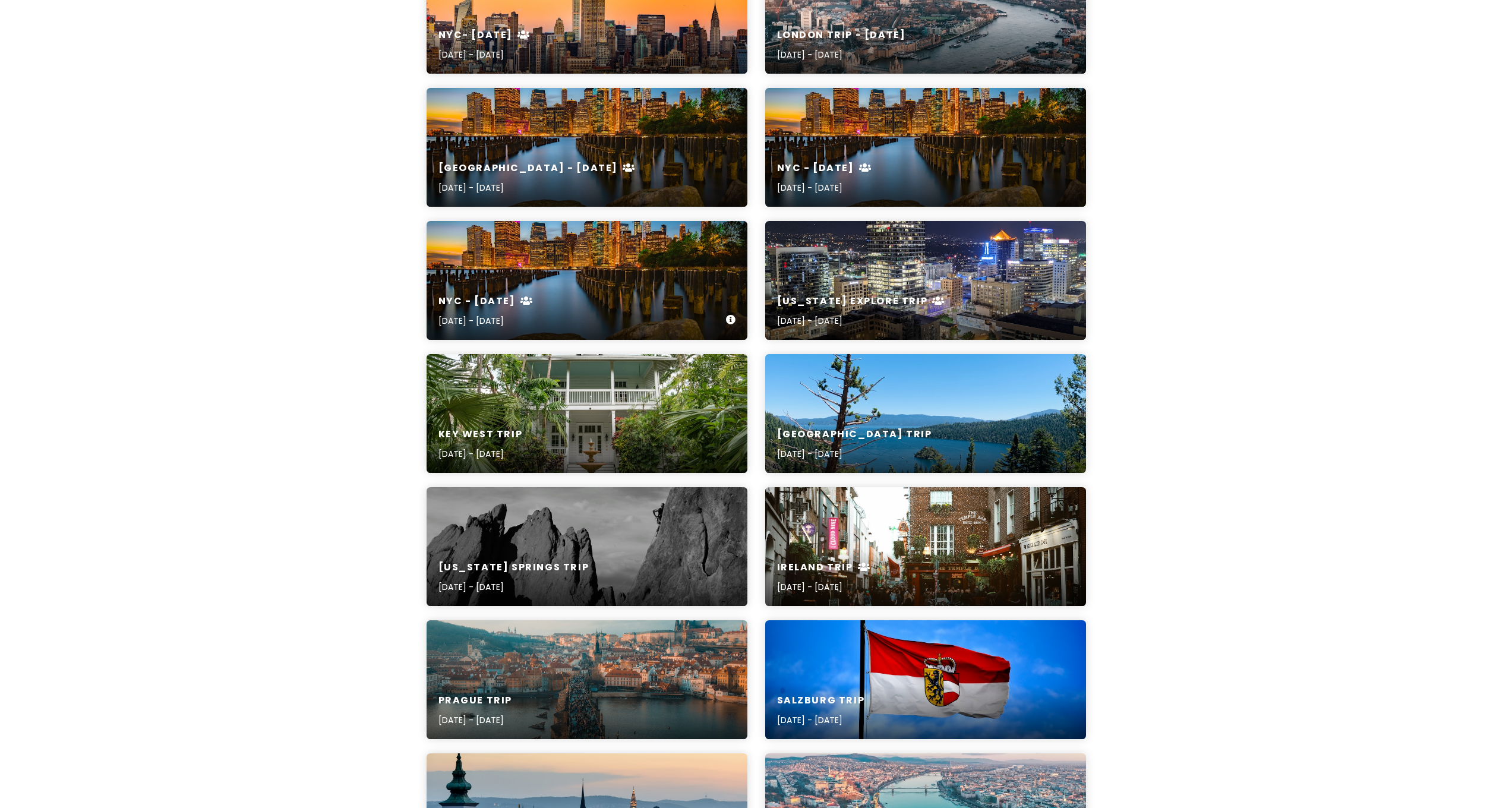
click at [606, 310] on div "NYC - Sept 2022 Sep 12, 2022 - Sep 16, 2022" at bounding box center [587, 312] width 321 height 56
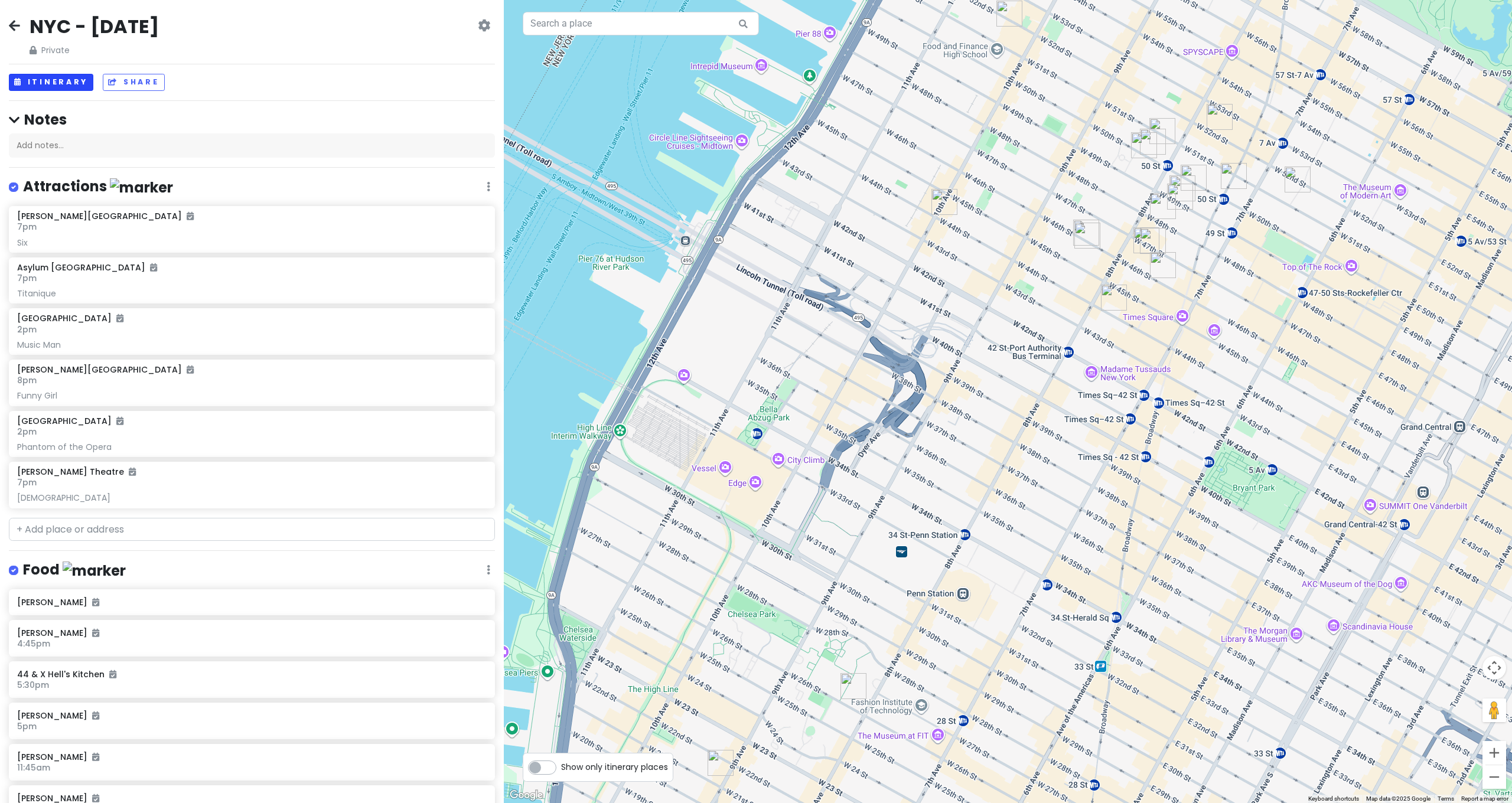
click at [50, 80] on button "Itinerary" at bounding box center [51, 82] width 85 height 17
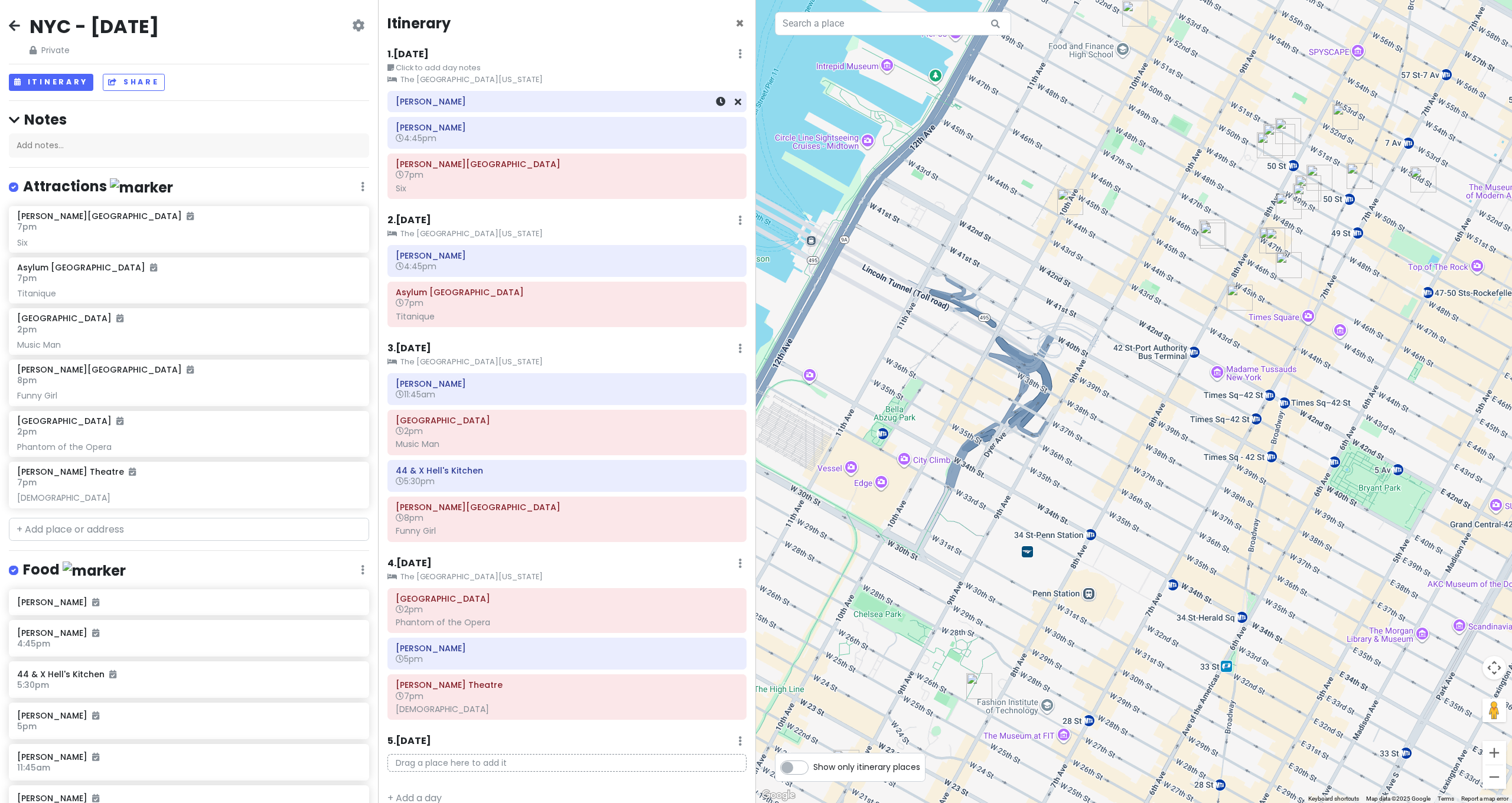
click at [430, 104] on h6 "[PERSON_NAME]" at bounding box center [567, 102] width 343 height 11
